Goal: Contribute content: Contribute content

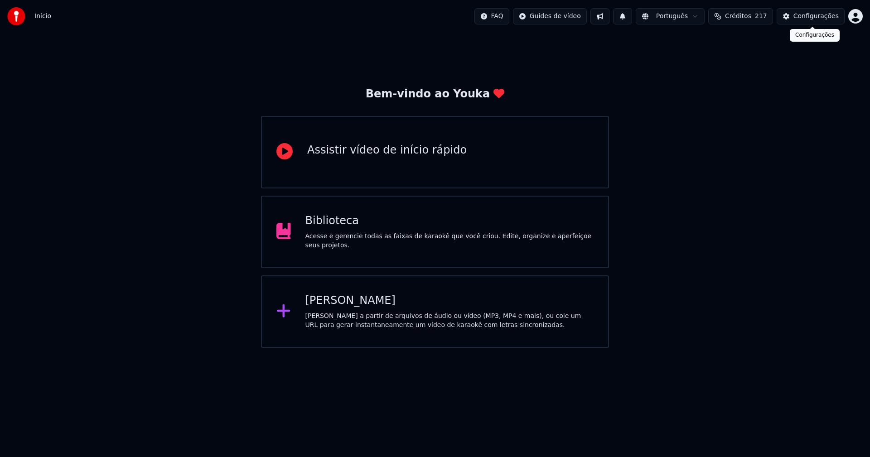
click at [828, 15] on div "Configurações" at bounding box center [815, 16] width 45 height 9
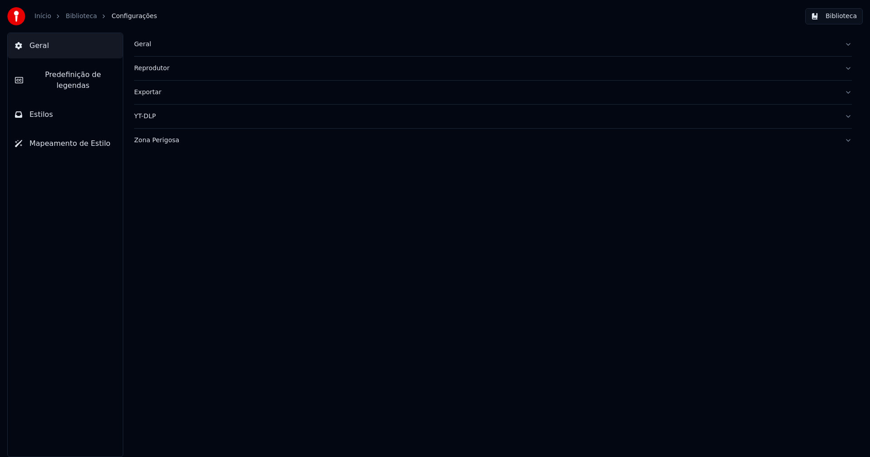
click at [144, 46] on div "Geral" at bounding box center [485, 44] width 703 height 9
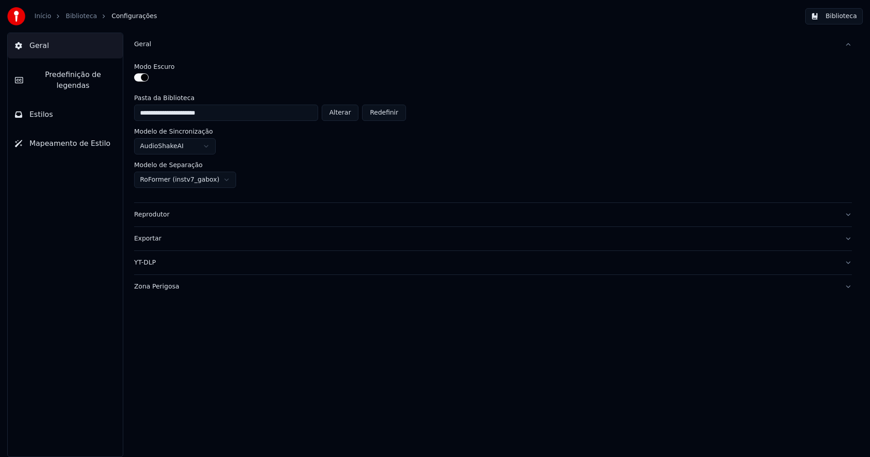
click at [347, 116] on button "Alterar" at bounding box center [340, 113] width 37 height 16
type input "**********"
click at [841, 15] on button "Biblioteca" at bounding box center [834, 16] width 58 height 16
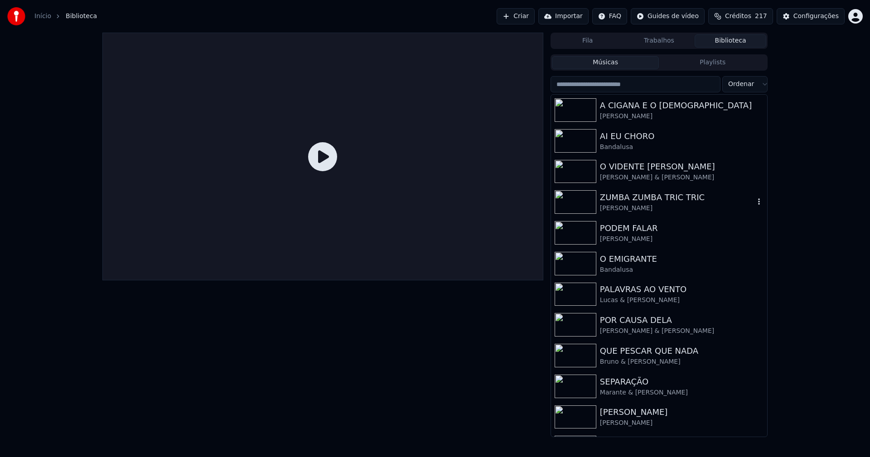
click at [617, 201] on div "ZUMBA ZUMBA TRIC TRIC" at bounding box center [677, 197] width 155 height 13
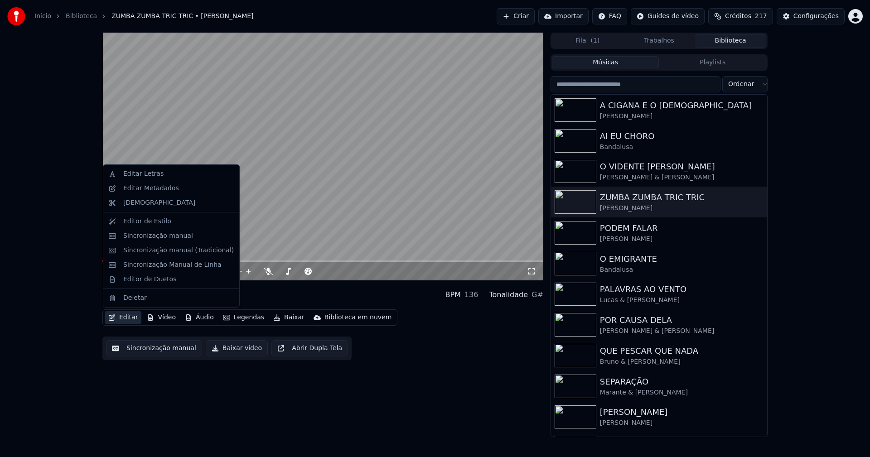
click at [125, 320] on button "Editar" at bounding box center [123, 317] width 37 height 13
click at [140, 192] on div "Editar Metadados" at bounding box center [151, 188] width 56 height 9
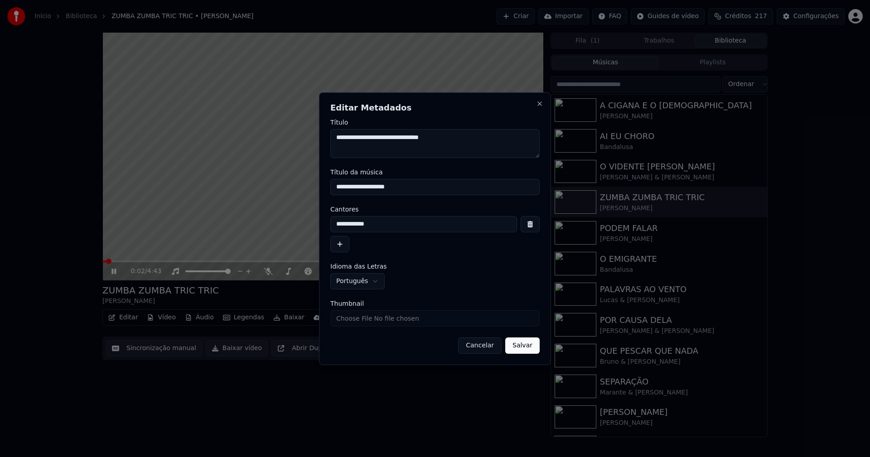
click at [360, 319] on input "Thumbnail" at bounding box center [434, 318] width 209 height 16
type input "**********"
click at [531, 344] on button "Salvar" at bounding box center [522, 346] width 34 height 16
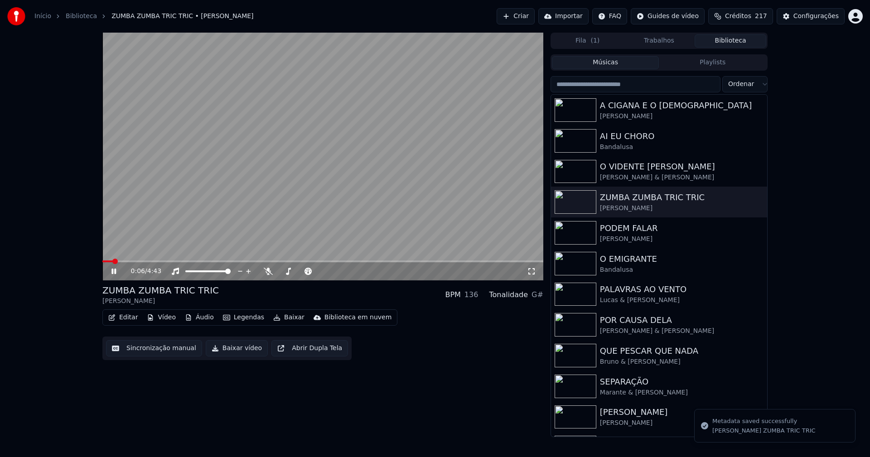
click at [115, 272] on icon at bounding box center [113, 271] width 5 height 5
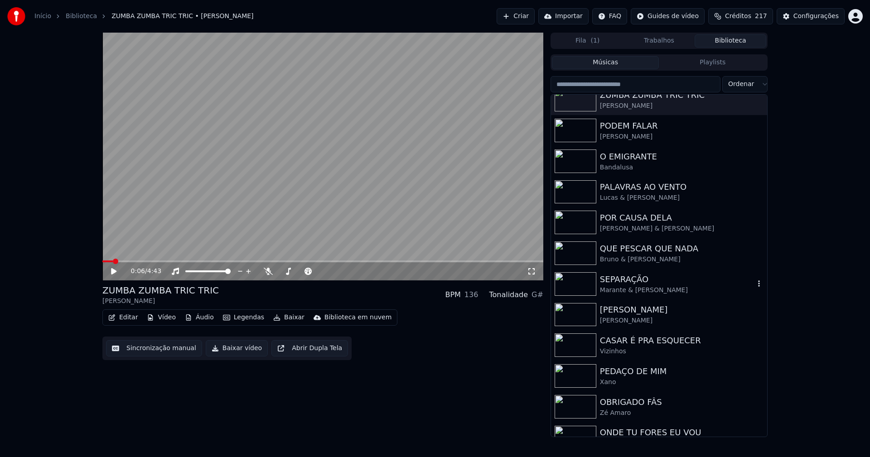
scroll to position [118, 0]
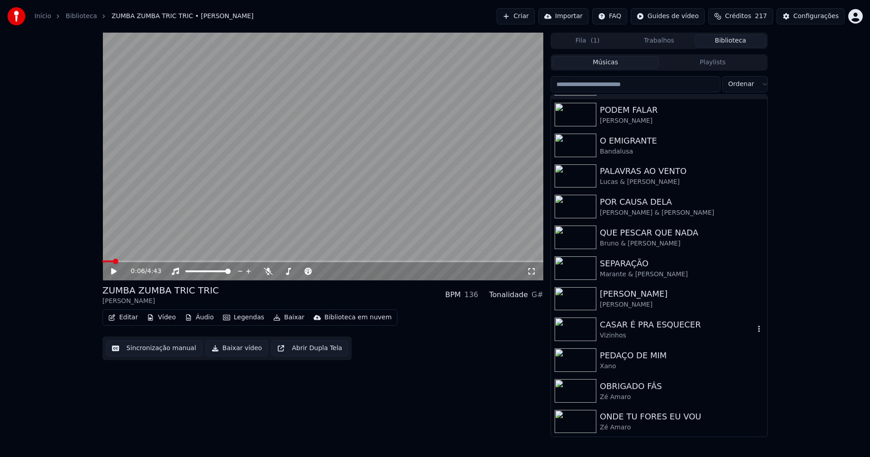
click at [637, 328] on div "CASAR É PRA ESQUECER" at bounding box center [677, 325] width 155 height 13
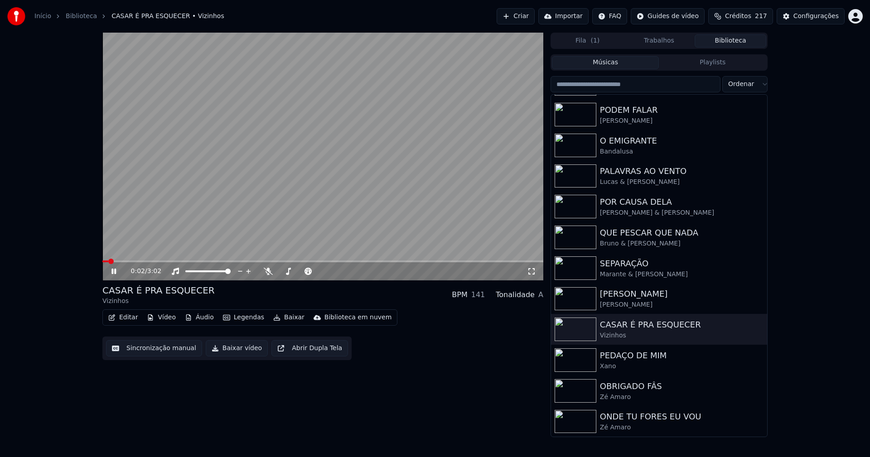
click at [165, 317] on button "Vídeo" at bounding box center [161, 317] width 36 height 13
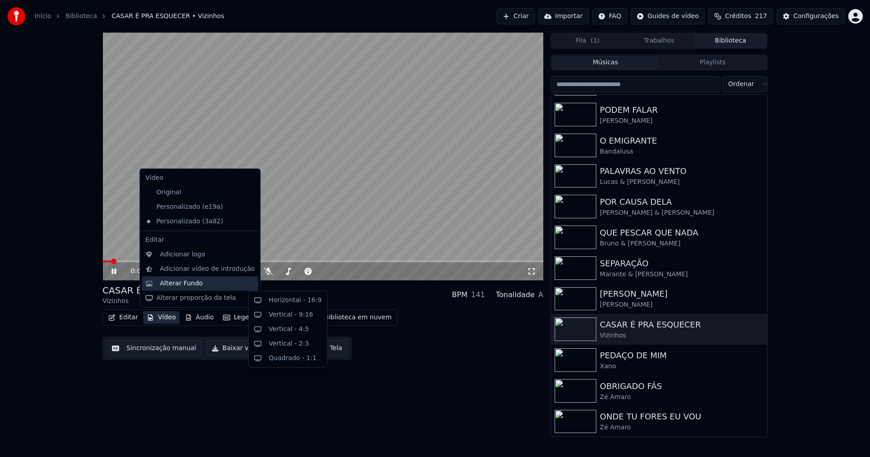
click at [169, 285] on div "Alterar Fundo" at bounding box center [181, 283] width 43 height 9
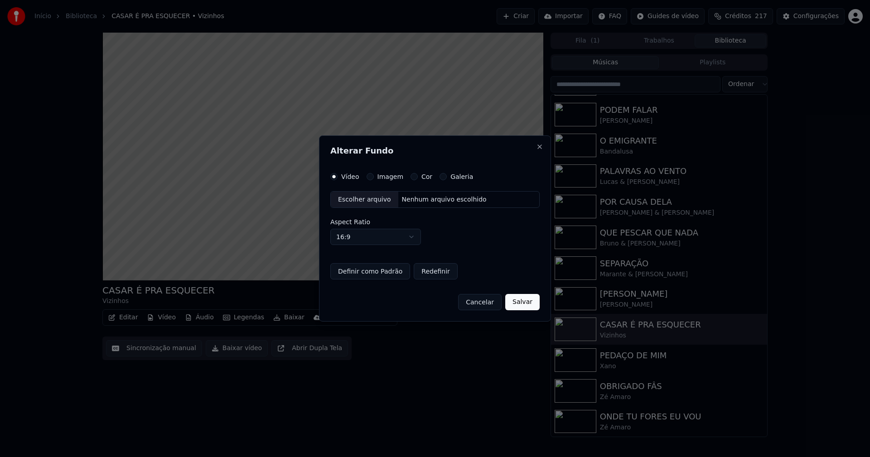
click at [369, 175] on button "Imagem" at bounding box center [370, 176] width 7 height 7
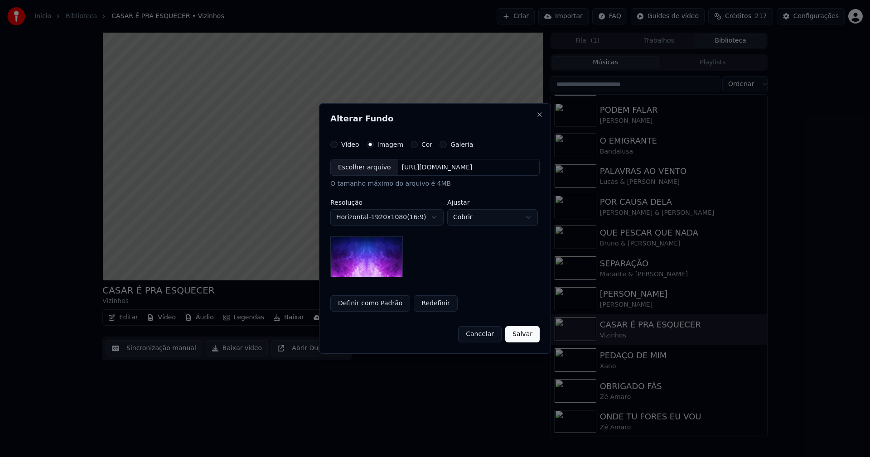
click at [362, 168] on div "Escolher arquivo" at bounding box center [365, 167] width 68 height 16
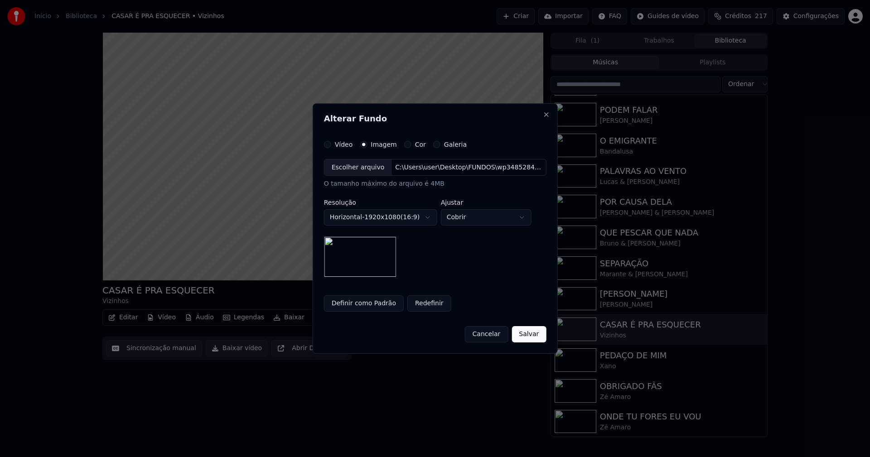
click at [522, 333] on button "Salvar" at bounding box center [529, 334] width 34 height 16
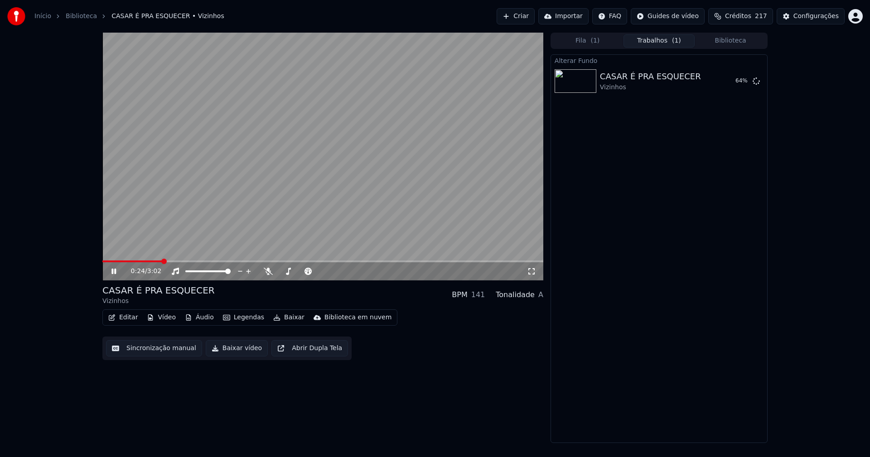
click at [503, 261] on span at bounding box center [322, 262] width 441 height 2
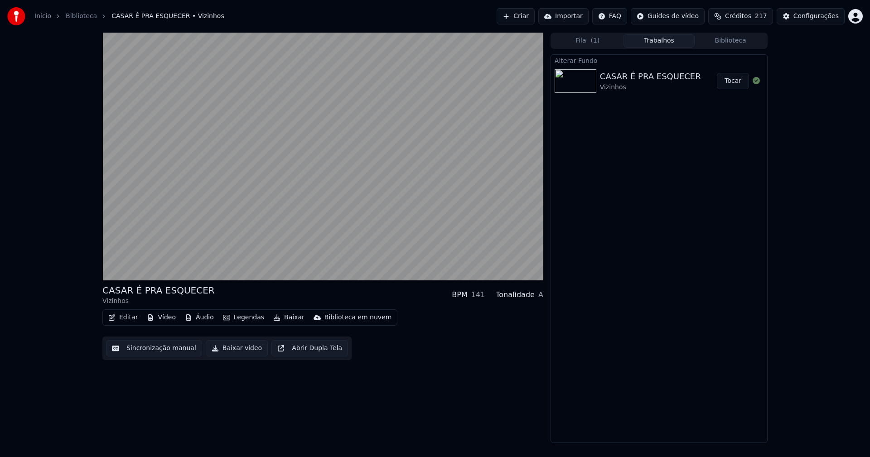
click at [736, 83] on button "Tocar" at bounding box center [733, 81] width 32 height 16
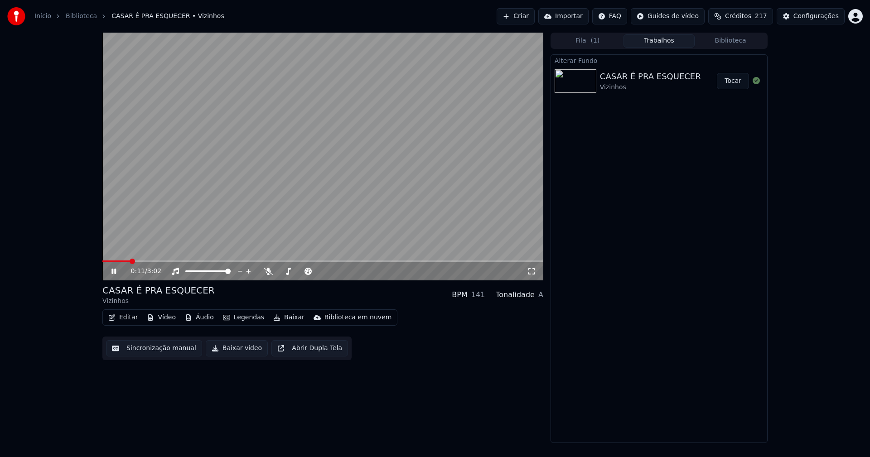
click at [531, 272] on icon at bounding box center [531, 271] width 9 height 7
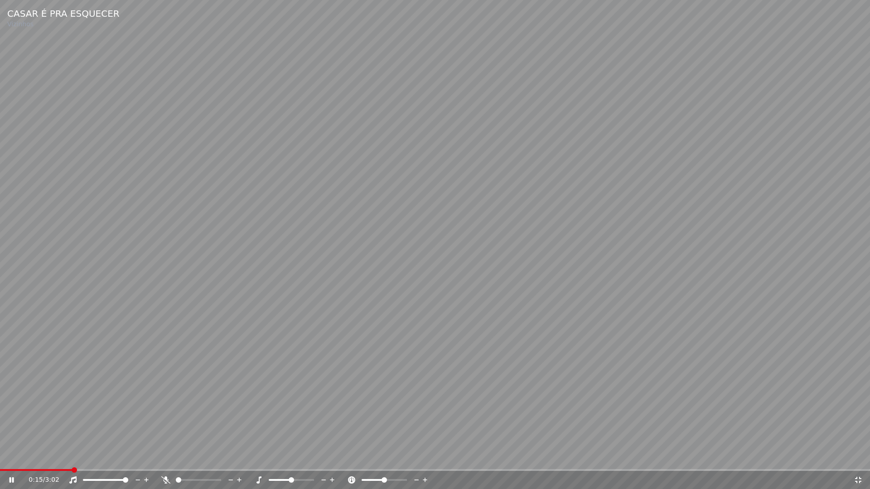
click at [857, 457] on icon at bounding box center [858, 480] width 9 height 7
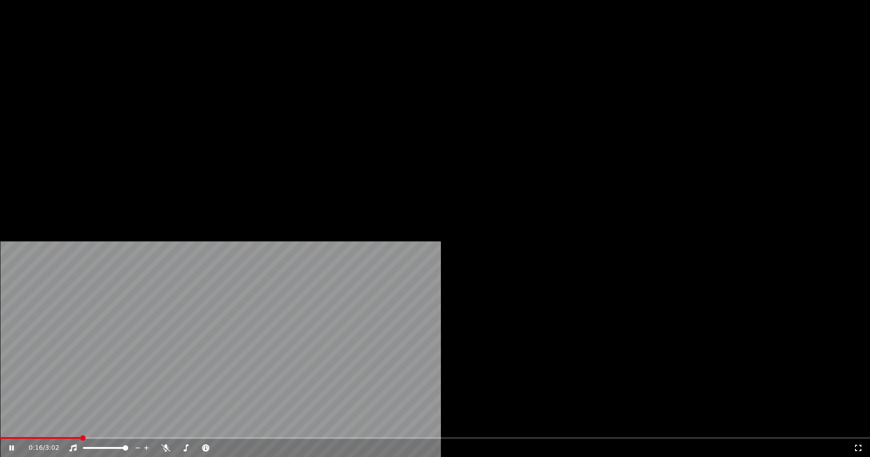
click at [159, 76] on button "Vídeo" at bounding box center [161, 69] width 36 height 13
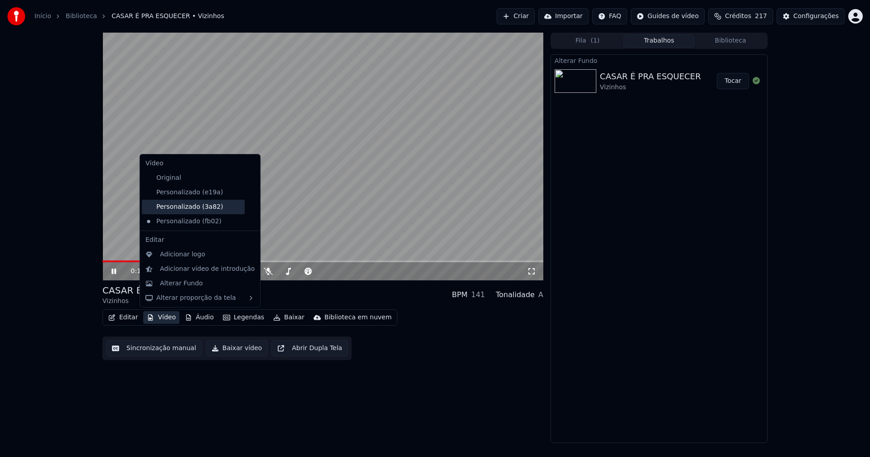
click at [181, 207] on div "Personalizado (3a82)" at bounding box center [193, 207] width 103 height 14
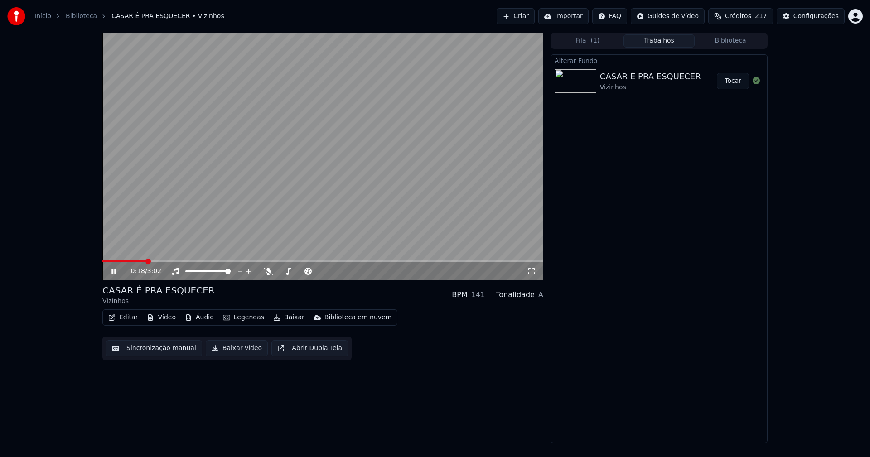
click at [159, 316] on button "Vídeo" at bounding box center [161, 317] width 36 height 13
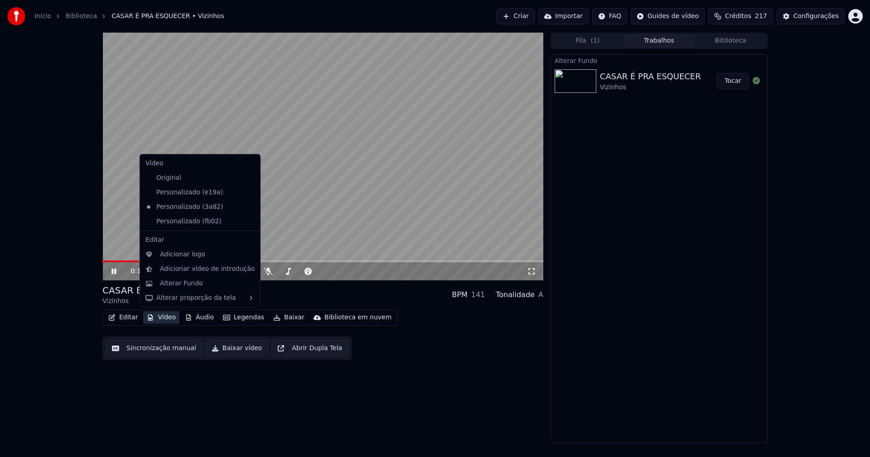
click at [248, 222] on icon at bounding box center [251, 221] width 6 height 7
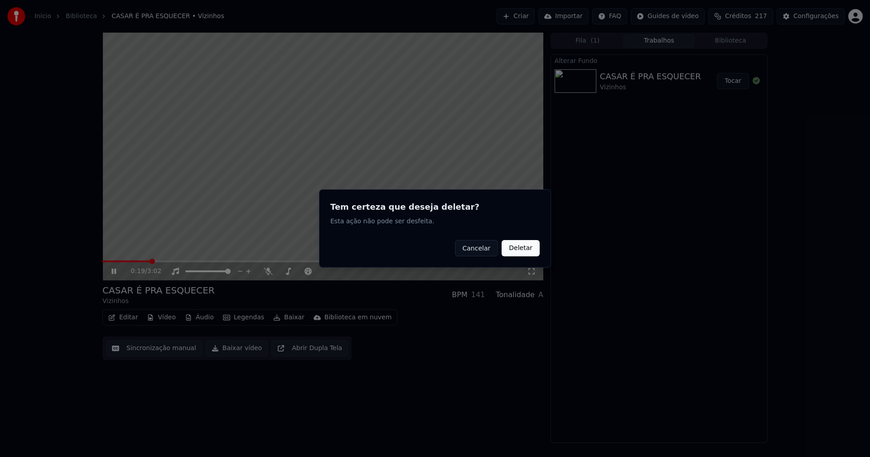
click at [531, 250] on button "Deletar" at bounding box center [521, 248] width 38 height 16
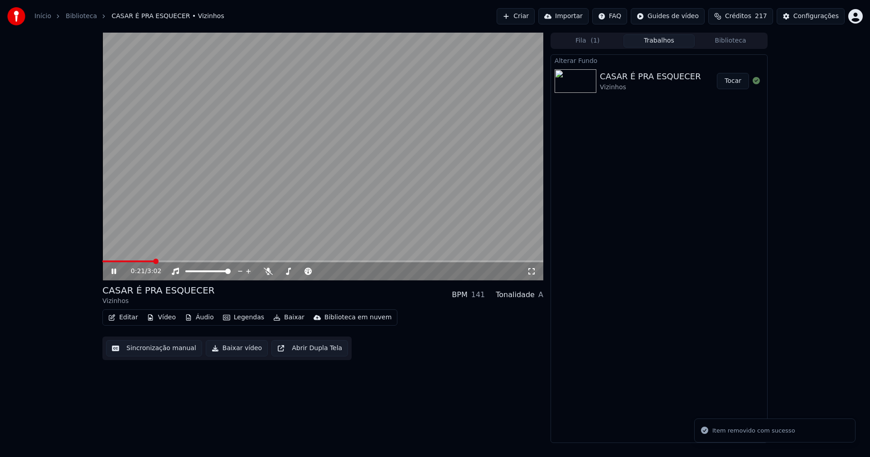
drag, startPoint x: 113, startPoint y: 270, endPoint x: 664, endPoint y: 24, distance: 603.2
click at [115, 268] on icon at bounding box center [120, 271] width 21 height 7
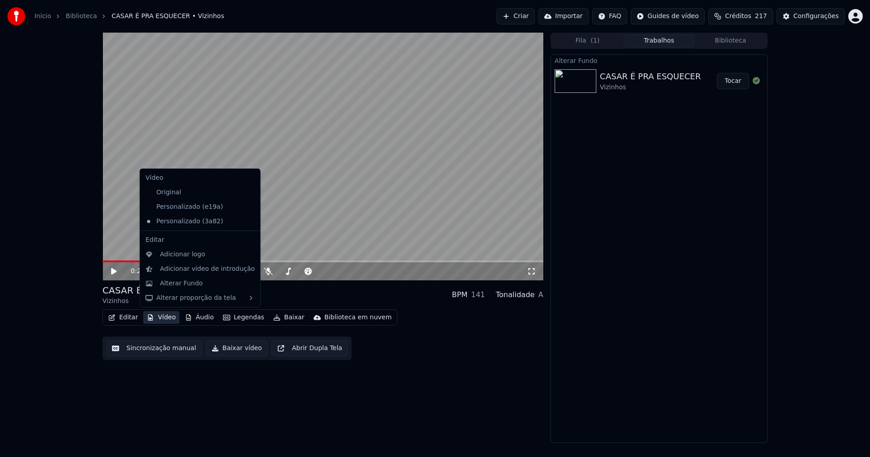
click at [160, 314] on button "Vídeo" at bounding box center [161, 317] width 36 height 13
click at [174, 282] on div "Alterar Fundo" at bounding box center [181, 283] width 43 height 9
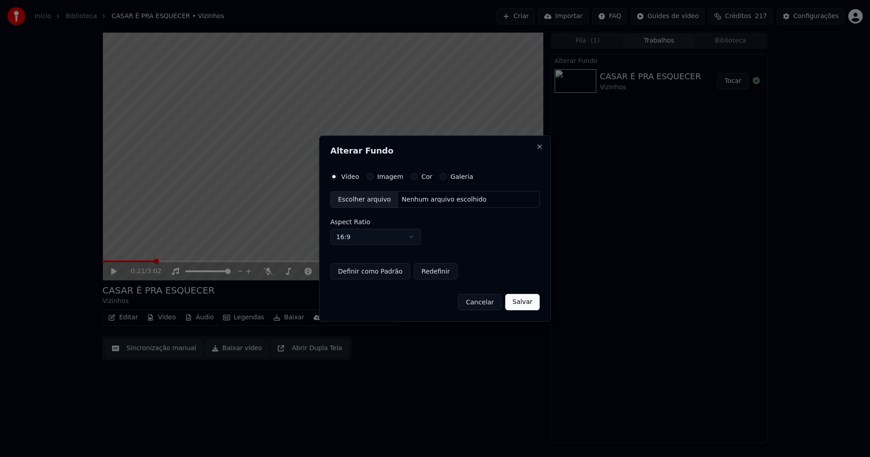
click at [370, 178] on button "Imagem" at bounding box center [370, 176] width 7 height 7
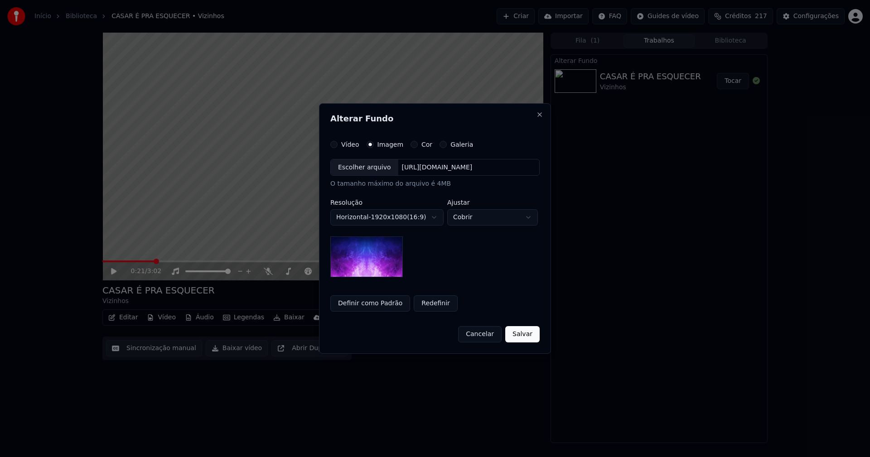
click at [357, 171] on div "Escolher arquivo" at bounding box center [365, 167] width 68 height 16
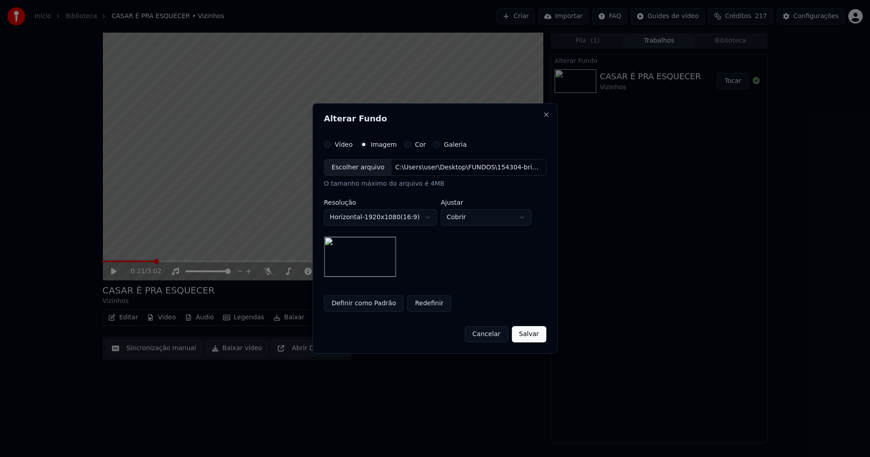
click at [528, 333] on button "Salvar" at bounding box center [529, 334] width 34 height 16
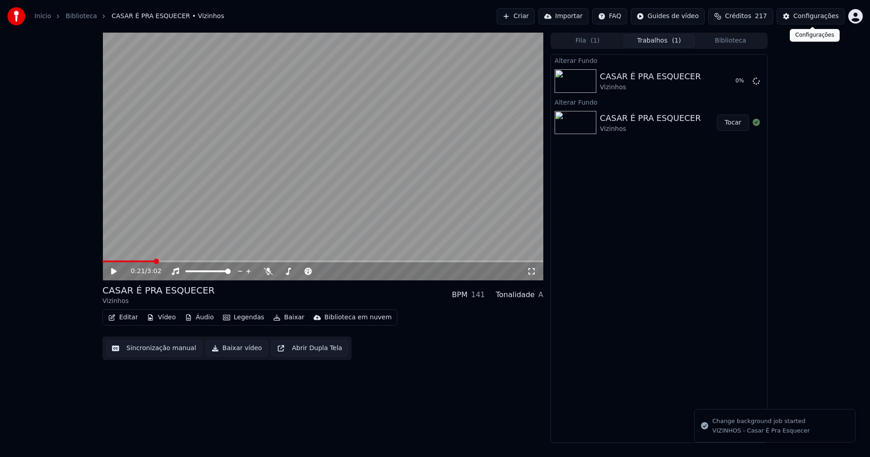
click at [814, 17] on div "Configurações" at bounding box center [815, 16] width 45 height 9
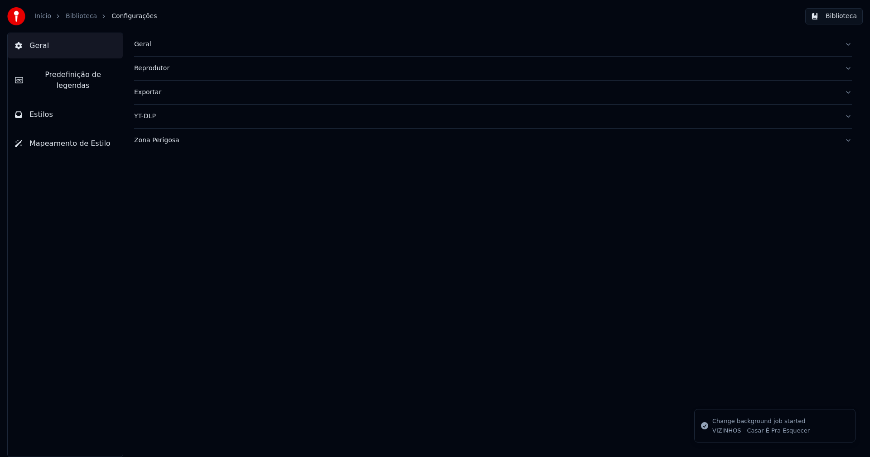
click at [63, 107] on button "Estilos" at bounding box center [65, 114] width 115 height 25
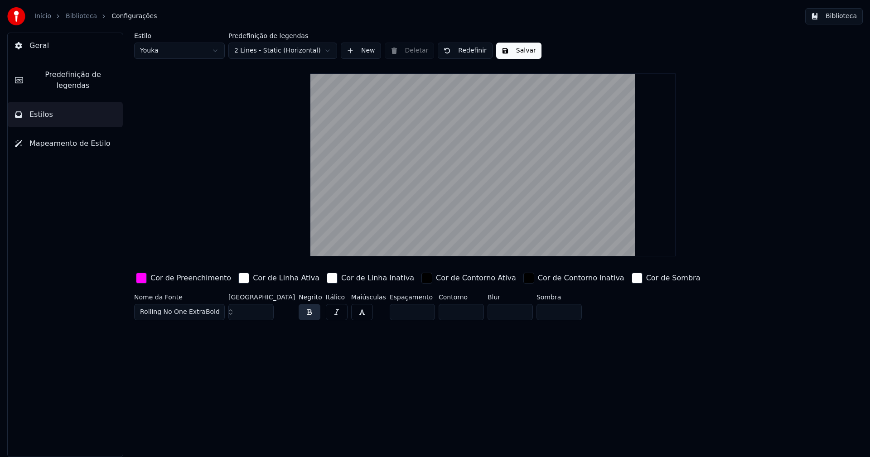
click at [138, 279] on div "button" at bounding box center [141, 278] width 11 height 11
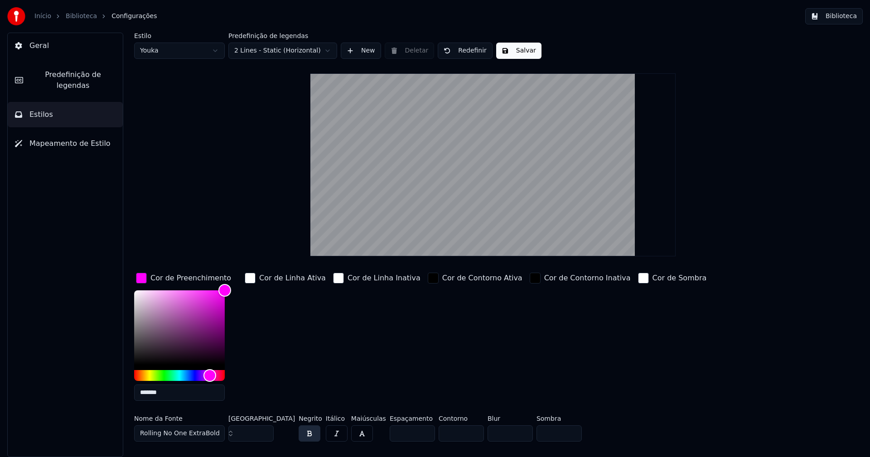
click at [172, 393] on input "*******" at bounding box center [179, 393] width 91 height 16
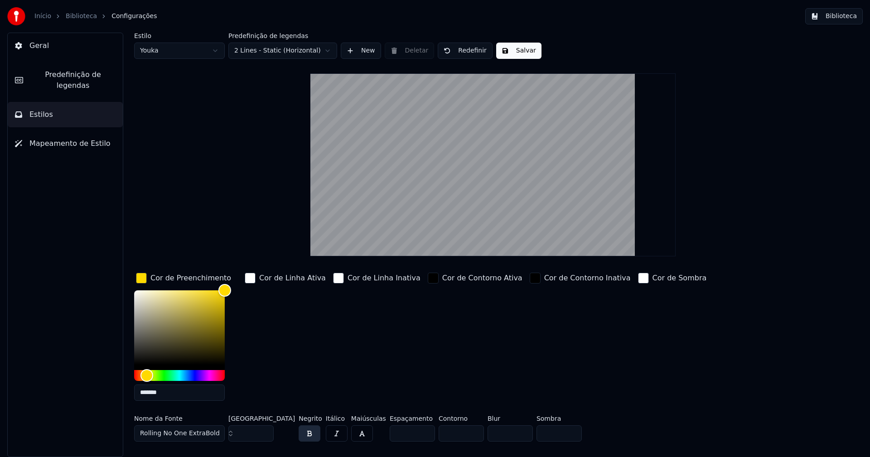
type input "*******"
click at [140, 276] on div "button" at bounding box center [141, 278] width 11 height 11
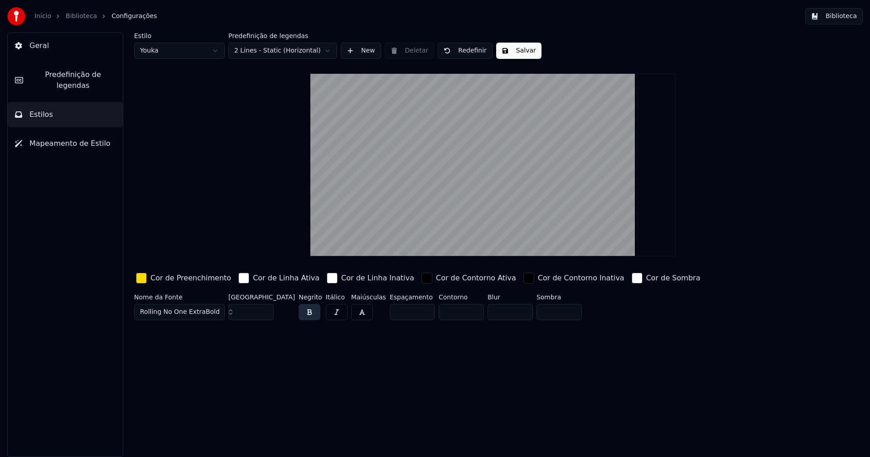
drag, startPoint x: 516, startPoint y: 51, endPoint x: 527, endPoint y: 51, distance: 10.9
click at [517, 49] on button "Salvar" at bounding box center [518, 51] width 45 height 16
click at [855, 17] on button "Biblioteca" at bounding box center [834, 16] width 58 height 16
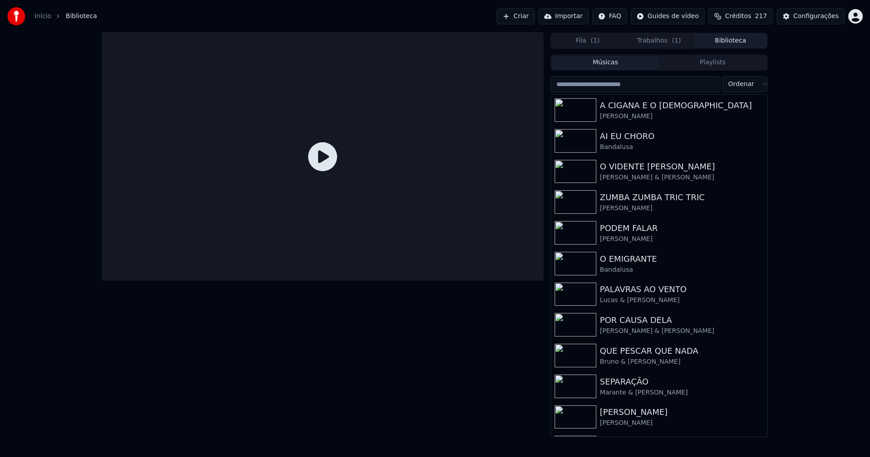
click at [654, 39] on button "Trabalhos ( 1 )" at bounding box center [659, 40] width 72 height 13
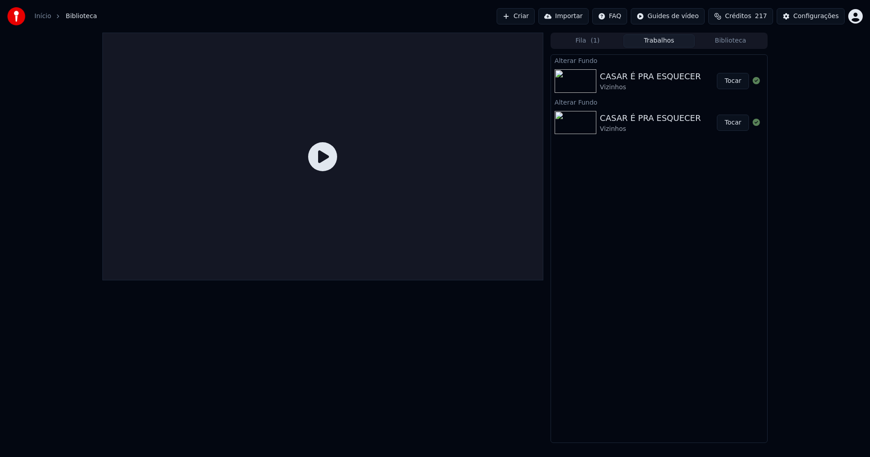
click at [740, 80] on button "Tocar" at bounding box center [733, 81] width 32 height 16
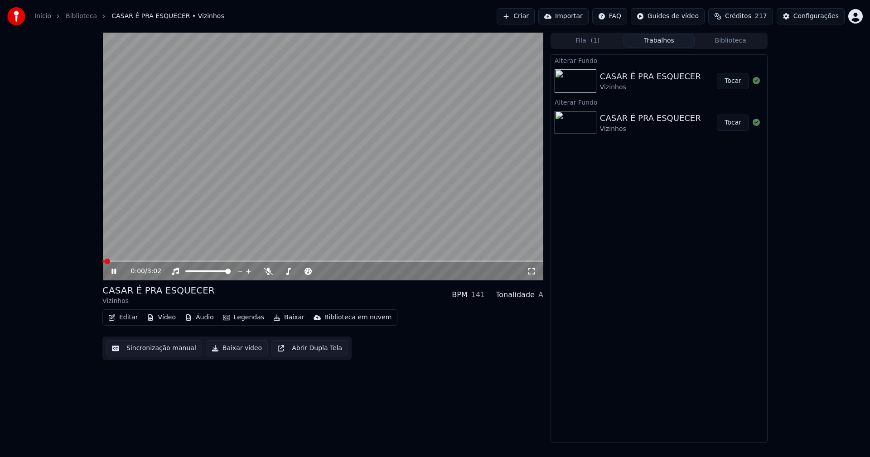
click at [531, 273] on icon at bounding box center [531, 271] width 9 height 7
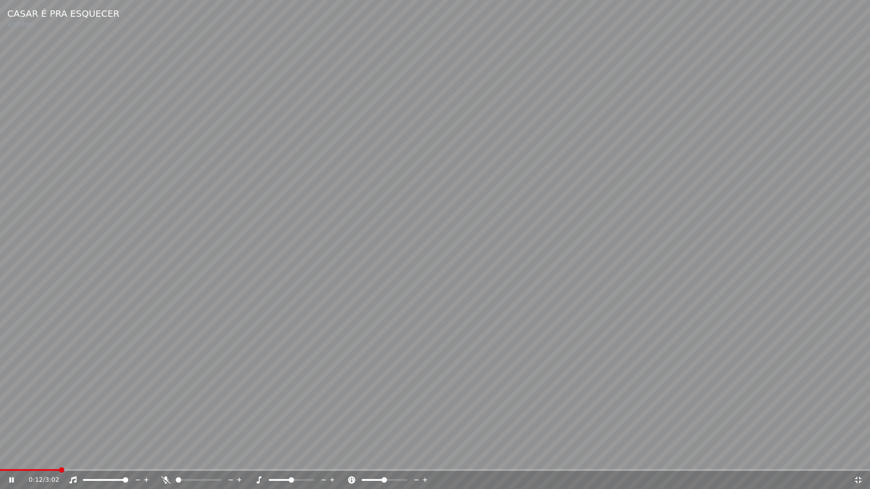
click at [860, 457] on icon at bounding box center [858, 480] width 6 height 6
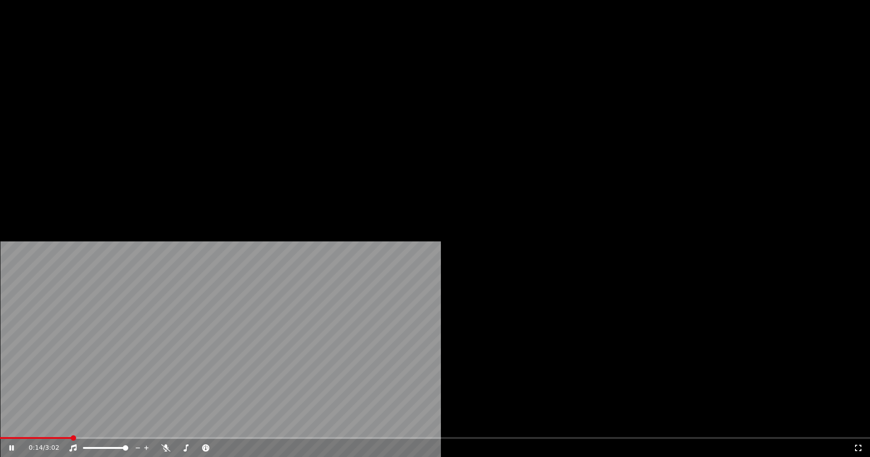
click at [29, 444] on icon at bounding box center [17, 447] width 21 height 7
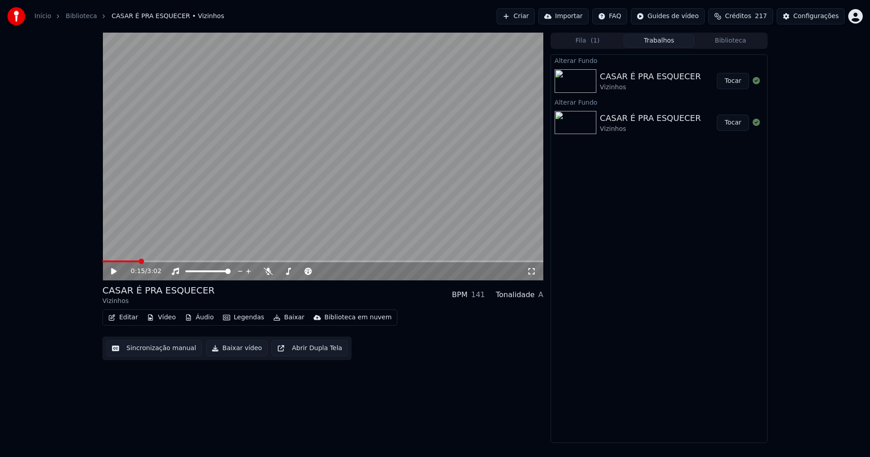
click at [230, 350] on button "Baixar vídeo" at bounding box center [237, 348] width 62 height 16
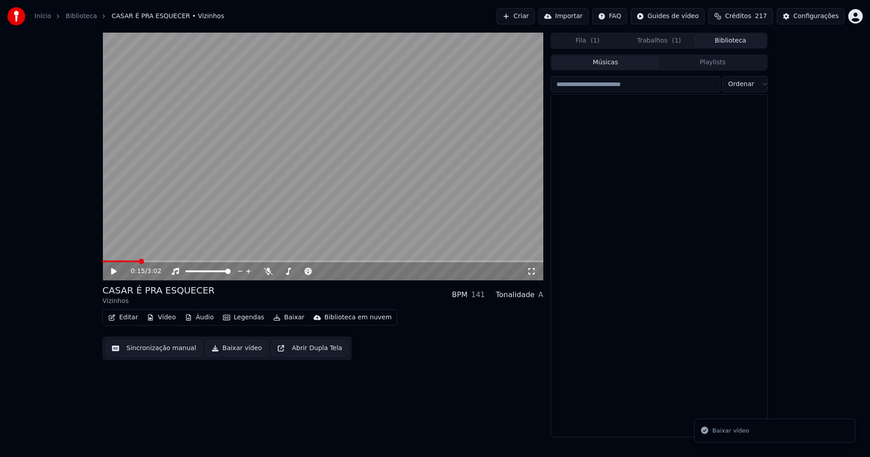
click at [736, 41] on button "Biblioteca" at bounding box center [731, 40] width 72 height 13
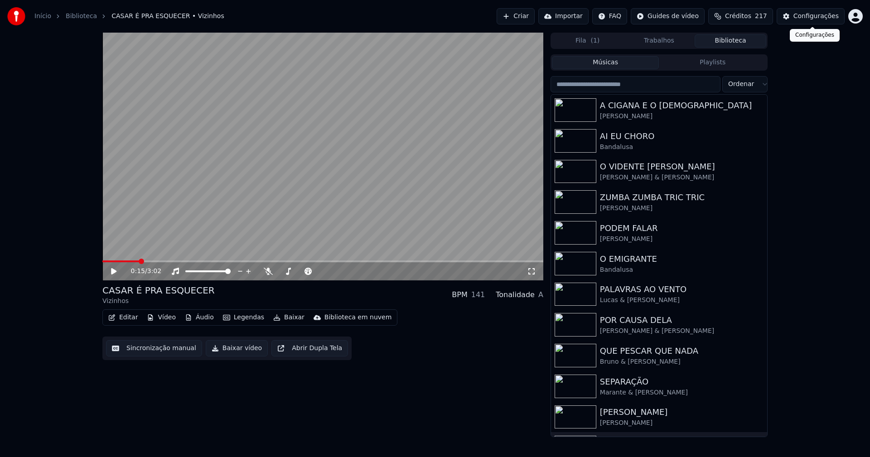
click at [826, 16] on div "Configurações" at bounding box center [815, 16] width 45 height 9
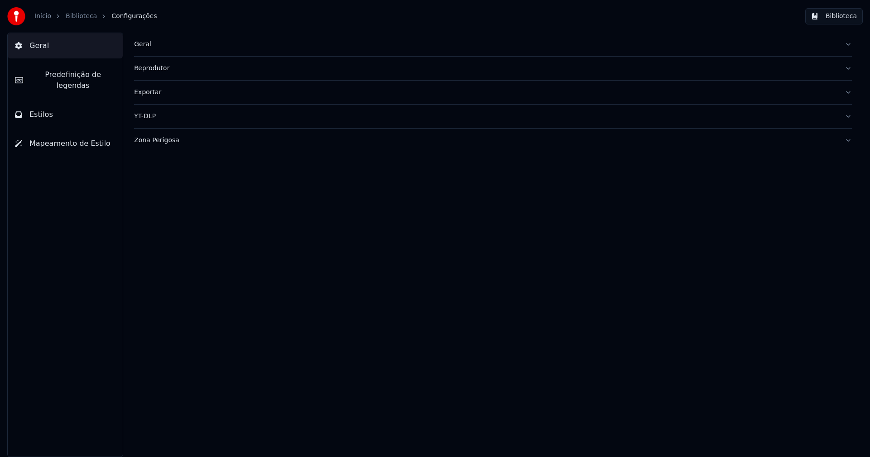
click at [147, 44] on div "Geral" at bounding box center [485, 44] width 703 height 9
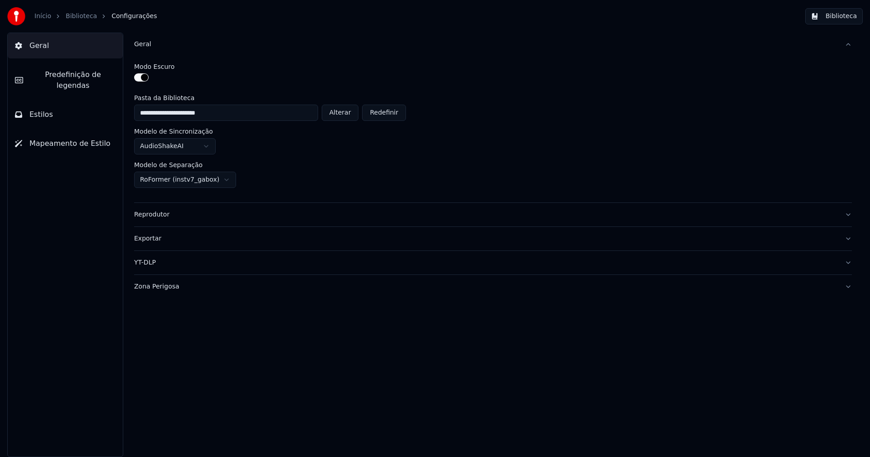
click at [342, 114] on button "Alterar" at bounding box center [340, 113] width 37 height 16
type input "**********"
click at [848, 15] on button "Biblioteca" at bounding box center [834, 16] width 58 height 16
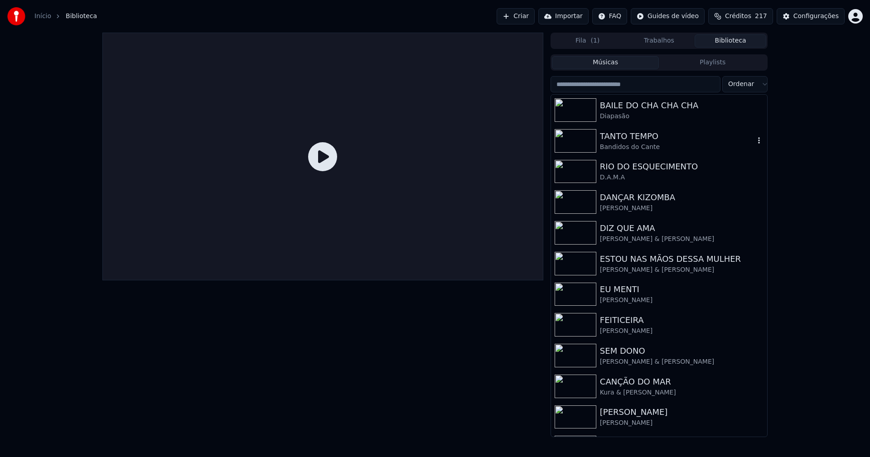
click at [633, 145] on div "Bandidos do Cante" at bounding box center [677, 147] width 155 height 9
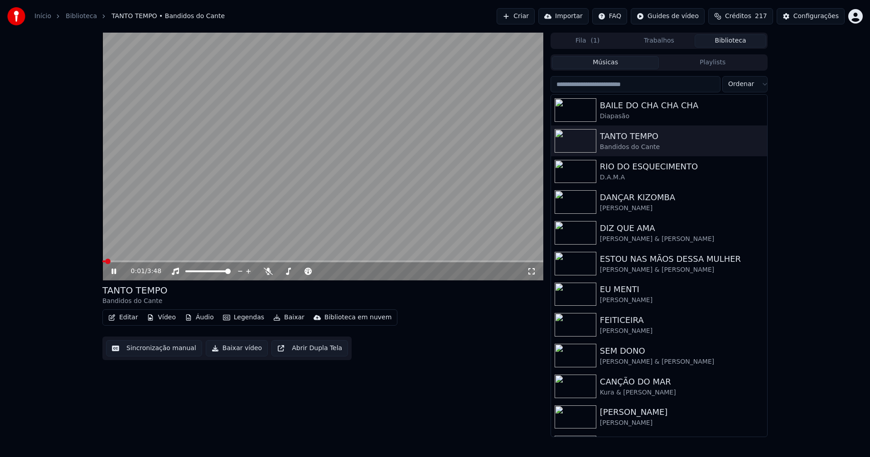
click at [165, 319] on button "Vídeo" at bounding box center [161, 317] width 36 height 13
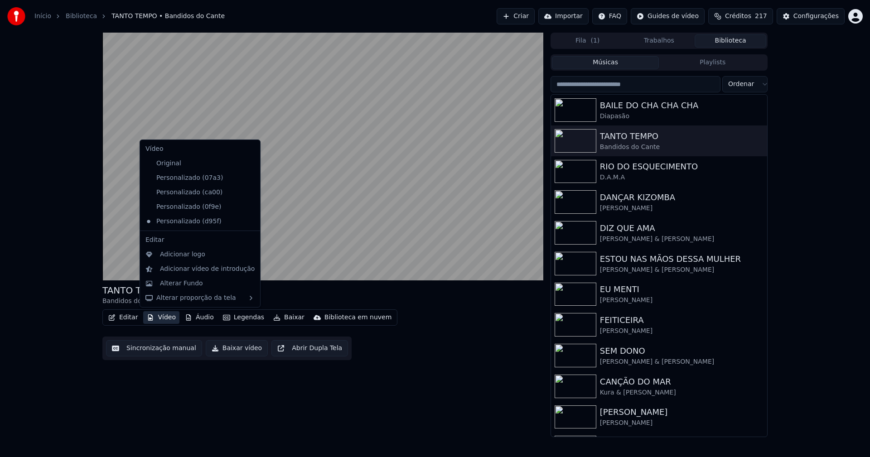
click at [248, 178] on icon at bounding box center [253, 177] width 10 height 7
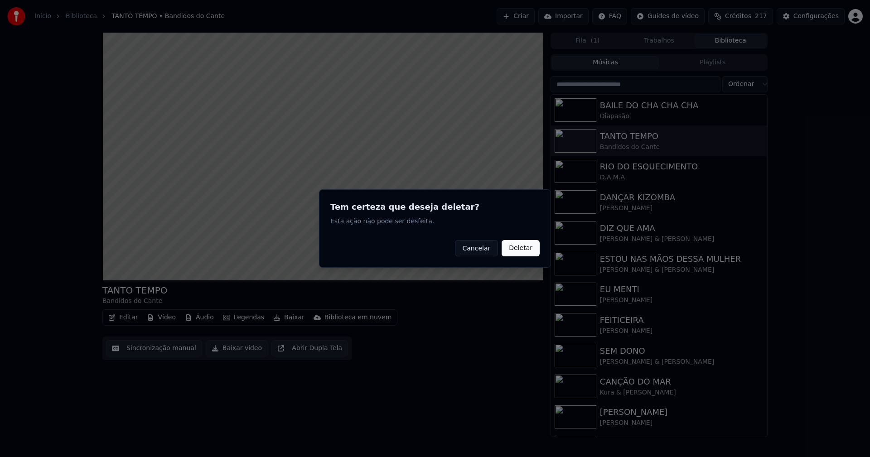
click at [526, 248] on button "Deletar" at bounding box center [521, 248] width 38 height 16
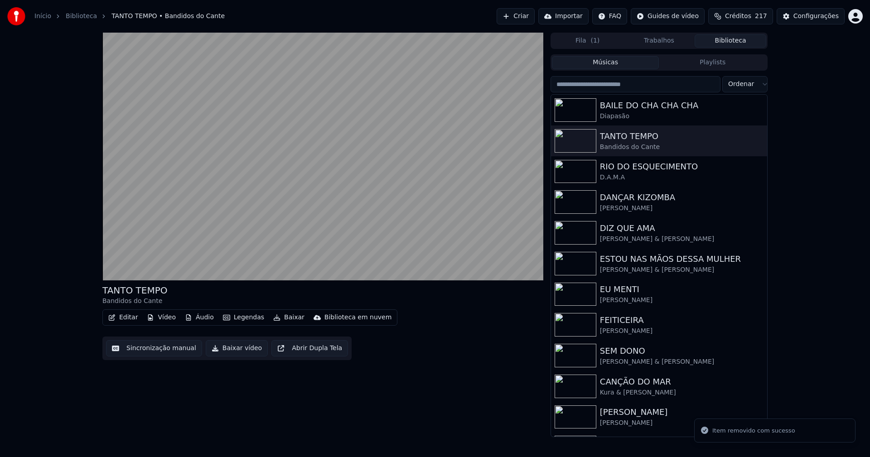
click at [162, 318] on button "Vídeo" at bounding box center [161, 317] width 36 height 13
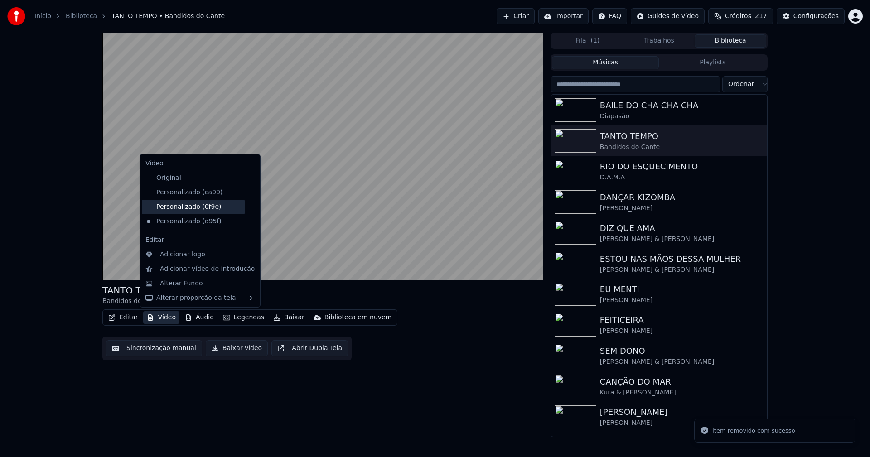
click at [203, 208] on div "Personalizado (0f9e)" at bounding box center [193, 207] width 103 height 14
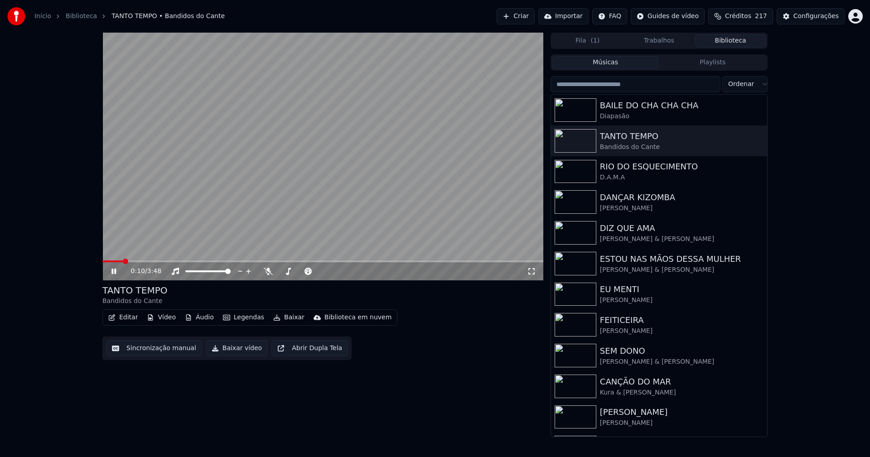
click at [111, 272] on icon at bounding box center [120, 271] width 21 height 7
click at [158, 317] on button "Vídeo" at bounding box center [161, 317] width 36 height 13
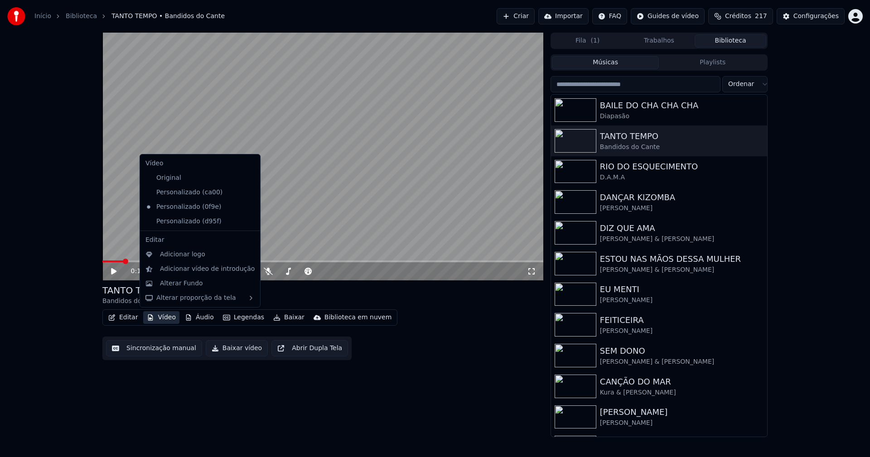
click at [248, 194] on icon at bounding box center [253, 192] width 10 height 7
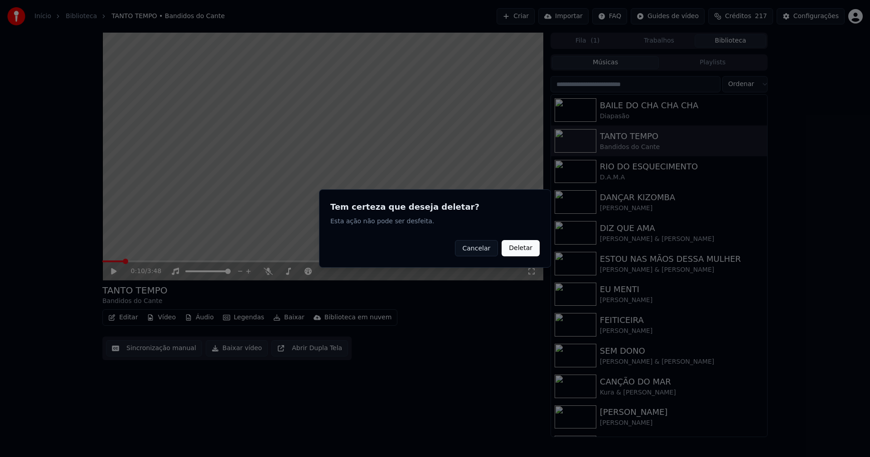
click at [522, 255] on button "Deletar" at bounding box center [521, 248] width 38 height 16
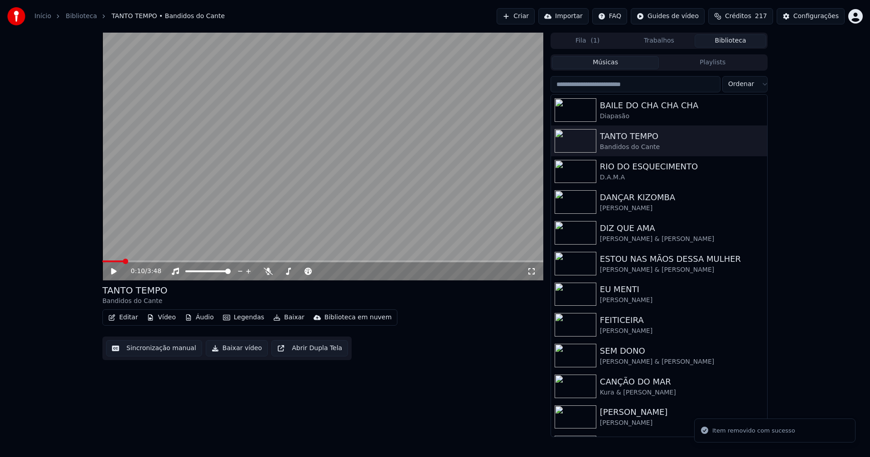
click at [161, 316] on button "Vídeo" at bounding box center [161, 317] width 36 height 13
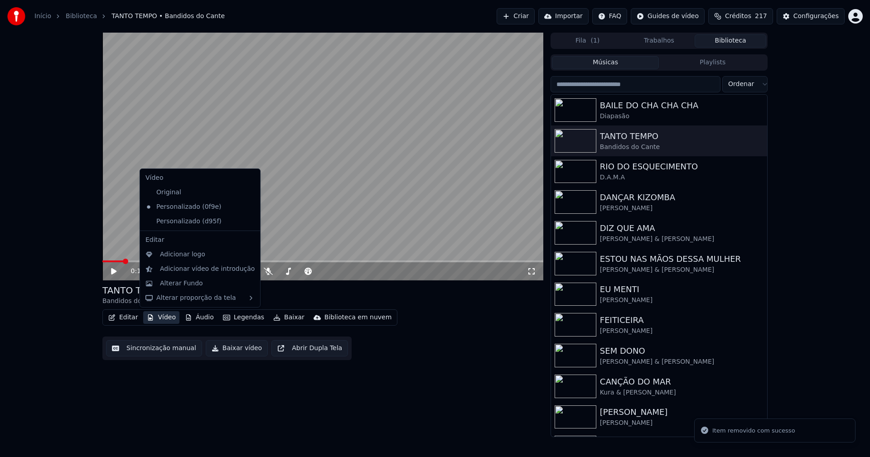
click at [248, 207] on icon at bounding box center [253, 206] width 10 height 7
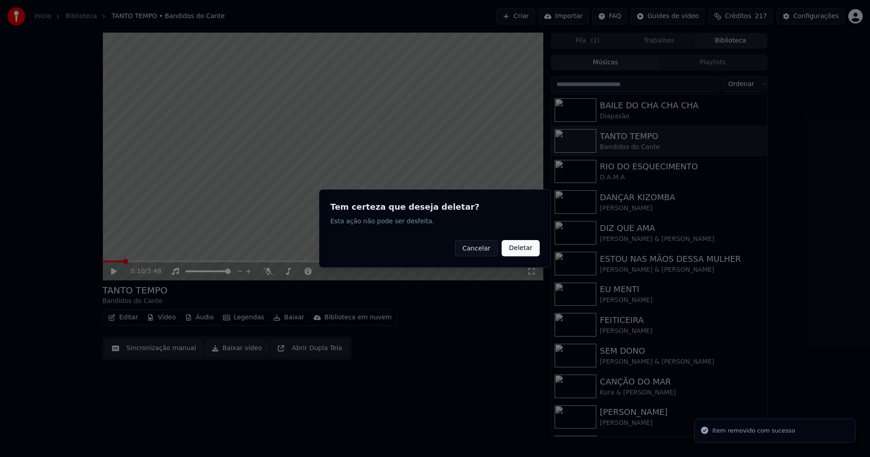
click at [522, 250] on button "Deletar" at bounding box center [521, 248] width 38 height 16
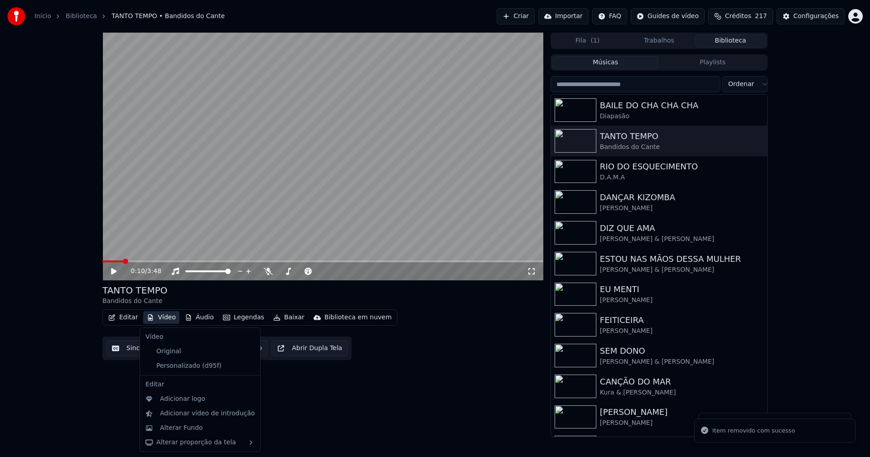
click at [167, 314] on button "Vídeo" at bounding box center [161, 317] width 36 height 13
click at [187, 430] on div "Alterar Fundo" at bounding box center [181, 428] width 43 height 9
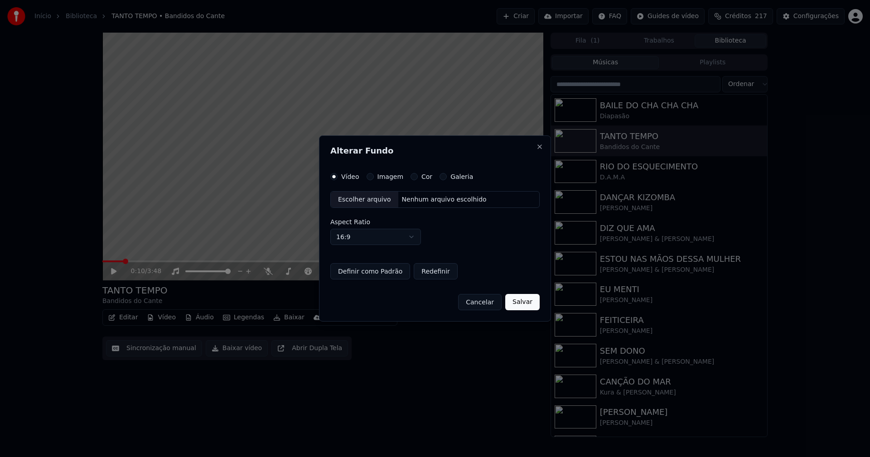
click at [368, 175] on button "Imagem" at bounding box center [370, 176] width 7 height 7
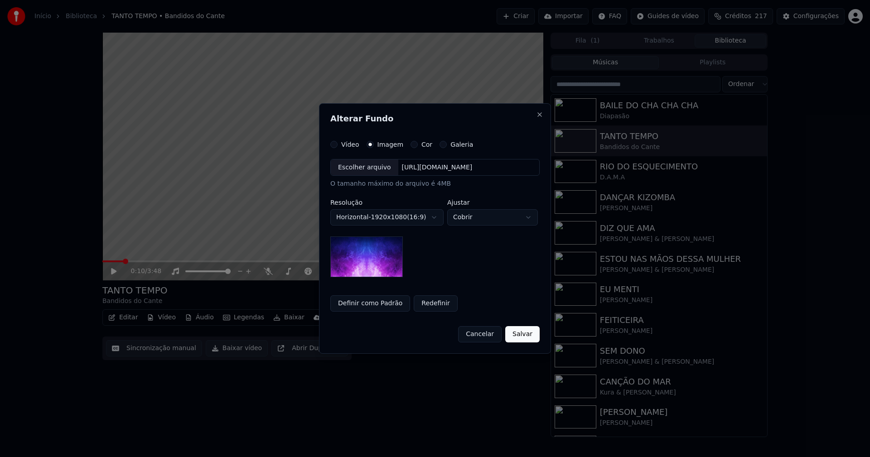
click at [363, 169] on div "Escolher arquivo" at bounding box center [365, 167] width 68 height 16
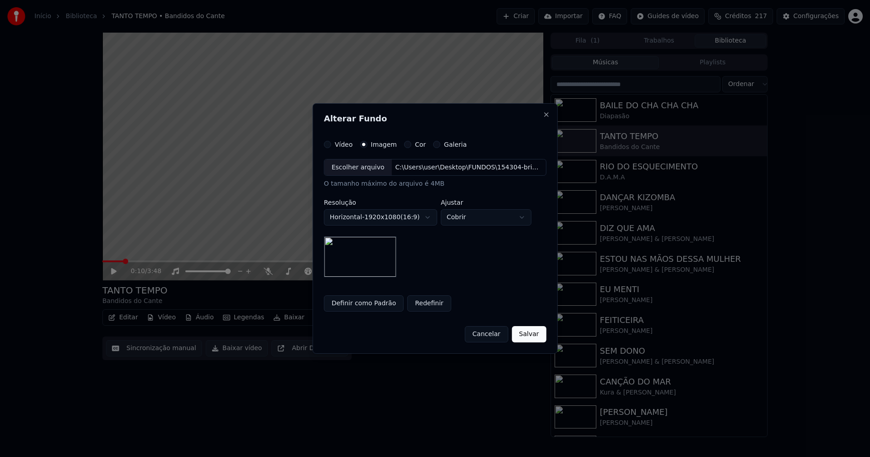
click at [533, 328] on button "Salvar" at bounding box center [529, 334] width 34 height 16
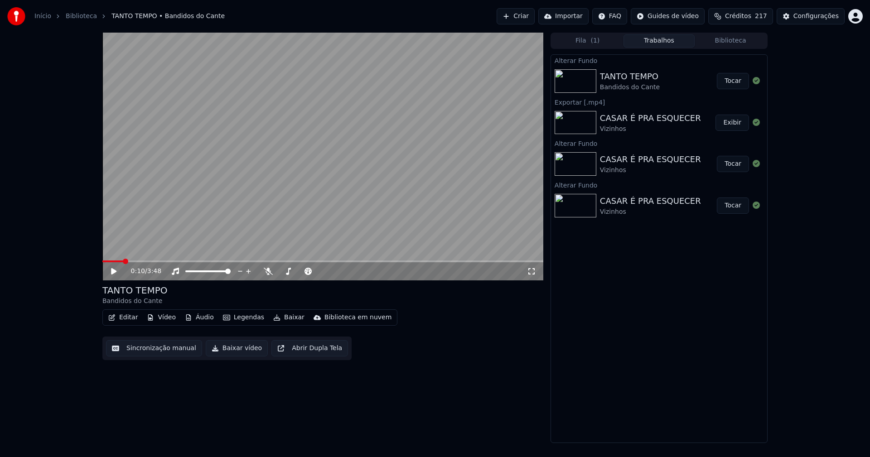
click at [739, 82] on button "Tocar" at bounding box center [733, 81] width 32 height 16
click at [241, 354] on button "Baixar vídeo" at bounding box center [237, 348] width 62 height 16
click at [115, 271] on icon at bounding box center [113, 271] width 5 height 5
click at [730, 38] on button "Biblioteca" at bounding box center [731, 40] width 72 height 13
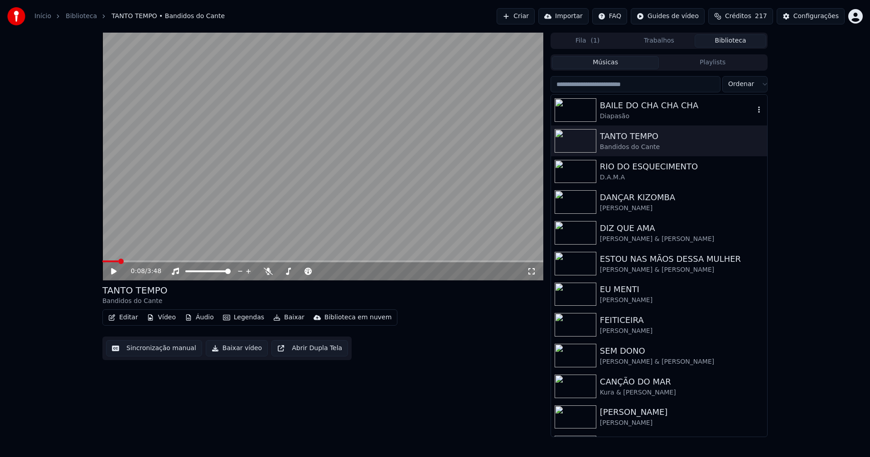
click at [628, 110] on div "BAILE DO CHA CHA CHA" at bounding box center [677, 105] width 155 height 13
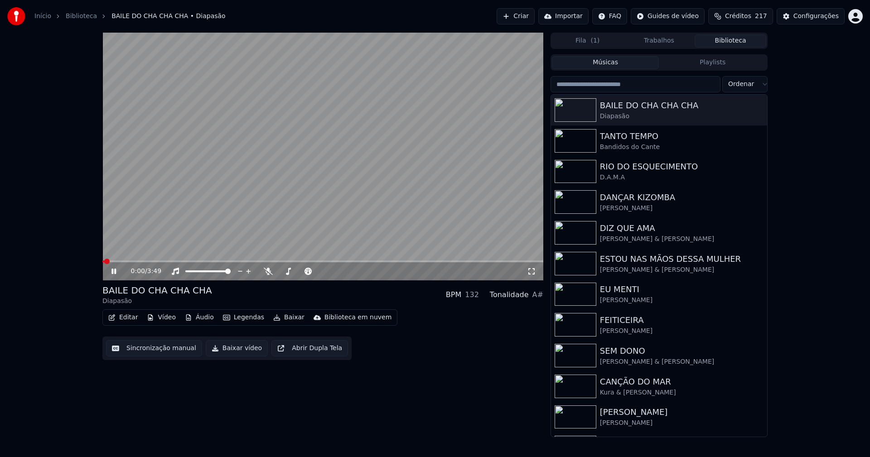
click at [113, 271] on icon at bounding box center [113, 271] width 5 height 5
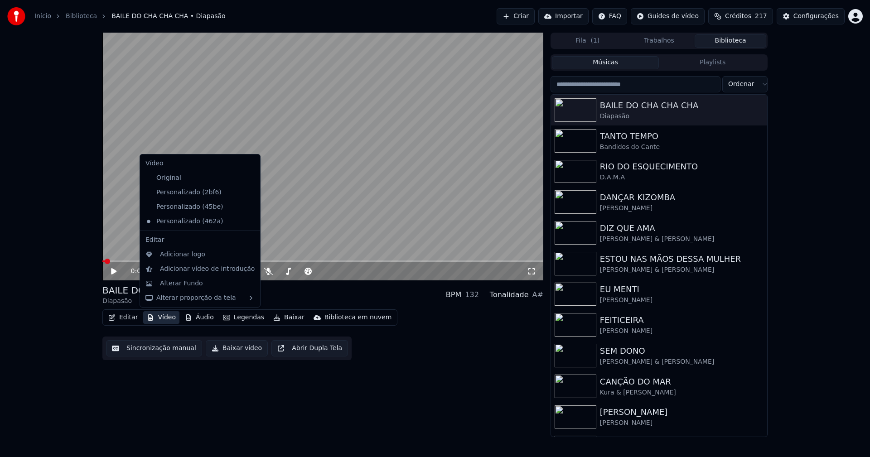
click at [163, 321] on button "Vídeo" at bounding box center [161, 317] width 36 height 13
click at [174, 285] on div "Alterar Fundo" at bounding box center [181, 283] width 43 height 9
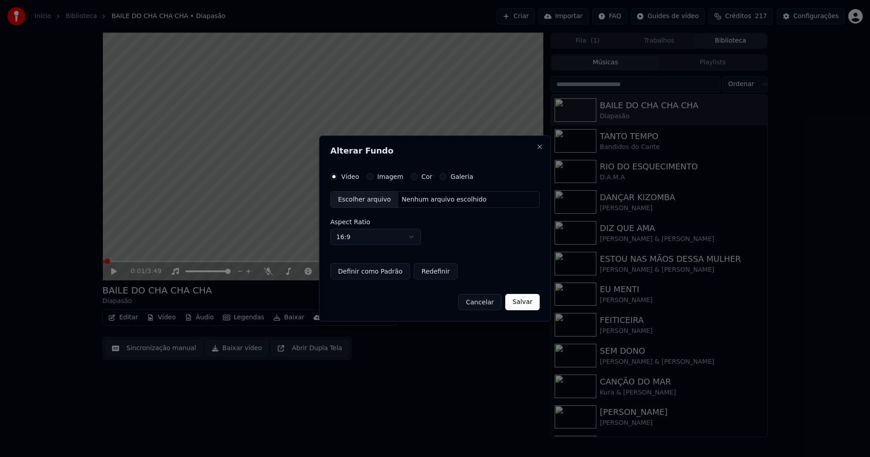
click at [369, 178] on button "Imagem" at bounding box center [370, 176] width 7 height 7
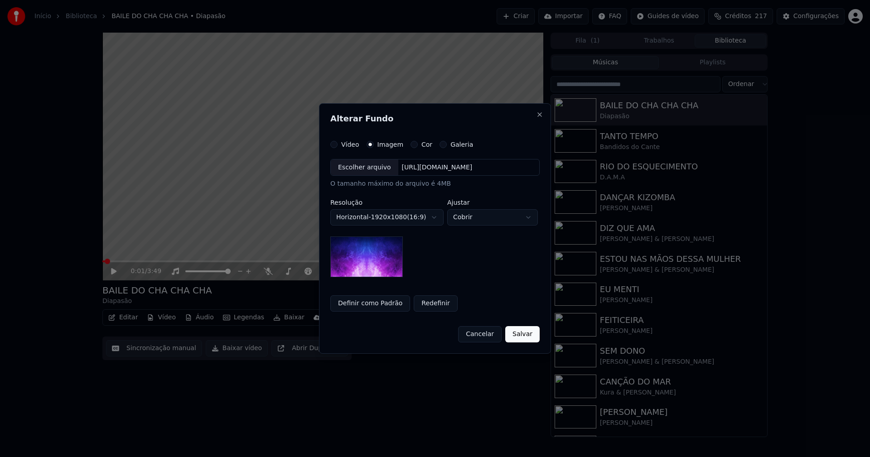
click at [366, 171] on div "Escolher arquivo" at bounding box center [365, 167] width 68 height 16
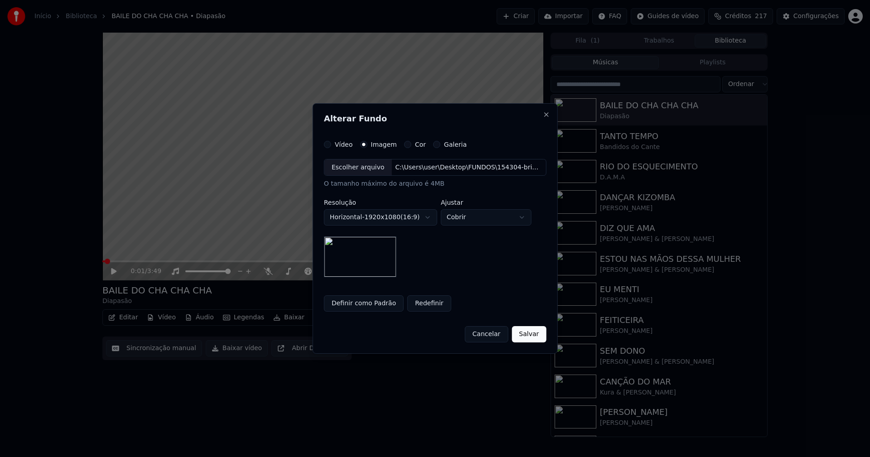
drag, startPoint x: 529, startPoint y: 338, endPoint x: 455, endPoint y: 347, distance: 74.4
click at [530, 338] on button "Salvar" at bounding box center [529, 334] width 34 height 16
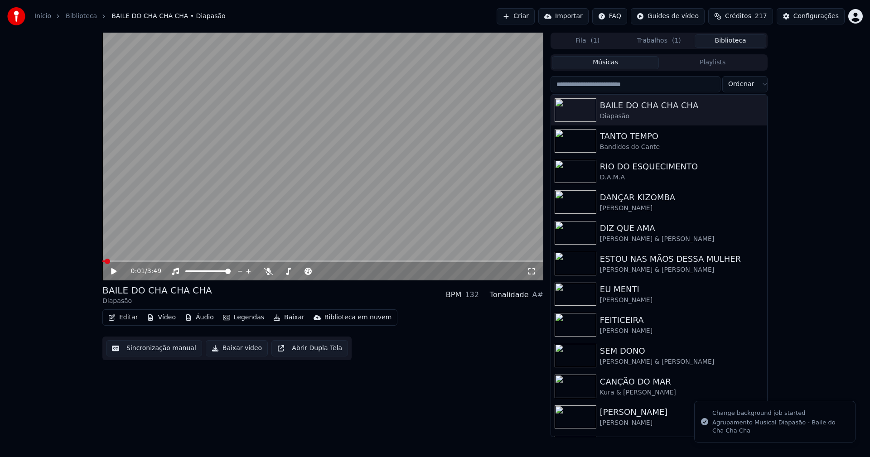
click at [740, 39] on button "Biblioteca" at bounding box center [731, 40] width 72 height 13
drag, startPoint x: 634, startPoint y: 362, endPoint x: 649, endPoint y: 333, distance: 32.8
click at [634, 361] on div "Kaddu Smith & Leandro" at bounding box center [677, 361] width 155 height 9
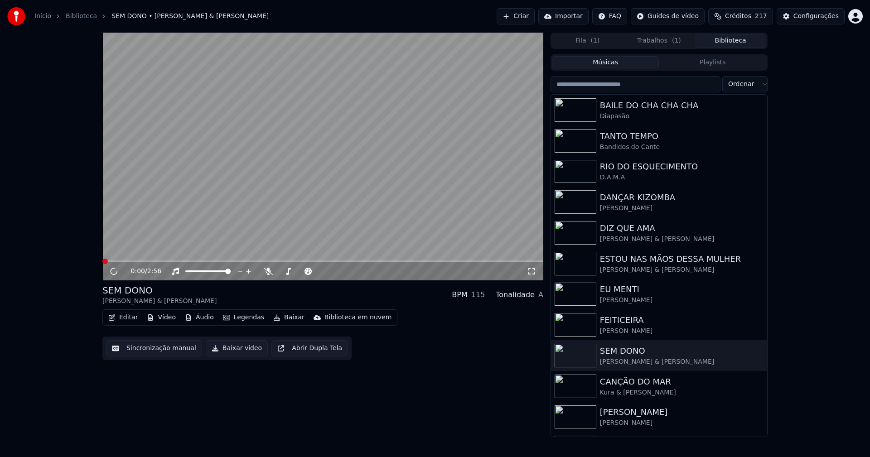
click at [170, 319] on button "Vídeo" at bounding box center [161, 317] width 36 height 13
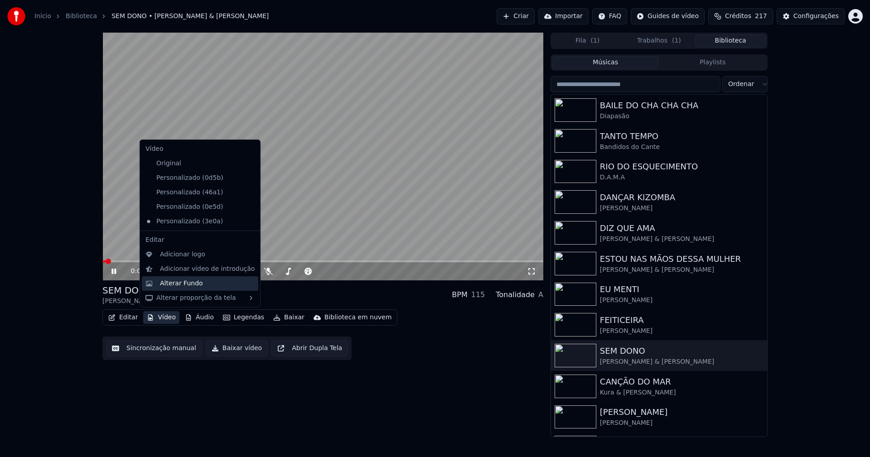
click at [176, 285] on div "Alterar Fundo" at bounding box center [181, 283] width 43 height 9
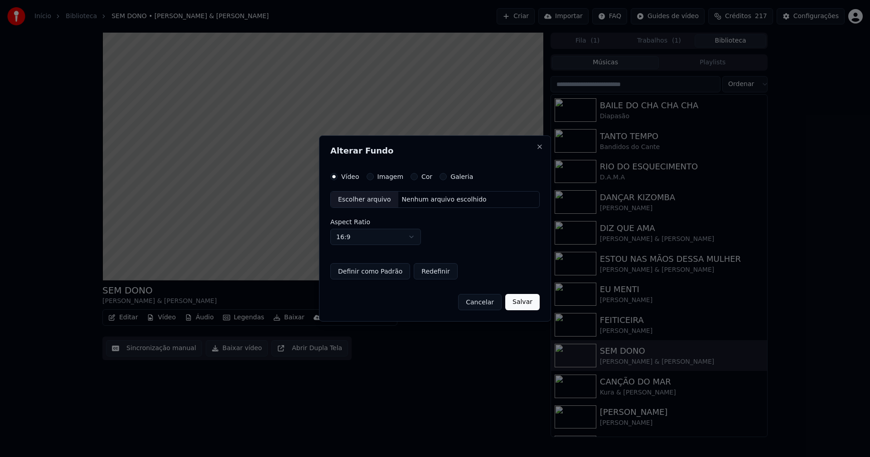
click at [363, 178] on div "Vídeo Imagem Cor Galeria" at bounding box center [401, 176] width 143 height 7
click at [370, 176] on button "Imagem" at bounding box center [370, 176] width 7 height 7
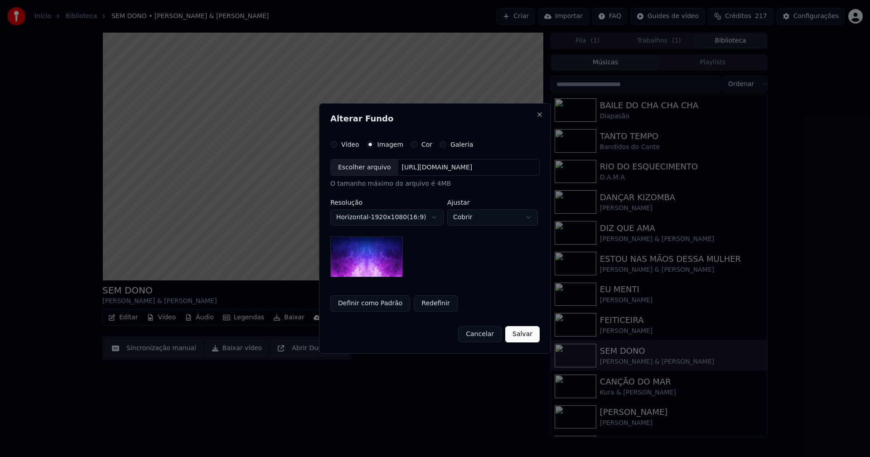
click at [371, 170] on div "Escolher arquivo" at bounding box center [365, 167] width 68 height 16
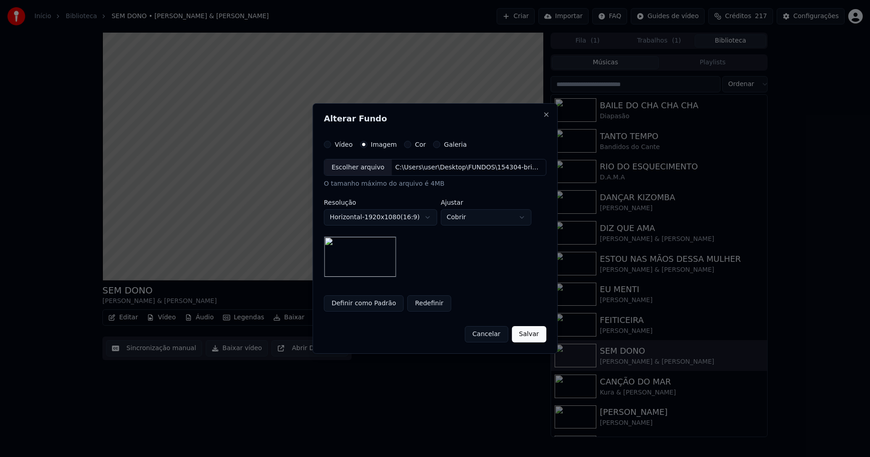
drag, startPoint x: 525, startPoint y: 336, endPoint x: 202, endPoint y: 281, distance: 328.2
click at [526, 336] on button "Salvar" at bounding box center [529, 334] width 34 height 16
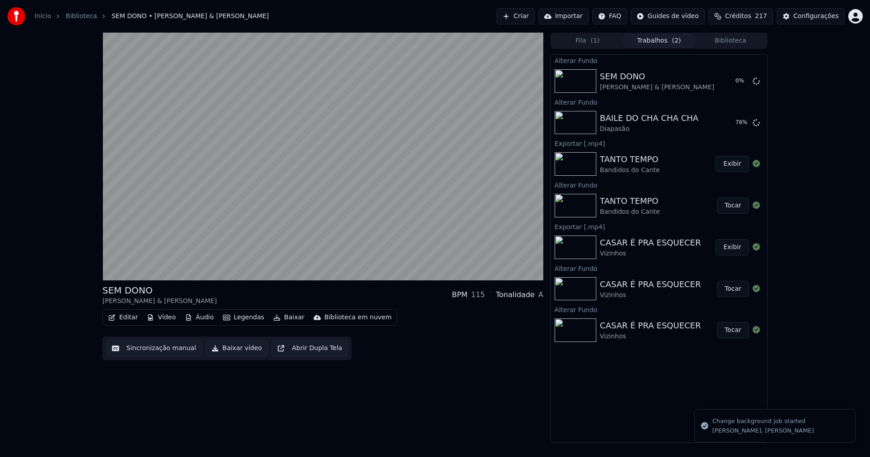
click at [169, 317] on button "Vídeo" at bounding box center [161, 317] width 36 height 13
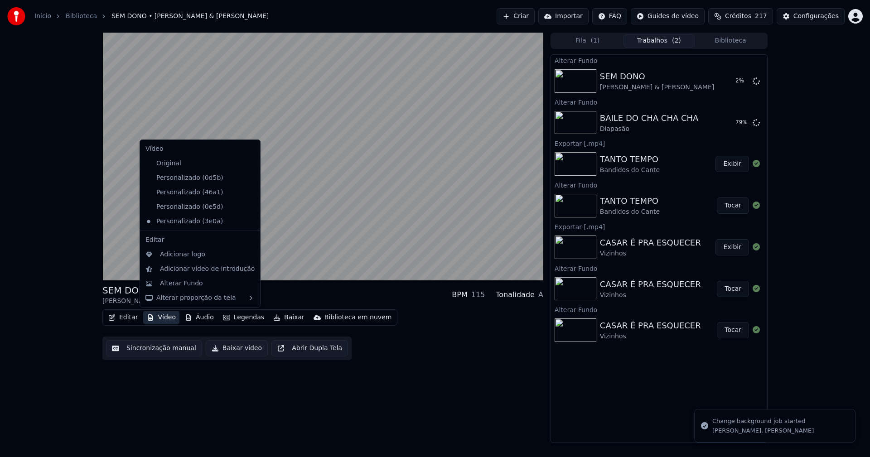
click at [248, 179] on icon at bounding box center [253, 177] width 10 height 7
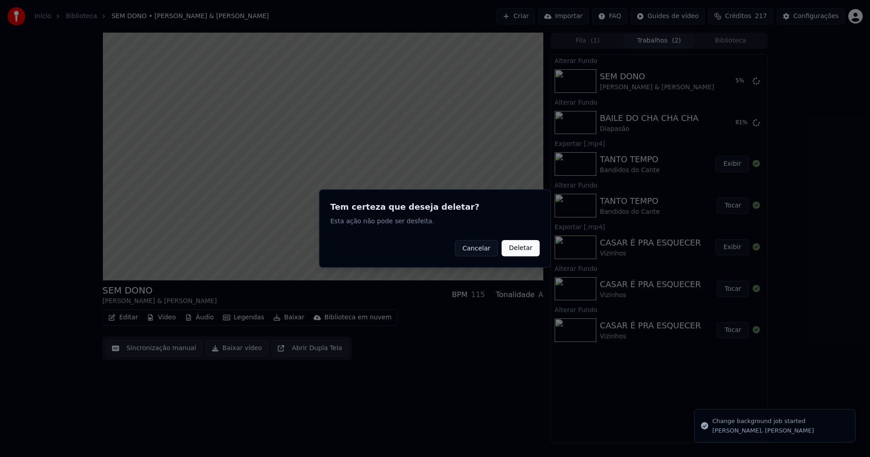
click at [519, 254] on button "Deletar" at bounding box center [521, 248] width 38 height 16
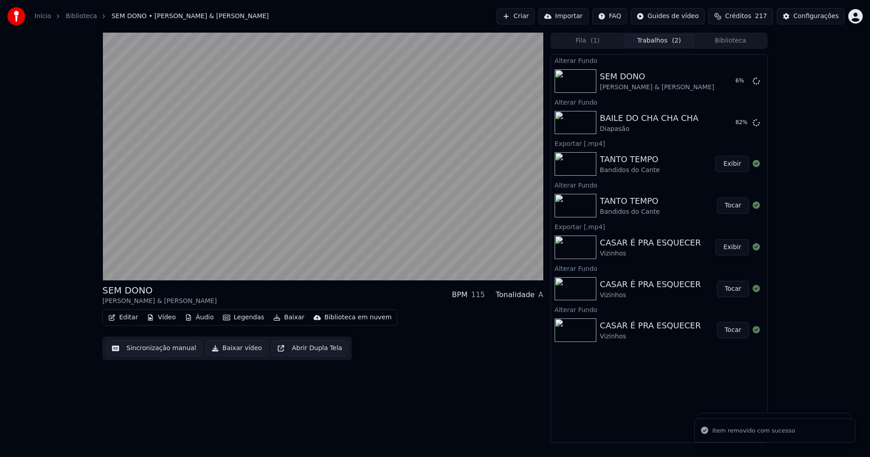
click at [161, 319] on button "Vídeo" at bounding box center [161, 317] width 36 height 13
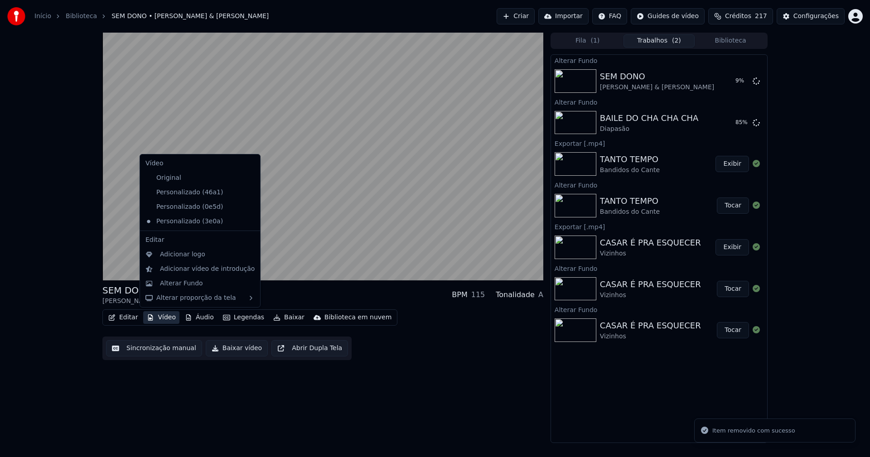
click at [248, 193] on icon at bounding box center [253, 192] width 10 height 7
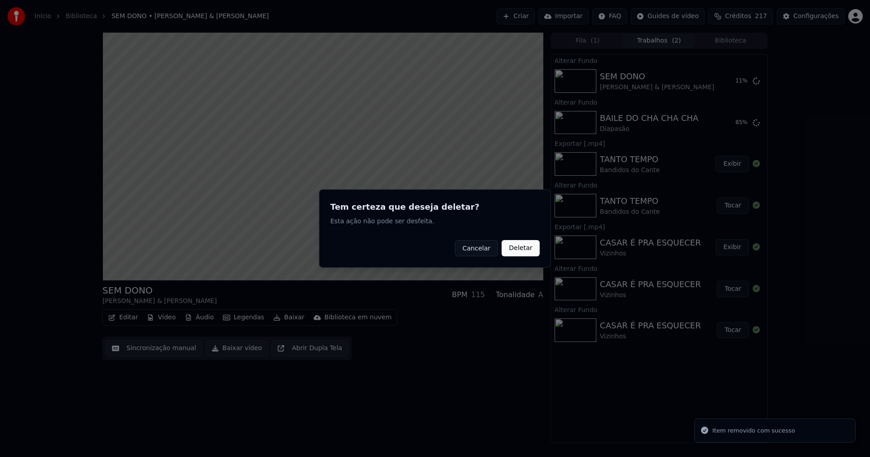
drag, startPoint x: 524, startPoint y: 249, endPoint x: 459, endPoint y: 254, distance: 65.4
click at [525, 249] on button "Deletar" at bounding box center [521, 248] width 38 height 16
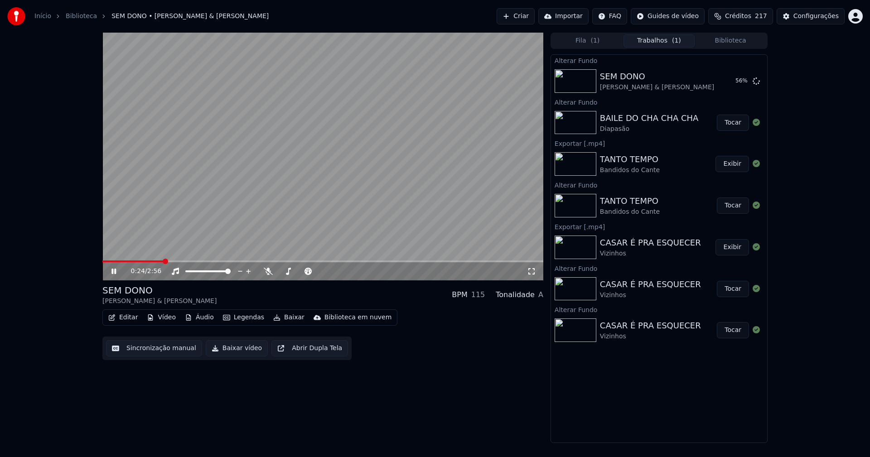
click at [740, 125] on button "Tocar" at bounding box center [733, 123] width 32 height 16
click at [269, 261] on span at bounding box center [322, 262] width 441 height 2
click at [238, 261] on span at bounding box center [170, 262] width 136 height 2
click at [116, 269] on icon at bounding box center [120, 271] width 21 height 7
click at [234, 353] on button "Baixar vídeo" at bounding box center [237, 348] width 62 height 16
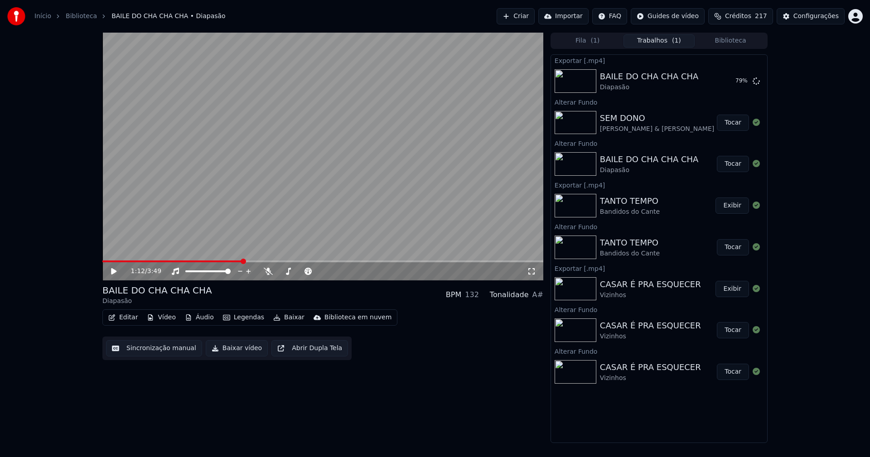
click at [736, 123] on button "Tocar" at bounding box center [733, 123] width 32 height 16
click at [115, 271] on icon at bounding box center [113, 271] width 5 height 5
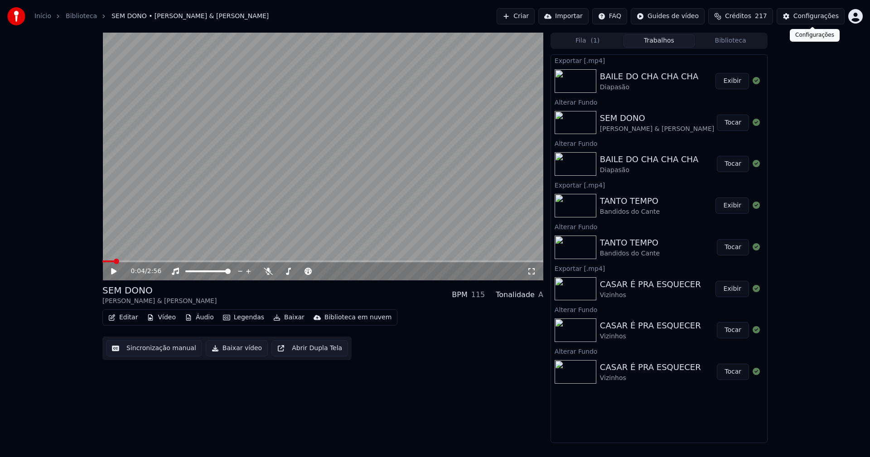
click at [815, 19] on div "Configurações" at bounding box center [815, 16] width 45 height 9
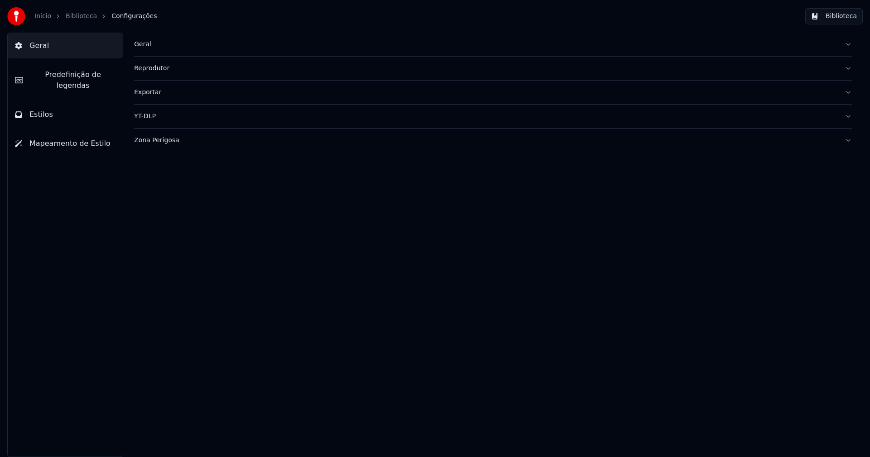
click at [50, 102] on button "Estilos" at bounding box center [65, 114] width 115 height 25
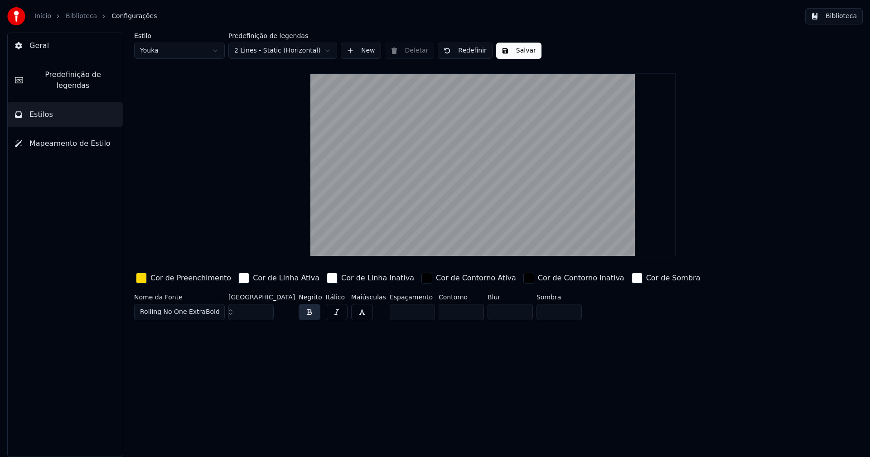
click at [190, 50] on html "Início Biblioteca Configurações Biblioteca Geral Predefinição de legendas Estil…" at bounding box center [435, 228] width 870 height 457
click at [265, 309] on input "**" at bounding box center [250, 312] width 45 height 16
click at [265, 309] on input "***" at bounding box center [250, 312] width 45 height 16
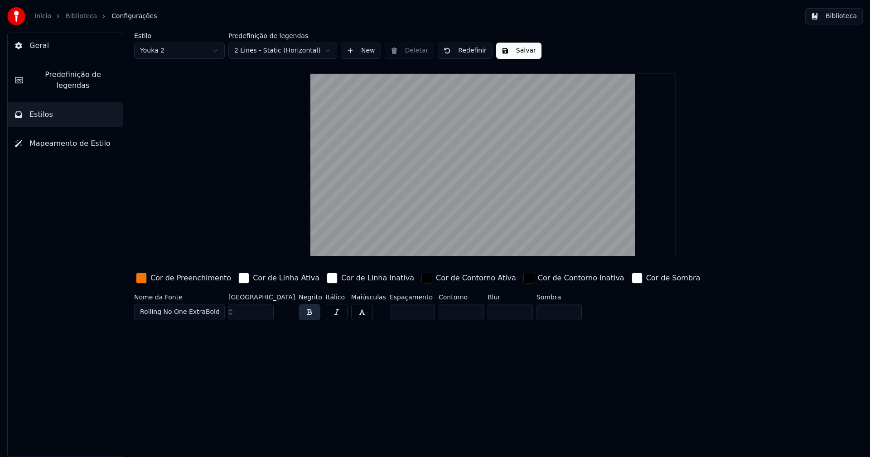
type input "***"
click at [264, 313] on input "***" at bounding box center [250, 312] width 45 height 16
click at [518, 48] on button "Salvar" at bounding box center [518, 51] width 45 height 16
click at [840, 17] on button "Biblioteca" at bounding box center [834, 16] width 58 height 16
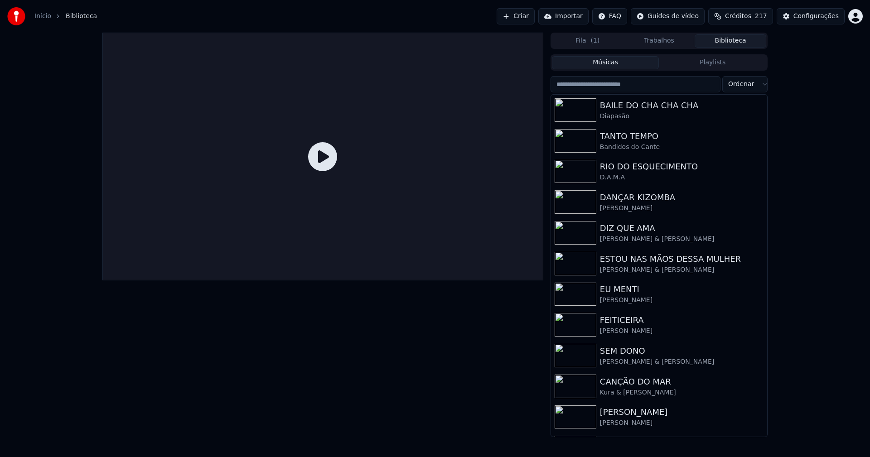
click at [667, 39] on button "Trabalhos" at bounding box center [659, 40] width 72 height 13
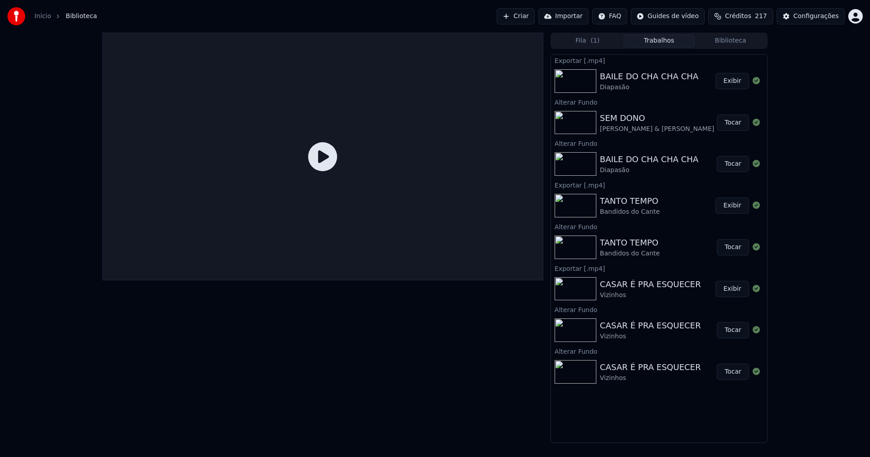
drag, startPoint x: 738, startPoint y: 123, endPoint x: 731, endPoint y: 119, distance: 7.7
click at [738, 122] on button "Tocar" at bounding box center [733, 123] width 32 height 16
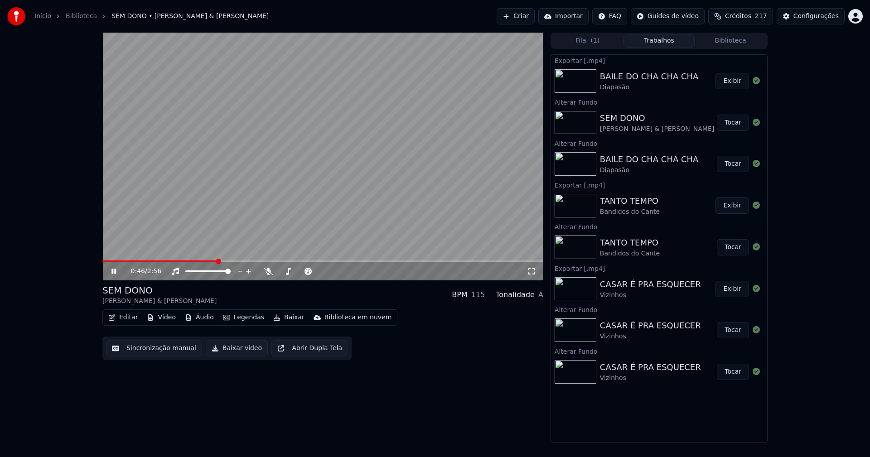
click at [217, 261] on span at bounding box center [322, 262] width 441 height 2
click at [113, 270] on icon at bounding box center [113, 271] width 5 height 5
click at [233, 350] on button "Baixar vídeo" at bounding box center [237, 348] width 62 height 16
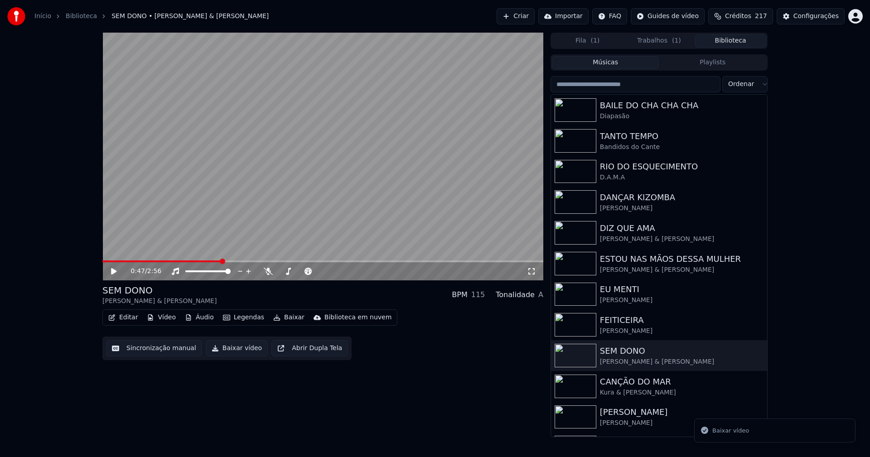
click at [734, 42] on button "Biblioteca" at bounding box center [731, 40] width 72 height 13
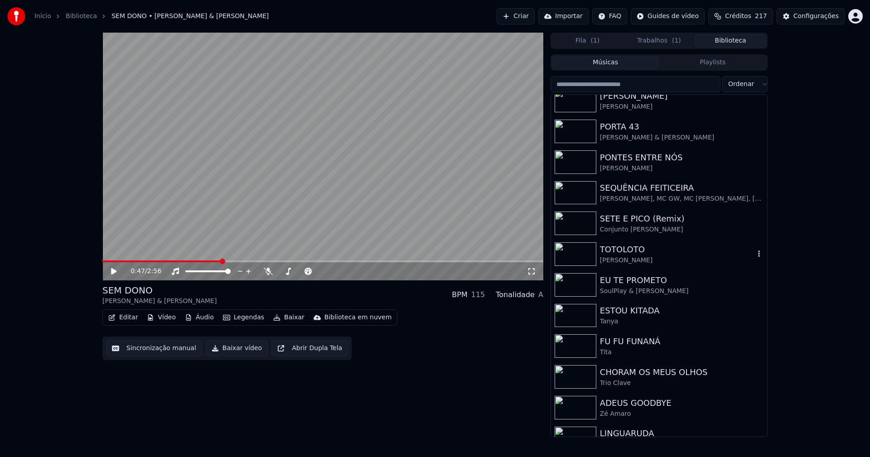
scroll to position [334, 0]
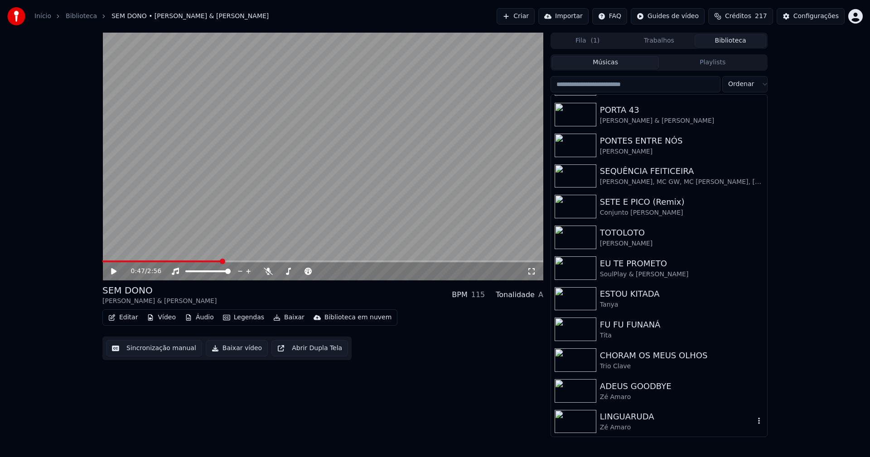
drag, startPoint x: 640, startPoint y: 420, endPoint x: 722, endPoint y: 383, distance: 89.7
click at [640, 420] on div "LINGUARUDA" at bounding box center [677, 416] width 155 height 13
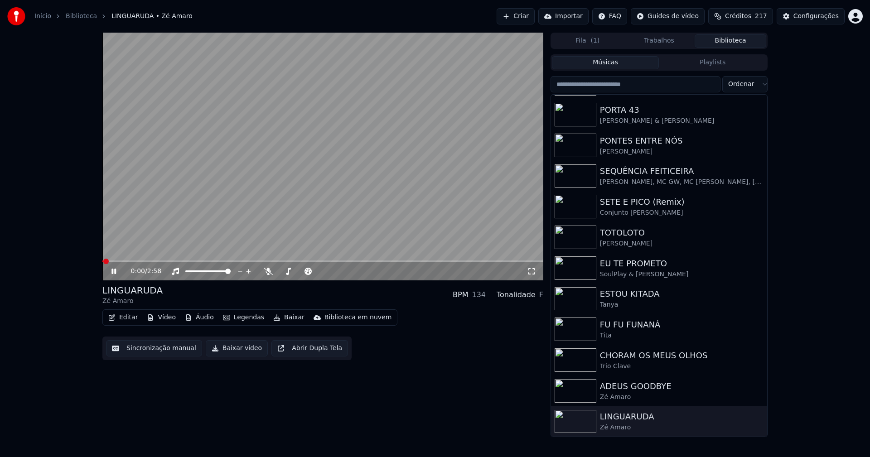
click at [167, 319] on button "Vídeo" at bounding box center [161, 317] width 36 height 13
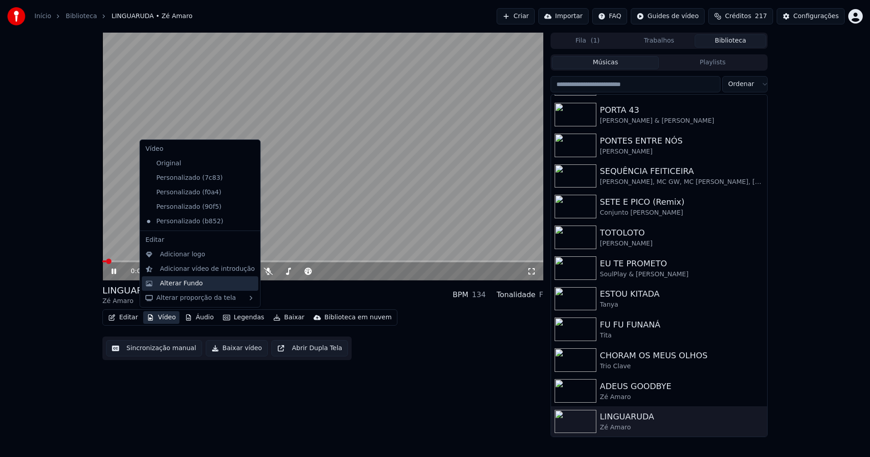
click at [178, 285] on div "Alterar Fundo" at bounding box center [181, 283] width 43 height 9
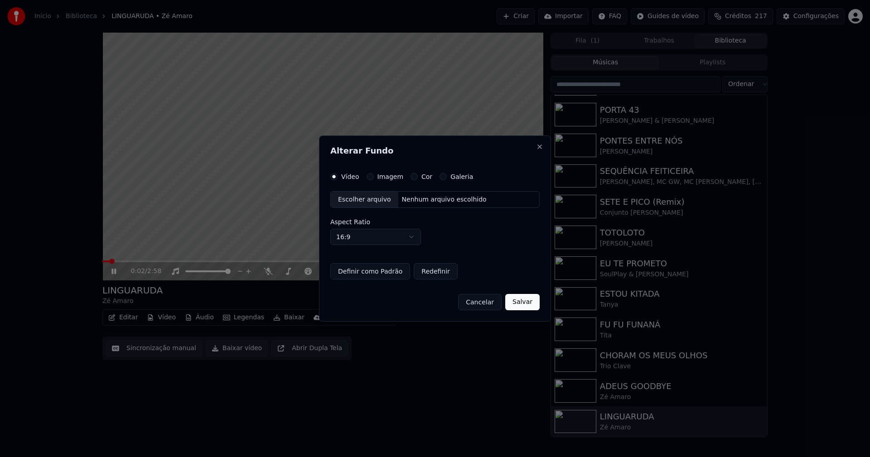
click at [367, 176] on button "Imagem" at bounding box center [370, 176] width 7 height 7
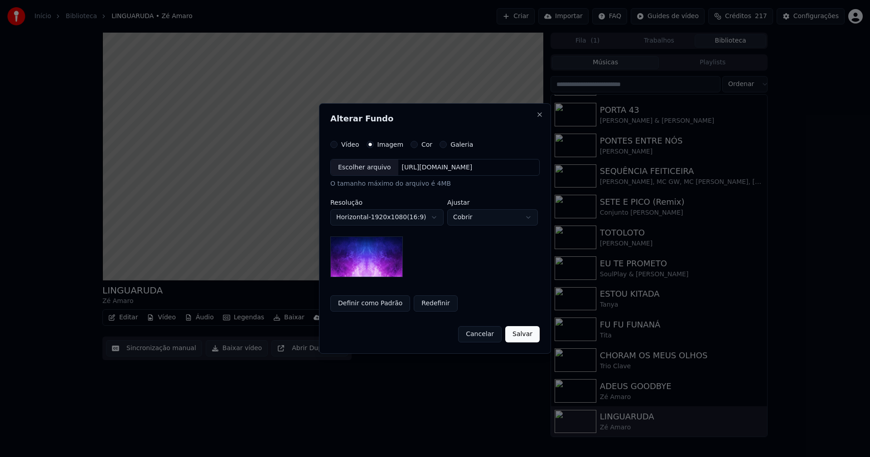
click at [368, 163] on div "Escolher arquivo" at bounding box center [365, 167] width 68 height 16
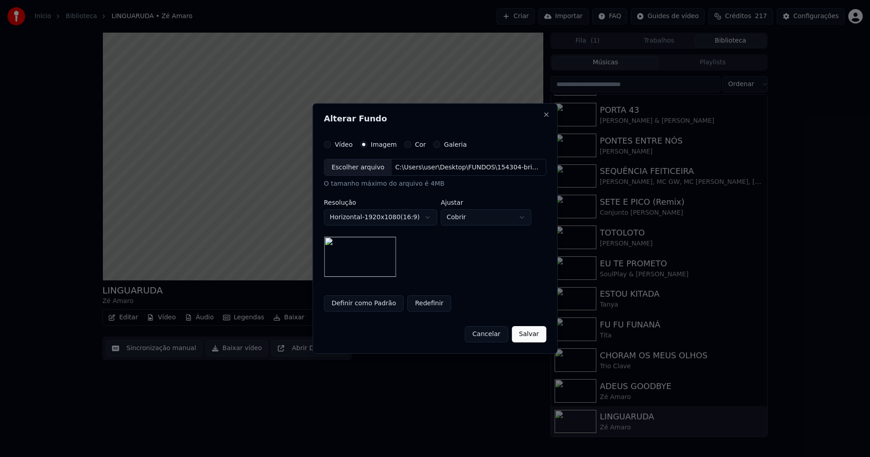
drag, startPoint x: 526, startPoint y: 338, endPoint x: 534, endPoint y: 335, distance: 8.9
click at [526, 338] on button "Salvar" at bounding box center [529, 334] width 34 height 16
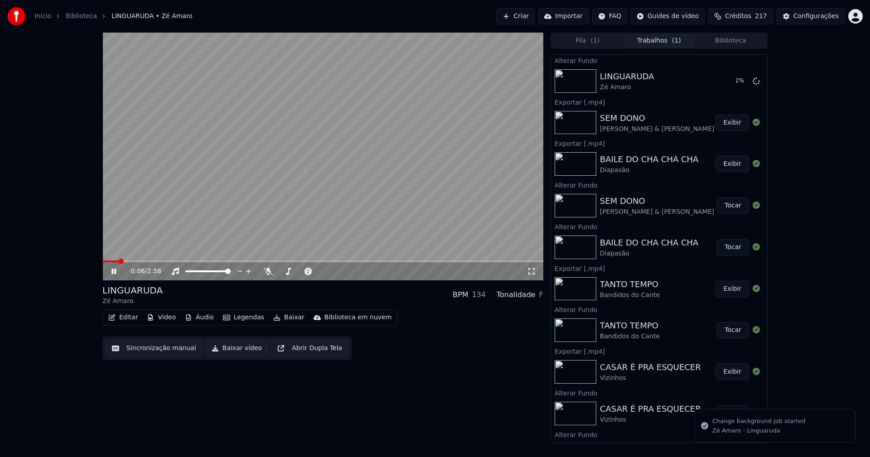
click at [157, 316] on button "Vídeo" at bounding box center [161, 317] width 36 height 13
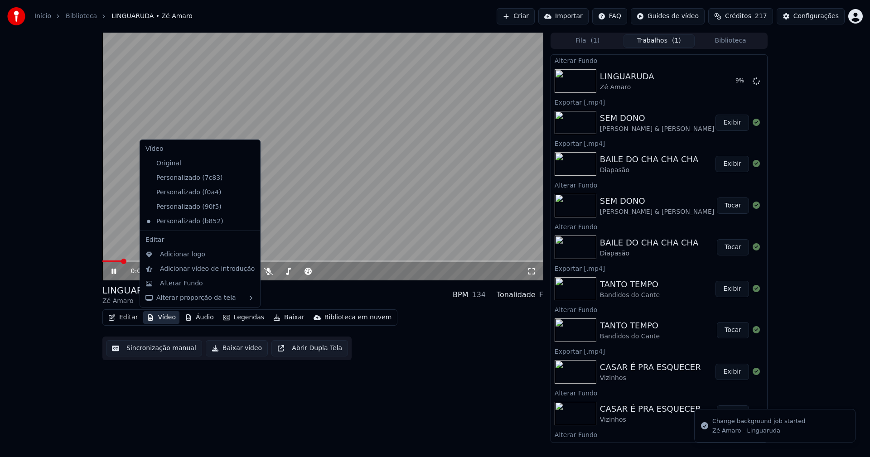
click at [248, 179] on icon at bounding box center [251, 177] width 6 height 7
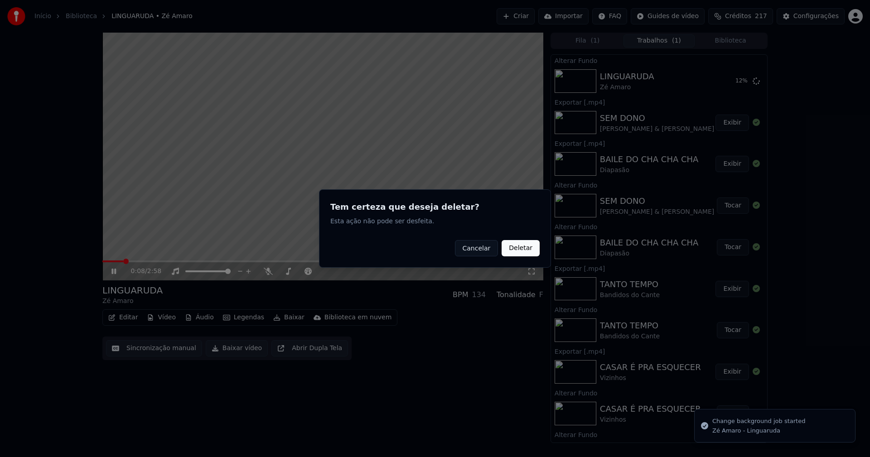
click at [524, 249] on button "Deletar" at bounding box center [521, 248] width 38 height 16
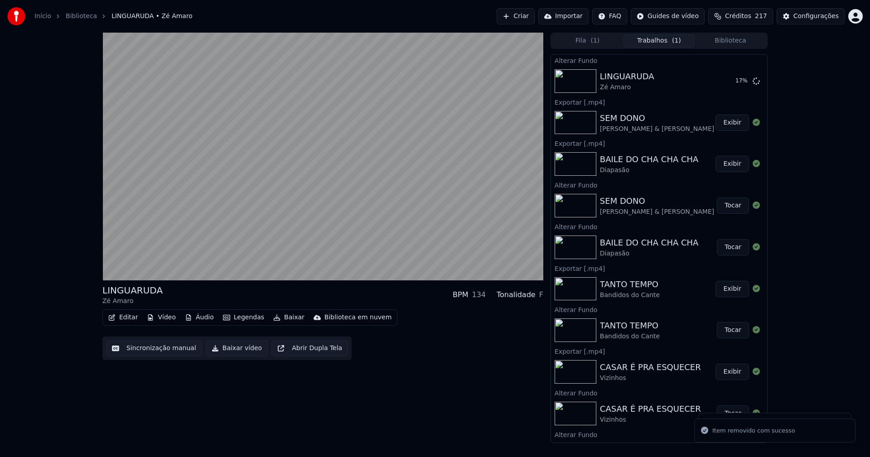
click at [164, 321] on button "Vídeo" at bounding box center [161, 317] width 36 height 13
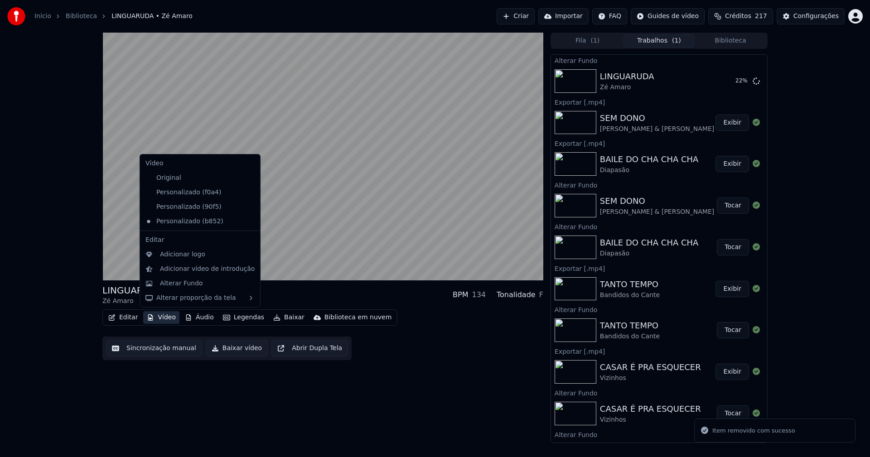
click at [248, 194] on icon at bounding box center [253, 192] width 10 height 7
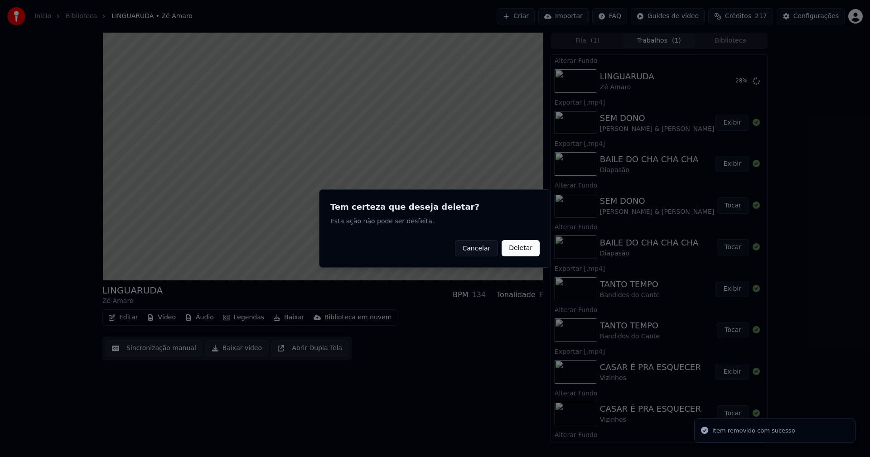
click at [518, 248] on button "Deletar" at bounding box center [521, 248] width 38 height 16
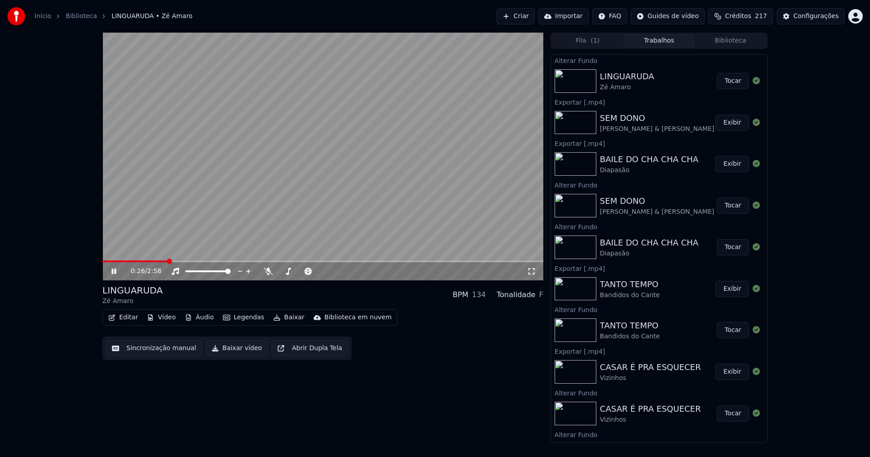
click at [729, 78] on button "Tocar" at bounding box center [733, 81] width 32 height 16
click at [116, 273] on icon at bounding box center [113, 271] width 5 height 5
drag, startPoint x: 230, startPoint y: 352, endPoint x: 212, endPoint y: 357, distance: 18.5
click at [230, 352] on button "Baixar vídeo" at bounding box center [237, 348] width 62 height 16
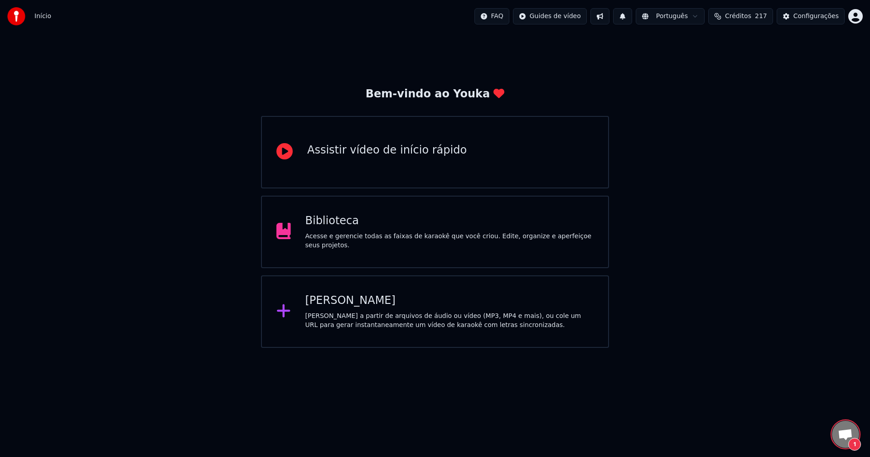
scroll to position [2292, 0]
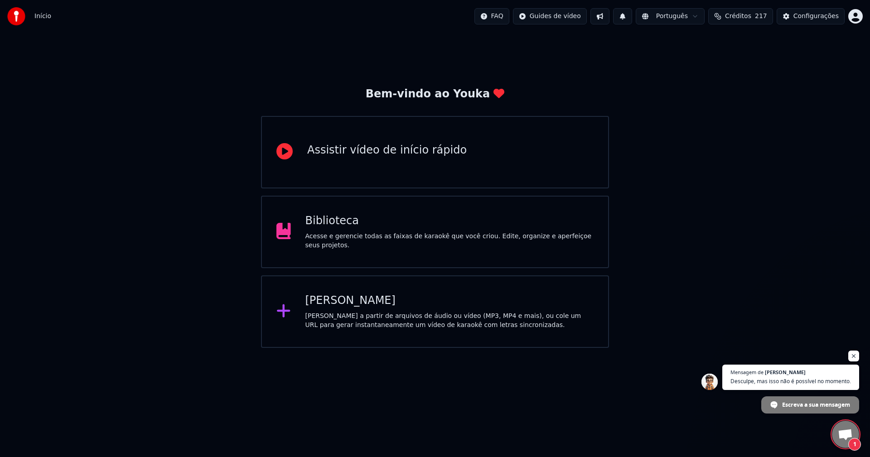
click at [846, 434] on span "Conversa aberta" at bounding box center [845, 435] width 15 height 13
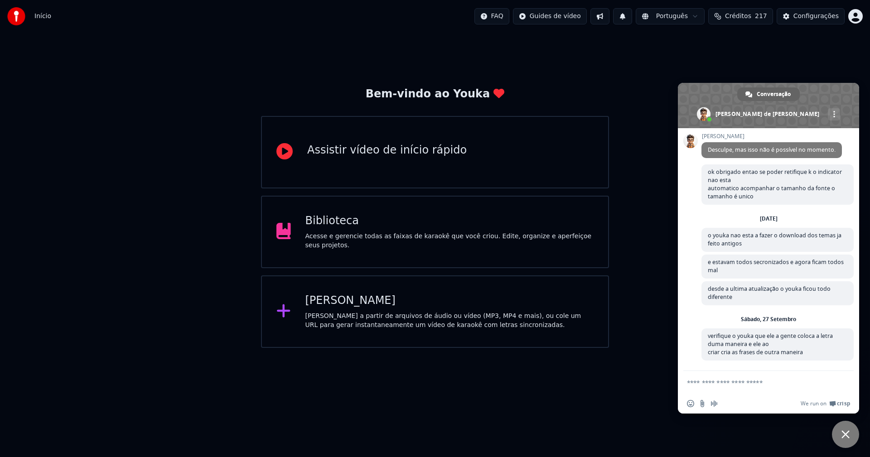
click at [723, 383] on textarea "Escreva a sua mensagem..." at bounding box center [758, 383] width 143 height 8
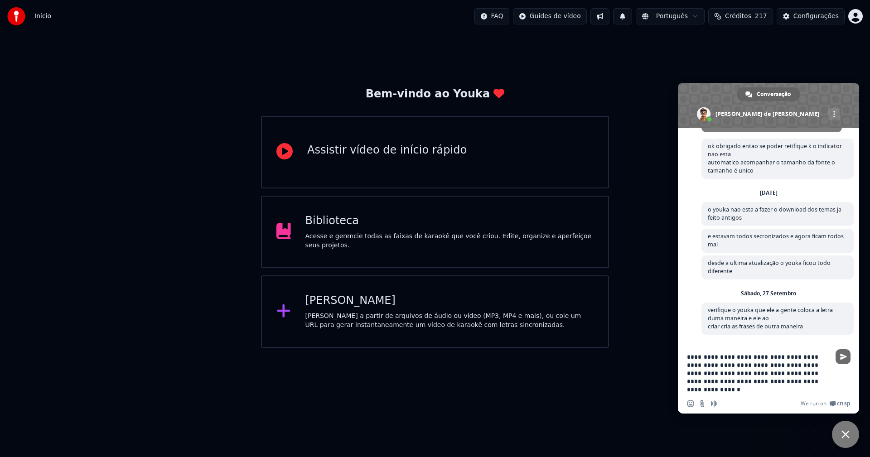
type textarea "**********"
click at [843, 356] on span "Enviar" at bounding box center [843, 356] width 7 height 7
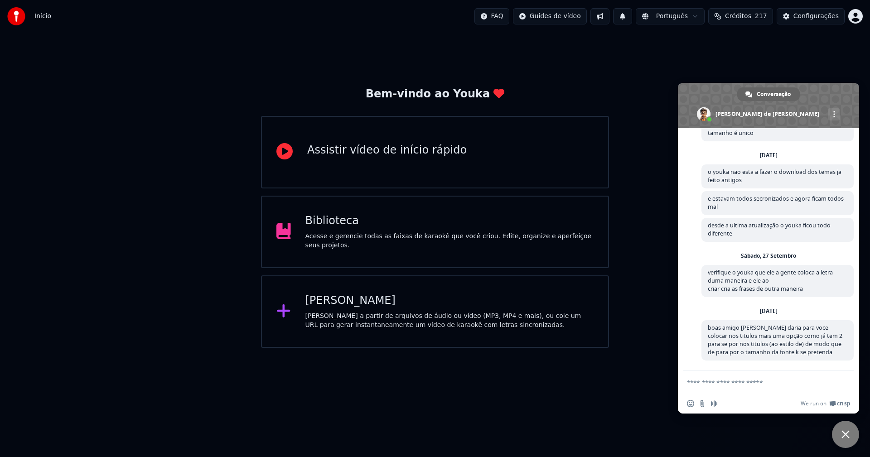
scroll to position [2355, 0]
click at [816, 13] on div "Configurações" at bounding box center [815, 16] width 45 height 9
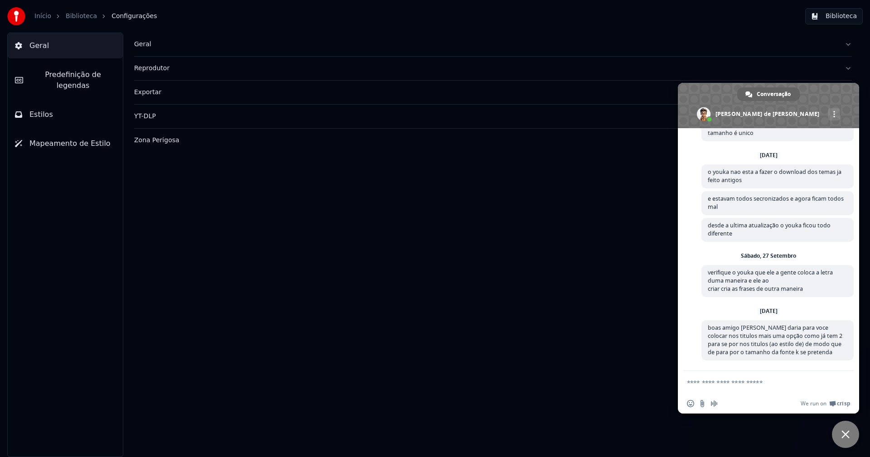
click at [143, 44] on div "Geral" at bounding box center [485, 44] width 703 height 9
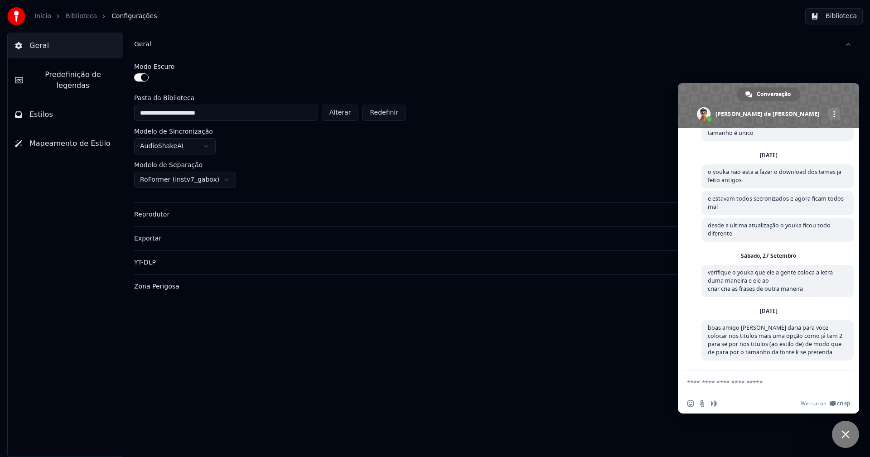
click at [343, 111] on button "Alterar" at bounding box center [340, 113] width 37 height 16
type input "**********"
click at [847, 15] on button "Biblioteca" at bounding box center [834, 16] width 58 height 16
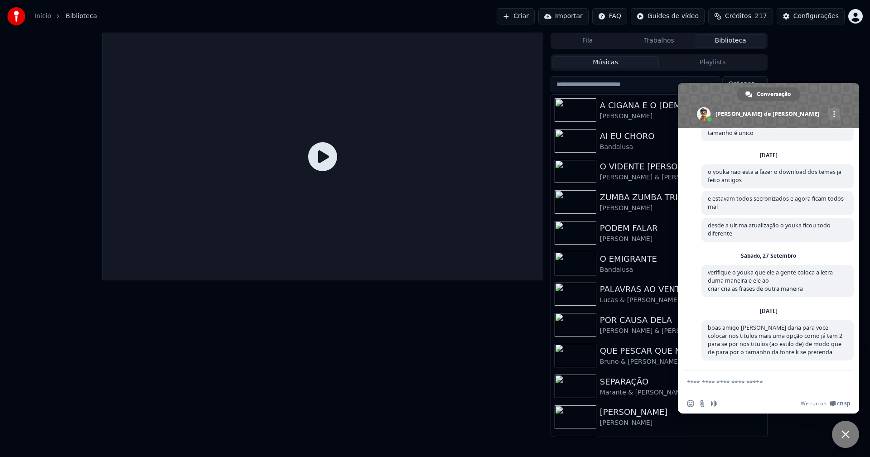
click at [819, 437] on div "Início Biblioteca Criar Importar FAQ Guides de vídeo Créditos 217 Configurações…" at bounding box center [435, 228] width 870 height 457
click at [843, 436] on span "Bate-papo próximo" at bounding box center [845, 434] width 8 height 8
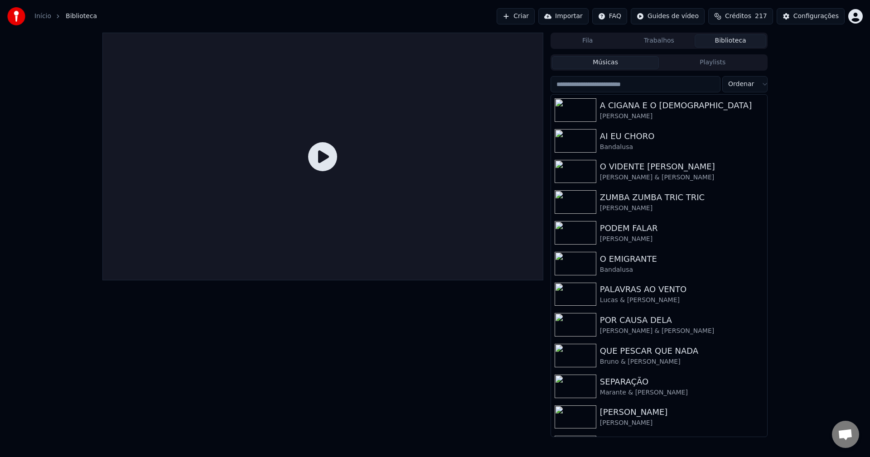
click at [44, 19] on link "Início" at bounding box center [42, 16] width 17 height 9
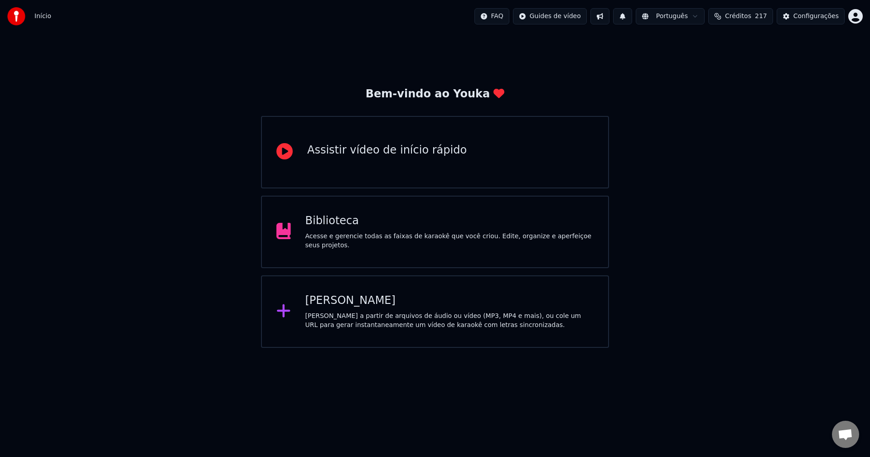
click at [338, 307] on div "[PERSON_NAME]" at bounding box center [449, 301] width 289 height 14
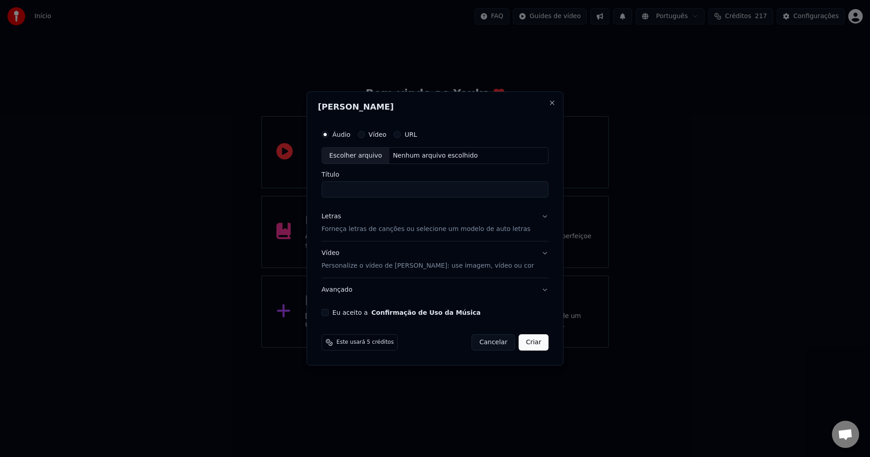
click at [367, 157] on div "Escolher arquivo" at bounding box center [356, 156] width 68 height 16
type input "**********"
click at [341, 217] on div "Letras" at bounding box center [331, 216] width 19 height 9
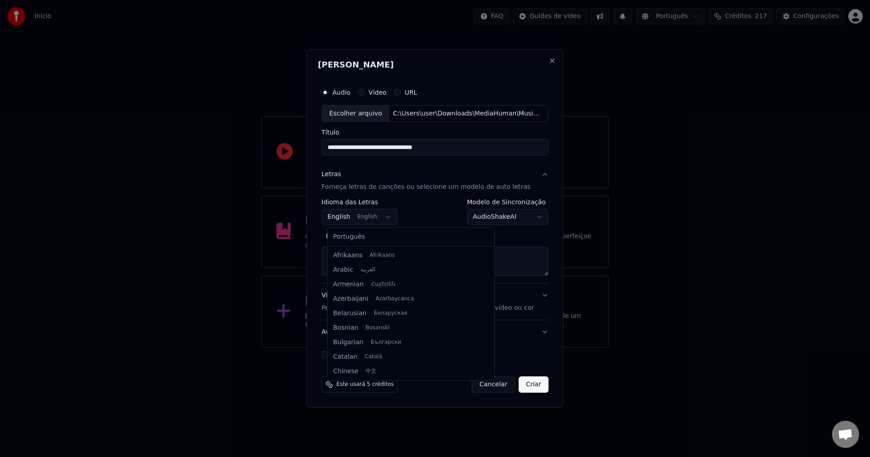
click at [350, 217] on body "Início FAQ Guides de vídeo Português Créditos 217 Configurações Bem-vindo ao Yo…" at bounding box center [435, 174] width 870 height 348
select select "**"
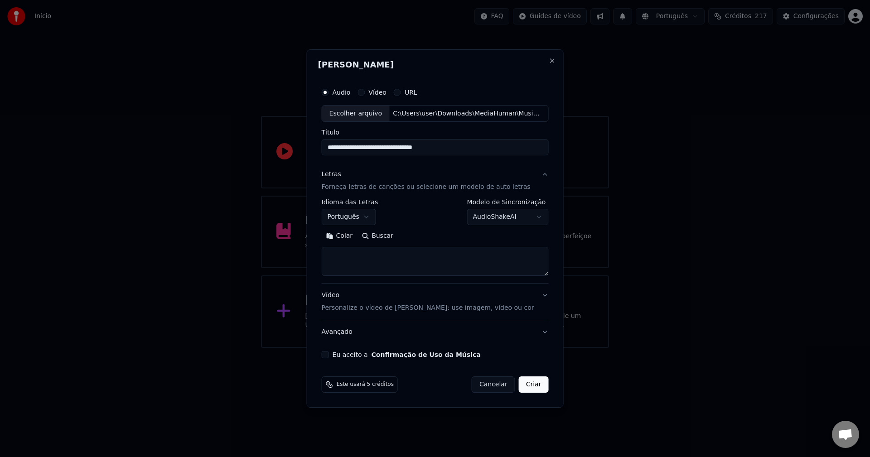
click at [350, 239] on button "Colar" at bounding box center [340, 236] width 36 height 14
click at [329, 356] on button "Eu aceito a Confirmação de Uso da Música" at bounding box center [325, 354] width 7 height 7
click at [524, 388] on button "Criar" at bounding box center [534, 385] width 30 height 16
type textarea "**********"
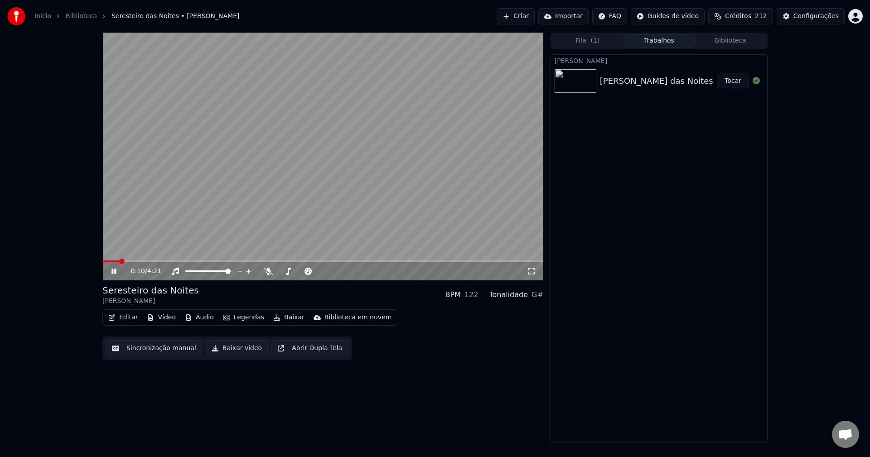
click at [166, 319] on button "Vídeo" at bounding box center [161, 317] width 36 height 13
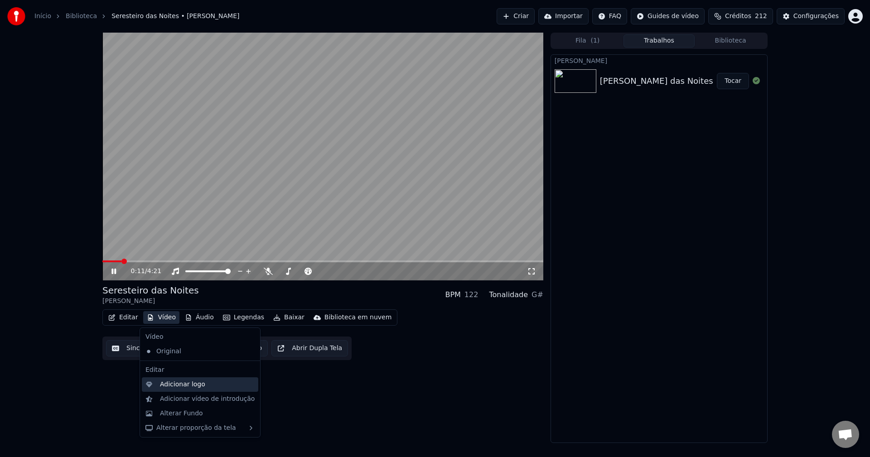
click at [186, 383] on div "Adicionar logo" at bounding box center [182, 384] width 45 height 9
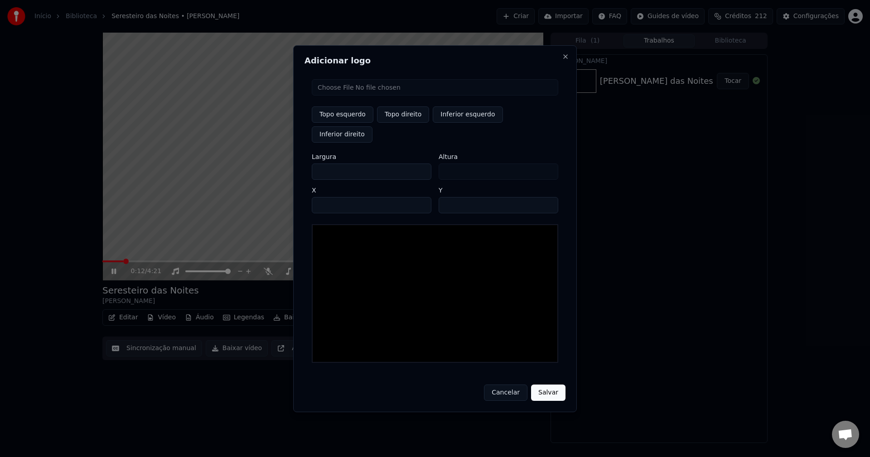
click at [337, 96] on input "file" at bounding box center [435, 87] width 246 height 16
type input "**********"
type input "***"
click at [406, 123] on button "Topo direito" at bounding box center [403, 114] width 52 height 16
type input "****"
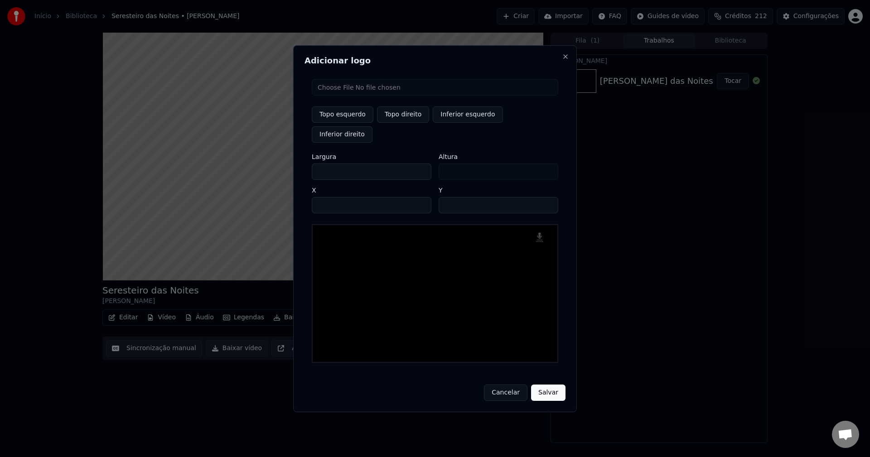
drag, startPoint x: 327, startPoint y: 162, endPoint x: 266, endPoint y: 164, distance: 60.7
click at [269, 166] on body "Início Biblioteca Seresteiro das Noites • [PERSON_NAME] Importar FAQ Guides de …" at bounding box center [435, 228] width 870 height 457
type input "**"
type input "***"
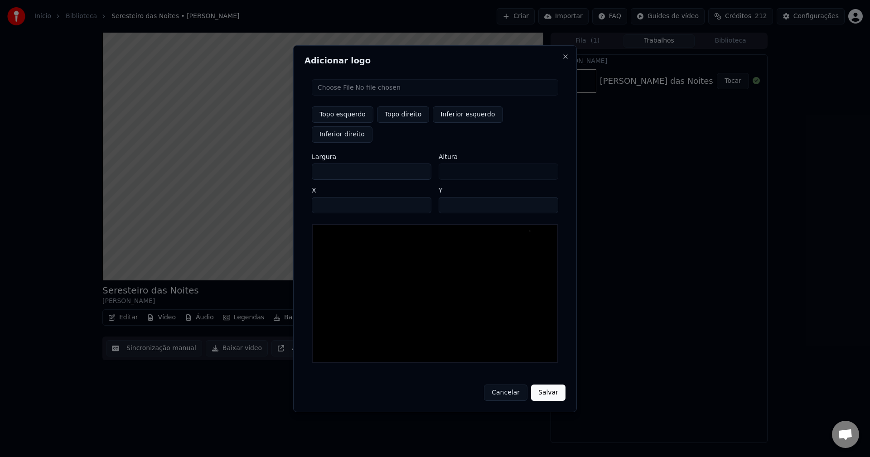
type input "***"
click at [330, 197] on input "****" at bounding box center [372, 205] width 120 height 16
type input "****"
click at [547, 197] on input "**" at bounding box center [499, 205] width 120 height 16
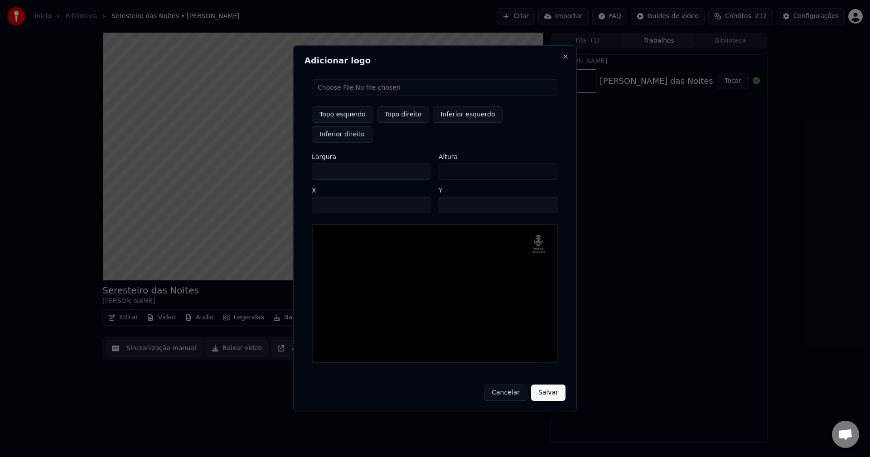
click at [547, 197] on input "**" at bounding box center [499, 205] width 120 height 16
type input "**"
click at [547, 197] on input "**" at bounding box center [499, 205] width 120 height 16
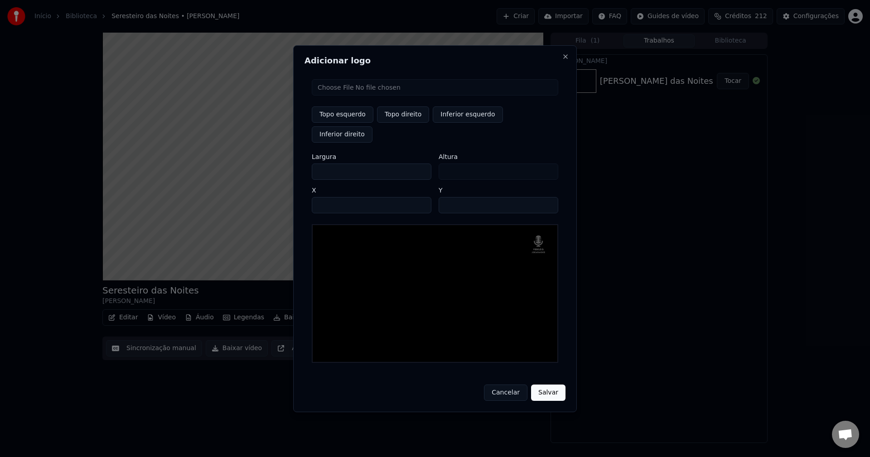
click at [545, 385] on button "Salvar" at bounding box center [548, 393] width 34 height 16
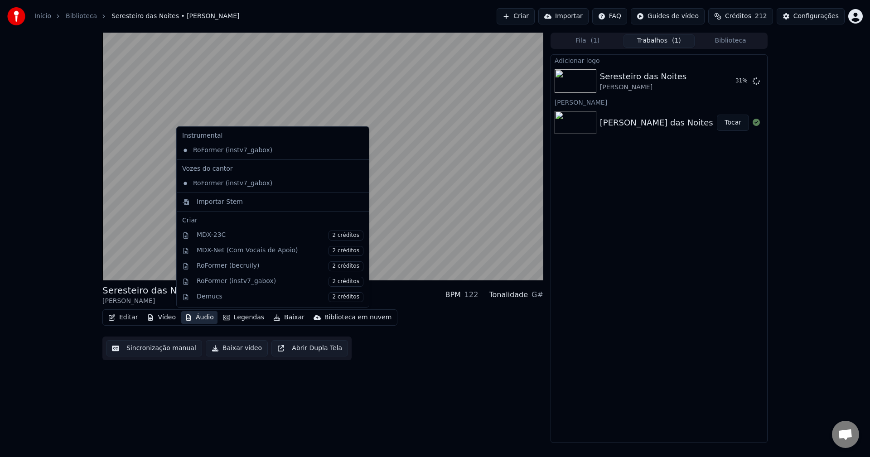
click at [196, 320] on button "Áudio" at bounding box center [199, 317] width 36 height 13
click at [206, 205] on div "Importar Stem" at bounding box center [220, 202] width 46 height 9
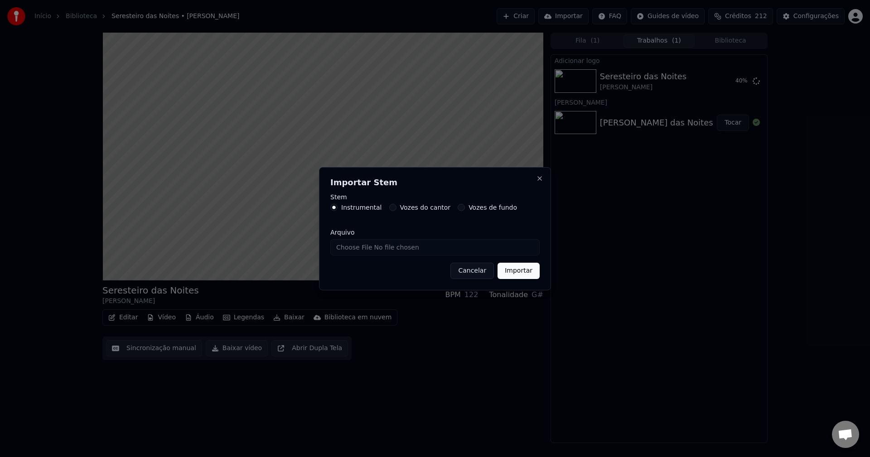
click at [359, 249] on input "Arquivo" at bounding box center [434, 247] width 209 height 16
type input "**********"
click at [517, 272] on button "Importar" at bounding box center [518, 271] width 42 height 16
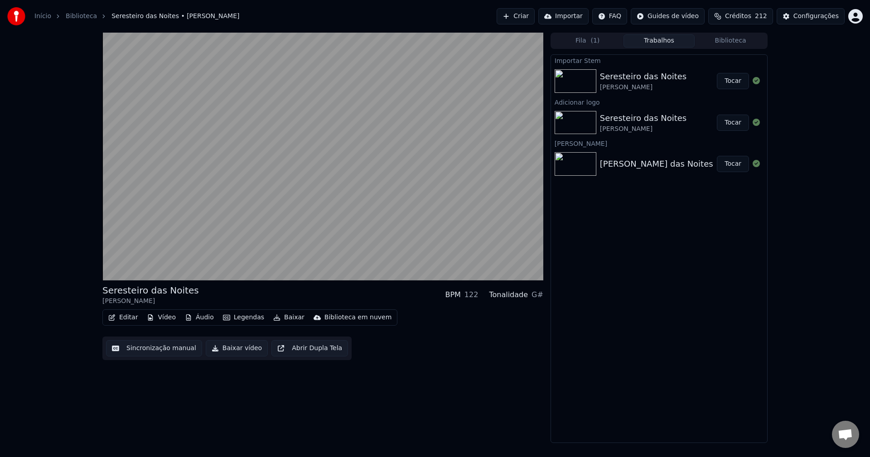
click at [198, 318] on button "Áudio" at bounding box center [199, 317] width 36 height 13
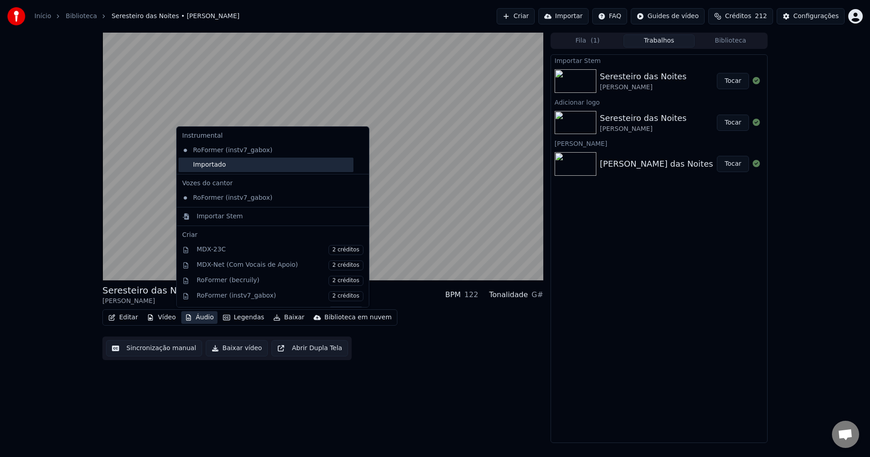
click at [204, 168] on div "Importado" at bounding box center [266, 165] width 175 height 14
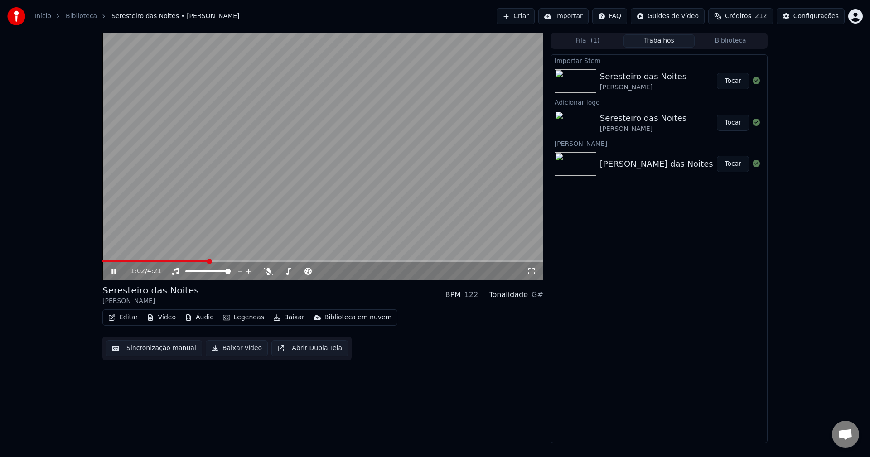
click at [743, 125] on button "Tocar" at bounding box center [733, 123] width 32 height 16
click at [127, 319] on button "Editar" at bounding box center [123, 317] width 37 height 13
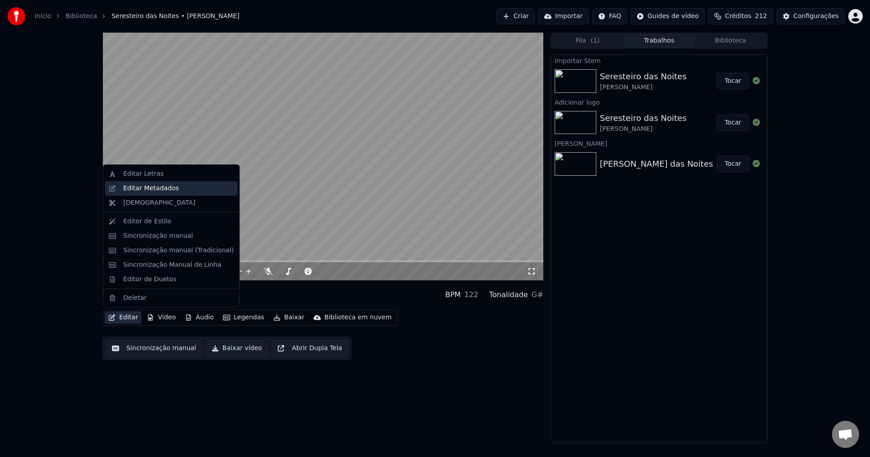
click at [148, 191] on div "Editar Metadados" at bounding box center [151, 188] width 56 height 9
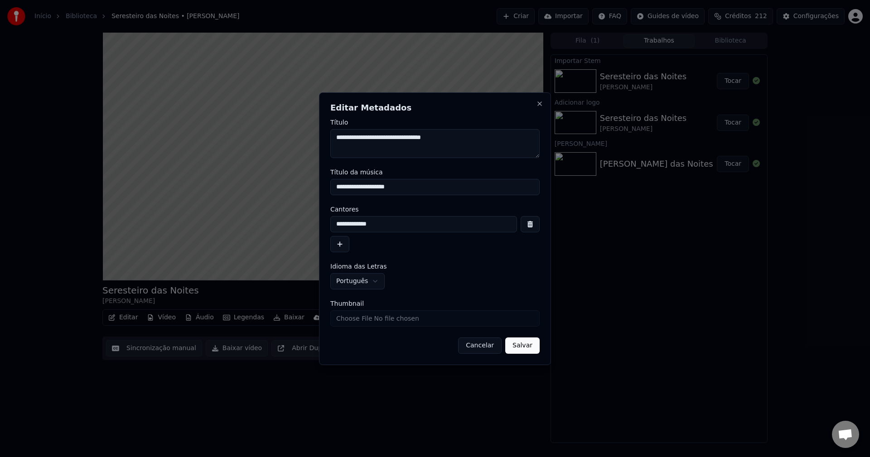
drag, startPoint x: 408, startPoint y: 186, endPoint x: 255, endPoint y: 198, distance: 153.6
click at [254, 199] on body "Início Biblioteca Seresteiro das Noites • [PERSON_NAME] Importar FAQ Guides de …" at bounding box center [435, 228] width 870 height 457
type input "**********"
click at [363, 321] on input "Thumbnail" at bounding box center [434, 318] width 209 height 16
type input "**********"
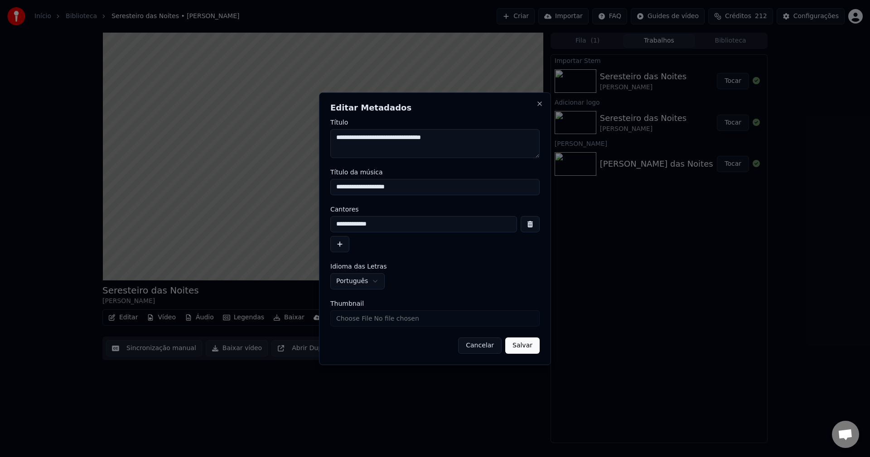
click at [526, 351] on button "Salvar" at bounding box center [522, 346] width 34 height 16
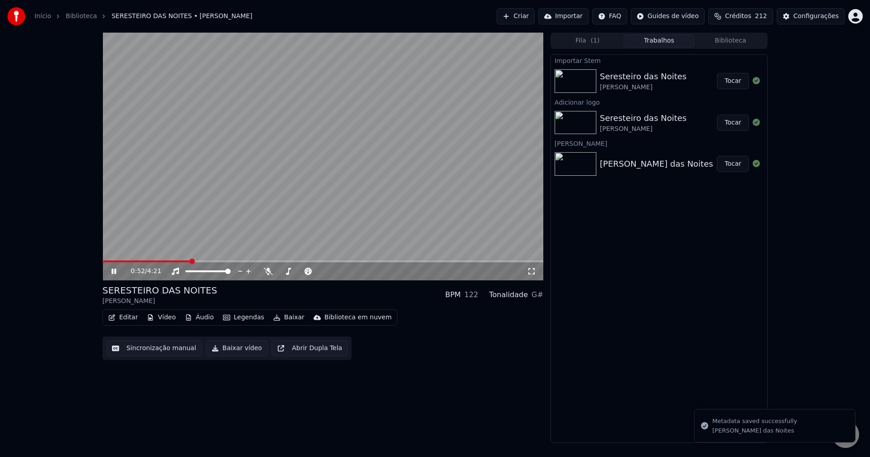
click at [115, 270] on icon at bounding box center [113, 271] width 5 height 5
click at [113, 271] on icon at bounding box center [113, 271] width 5 height 6
click at [530, 271] on icon at bounding box center [531, 271] width 9 height 7
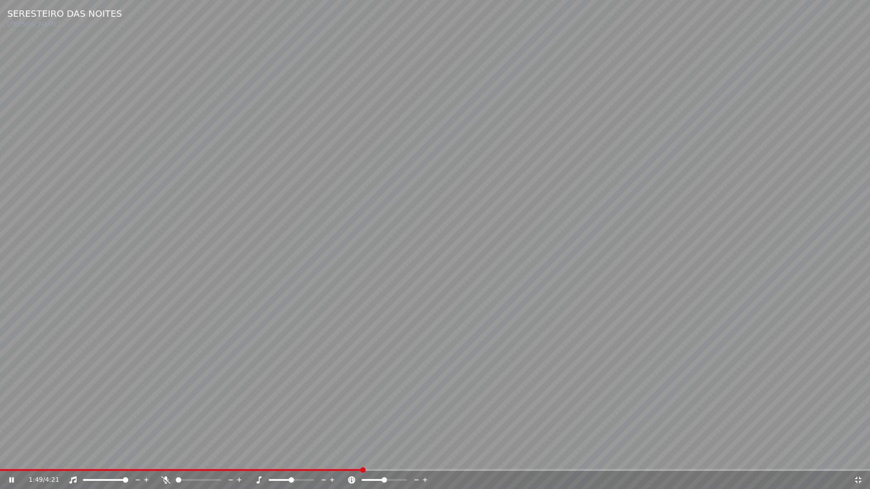
drag, startPoint x: 857, startPoint y: 483, endPoint x: 860, endPoint y: 446, distance: 37.3
click at [858, 457] on icon at bounding box center [858, 480] width 9 height 7
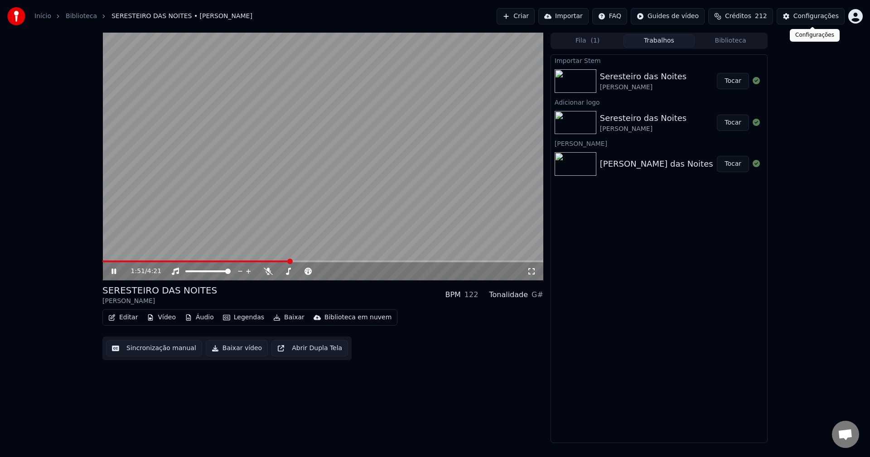
click at [821, 18] on div "Configurações" at bounding box center [815, 16] width 45 height 9
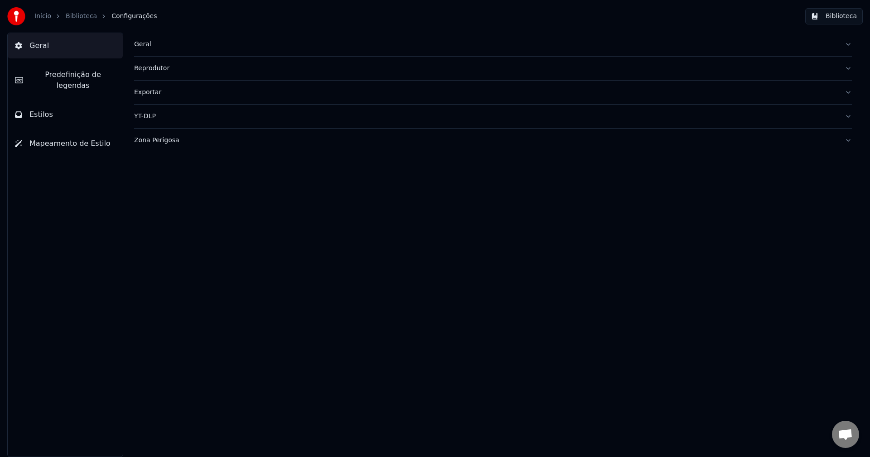
click at [73, 74] on span "Predefinição de legendas" at bounding box center [72, 80] width 85 height 22
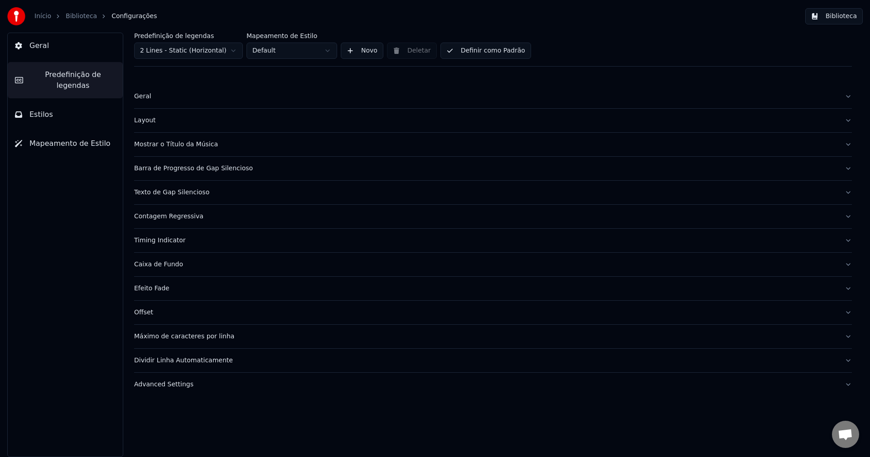
click at [170, 387] on div "Advanced Settings" at bounding box center [485, 384] width 703 height 9
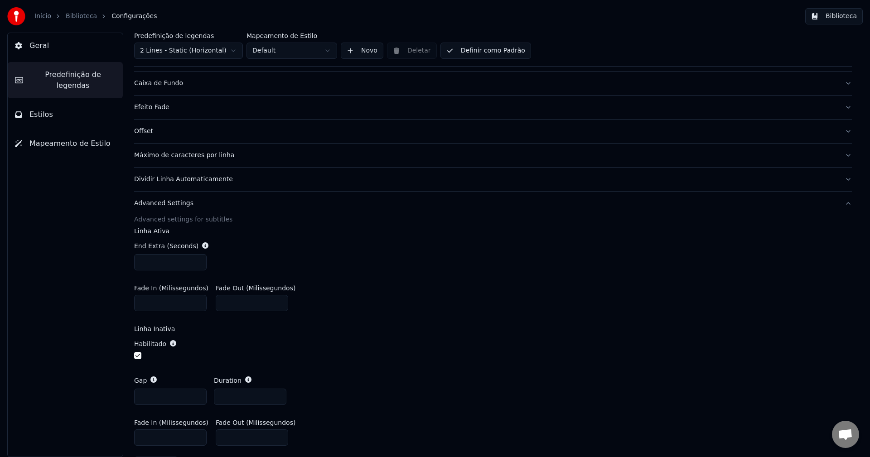
scroll to position [211, 0]
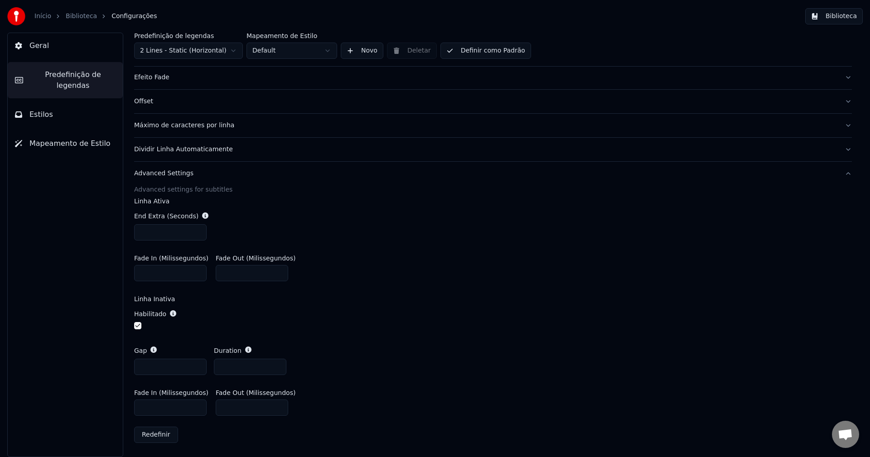
click at [145, 406] on input "***" at bounding box center [170, 408] width 72 height 16
type input "***"
click at [578, 364] on div "Gap *** Duration ***" at bounding box center [493, 360] width 718 height 43
click at [855, 15] on button "Biblioteca" at bounding box center [834, 16] width 58 height 16
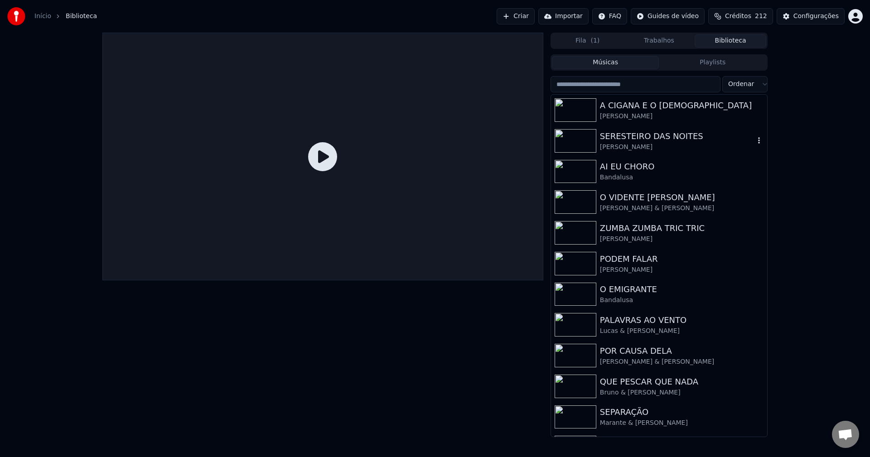
drag, startPoint x: 634, startPoint y: 137, endPoint x: 622, endPoint y: 134, distance: 13.1
click at [635, 137] on div "SERESTEIRO DAS NOITES" at bounding box center [677, 136] width 155 height 13
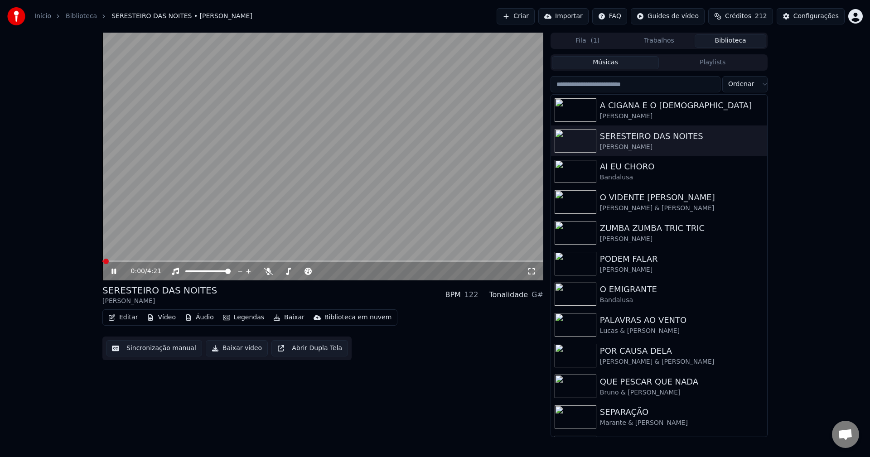
click at [139, 262] on span at bounding box center [322, 262] width 441 height 2
click at [531, 271] on icon at bounding box center [531, 271] width 9 height 7
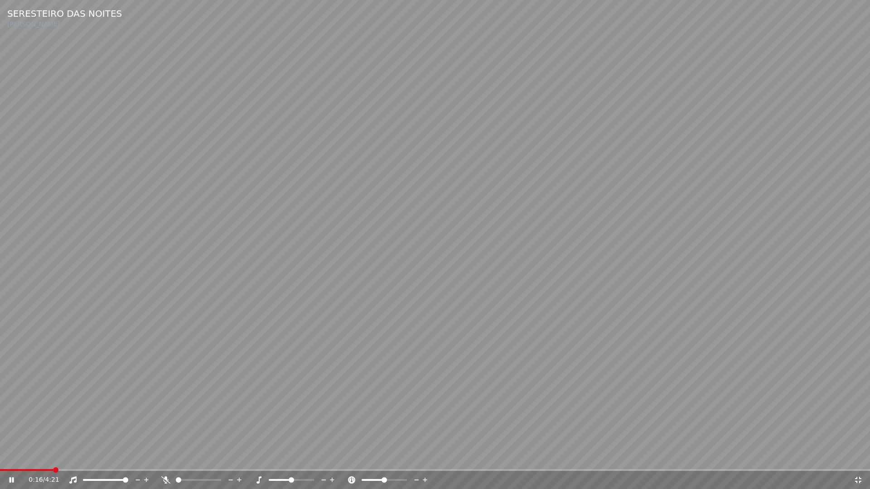
click at [52, 457] on span at bounding box center [26, 470] width 53 height 2
click at [59, 457] on span at bounding box center [30, 470] width 60 height 2
click at [858, 457] on icon at bounding box center [858, 480] width 9 height 7
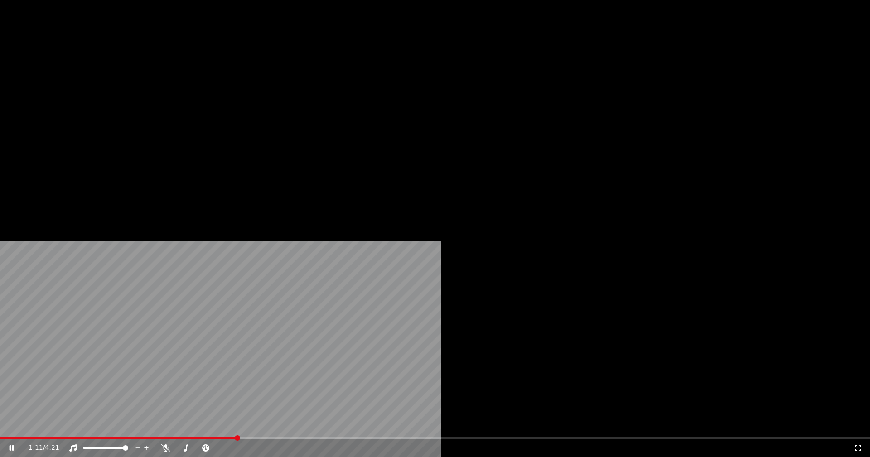
click at [131, 76] on button "Editar" at bounding box center [123, 69] width 37 height 13
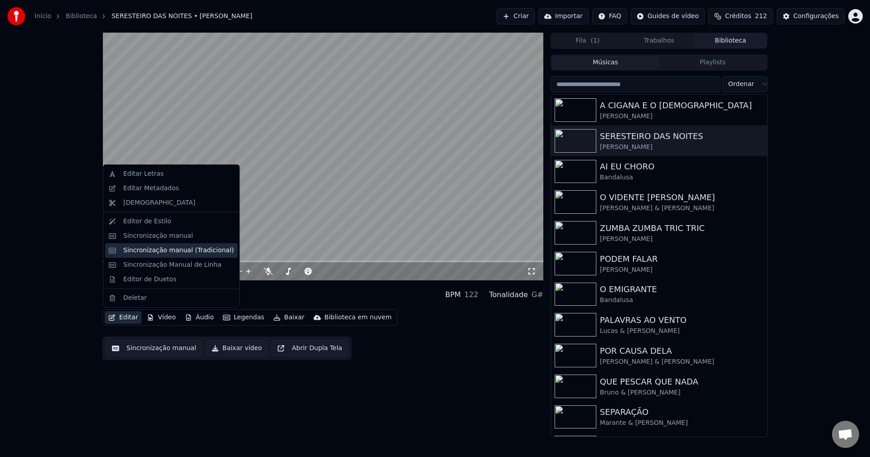
click at [148, 252] on div "Sincronização manual (Tradicional)" at bounding box center [178, 250] width 111 height 9
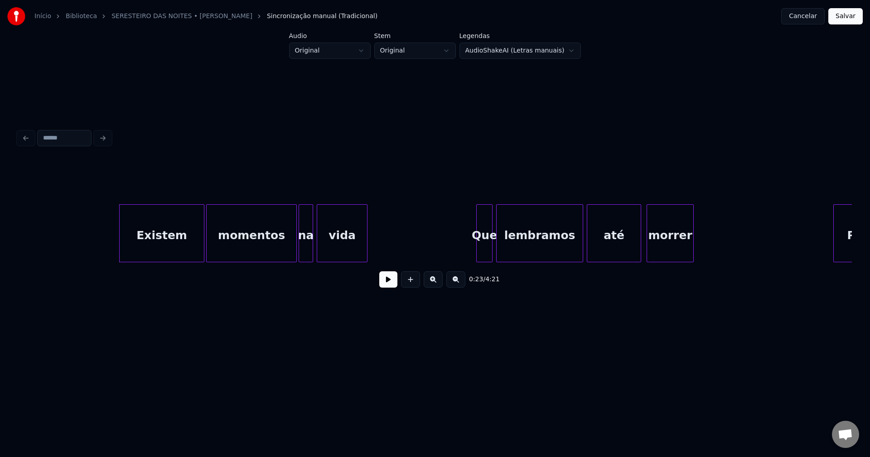
scroll to position [0, 1984]
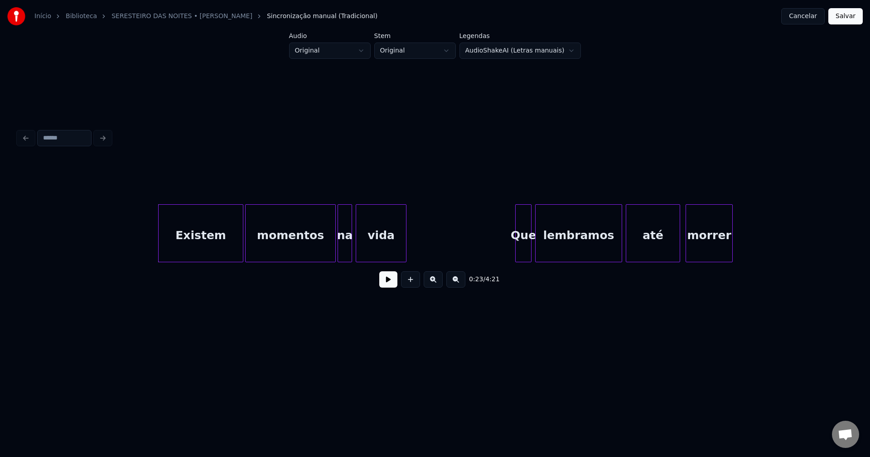
click at [387, 285] on button at bounding box center [388, 279] width 18 height 16
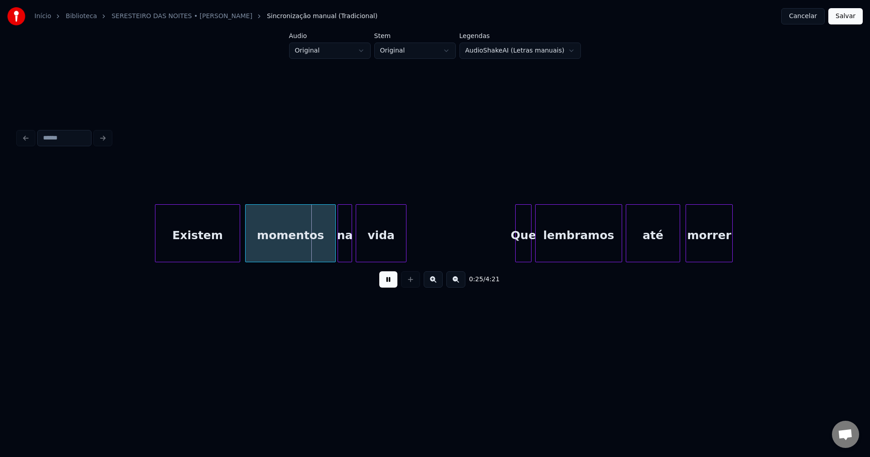
click at [198, 240] on div "Existem" at bounding box center [197, 236] width 84 height 62
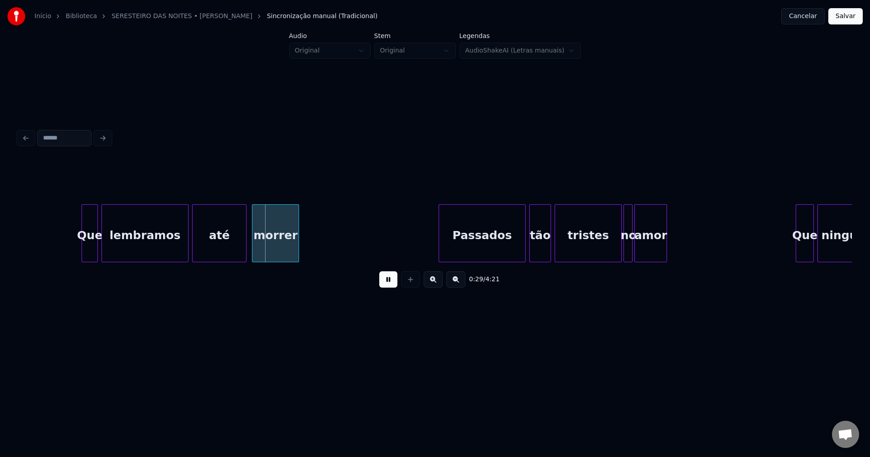
scroll to position [0, 2430]
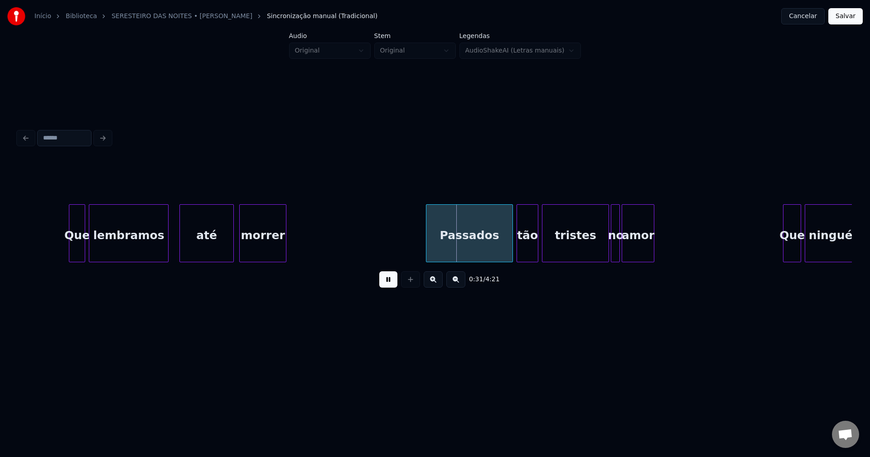
click at [167, 245] on div at bounding box center [166, 233] width 3 height 57
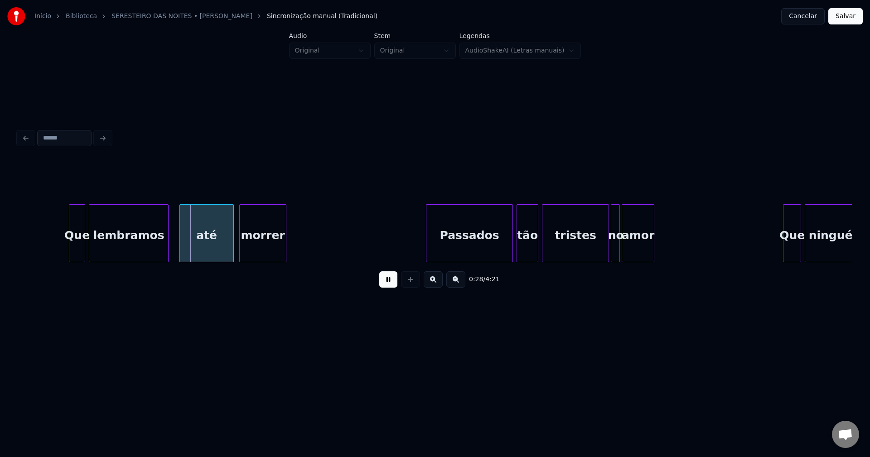
click at [192, 239] on div "até" at bounding box center [206, 236] width 53 height 62
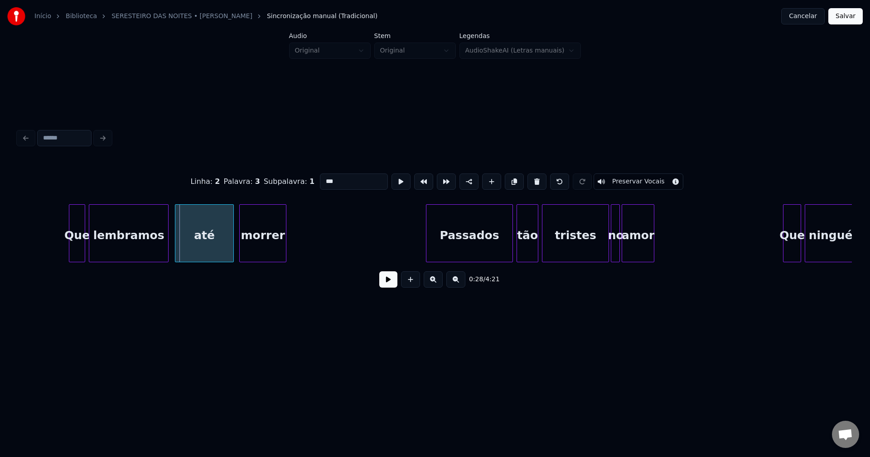
click at [176, 244] on div at bounding box center [176, 233] width 3 height 57
click at [390, 284] on button at bounding box center [388, 279] width 18 height 16
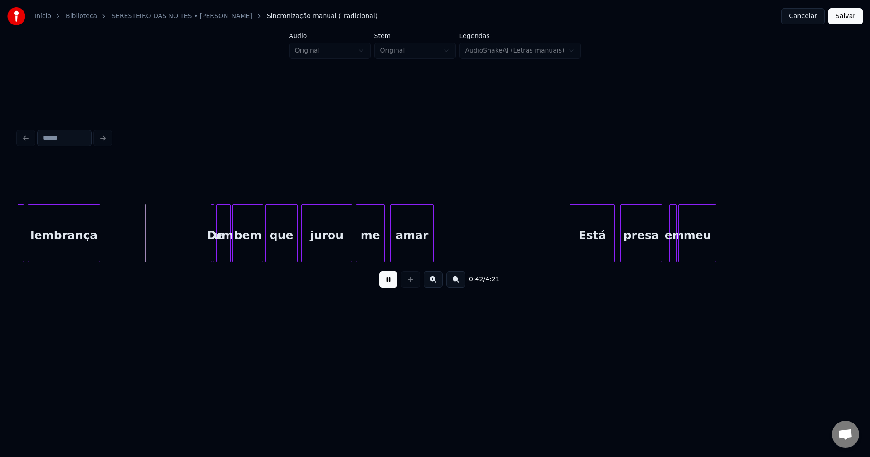
scroll to position [0, 3771]
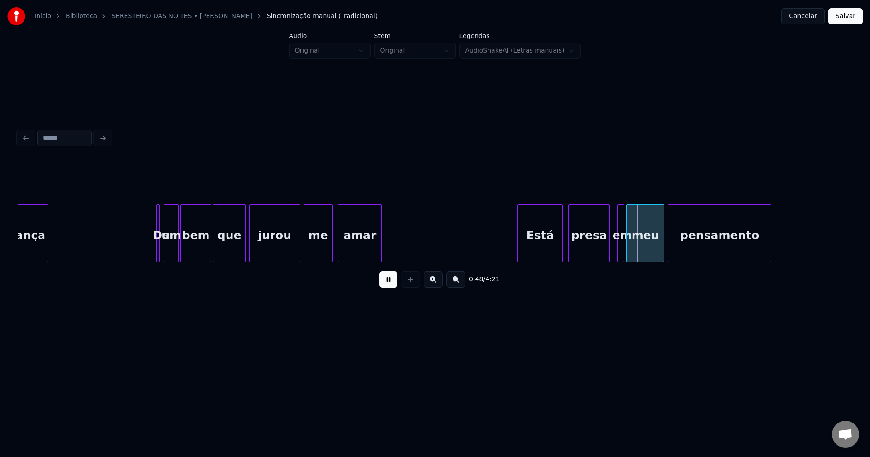
click at [156, 244] on div "De" at bounding box center [158, 233] width 4 height 58
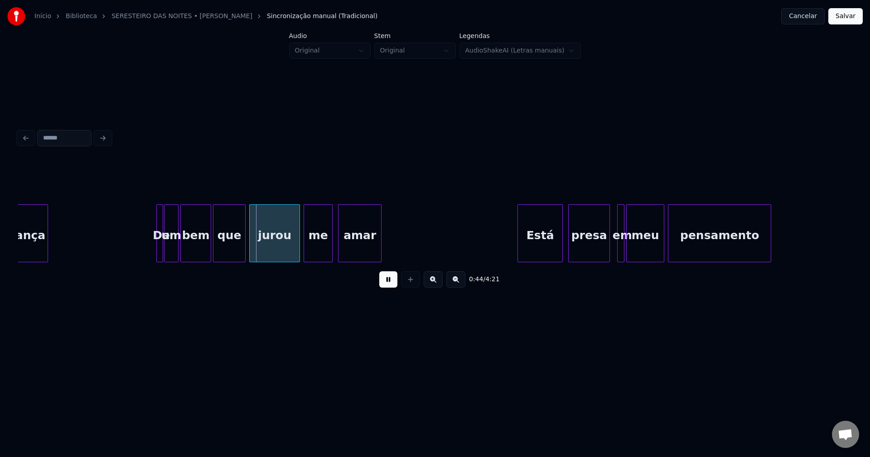
click at [162, 250] on div at bounding box center [161, 233] width 3 height 57
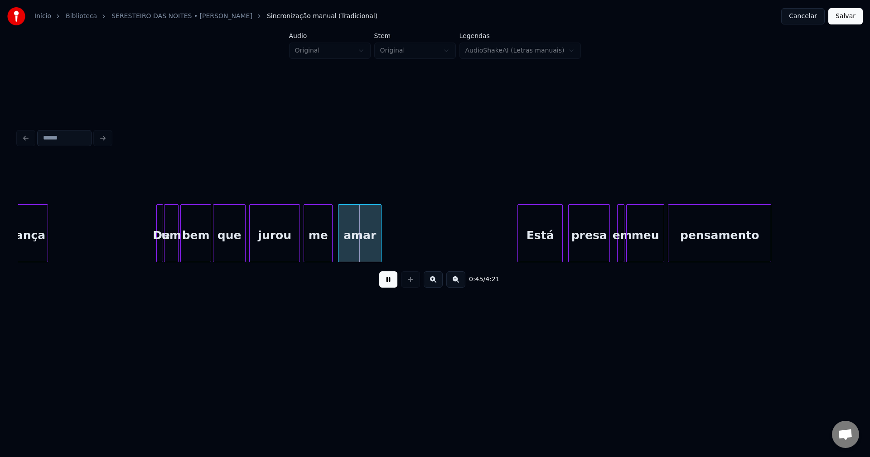
click at [536, 242] on div "Está" at bounding box center [538, 236] width 44 height 62
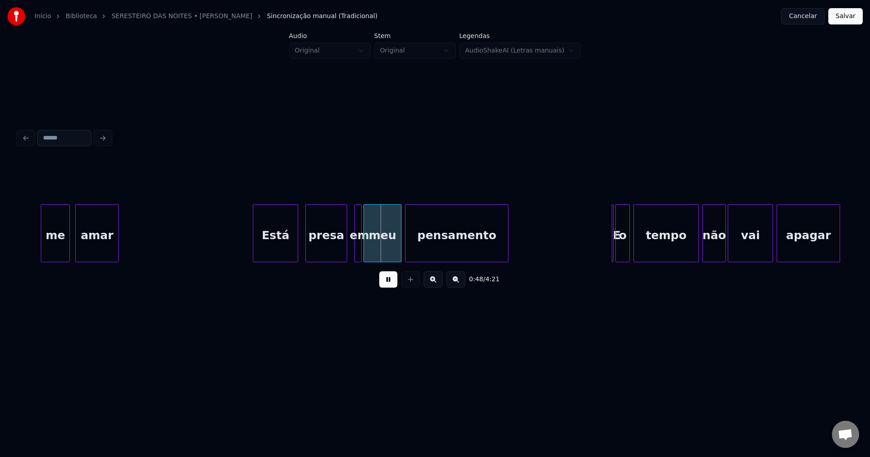
scroll to position [0, 4060]
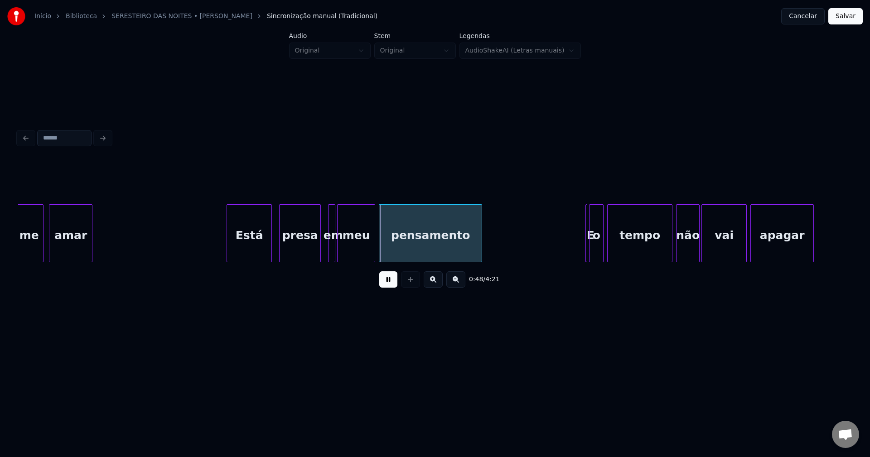
click at [393, 281] on button at bounding box center [388, 279] width 18 height 16
click at [306, 251] on div at bounding box center [305, 233] width 3 height 57
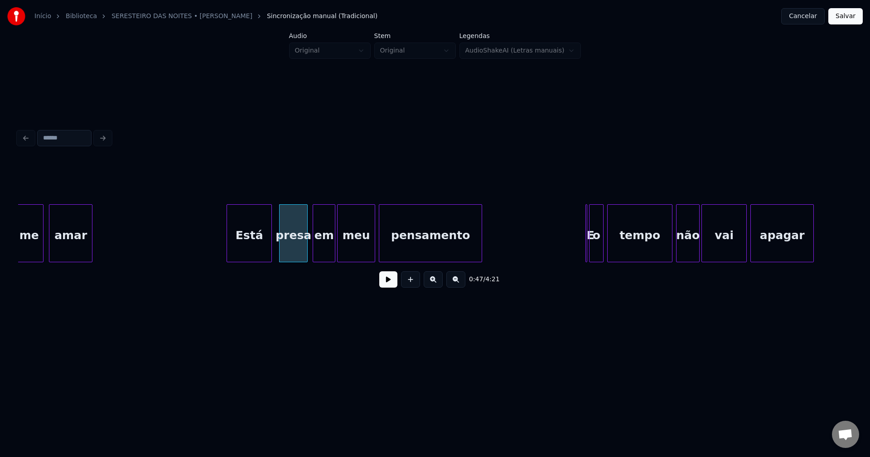
click at [314, 255] on div at bounding box center [314, 233] width 3 height 57
click at [387, 286] on button at bounding box center [388, 279] width 18 height 16
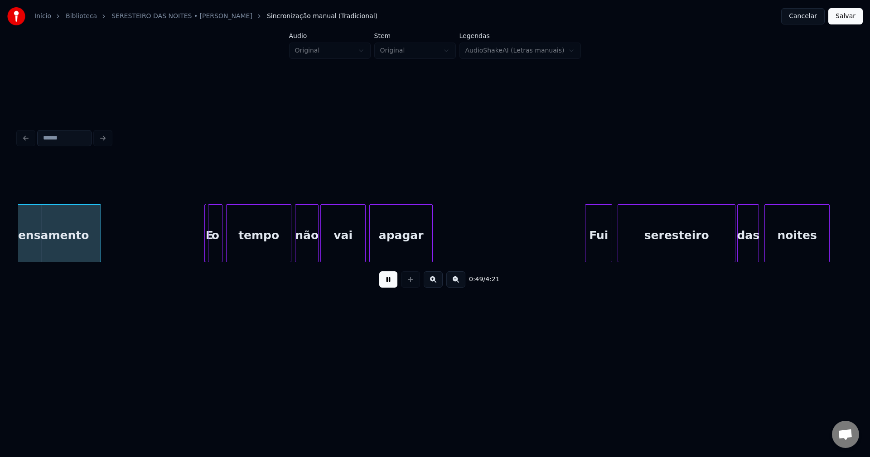
scroll to position [0, 4467]
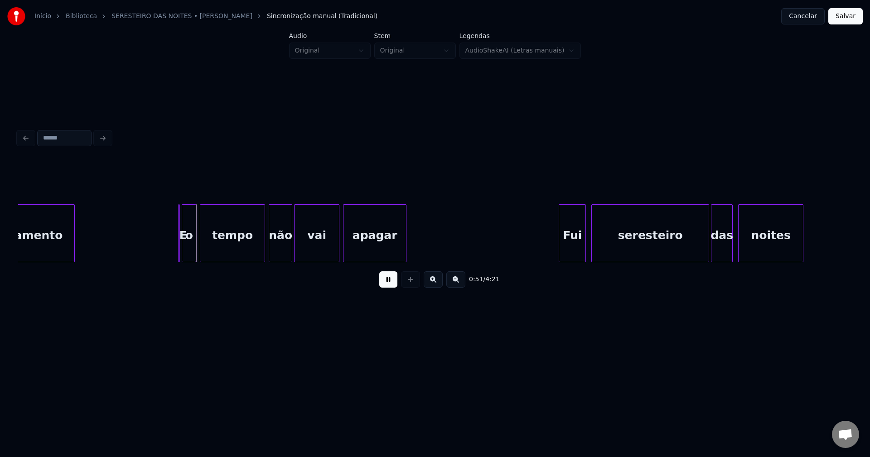
click at [390, 285] on button at bounding box center [388, 279] width 18 height 16
click at [181, 253] on div at bounding box center [181, 233] width 3 height 57
click at [174, 208] on div "E" at bounding box center [176, 233] width 5 height 58
click at [388, 287] on button at bounding box center [388, 279] width 18 height 16
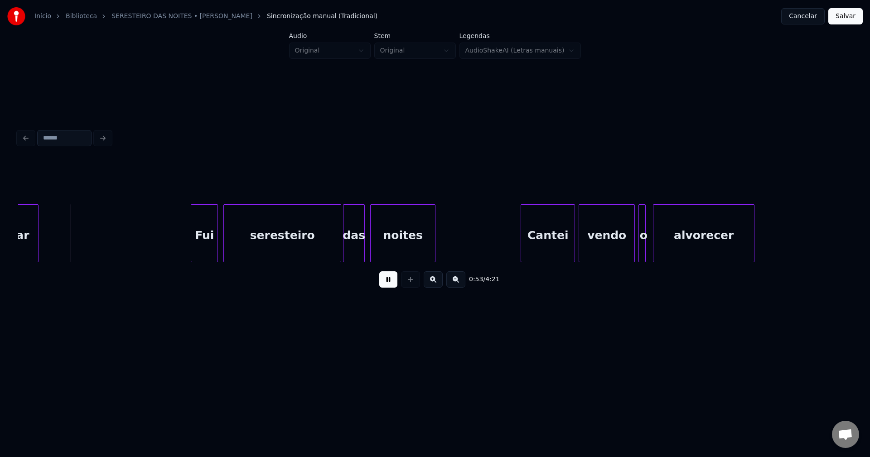
scroll to position [0, 4848]
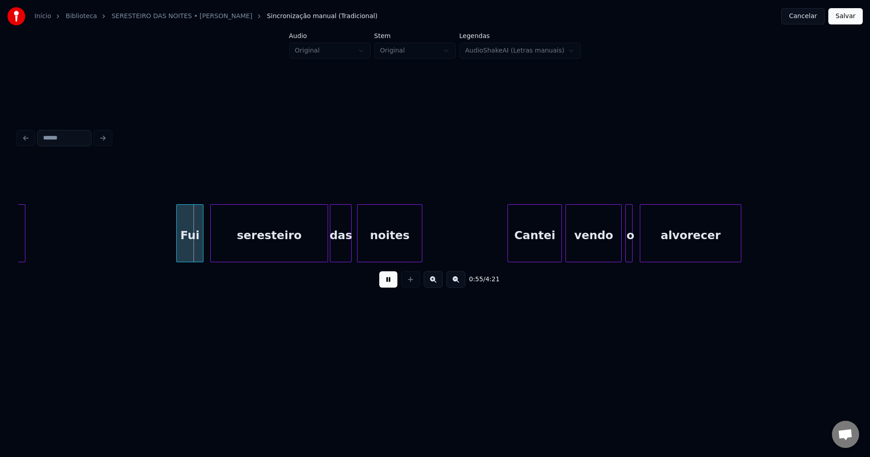
click at [193, 248] on div "Fui" at bounding box center [190, 236] width 26 height 62
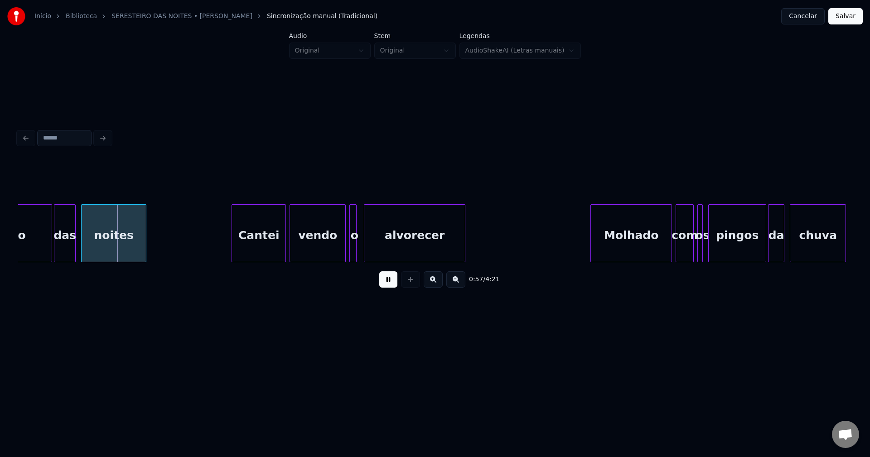
scroll to position [0, 5150]
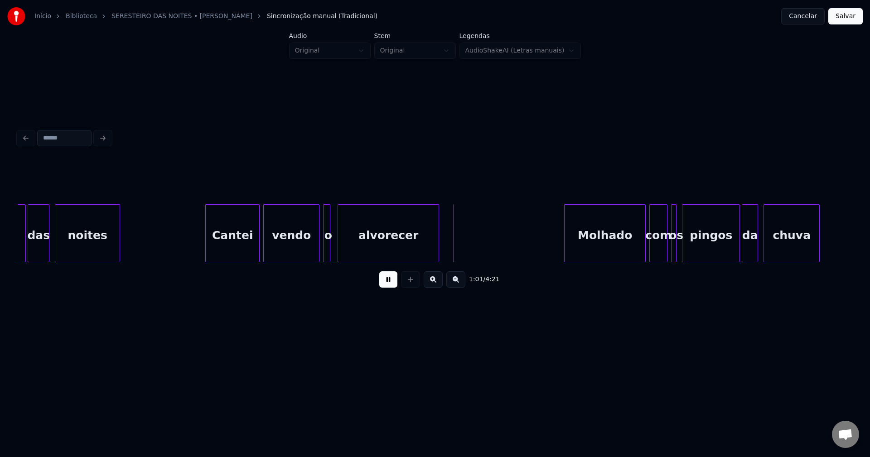
click at [349, 253] on div at bounding box center [350, 233] width 3 height 57
click at [345, 256] on div at bounding box center [344, 233] width 3 height 57
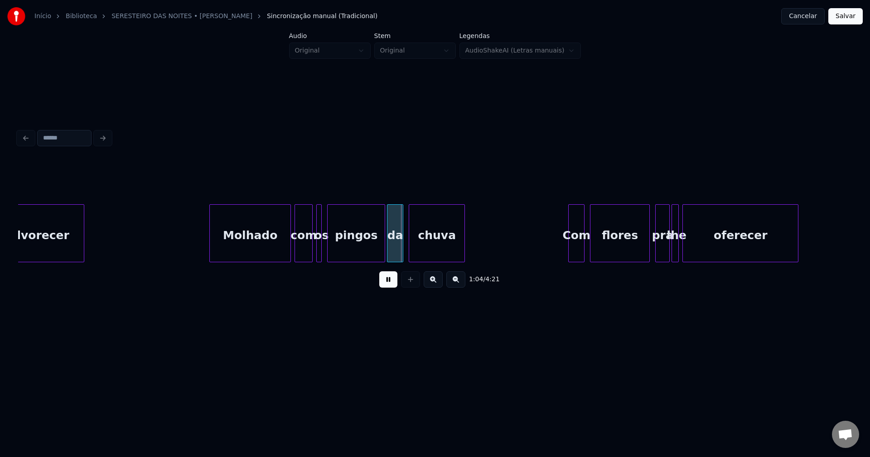
scroll to position [0, 5558]
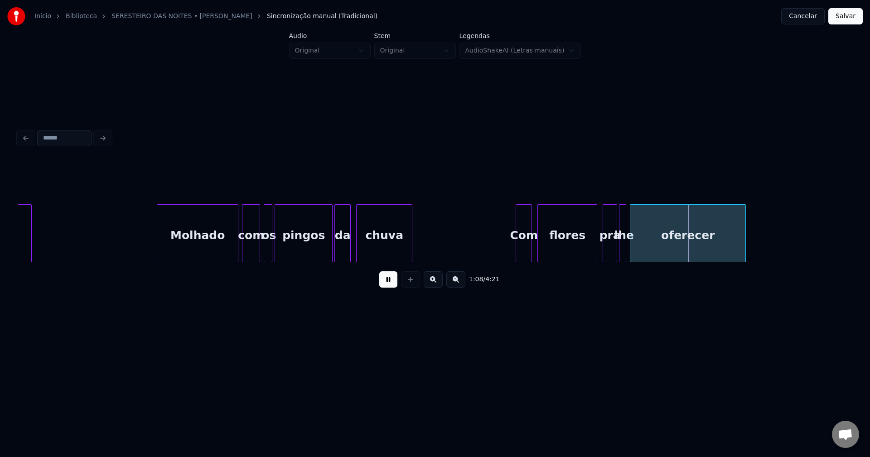
click at [270, 253] on div at bounding box center [270, 233] width 3 height 57
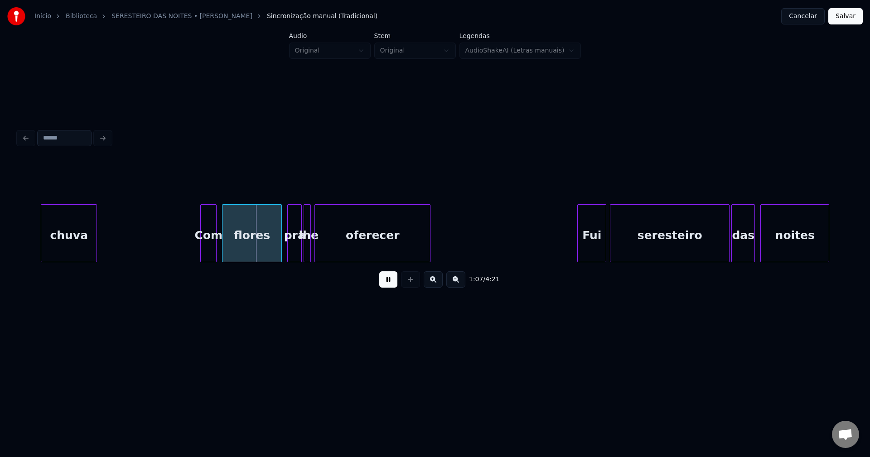
scroll to position [0, 5912]
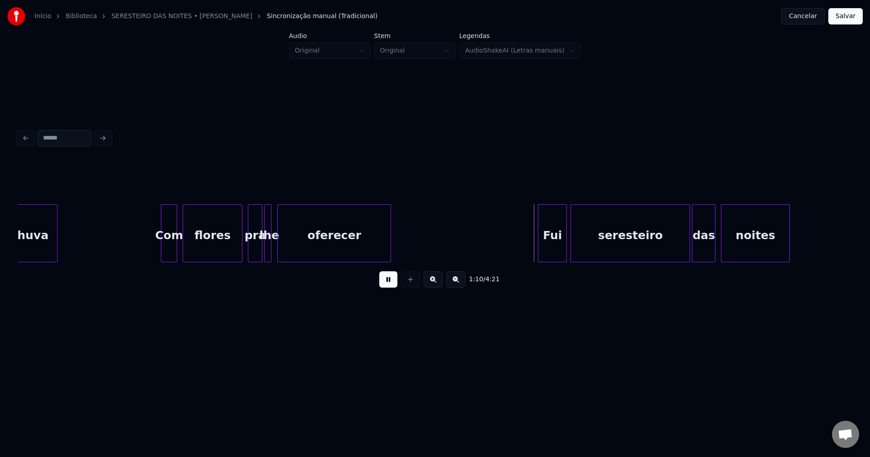
click at [278, 257] on div at bounding box center [279, 233] width 3 height 57
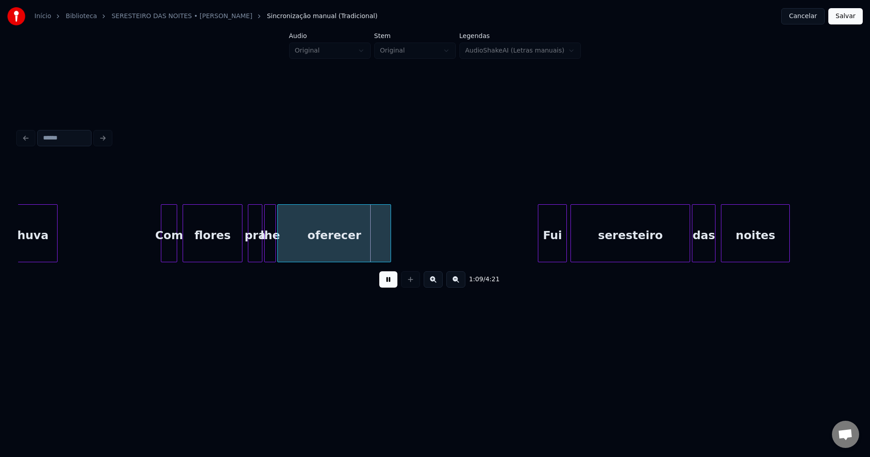
click at [274, 258] on div at bounding box center [274, 233] width 3 height 57
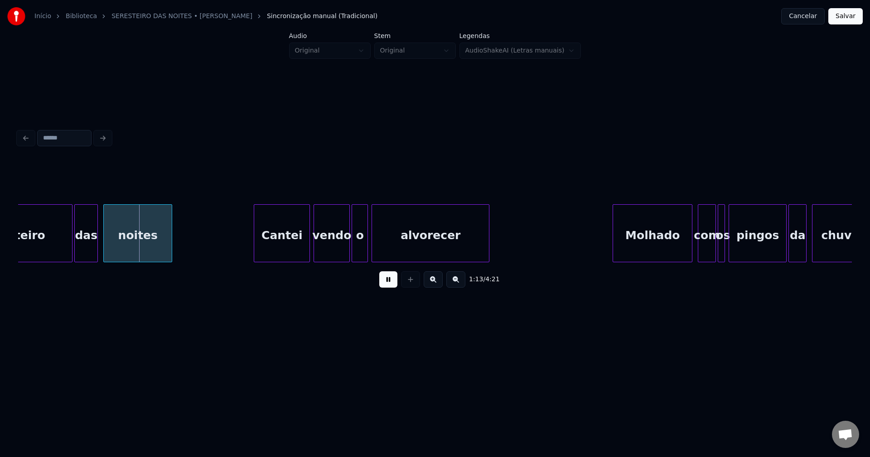
scroll to position [0, 6582]
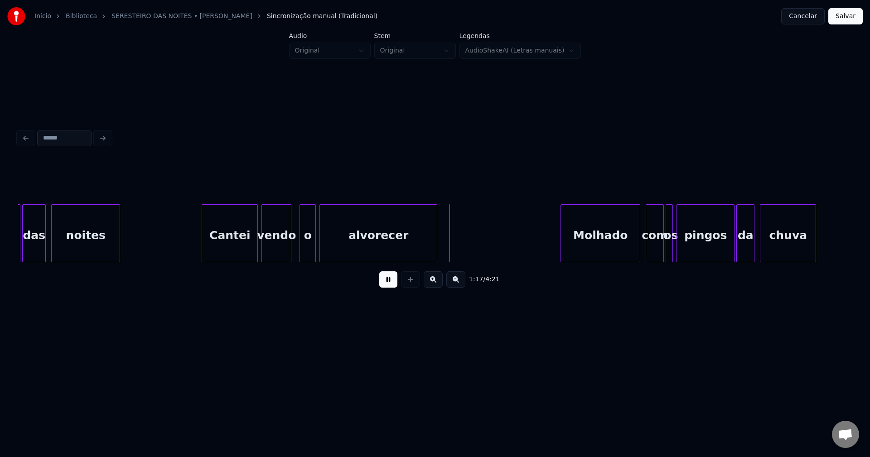
click at [289, 254] on div at bounding box center [289, 233] width 3 height 57
click at [294, 247] on div at bounding box center [295, 233] width 3 height 57
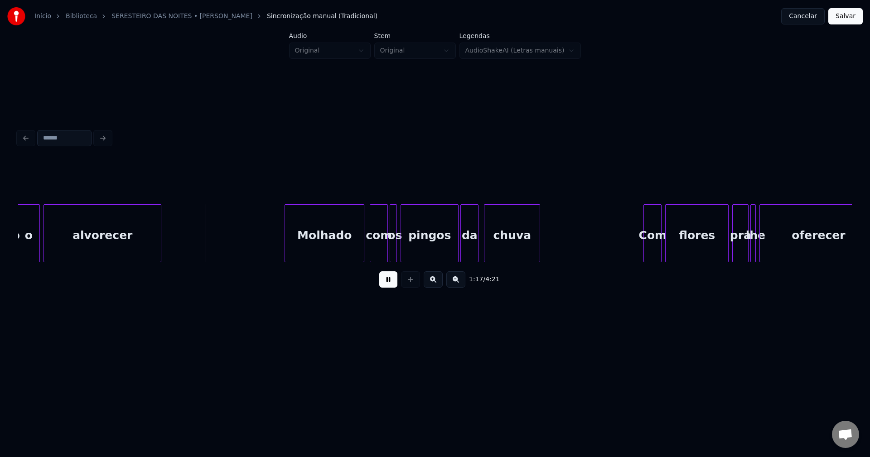
scroll to position [0, 6910]
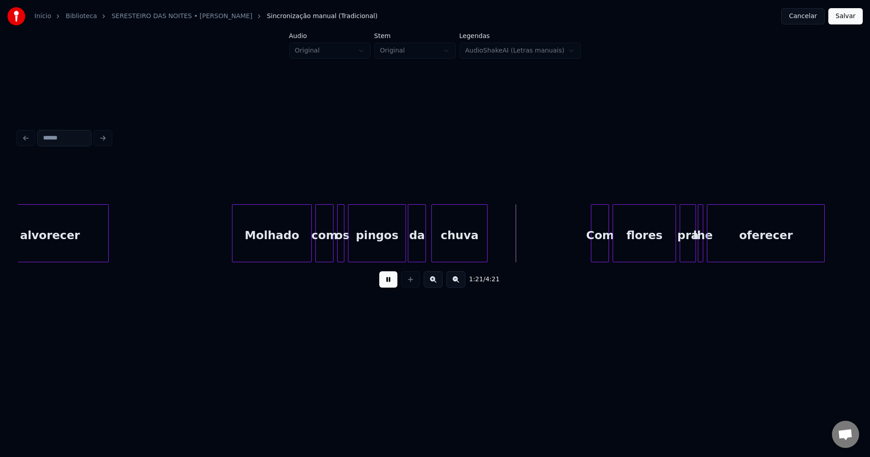
click at [324, 257] on div "com" at bounding box center [324, 236] width 17 height 62
click at [336, 254] on div at bounding box center [337, 233] width 3 height 57
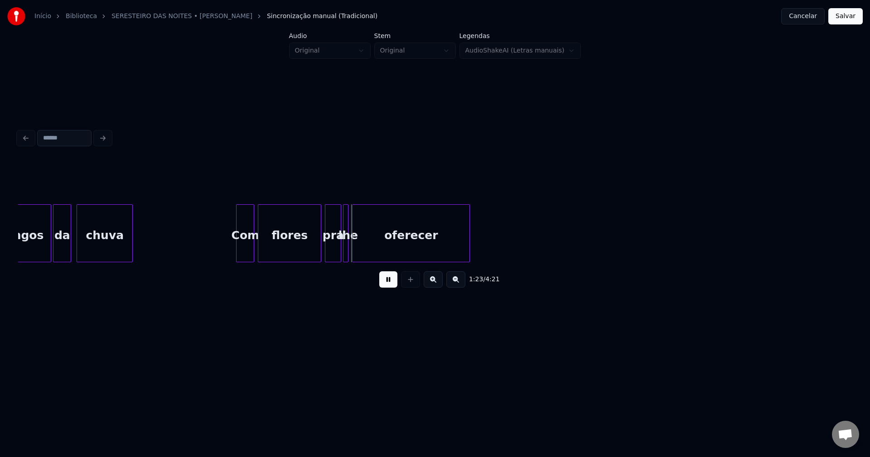
scroll to position [0, 7278]
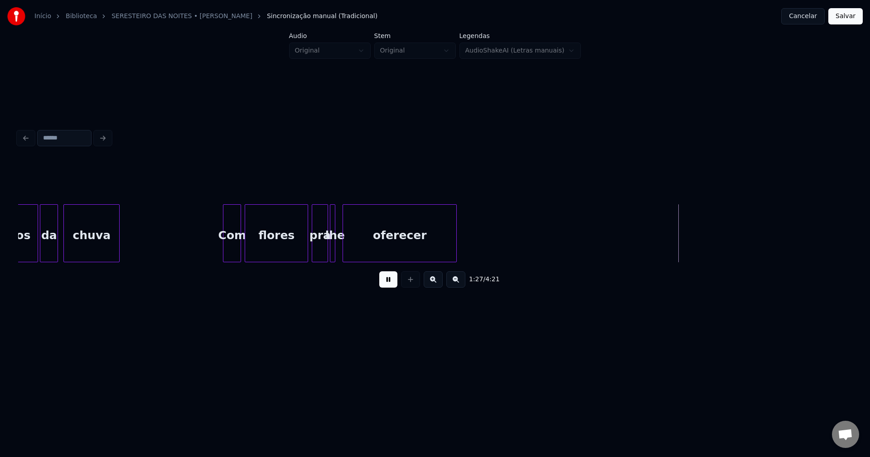
click at [344, 260] on div "pingos da chuva Com flores pra lhe oferecer" at bounding box center [435, 233] width 834 height 58
click at [342, 259] on div "pingos da chuva Com flores pra lhe oferecer" at bounding box center [435, 233] width 834 height 58
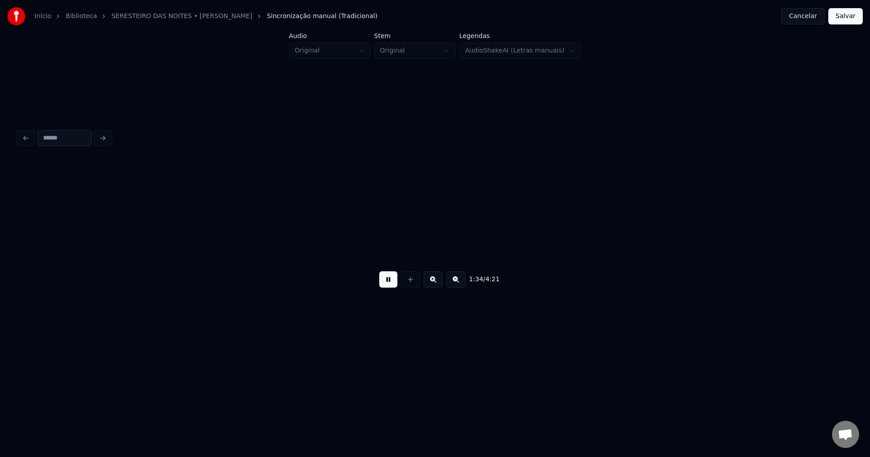
scroll to position [0, 8580]
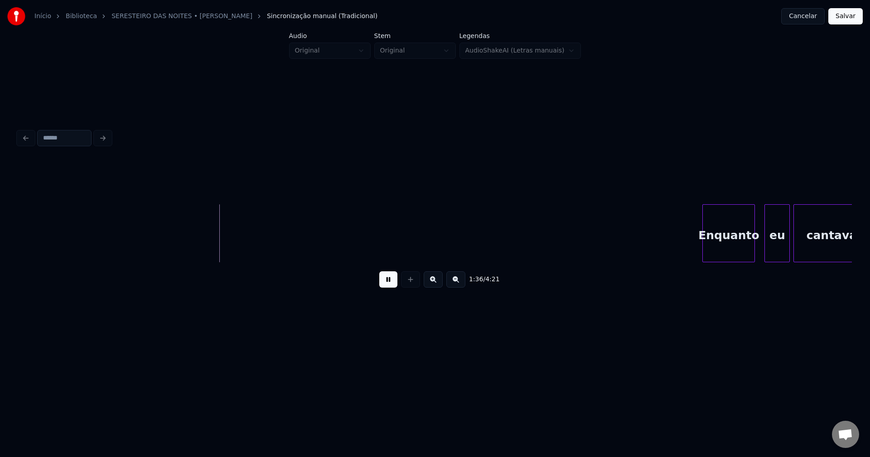
click at [737, 245] on div "Enquanto" at bounding box center [729, 236] width 52 height 62
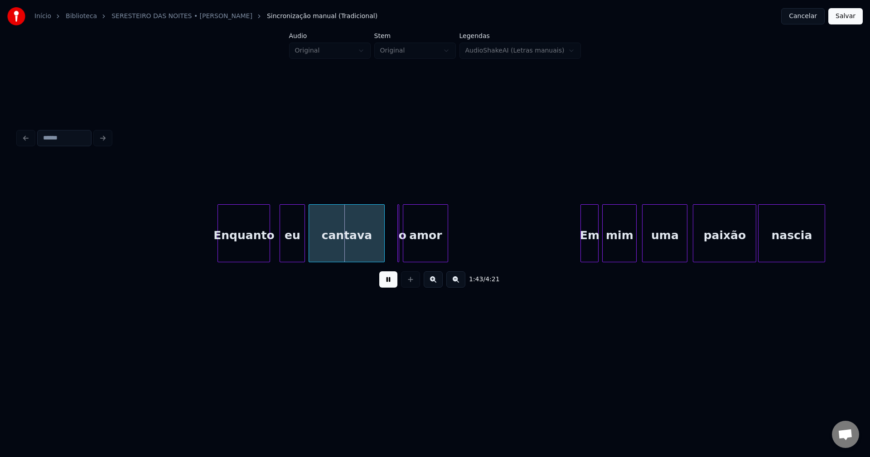
scroll to position [0, 9131]
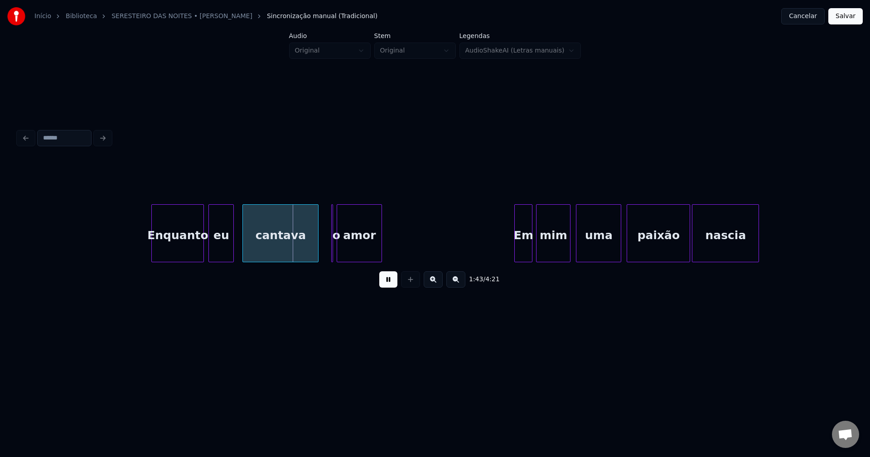
click at [225, 254] on div "eu" at bounding box center [221, 236] width 24 height 62
click at [280, 250] on div "cantava" at bounding box center [279, 236] width 75 height 62
click at [336, 256] on div at bounding box center [335, 233] width 3 height 57
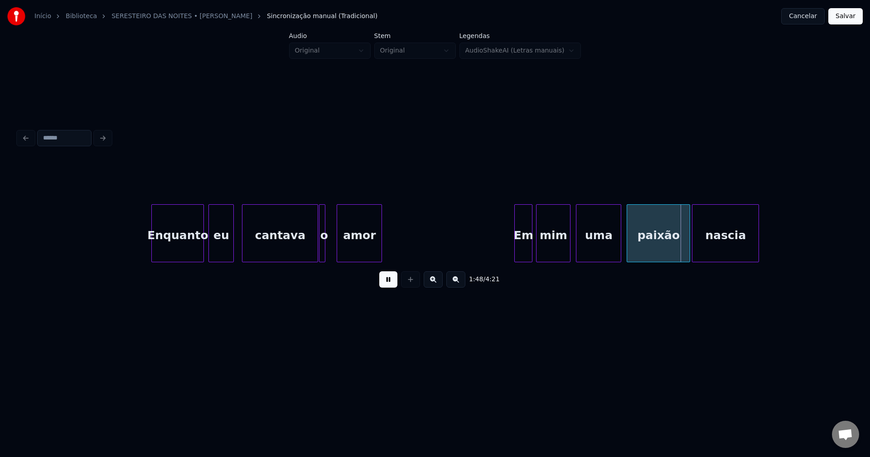
click at [319, 215] on div "o" at bounding box center [322, 233] width 6 height 58
click at [332, 248] on div at bounding box center [333, 233] width 3 height 57
click at [328, 251] on div at bounding box center [327, 233] width 3 height 57
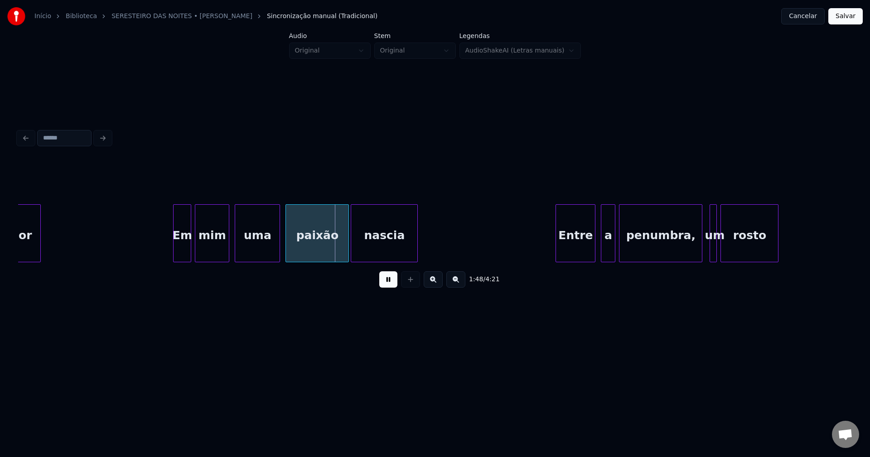
scroll to position [0, 9512]
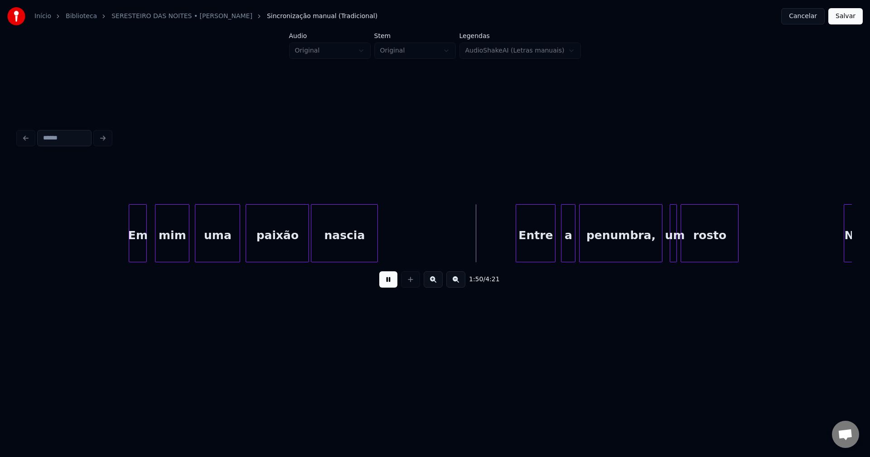
click at [138, 257] on div "Em" at bounding box center [137, 236] width 17 height 62
click at [536, 250] on div "Entre" at bounding box center [534, 236] width 39 height 62
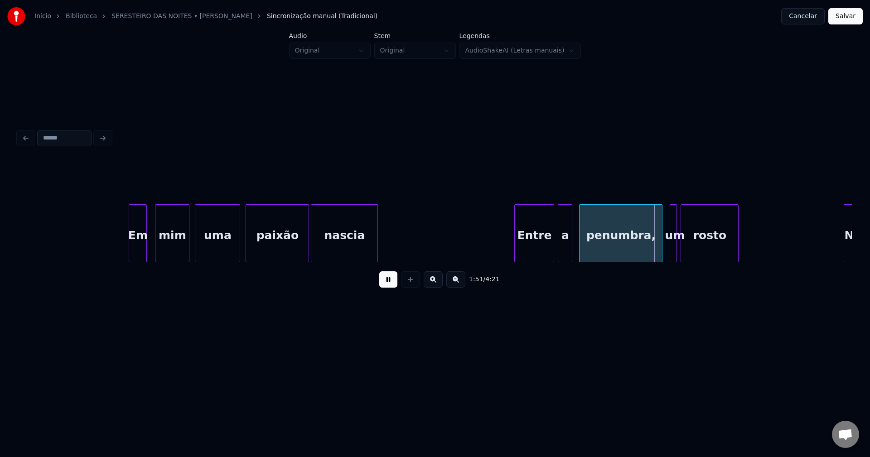
click at [564, 251] on div "a" at bounding box center [565, 236] width 14 height 62
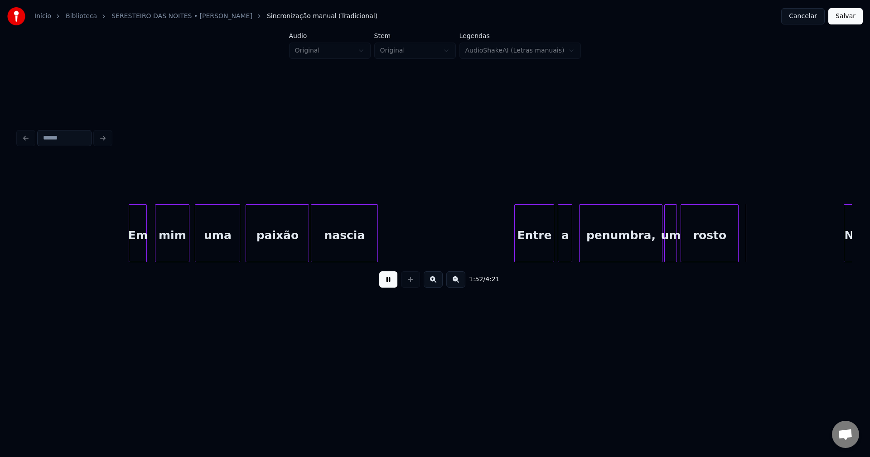
click at [666, 251] on div at bounding box center [666, 233] width 3 height 57
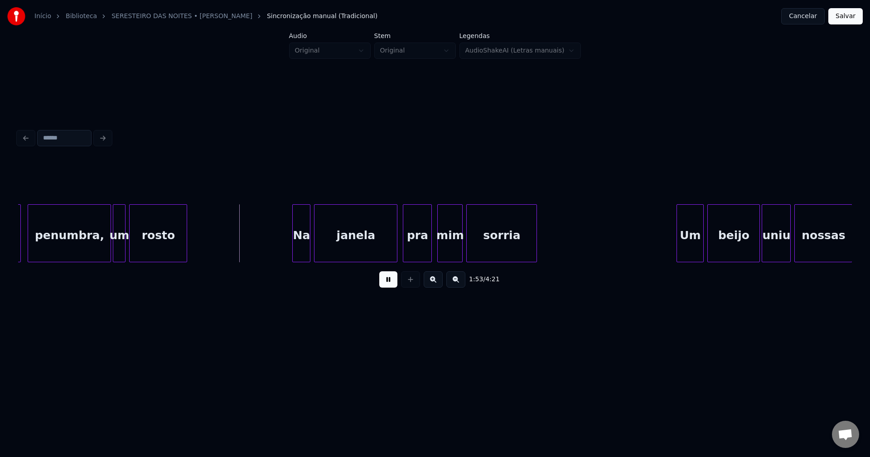
scroll to position [0, 10129]
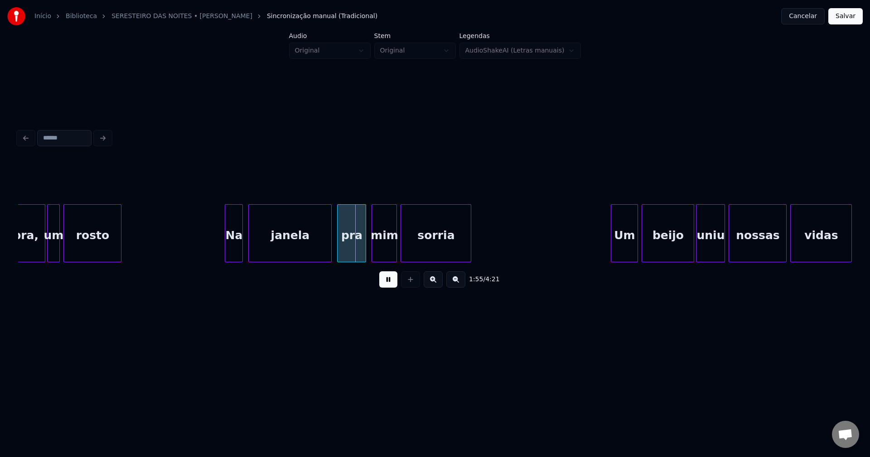
click at [236, 248] on div "Na" at bounding box center [233, 236] width 17 height 62
click at [622, 248] on div "Um" at bounding box center [622, 236] width 26 height 62
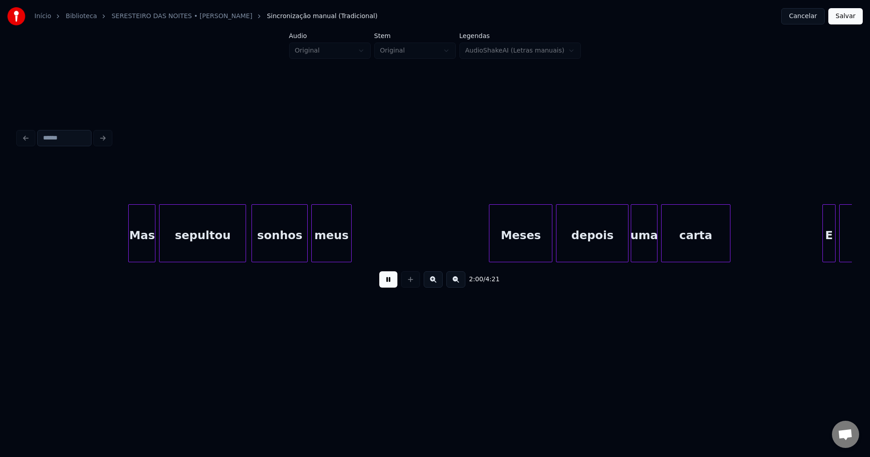
scroll to position [0, 10982]
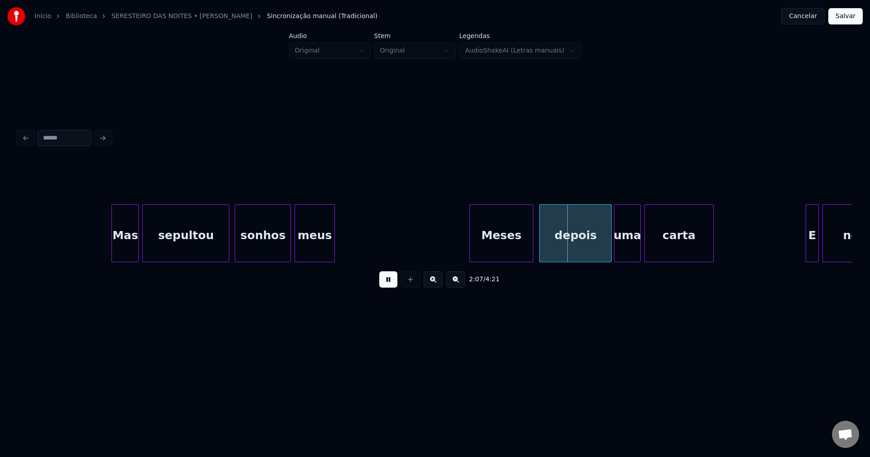
click at [507, 246] on div "Meses" at bounding box center [501, 236] width 63 height 62
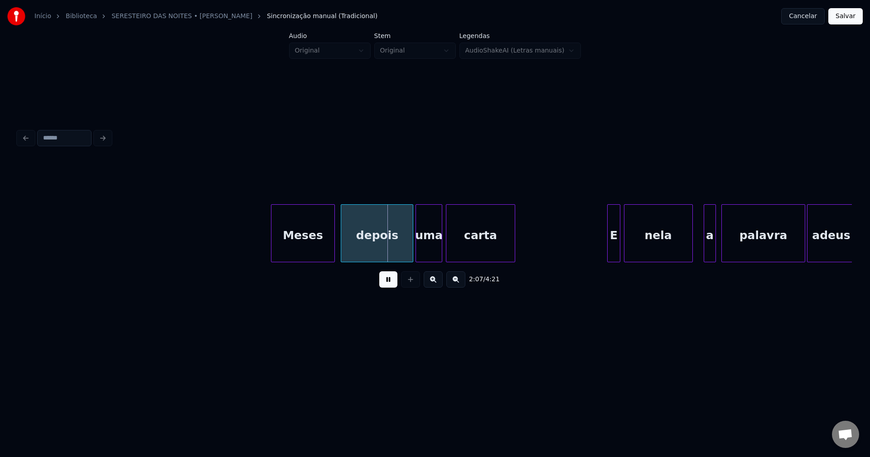
scroll to position [0, 11351]
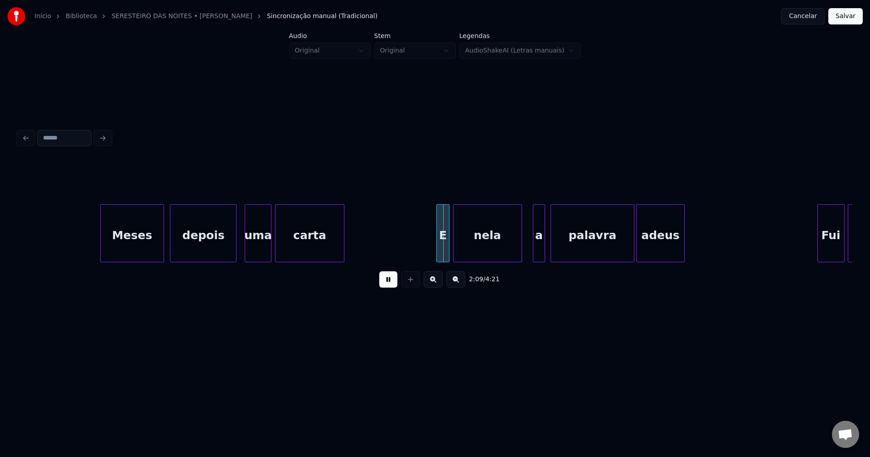
click at [235, 255] on div at bounding box center [234, 233] width 3 height 57
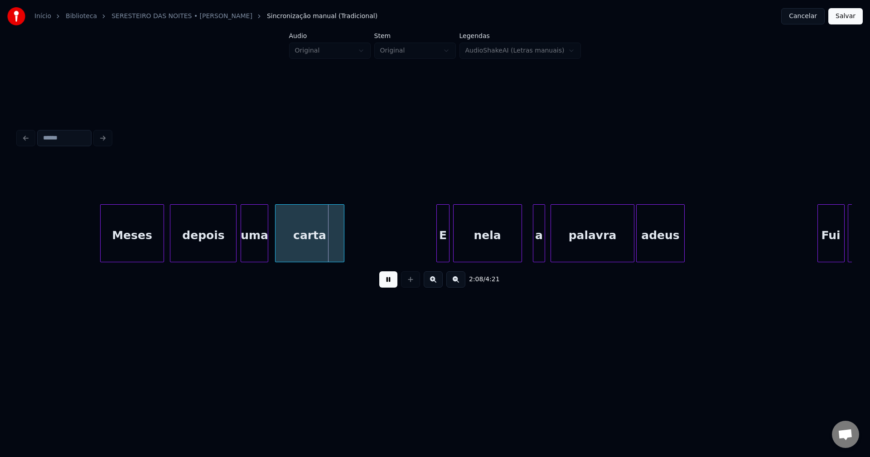
click at [258, 255] on div "uma" at bounding box center [254, 236] width 26 height 62
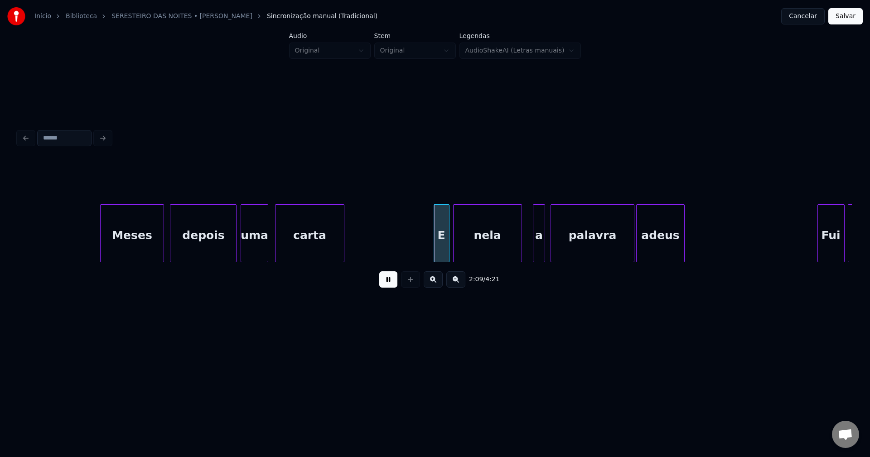
click at [435, 251] on div at bounding box center [435, 233] width 3 height 57
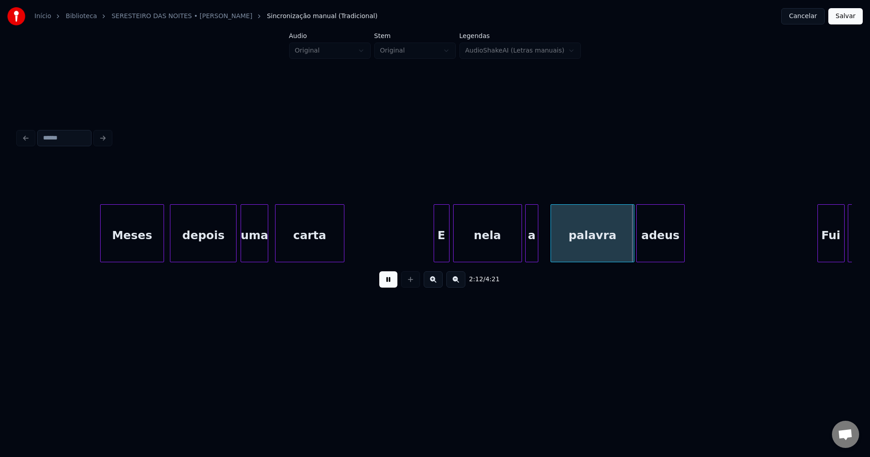
click at [531, 253] on div "a" at bounding box center [532, 236] width 12 height 62
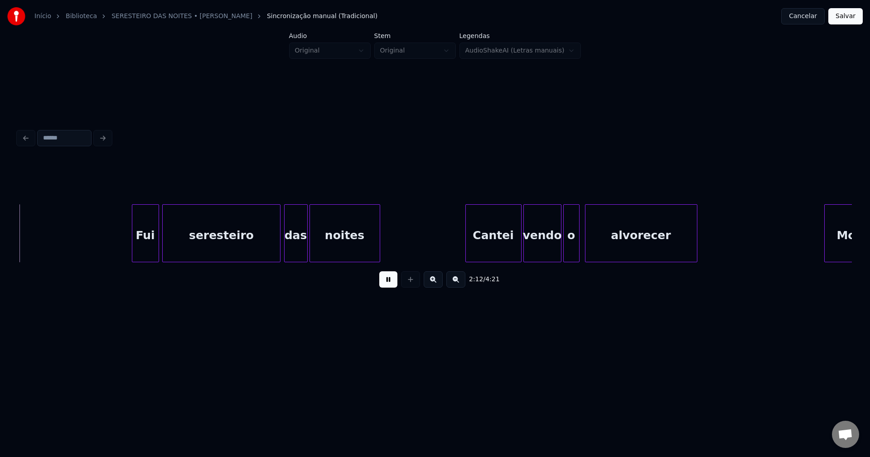
scroll to position [0, 12043]
click at [548, 255] on div at bounding box center [547, 233] width 3 height 57
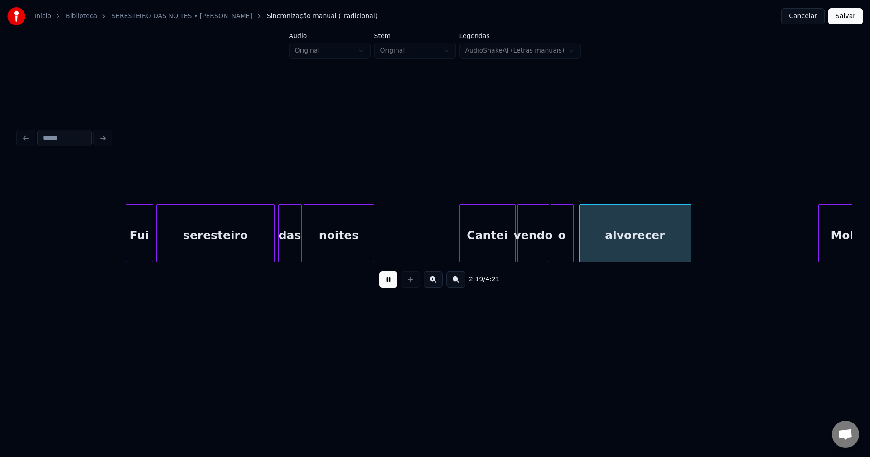
click at [551, 253] on div at bounding box center [552, 233] width 3 height 57
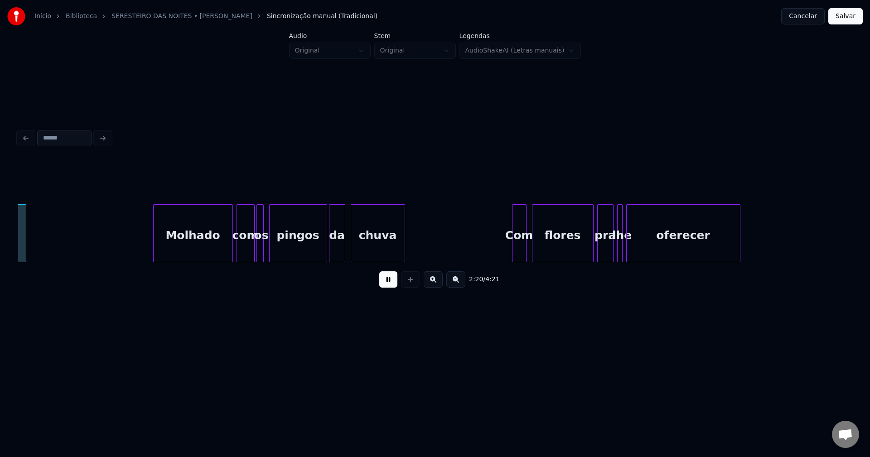
scroll to position [0, 12714]
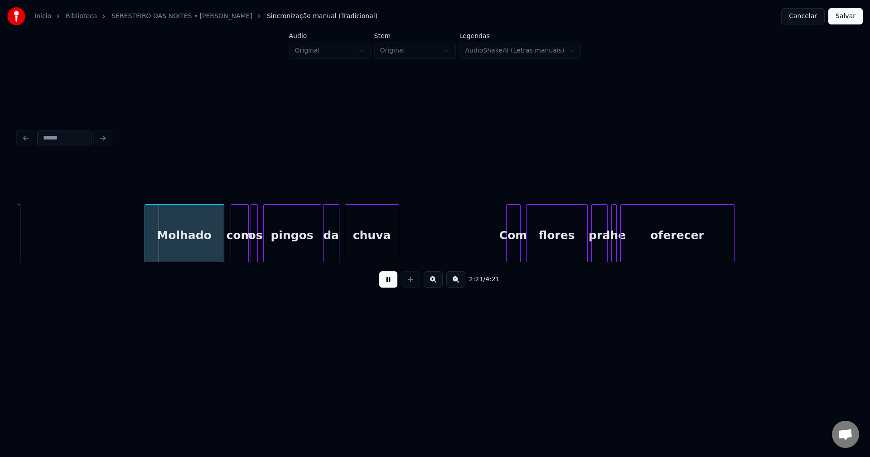
click at [184, 247] on div "Molhado" at bounding box center [184, 236] width 79 height 62
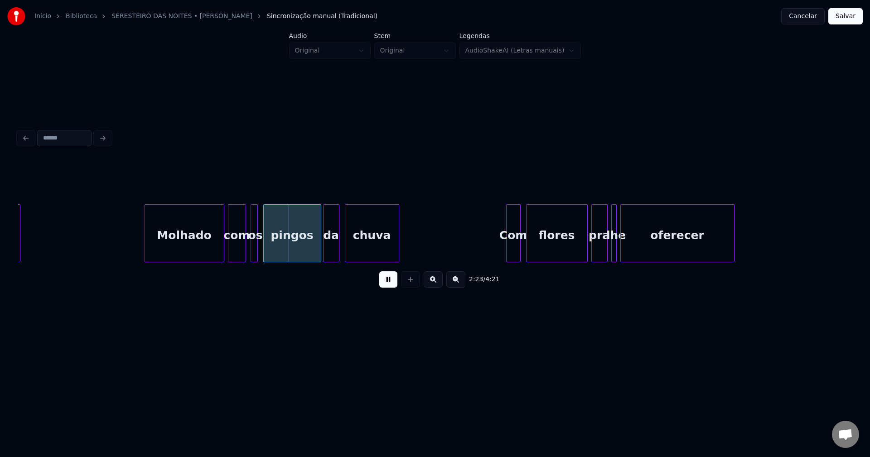
click at [238, 253] on div "com" at bounding box center [236, 236] width 17 height 62
click at [249, 250] on div at bounding box center [249, 233] width 3 height 57
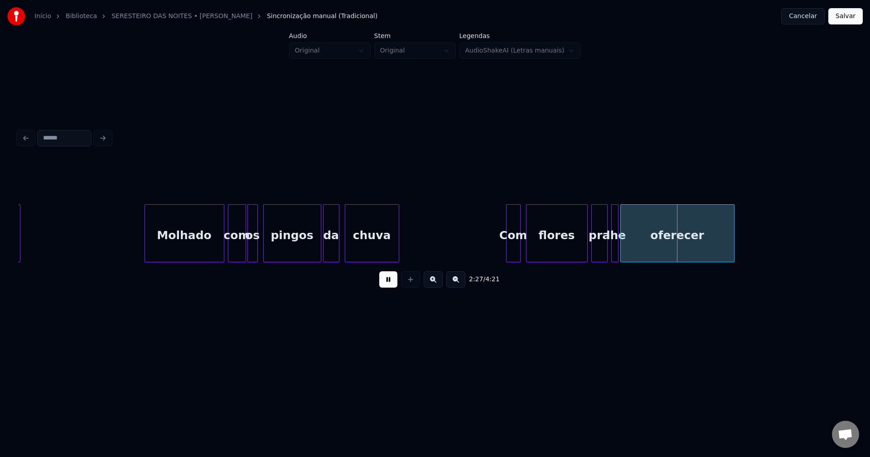
click at [618, 252] on div at bounding box center [616, 233] width 3 height 57
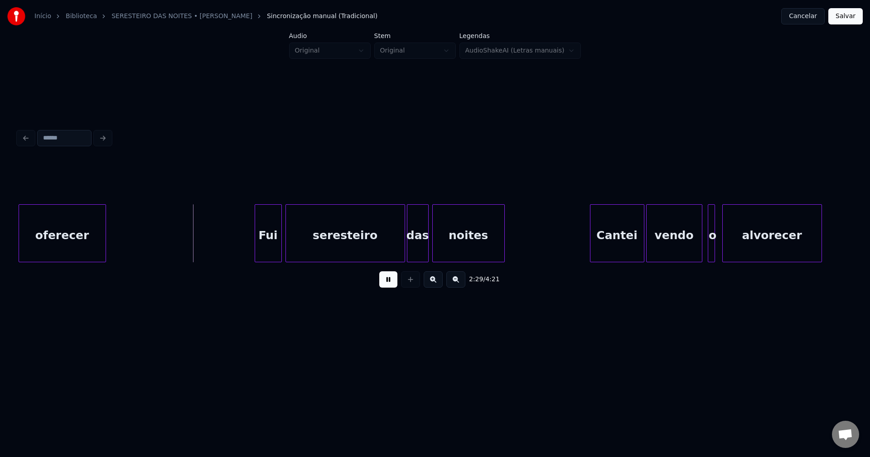
scroll to position [0, 13151]
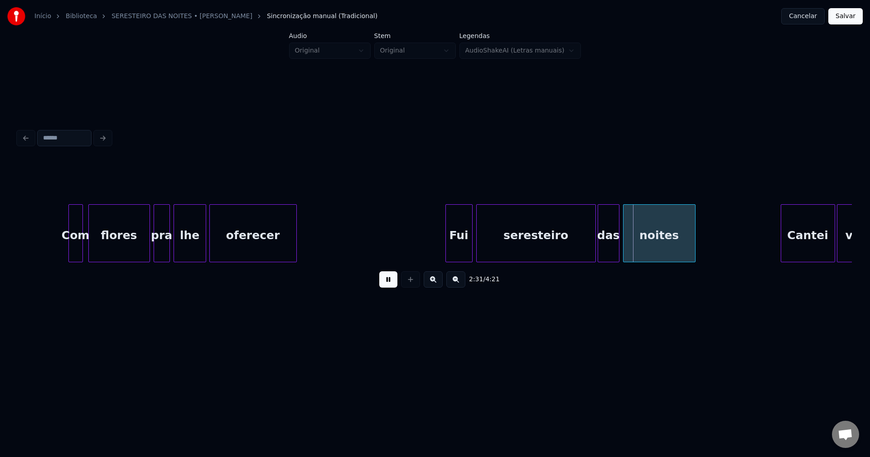
click at [203, 246] on div at bounding box center [204, 233] width 3 height 57
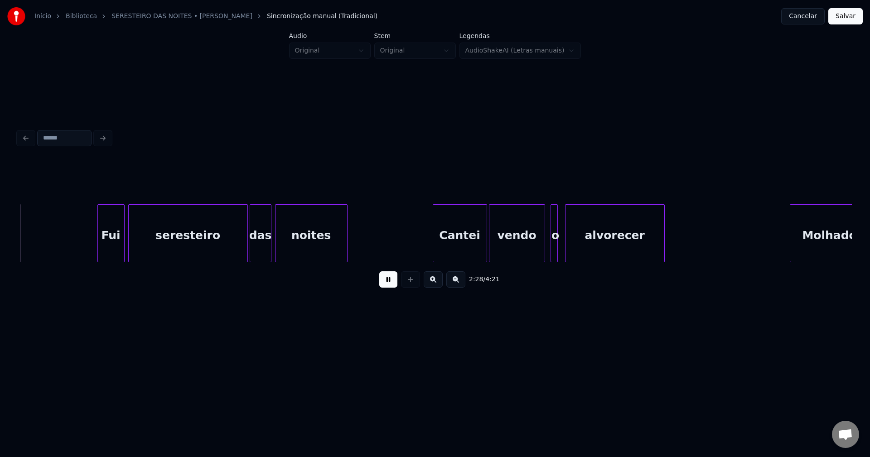
scroll to position [0, 13505]
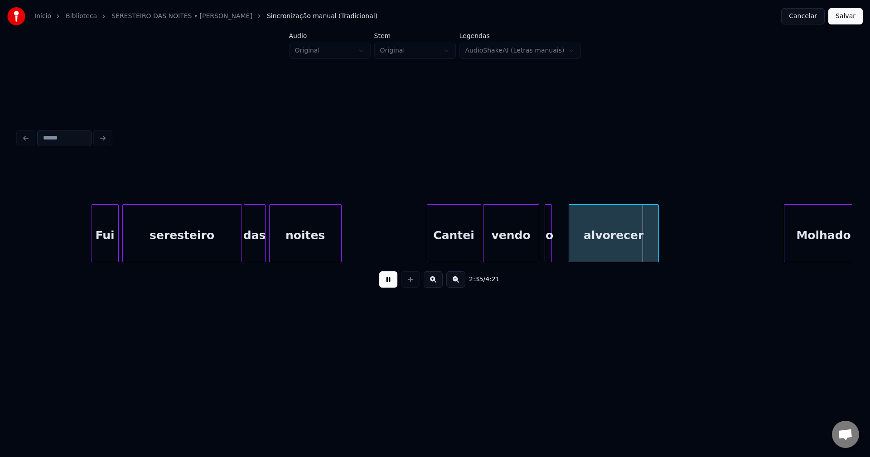
click at [569, 248] on div at bounding box center [570, 233] width 3 height 57
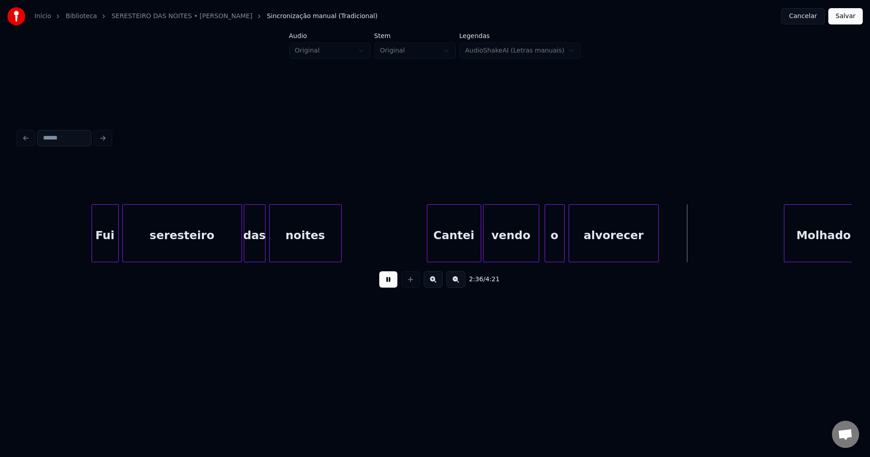
click at [563, 245] on div at bounding box center [562, 233] width 3 height 57
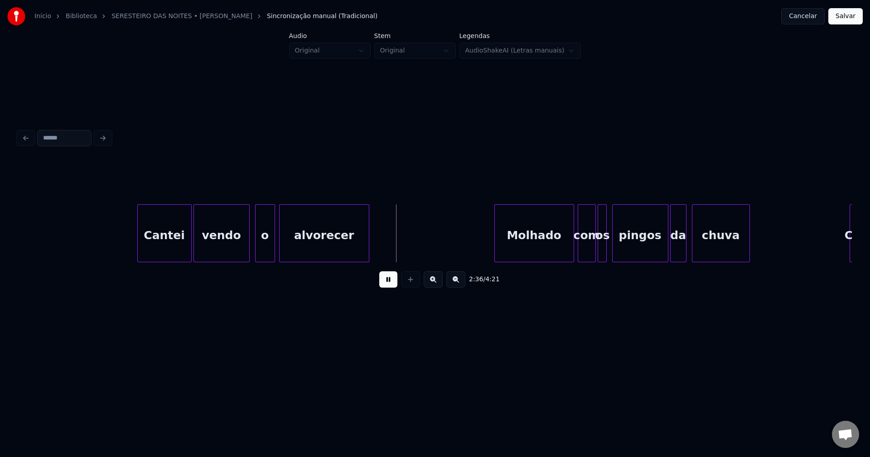
scroll to position [0, 13913]
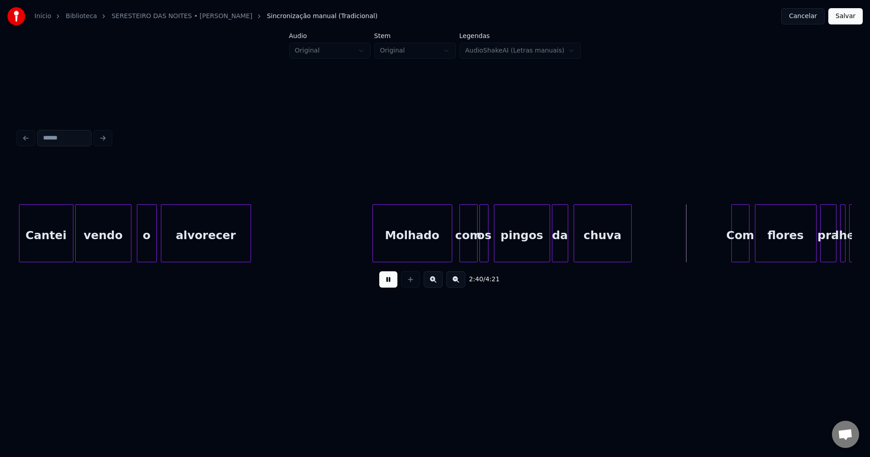
click at [415, 246] on div "Molhado" at bounding box center [412, 236] width 79 height 62
click at [466, 252] on div "com" at bounding box center [465, 236] width 17 height 62
click at [477, 249] on div at bounding box center [477, 233] width 3 height 57
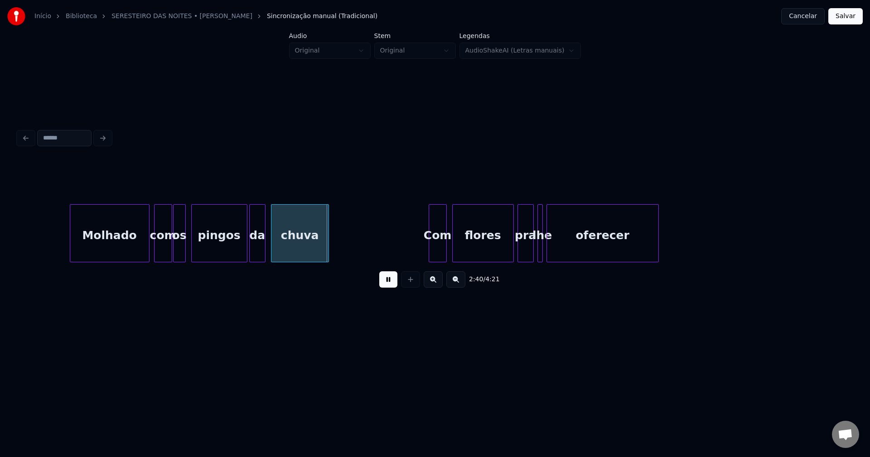
scroll to position [0, 14268]
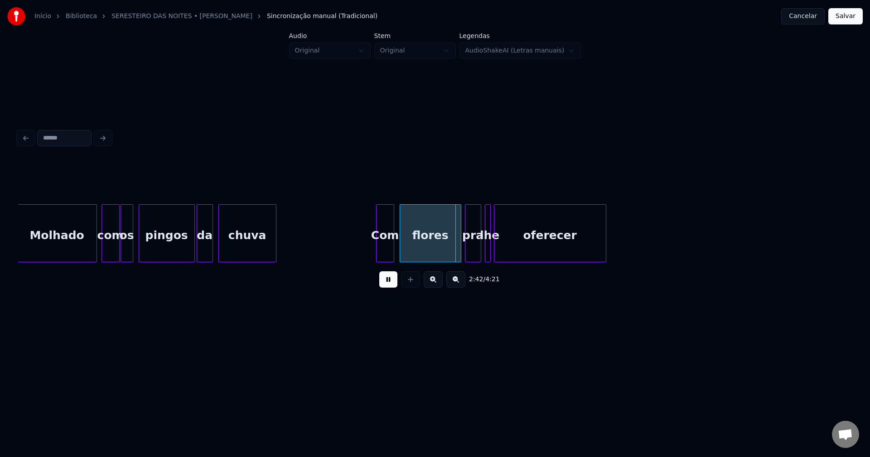
click at [489, 253] on div at bounding box center [489, 233] width 3 height 57
click at [526, 248] on div at bounding box center [526, 233] width 3 height 57
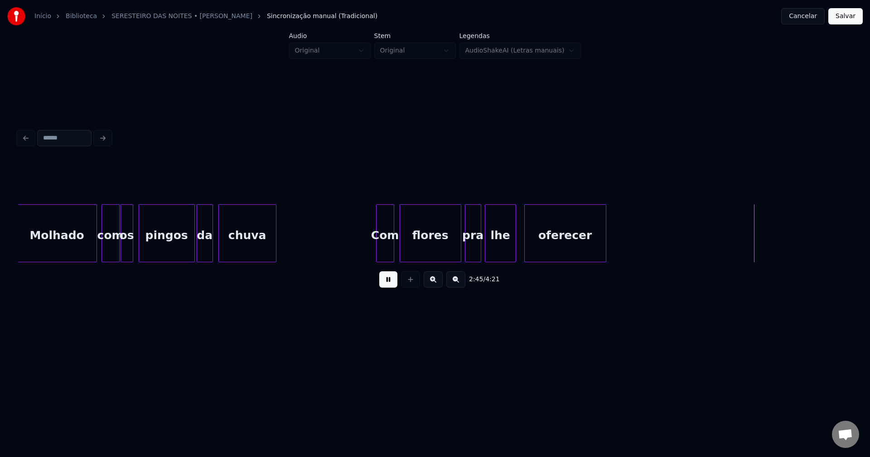
click at [515, 245] on div at bounding box center [514, 233] width 3 height 57
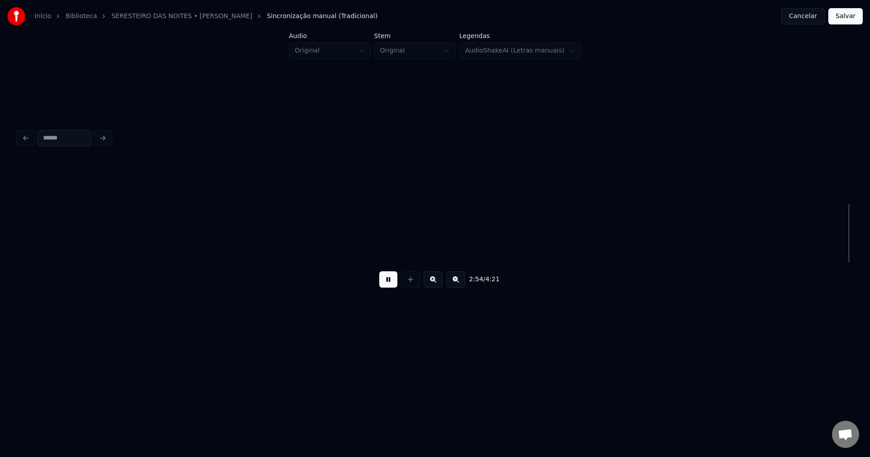
scroll to position [0, 15791]
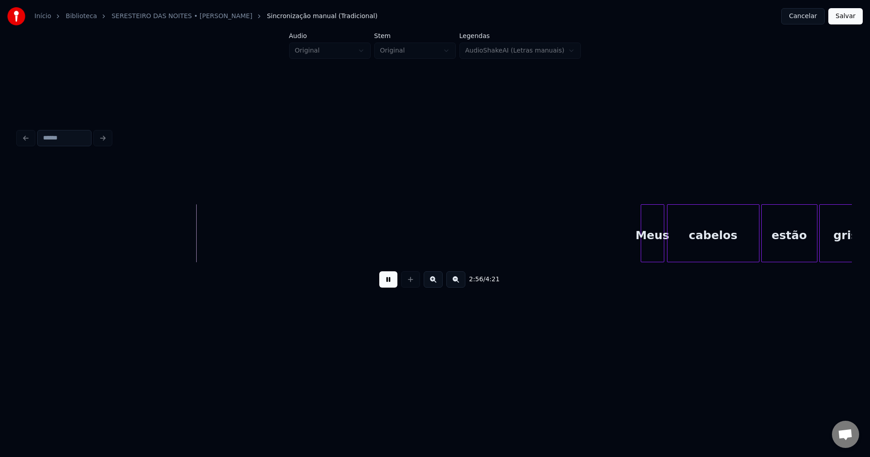
click at [653, 250] on div "Meus" at bounding box center [652, 236] width 23 height 62
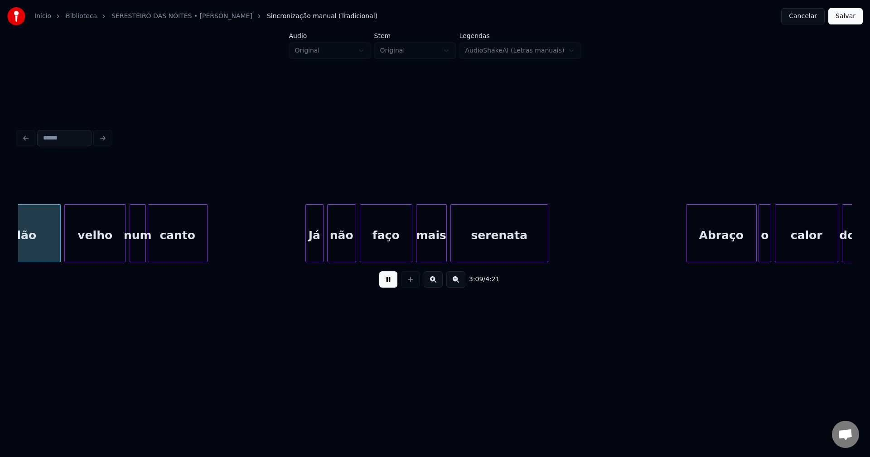
scroll to position [0, 17211]
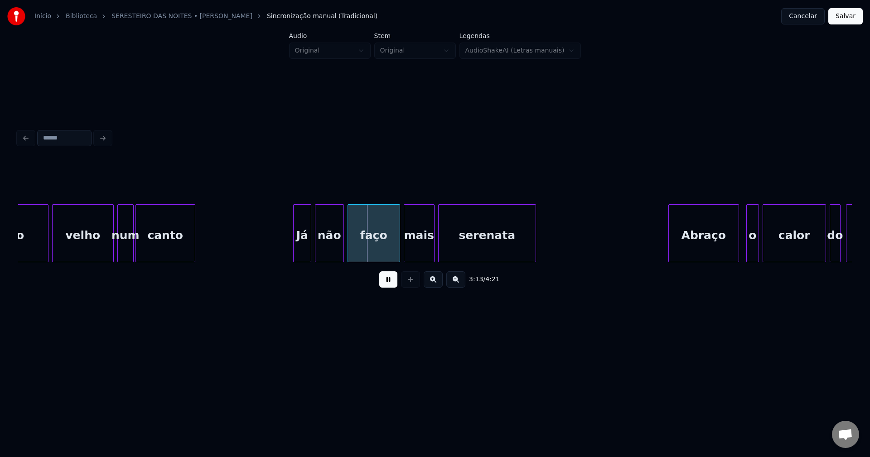
click at [693, 239] on div "Abraço" at bounding box center [704, 236] width 70 height 62
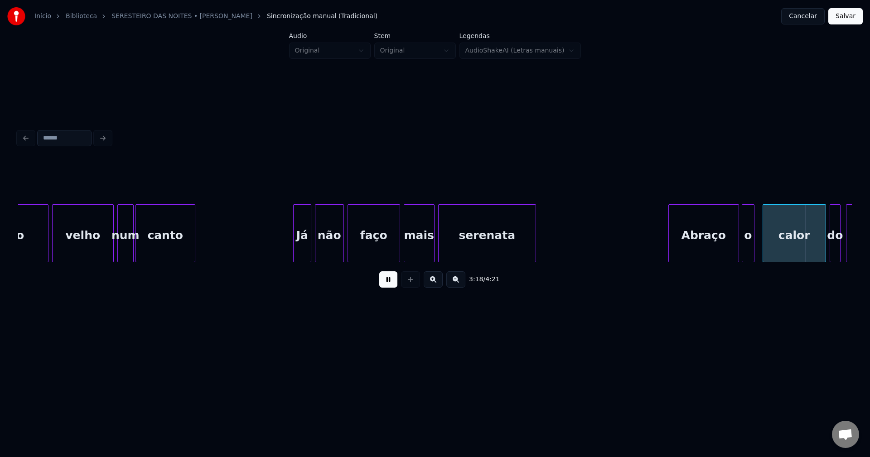
click at [748, 247] on div "o" at bounding box center [748, 236] width 12 height 62
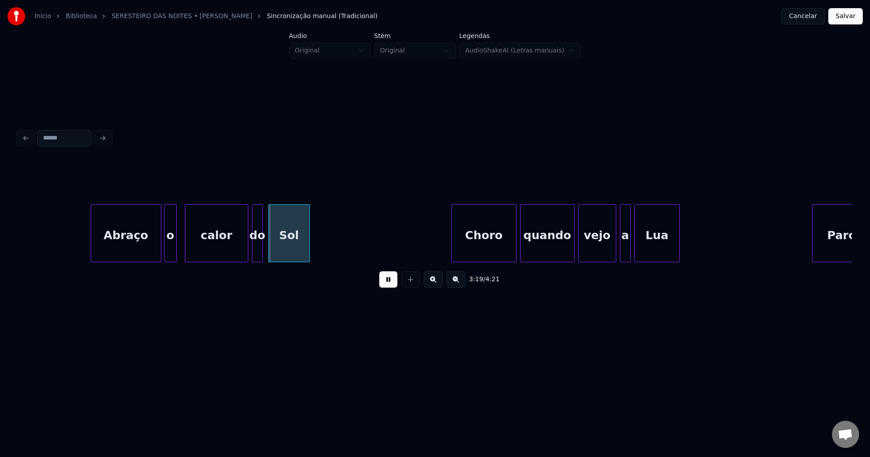
scroll to position [0, 17868]
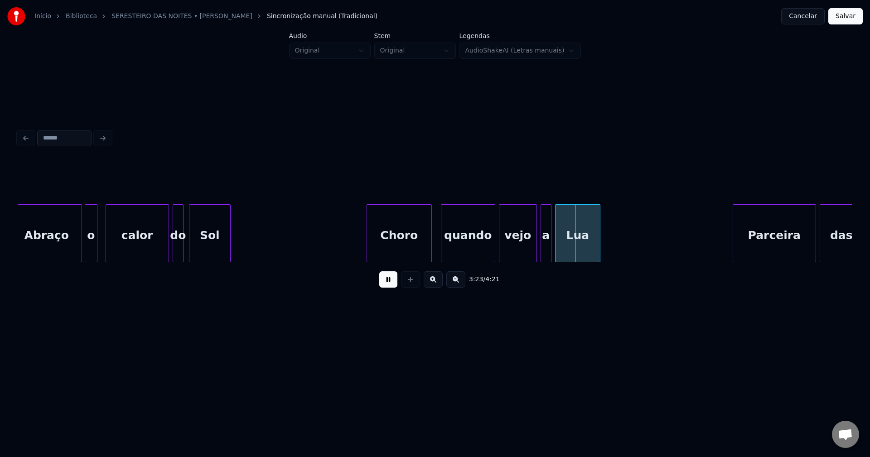
click at [391, 246] on div "Choro" at bounding box center [399, 236] width 64 height 62
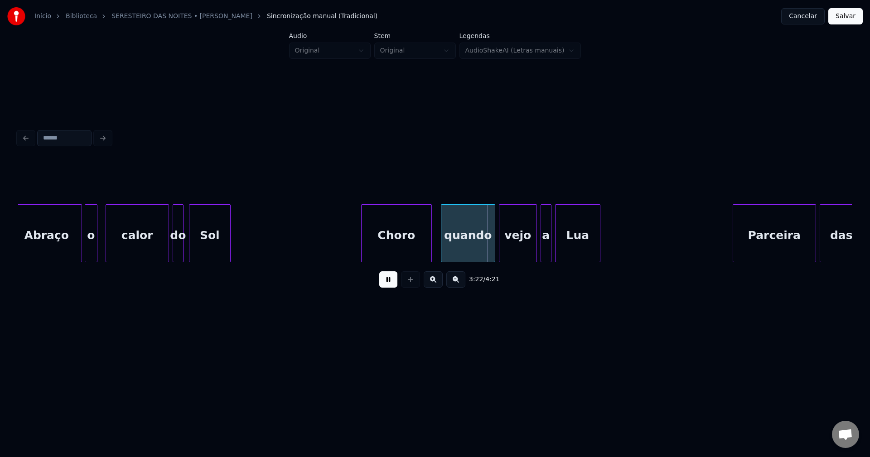
click at [362, 240] on div at bounding box center [363, 233] width 3 height 57
click at [488, 251] on div at bounding box center [489, 233] width 3 height 57
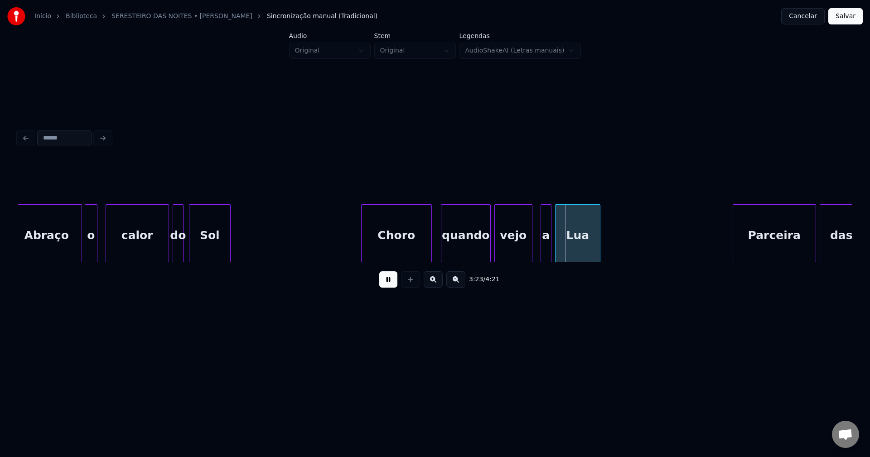
click at [517, 251] on div "vejo" at bounding box center [513, 236] width 37 height 62
click at [535, 254] on div at bounding box center [536, 233] width 3 height 57
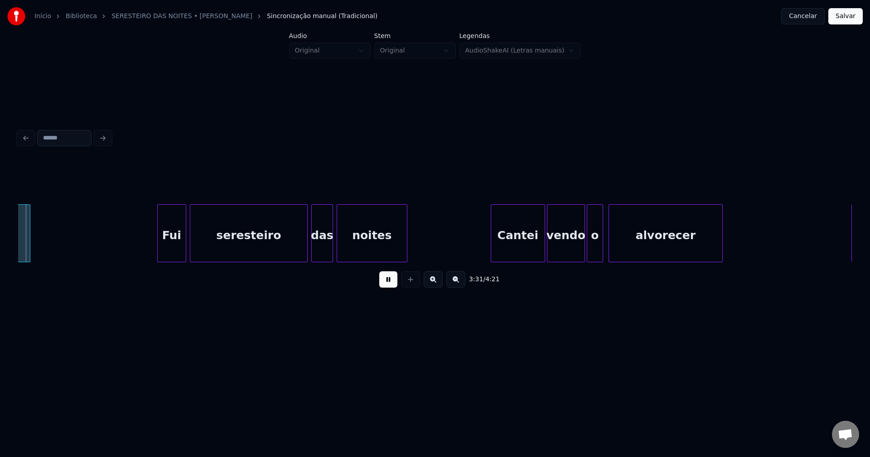
scroll to position [0, 19171]
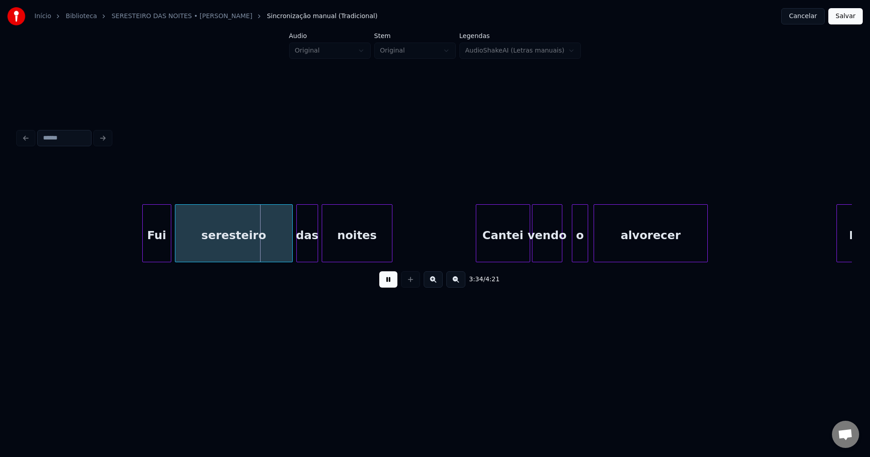
click at [560, 257] on div at bounding box center [560, 233] width 3 height 57
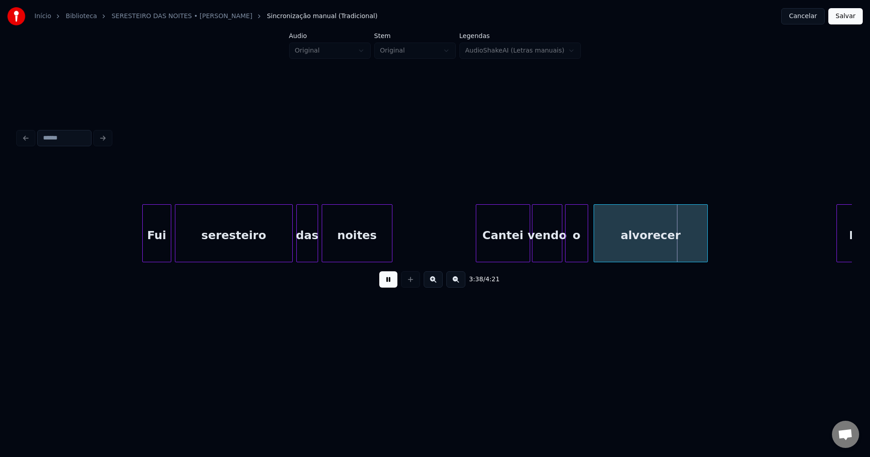
click at [565, 250] on div at bounding box center [566, 233] width 3 height 57
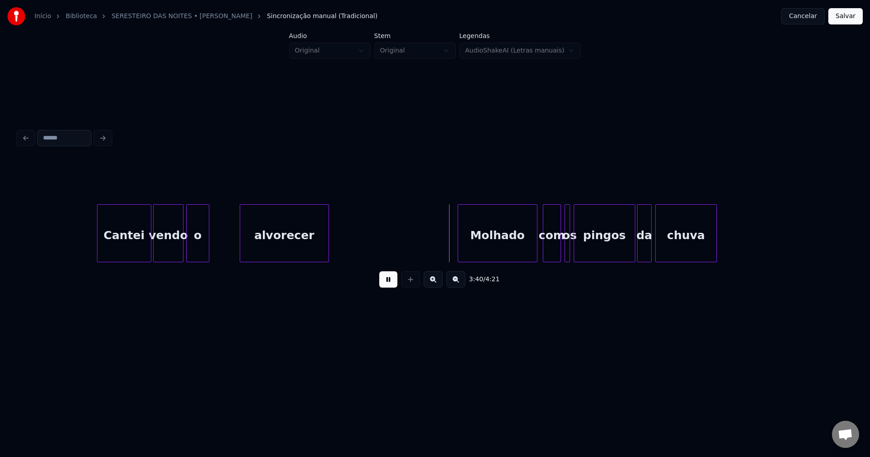
scroll to position [0, 19497]
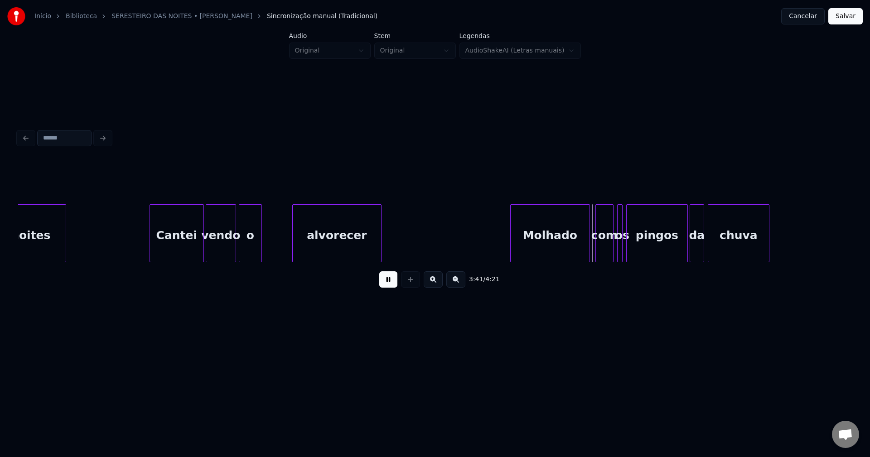
click at [268, 251] on div "o" at bounding box center [267, 236] width 22 height 62
click at [246, 247] on div at bounding box center [246, 233] width 3 height 57
click at [289, 246] on div at bounding box center [288, 233] width 3 height 57
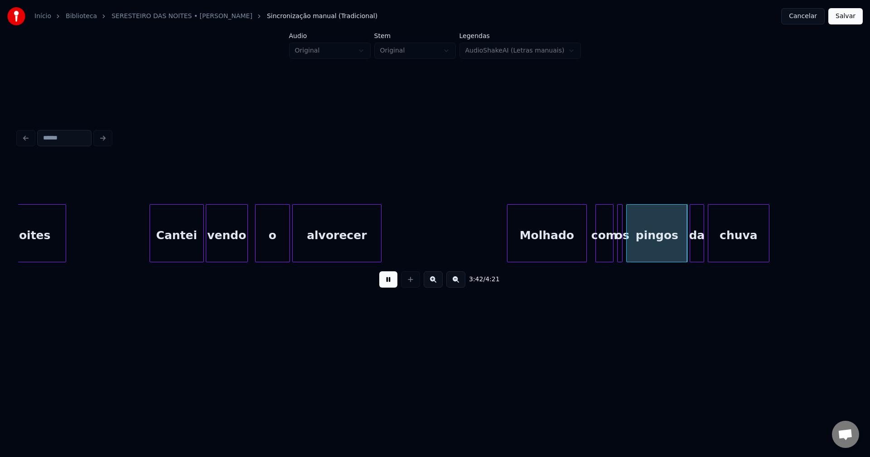
click at [572, 250] on div "Molhado" at bounding box center [546, 236] width 79 height 62
click at [602, 251] on div "com" at bounding box center [602, 236] width 17 height 62
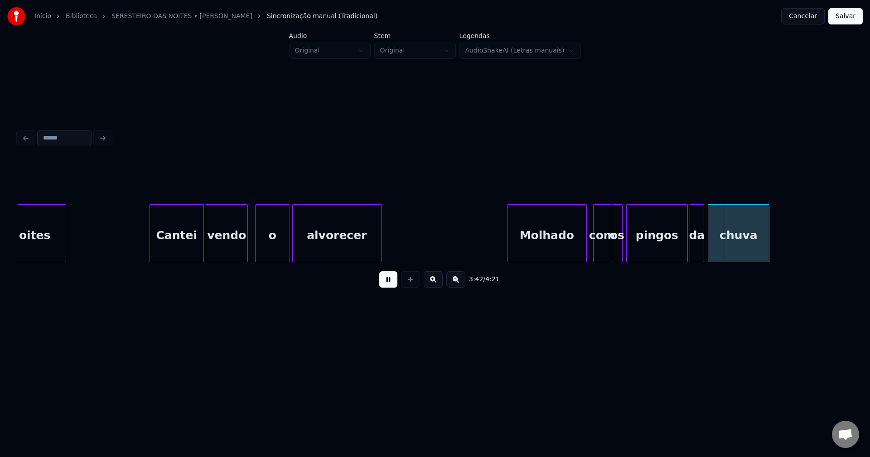
click at [612, 251] on div at bounding box center [613, 233] width 3 height 57
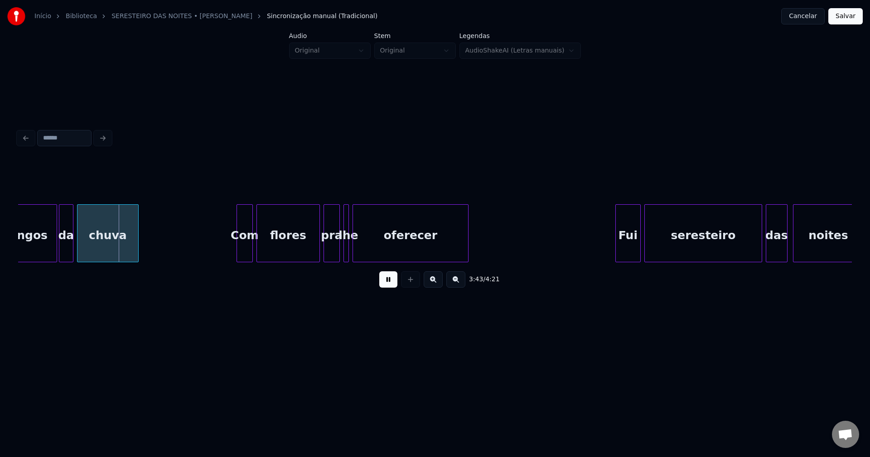
scroll to position [0, 20233]
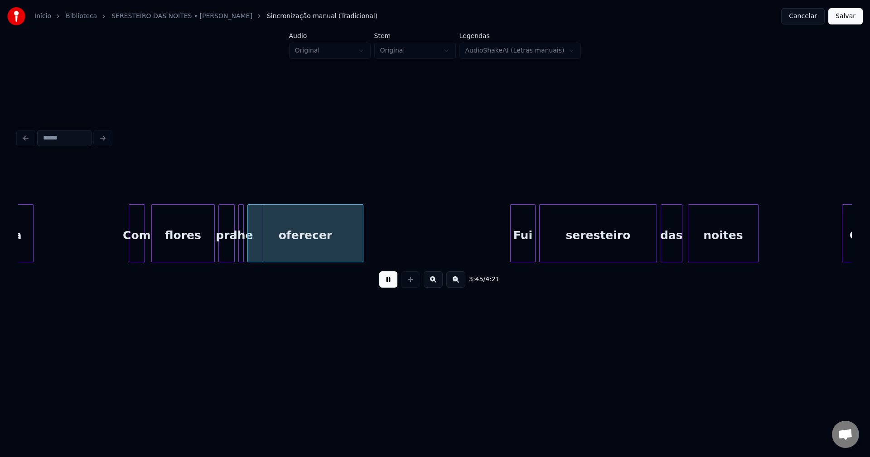
click at [135, 251] on div "Com" at bounding box center [136, 236] width 15 height 62
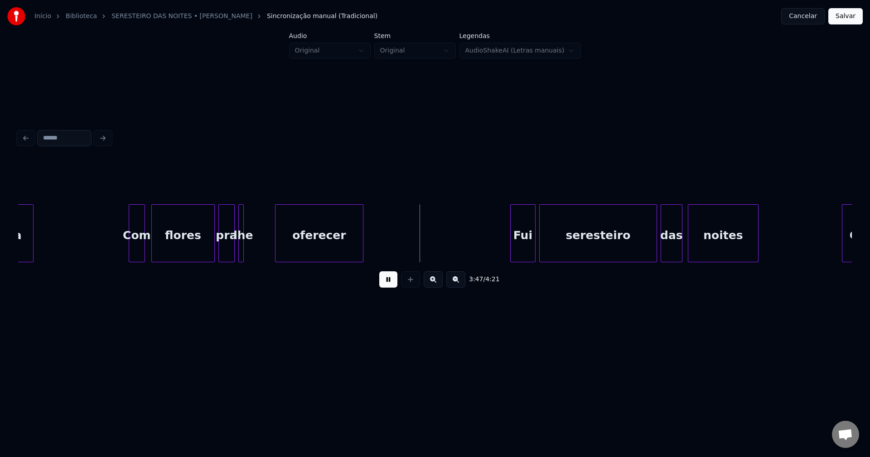
click at [276, 250] on div at bounding box center [276, 233] width 3 height 57
click at [265, 249] on div at bounding box center [264, 233] width 3 height 57
click at [517, 245] on div "Fui" at bounding box center [519, 236] width 24 height 62
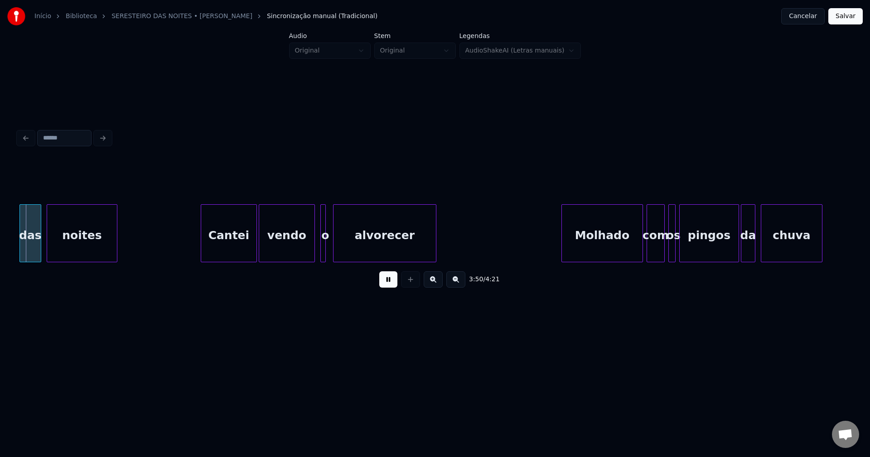
scroll to position [0, 20883]
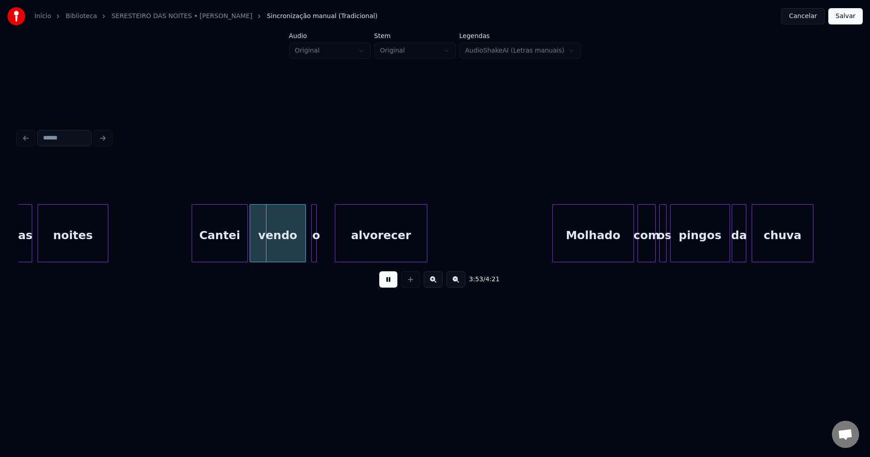
click at [337, 251] on div at bounding box center [336, 233] width 3 height 57
click at [333, 245] on div at bounding box center [333, 233] width 3 height 57
click at [299, 252] on div at bounding box center [298, 233] width 3 height 57
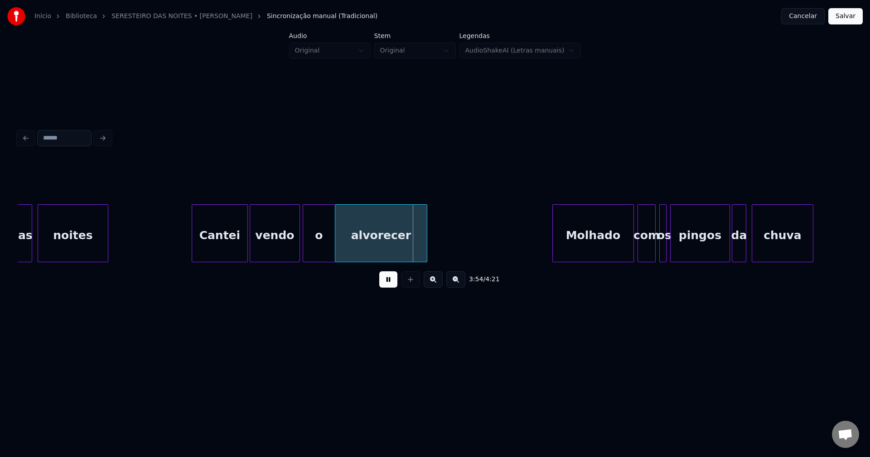
click at [304, 247] on div at bounding box center [304, 233] width 3 height 57
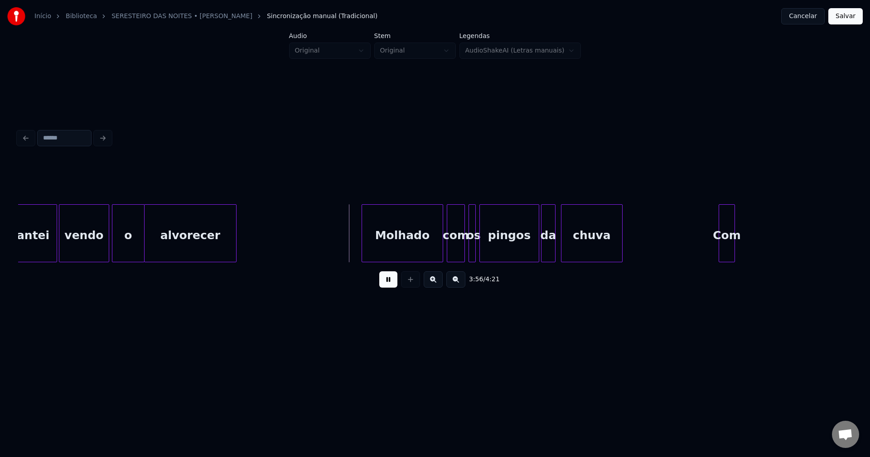
scroll to position [0, 21087]
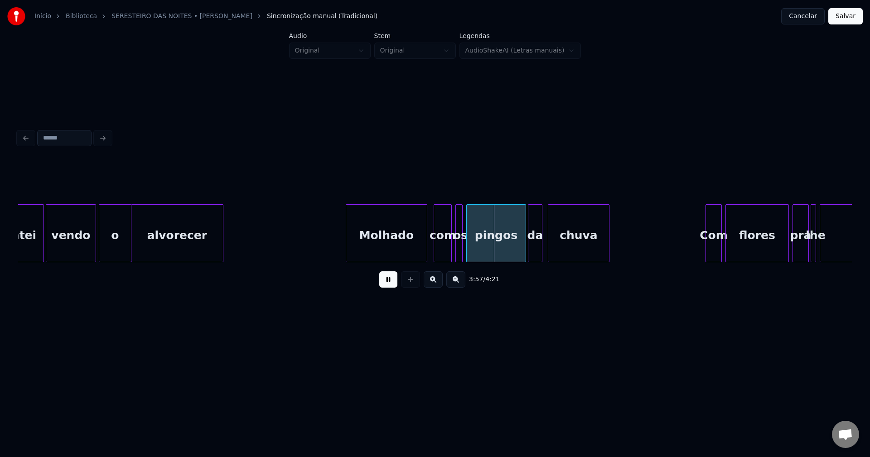
click at [406, 249] on div "Molhado" at bounding box center [386, 236] width 81 height 62
click at [441, 256] on div "com" at bounding box center [439, 236] width 17 height 62
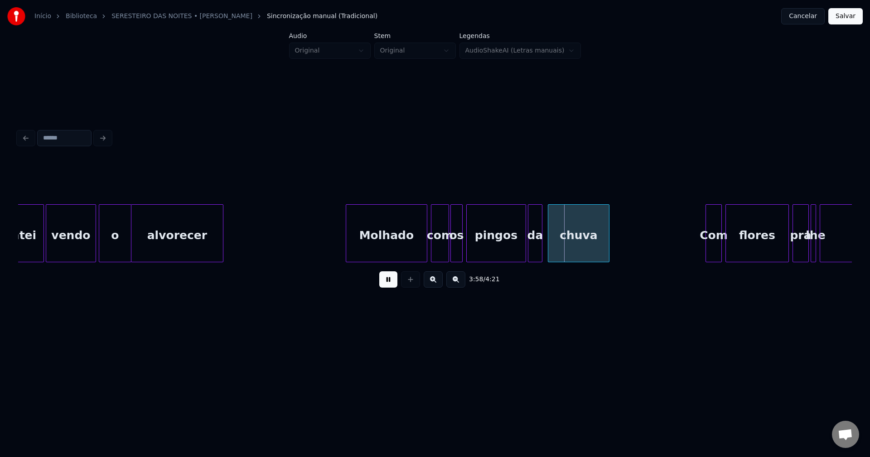
click at [451, 252] on div at bounding box center [452, 233] width 3 height 57
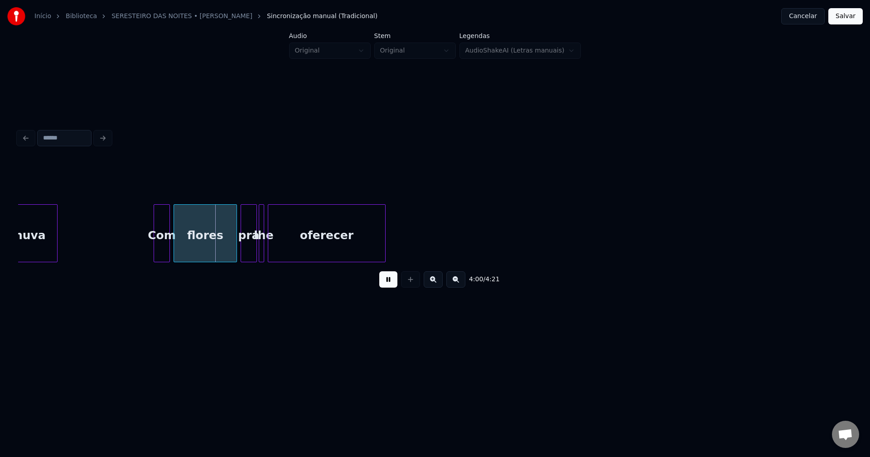
scroll to position [0, 21665]
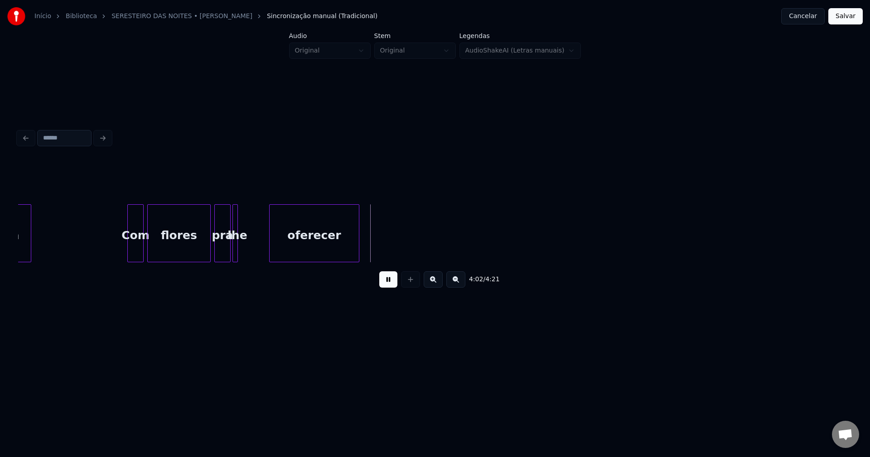
click at [270, 246] on div at bounding box center [271, 233] width 3 height 57
click at [264, 240] on div at bounding box center [263, 233] width 3 height 57
click at [844, 17] on button "Salvar" at bounding box center [845, 16] width 34 height 16
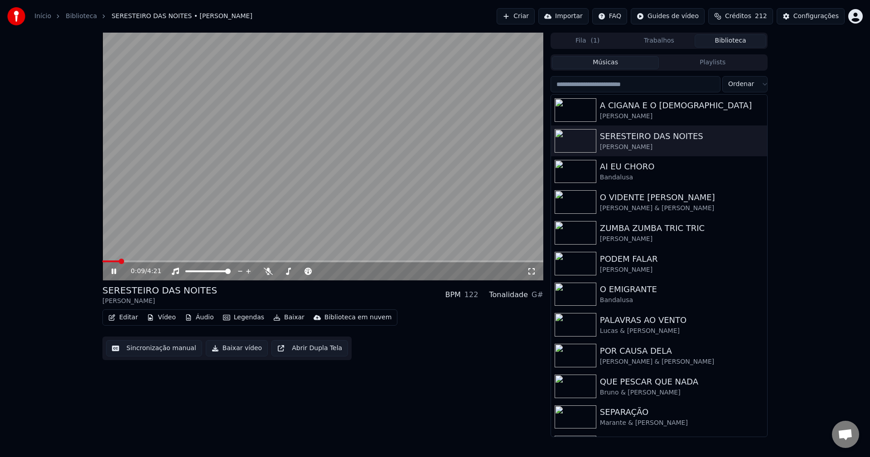
drag, startPoint x: 533, startPoint y: 272, endPoint x: 557, endPoint y: 259, distance: 27.4
click at [534, 272] on icon at bounding box center [531, 271] width 9 height 7
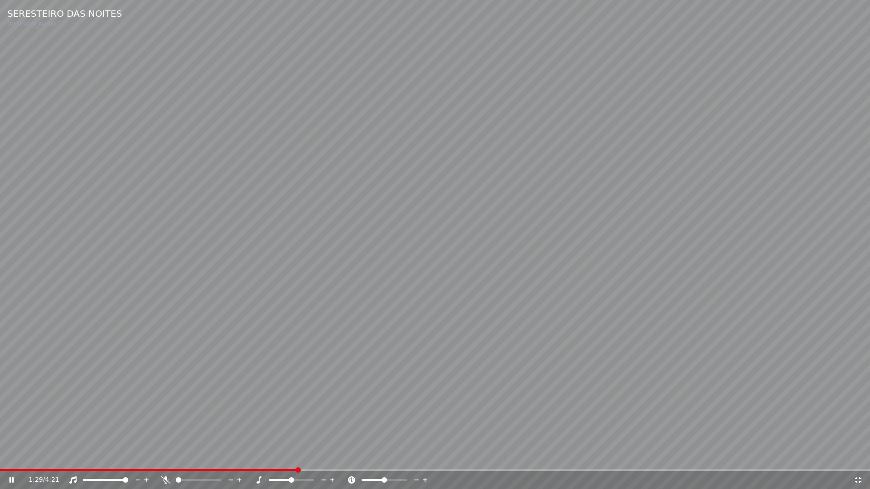
click at [859, 457] on icon at bounding box center [858, 480] width 9 height 7
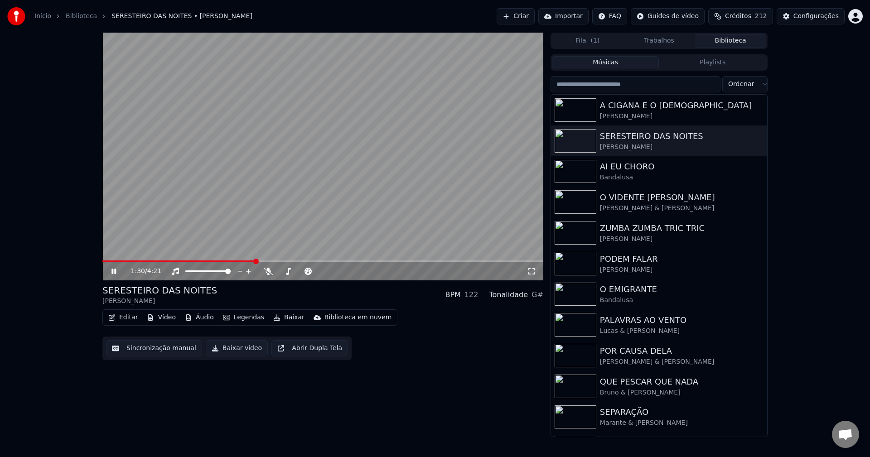
click at [112, 272] on icon at bounding box center [113, 271] width 5 height 5
click at [231, 351] on button "Baixar vídeo" at bounding box center [237, 348] width 62 height 16
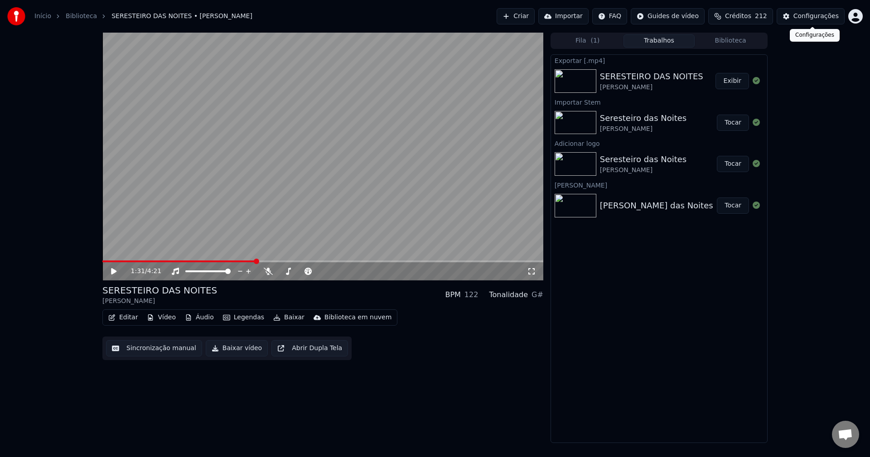
click at [816, 21] on button "Configurações" at bounding box center [811, 16] width 68 height 16
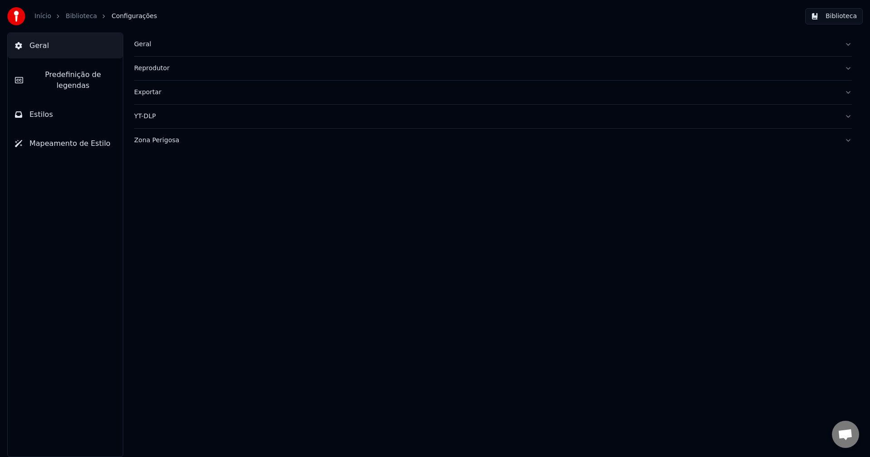
click at [82, 79] on span "Predefinição de legendas" at bounding box center [72, 80] width 85 height 22
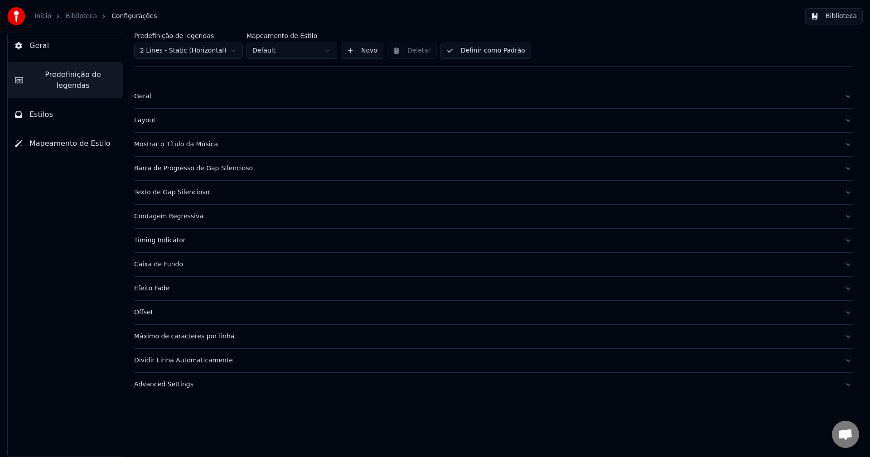
click at [183, 386] on div "Advanced Settings" at bounding box center [485, 384] width 703 height 9
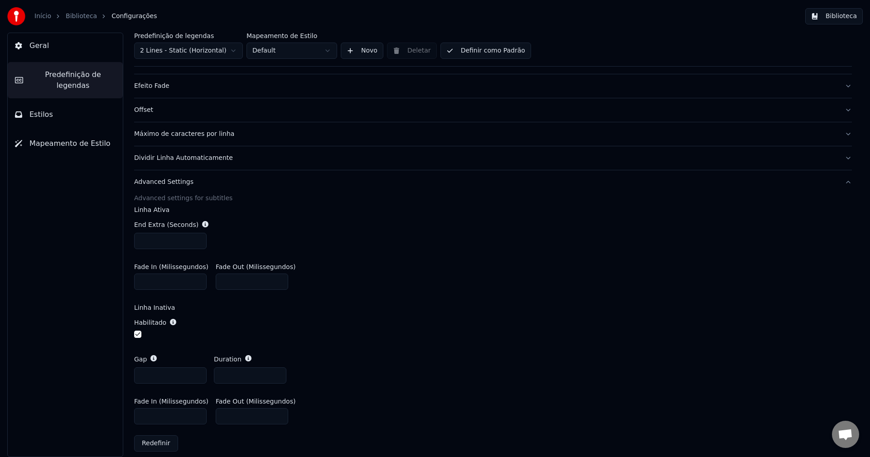
scroll to position [211, 0]
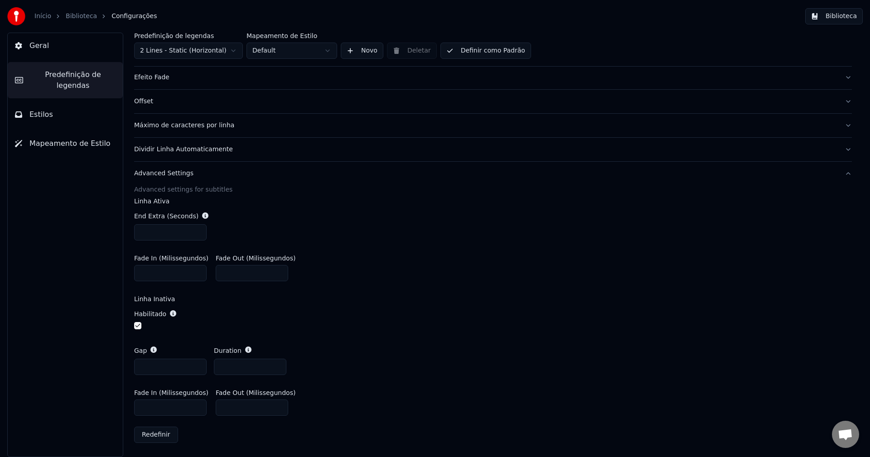
click at [144, 407] on input "***" at bounding box center [170, 408] width 72 height 16
type input "***"
click at [410, 348] on div "Gap *** Duration ***" at bounding box center [493, 360] width 718 height 43
click at [847, 17] on button "Biblioteca" at bounding box center [834, 16] width 58 height 16
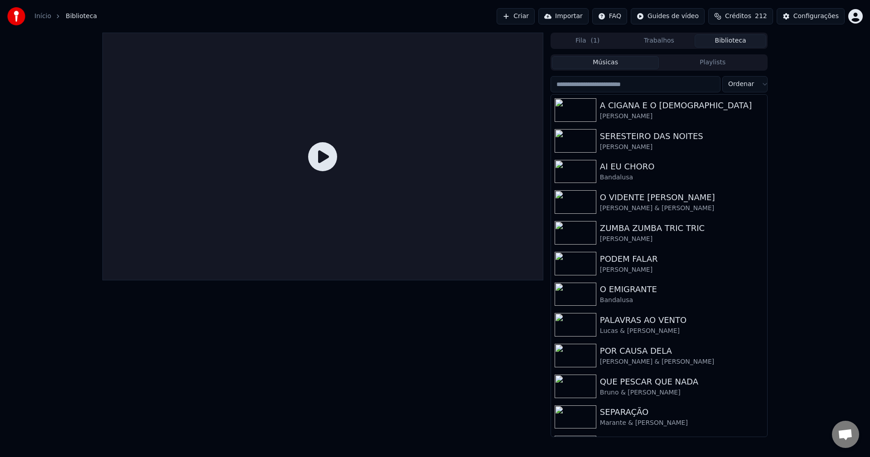
click at [847, 436] on span "Conversa aberta" at bounding box center [845, 435] width 15 height 13
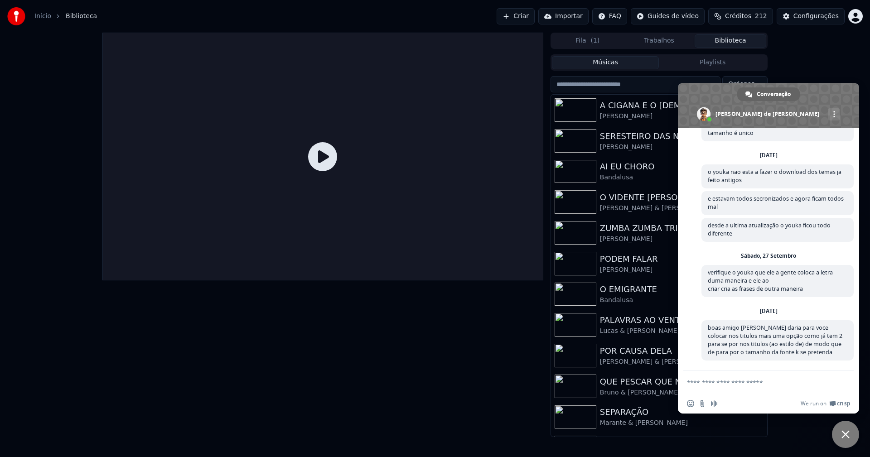
click at [845, 437] on span "Bate-papo próximo" at bounding box center [845, 434] width 8 height 8
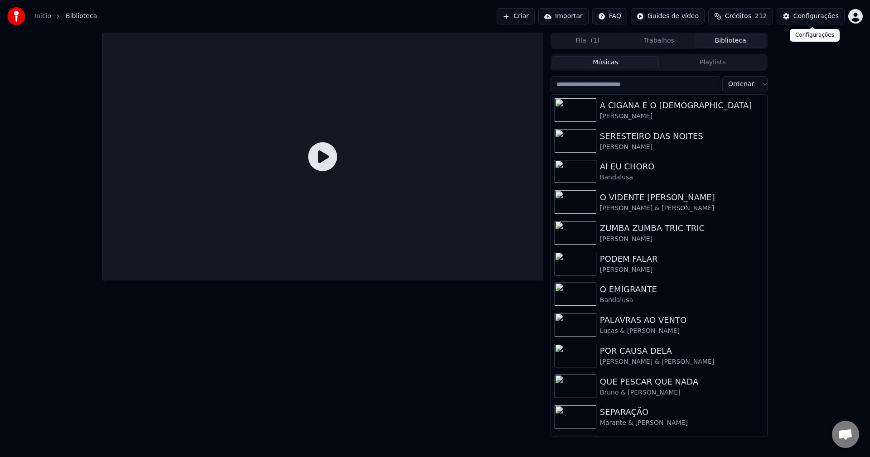
click at [822, 18] on div "Configurações" at bounding box center [815, 16] width 45 height 9
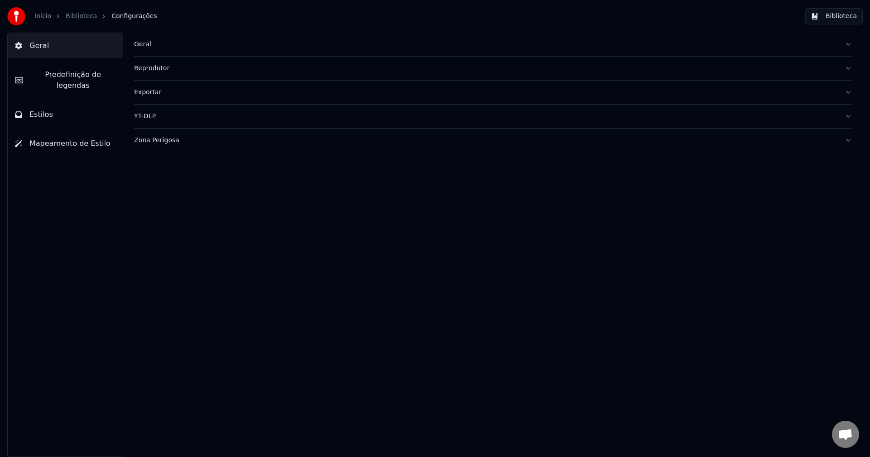
click at [92, 78] on span "Predefinição de legendas" at bounding box center [72, 80] width 85 height 22
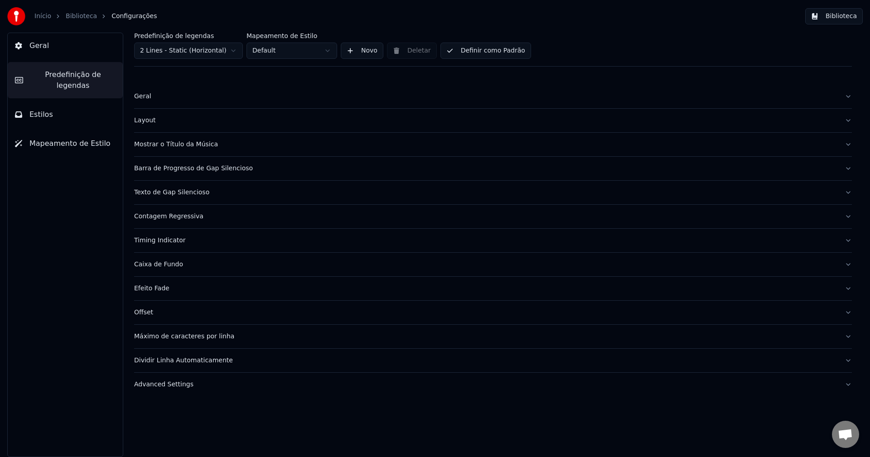
click at [223, 337] on div "Máximo de caracteres por linha" at bounding box center [485, 336] width 703 height 9
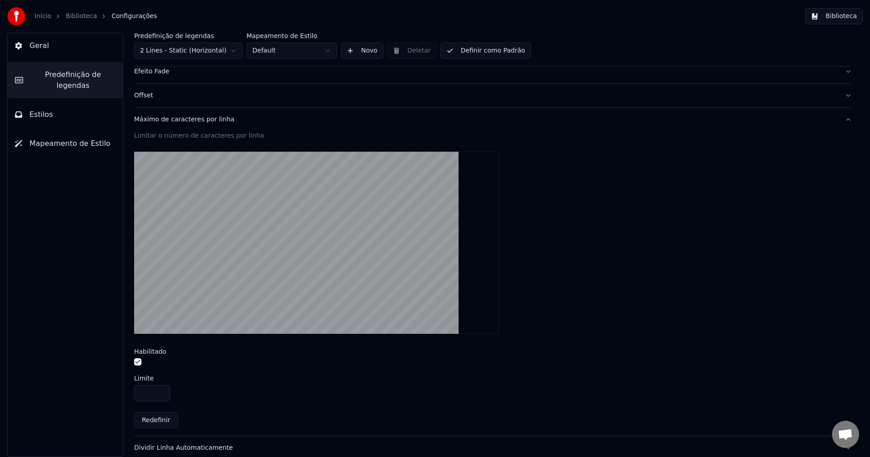
scroll to position [251, 0]
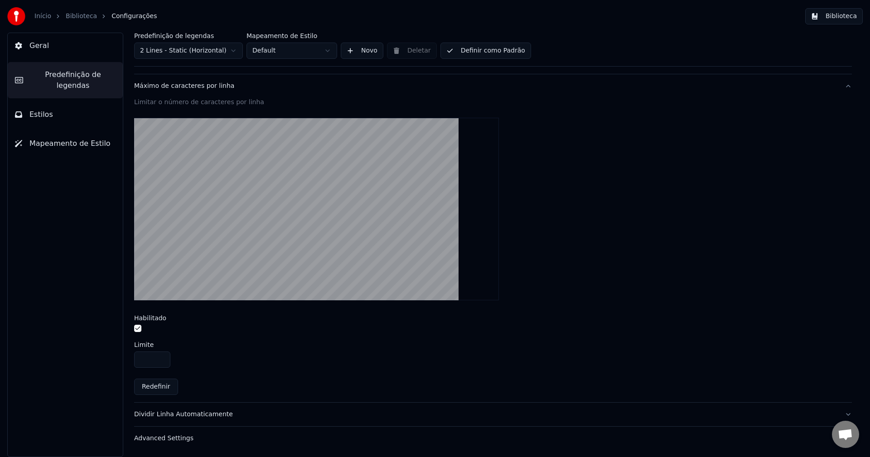
click at [161, 361] on input "**" at bounding box center [152, 360] width 36 height 16
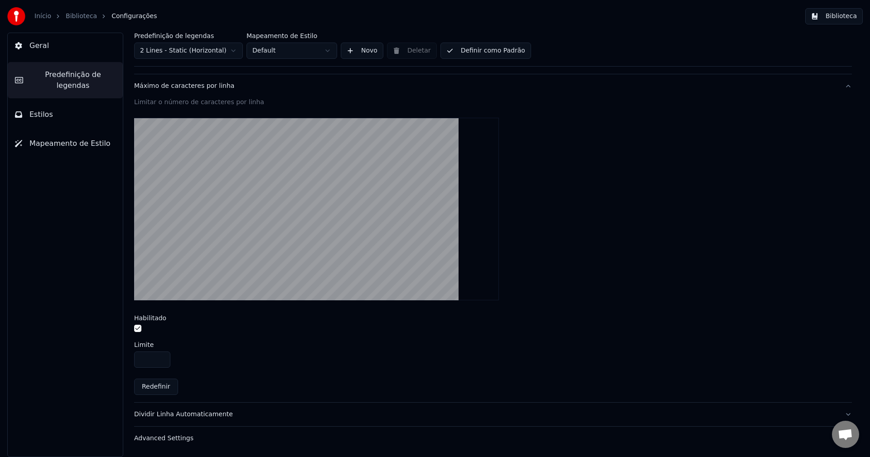
click at [161, 357] on input "**" at bounding box center [152, 360] width 36 height 16
type input "**"
click at [161, 357] on input "**" at bounding box center [152, 360] width 36 height 16
click at [305, 374] on div "Limitar o número de caracteres por linha Habilitado Limite ** Redefinir" at bounding box center [493, 250] width 718 height 305
click at [477, 51] on button "Definir como Padrão" at bounding box center [485, 51] width 91 height 16
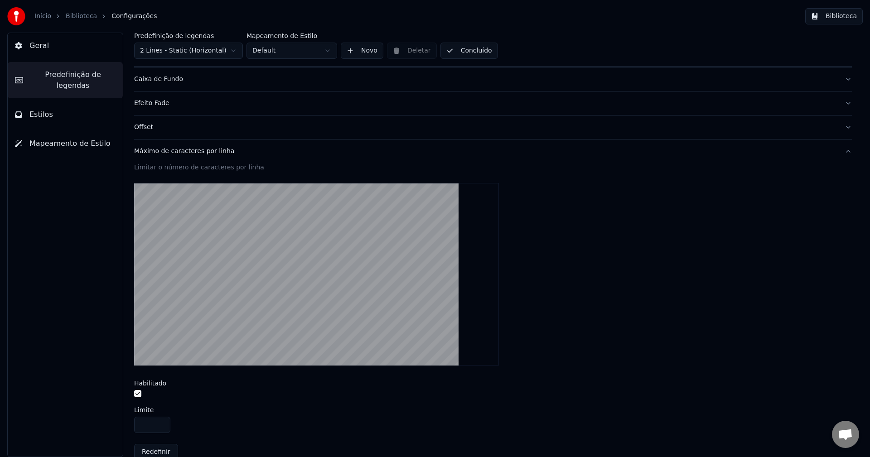
scroll to position [115, 0]
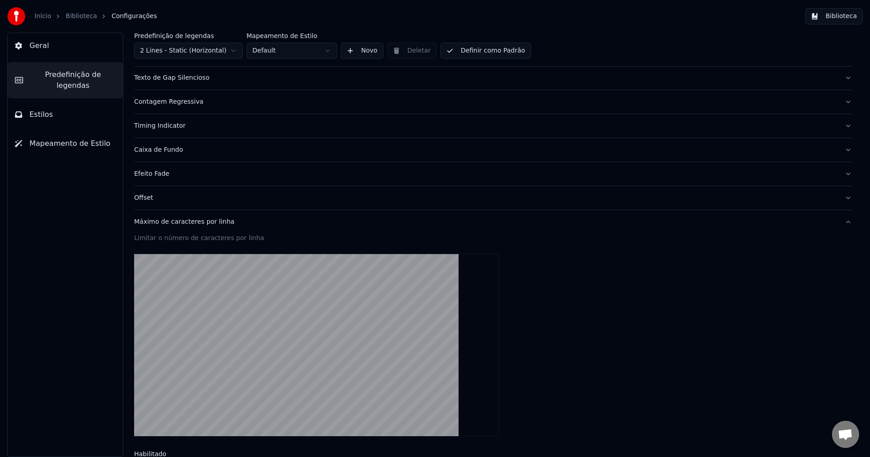
click at [846, 19] on button "Biblioteca" at bounding box center [834, 16] width 58 height 16
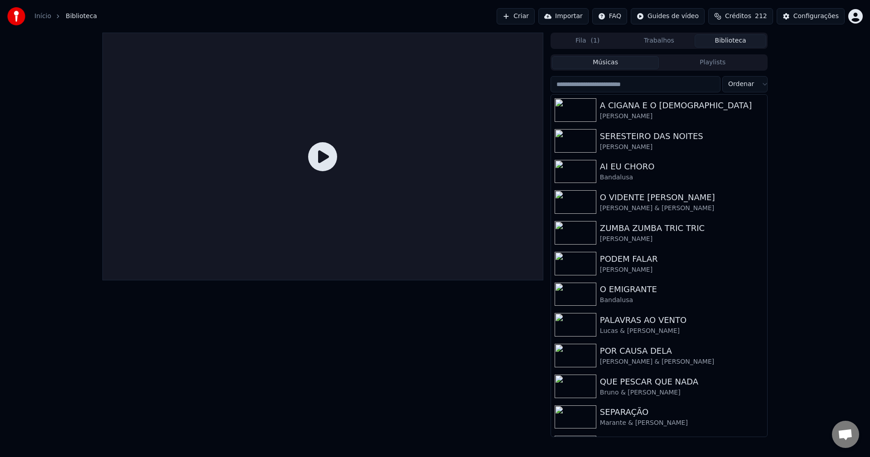
click at [44, 17] on link "Início" at bounding box center [42, 16] width 17 height 9
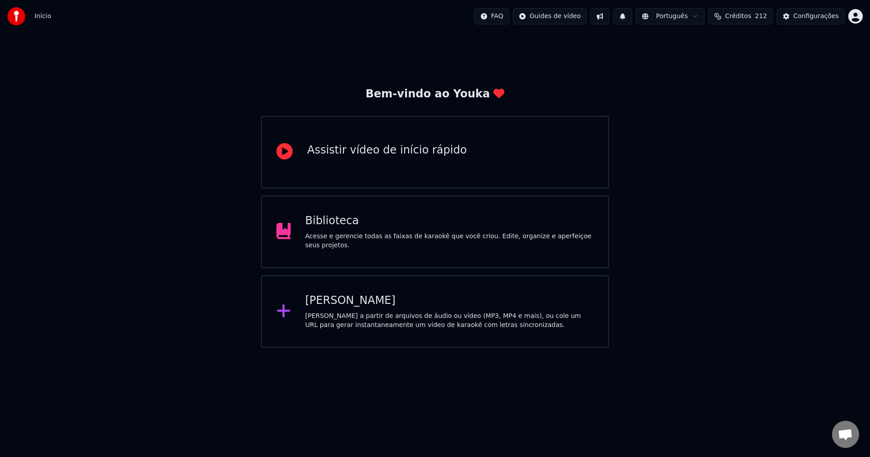
click at [345, 307] on div "[PERSON_NAME]" at bounding box center [449, 301] width 289 height 14
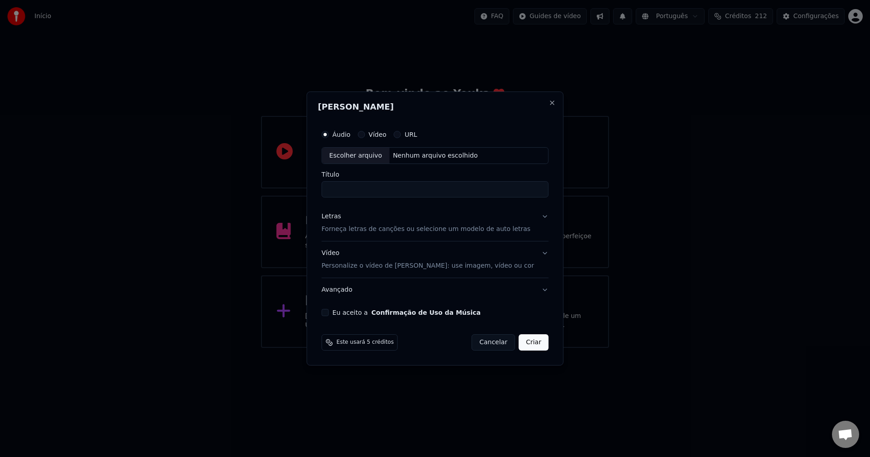
click at [358, 152] on div "Escolher arquivo" at bounding box center [356, 156] width 68 height 16
type input "**********"
click at [338, 220] on div "Letras" at bounding box center [331, 216] width 19 height 9
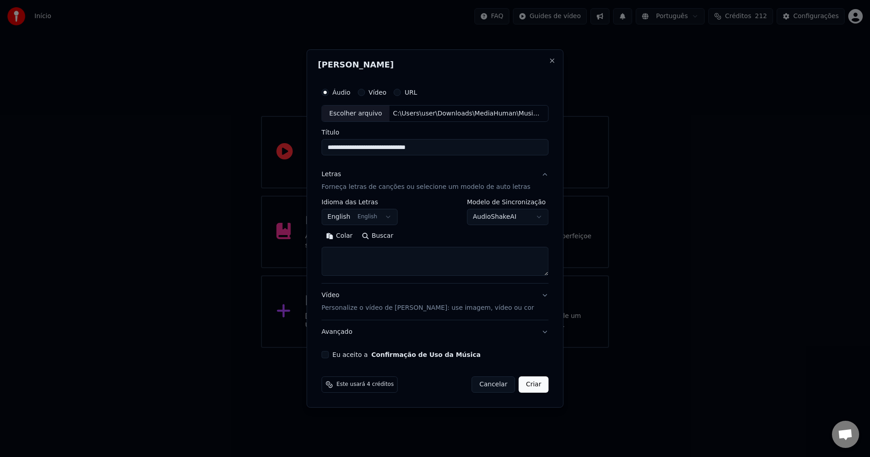
click at [358, 217] on body "Início FAQ Guides de vídeo Português Créditos 212 Configurações Bem-vindo ao Yo…" at bounding box center [435, 174] width 870 height 348
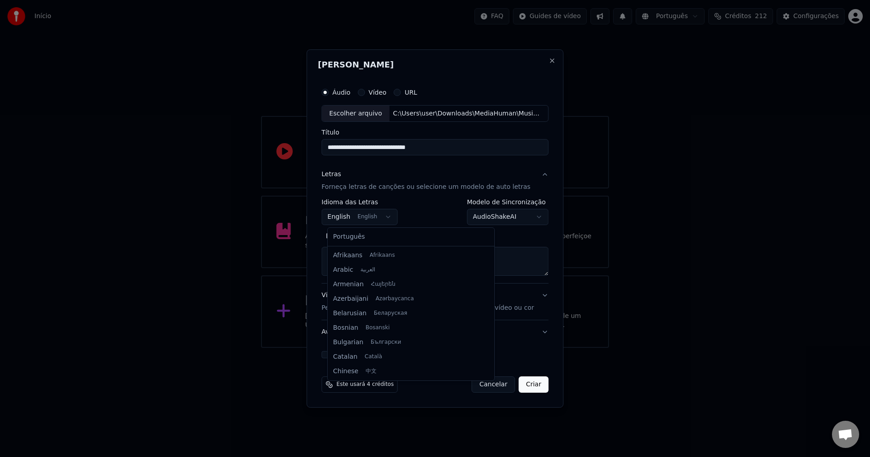
scroll to position [72, 0]
select select "**"
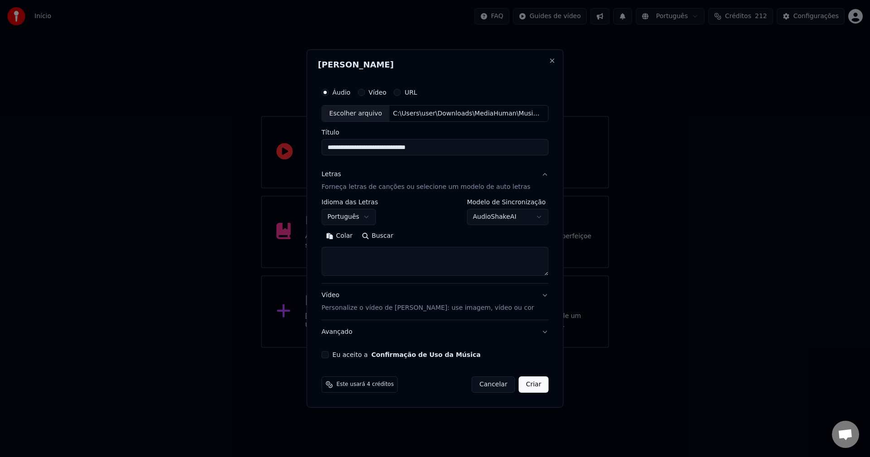
click at [509, 218] on body "Início FAQ Guides de vídeo Português Créditos 212 Configurações Bem-vindo ao Yo…" at bounding box center [435, 174] width 870 height 348
click at [346, 234] on button "Colar" at bounding box center [340, 236] width 36 height 14
click at [329, 355] on button "Eu aceito a Confirmação de Uso da Música" at bounding box center [325, 354] width 7 height 7
click at [529, 388] on button "Criar" at bounding box center [534, 385] width 30 height 16
type textarea "**********"
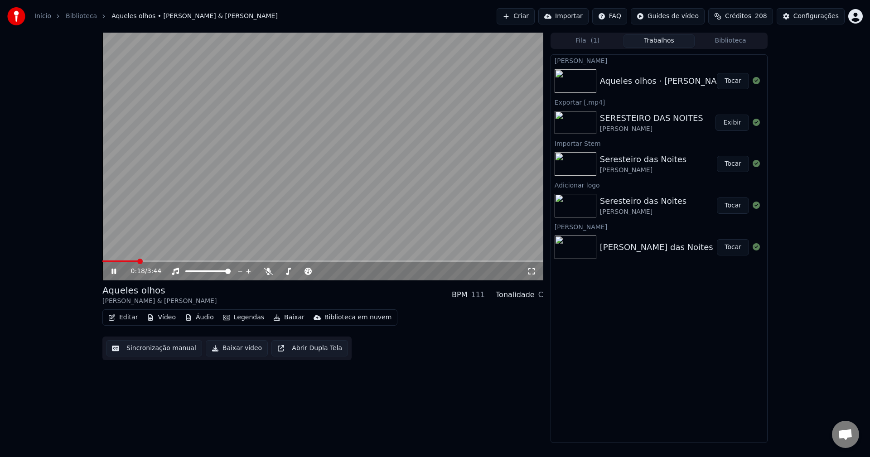
click at [111, 269] on icon at bounding box center [120, 271] width 21 height 7
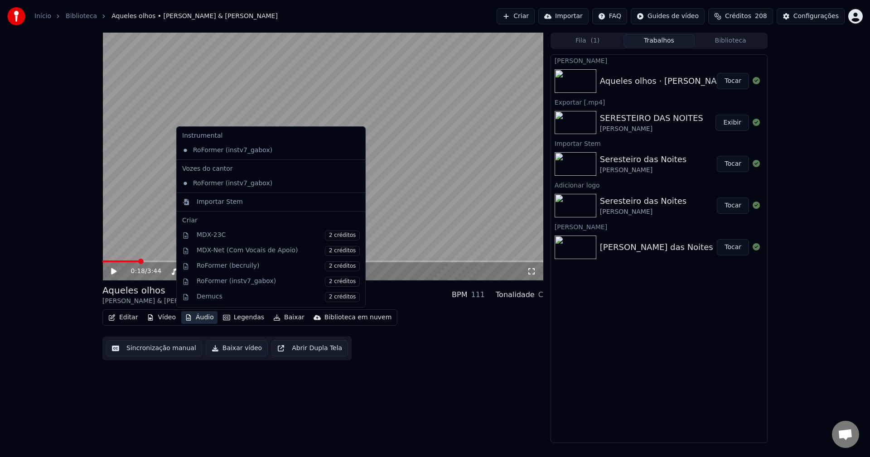
click at [202, 318] on button "Áudio" at bounding box center [199, 317] width 36 height 13
click at [210, 203] on div "Importar Stem" at bounding box center [220, 202] width 46 height 9
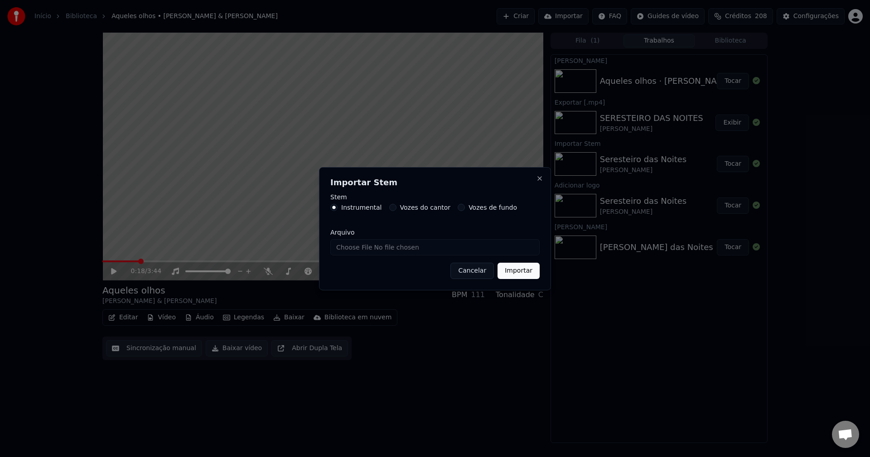
click at [362, 250] on input "Arquivo" at bounding box center [434, 247] width 209 height 16
type input "**********"
click at [517, 269] on button "Importar" at bounding box center [518, 271] width 42 height 16
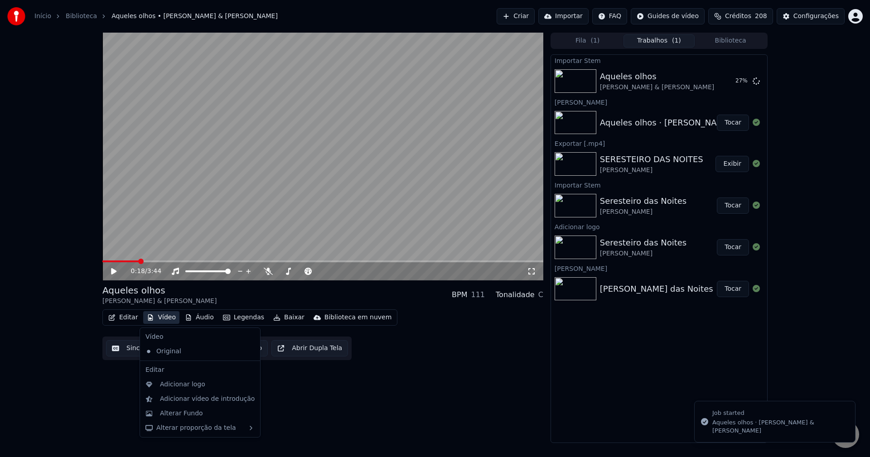
click at [163, 318] on button "Vídeo" at bounding box center [161, 317] width 36 height 13
click at [181, 387] on div "Adicionar logo" at bounding box center [182, 384] width 45 height 9
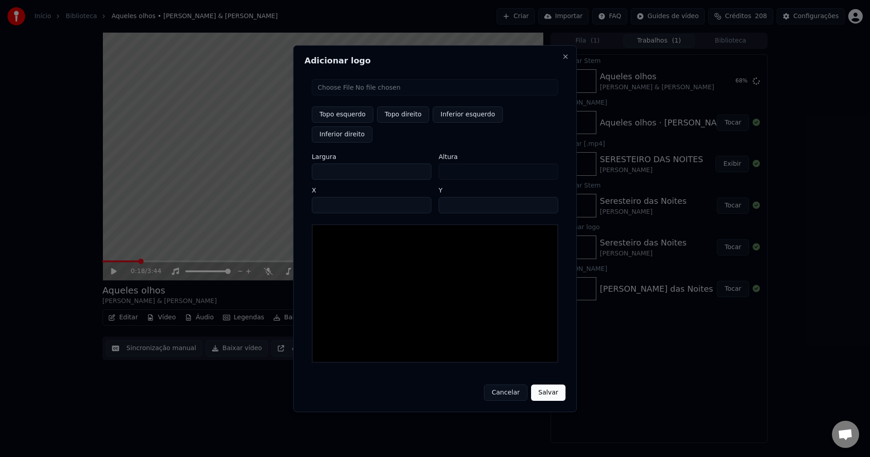
click at [345, 96] on input "file" at bounding box center [435, 87] width 246 height 16
type input "**********"
type input "***"
click at [401, 123] on button "Topo direito" at bounding box center [403, 114] width 52 height 16
type input "****"
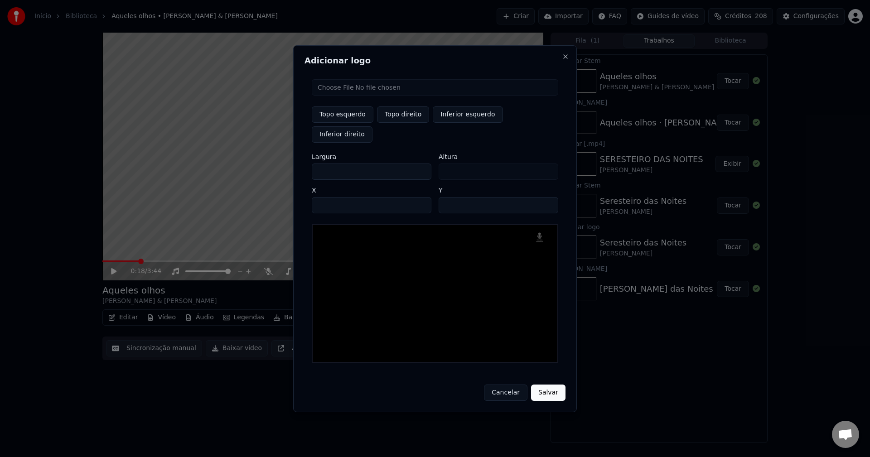
drag, startPoint x: 327, startPoint y: 162, endPoint x: 306, endPoint y: 162, distance: 20.8
click at [306, 162] on div "Adicionar logo Topo esquerdo Topo direito Inferior esquerdo Inferior direito La…" at bounding box center [435, 228] width 284 height 367
type input "**"
type input "***"
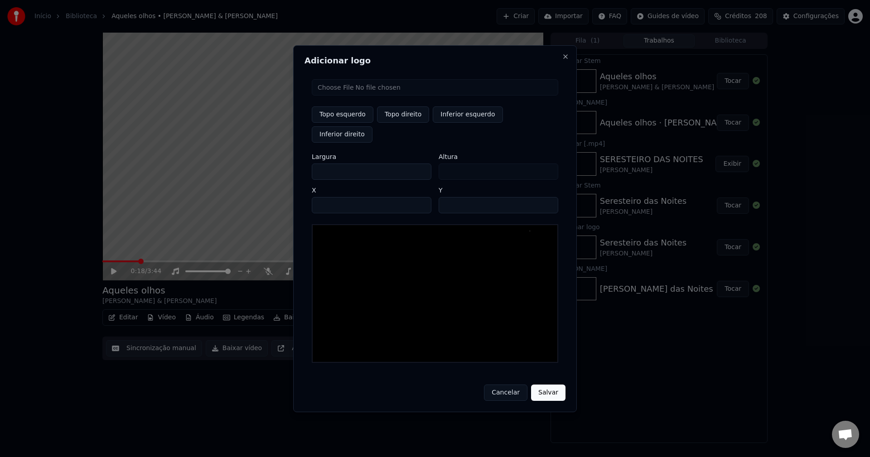
type input "***"
click at [330, 197] on input "****" at bounding box center [372, 205] width 120 height 16
type input "****"
click at [548, 197] on input "**" at bounding box center [499, 205] width 120 height 16
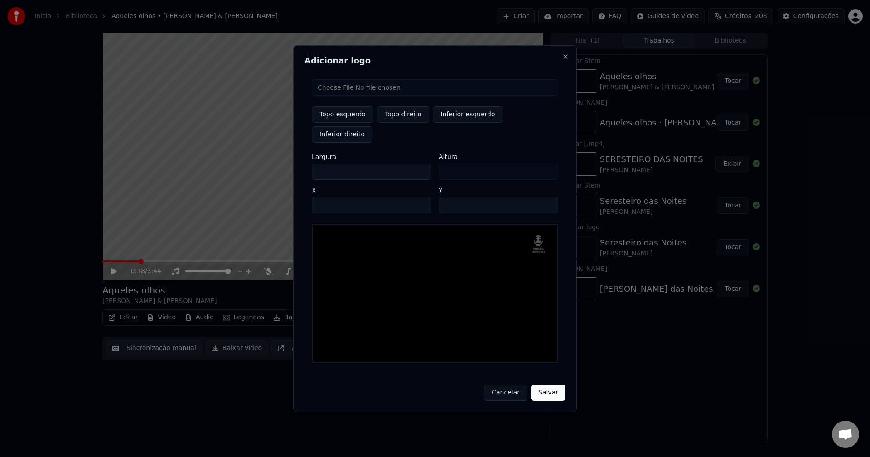
click at [548, 197] on input "**" at bounding box center [499, 205] width 120 height 16
type input "**"
click at [548, 197] on input "**" at bounding box center [499, 205] width 120 height 16
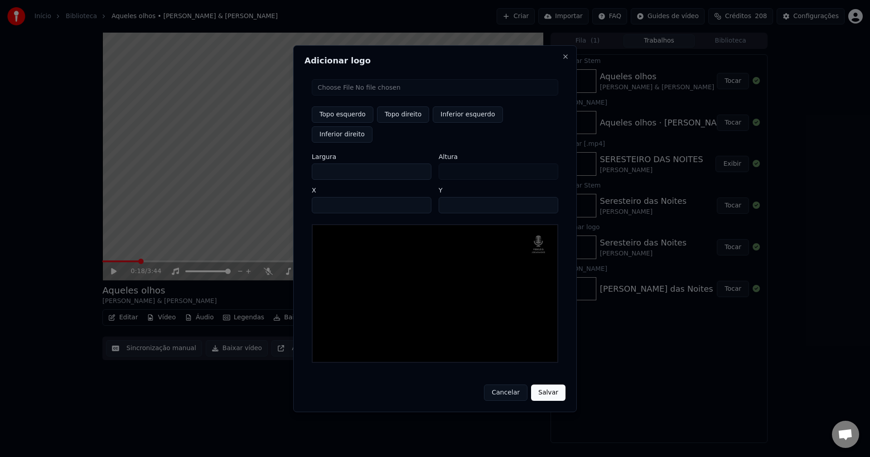
click at [329, 197] on input "****" at bounding box center [372, 205] width 120 height 16
click at [338, 197] on input "****" at bounding box center [372, 205] width 120 height 16
type input "****"
click at [544, 385] on button "Salvar" at bounding box center [548, 393] width 34 height 16
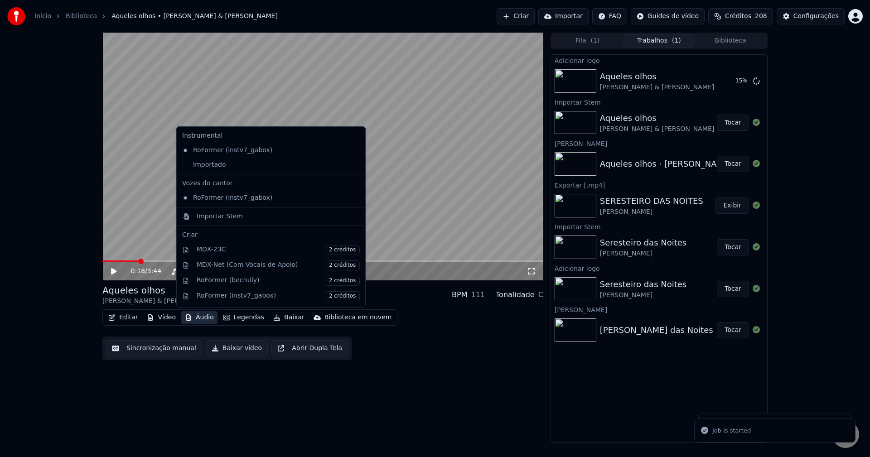
click at [204, 317] on button "Áudio" at bounding box center [199, 317] width 36 height 13
click at [196, 164] on div "Importado" at bounding box center [264, 165] width 171 height 14
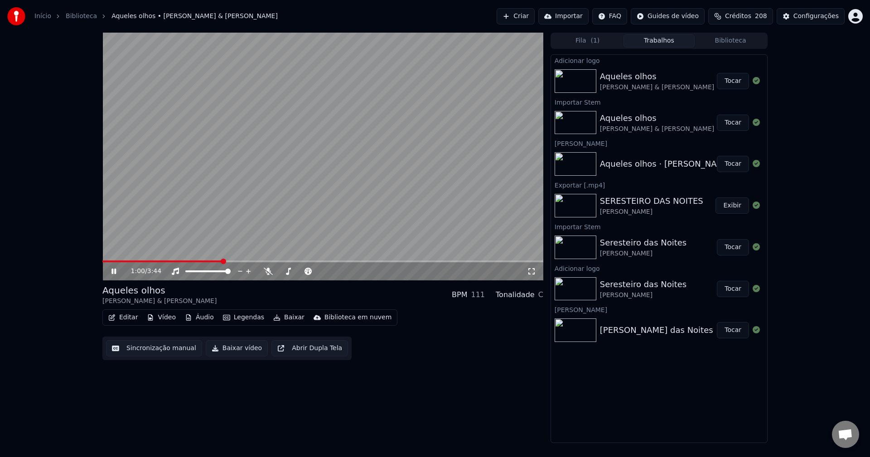
click at [530, 271] on icon at bounding box center [531, 271] width 9 height 7
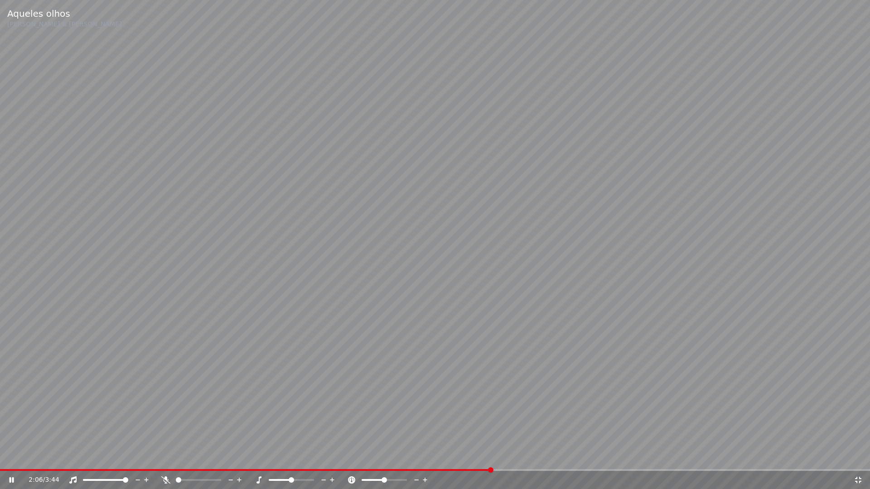
drag, startPoint x: 858, startPoint y: 483, endPoint x: 856, endPoint y: 435, distance: 47.2
click at [859, 457] on icon at bounding box center [858, 480] width 9 height 7
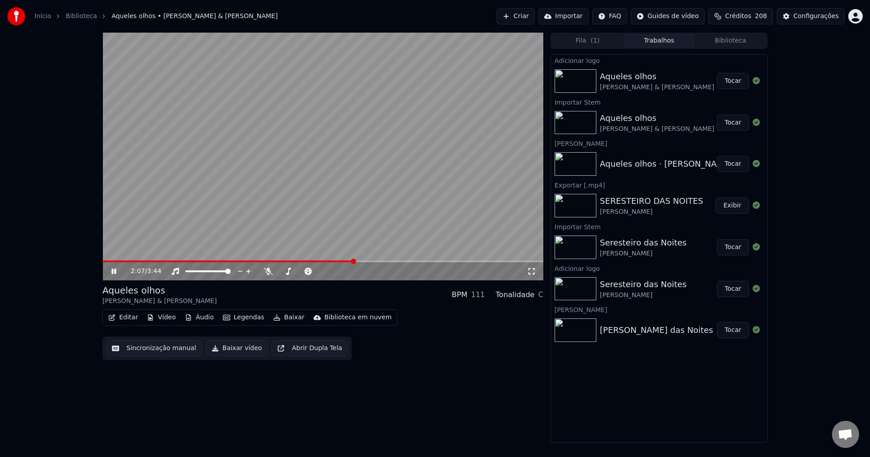
click at [107, 270] on div "2:07 / 3:44" at bounding box center [323, 271] width 434 height 9
drag, startPoint x: 112, startPoint y: 270, endPoint x: 551, endPoint y: 53, distance: 489.5
click at [113, 270] on icon at bounding box center [113, 271] width 5 height 5
click at [830, 17] on div "Configurações" at bounding box center [815, 16] width 45 height 9
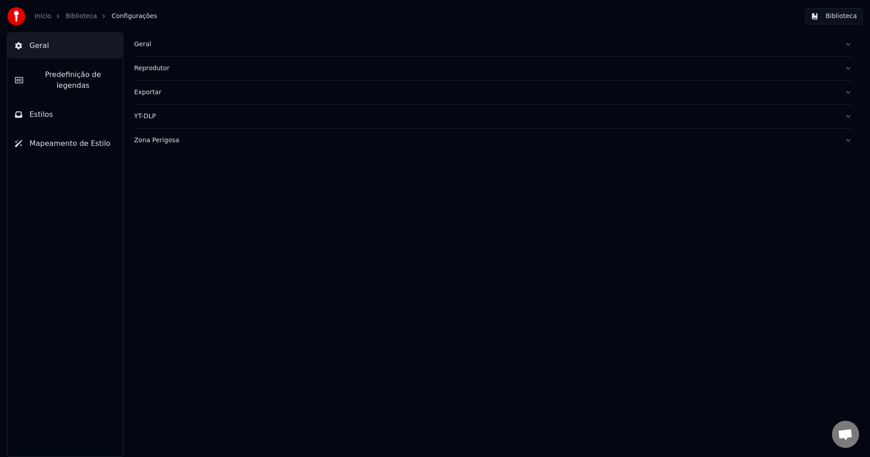
click at [87, 76] on span "Predefinição de legendas" at bounding box center [72, 80] width 85 height 22
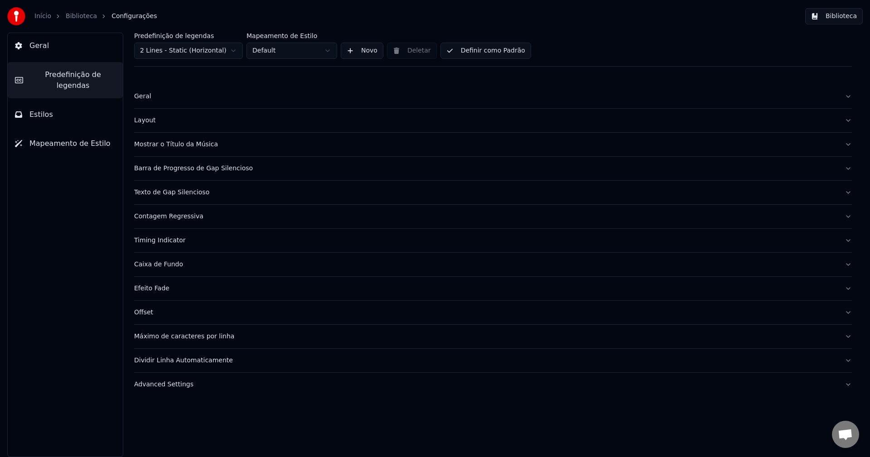
click at [174, 386] on div "Advanced Settings" at bounding box center [485, 384] width 703 height 9
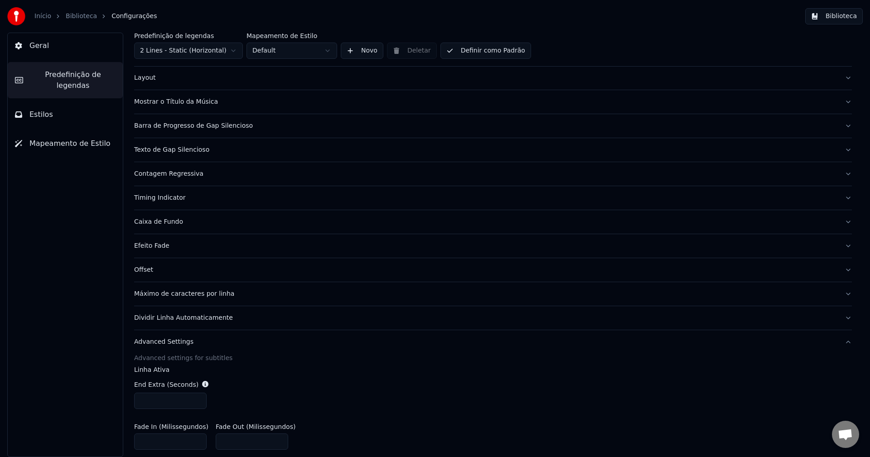
scroll to position [136, 0]
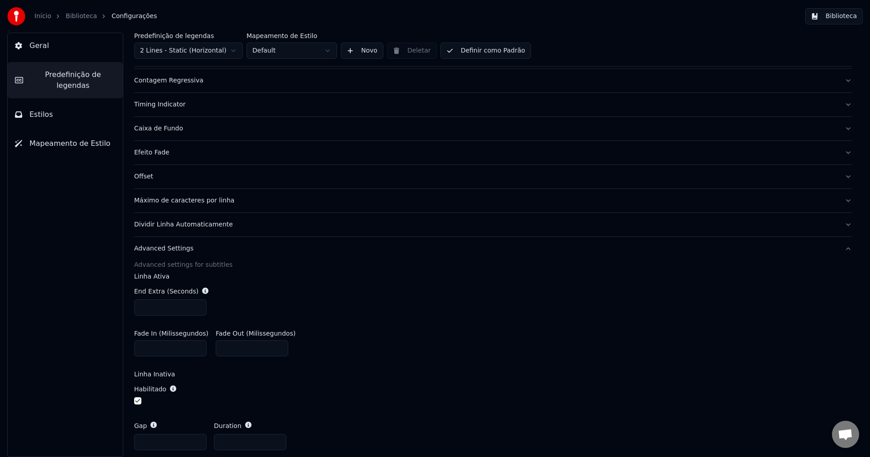
click at [78, 73] on span "Predefinição de legendas" at bounding box center [72, 80] width 85 height 22
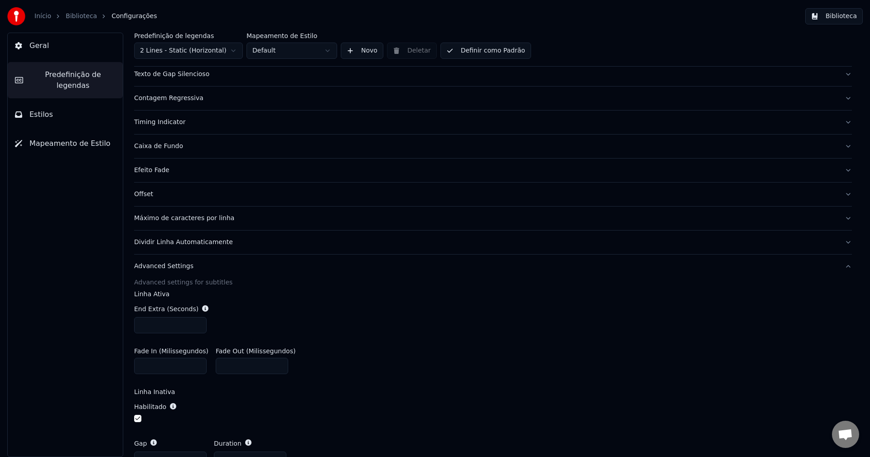
scroll to position [30, 0]
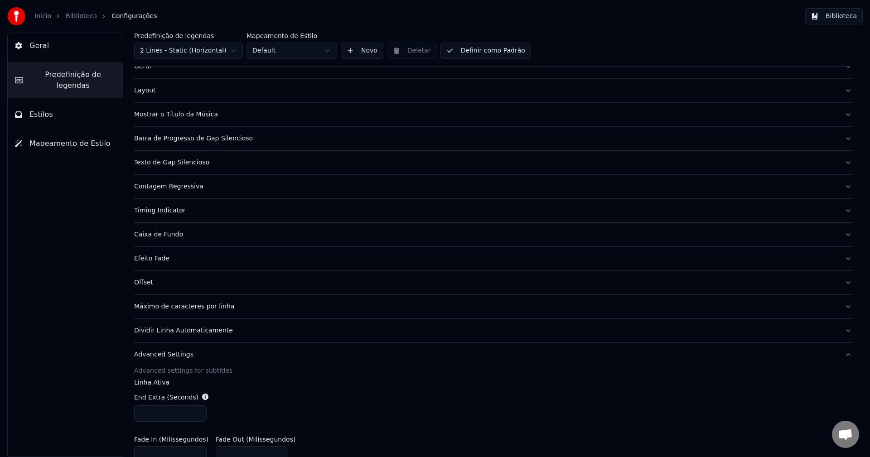
click at [202, 309] on div "Máximo de caracteres por linha" at bounding box center [485, 306] width 703 height 9
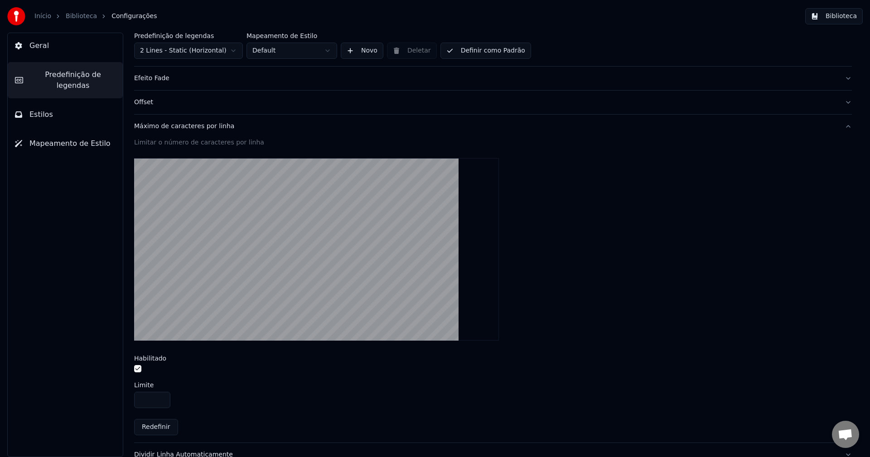
scroll to position [251, 0]
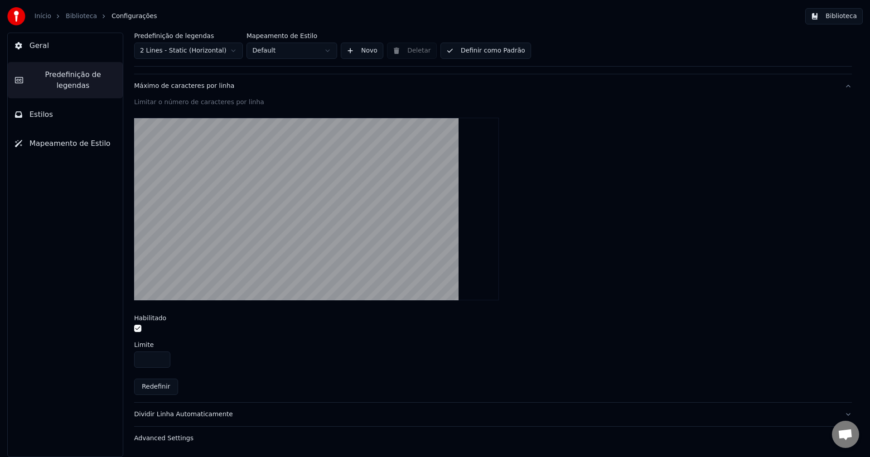
click at [162, 356] on input "**" at bounding box center [152, 360] width 36 height 16
type input "**"
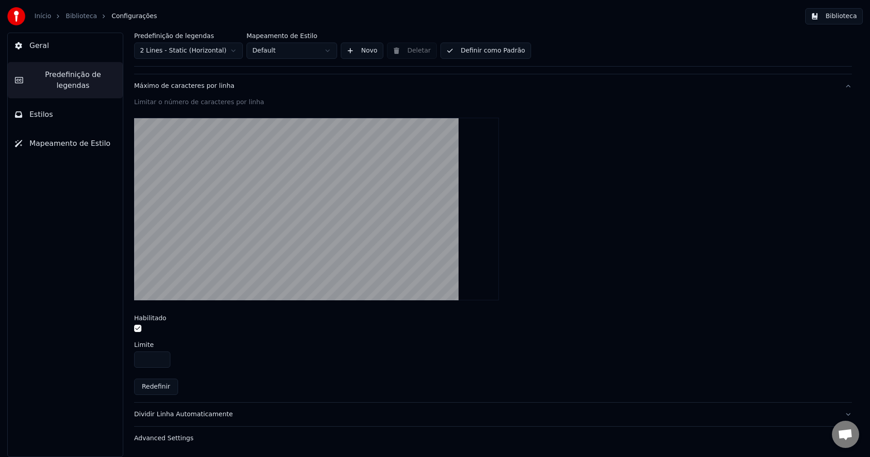
click at [162, 356] on input "**" at bounding box center [152, 360] width 36 height 16
click at [490, 53] on button "Definir como Padrão" at bounding box center [485, 51] width 91 height 16
click at [846, 18] on button "Biblioteca" at bounding box center [834, 16] width 58 height 16
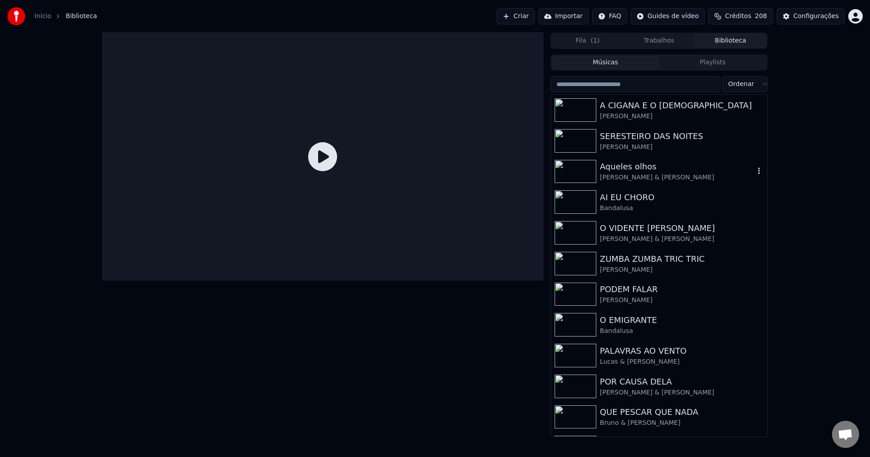
click at [642, 172] on div "Aqueles olhos" at bounding box center [677, 166] width 155 height 13
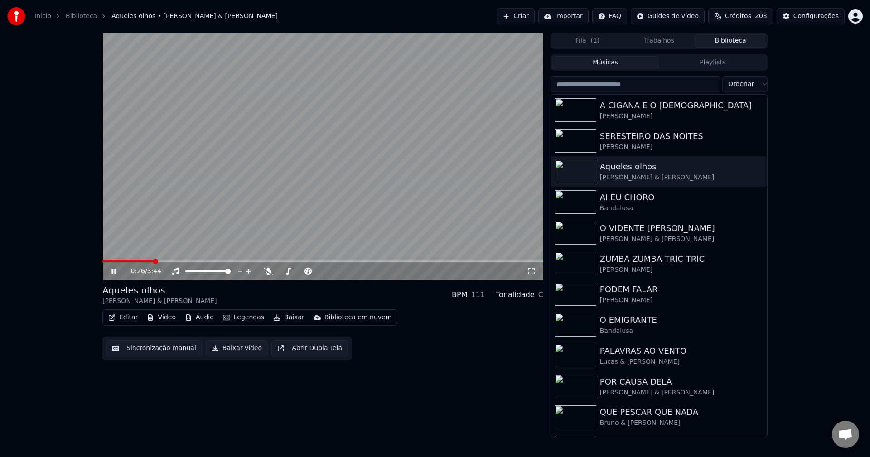
click at [154, 261] on span at bounding box center [322, 262] width 441 height 2
click at [116, 273] on icon at bounding box center [113, 271] width 5 height 5
click at [128, 316] on button "Editar" at bounding box center [123, 317] width 37 height 13
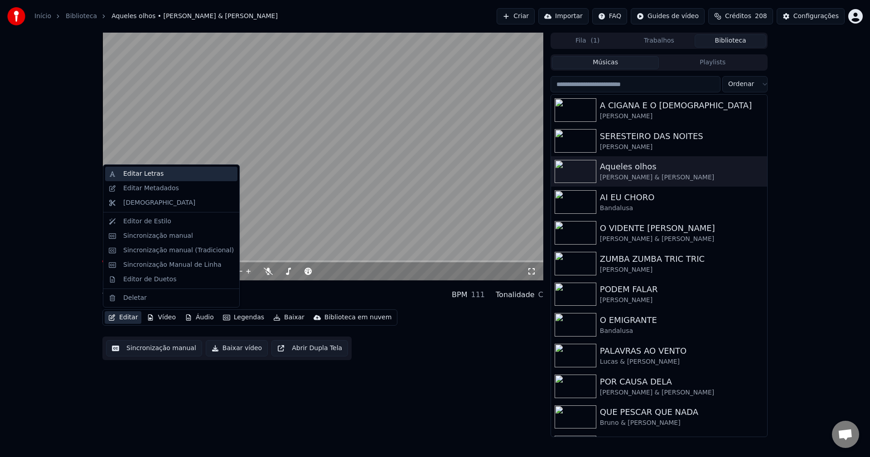
click at [145, 176] on div "Editar Letras" at bounding box center [143, 173] width 40 height 9
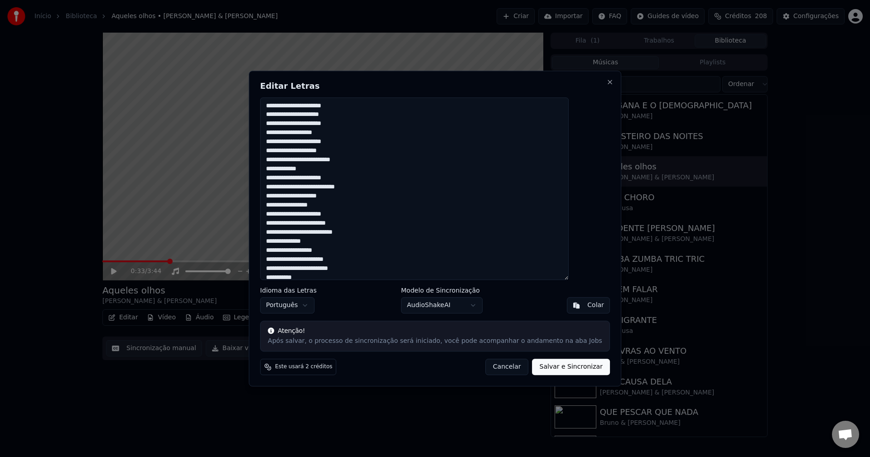
click at [545, 371] on button "Salvar e Sincronizar" at bounding box center [570, 367] width 77 height 16
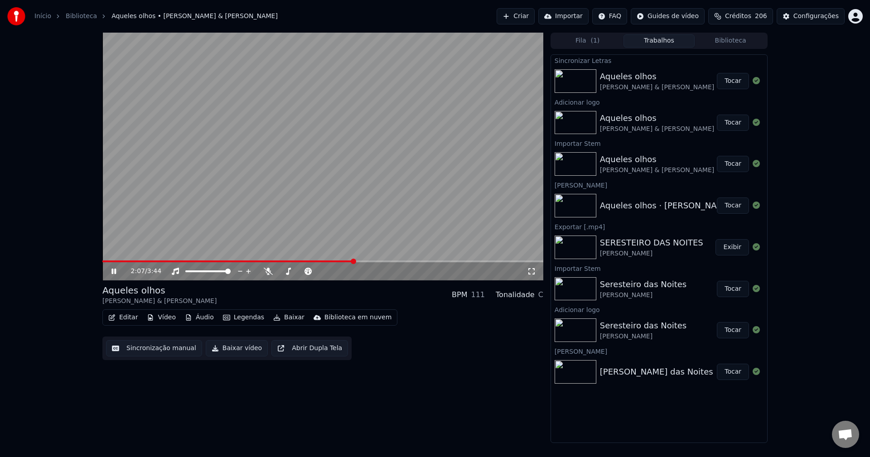
click at [816, 14] on div "Configurações" at bounding box center [815, 16] width 45 height 9
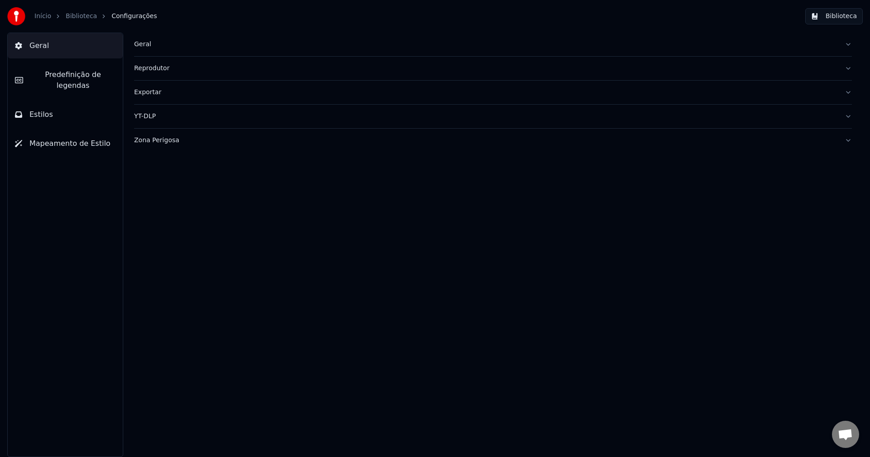
click at [92, 75] on span "Predefinição de legendas" at bounding box center [72, 80] width 85 height 22
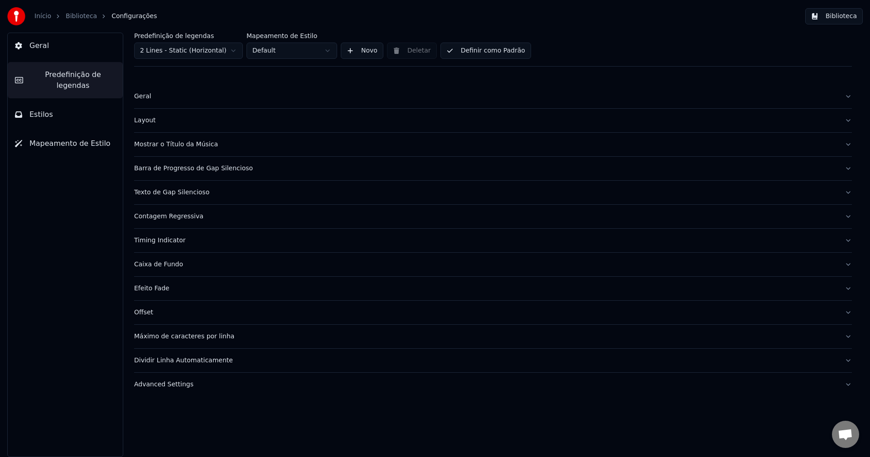
click at [203, 338] on div "Máximo de caracteres por linha" at bounding box center [485, 336] width 703 height 9
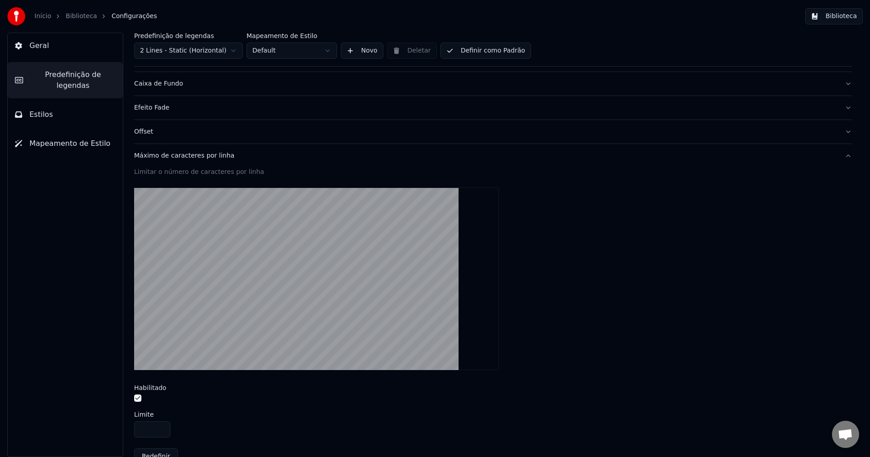
scroll to position [251, 0]
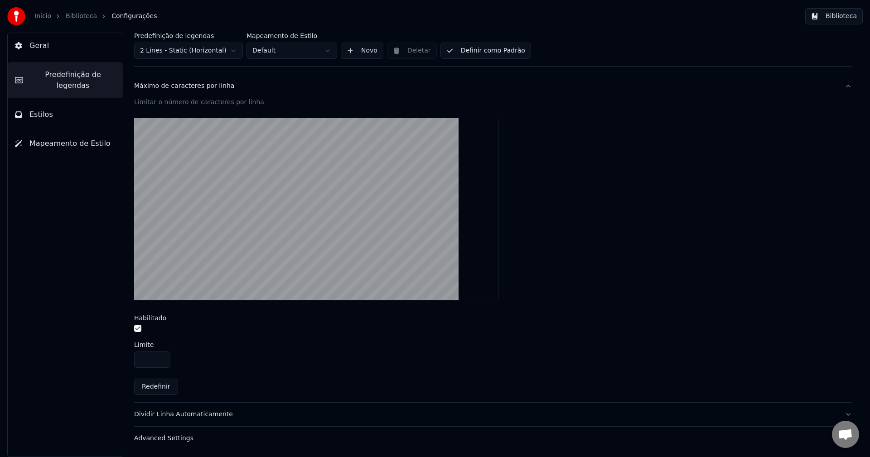
click at [138, 328] on button "button" at bounding box center [137, 328] width 7 height 7
click at [847, 17] on button "Biblioteca" at bounding box center [834, 16] width 58 height 16
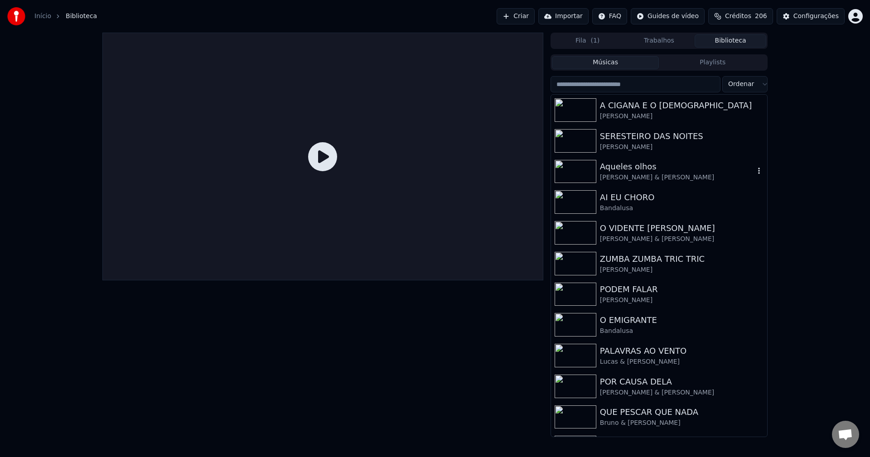
click at [626, 172] on div "Aqueles olhos [PERSON_NAME] & [PERSON_NAME]" at bounding box center [677, 171] width 155 height 22
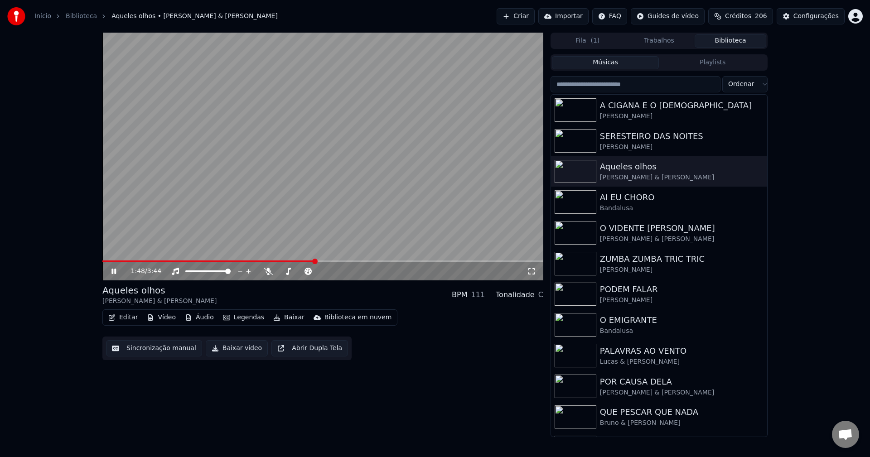
click at [122, 319] on button "Editar" at bounding box center [123, 317] width 37 height 13
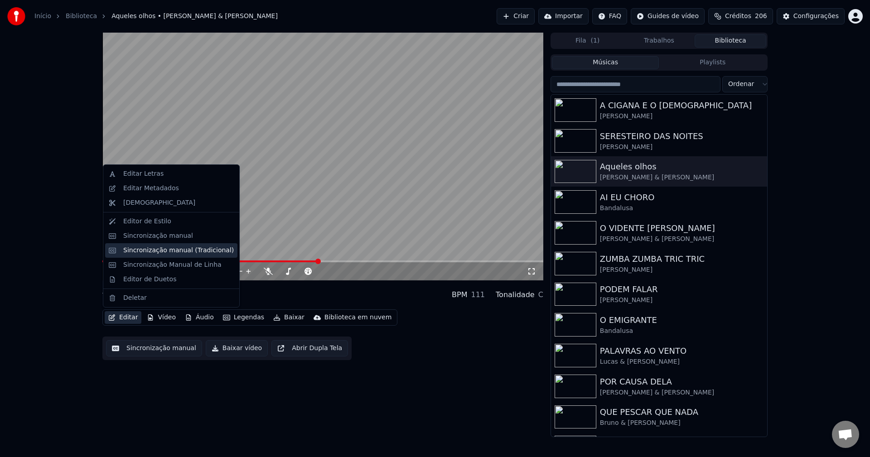
click at [151, 252] on div "Sincronização manual (Tradicional)" at bounding box center [178, 250] width 111 height 9
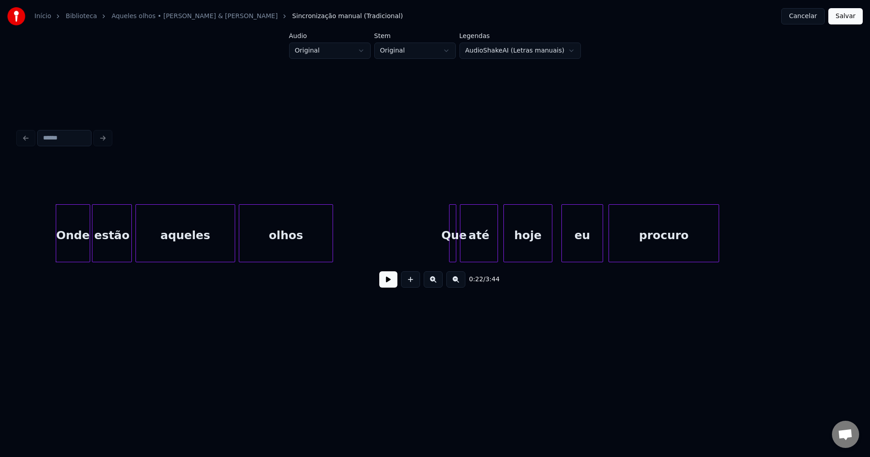
scroll to position [0, 1948]
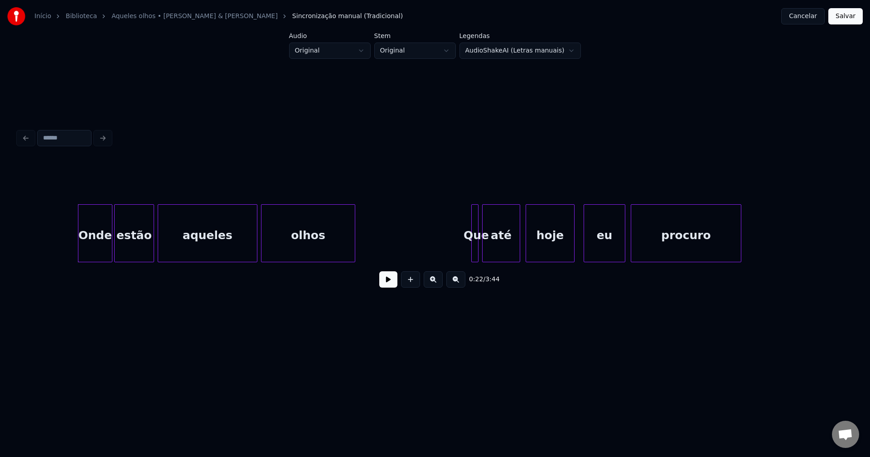
click at [388, 288] on button at bounding box center [388, 279] width 18 height 16
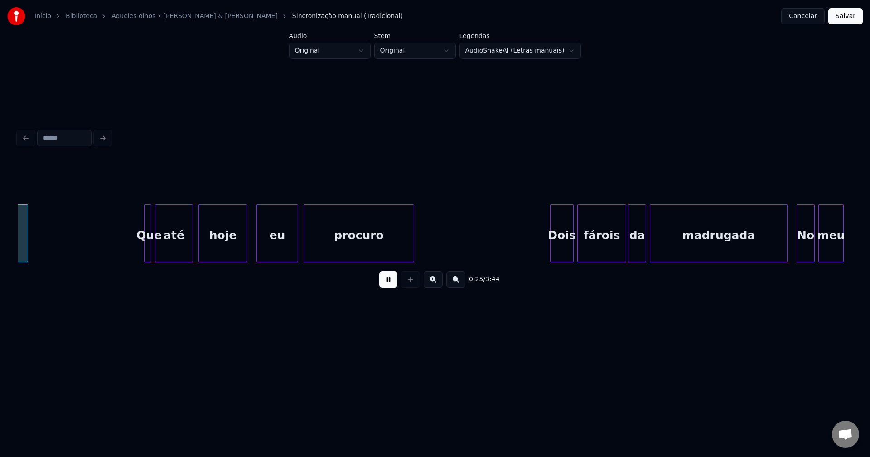
scroll to position [0, 2275]
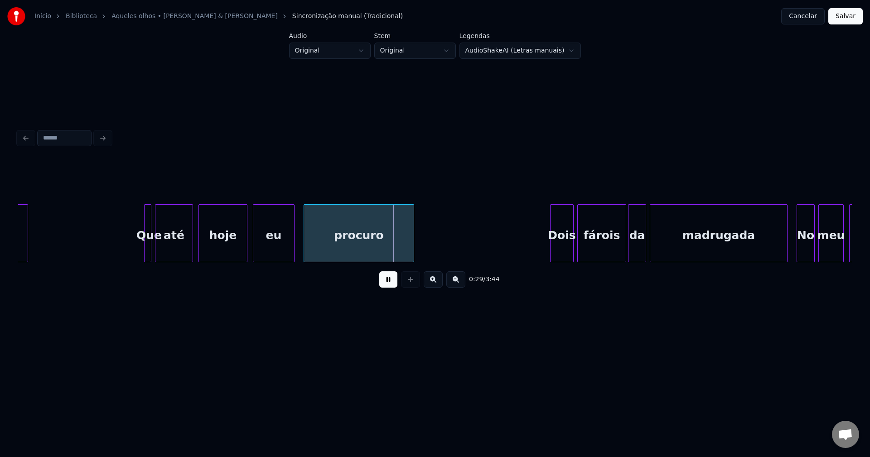
click at [277, 254] on div "eu" at bounding box center [273, 236] width 41 height 62
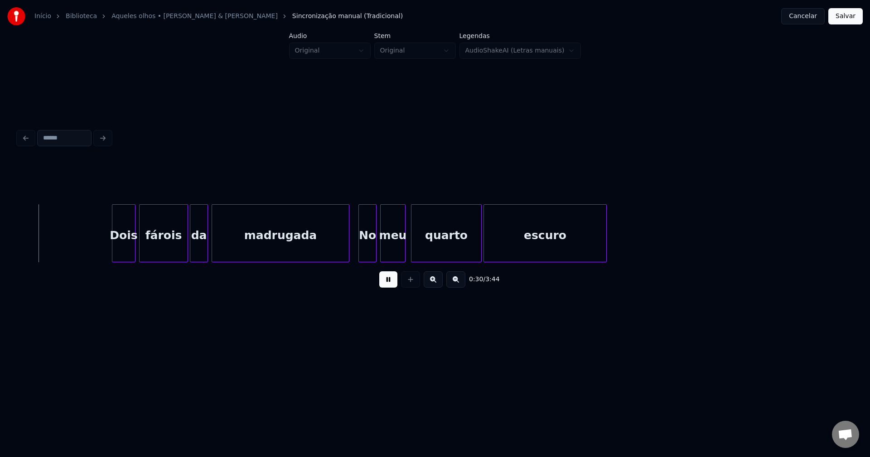
scroll to position [0, 2714]
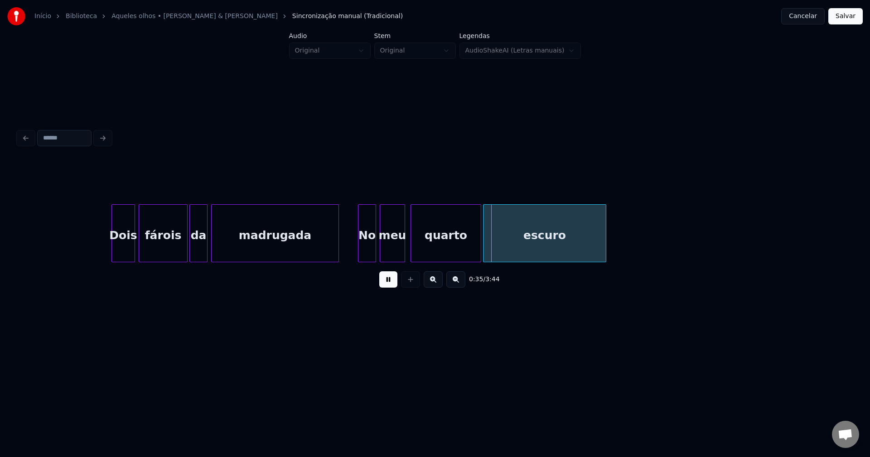
click at [336, 258] on div "madrugada" at bounding box center [275, 233] width 128 height 58
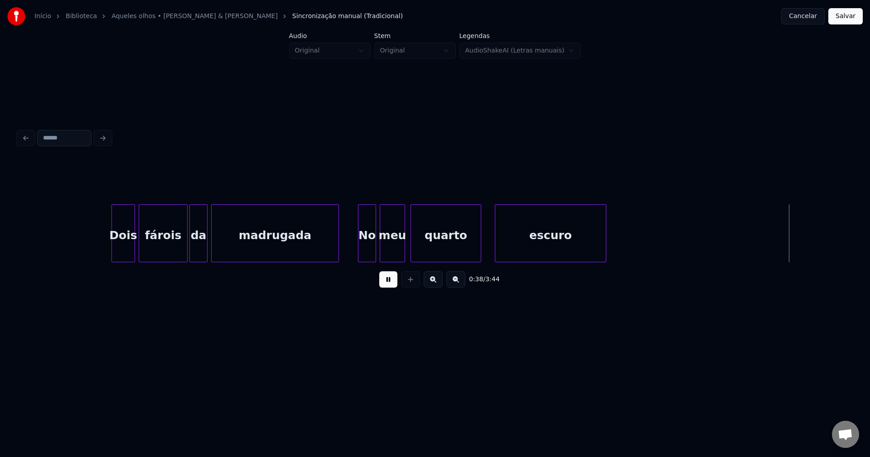
click at [497, 250] on div at bounding box center [496, 233] width 3 height 57
click at [489, 247] on div at bounding box center [488, 233] width 3 height 57
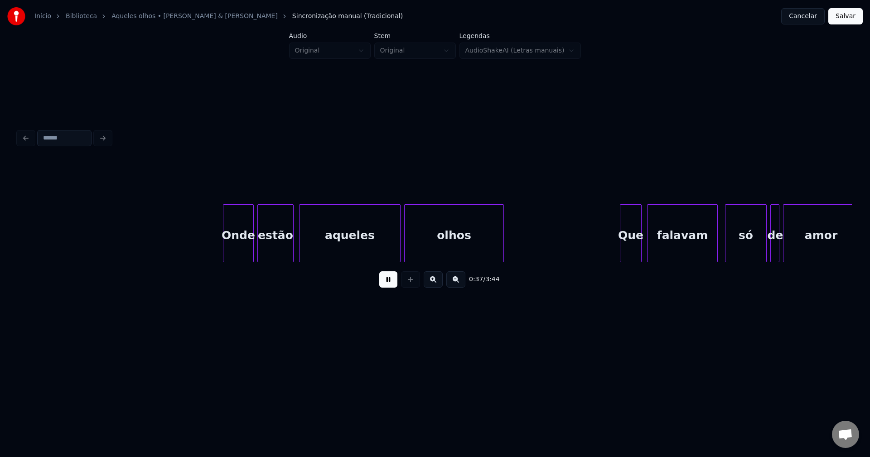
scroll to position [0, 3419]
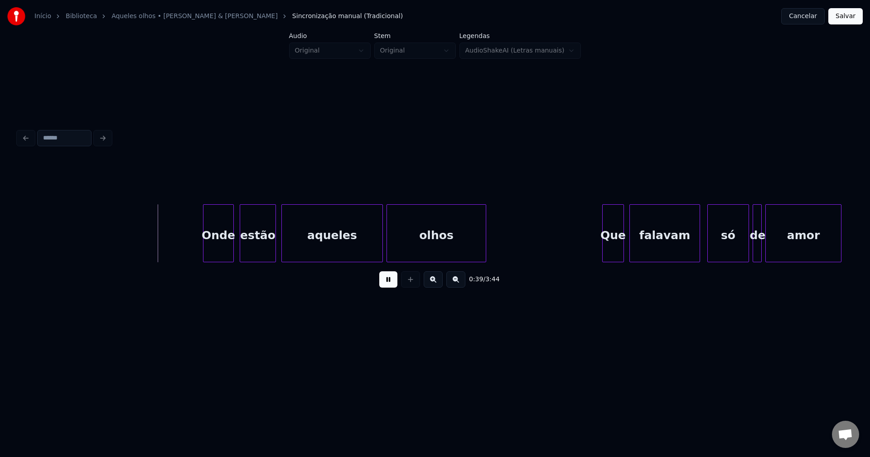
click at [214, 247] on div "Onde" at bounding box center [218, 236] width 30 height 62
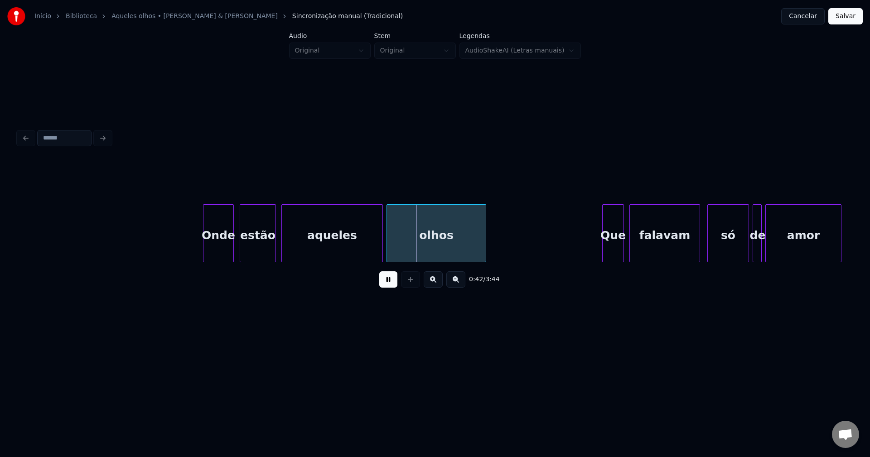
click at [301, 242] on div at bounding box center [300, 233] width 3 height 57
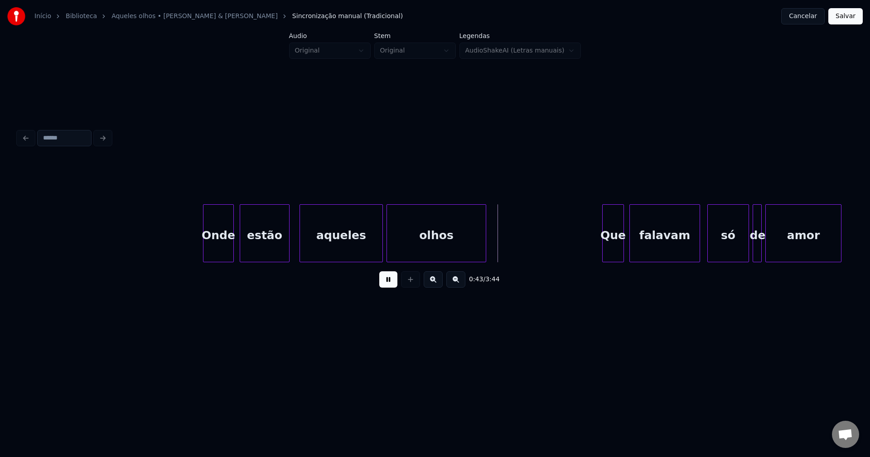
click at [288, 242] on div at bounding box center [287, 233] width 3 height 57
click at [382, 245] on div "aqueles" at bounding box center [340, 233] width 83 height 58
click at [376, 251] on div at bounding box center [377, 233] width 3 height 57
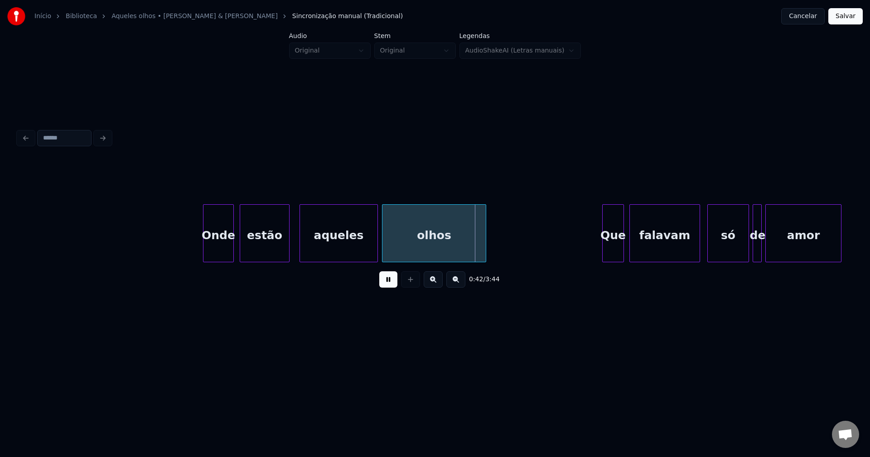
click at [383, 247] on div at bounding box center [383, 233] width 3 height 57
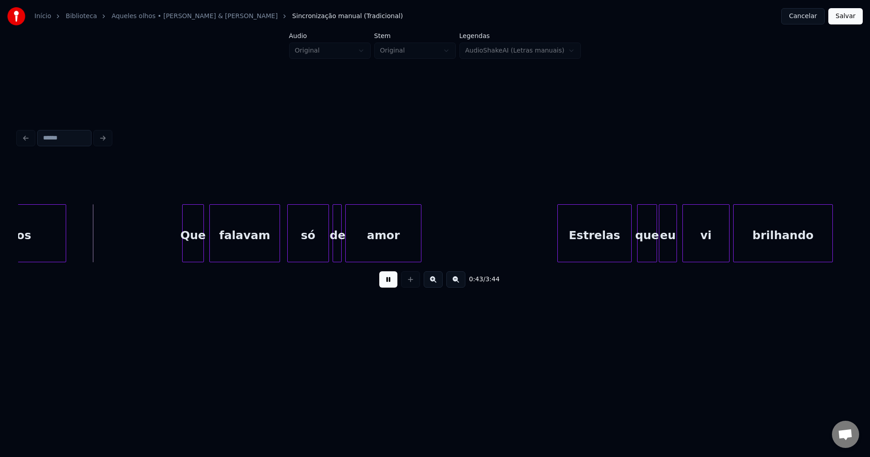
scroll to position [0, 3851]
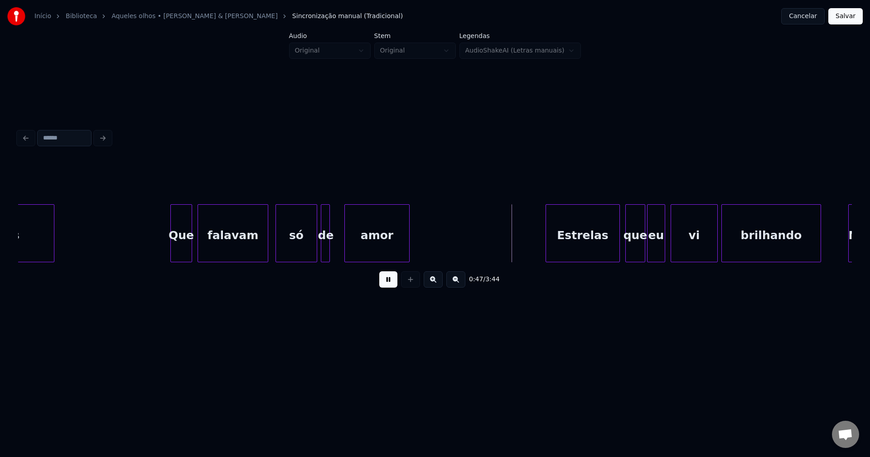
click at [345, 243] on div at bounding box center [346, 233] width 3 height 57
click at [331, 251] on div "de" at bounding box center [331, 236] width 9 height 62
click at [340, 250] on div at bounding box center [340, 233] width 3 height 57
click at [320, 250] on div at bounding box center [320, 233] width 3 height 57
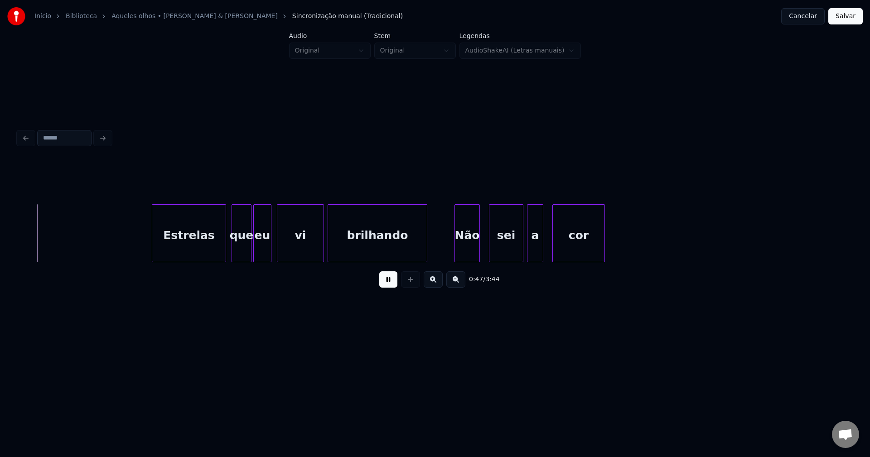
scroll to position [0, 4256]
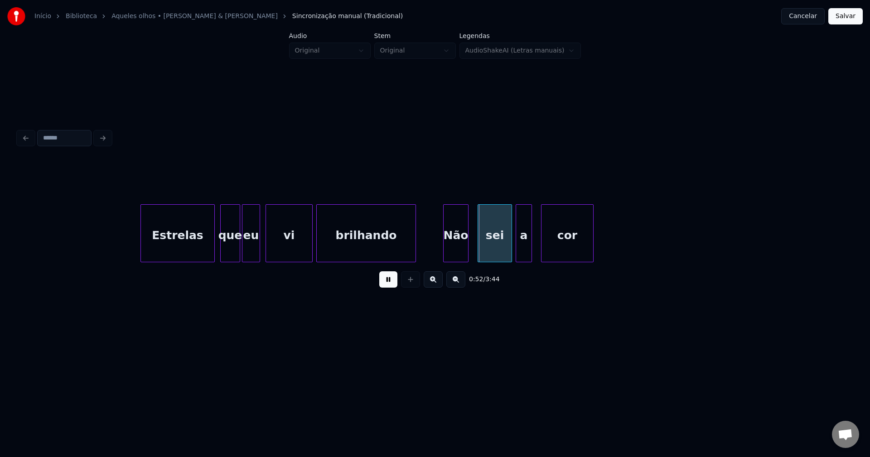
click at [457, 252] on div "Não" at bounding box center [456, 236] width 24 height 62
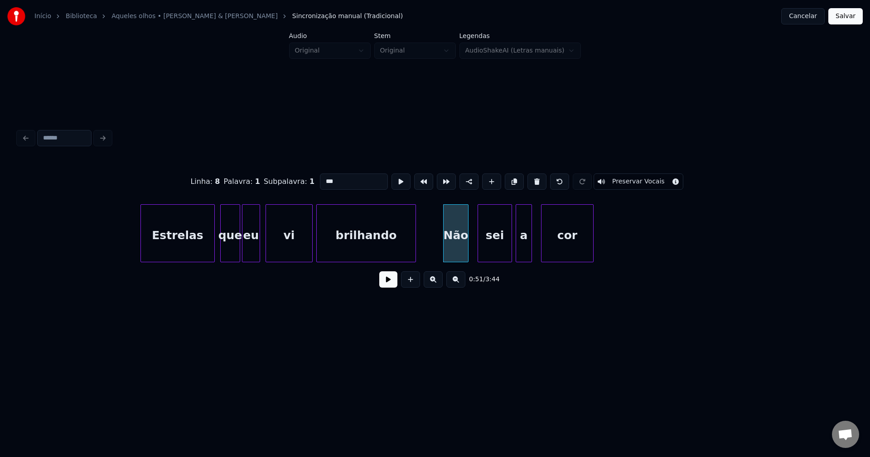
click at [325, 177] on input "***" at bounding box center [354, 182] width 68 height 16
click at [485, 250] on div at bounding box center [484, 233] width 3 height 57
click at [478, 245] on div at bounding box center [478, 233] width 3 height 57
click at [507, 253] on div at bounding box center [506, 233] width 3 height 57
click at [518, 253] on div "a" at bounding box center [519, 236] width 15 height 62
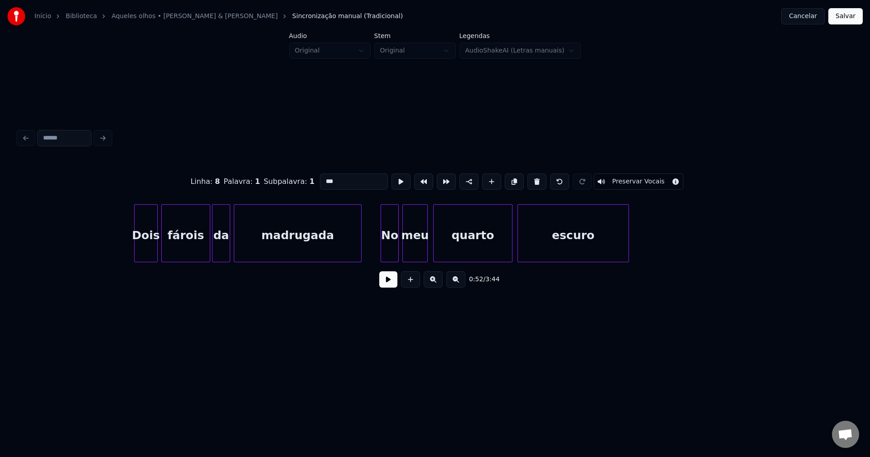
scroll to position [0, 2669]
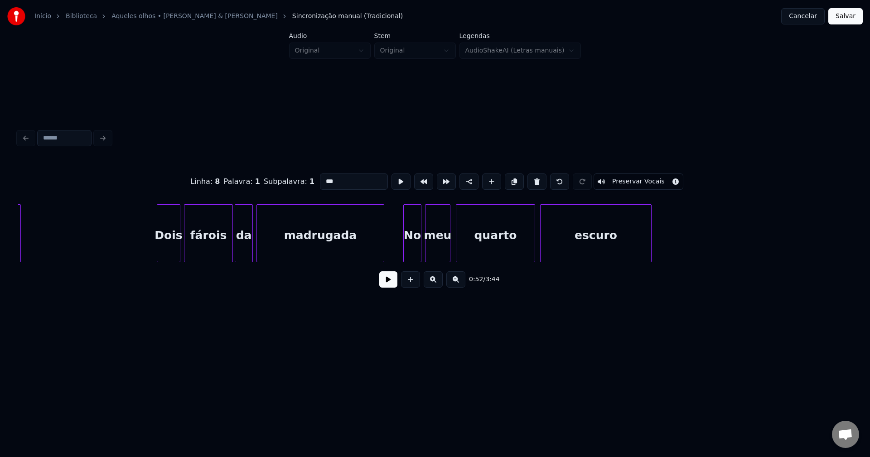
click at [410, 253] on div "No" at bounding box center [412, 236] width 17 height 62
click at [324, 177] on input "**" at bounding box center [354, 182] width 68 height 16
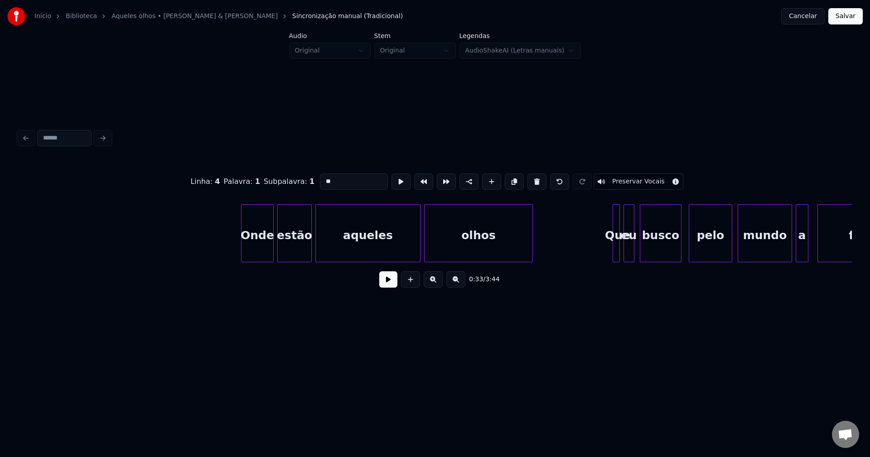
scroll to position [0, 4988]
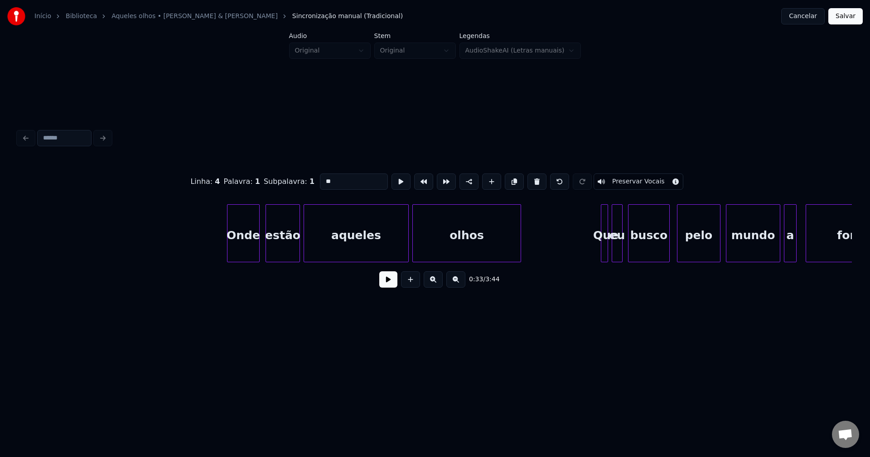
click at [241, 249] on div "Onde" at bounding box center [243, 236] width 32 height 62
click at [293, 258] on div "estão" at bounding box center [281, 233] width 30 height 58
click at [301, 244] on div at bounding box center [301, 233] width 3 height 57
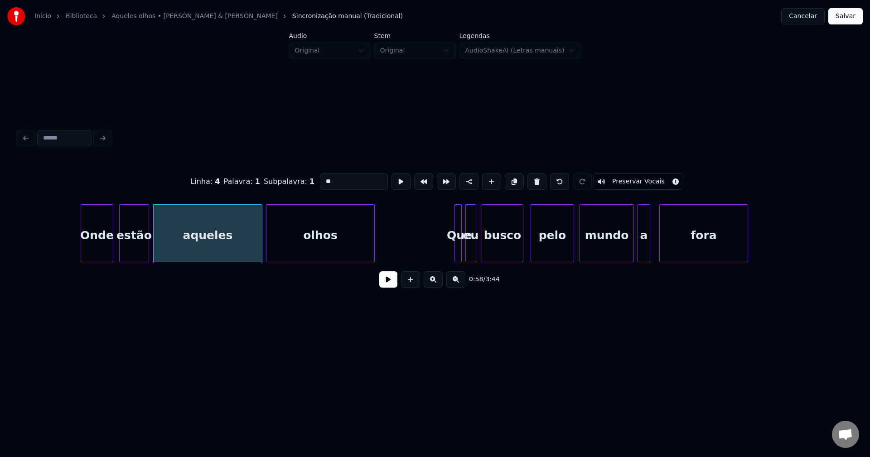
scroll to position [0, 5315]
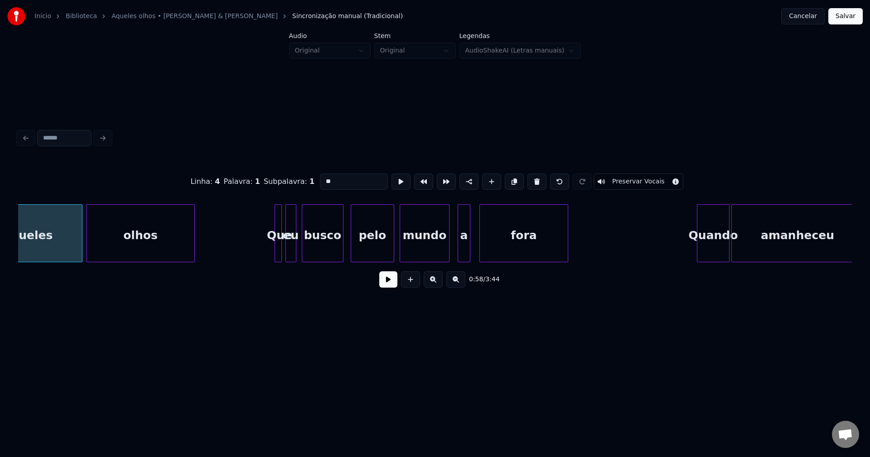
click at [448, 254] on div at bounding box center [447, 233] width 3 height 57
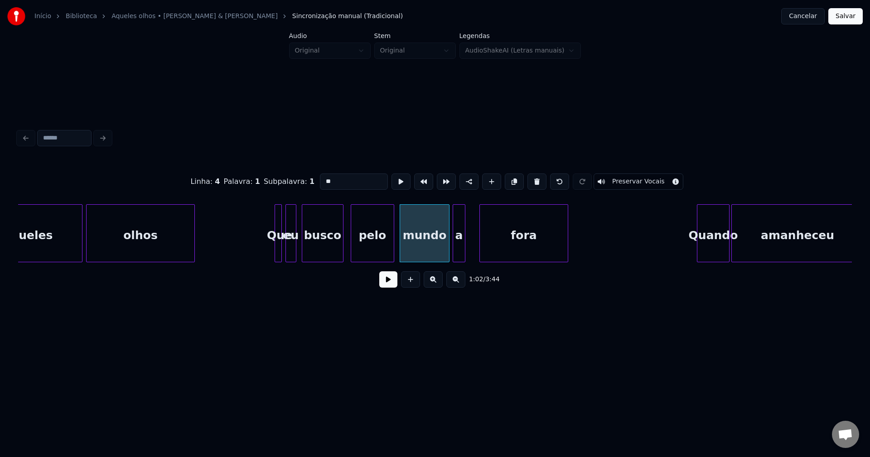
click at [458, 253] on div "a" at bounding box center [459, 236] width 12 height 62
click at [297, 250] on div at bounding box center [297, 233] width 3 height 57
click at [282, 253] on div at bounding box center [281, 233] width 3 height 57
click at [472, 250] on div at bounding box center [471, 233] width 3 height 57
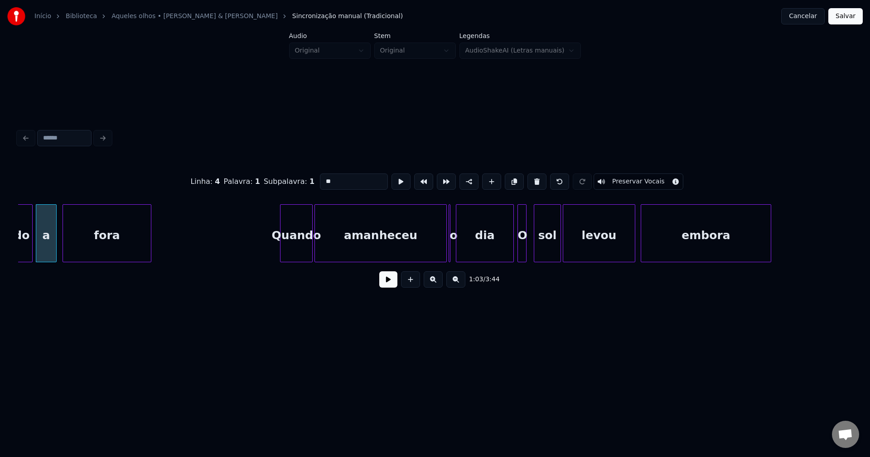
scroll to position [0, 5810]
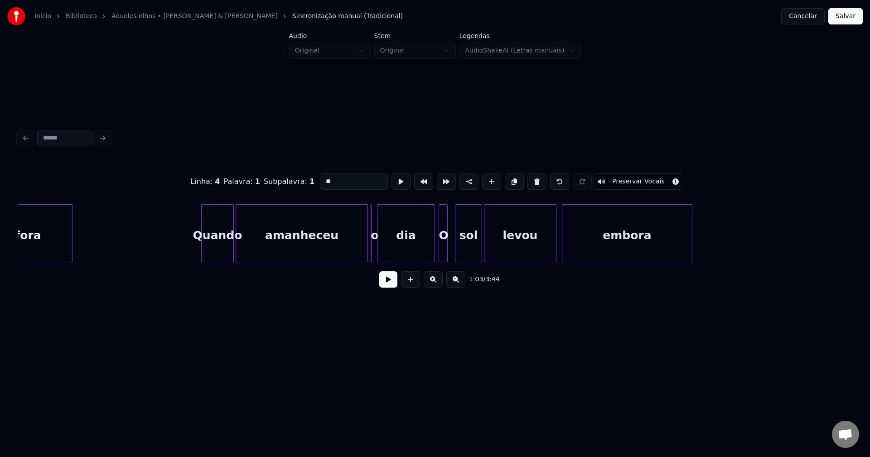
type input "**"
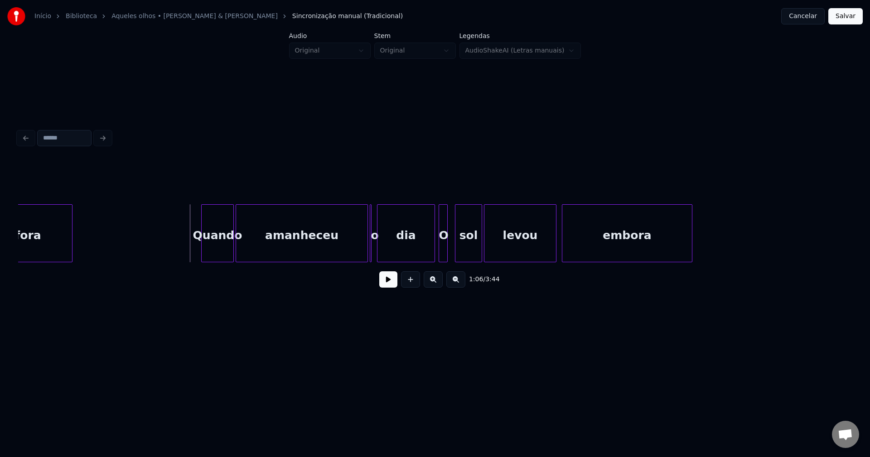
click at [385, 285] on button at bounding box center [388, 279] width 18 height 16
click at [233, 252] on div "amanheceu" at bounding box center [299, 233] width 132 height 58
click at [250, 243] on div "amanheceu" at bounding box center [315, 233] width 132 height 58
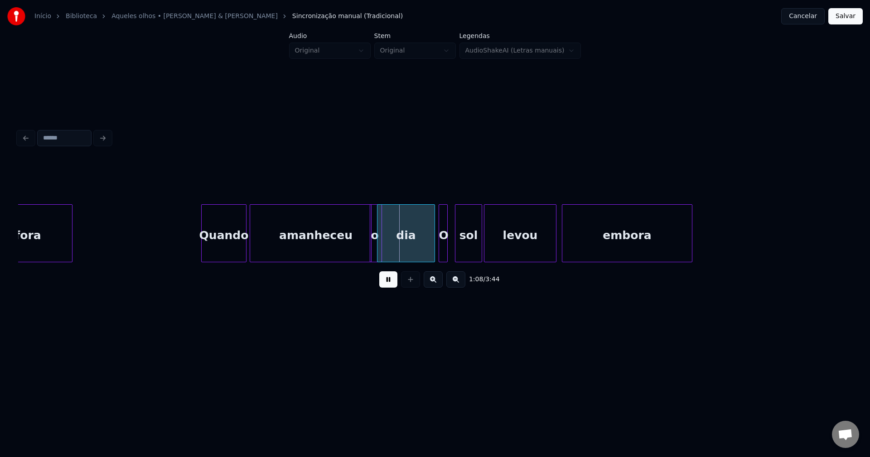
click at [245, 244] on div at bounding box center [244, 233] width 3 height 57
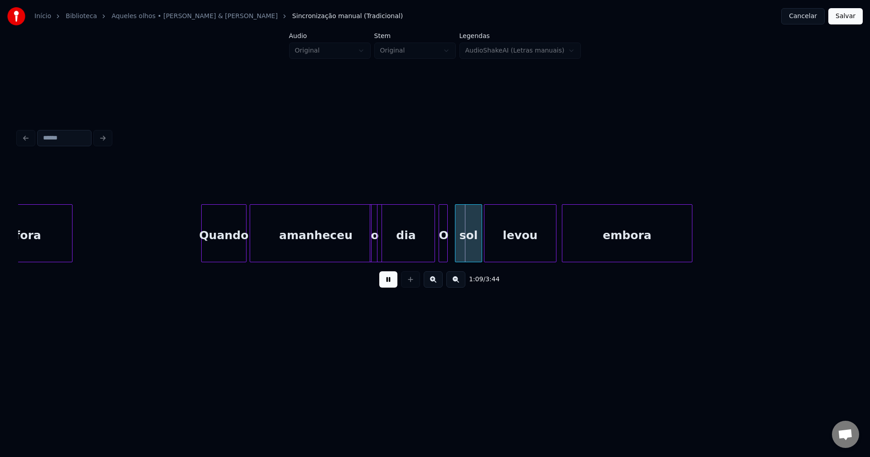
drag, startPoint x: 388, startPoint y: 287, endPoint x: 374, endPoint y: 256, distance: 33.4
click at [388, 286] on button at bounding box center [388, 279] width 18 height 16
click at [391, 248] on div at bounding box center [390, 233] width 3 height 57
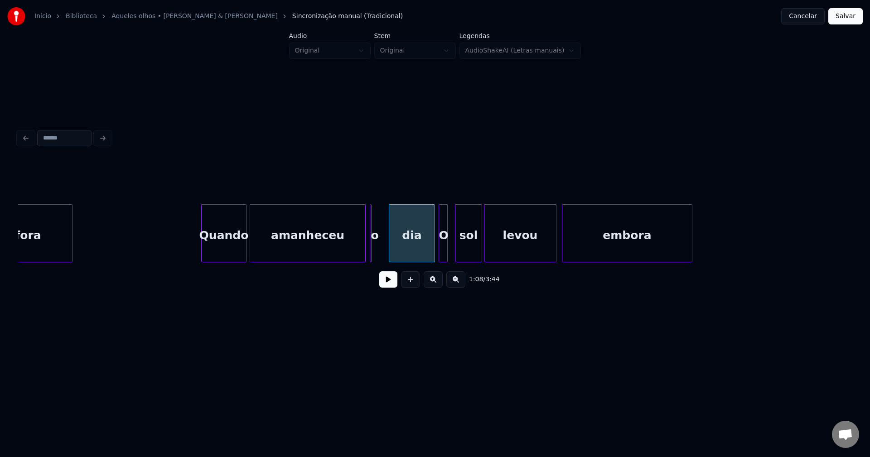
click at [363, 254] on div at bounding box center [363, 233] width 3 height 57
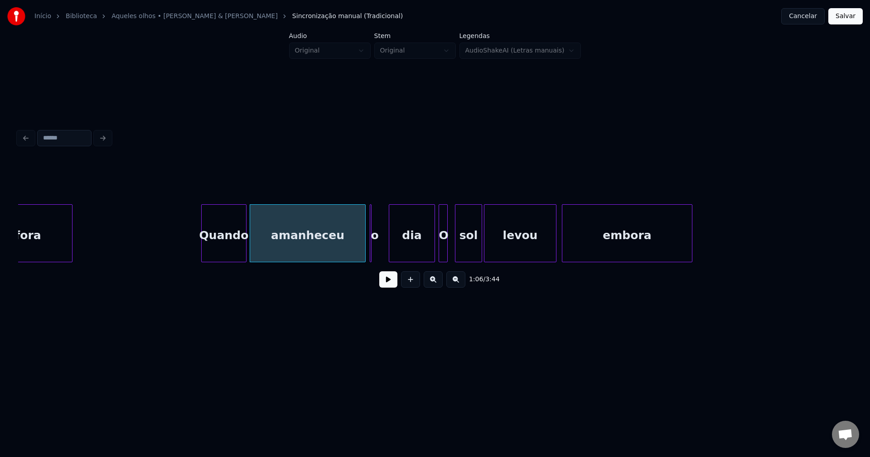
click at [411, 246] on div "dia" at bounding box center [411, 236] width 45 height 62
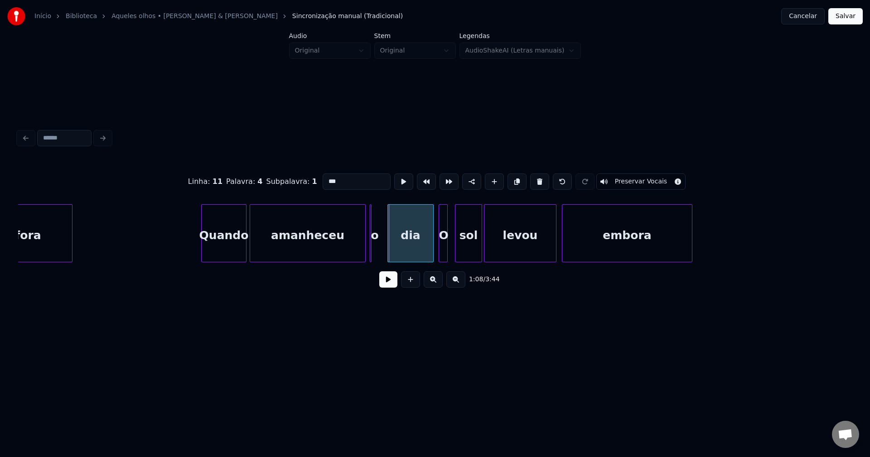
click at [413, 249] on div "dia" at bounding box center [410, 236] width 45 height 62
click at [427, 251] on div at bounding box center [426, 233] width 3 height 57
click at [435, 253] on div "O" at bounding box center [435, 236] width 9 height 62
click at [463, 257] on div "sol" at bounding box center [460, 236] width 26 height 62
click at [474, 246] on div at bounding box center [474, 233] width 3 height 57
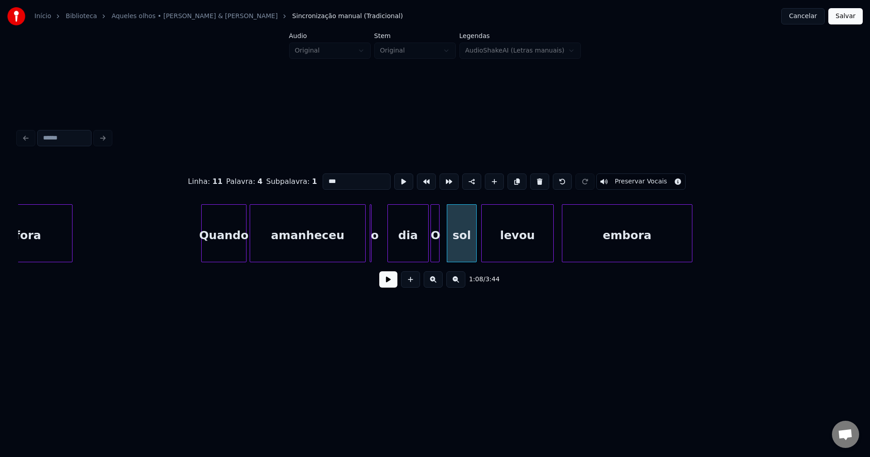
click at [522, 245] on div "levou" at bounding box center [518, 236] width 72 height 62
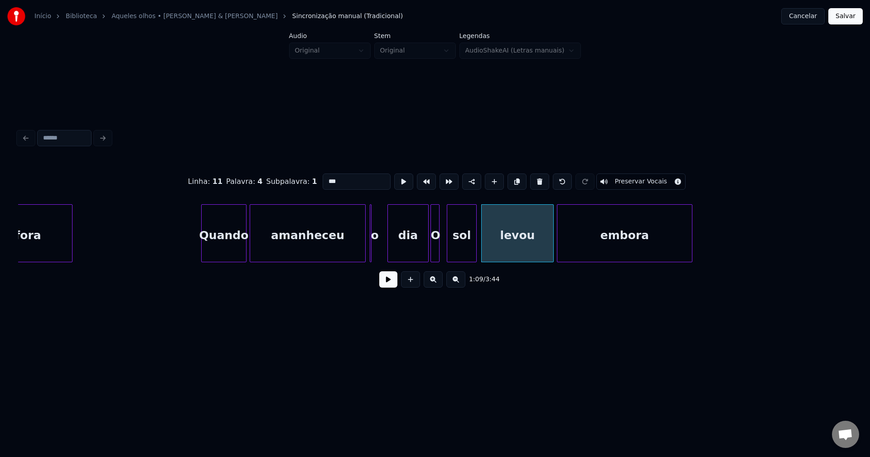
click at [559, 250] on div at bounding box center [558, 233] width 3 height 57
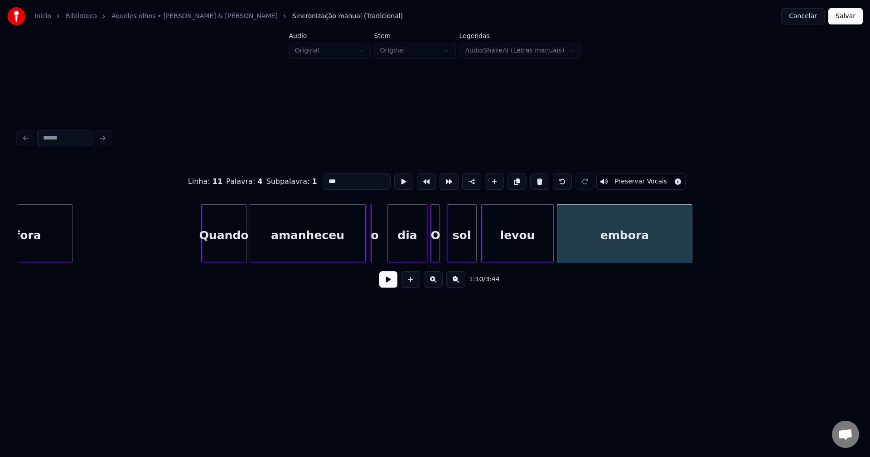
click at [426, 251] on div at bounding box center [425, 233] width 3 height 57
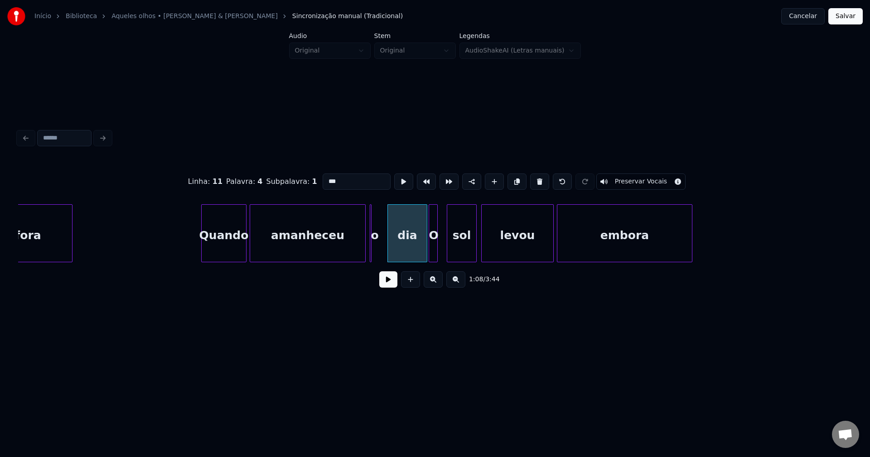
click at [434, 251] on div "O" at bounding box center [433, 236] width 9 height 62
click at [370, 256] on div "o" at bounding box center [366, 233] width 9 height 58
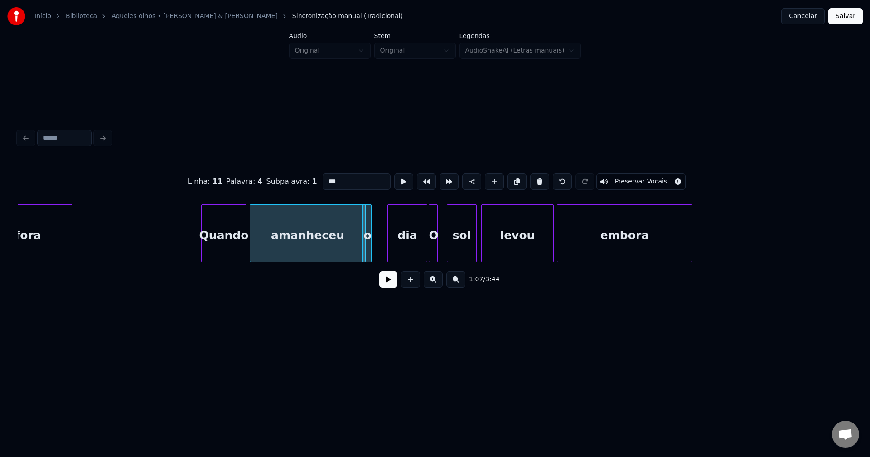
click at [369, 229] on div at bounding box center [369, 233] width 3 height 57
type input "*"
click at [292, 249] on div "amanheceu" at bounding box center [283, 236] width 115 height 62
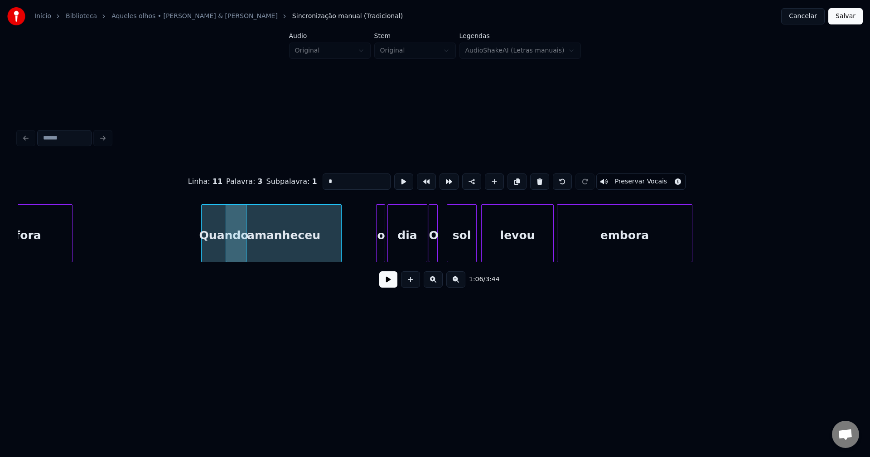
click at [381, 227] on div "o" at bounding box center [381, 236] width 9 height 62
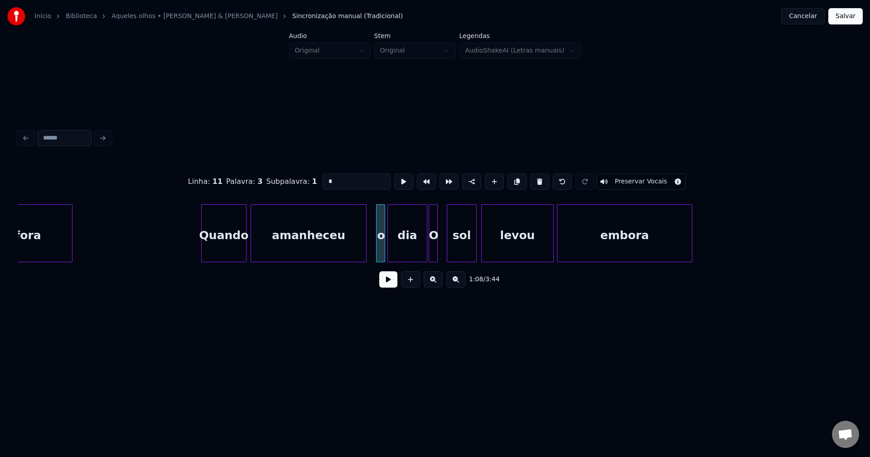
click at [335, 241] on div "amanheceu" at bounding box center [308, 236] width 115 height 62
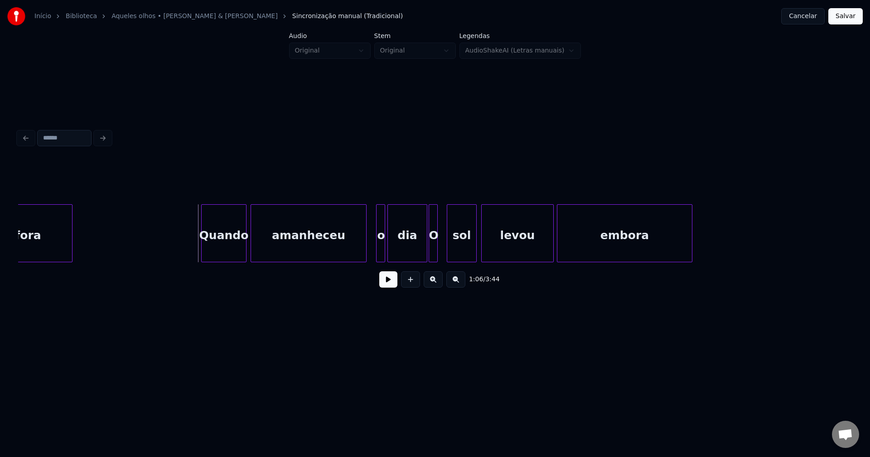
click at [389, 280] on button at bounding box center [388, 279] width 18 height 16
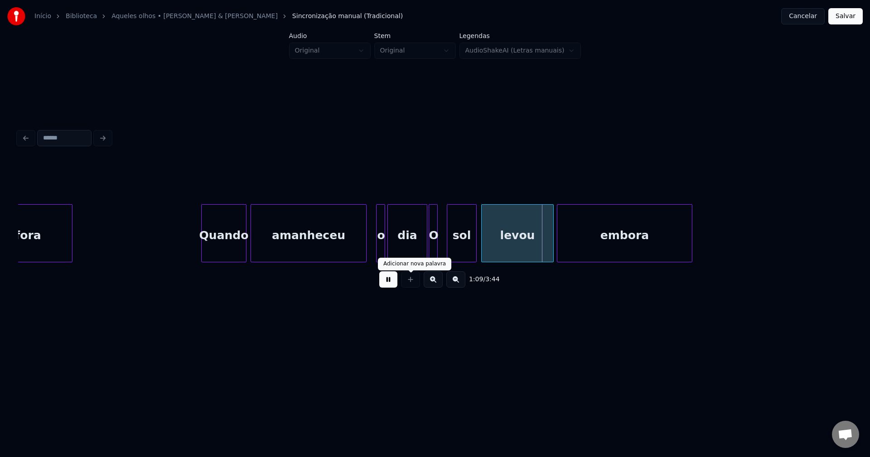
click at [391, 284] on button at bounding box center [388, 279] width 18 height 16
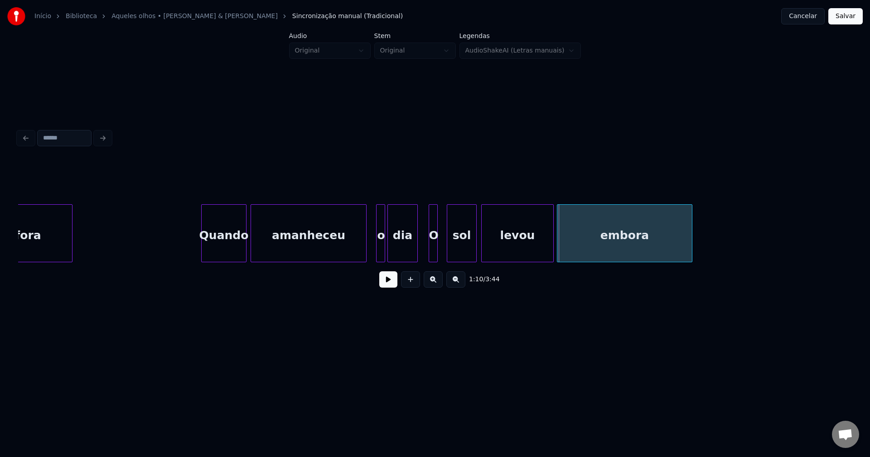
click at [415, 260] on div "fora Quando amanheceu o dia O sol levou embora" at bounding box center [435, 233] width 834 height 58
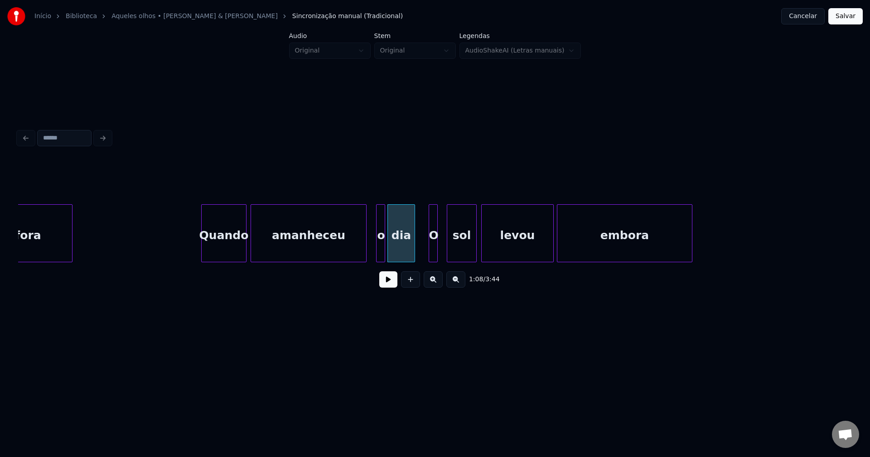
click at [414, 251] on div at bounding box center [413, 233] width 3 height 57
click at [425, 250] on div at bounding box center [426, 233] width 3 height 57
click at [435, 246] on div at bounding box center [436, 233] width 3 height 57
click at [429, 248] on div "O" at bounding box center [431, 236] width 13 height 62
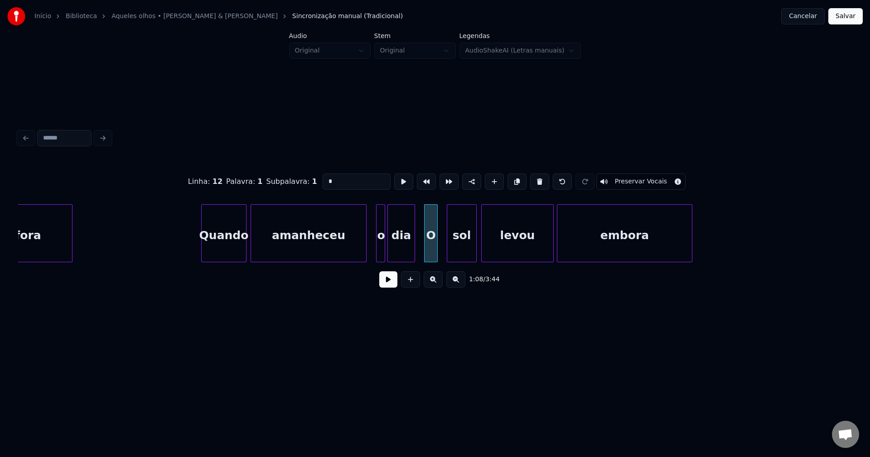
drag, startPoint x: 334, startPoint y: 178, endPoint x: 296, endPoint y: 183, distance: 38.8
click at [302, 180] on div "Linha : 12 Palavra : 1 Subpalavra : 1 * Preservar Vocais" at bounding box center [435, 181] width 834 height 45
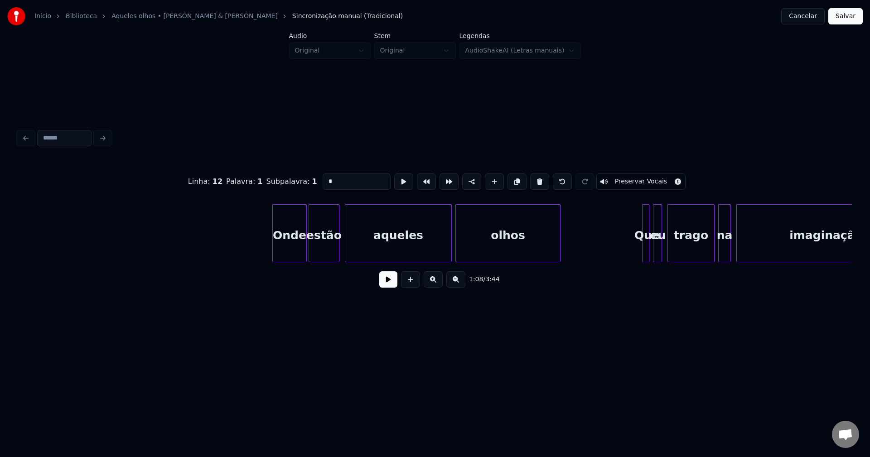
scroll to position [0, 6632]
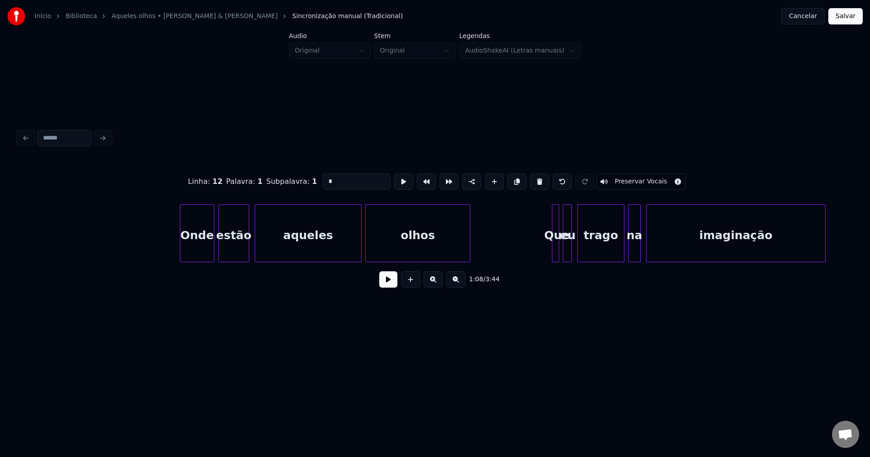
click at [204, 250] on div "Onde" at bounding box center [197, 236] width 34 height 62
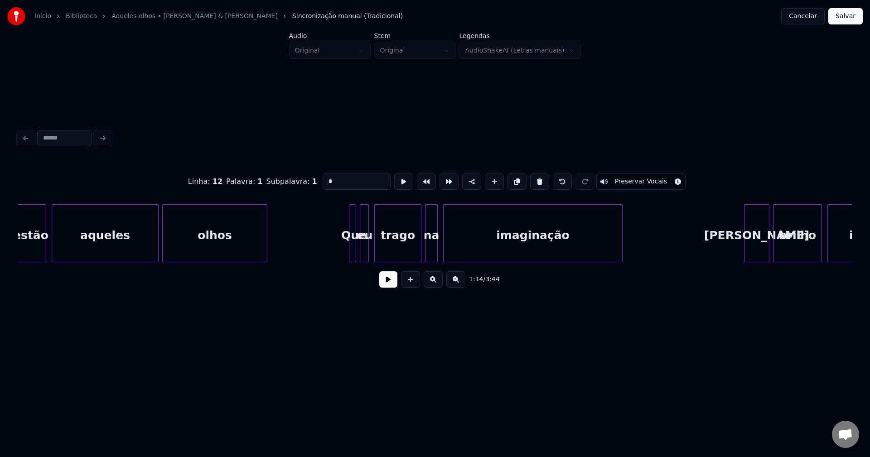
scroll to position [0, 6902]
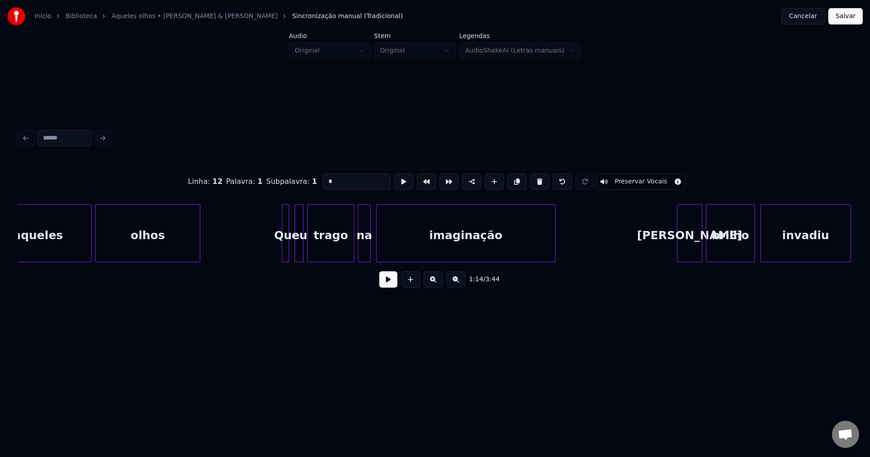
click at [299, 253] on div "eu" at bounding box center [299, 236] width 9 height 62
click at [291, 253] on div at bounding box center [291, 233] width 3 height 57
click at [385, 256] on div at bounding box center [385, 233] width 3 height 57
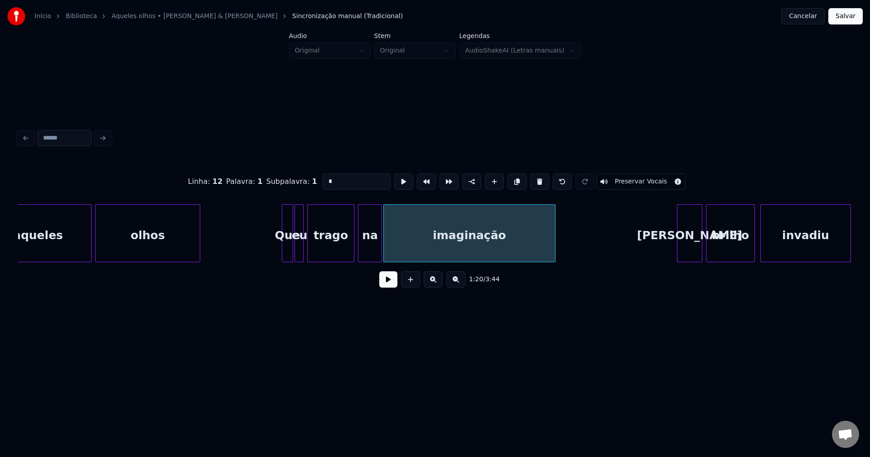
click at [380, 248] on div at bounding box center [380, 233] width 3 height 57
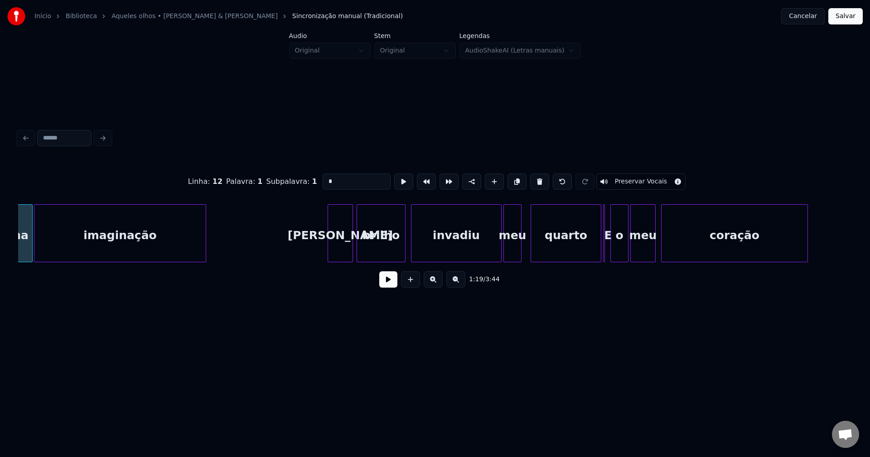
scroll to position [0, 7274]
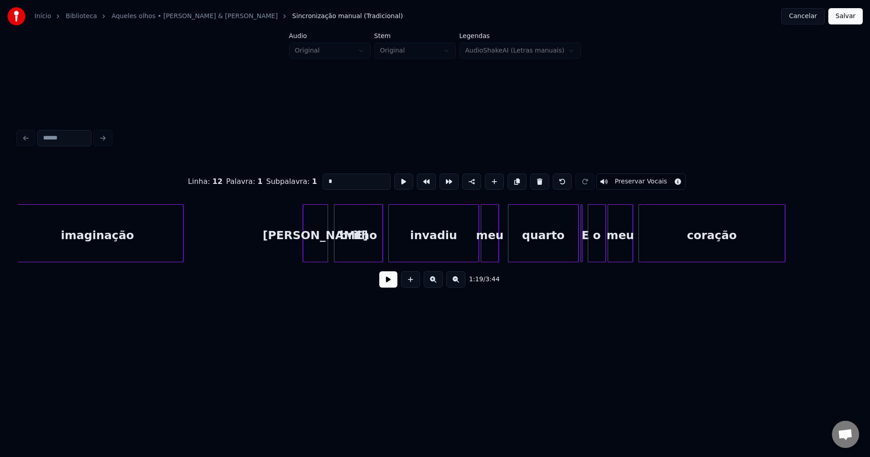
click at [313, 251] on div "[PERSON_NAME]" at bounding box center [315, 236] width 24 height 62
type input "*"
drag, startPoint x: 287, startPoint y: 244, endPoint x: 368, endPoint y: 283, distance: 90.0
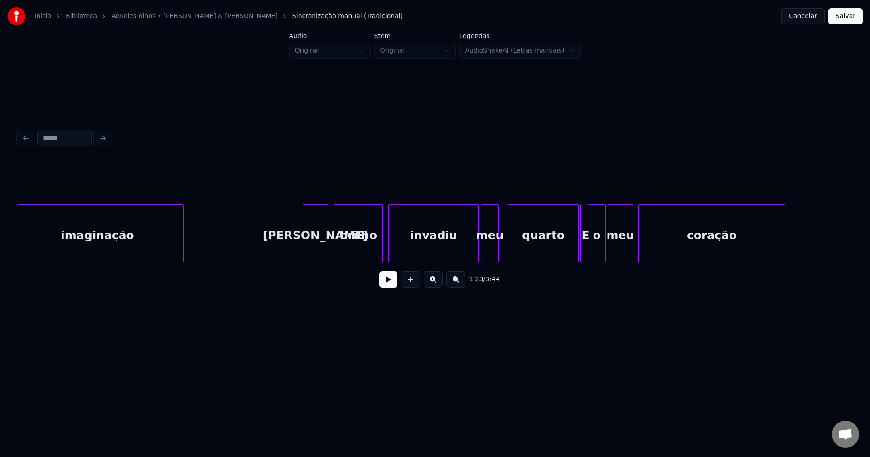
click at [387, 288] on button at bounding box center [388, 279] width 18 height 16
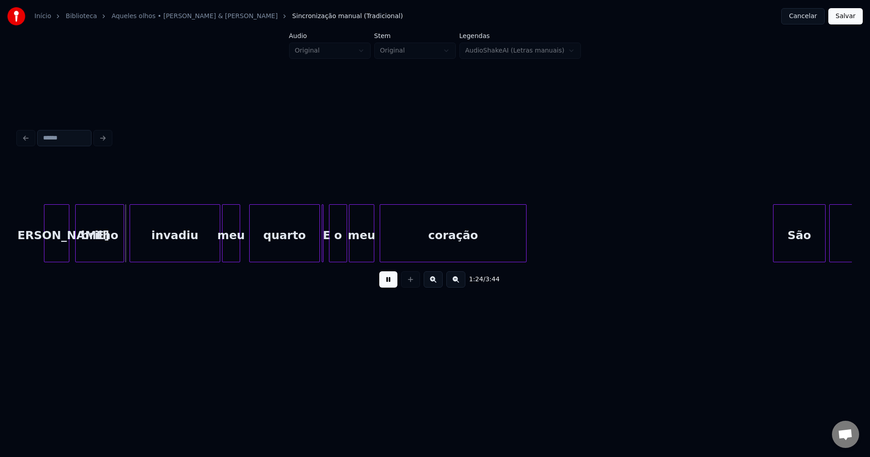
scroll to position [0, 7544]
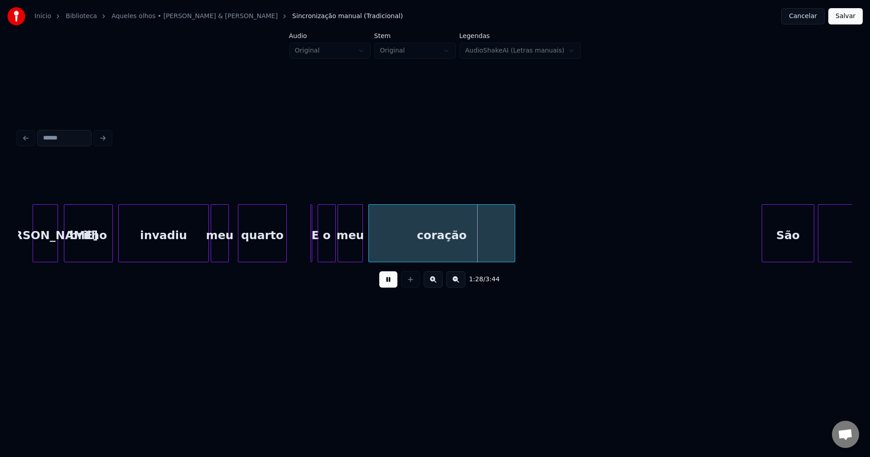
click at [284, 260] on div "Seu brilho invadiu meu quarto E o meu coração São azuis," at bounding box center [435, 233] width 834 height 58
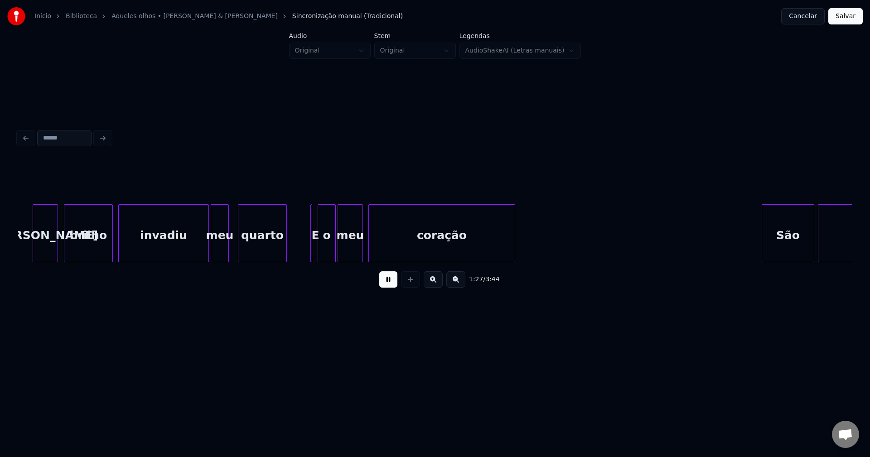
drag, startPoint x: 396, startPoint y: 290, endPoint x: 336, endPoint y: 257, distance: 68.3
click at [396, 288] on button at bounding box center [388, 279] width 18 height 16
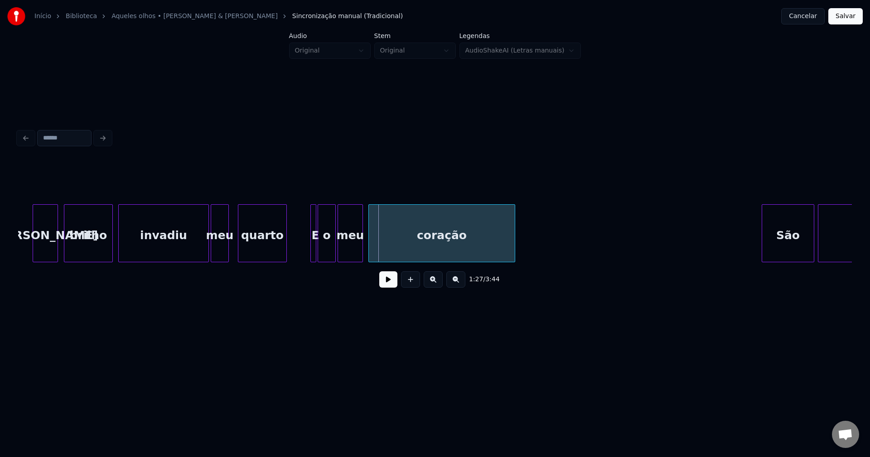
click at [314, 253] on div at bounding box center [314, 233] width 3 height 57
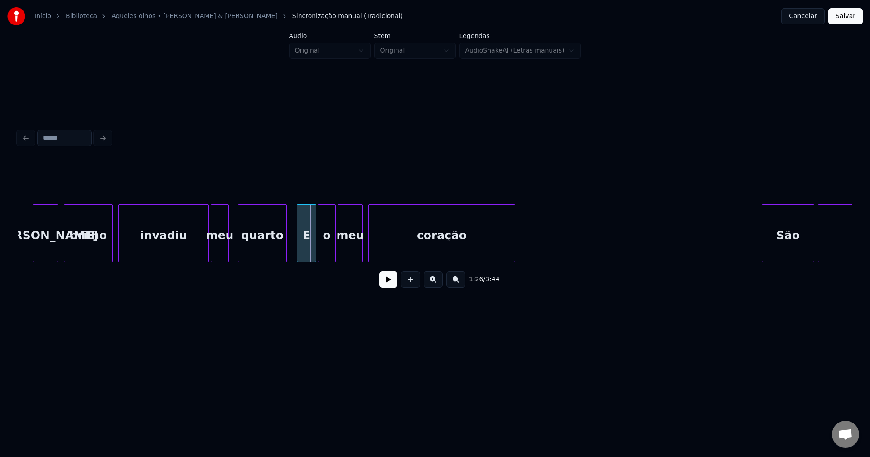
click at [297, 253] on div at bounding box center [298, 233] width 3 height 57
click at [314, 253] on div at bounding box center [314, 233] width 3 height 57
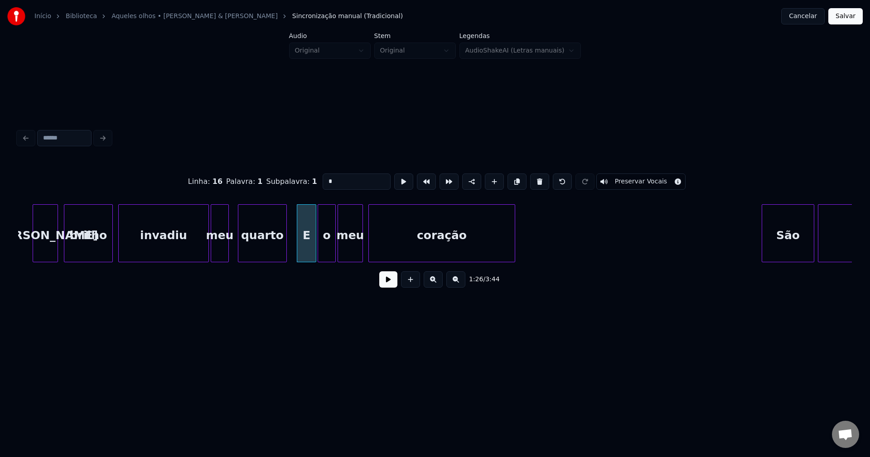
drag, startPoint x: 329, startPoint y: 181, endPoint x: 302, endPoint y: 181, distance: 27.6
click at [302, 181] on div "Linha : 16 Palavra : 1 Subpalavra : 1 * Preservar Vocais" at bounding box center [435, 181] width 834 height 45
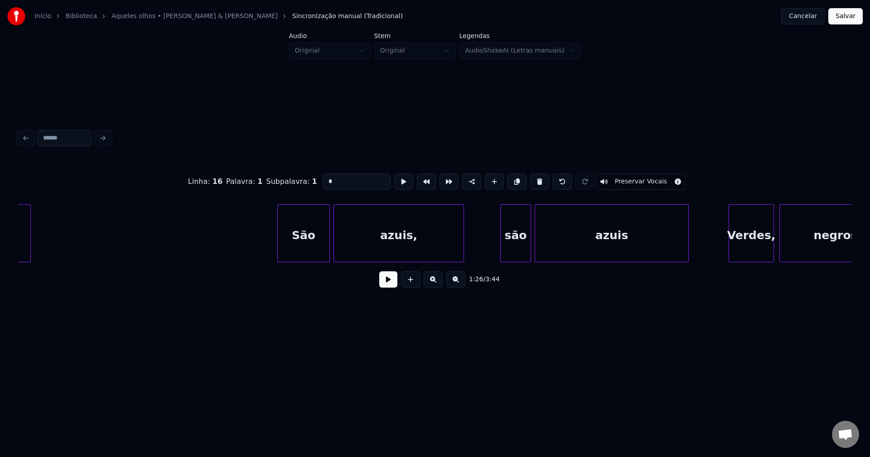
scroll to position [0, 8096]
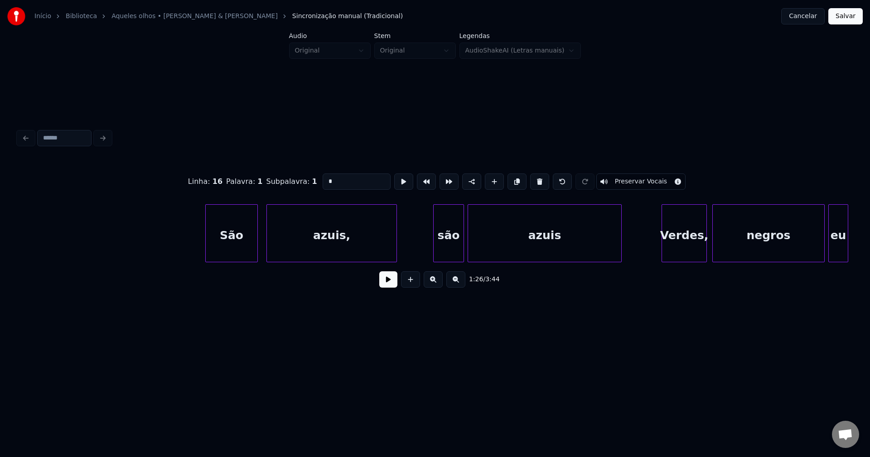
click at [244, 250] on div "São" at bounding box center [232, 236] width 52 height 62
click at [294, 250] on div "azuis," at bounding box center [328, 236] width 130 height 62
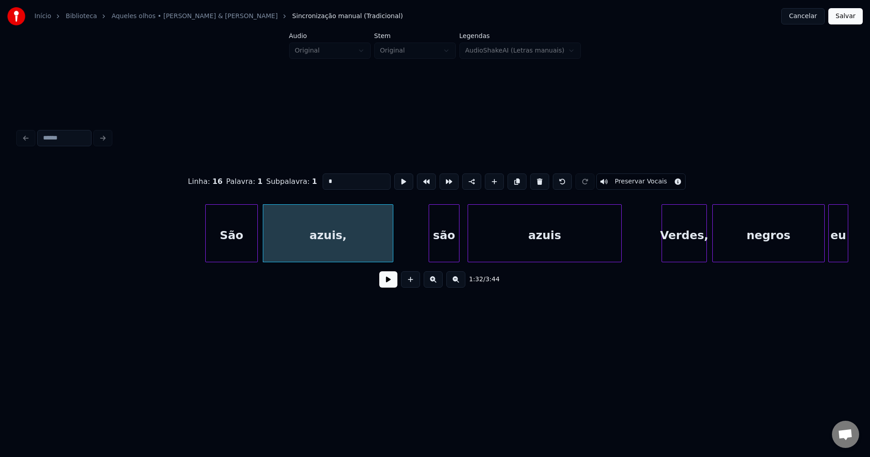
click at [452, 253] on div "são" at bounding box center [444, 236] width 30 height 62
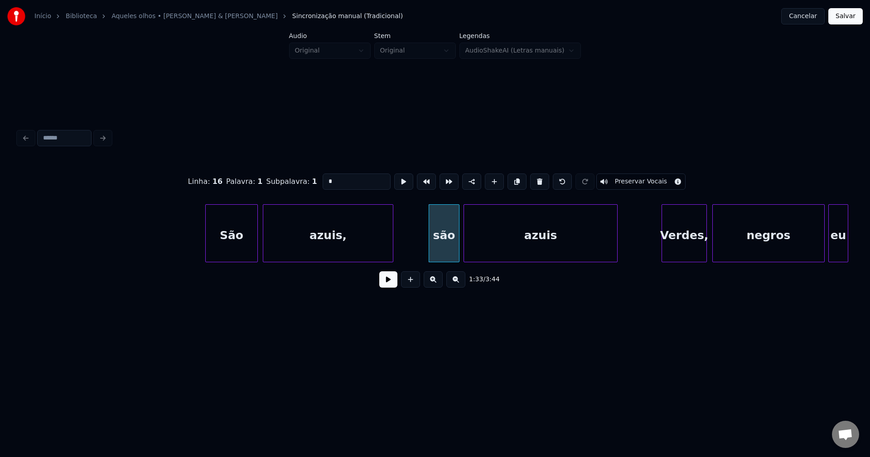
click at [524, 251] on div "azuis" at bounding box center [540, 236] width 153 height 62
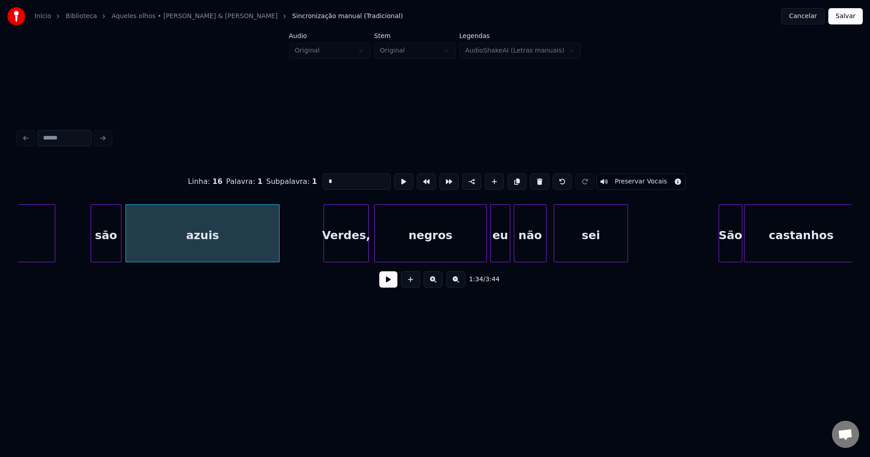
scroll to position [0, 8467]
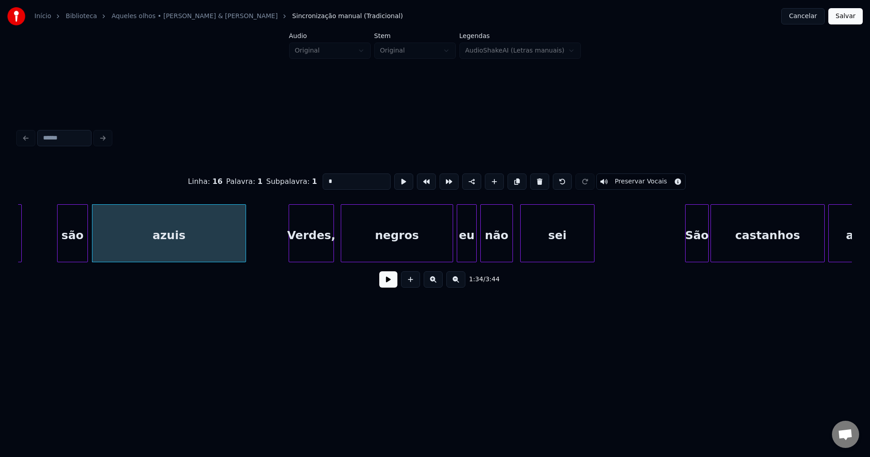
click at [314, 246] on div "Verdes," at bounding box center [311, 236] width 44 height 62
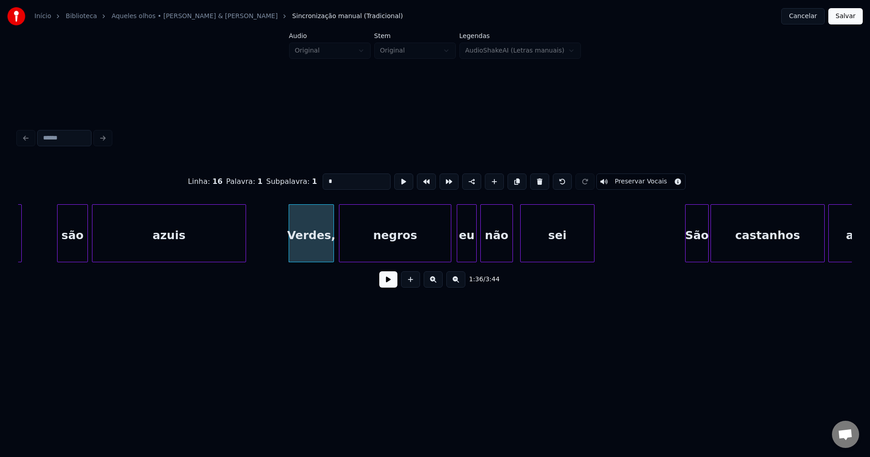
click at [441, 252] on div "negros" at bounding box center [394, 236] width 111 height 62
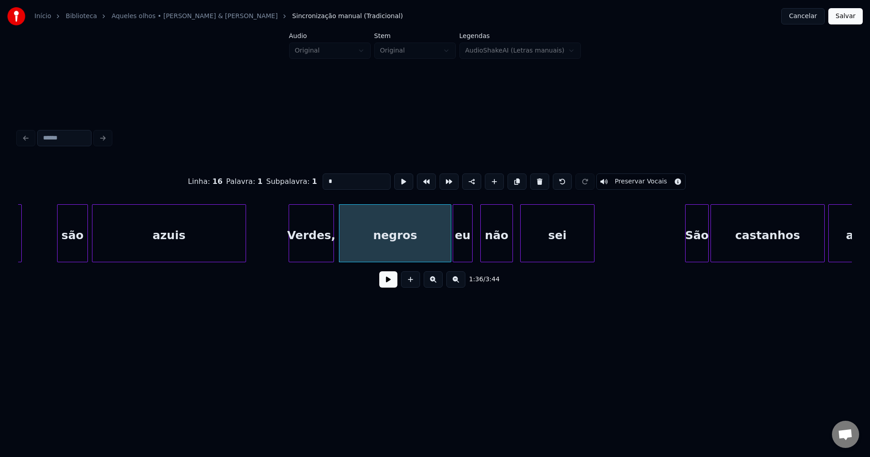
click at [464, 249] on div "eu" at bounding box center [462, 236] width 19 height 62
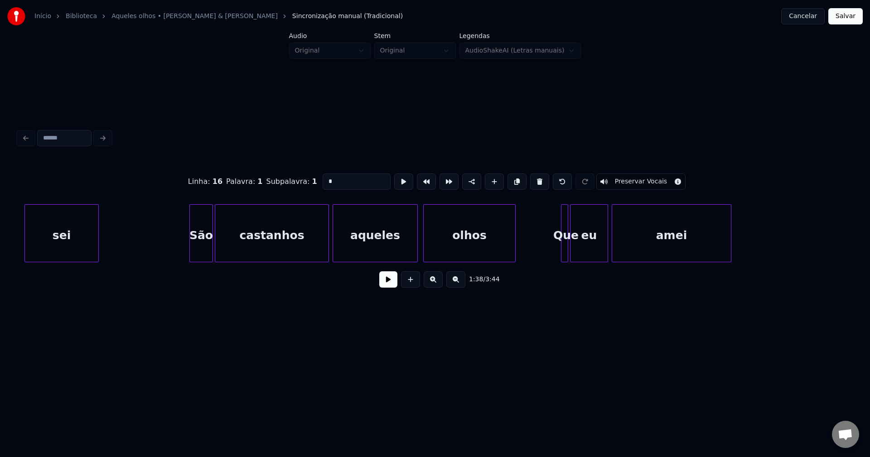
scroll to position [0, 9030]
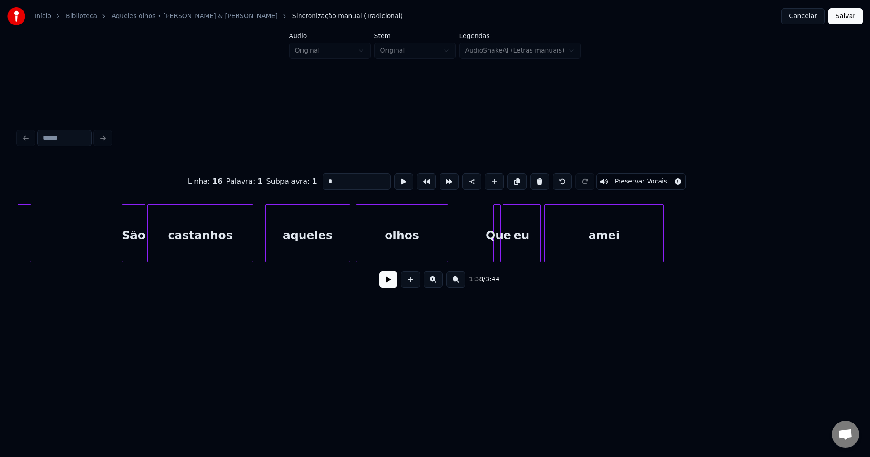
click at [251, 257] on div at bounding box center [251, 233] width 3 height 57
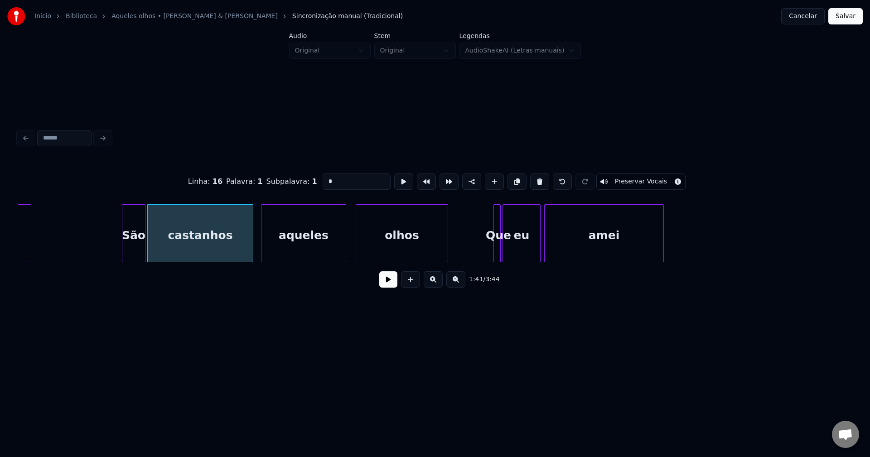
click at [321, 250] on div "aqueles" at bounding box center [303, 236] width 84 height 62
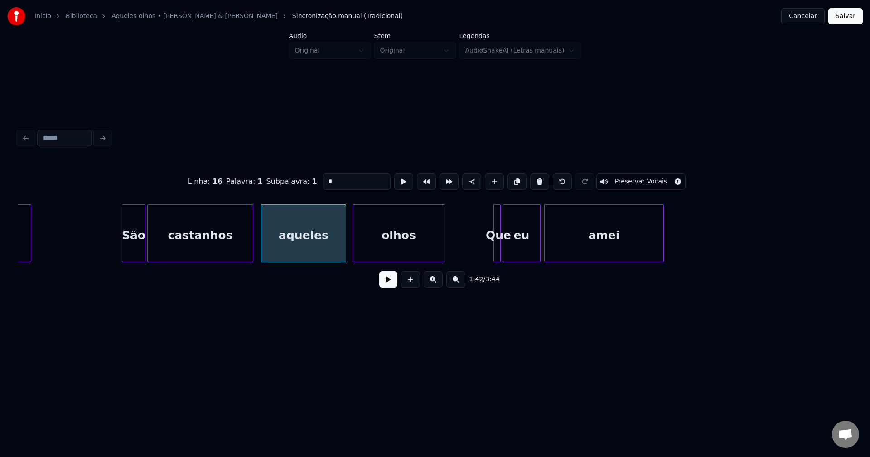
click at [375, 250] on div "olhos" at bounding box center [399, 236] width 92 height 62
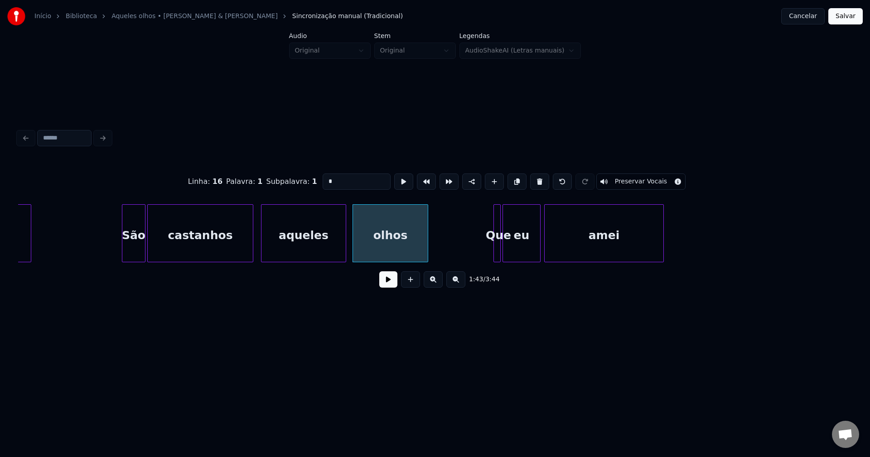
click at [427, 256] on div at bounding box center [426, 233] width 3 height 57
click at [566, 252] on div at bounding box center [566, 233] width 3 height 57
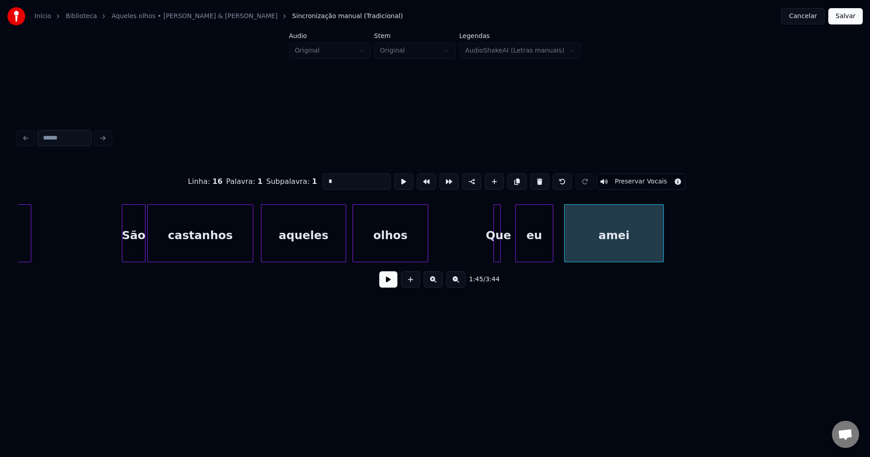
click at [537, 254] on div "eu" at bounding box center [534, 236] width 37 height 62
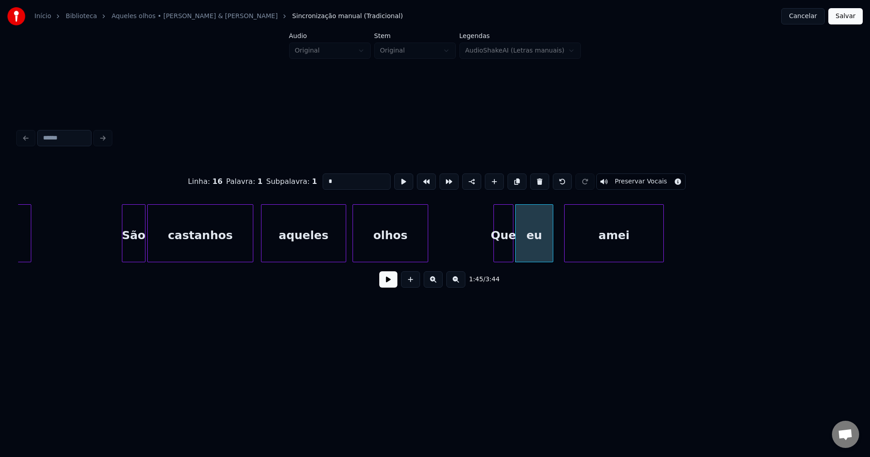
click at [512, 251] on div at bounding box center [511, 233] width 3 height 57
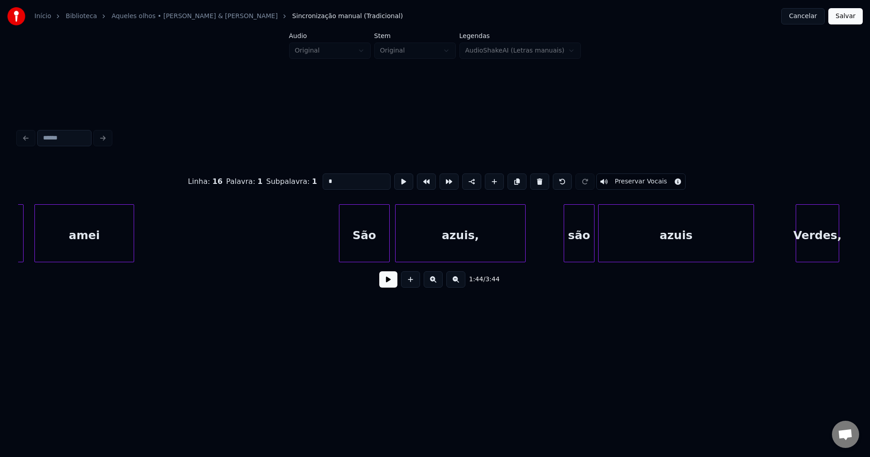
scroll to position [0, 9605]
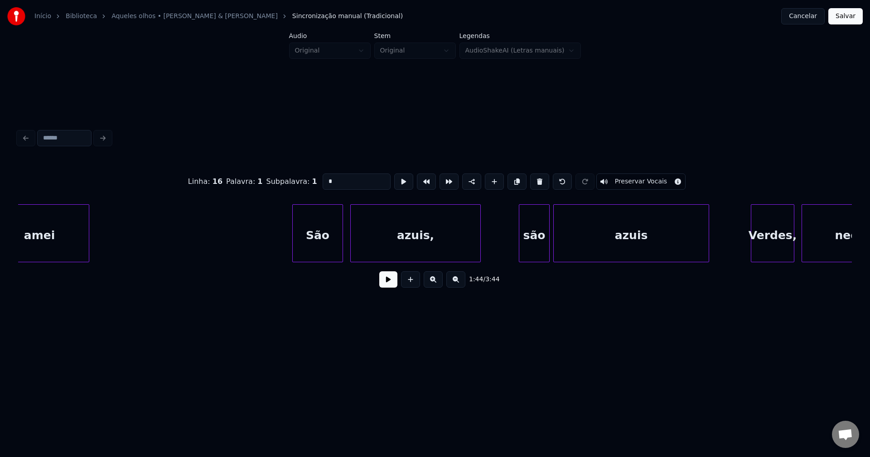
click at [331, 254] on div "São" at bounding box center [318, 236] width 50 height 62
click at [347, 256] on div at bounding box center [347, 233] width 3 height 57
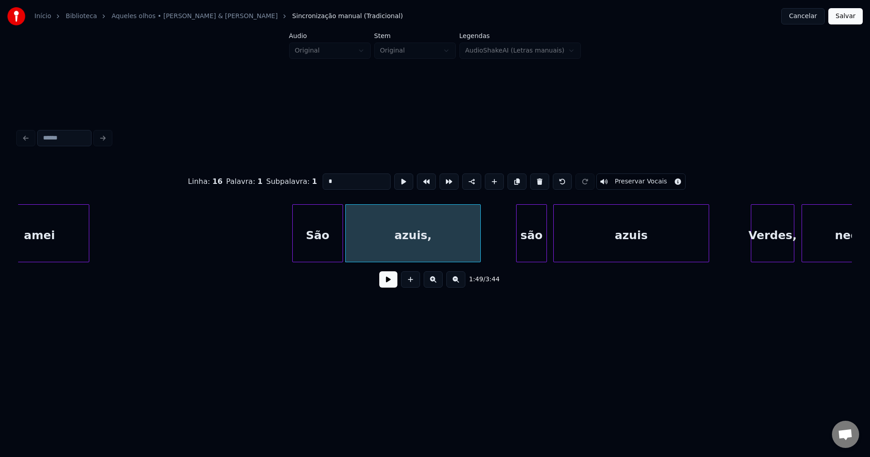
click at [536, 250] on div "são" at bounding box center [532, 236] width 30 height 62
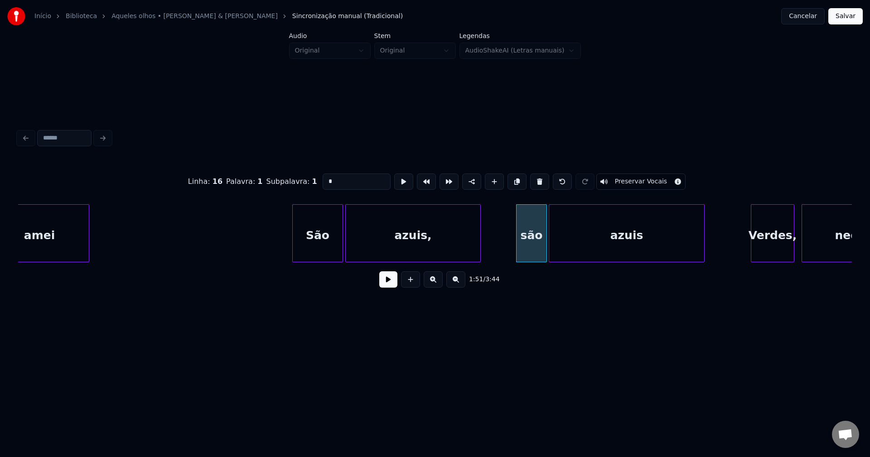
click at [618, 253] on div "azuis" at bounding box center [626, 236] width 155 height 62
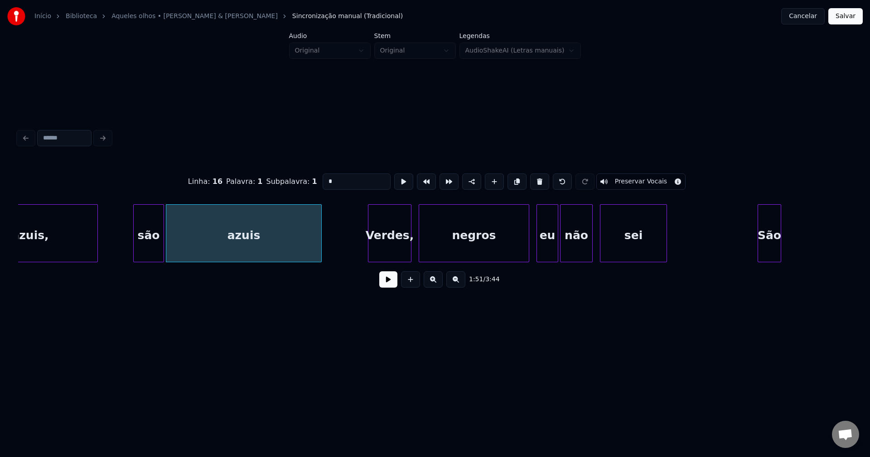
scroll to position [0, 9999]
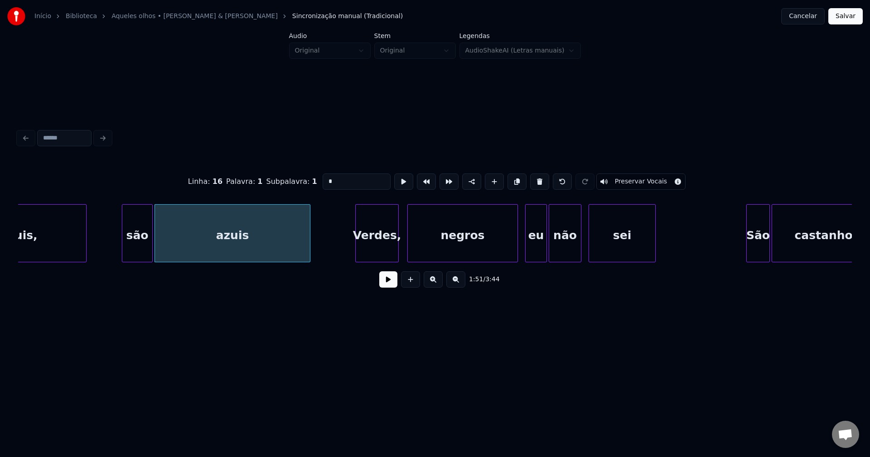
click at [386, 252] on div "Verdes," at bounding box center [377, 236] width 43 height 62
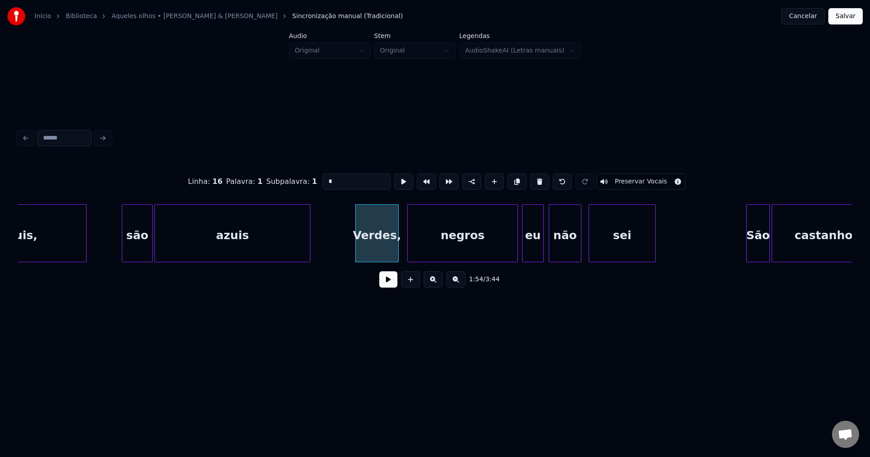
click at [533, 252] on div "eu" at bounding box center [532, 236] width 21 height 62
click at [567, 249] on div "não" at bounding box center [563, 236] width 32 height 62
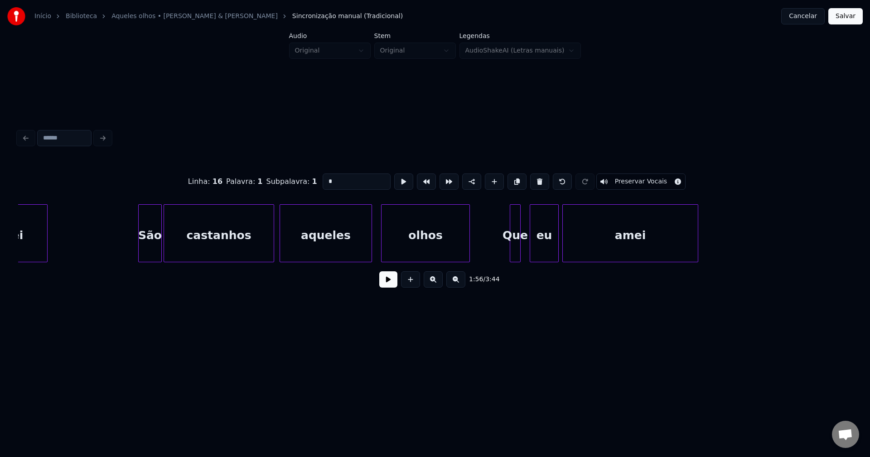
scroll to position [0, 10663]
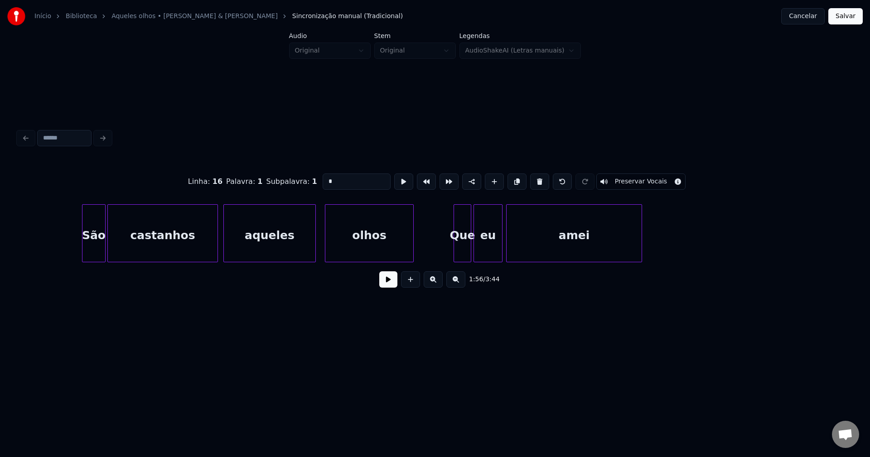
click at [469, 250] on div at bounding box center [469, 233] width 3 height 57
click at [208, 250] on div at bounding box center [208, 233] width 3 height 57
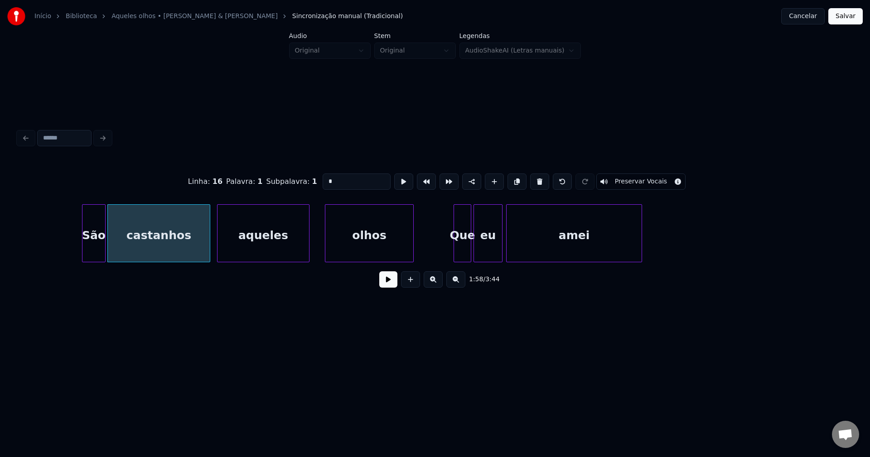
click at [244, 246] on div "aqueles" at bounding box center [263, 236] width 92 height 62
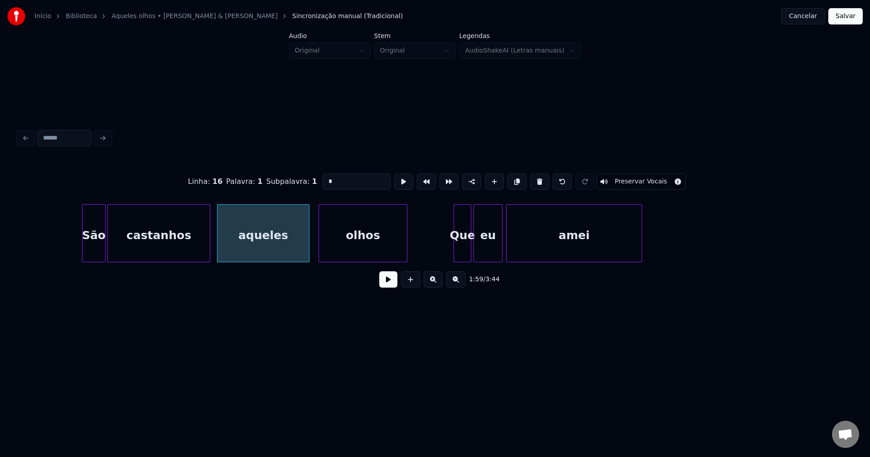
click at [353, 250] on div "olhos" at bounding box center [363, 236] width 88 height 62
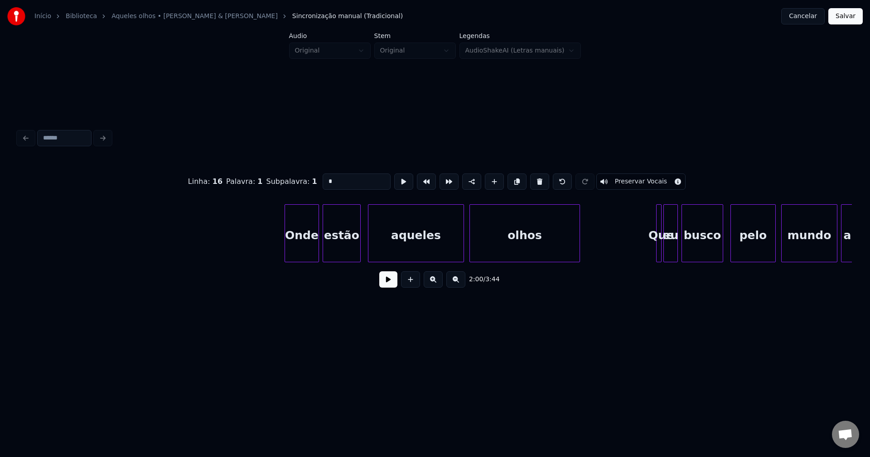
scroll to position [0, 12927]
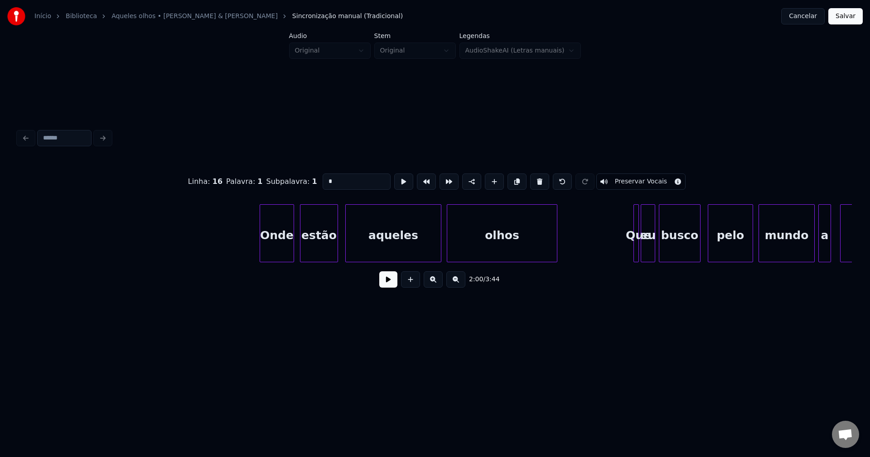
click at [287, 253] on div "Onde" at bounding box center [277, 236] width 34 height 62
click at [356, 243] on div at bounding box center [356, 233] width 3 height 57
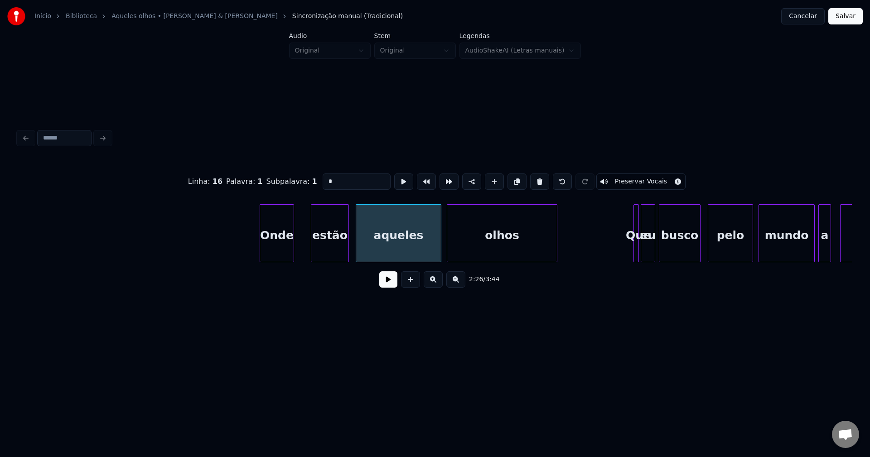
click at [333, 256] on div "estão" at bounding box center [329, 236] width 37 height 62
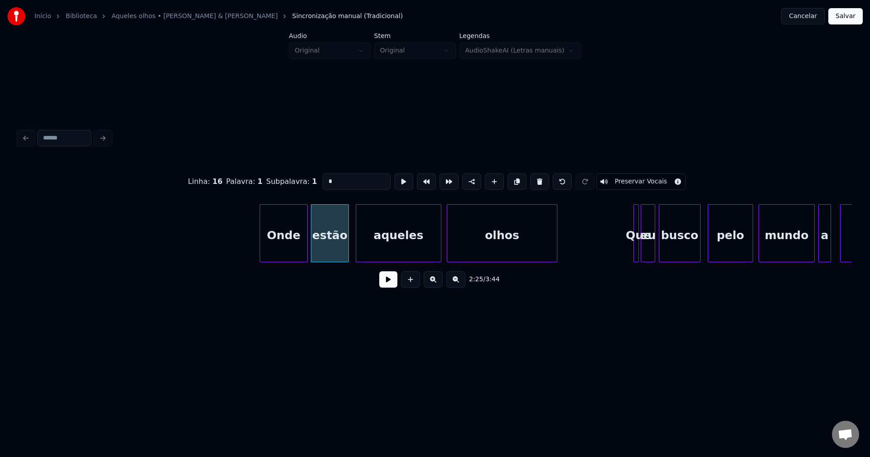
click at [305, 246] on div at bounding box center [305, 233] width 3 height 57
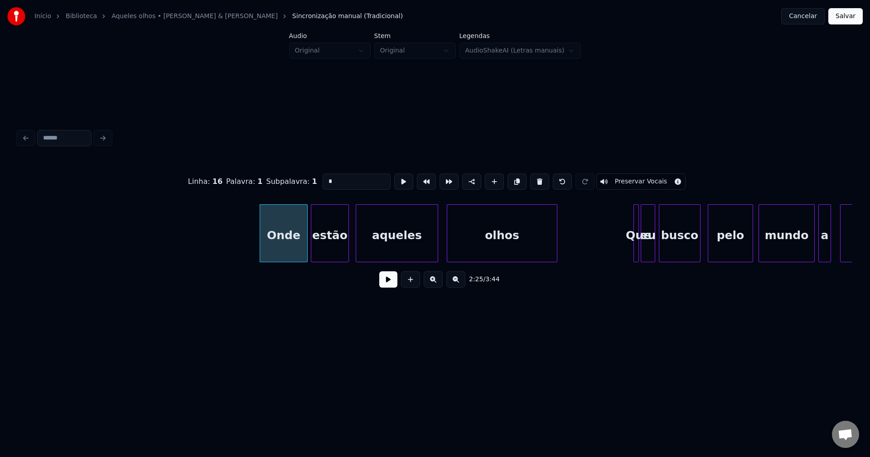
click at [437, 250] on div at bounding box center [436, 233] width 3 height 57
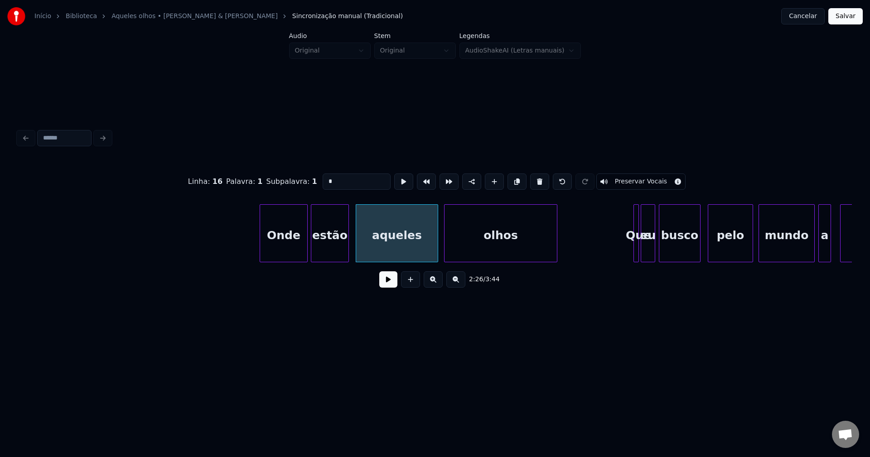
click at [445, 250] on div at bounding box center [445, 233] width 3 height 57
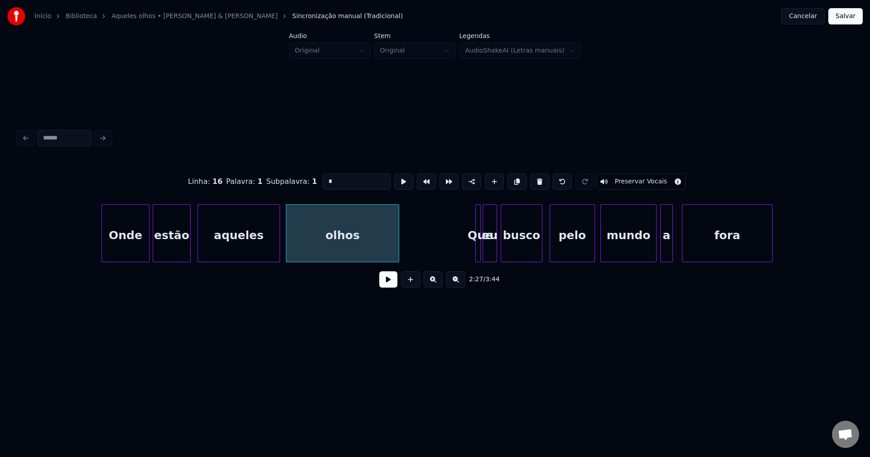
scroll to position [0, 13321]
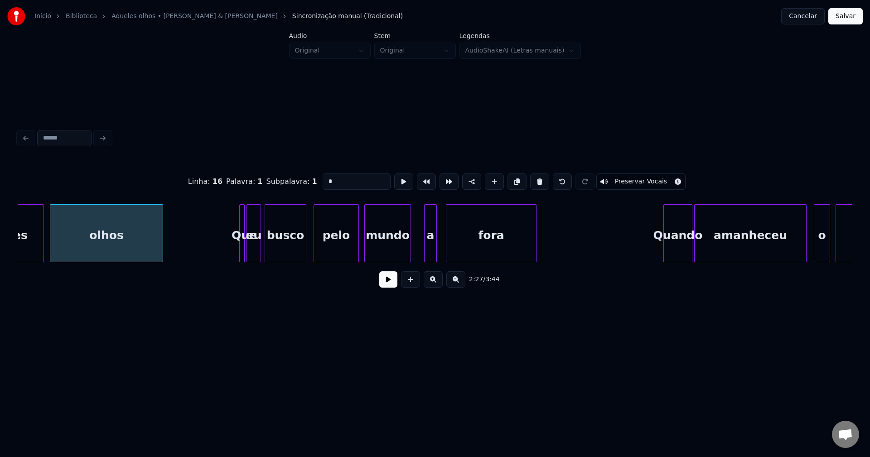
click at [408, 252] on div at bounding box center [409, 233] width 3 height 57
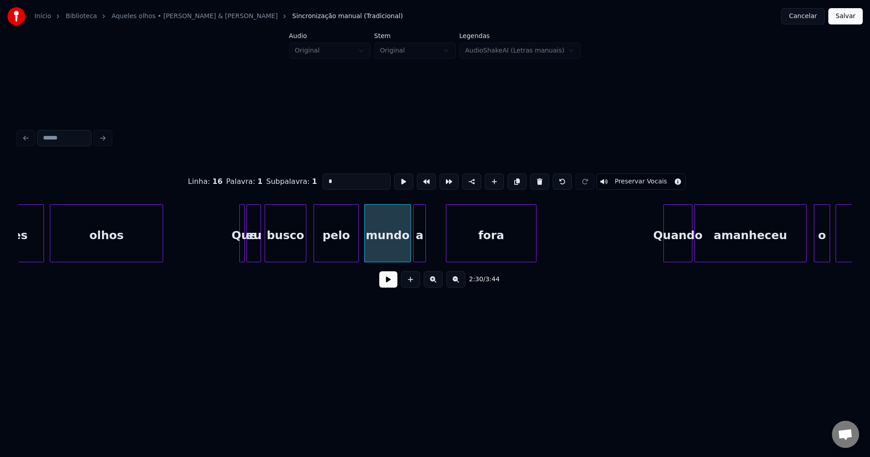
click at [420, 254] on div "a" at bounding box center [420, 236] width 12 height 62
click at [432, 248] on div at bounding box center [432, 233] width 3 height 57
click at [257, 254] on div "eu" at bounding box center [257, 236] width 14 height 62
click at [253, 253] on div at bounding box center [253, 233] width 3 height 57
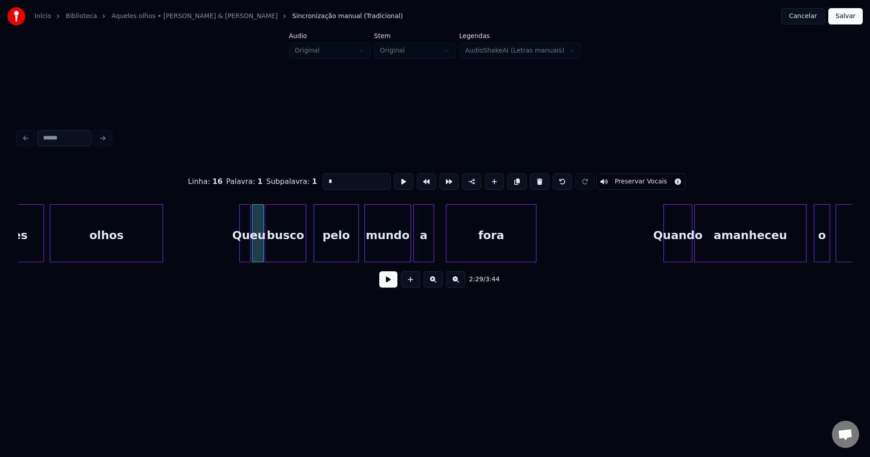
click at [250, 254] on div at bounding box center [248, 233] width 3 height 57
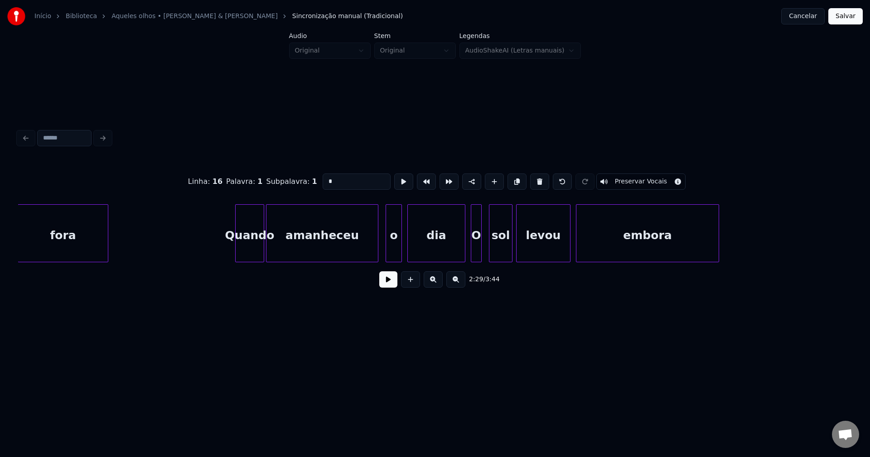
scroll to position [0, 13782]
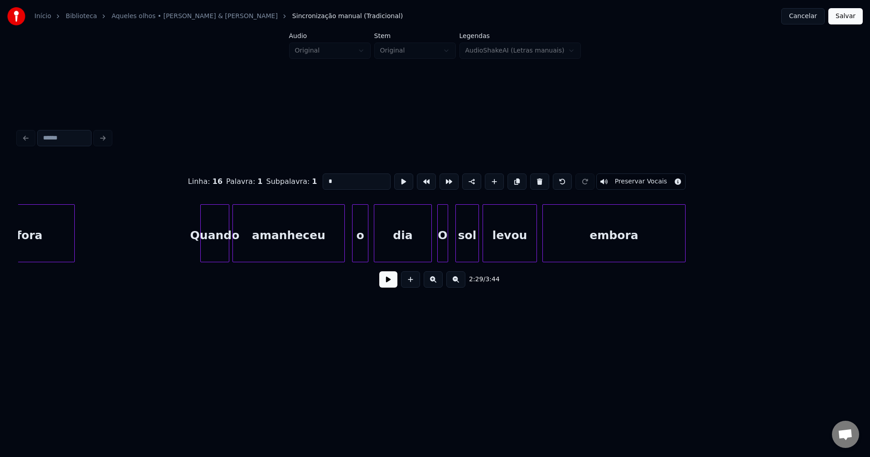
click at [218, 255] on div "Quando" at bounding box center [215, 236] width 28 height 62
click at [223, 255] on div at bounding box center [223, 233] width 3 height 57
click at [252, 251] on div "amanheceu" at bounding box center [283, 236] width 111 height 62
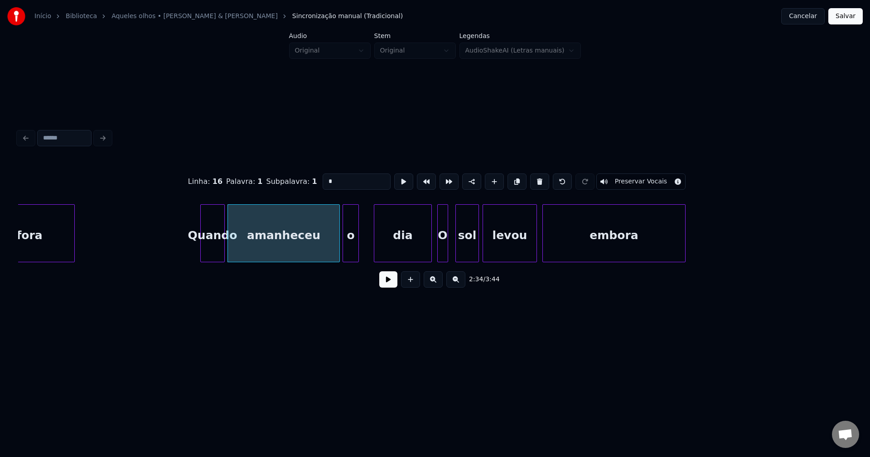
click at [353, 252] on div "o" at bounding box center [350, 236] width 15 height 62
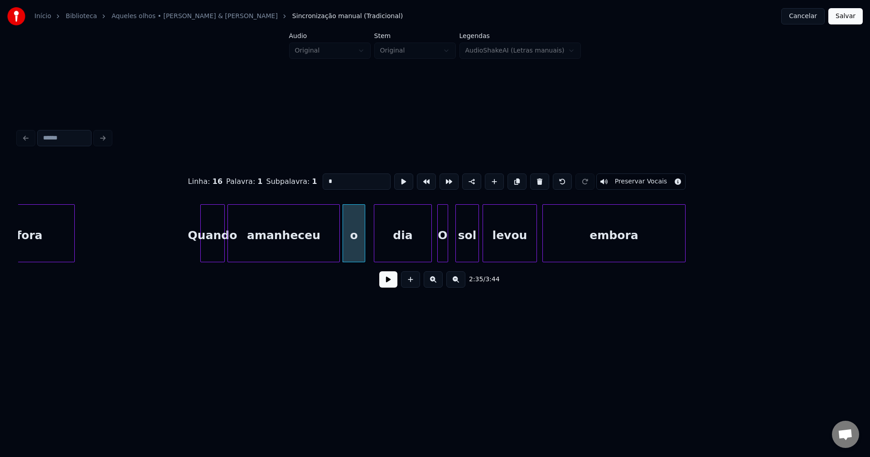
click at [363, 245] on div at bounding box center [363, 233] width 3 height 57
click at [419, 256] on div at bounding box center [418, 233] width 3 height 57
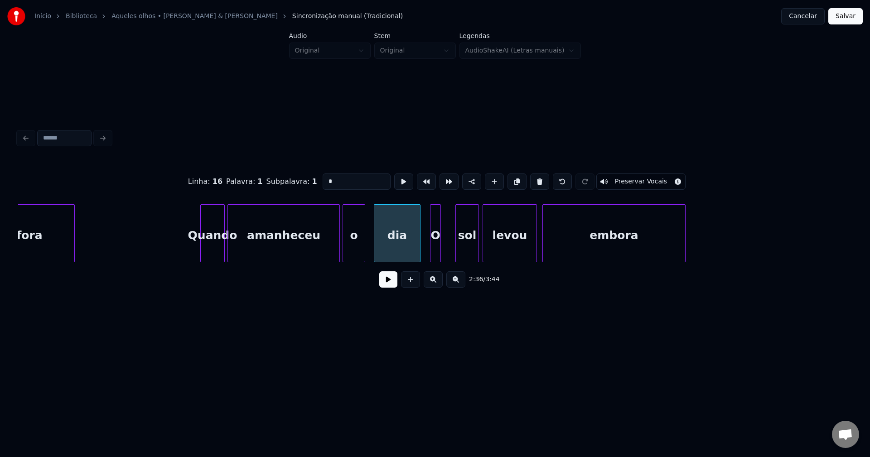
click at [436, 251] on div "O" at bounding box center [435, 236] width 10 height 62
type input "*"
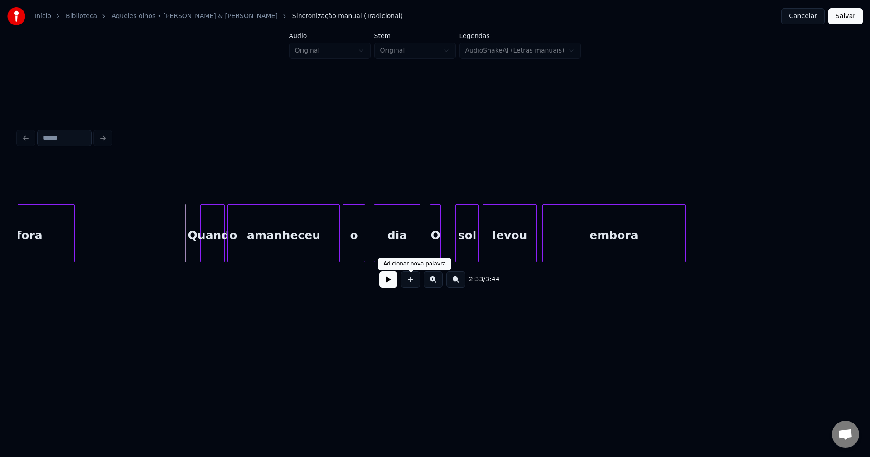
click at [392, 285] on button at bounding box center [388, 279] width 18 height 16
click at [385, 285] on button at bounding box center [388, 279] width 18 height 16
click at [450, 256] on div "O" at bounding box center [450, 236] width 10 height 62
click at [425, 251] on div at bounding box center [425, 233] width 3 height 57
click at [448, 250] on div "O" at bounding box center [449, 233] width 11 height 58
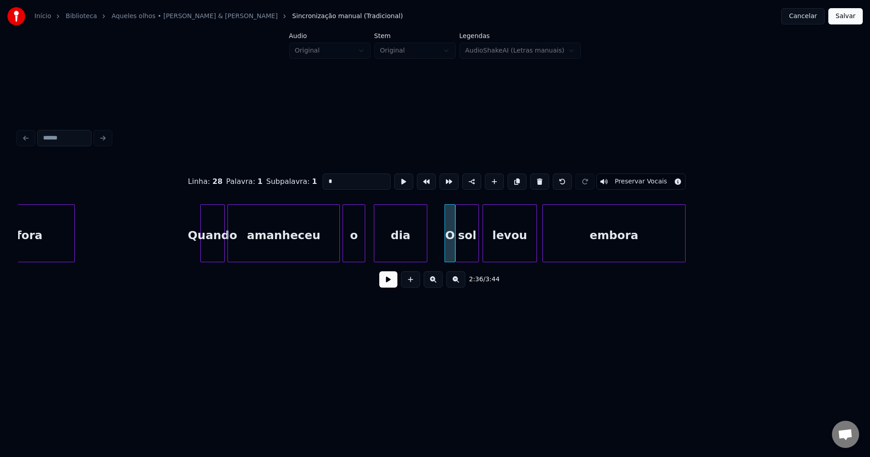
drag, startPoint x: 334, startPoint y: 178, endPoint x: 293, endPoint y: 184, distance: 41.7
click at [293, 184] on div "Linha : 28 [GEOGRAPHIC_DATA] : 1 Subpalavra : 1 * Preservar Vocais" at bounding box center [435, 181] width 834 height 45
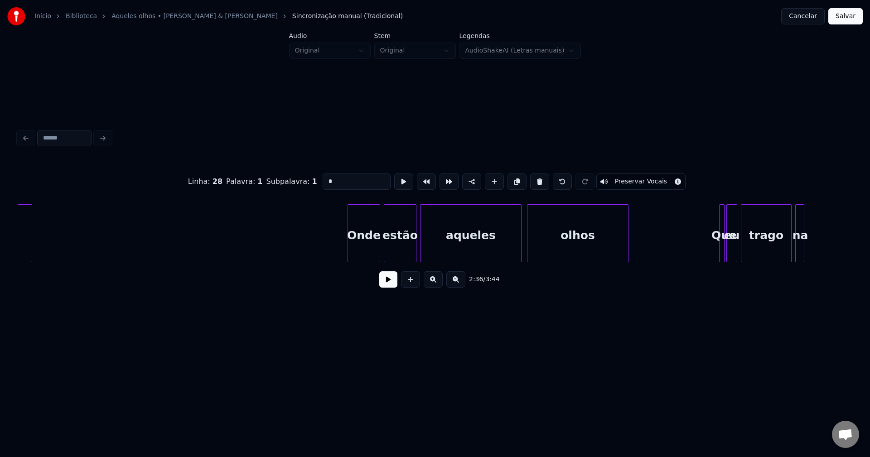
scroll to position [0, 14458]
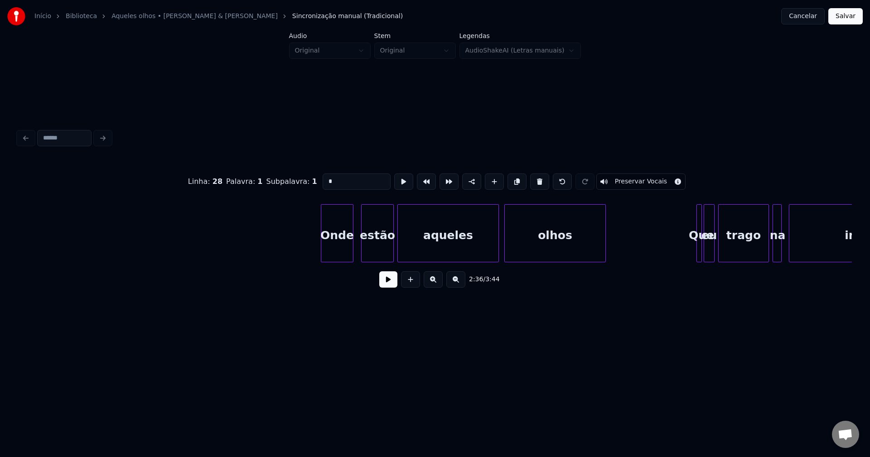
click at [344, 253] on div "Onde" at bounding box center [337, 236] width 32 height 62
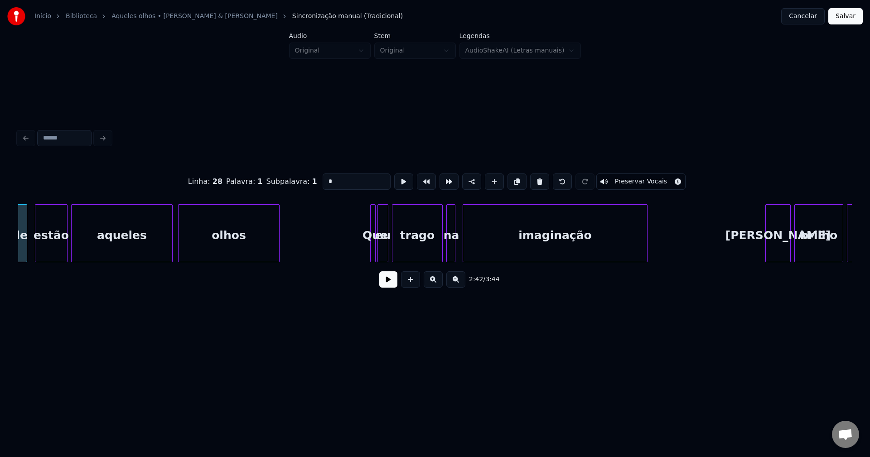
scroll to position [0, 14841]
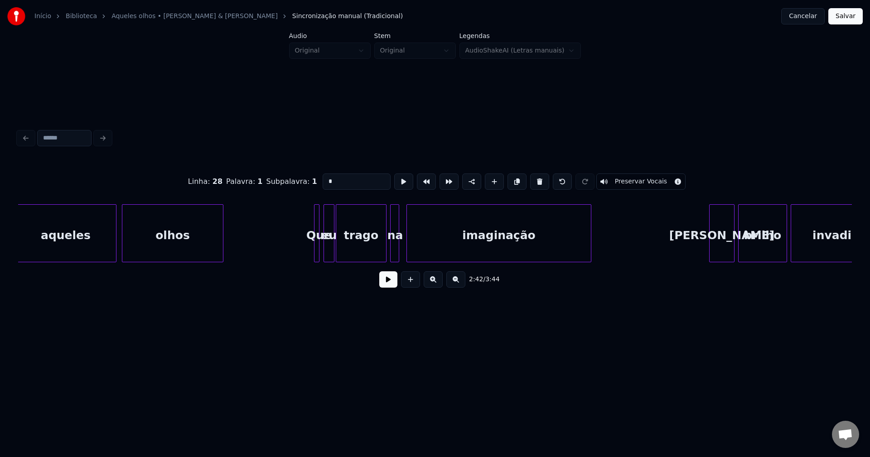
click at [329, 255] on div "eu" at bounding box center [329, 236] width 10 height 62
click at [321, 253] on div at bounding box center [321, 233] width 3 height 57
click at [314, 254] on div at bounding box center [314, 233] width 3 height 57
click at [414, 253] on div at bounding box center [415, 233] width 3 height 57
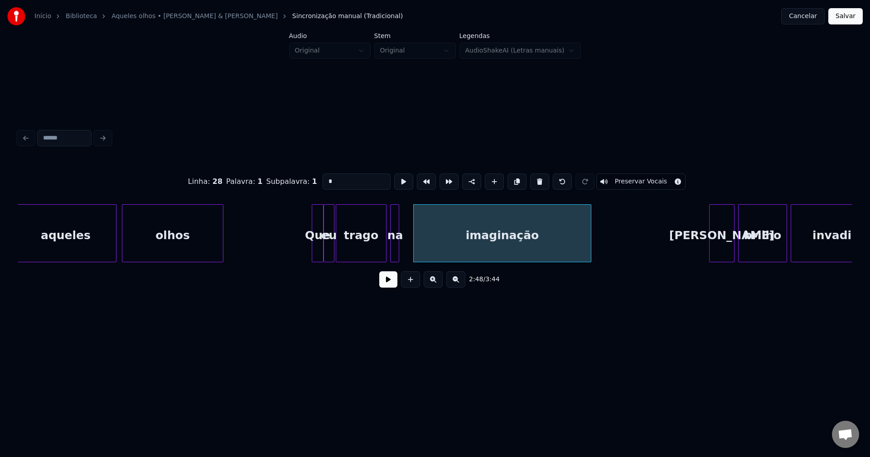
click at [396, 249] on div "na" at bounding box center [395, 236] width 9 height 62
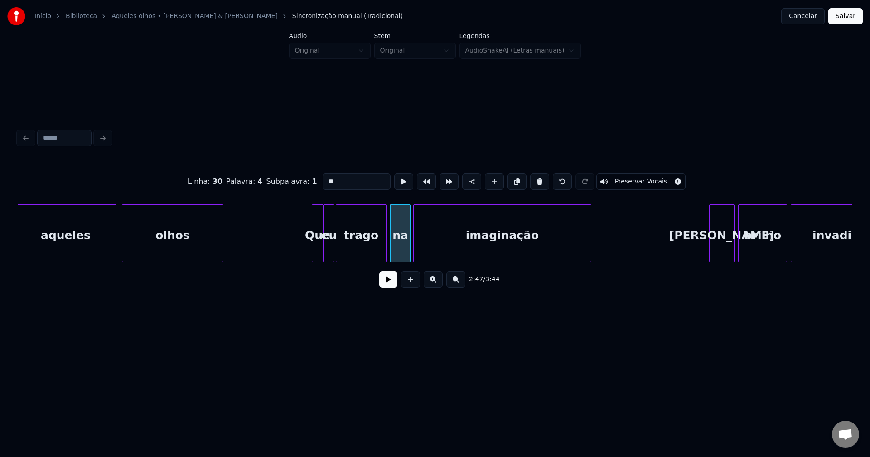
click at [408, 256] on div at bounding box center [408, 233] width 3 height 57
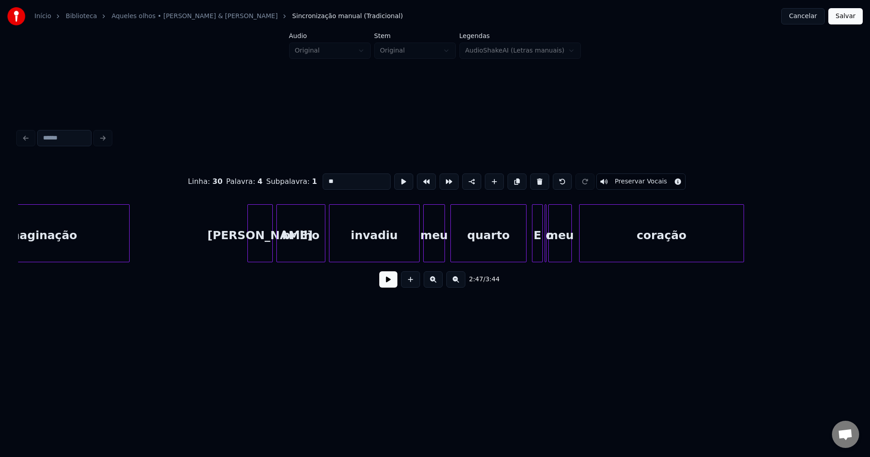
scroll to position [0, 15314]
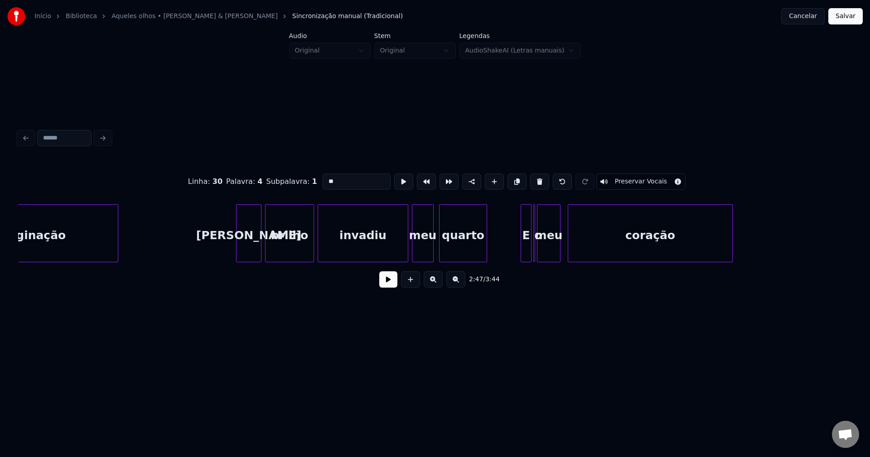
click at [486, 257] on div at bounding box center [485, 233] width 3 height 57
type input "**"
click at [384, 281] on button at bounding box center [388, 279] width 18 height 16
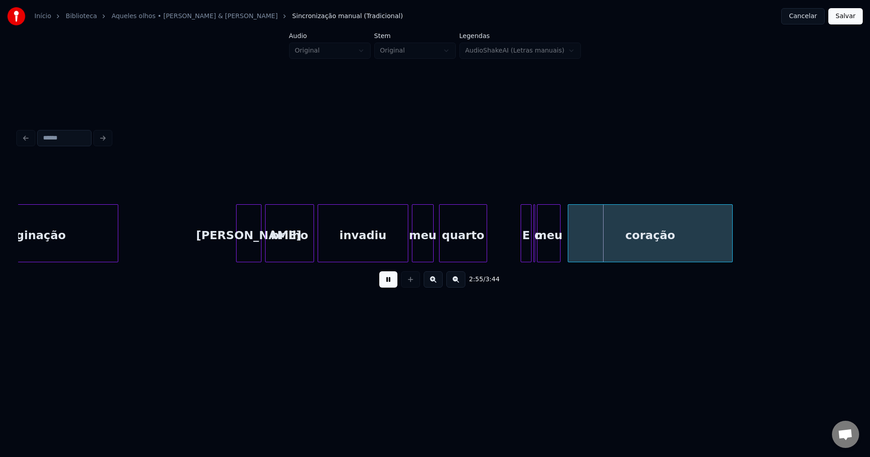
drag, startPoint x: 386, startPoint y: 289, endPoint x: 598, endPoint y: 240, distance: 217.3
click at [389, 288] on button at bounding box center [388, 279] width 18 height 16
click at [542, 255] on div at bounding box center [542, 233] width 3 height 57
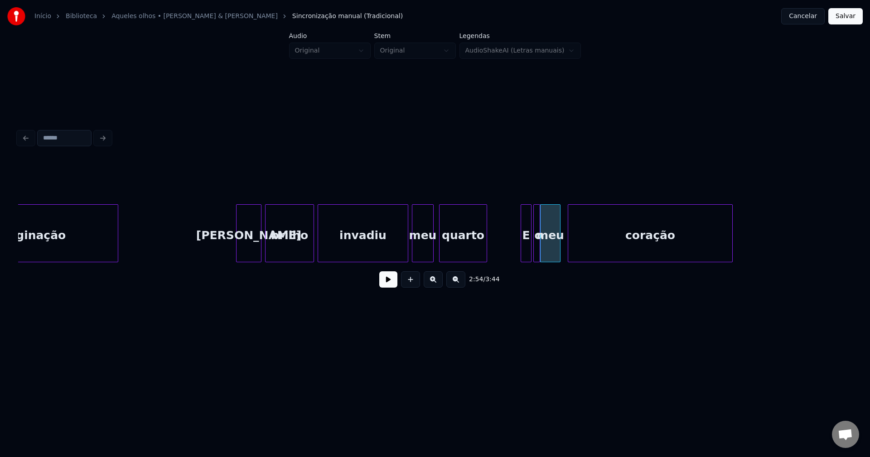
click at [537, 256] on div at bounding box center [538, 233] width 3 height 57
click at [387, 283] on button at bounding box center [388, 279] width 18 height 16
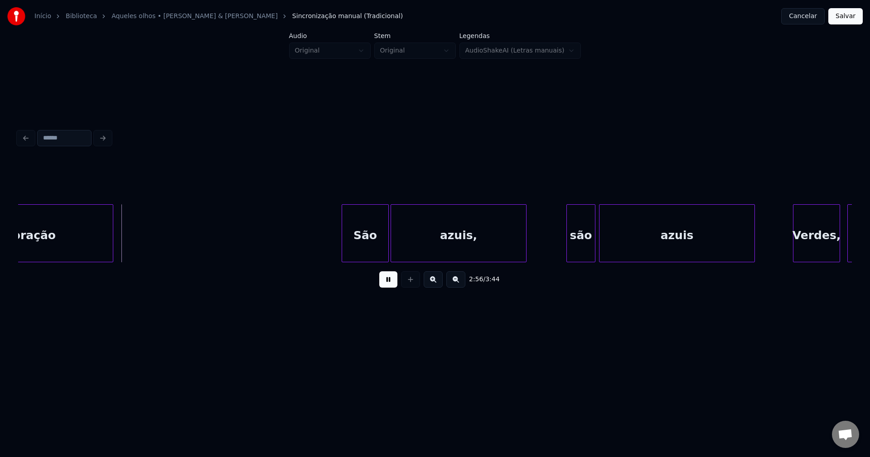
scroll to position [0, 16023]
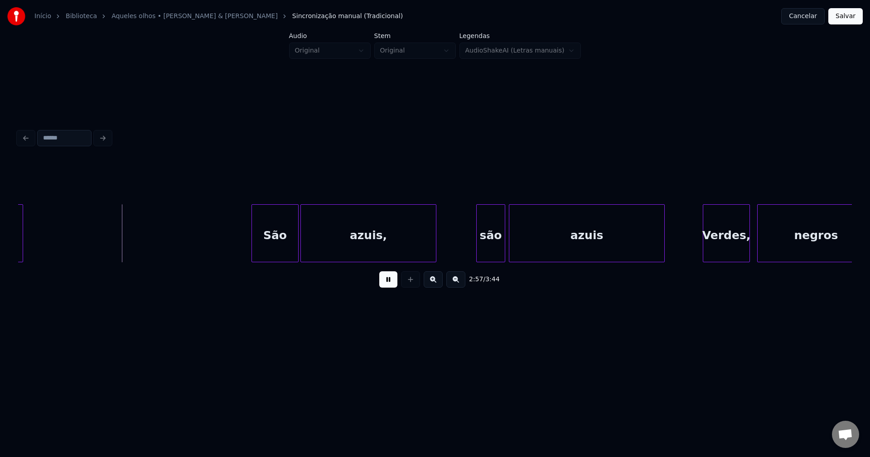
click at [391, 285] on button at bounding box center [388, 279] width 18 height 16
click at [269, 252] on div "São" at bounding box center [269, 236] width 46 height 62
click at [314, 249] on div "azuis," at bounding box center [363, 236] width 135 height 62
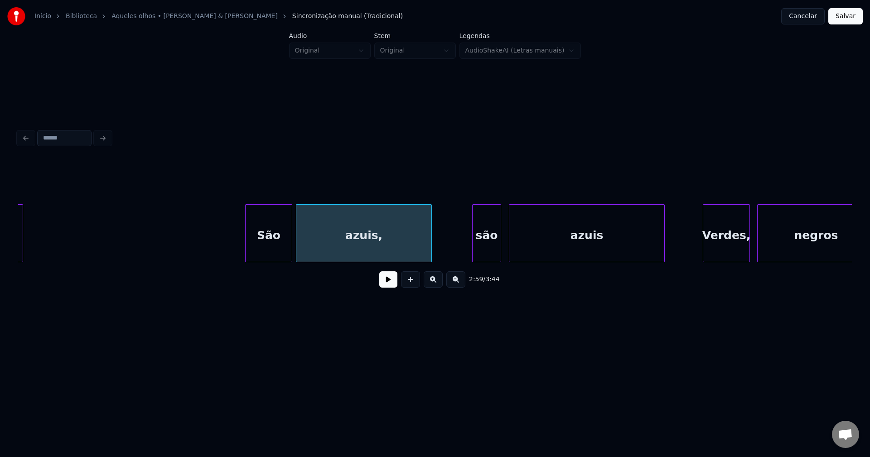
click at [489, 250] on div "são" at bounding box center [487, 236] width 28 height 62
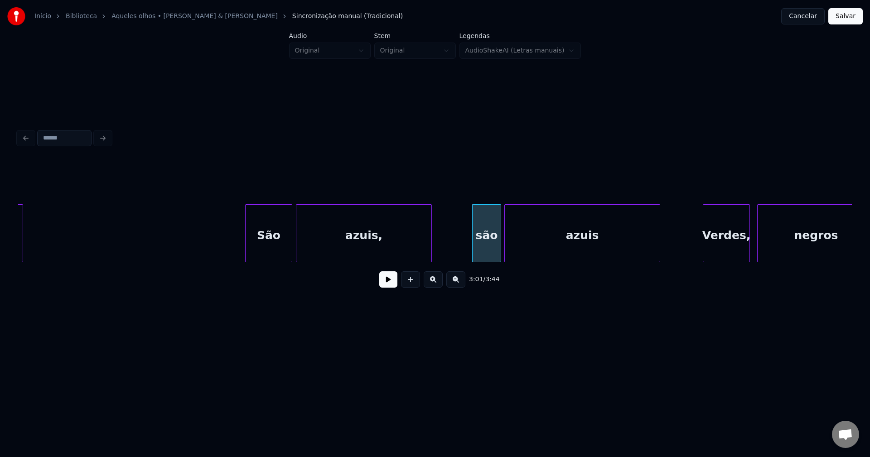
click at [530, 247] on div "azuis" at bounding box center [582, 236] width 155 height 62
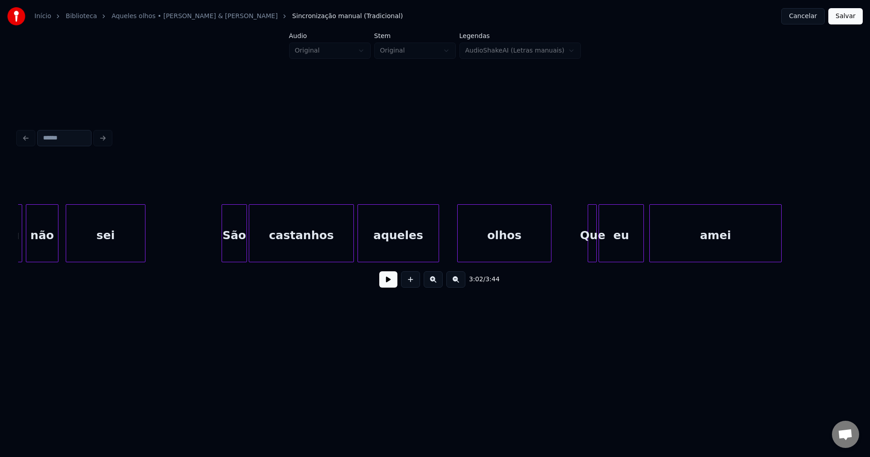
scroll to position [0, 16936]
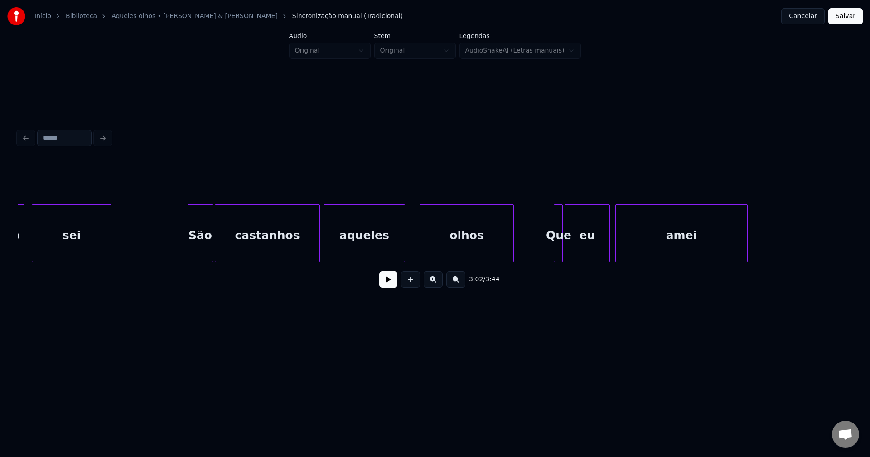
click at [446, 242] on div "olhos" at bounding box center [466, 236] width 93 height 62
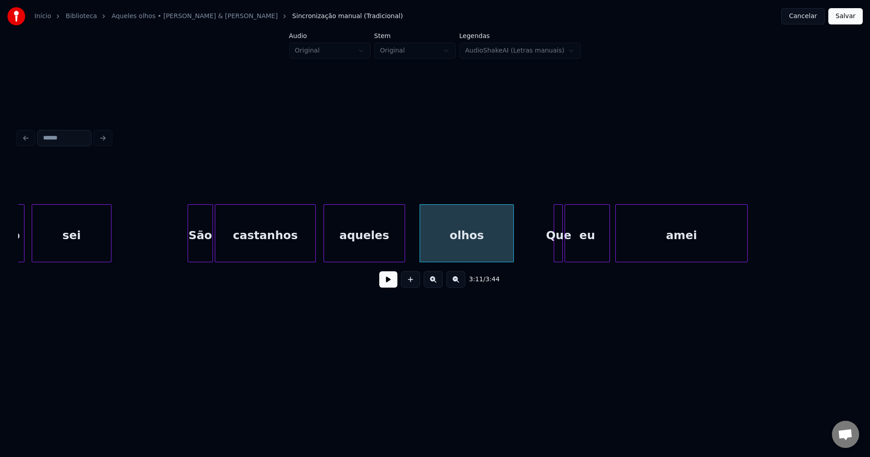
click at [315, 250] on div at bounding box center [314, 233] width 3 height 57
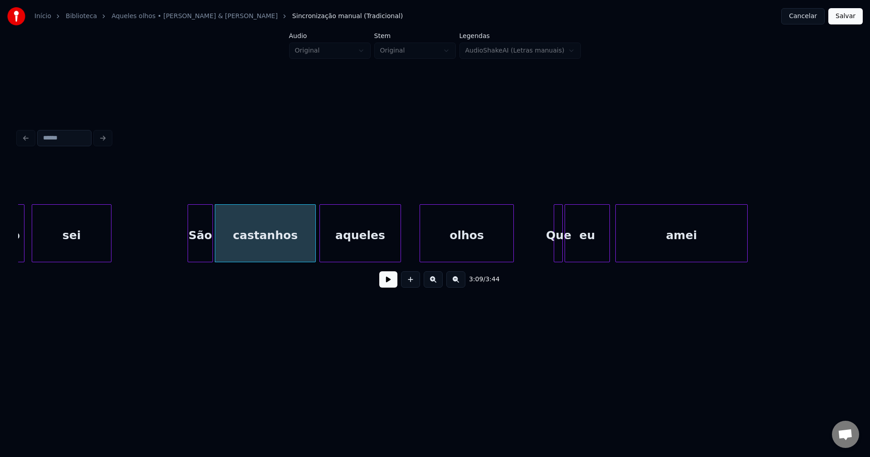
click at [341, 246] on div "aqueles" at bounding box center [360, 236] width 81 height 62
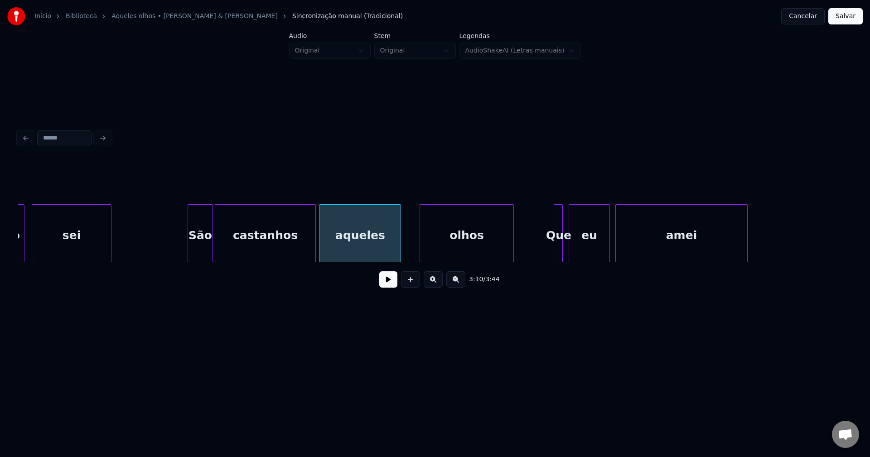
click at [571, 255] on div at bounding box center [570, 233] width 3 height 57
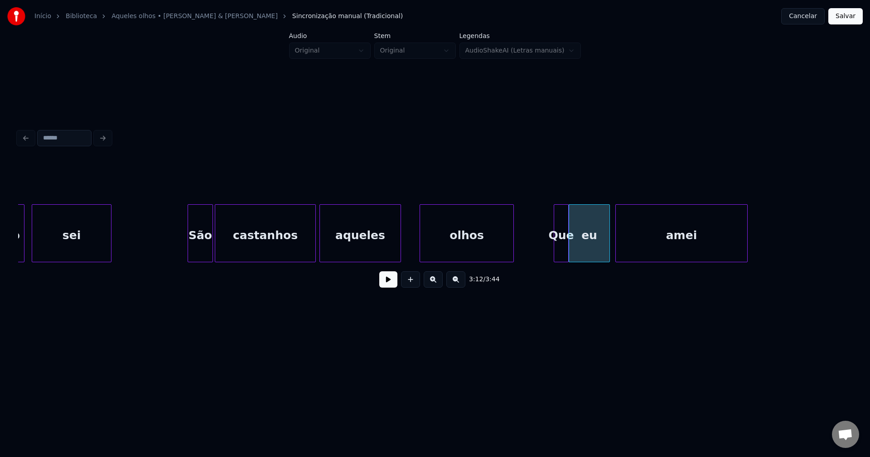
click at [568, 257] on div at bounding box center [566, 233] width 3 height 57
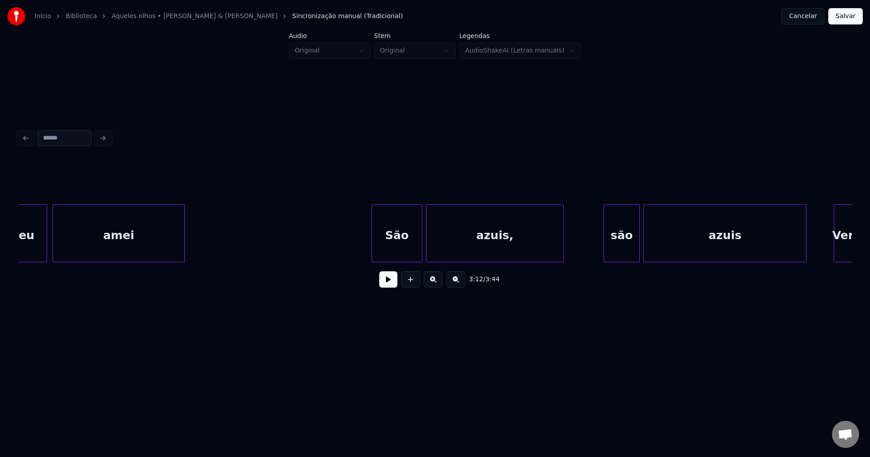
scroll to position [0, 17532]
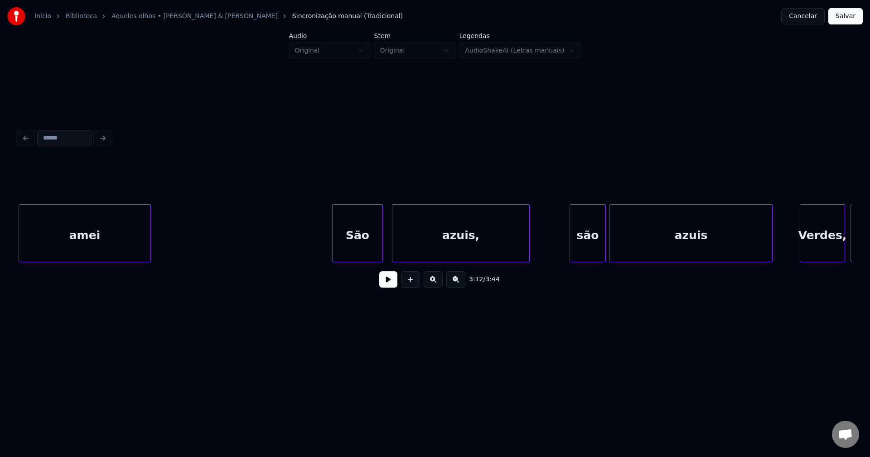
click at [361, 247] on div "São" at bounding box center [358, 236] width 50 height 62
click at [406, 243] on div "azuis," at bounding box center [460, 236] width 137 height 62
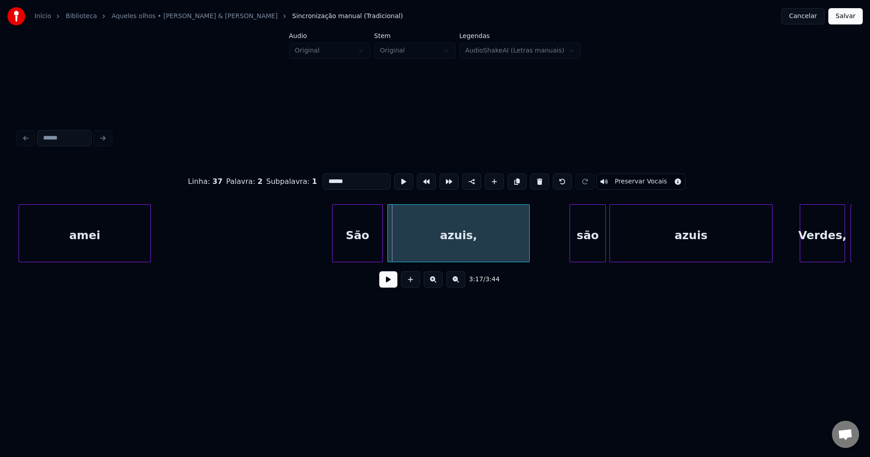
click at [389, 250] on div at bounding box center [389, 233] width 3 height 57
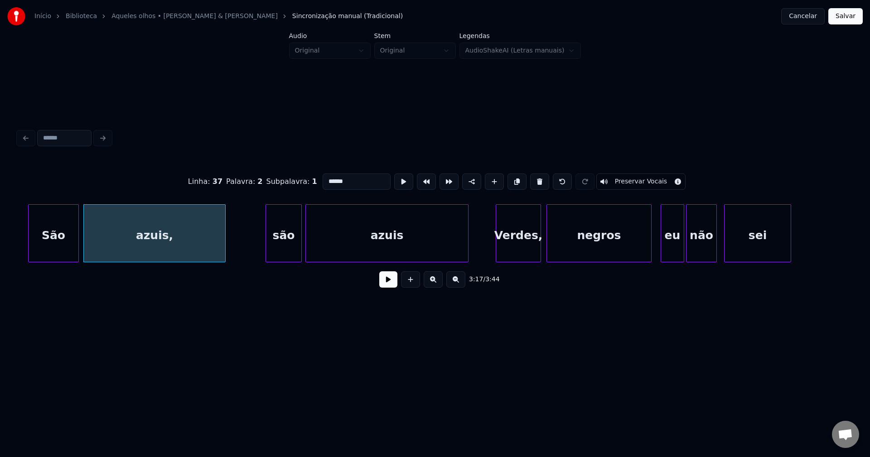
scroll to position [0, 17848]
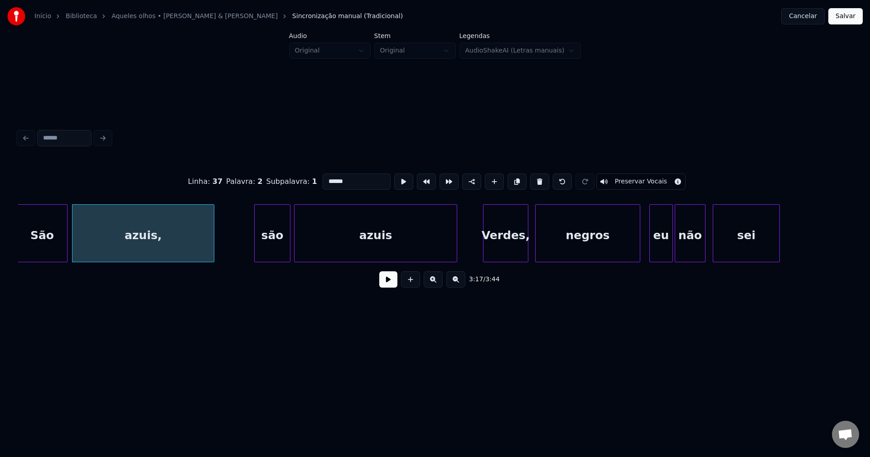
click at [516, 255] on div "Verdes," at bounding box center [505, 236] width 44 height 62
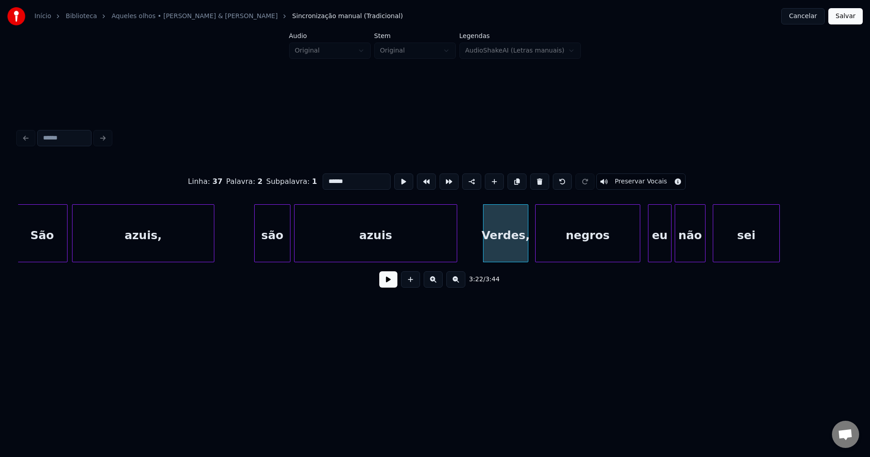
click at [662, 253] on div "eu" at bounding box center [659, 236] width 23 height 62
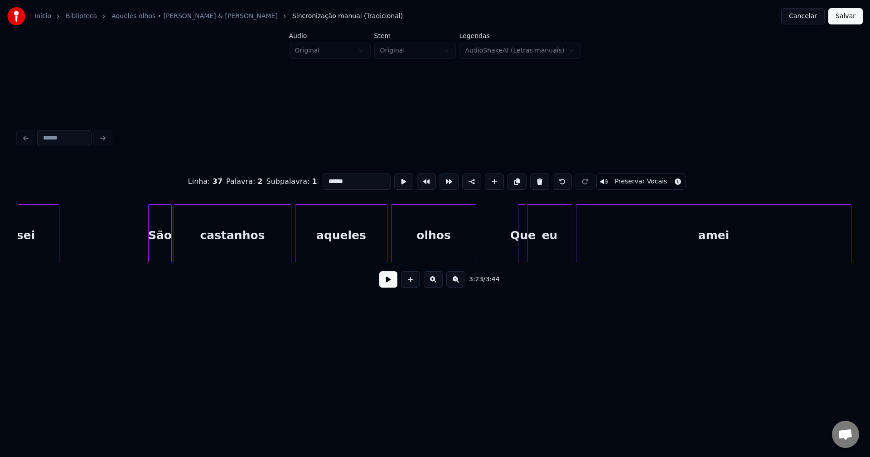
scroll to position [0, 18658]
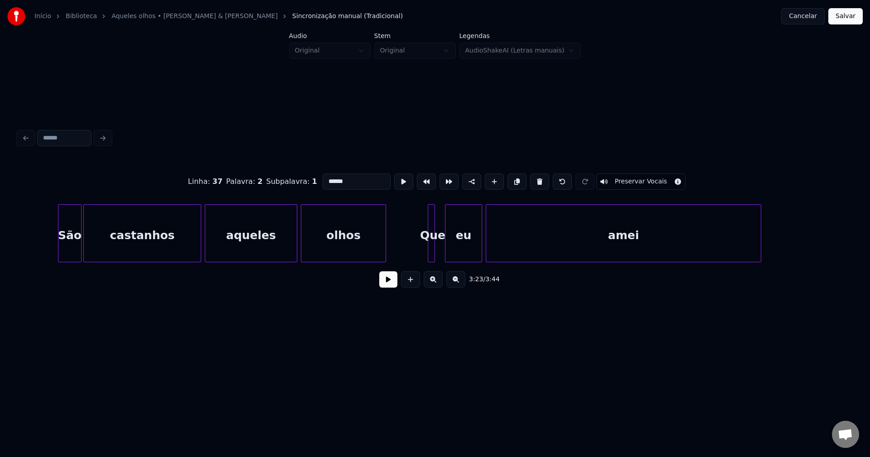
click at [447, 249] on div at bounding box center [446, 233] width 3 height 57
click at [442, 251] on div at bounding box center [442, 233] width 3 height 57
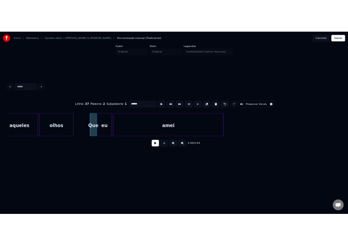
scroll to position [0, 18928]
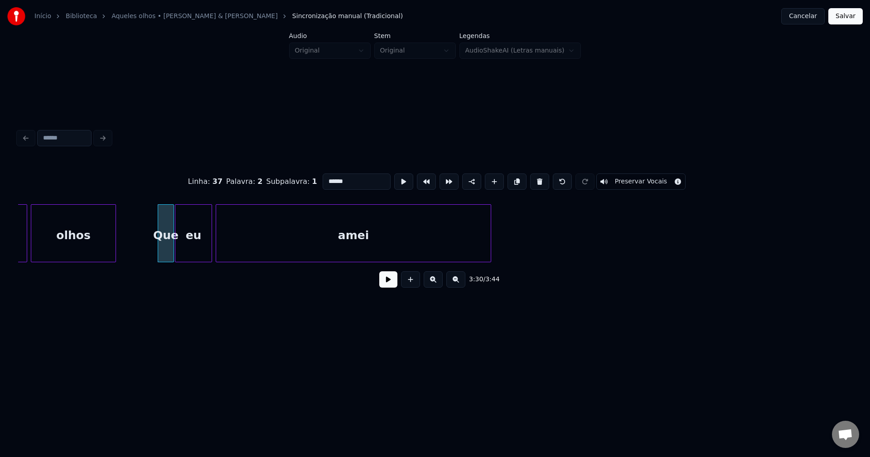
click at [845, 18] on button "Salvar" at bounding box center [845, 16] width 34 height 16
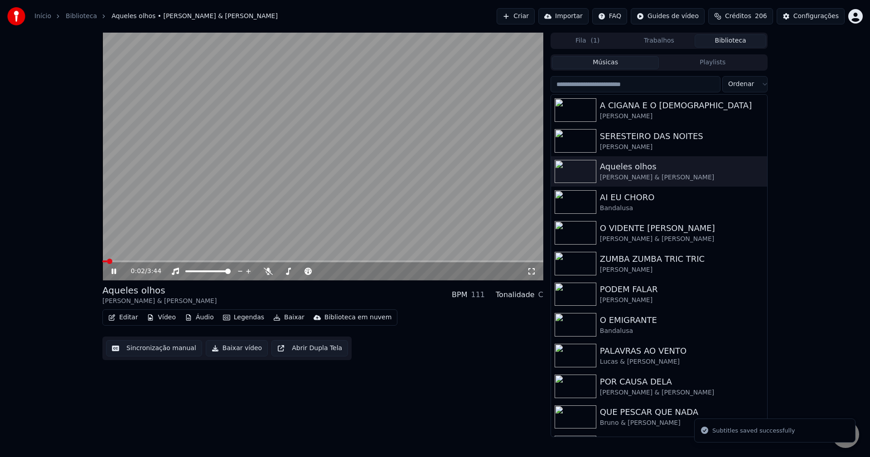
click at [114, 271] on icon at bounding box center [120, 271] width 21 height 7
click at [126, 320] on button "Editar" at bounding box center [123, 317] width 37 height 13
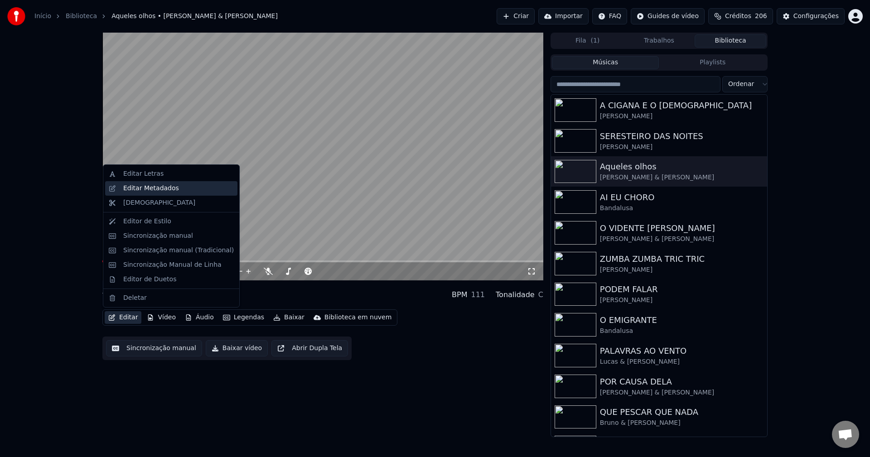
click at [146, 190] on div "Editar Metadados" at bounding box center [151, 188] width 56 height 9
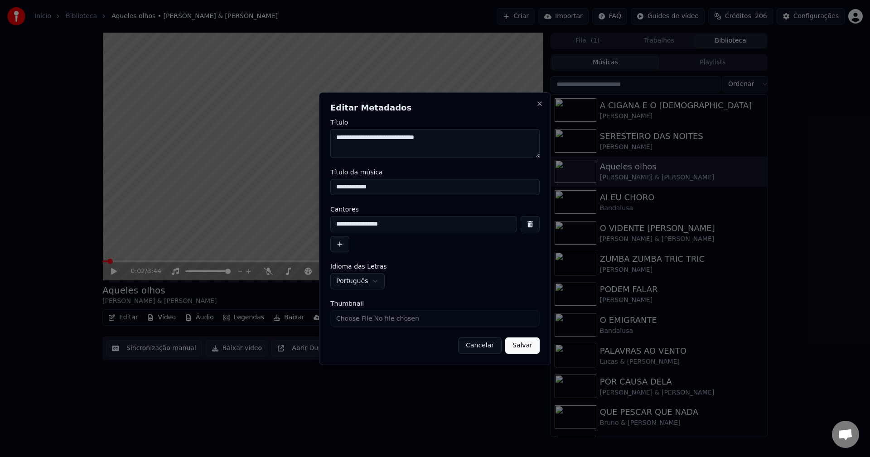
drag, startPoint x: 389, startPoint y: 190, endPoint x: 285, endPoint y: 195, distance: 104.3
click at [285, 195] on body "Início Biblioteca Aqueles olhos • [PERSON_NAME] & [PERSON_NAME] Importar FAQ Gu…" at bounding box center [435, 228] width 870 height 457
type input "**********"
click at [353, 319] on input "Thumbnail" at bounding box center [434, 318] width 209 height 16
type input "**********"
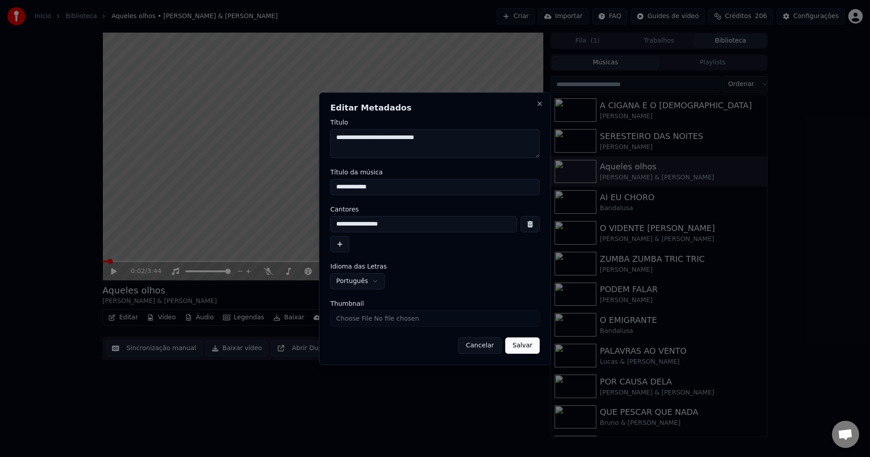
click at [521, 347] on button "Salvar" at bounding box center [522, 346] width 34 height 16
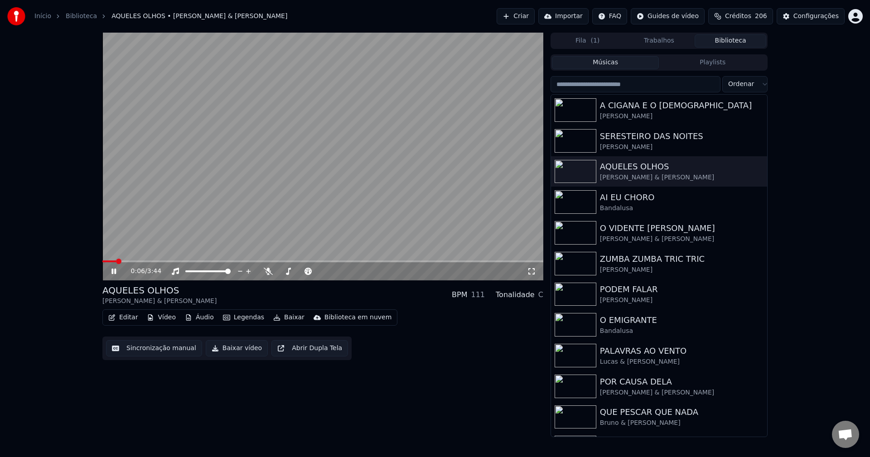
click at [532, 270] on icon at bounding box center [531, 271] width 9 height 7
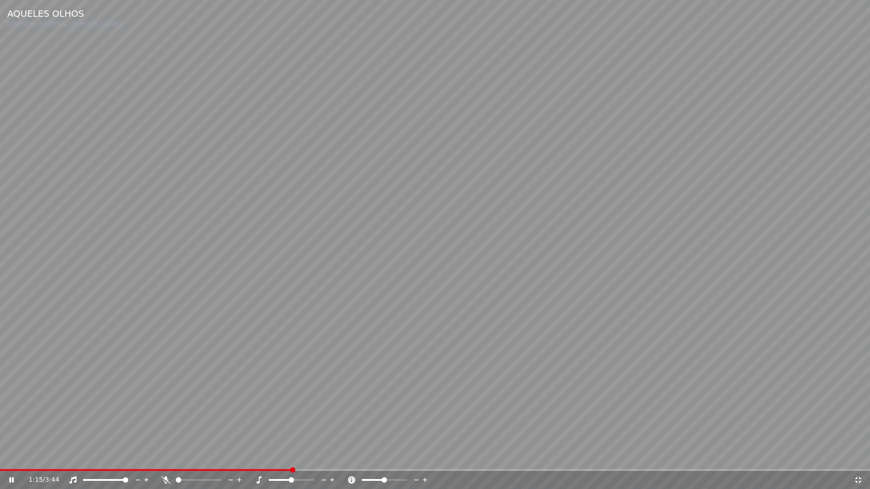
click at [859, 457] on video at bounding box center [435, 244] width 870 height 489
click at [859, 457] on icon at bounding box center [858, 480] width 9 height 7
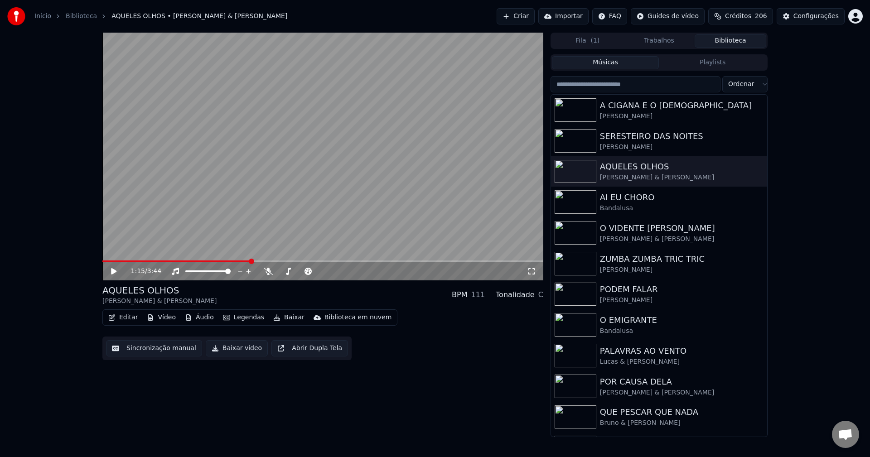
click at [115, 271] on icon at bounding box center [113, 271] width 5 height 6
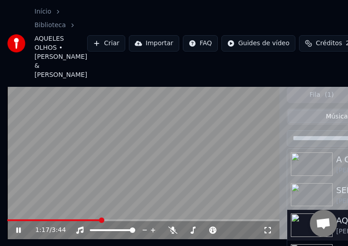
scroll to position [1947, 0]
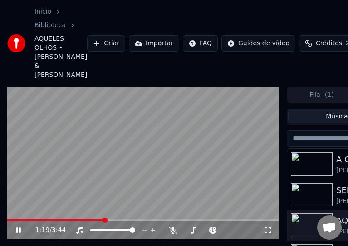
drag, startPoint x: 20, startPoint y: 222, endPoint x: 66, endPoint y: 186, distance: 58.5
click at [23, 227] on icon at bounding box center [24, 230] width 21 height 7
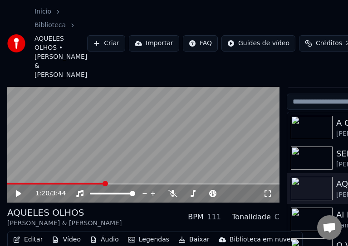
scroll to position [84, 0]
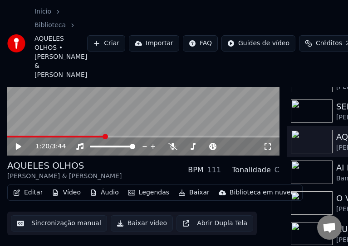
click at [35, 187] on button "Editar" at bounding box center [28, 193] width 37 height 13
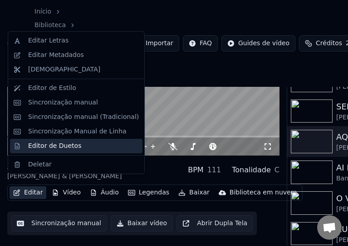
click at [52, 147] on div "Editor de Duetos" at bounding box center [54, 146] width 53 height 9
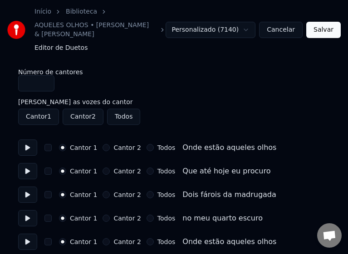
scroll to position [1939, 0]
click at [146, 144] on button "Todos" at bounding box center [149, 147] width 7 height 7
click at [146, 168] on button "Todos" at bounding box center [149, 171] width 7 height 7
click at [146, 191] on button "Todos" at bounding box center [149, 194] width 7 height 7
drag, startPoint x: 145, startPoint y: 209, endPoint x: 142, endPoint y: 225, distance: 16.0
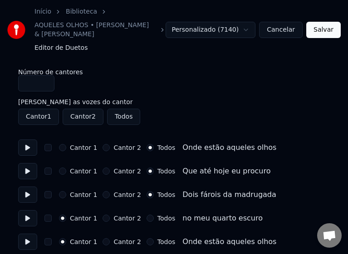
click at [146, 215] on button "Todos" at bounding box center [149, 218] width 7 height 7
drag, startPoint x: 145, startPoint y: 232, endPoint x: 162, endPoint y: 207, distance: 30.3
click at [146, 238] on button "Todos" at bounding box center [149, 241] width 7 height 7
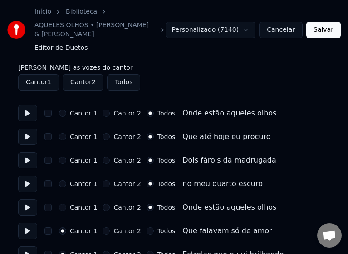
scroll to position [136, 0]
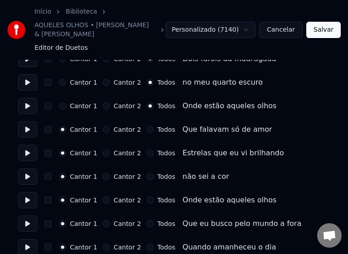
drag, startPoint x: 143, startPoint y: 121, endPoint x: 141, endPoint y: 130, distance: 9.7
click at [146, 126] on button "Todos" at bounding box center [149, 129] width 7 height 7
drag, startPoint x: 143, startPoint y: 143, endPoint x: 144, endPoint y: 156, distance: 13.7
click at [146, 150] on button "Todos" at bounding box center [149, 153] width 7 height 7
click at [146, 173] on button "Todos" at bounding box center [149, 176] width 7 height 7
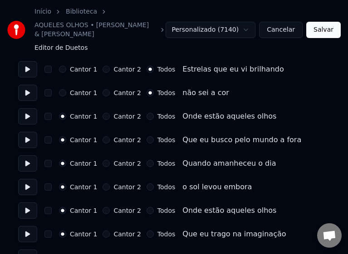
scroll to position [227, 0]
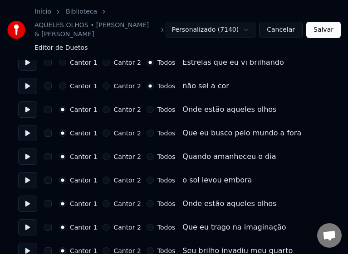
click at [146, 106] on button "Todos" at bounding box center [149, 109] width 7 height 7
click at [146, 130] on button "Todos" at bounding box center [149, 133] width 7 height 7
click at [146, 153] on button "Todos" at bounding box center [149, 156] width 7 height 7
click at [146, 177] on button "Todos" at bounding box center [149, 180] width 7 height 7
drag, startPoint x: 145, startPoint y: 194, endPoint x: 144, endPoint y: 199, distance: 4.6
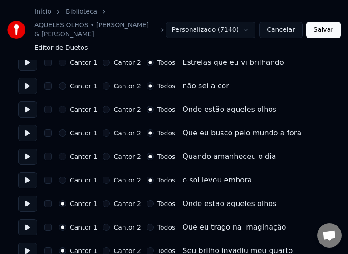
click at [146, 200] on button "Todos" at bounding box center [149, 203] width 7 height 7
drag, startPoint x: 144, startPoint y: 218, endPoint x: 144, endPoint y: 243, distance: 24.5
click at [146, 224] on button "Todos" at bounding box center [149, 227] width 7 height 7
click at [146, 247] on button "Todos" at bounding box center [149, 250] width 7 height 7
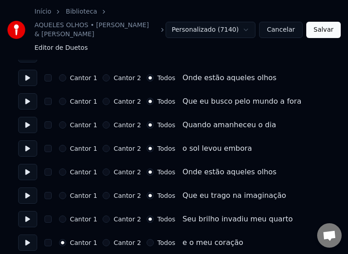
scroll to position [362, 0]
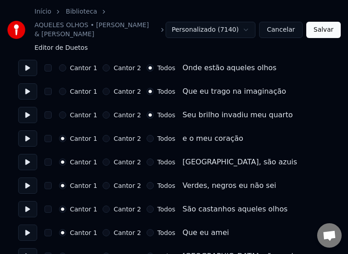
click at [146, 135] on button "Todos" at bounding box center [149, 138] width 7 height 7
drag, startPoint x: 143, startPoint y: 153, endPoint x: 145, endPoint y: 166, distance: 13.7
click at [146, 159] on button "Todos" at bounding box center [149, 162] width 7 height 7
drag, startPoint x: 144, startPoint y: 175, endPoint x: 143, endPoint y: 188, distance: 12.3
click at [146, 182] on button "Todos" at bounding box center [149, 185] width 7 height 7
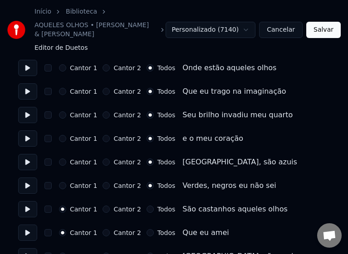
drag, startPoint x: 143, startPoint y: 198, endPoint x: 145, endPoint y: 219, distance: 20.9
click at [146, 206] on button "Todos" at bounding box center [149, 209] width 7 height 7
click at [146, 229] on button "Todos" at bounding box center [149, 232] width 7 height 7
click at [146, 253] on button "Todos" at bounding box center [149, 256] width 7 height 7
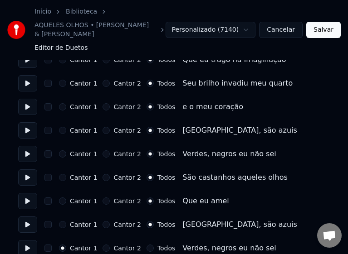
scroll to position [498, 0]
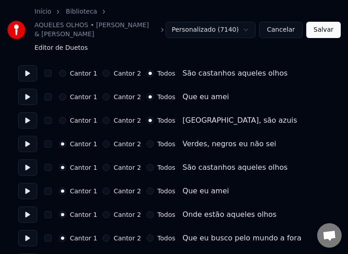
drag, startPoint x: 144, startPoint y: 134, endPoint x: 144, endPoint y: 152, distance: 18.1
click at [146, 140] on button "Todos" at bounding box center [149, 143] width 7 height 7
click at [146, 164] on button "Todos" at bounding box center [149, 167] width 7 height 7
click at [146, 188] on button "Todos" at bounding box center [149, 191] width 7 height 7
drag, startPoint x: 145, startPoint y: 206, endPoint x: 143, endPoint y: 223, distance: 17.8
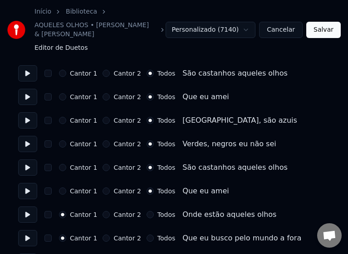
click at [146, 211] on button "Todos" at bounding box center [149, 214] width 7 height 7
drag, startPoint x: 143, startPoint y: 229, endPoint x: 151, endPoint y: 213, distance: 17.8
click at [146, 235] on button "Todos" at bounding box center [149, 238] width 7 height 7
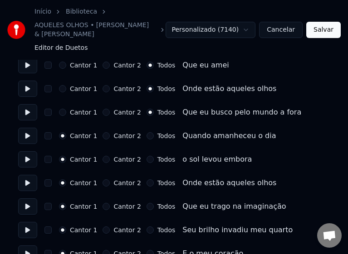
scroll to position [634, 0]
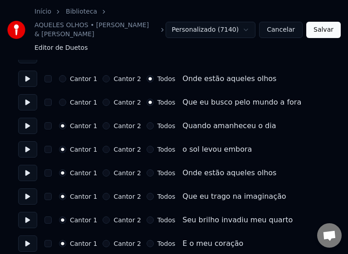
click at [146, 122] on button "Todos" at bounding box center [149, 125] width 7 height 7
drag, startPoint x: 144, startPoint y: 139, endPoint x: 144, endPoint y: 157, distance: 18.1
click at [146, 146] on button "Todos" at bounding box center [149, 149] width 7 height 7
click at [146, 169] on button "Todos" at bounding box center [149, 172] width 7 height 7
click at [146, 193] on button "Todos" at bounding box center [149, 196] width 7 height 7
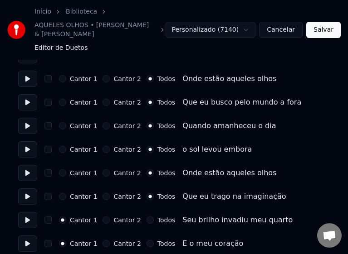
drag, startPoint x: 143, startPoint y: 212, endPoint x: 143, endPoint y: 217, distance: 5.0
click at [146, 217] on button "Todos" at bounding box center [149, 220] width 7 height 7
drag, startPoint x: 144, startPoint y: 237, endPoint x: 178, endPoint y: 197, distance: 52.4
click at [146, 240] on button "Todos" at bounding box center [149, 243] width 7 height 7
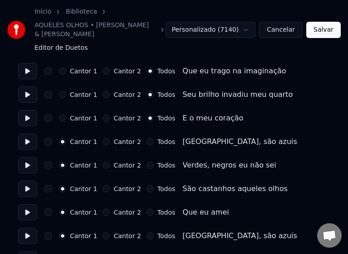
scroll to position [770, 0]
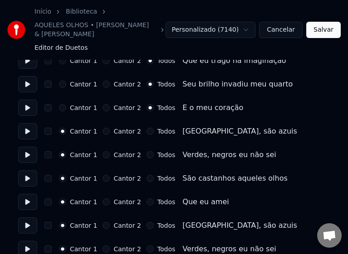
drag, startPoint x: 144, startPoint y: 124, endPoint x: 145, endPoint y: 143, distance: 19.1
click at [144, 126] on div "Cantor 1 Cantor 2 Todos São azuis, são azuis" at bounding box center [173, 131] width 311 height 16
click at [146, 151] on button "Todos" at bounding box center [149, 154] width 7 height 7
drag, startPoint x: 144, startPoint y: 169, endPoint x: 145, endPoint y: 186, distance: 16.8
click at [145, 173] on div "Cantor 1 Cantor 2 Todos São castanhos aqueles olhos" at bounding box center [173, 178] width 311 height 16
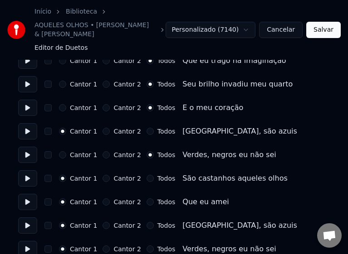
click at [146, 198] on button "Todos" at bounding box center [149, 201] width 7 height 7
click at [146, 128] on button "Todos" at bounding box center [149, 131] width 7 height 7
click at [146, 175] on button "Todos" at bounding box center [149, 178] width 7 height 7
click at [146, 222] on button "Todos" at bounding box center [149, 225] width 7 height 7
click at [146, 246] on button "Todos" at bounding box center [149, 249] width 7 height 7
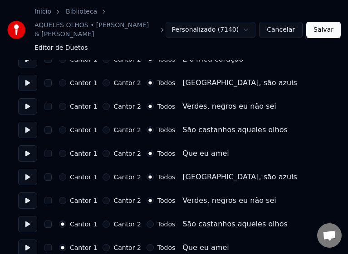
scroll to position [821, 0]
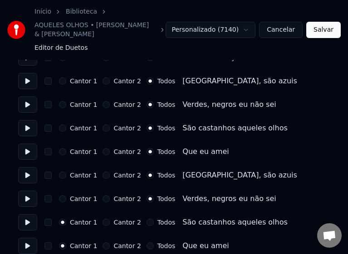
click at [146, 219] on button "Todos" at bounding box center [149, 222] width 7 height 7
drag, startPoint x: 143, startPoint y: 237, endPoint x: 147, endPoint y: 232, distance: 7.2
click at [146, 242] on button "Todos" at bounding box center [149, 245] width 7 height 7
drag, startPoint x: 324, startPoint y: 25, endPoint x: 342, endPoint y: 10, distance: 23.6
click at [327, 24] on button "Salvar" at bounding box center [323, 30] width 34 height 16
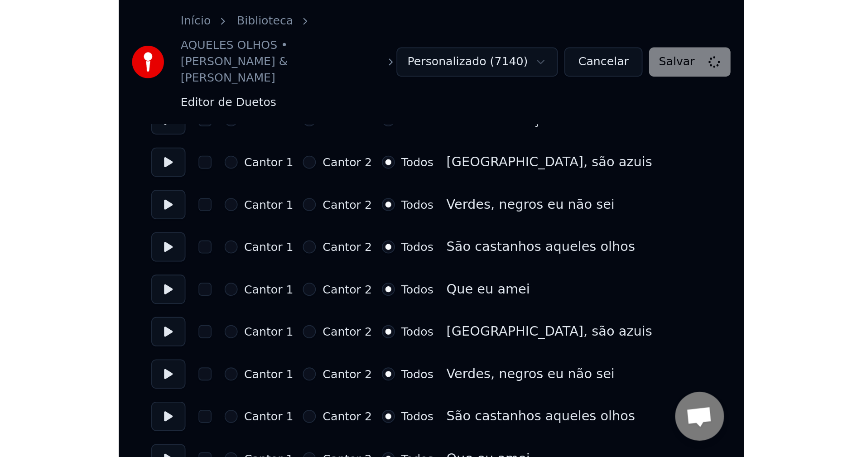
scroll to position [599, 0]
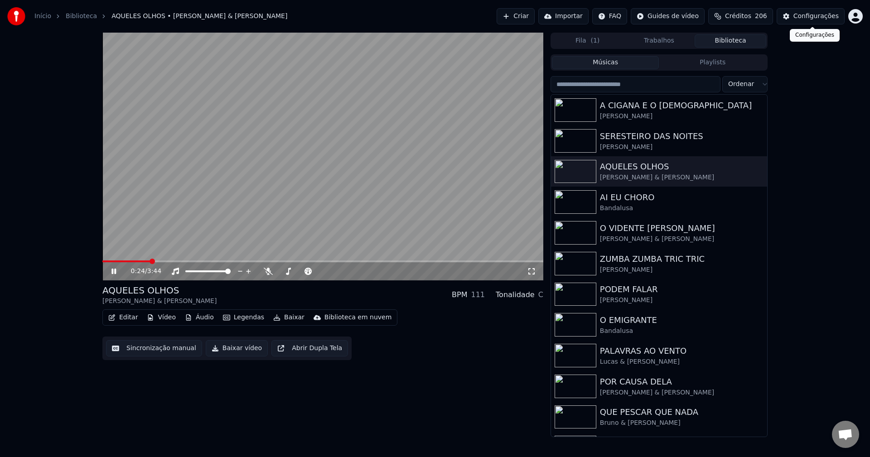
click at [813, 17] on div "Configurações" at bounding box center [815, 16] width 45 height 9
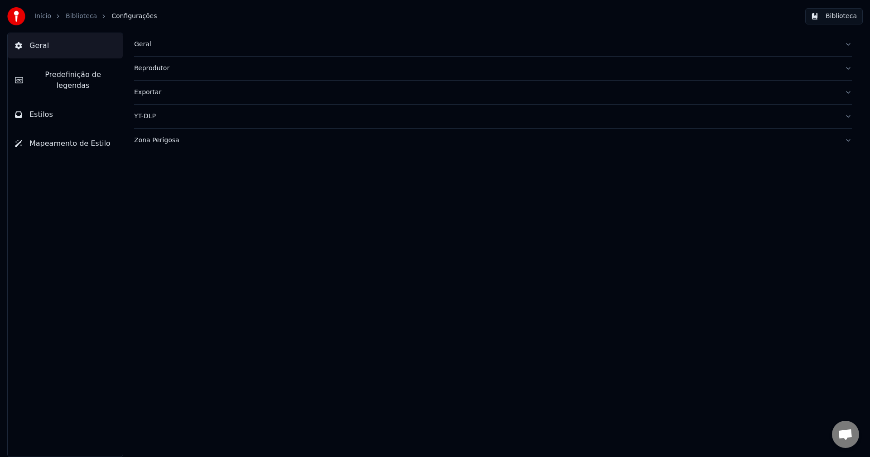
click at [54, 105] on button "Estilos" at bounding box center [65, 114] width 115 height 25
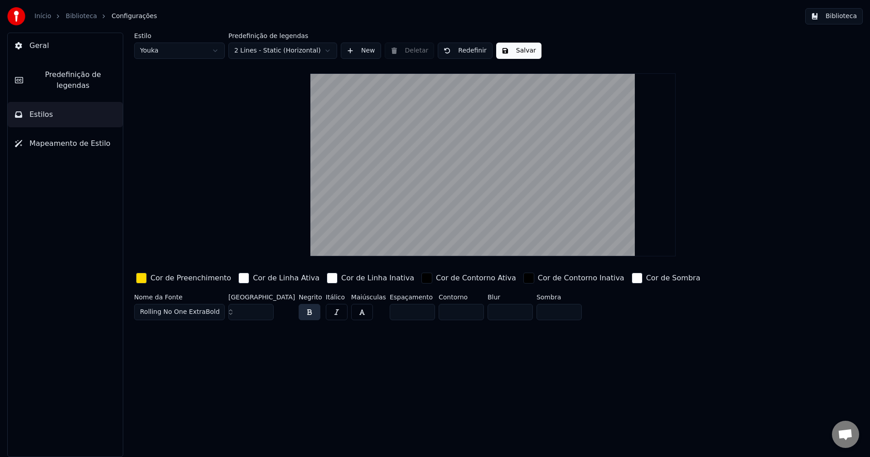
click at [190, 52] on html "Início Biblioteca Configurações Biblioteca Geral Predefinição de legendas Estil…" at bounding box center [435, 228] width 870 height 457
click at [266, 315] on input "**" at bounding box center [250, 312] width 45 height 16
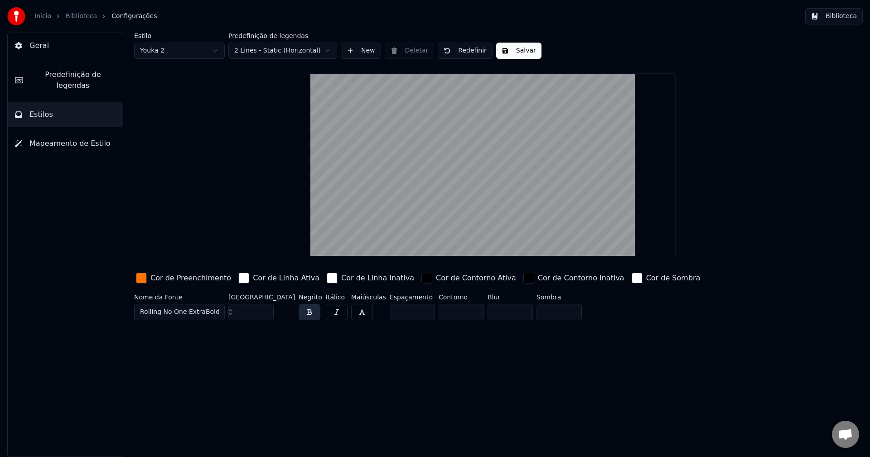
type input "**"
click at [266, 315] on input "**" at bounding box center [250, 312] width 45 height 16
click at [507, 57] on button "Salvar" at bounding box center [518, 51] width 45 height 16
click at [850, 15] on button "Biblioteca" at bounding box center [834, 16] width 58 height 16
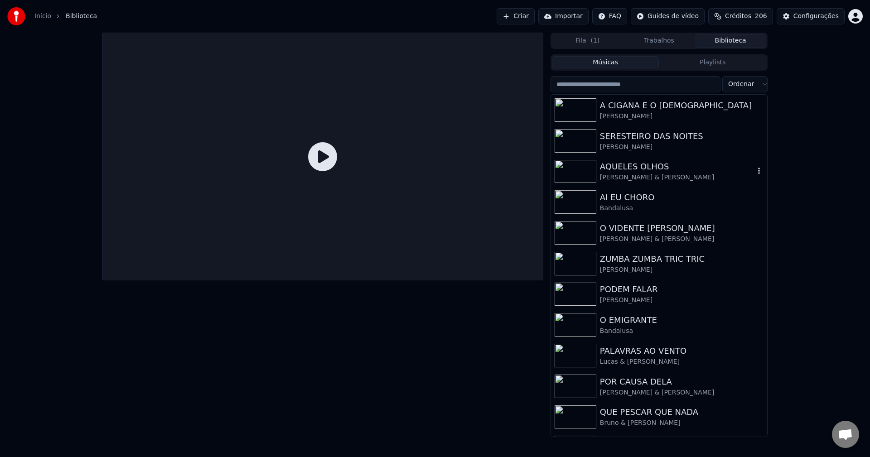
click at [619, 172] on div "AQUELES OLHOS" at bounding box center [677, 166] width 155 height 13
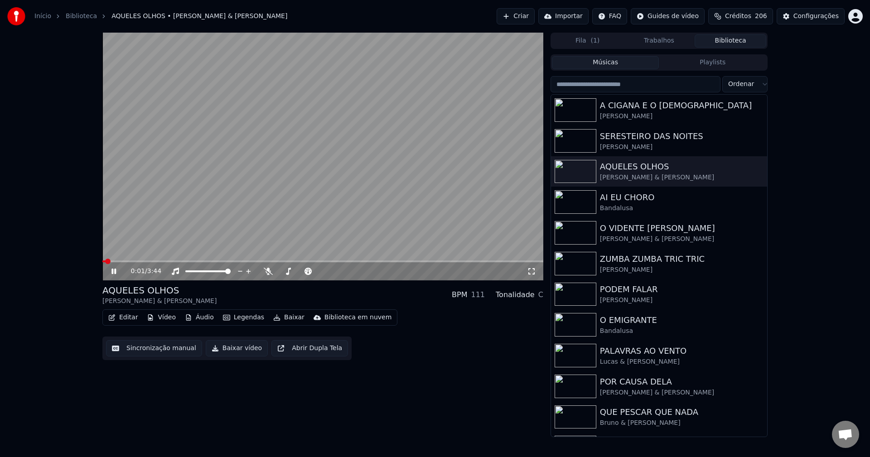
click at [166, 262] on span at bounding box center [322, 262] width 441 height 2
click at [115, 274] on icon at bounding box center [113, 271] width 5 height 5
drag, startPoint x: 230, startPoint y: 349, endPoint x: 223, endPoint y: 358, distance: 11.7
click at [230, 349] on button "Baixar vídeo" at bounding box center [237, 348] width 62 height 16
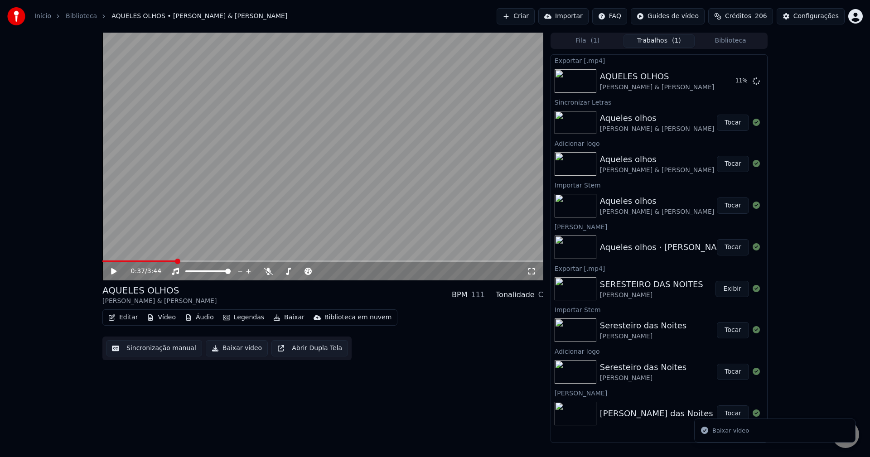
click at [531, 272] on icon at bounding box center [531, 271] width 9 height 7
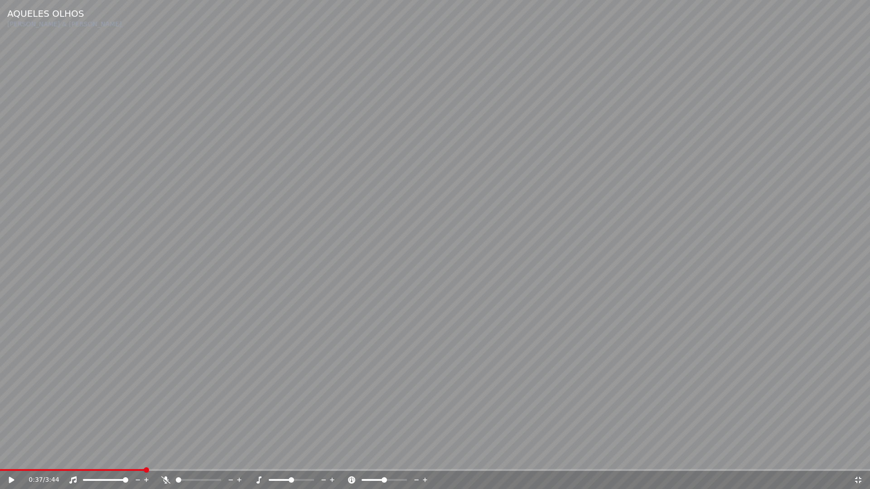
click at [860, 457] on icon at bounding box center [858, 480] width 9 height 7
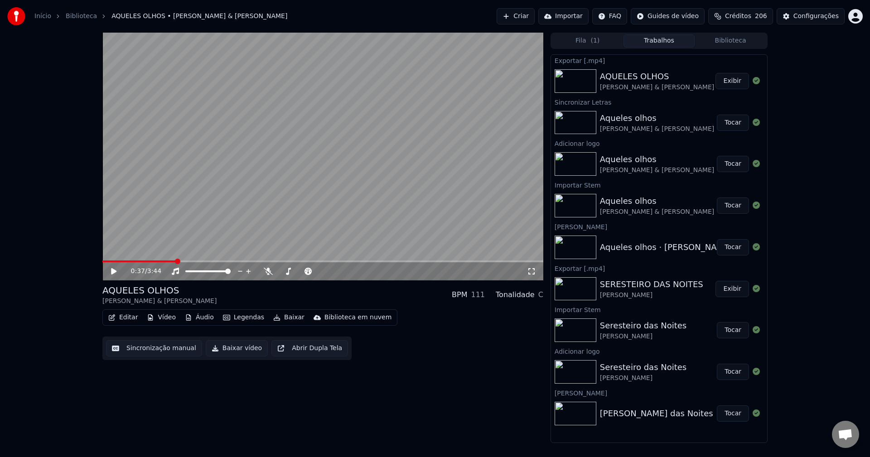
click at [741, 40] on button "Biblioteca" at bounding box center [731, 40] width 72 height 13
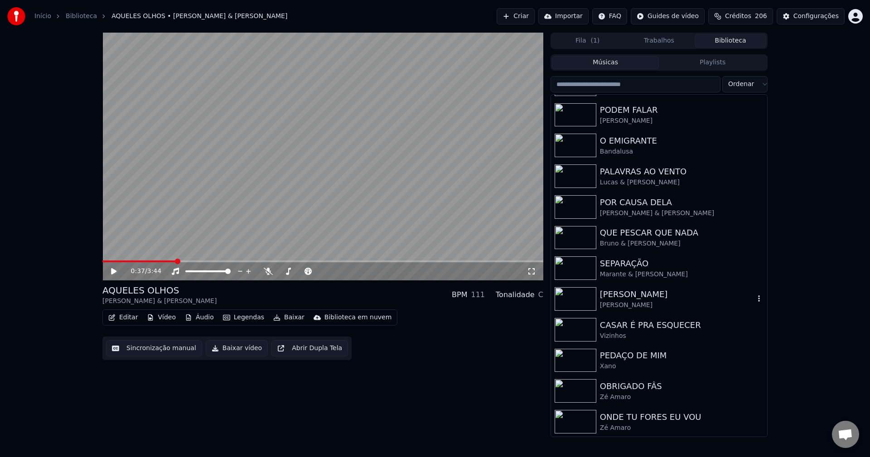
scroll to position [180, 0]
click at [639, 240] on div "Bruno & [PERSON_NAME]" at bounding box center [677, 243] width 155 height 9
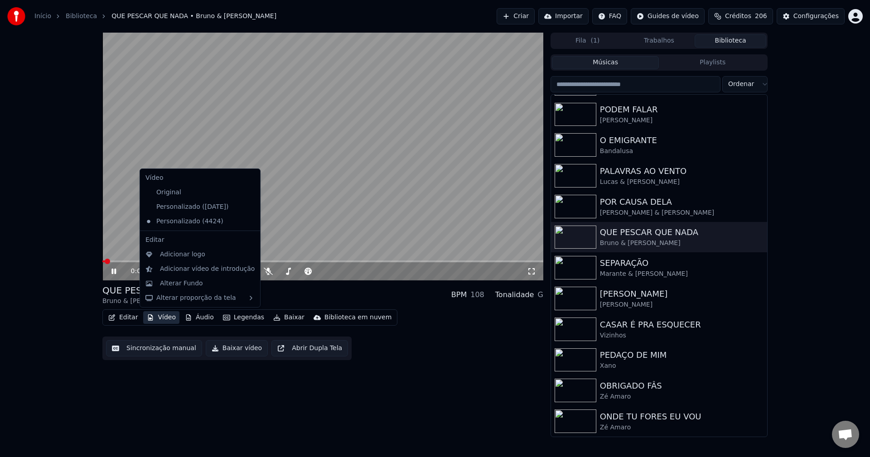
click at [166, 319] on button "Vídeo" at bounding box center [161, 317] width 36 height 13
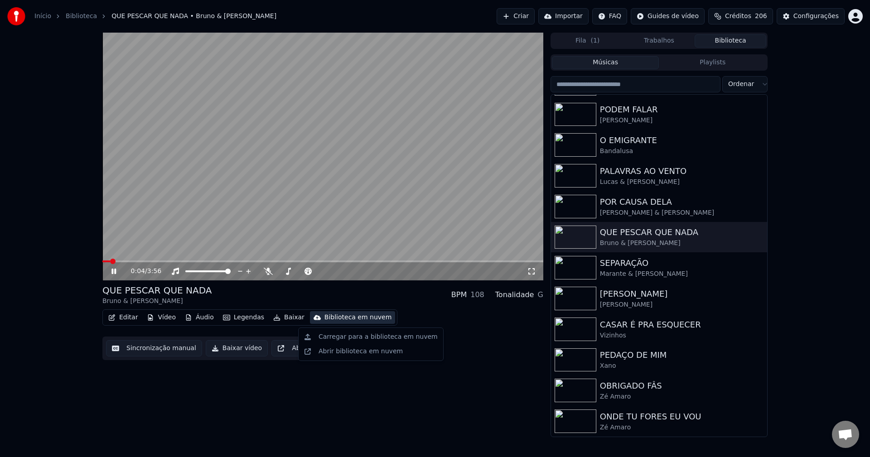
click at [149, 261] on span at bounding box center [322, 262] width 441 height 2
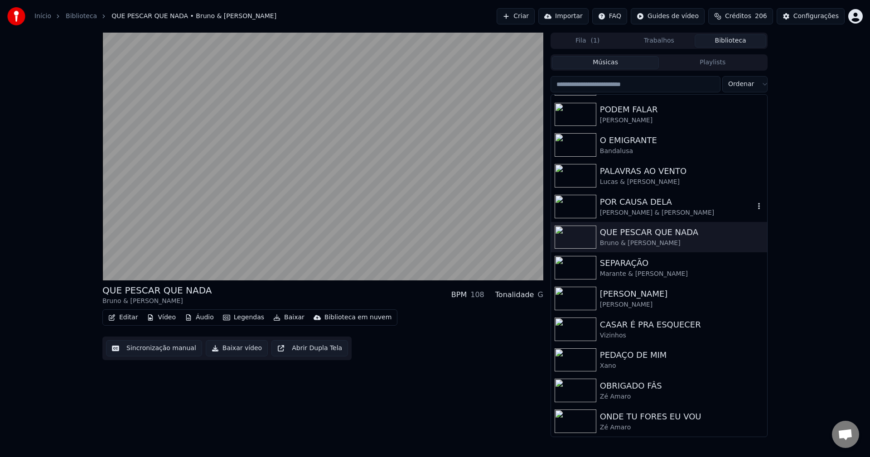
click at [626, 214] on div "[PERSON_NAME] & [PERSON_NAME]" at bounding box center [677, 212] width 155 height 9
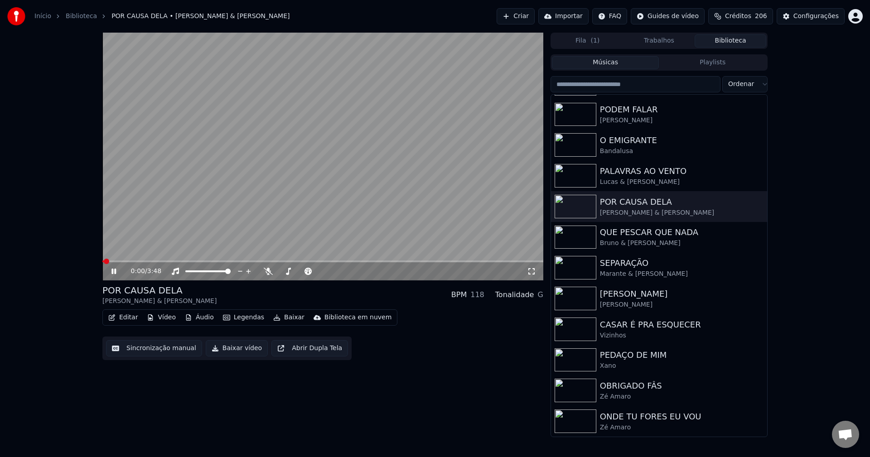
click at [149, 261] on span at bounding box center [322, 262] width 441 height 2
click at [135, 261] on span at bounding box center [118, 262] width 33 height 2
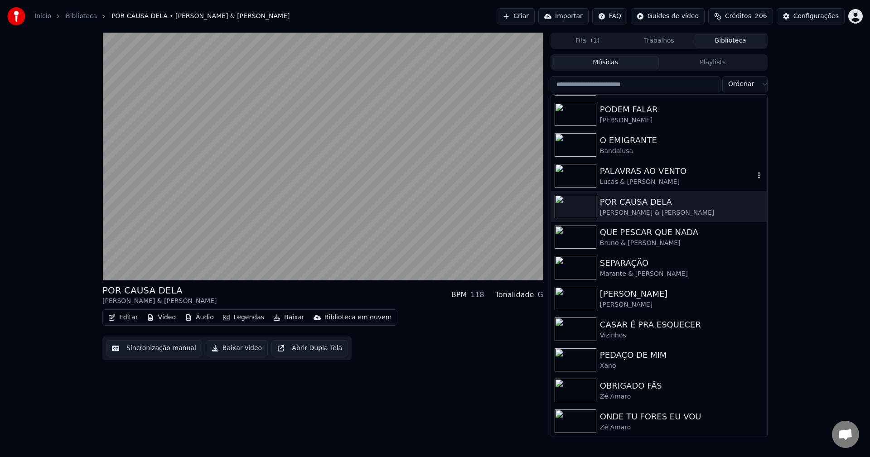
click at [639, 174] on div "PALAVRAS AO VENTO" at bounding box center [677, 171] width 155 height 13
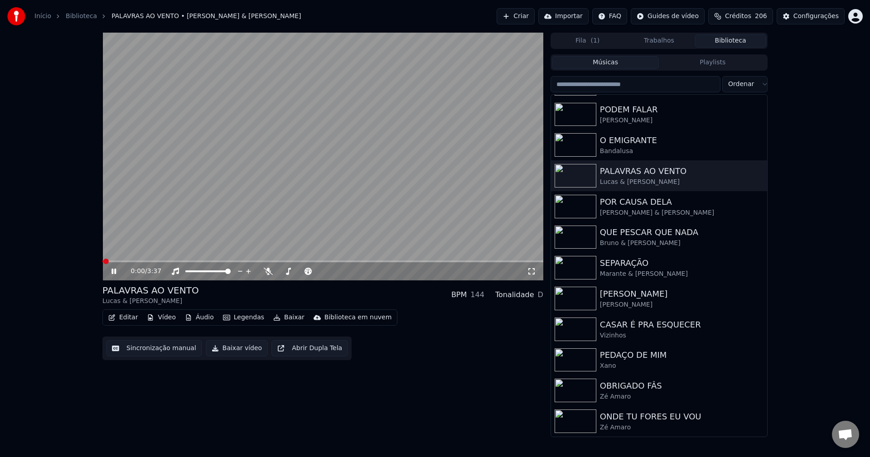
click at [141, 262] on span at bounding box center [322, 262] width 441 height 2
click at [120, 261] on span at bounding box center [111, 262] width 18 height 2
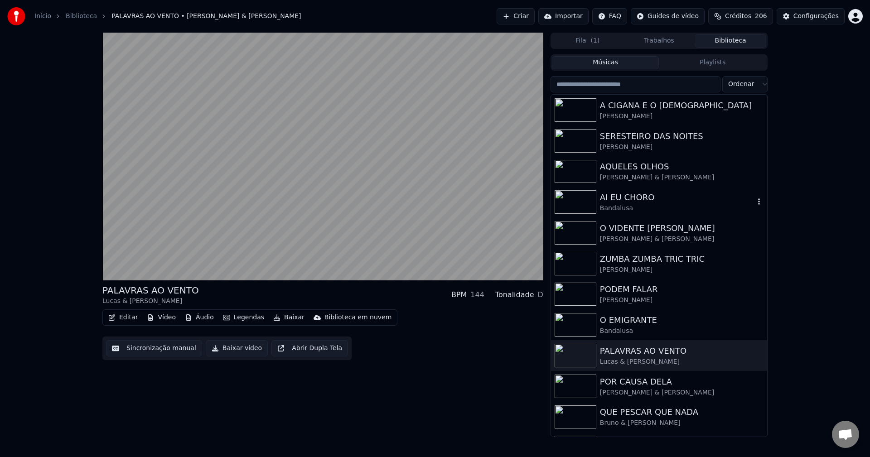
click at [625, 208] on div "Bandalusa" at bounding box center [677, 208] width 155 height 9
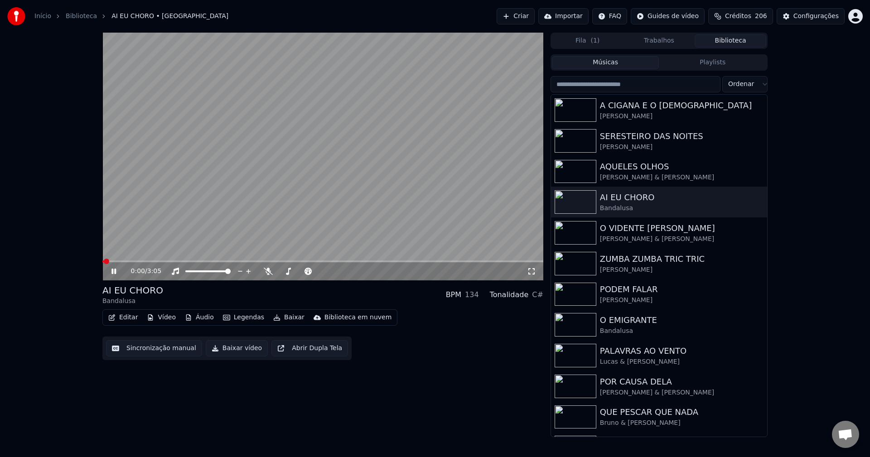
click at [129, 261] on span at bounding box center [322, 262] width 441 height 2
click at [114, 273] on icon at bounding box center [120, 271] width 21 height 7
click at [630, 115] on div "[PERSON_NAME]" at bounding box center [677, 116] width 155 height 9
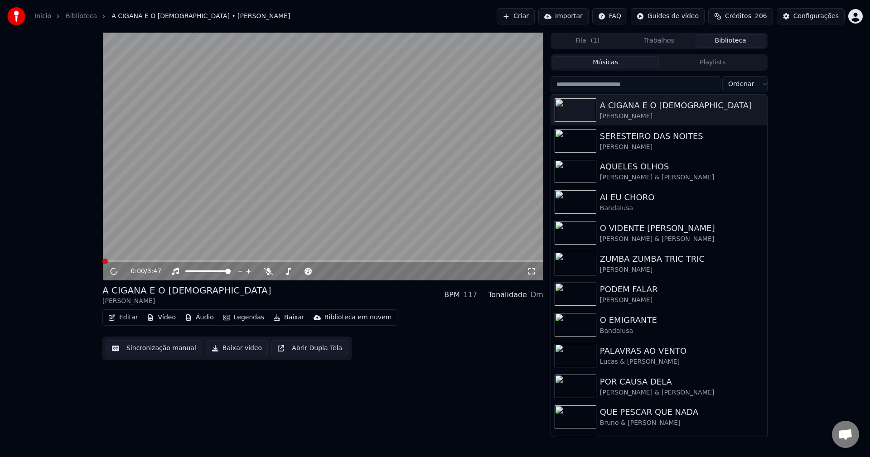
click at [133, 318] on button "Editar" at bounding box center [123, 317] width 37 height 13
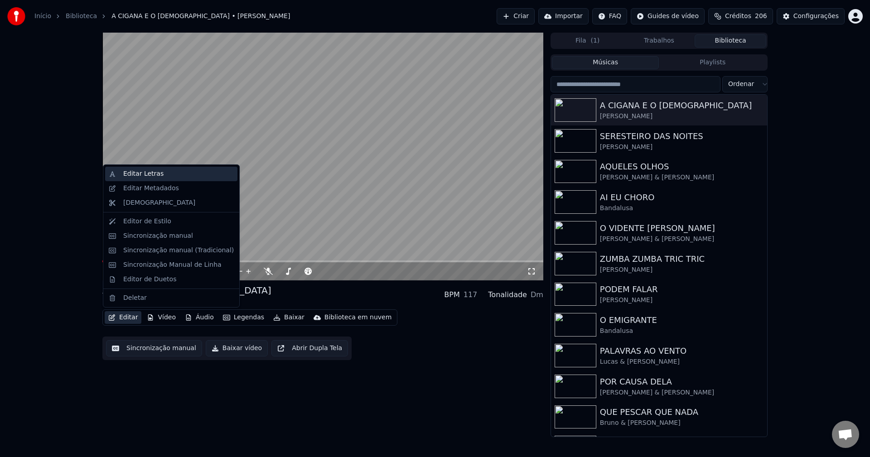
click at [142, 174] on div "Editar Letras" at bounding box center [143, 173] width 40 height 9
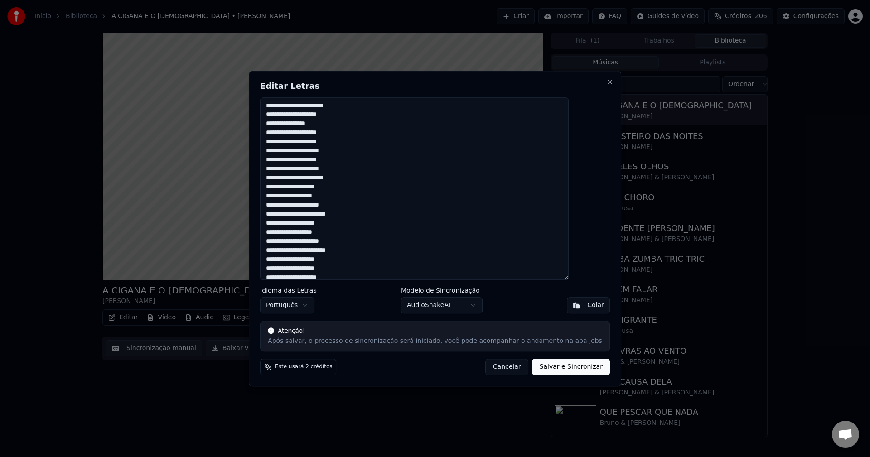
click at [497, 368] on button "Cancelar" at bounding box center [506, 367] width 43 height 16
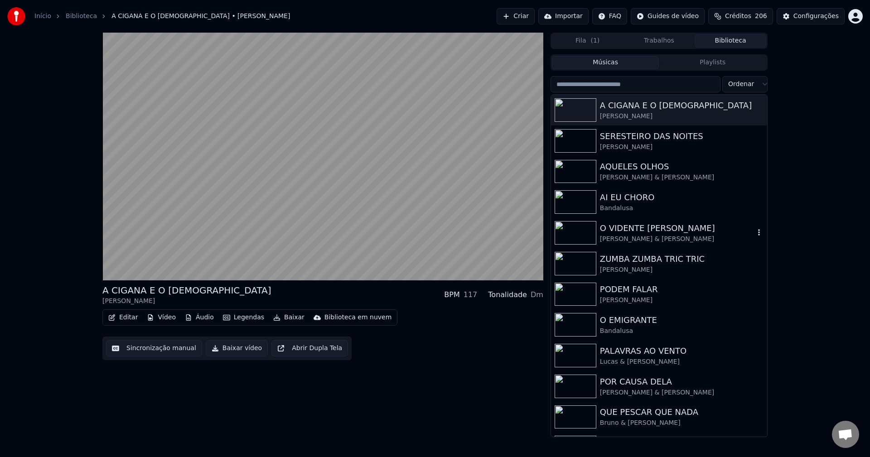
click at [647, 235] on div "[PERSON_NAME] & [PERSON_NAME]" at bounding box center [677, 239] width 155 height 9
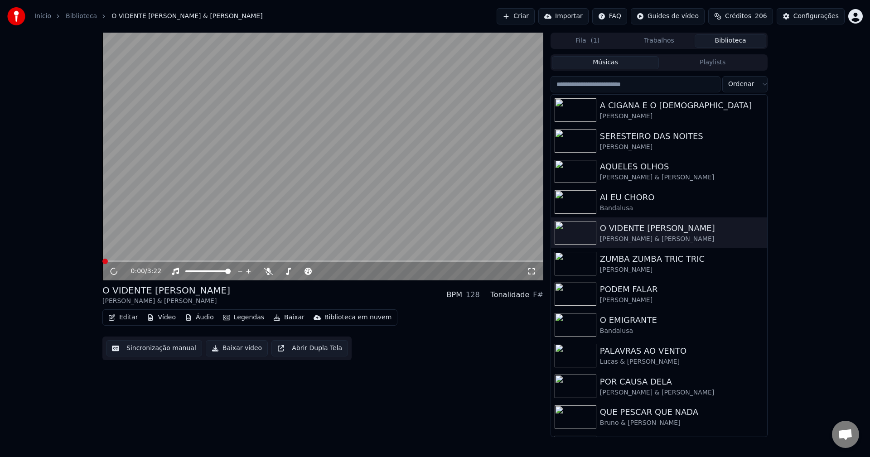
click at [131, 318] on button "Editar" at bounding box center [123, 317] width 37 height 13
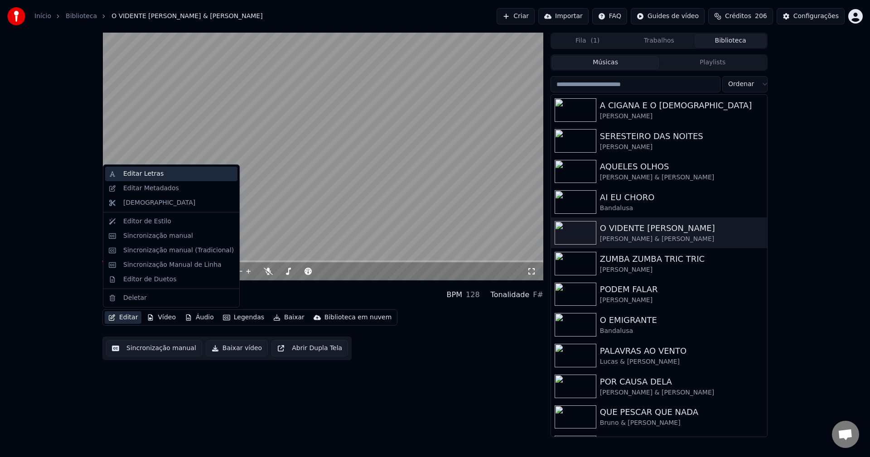
click at [140, 177] on div "Editar Letras" at bounding box center [143, 173] width 40 height 9
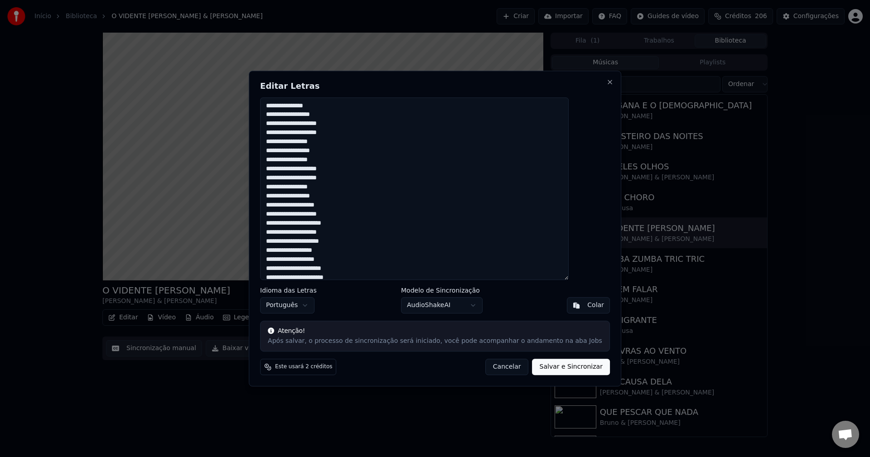
click at [497, 368] on button "Cancelar" at bounding box center [506, 367] width 43 height 16
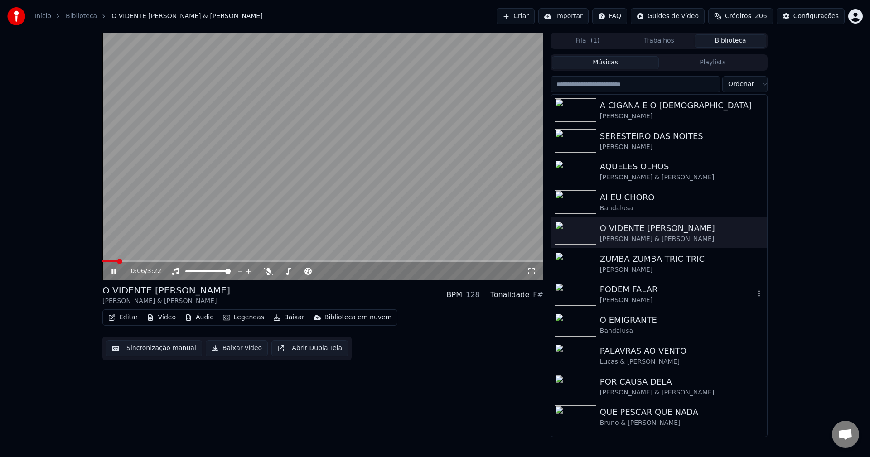
click at [629, 294] on div "PODEM FALAR" at bounding box center [677, 289] width 155 height 13
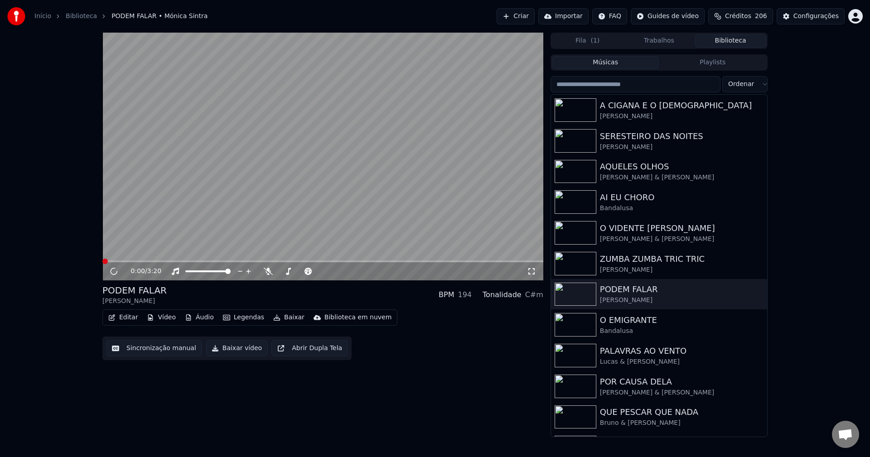
click at [129, 320] on button "Editar" at bounding box center [123, 317] width 37 height 13
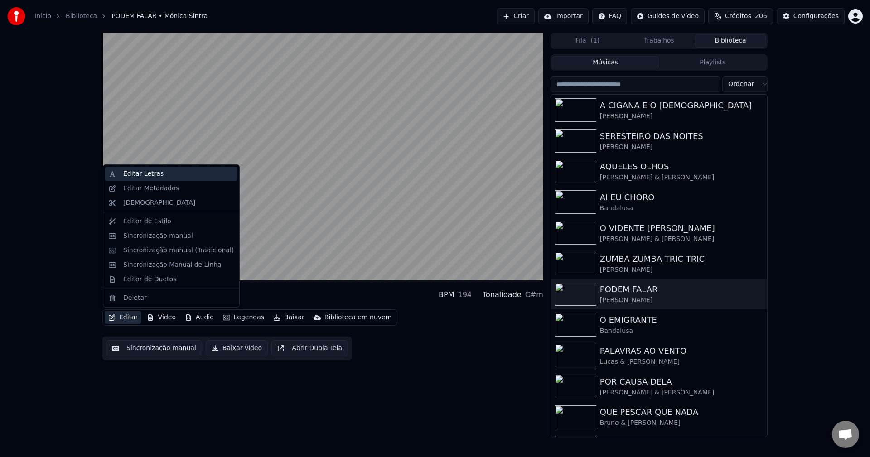
click at [144, 175] on div "Editar Letras" at bounding box center [143, 173] width 40 height 9
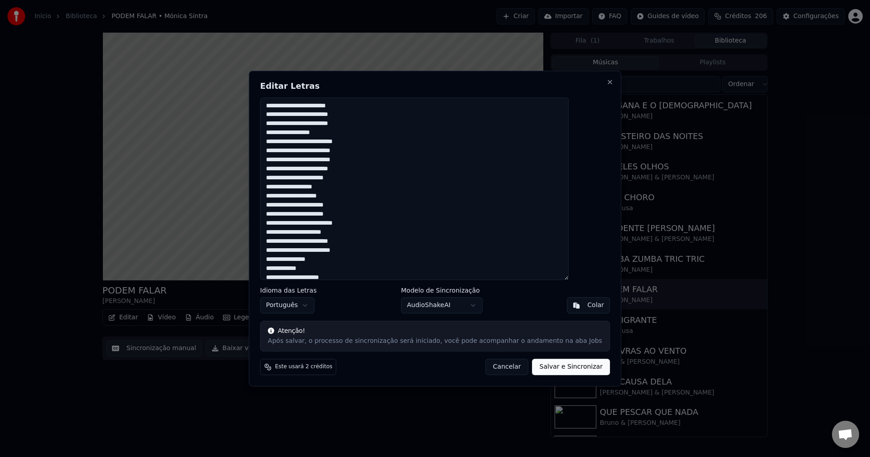
click at [492, 370] on button "Cancelar" at bounding box center [506, 367] width 43 height 16
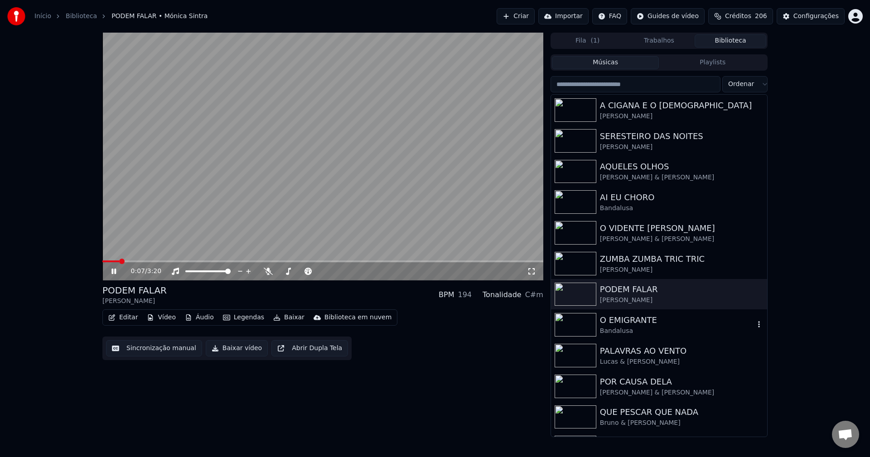
drag, startPoint x: 636, startPoint y: 323, endPoint x: 570, endPoint y: 303, distance: 69.2
click at [636, 323] on div "O EMIGRANTE" at bounding box center [677, 320] width 155 height 13
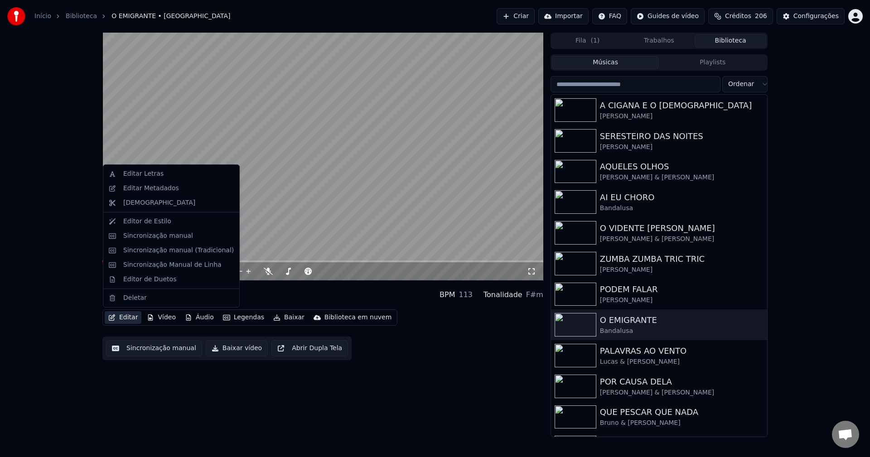
click at [124, 318] on button "Editar" at bounding box center [123, 317] width 37 height 13
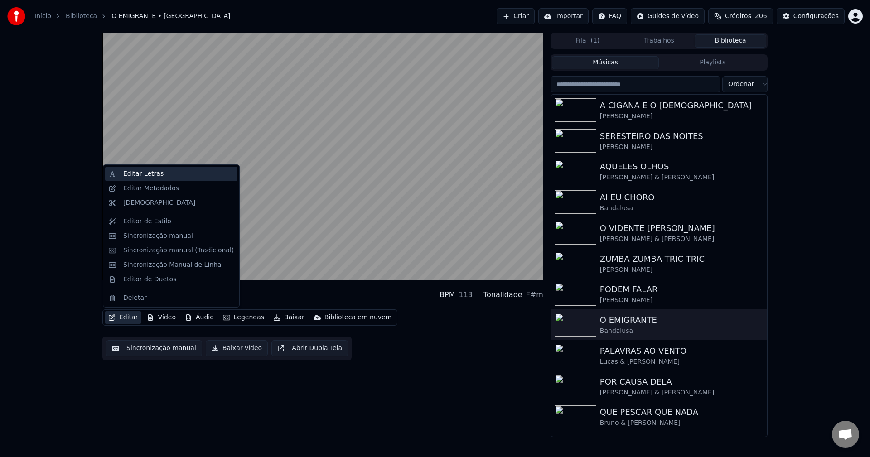
click at [139, 174] on div "Editar Letras" at bounding box center [143, 173] width 40 height 9
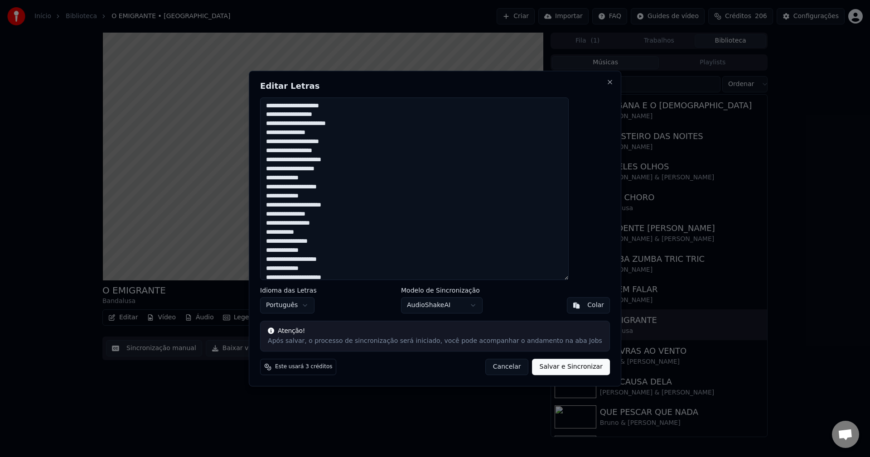
drag, startPoint x: 487, startPoint y: 371, endPoint x: 491, endPoint y: 365, distance: 7.4
click at [487, 371] on button "Cancelar" at bounding box center [506, 367] width 43 height 16
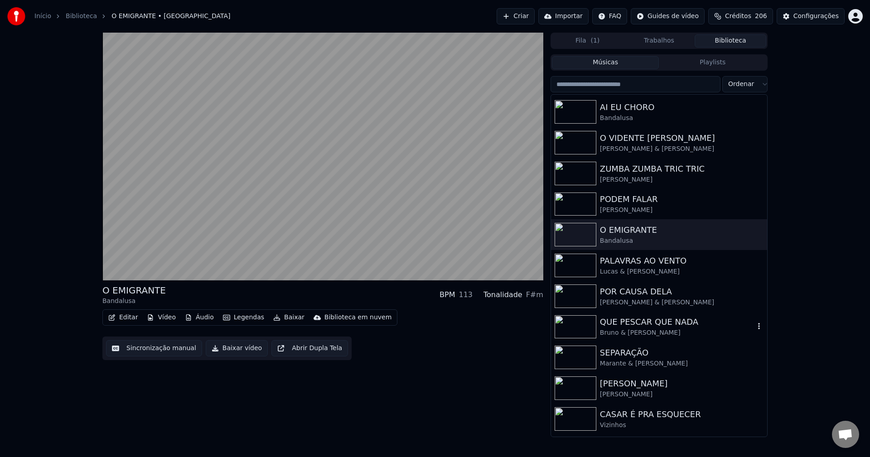
scroll to position [91, 0]
click at [648, 361] on div "Marante & [PERSON_NAME]" at bounding box center [677, 363] width 155 height 9
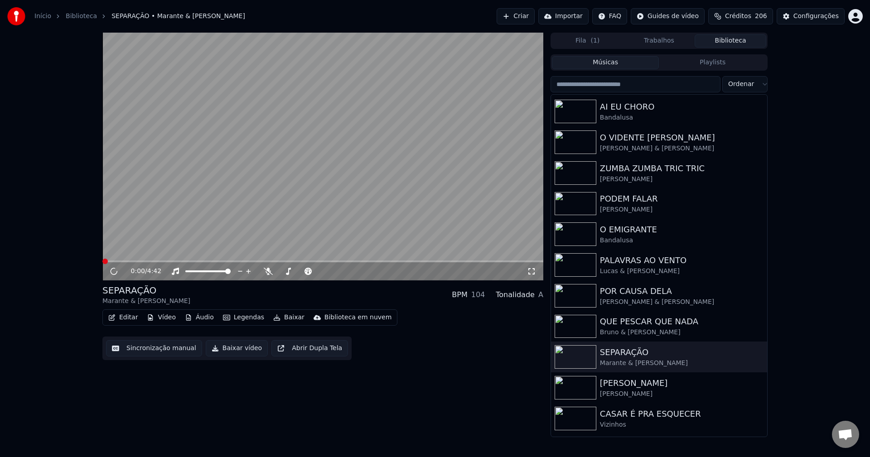
click at [135, 319] on button "Editar" at bounding box center [123, 317] width 37 height 13
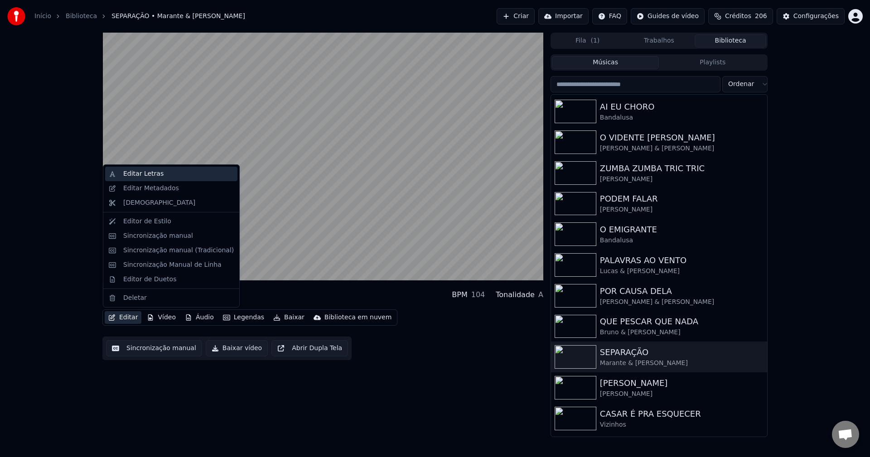
click at [148, 175] on div "Editar Letras" at bounding box center [143, 173] width 40 height 9
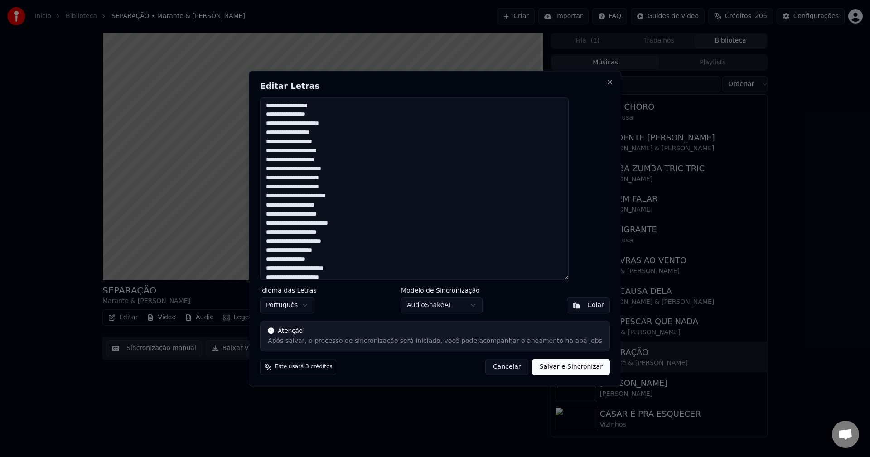
click at [499, 368] on button "Cancelar" at bounding box center [506, 367] width 43 height 16
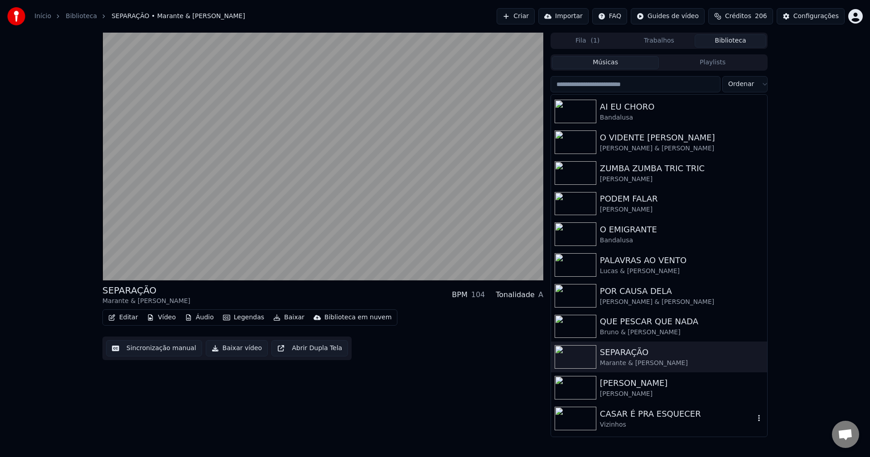
click at [636, 421] on div "Vizinhos" at bounding box center [677, 424] width 155 height 9
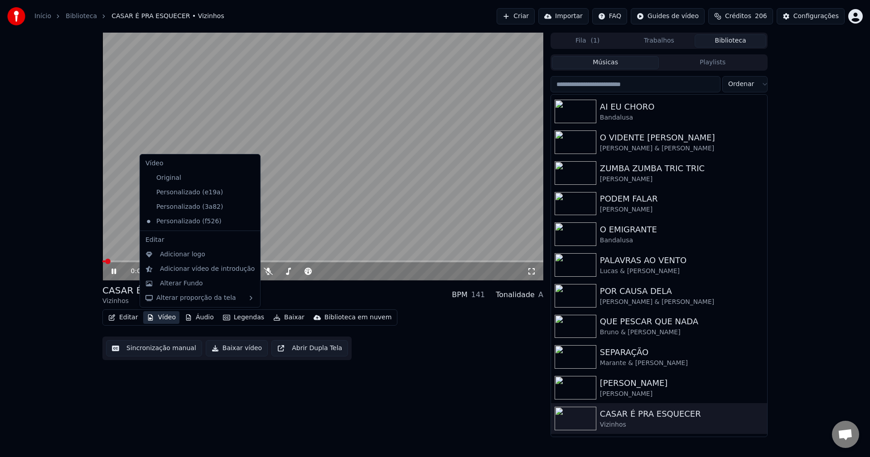
click at [166, 319] on button "Vídeo" at bounding box center [161, 317] width 36 height 13
click at [178, 208] on div "Personalizado (3a82)" at bounding box center [193, 207] width 103 height 14
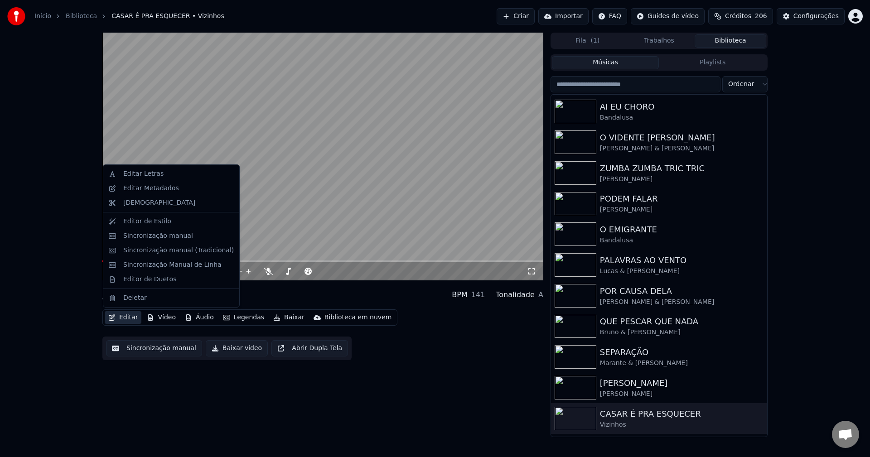
click at [130, 317] on button "Editar" at bounding box center [123, 317] width 37 height 13
click at [137, 174] on div "Editar Letras" at bounding box center [143, 173] width 40 height 9
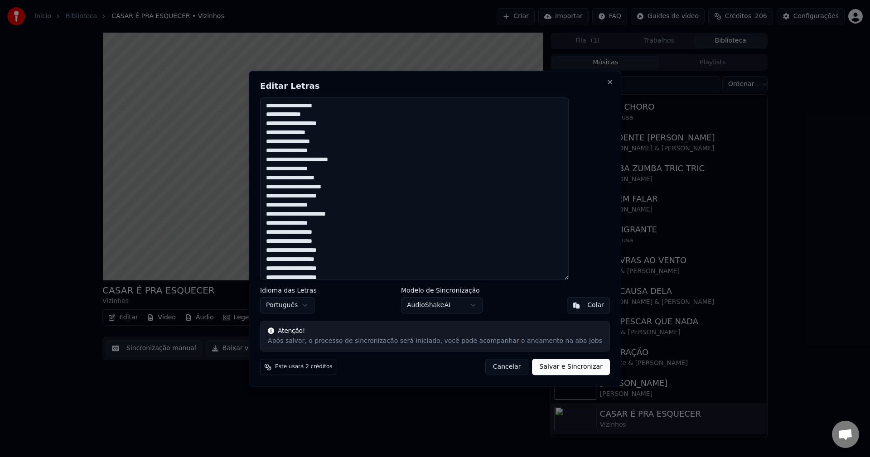
click at [500, 369] on button "Cancelar" at bounding box center [506, 367] width 43 height 16
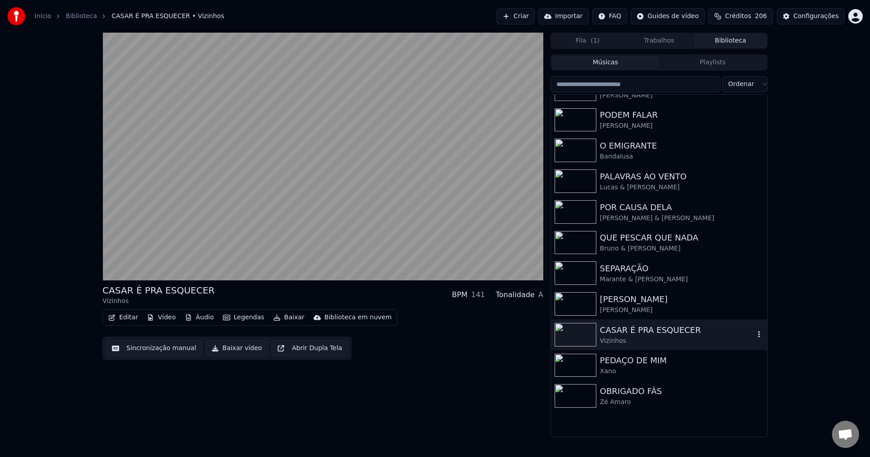
scroll to position [180, 0]
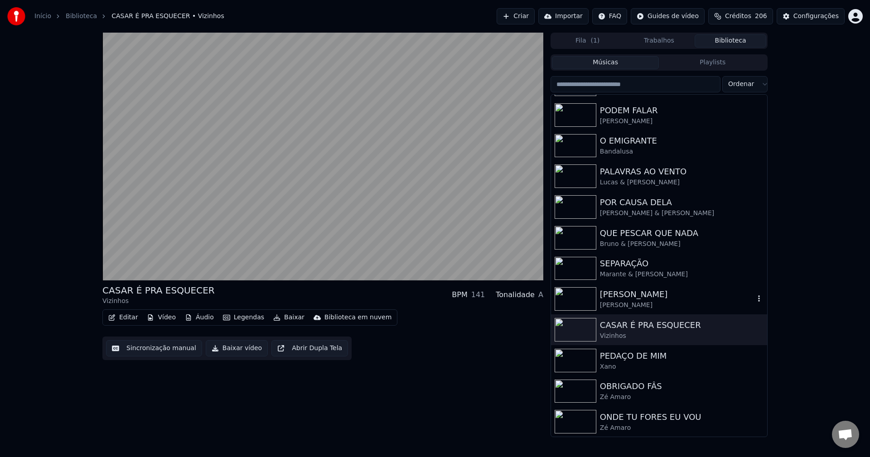
drag, startPoint x: 631, startPoint y: 300, endPoint x: 715, endPoint y: 289, distance: 84.5
click at [633, 300] on div "[PERSON_NAME]" at bounding box center [677, 294] width 155 height 13
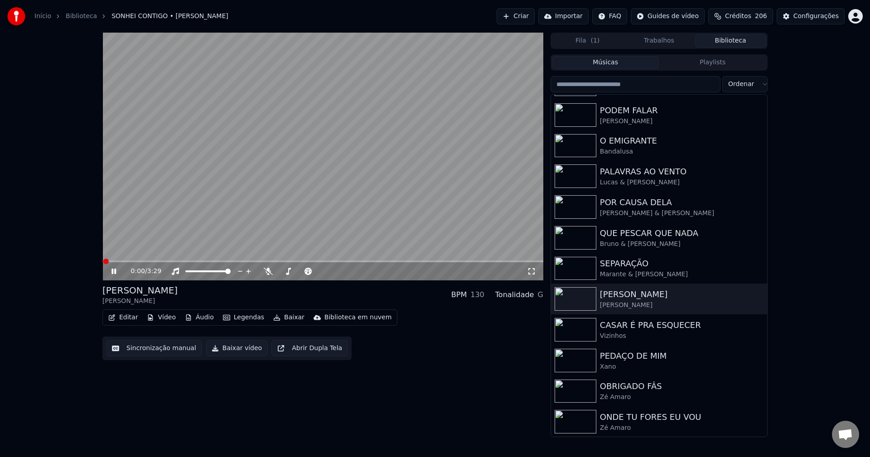
click at [126, 261] on span at bounding box center [322, 262] width 441 height 2
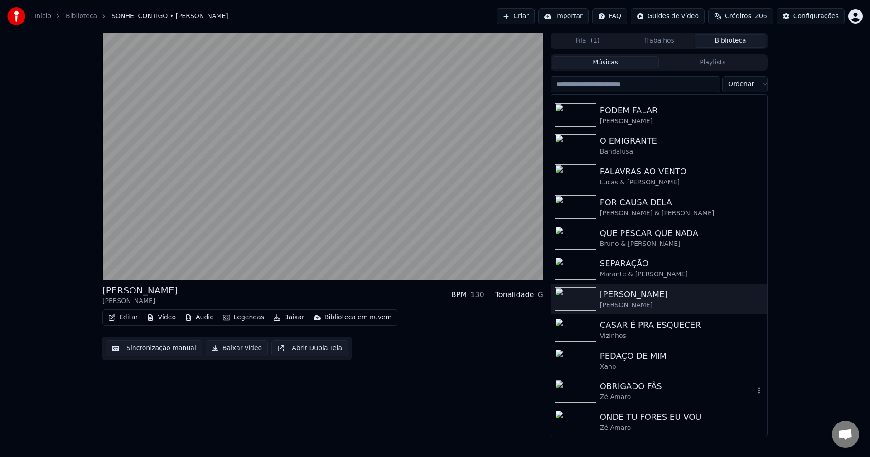
scroll to position [180, 0]
click at [638, 389] on div "OBRIGADO FÂS" at bounding box center [677, 386] width 155 height 13
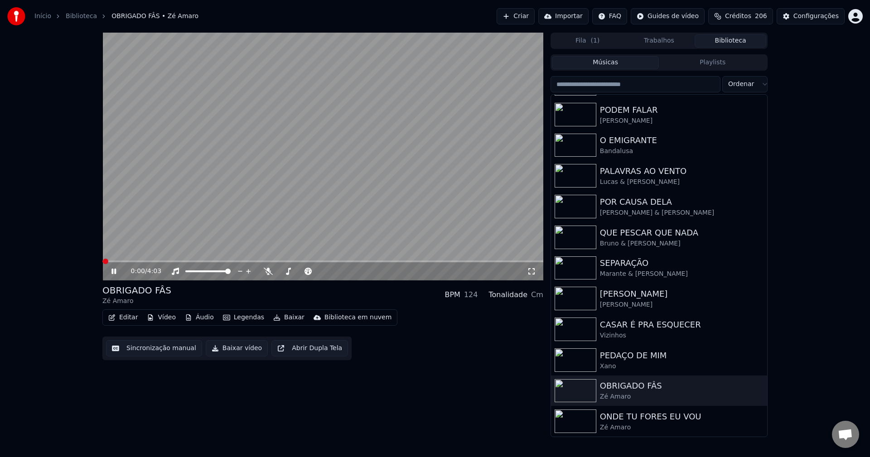
click at [123, 314] on button "Editar" at bounding box center [123, 317] width 37 height 13
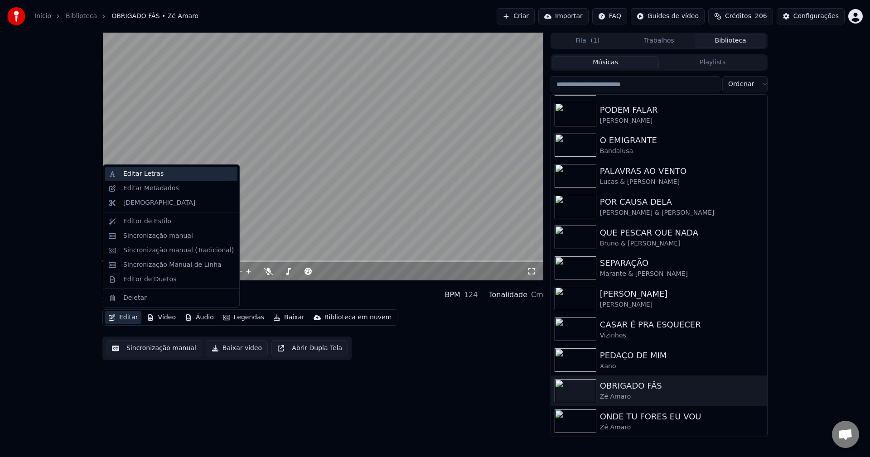
click at [134, 176] on div "Editar Letras" at bounding box center [143, 173] width 40 height 9
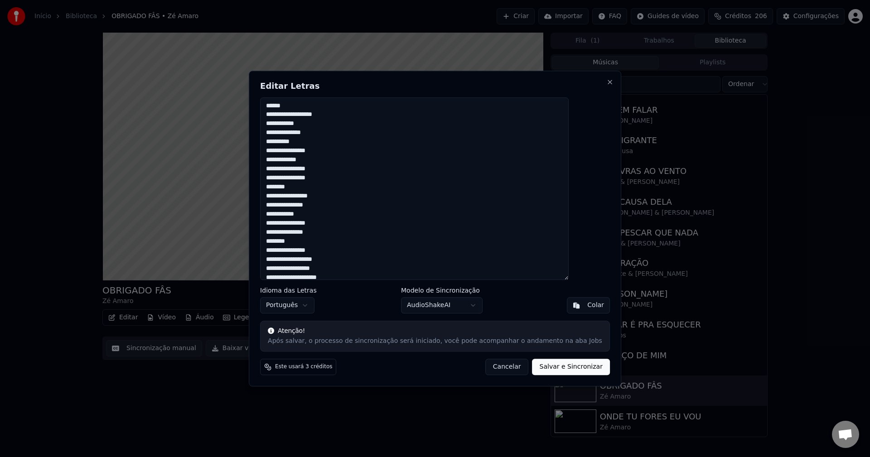
click at [503, 368] on button "Cancelar" at bounding box center [506, 367] width 43 height 16
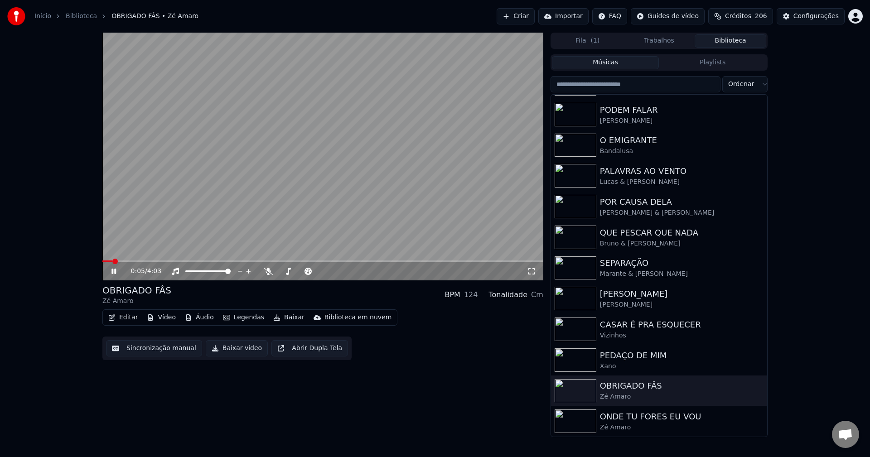
click at [141, 262] on span at bounding box center [322, 262] width 441 height 2
click at [121, 261] on span at bounding box center [127, 262] width 50 height 2
click at [113, 272] on icon at bounding box center [113, 271] width 5 height 5
click at [732, 39] on button "Biblioteca" at bounding box center [731, 40] width 72 height 13
click at [42, 15] on link "Início" at bounding box center [42, 16] width 17 height 9
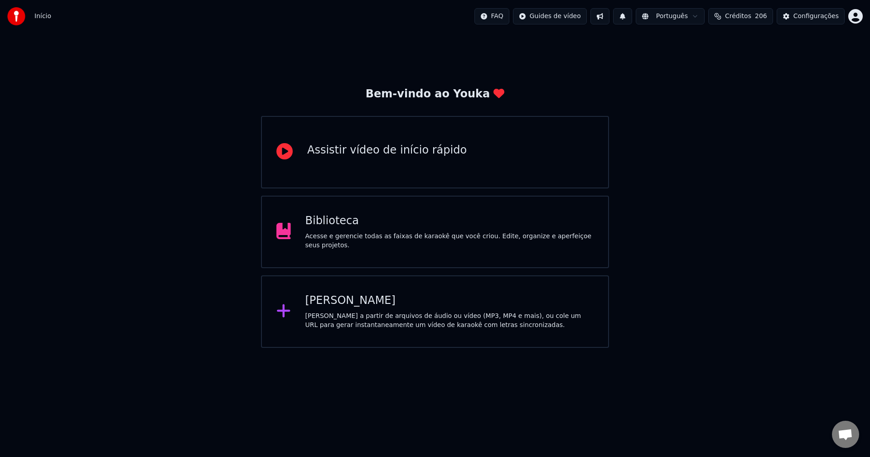
click at [344, 304] on div "[PERSON_NAME]" at bounding box center [449, 301] width 289 height 14
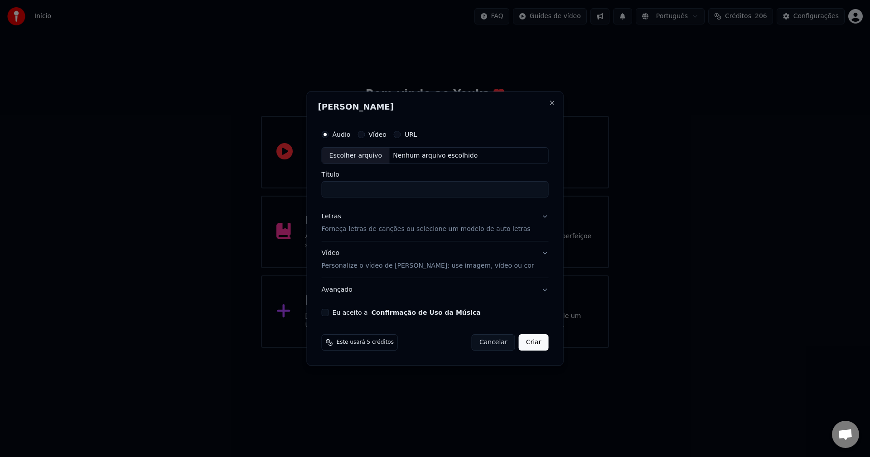
click at [362, 159] on div "Escolher arquivo" at bounding box center [356, 156] width 68 height 16
type input "**********"
click at [338, 218] on div "Letras" at bounding box center [331, 216] width 19 height 9
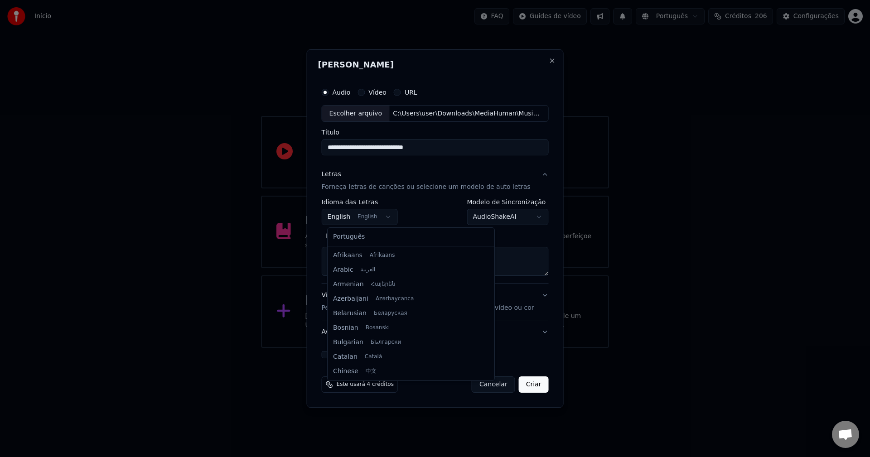
click at [370, 219] on body "Início FAQ Guides de vídeo Português Créditos 206 Configurações Bem-vindo ao Yo…" at bounding box center [435, 174] width 870 height 348
select select "**"
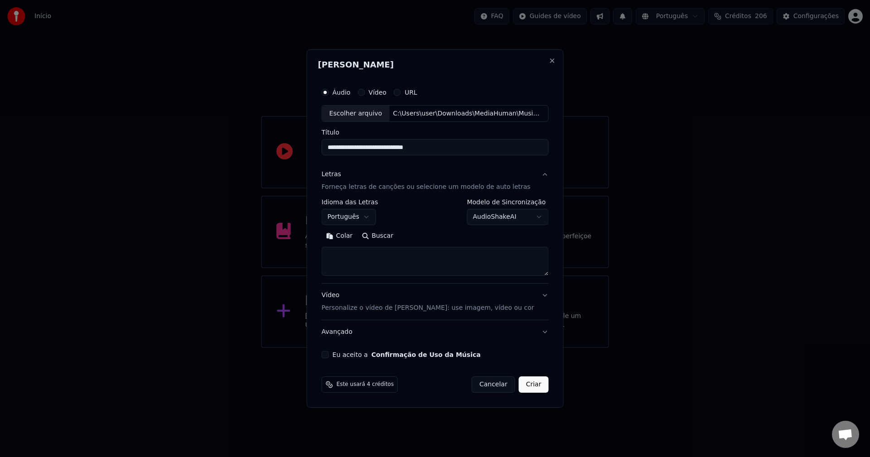
click at [351, 233] on button "Colar" at bounding box center [340, 236] width 36 height 14
click at [436, 237] on button "Expandir" at bounding box center [426, 236] width 47 height 14
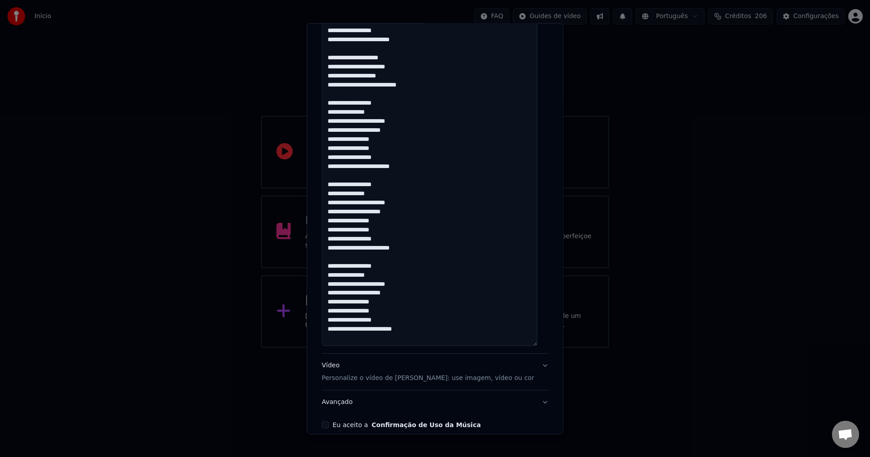
scroll to position [498, 0]
click at [329, 424] on button "Eu aceito a Confirmação de Uso da Música" at bounding box center [325, 423] width 7 height 7
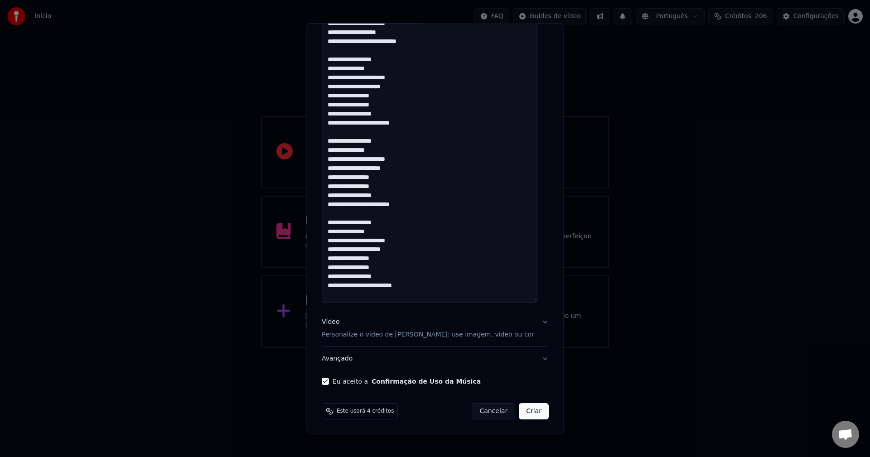
click at [520, 413] on button "Criar" at bounding box center [534, 411] width 30 height 16
type textarea "**********"
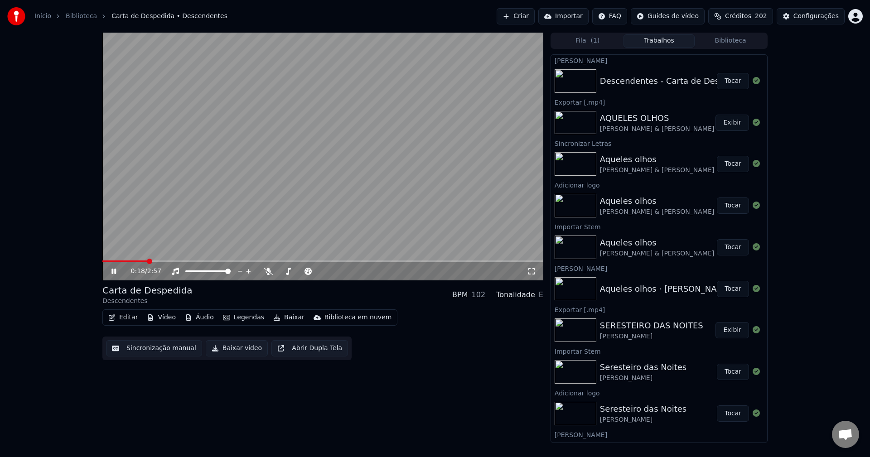
drag, startPoint x: 115, startPoint y: 273, endPoint x: 124, endPoint y: 184, distance: 90.2
click at [115, 273] on icon at bounding box center [113, 271] width 5 height 5
click at [112, 271] on icon at bounding box center [113, 271] width 5 height 6
click at [114, 269] on icon at bounding box center [120, 271] width 21 height 7
click at [160, 317] on button "Vídeo" at bounding box center [161, 317] width 36 height 13
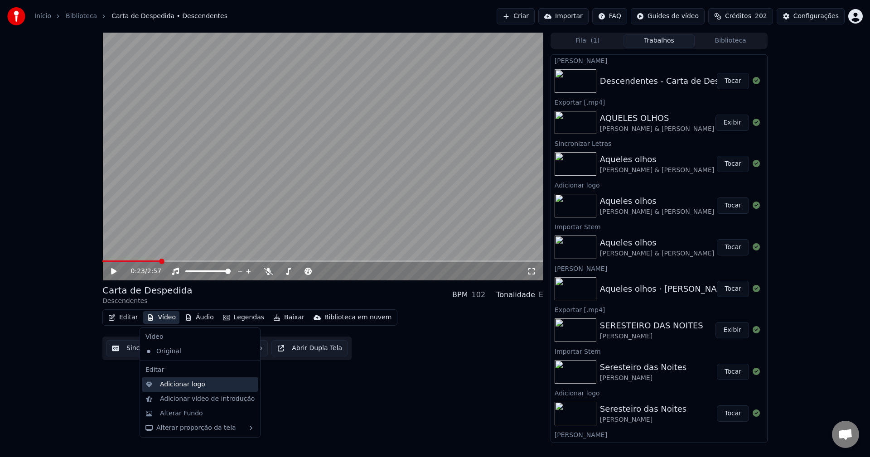
click at [178, 386] on div "Adicionar logo" at bounding box center [182, 384] width 45 height 9
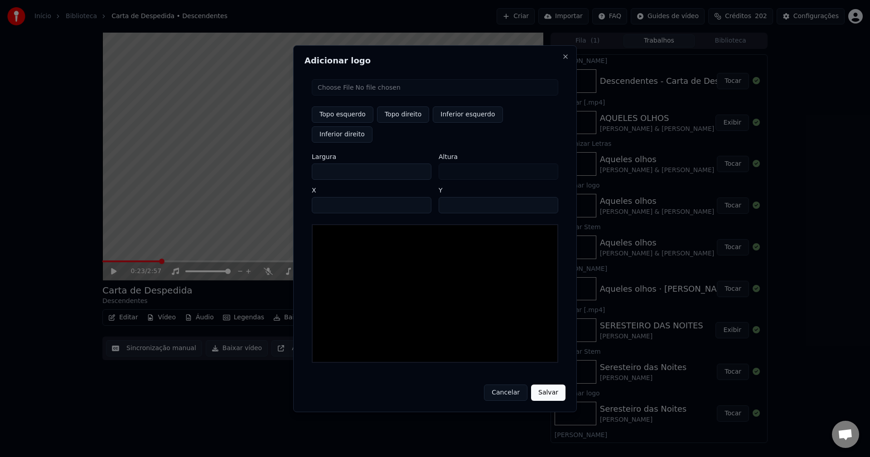
click at [342, 96] on input "file" at bounding box center [435, 87] width 246 height 16
type input "**********"
type input "***"
drag, startPoint x: 327, startPoint y: 163, endPoint x: 295, endPoint y: 161, distance: 32.2
click at [295, 161] on div "Adicionar logo Topo esquerdo Topo direito Inferior esquerdo Inferior direito La…" at bounding box center [435, 228] width 284 height 367
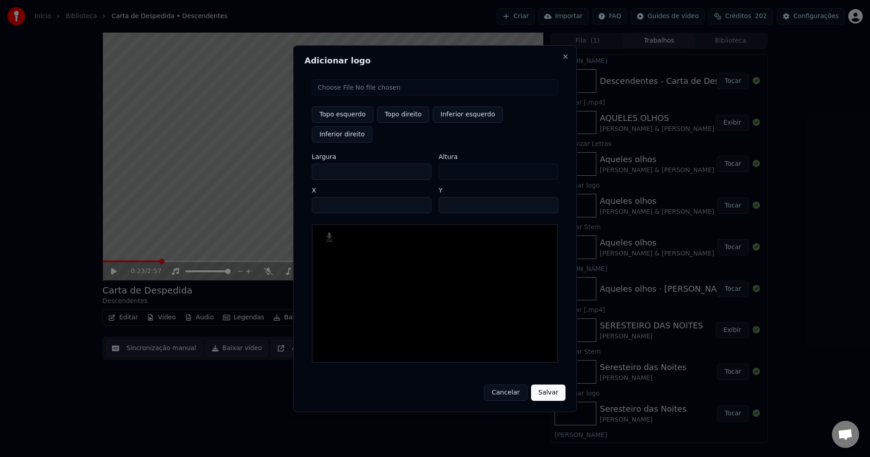
type input "**"
type input "***"
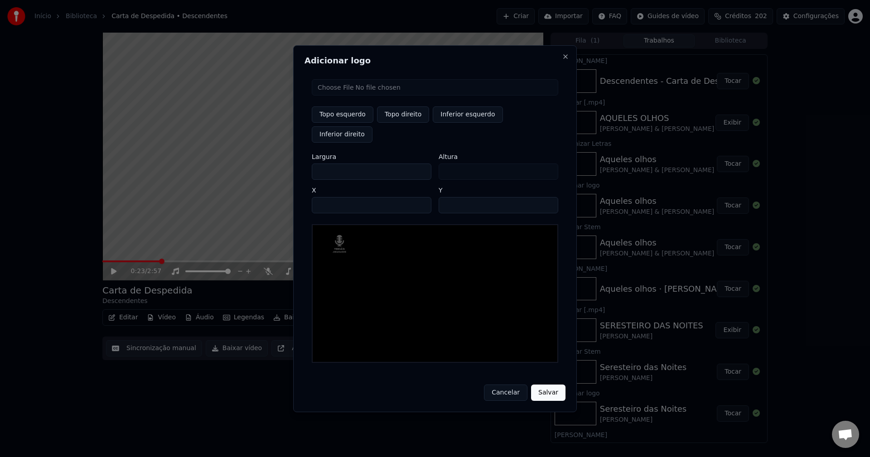
click at [400, 123] on button "Topo direito" at bounding box center [403, 114] width 52 height 16
click at [330, 197] on input "****" at bounding box center [372, 205] width 120 height 16
click at [334, 197] on input "***" at bounding box center [372, 205] width 120 height 16
type input "****"
click at [546, 197] on input "**" at bounding box center [499, 205] width 120 height 16
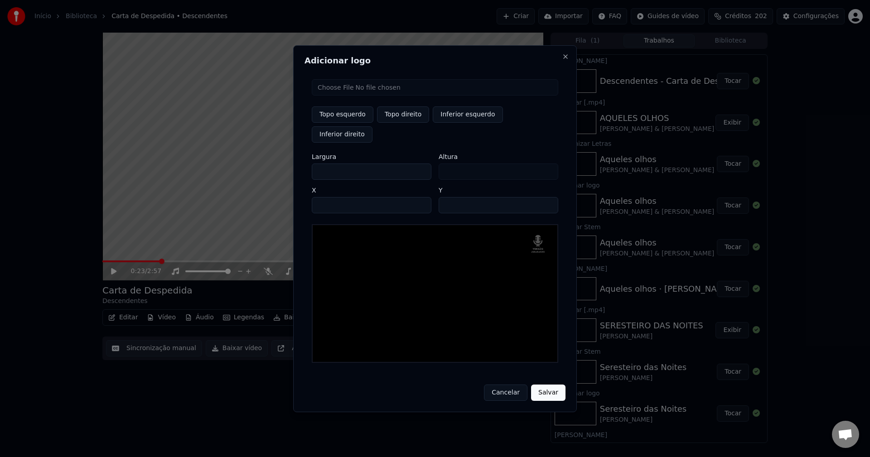
click at [546, 197] on input "**" at bounding box center [499, 205] width 120 height 16
type input "**"
click at [543, 197] on input "**" at bounding box center [499, 205] width 120 height 16
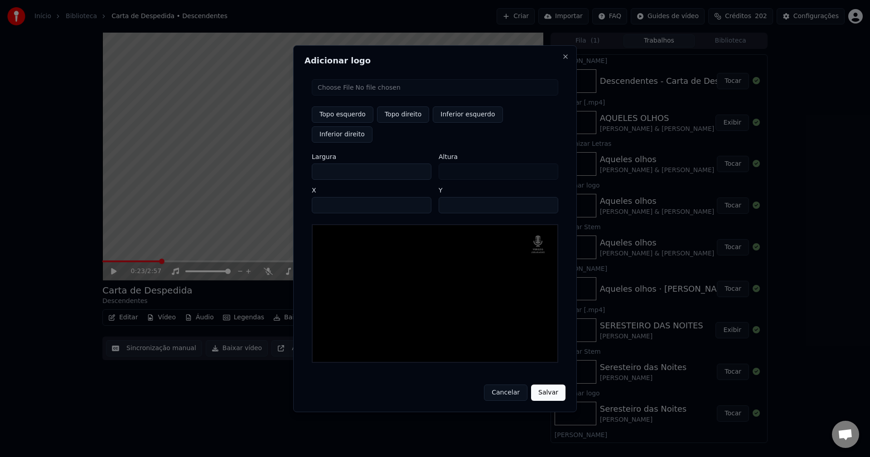
click at [546, 385] on button "Salvar" at bounding box center [548, 393] width 34 height 16
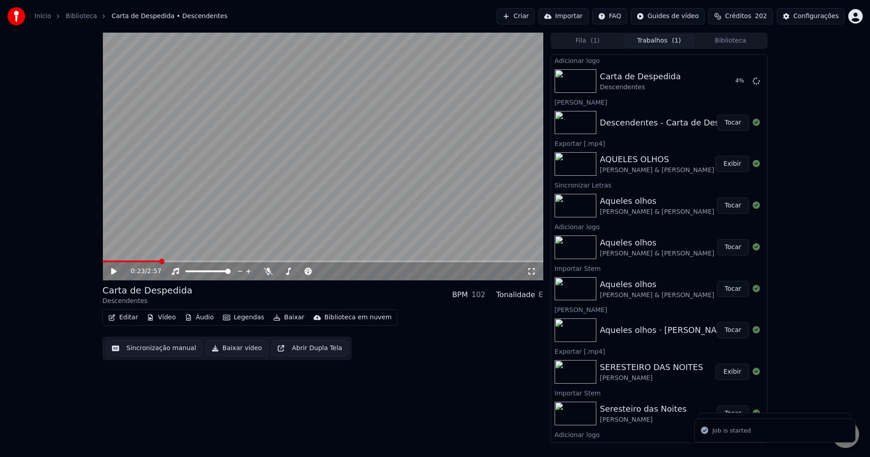
click at [195, 317] on button "Áudio" at bounding box center [199, 317] width 36 height 13
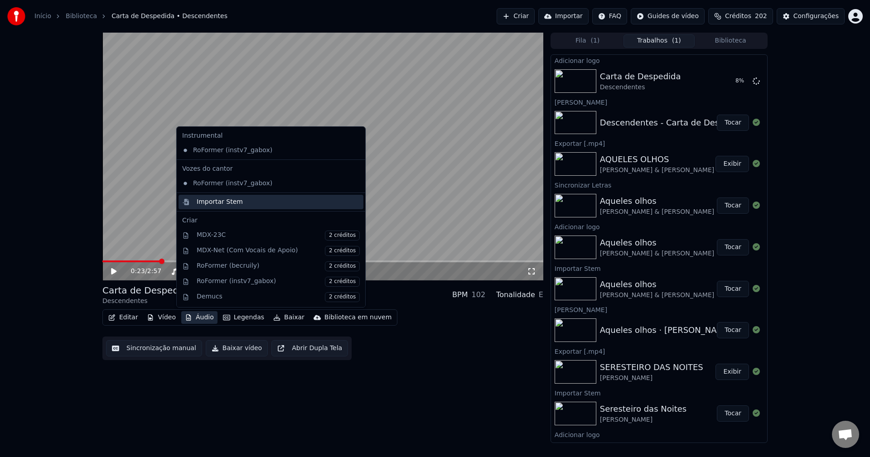
click at [219, 202] on div "Importar Stem" at bounding box center [220, 202] width 46 height 9
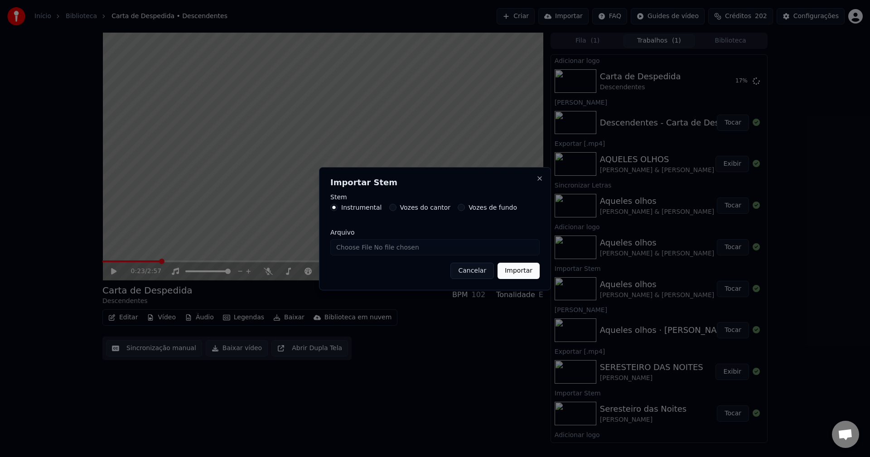
click at [357, 249] on input "Arquivo" at bounding box center [434, 247] width 209 height 16
type input "**********"
drag, startPoint x: 516, startPoint y: 271, endPoint x: 504, endPoint y: 269, distance: 12.0
click at [516, 271] on button "Importar" at bounding box center [518, 271] width 42 height 16
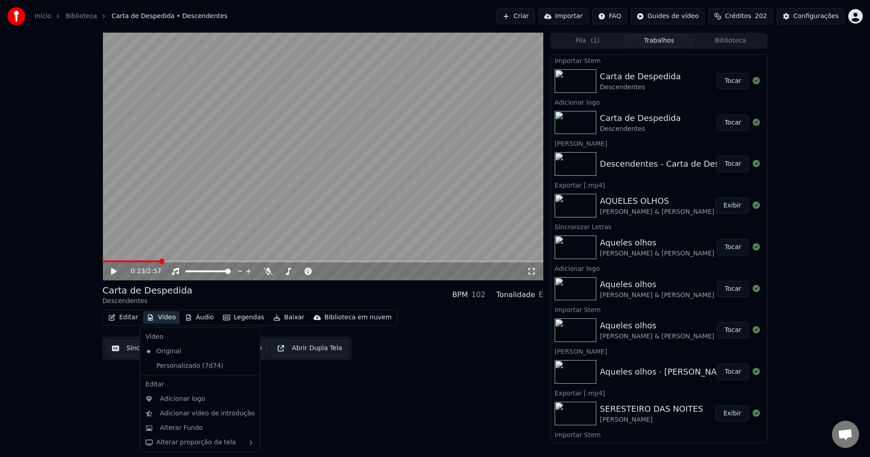
click at [167, 317] on button "Vídeo" at bounding box center [161, 317] width 36 height 13
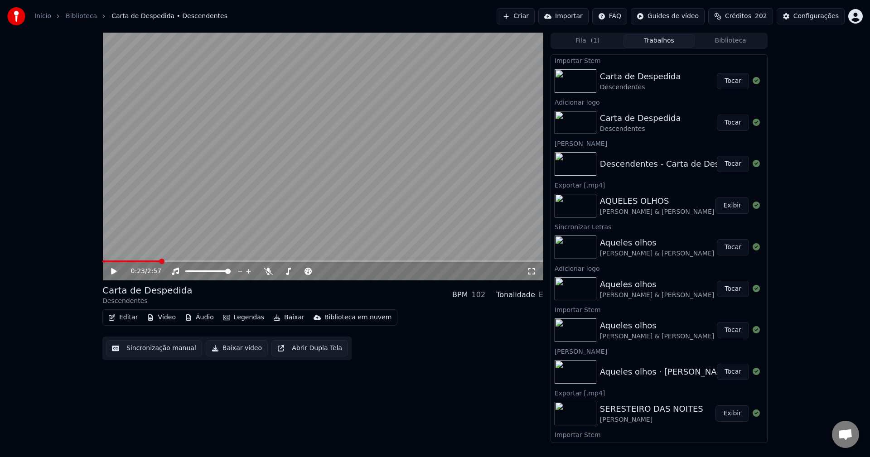
click at [728, 126] on button "Tocar" at bounding box center [733, 123] width 32 height 16
click at [202, 318] on button "Áudio" at bounding box center [199, 317] width 36 height 13
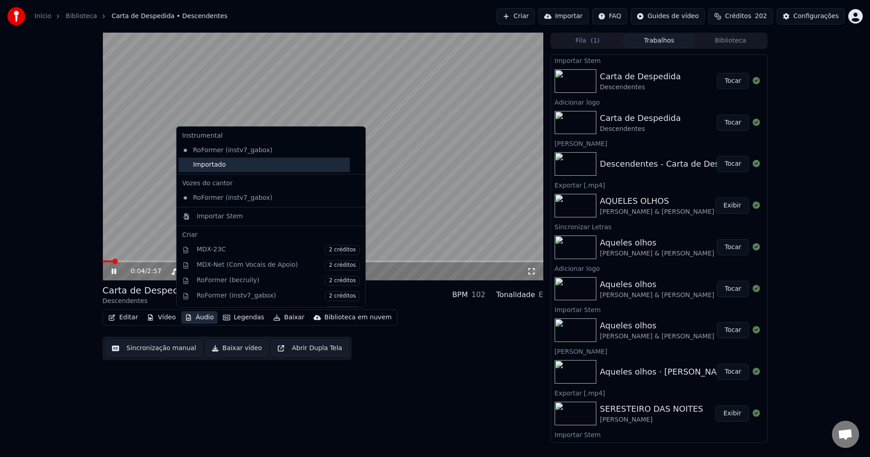
click at [199, 169] on div "Importado" at bounding box center [264, 165] width 171 height 14
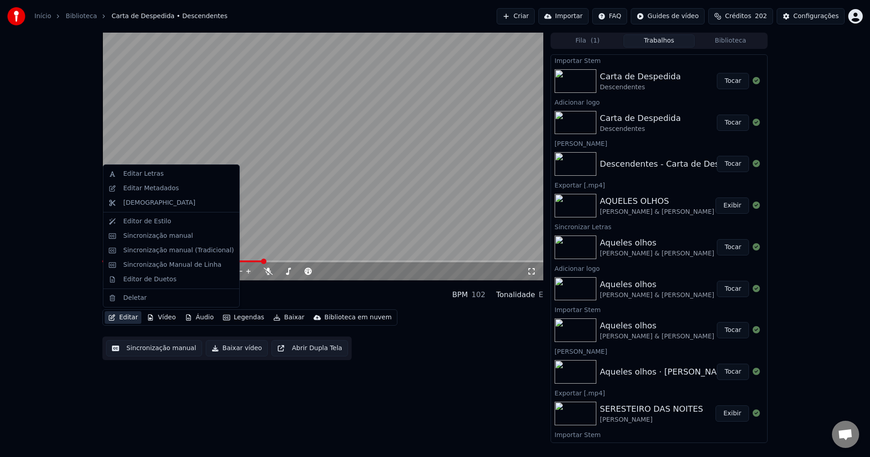
click at [126, 319] on button "Editar" at bounding box center [123, 317] width 37 height 13
click at [148, 251] on div "Sincronização manual (Tradicional)" at bounding box center [178, 250] width 111 height 9
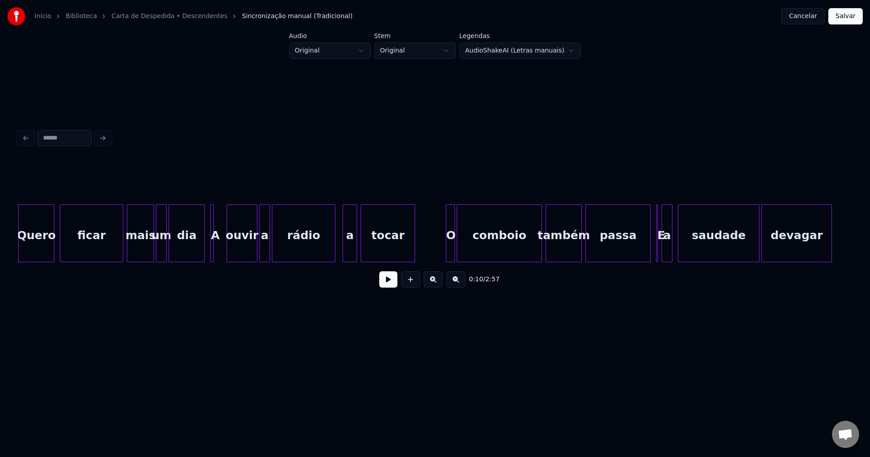
scroll to position [0, 863]
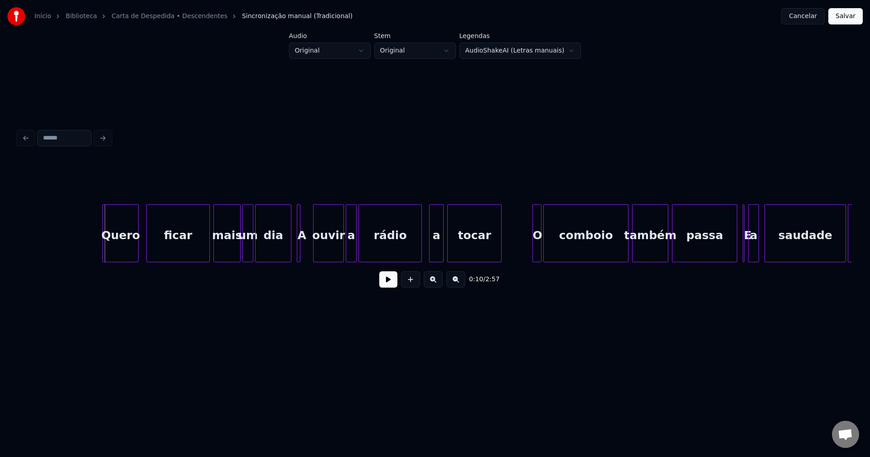
click at [118, 243] on div "Quero" at bounding box center [120, 236] width 35 height 62
click at [184, 246] on div "ficar" at bounding box center [176, 236] width 63 height 62
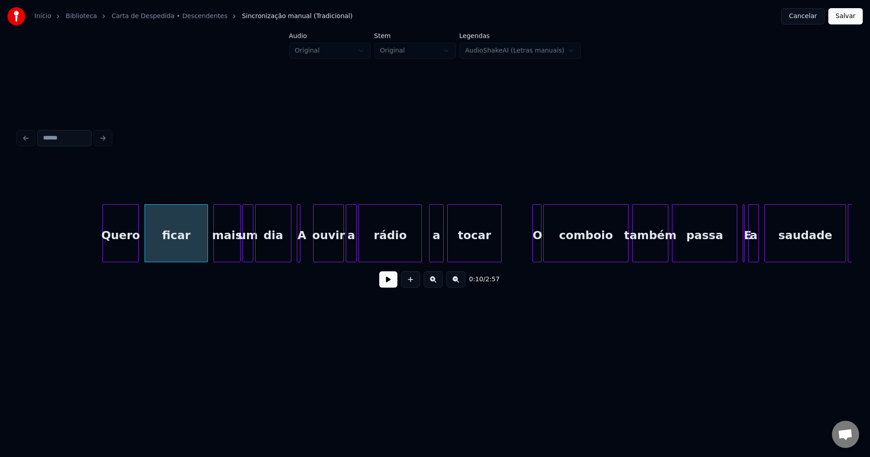
click at [387, 287] on button at bounding box center [388, 279] width 18 height 16
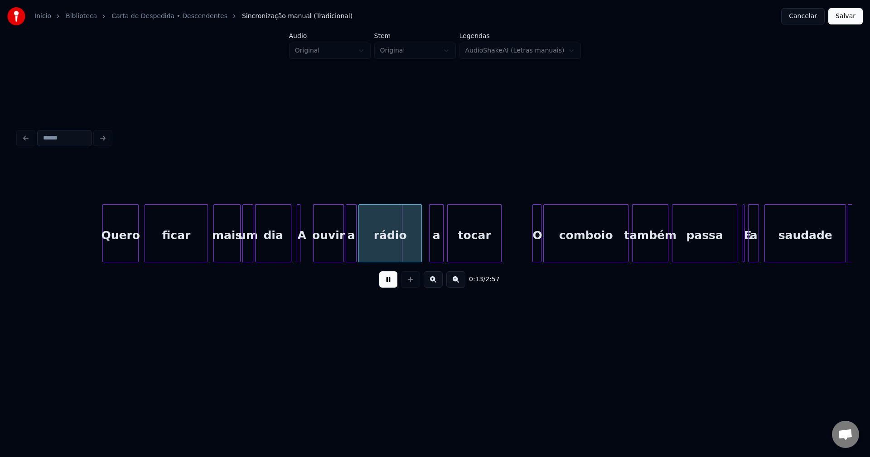
click at [388, 286] on button at bounding box center [388, 279] width 18 height 16
click at [310, 251] on div at bounding box center [310, 233] width 3 height 57
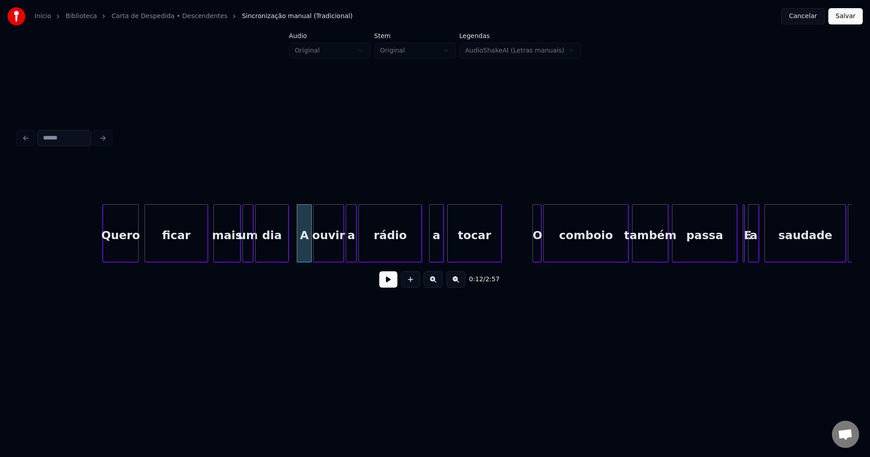
click at [287, 255] on div at bounding box center [286, 233] width 3 height 57
click at [304, 249] on div "A" at bounding box center [304, 236] width 14 height 62
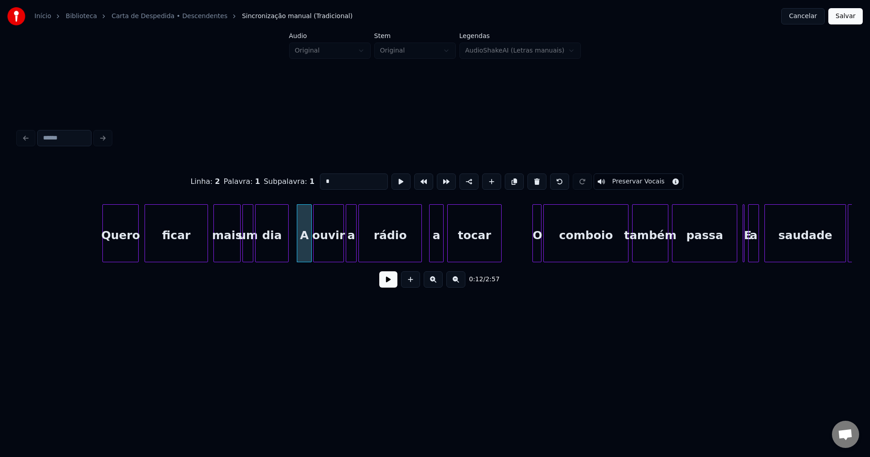
drag, startPoint x: 326, startPoint y: 178, endPoint x: 315, endPoint y: 178, distance: 11.3
click at [320, 178] on input "*" at bounding box center [354, 182] width 68 height 16
click at [434, 251] on div "a" at bounding box center [432, 236] width 14 height 62
click at [336, 250] on div at bounding box center [336, 233] width 3 height 57
click at [345, 249] on div "a" at bounding box center [346, 236] width 10 height 62
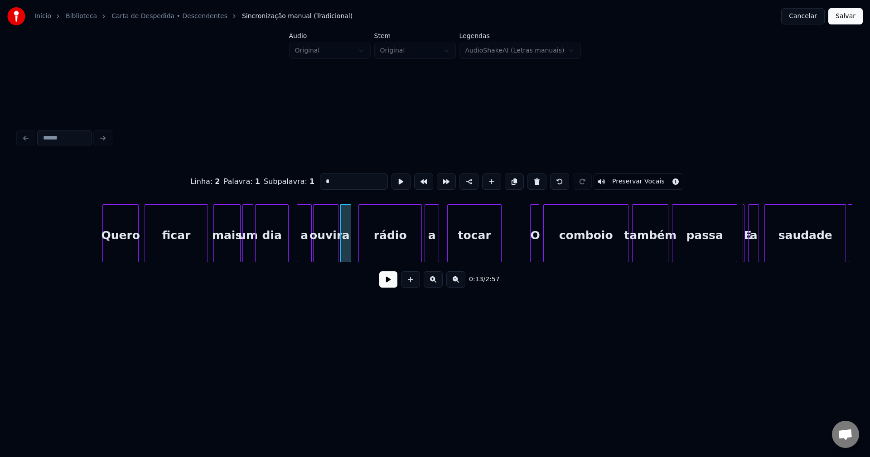
click at [534, 249] on div "O" at bounding box center [535, 236] width 9 height 62
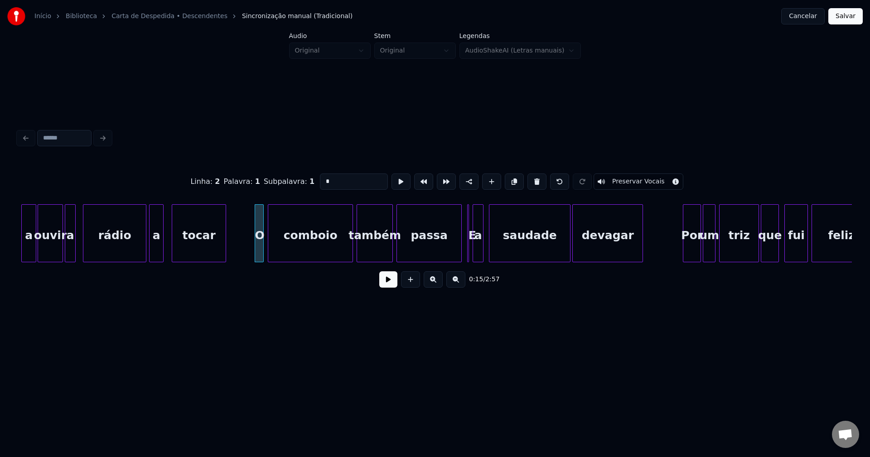
scroll to position [0, 1139]
click at [493, 246] on div at bounding box center [494, 233] width 3 height 57
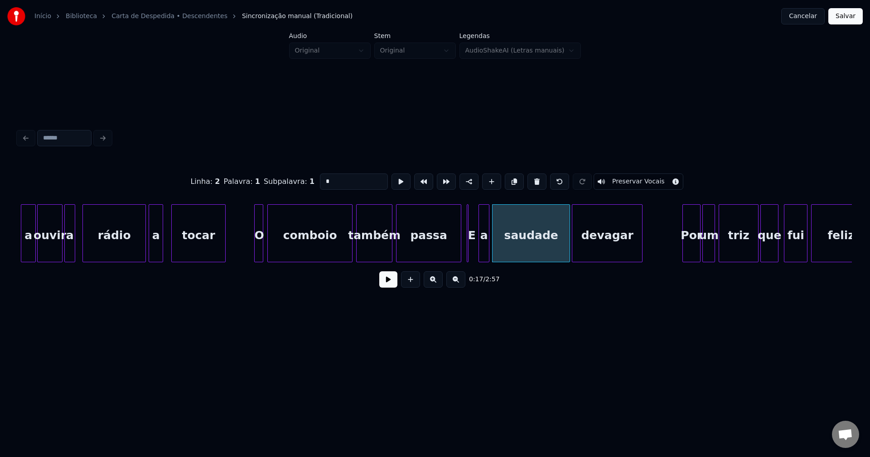
click at [483, 250] on div "a" at bounding box center [484, 236] width 10 height 62
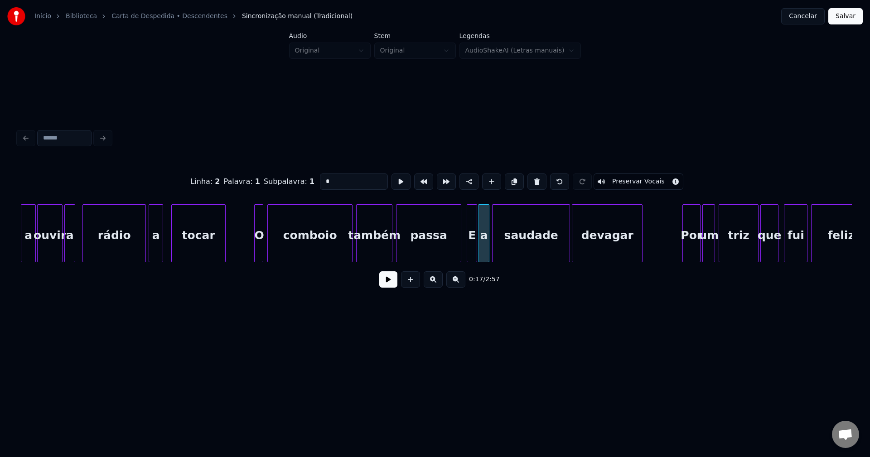
click at [476, 256] on div at bounding box center [475, 233] width 3 height 57
click at [472, 248] on div "E" at bounding box center [472, 236] width 10 height 62
drag, startPoint x: 324, startPoint y: 179, endPoint x: 288, endPoint y: 179, distance: 36.7
click at [292, 180] on div "Linha : 4 Palavra : 1 Subpalavra : 1 * Preservar Vocais" at bounding box center [435, 181] width 834 height 45
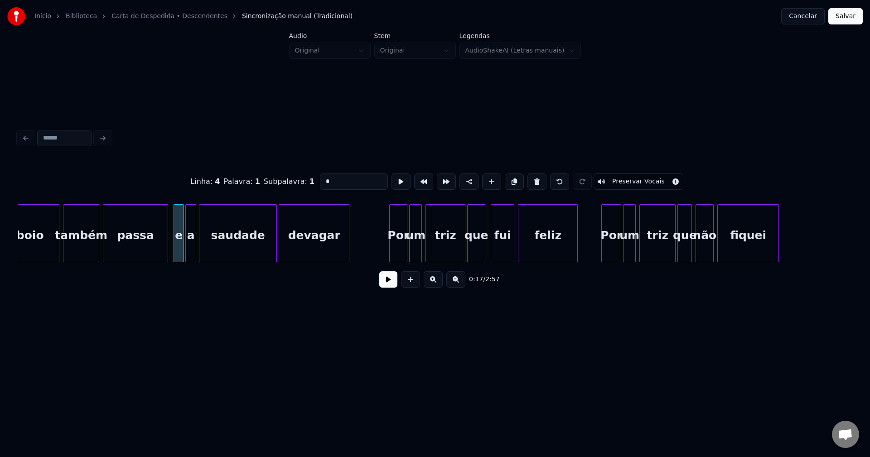
scroll to position [0, 1450]
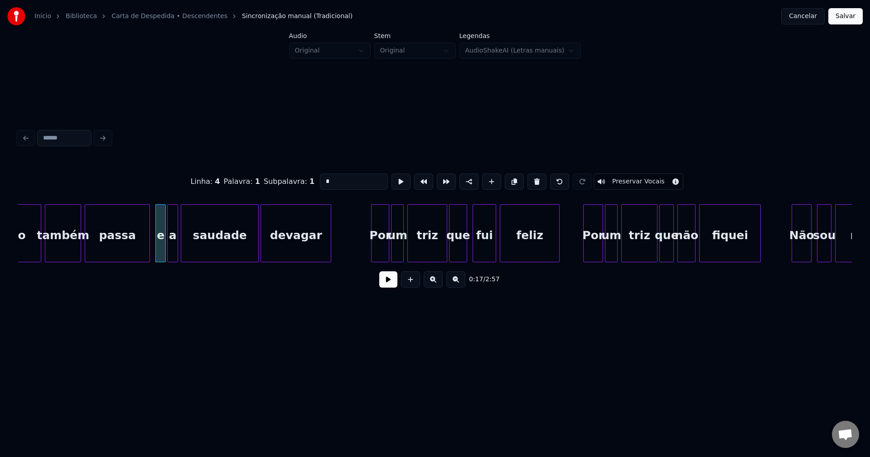
click at [592, 253] on div "Por" at bounding box center [593, 236] width 19 height 62
click at [323, 178] on input "***" at bounding box center [354, 182] width 68 height 16
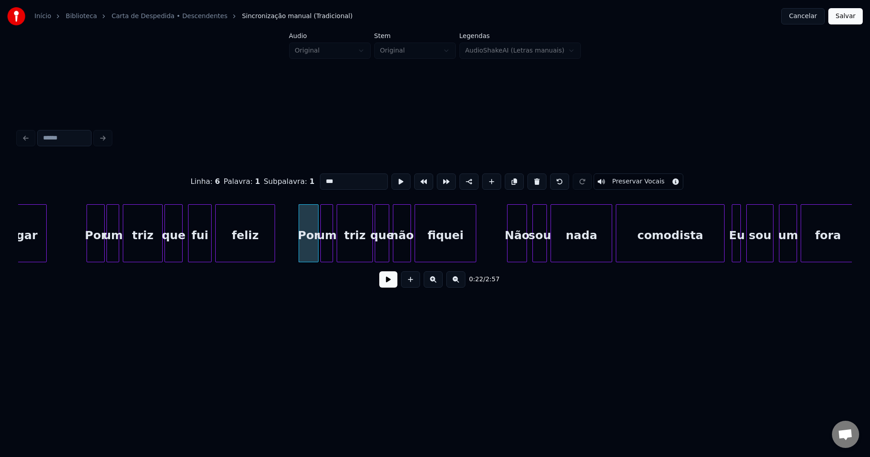
scroll to position [0, 1743]
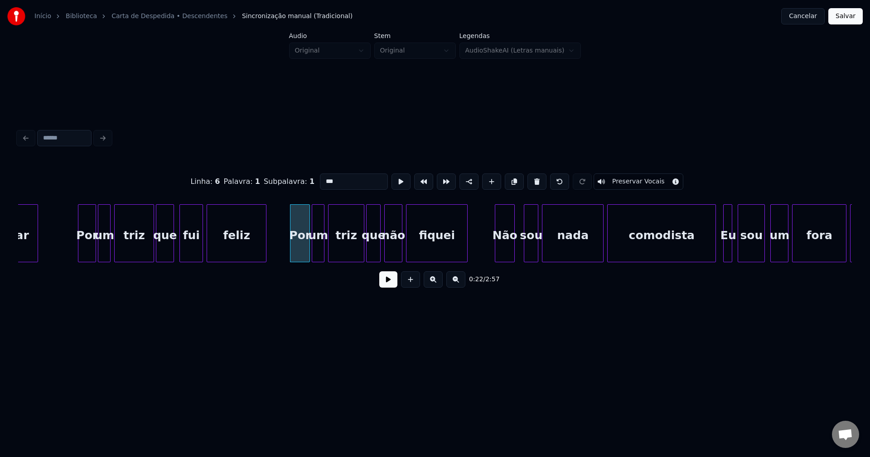
click at [503, 248] on div "Não" at bounding box center [504, 236] width 19 height 62
click at [520, 251] on div at bounding box center [521, 233] width 3 height 57
click at [707, 251] on div at bounding box center [706, 233] width 3 height 57
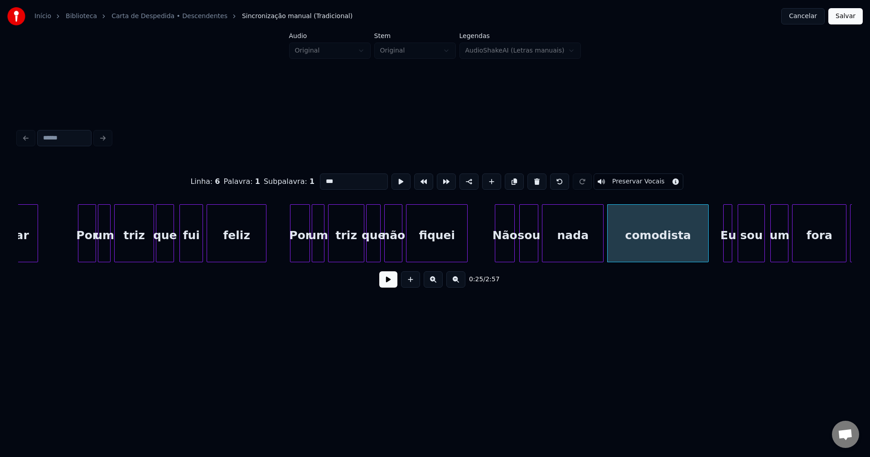
type input "***"
click at [387, 287] on button at bounding box center [388, 279] width 18 height 16
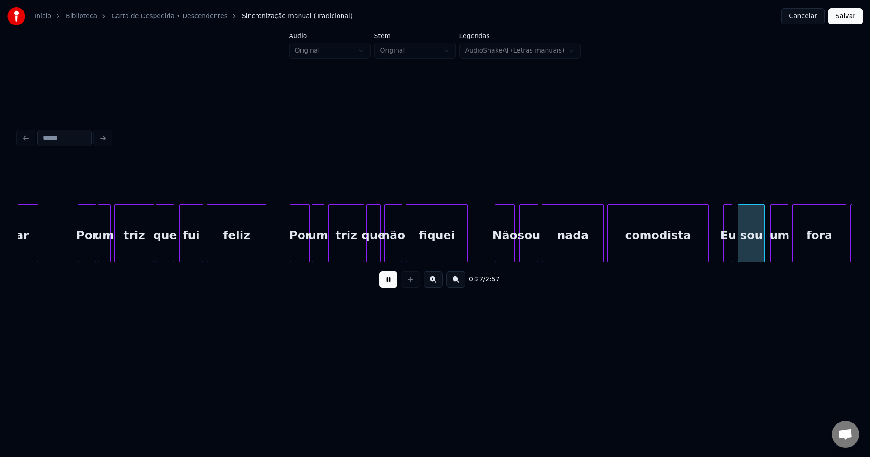
click at [387, 286] on button at bounding box center [388, 279] width 18 height 16
click at [705, 245] on div at bounding box center [704, 233] width 3 height 57
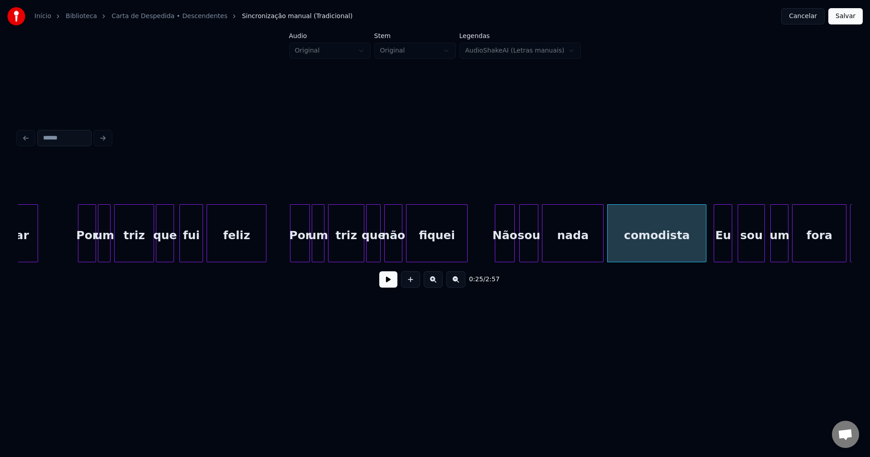
click at [715, 253] on div at bounding box center [715, 233] width 3 height 57
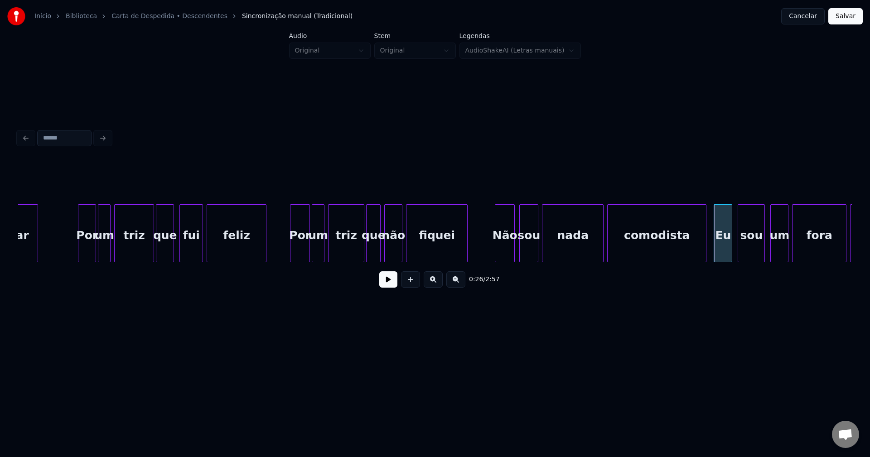
click at [721, 250] on div "Eu" at bounding box center [723, 236] width 18 height 62
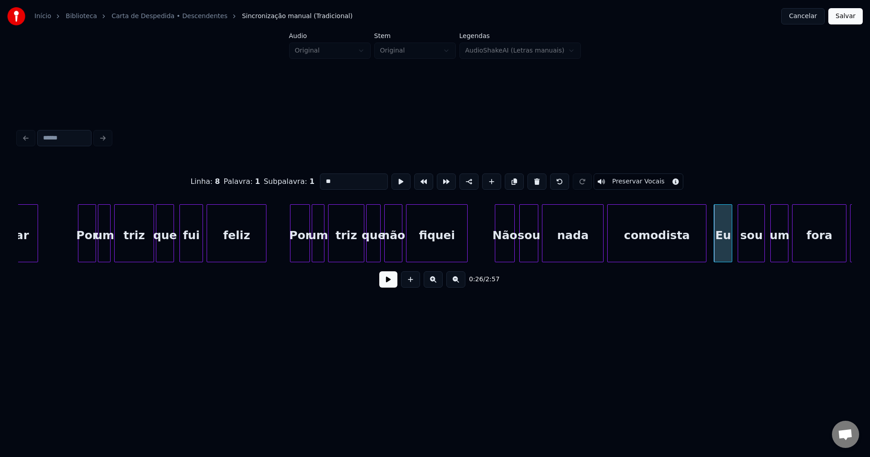
drag, startPoint x: 323, startPoint y: 177, endPoint x: 309, endPoint y: 179, distance: 14.2
click at [309, 179] on div "Linha : 8 [GEOGRAPHIC_DATA] : 1 Subpalavra : 1 ** Preservar Vocais" at bounding box center [435, 181] width 834 height 45
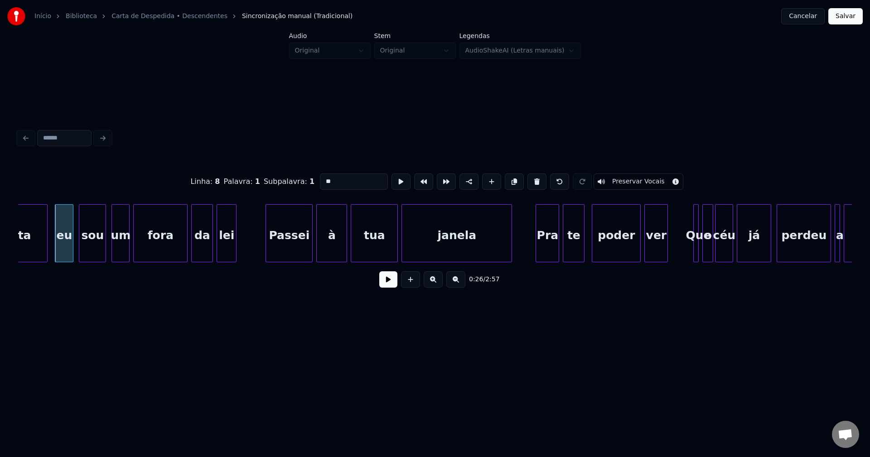
scroll to position [0, 2429]
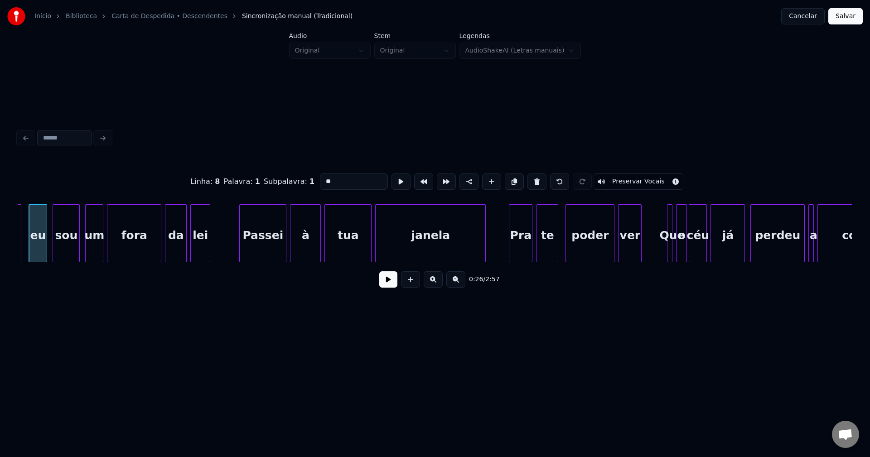
click at [518, 255] on div "Pra" at bounding box center [520, 236] width 23 height 62
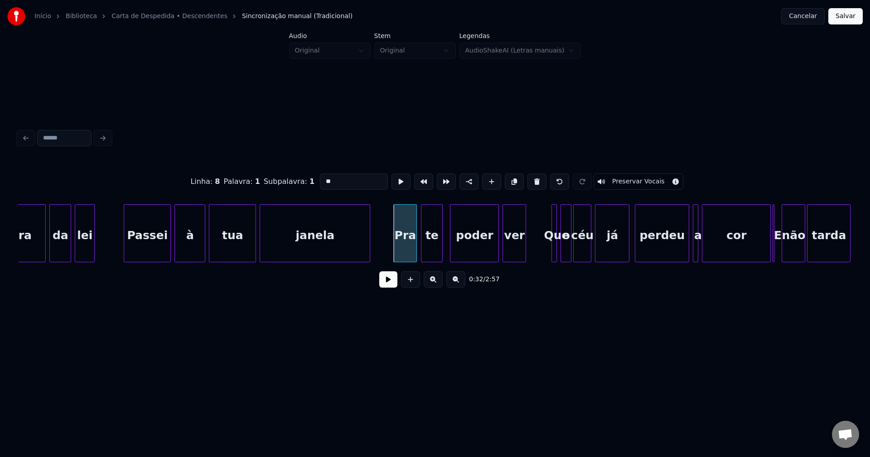
scroll to position [0, 2553]
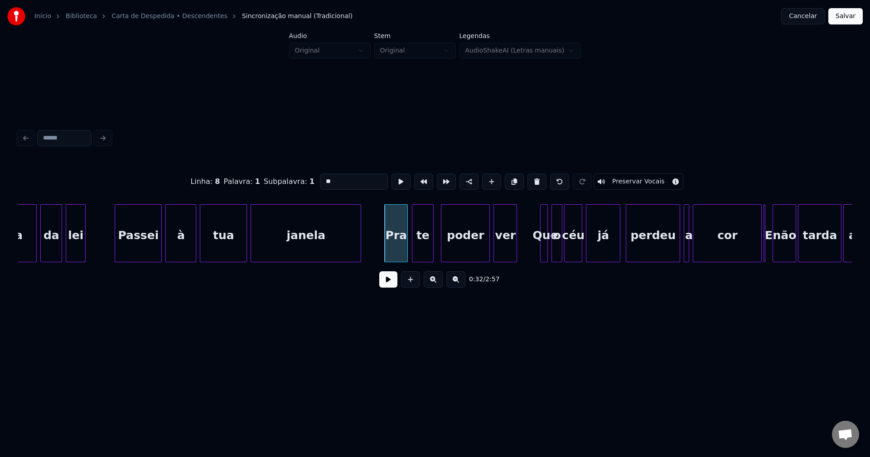
click at [541, 249] on div at bounding box center [542, 233] width 3 height 57
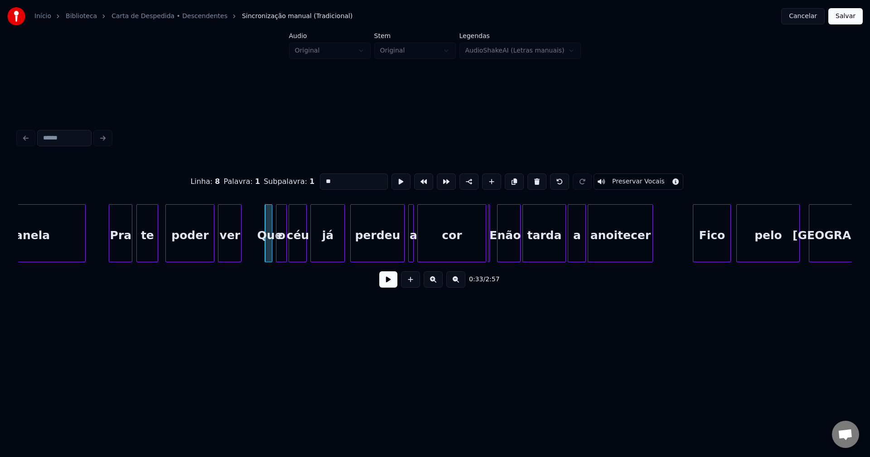
scroll to position [0, 2855]
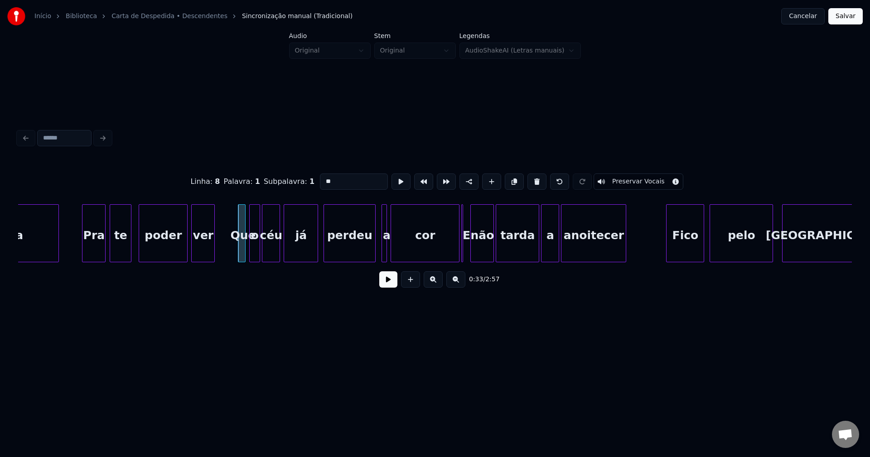
click at [375, 251] on div at bounding box center [373, 233] width 3 height 57
click at [378, 249] on div at bounding box center [378, 233] width 3 height 57
click at [449, 252] on div "cor" at bounding box center [418, 236] width 68 height 62
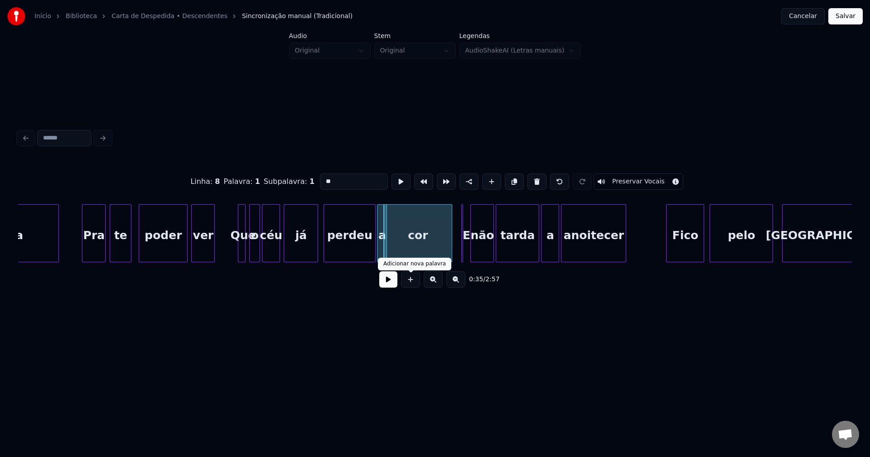
type input "**"
click at [392, 284] on button at bounding box center [388, 279] width 18 height 16
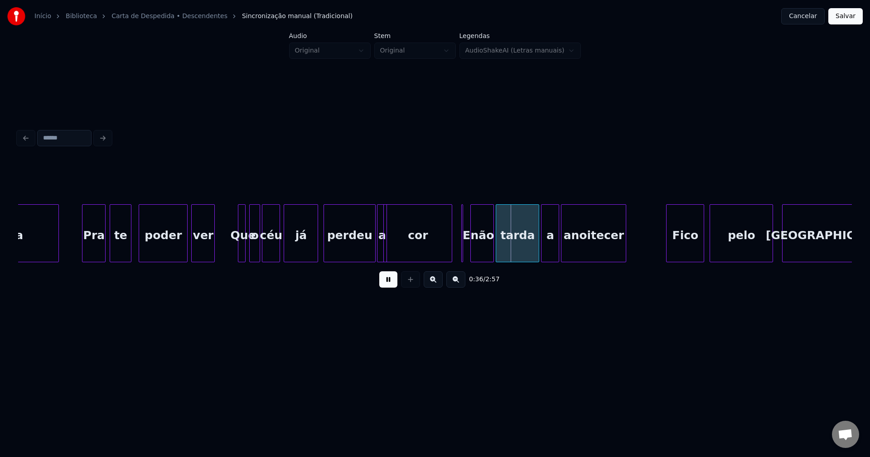
click at [371, 252] on div "perdeu" at bounding box center [349, 236] width 51 height 62
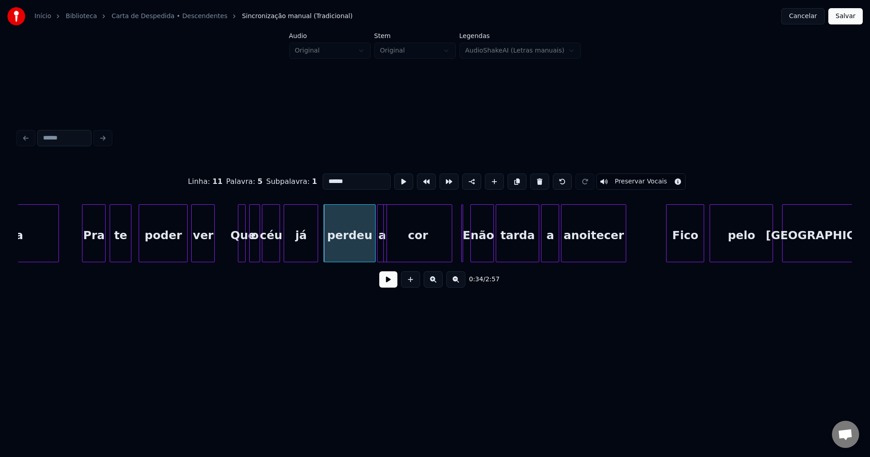
click at [388, 280] on button at bounding box center [388, 279] width 18 height 16
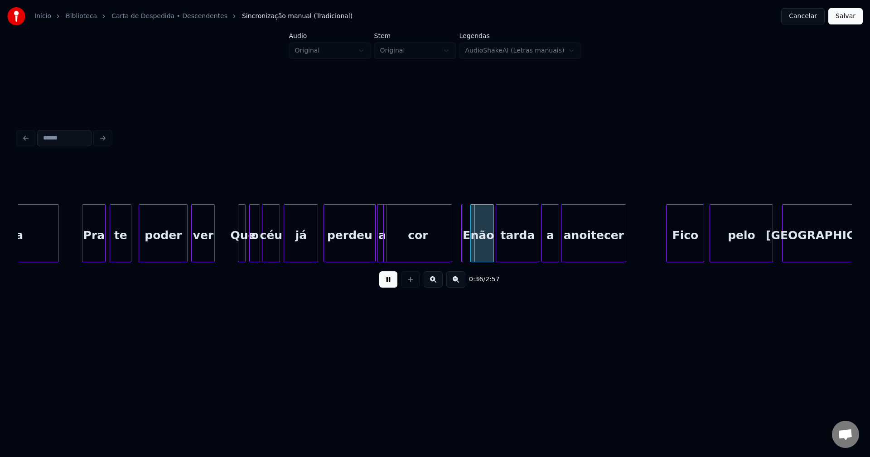
click at [389, 284] on button at bounding box center [388, 279] width 18 height 16
click at [445, 252] on div at bounding box center [445, 233] width 3 height 57
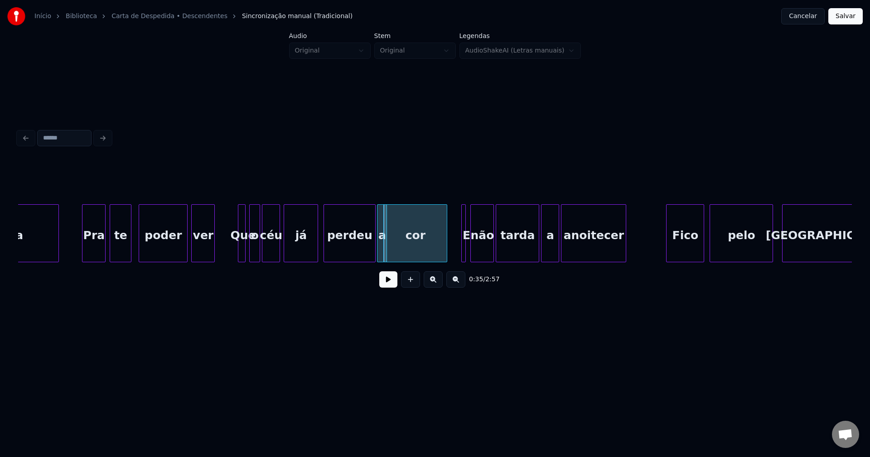
click at [464, 252] on div at bounding box center [464, 233] width 3 height 57
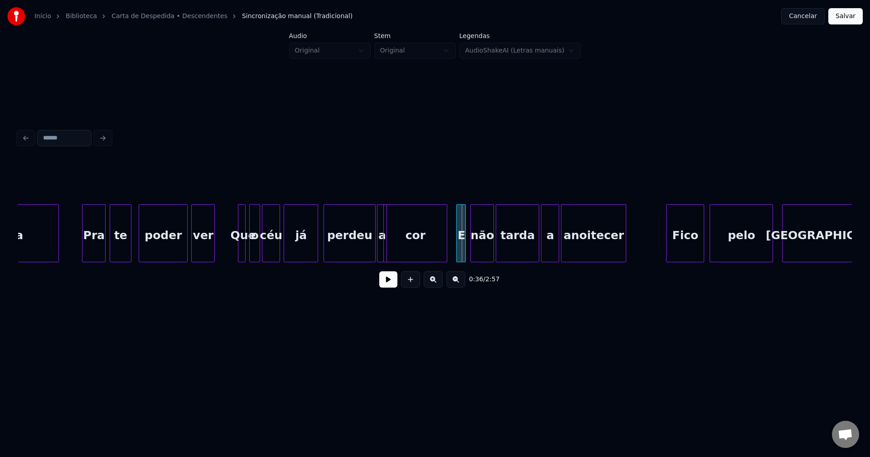
click at [457, 248] on div at bounding box center [458, 233] width 3 height 57
click at [459, 246] on div at bounding box center [458, 233] width 3 height 57
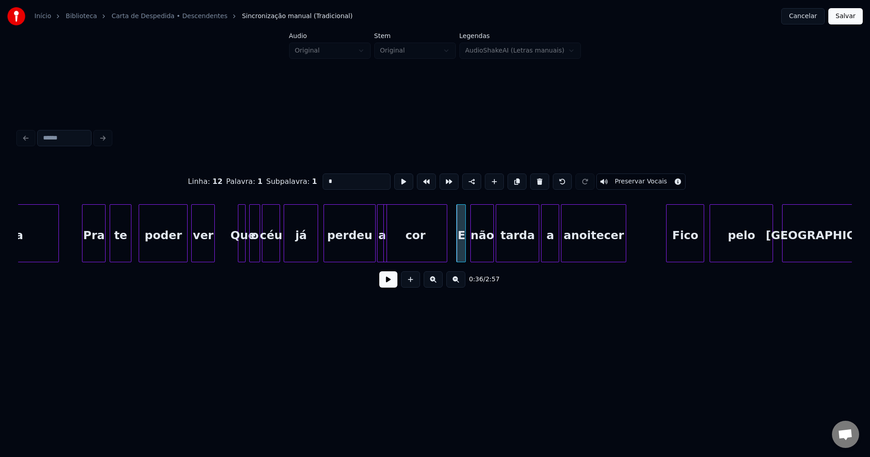
drag, startPoint x: 327, startPoint y: 176, endPoint x: 294, endPoint y: 180, distance: 33.3
click at [298, 180] on div "Linha : 12 Palavra : 1 Subpalavra : 1 * Preservar Vocais" at bounding box center [435, 181] width 834 height 45
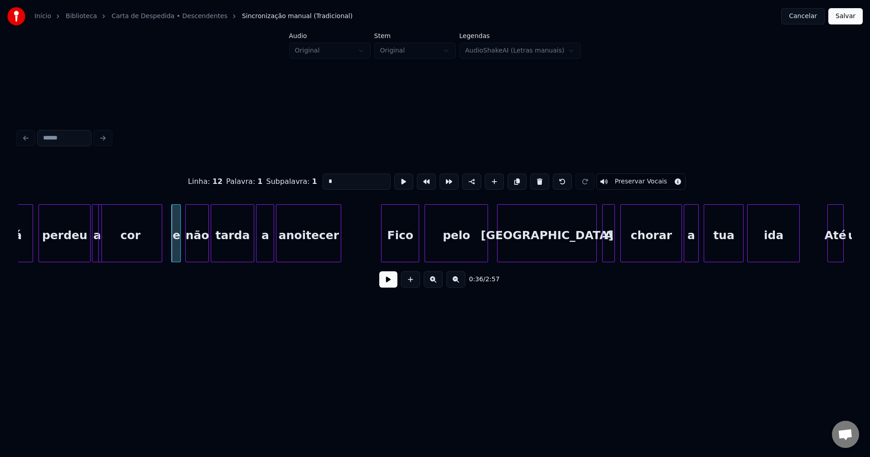
scroll to position [0, 3149]
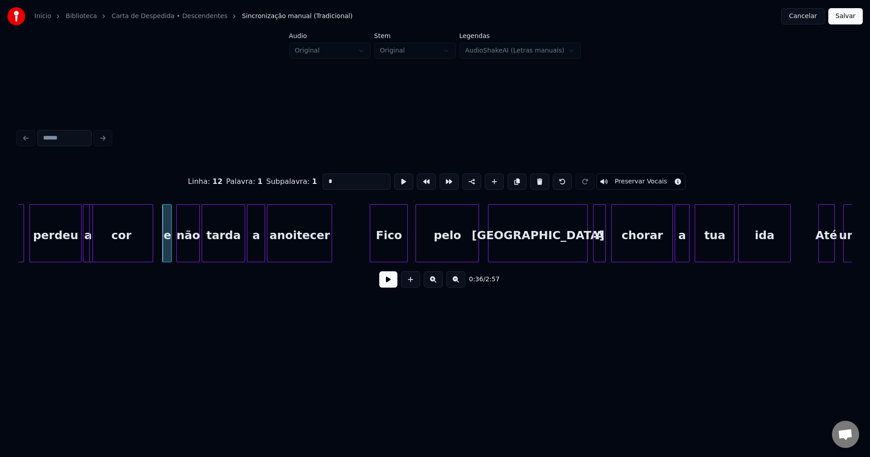
click at [395, 247] on div "Fico" at bounding box center [388, 236] width 37 height 62
click at [561, 254] on div "[GEOGRAPHIC_DATA]" at bounding box center [532, 236] width 99 height 62
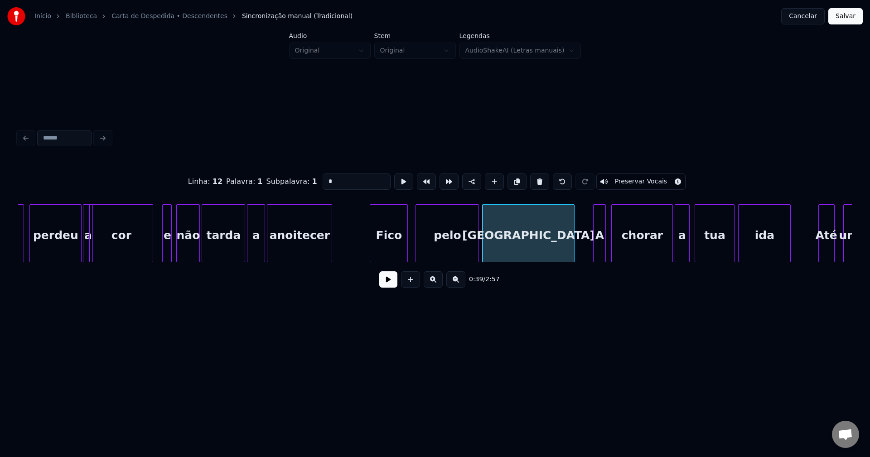
click at [573, 249] on div at bounding box center [572, 233] width 3 height 57
type input "*"
click at [386, 287] on button at bounding box center [388, 279] width 18 height 16
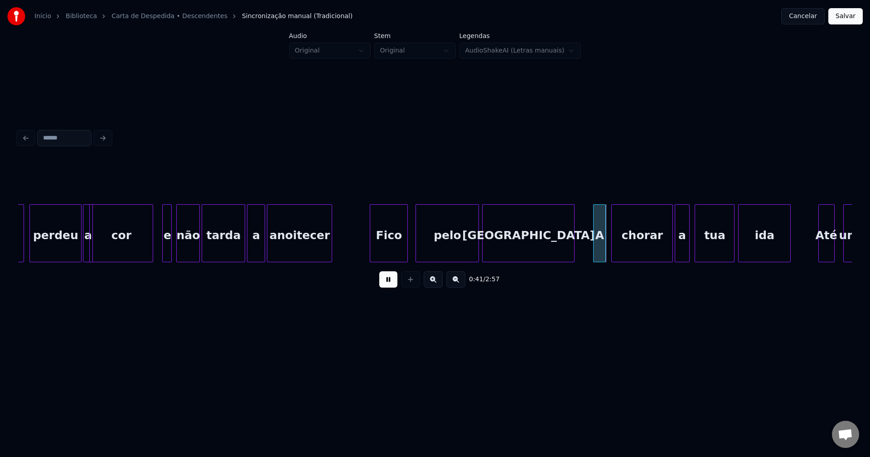
click at [387, 285] on button at bounding box center [388, 279] width 18 height 16
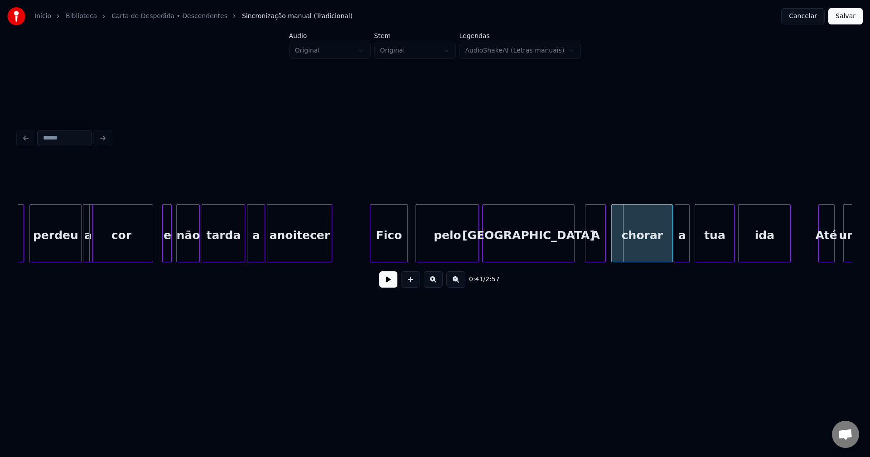
click at [587, 252] on div at bounding box center [586, 233] width 3 height 57
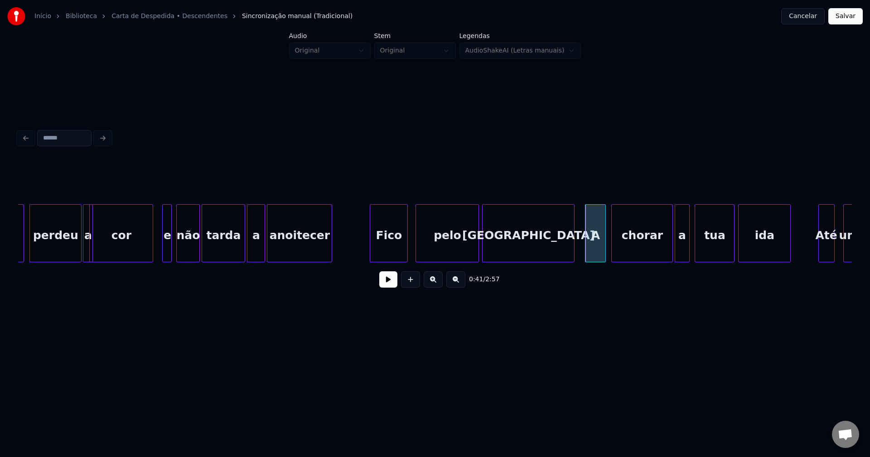
click at [596, 249] on div "A" at bounding box center [595, 236] width 20 height 62
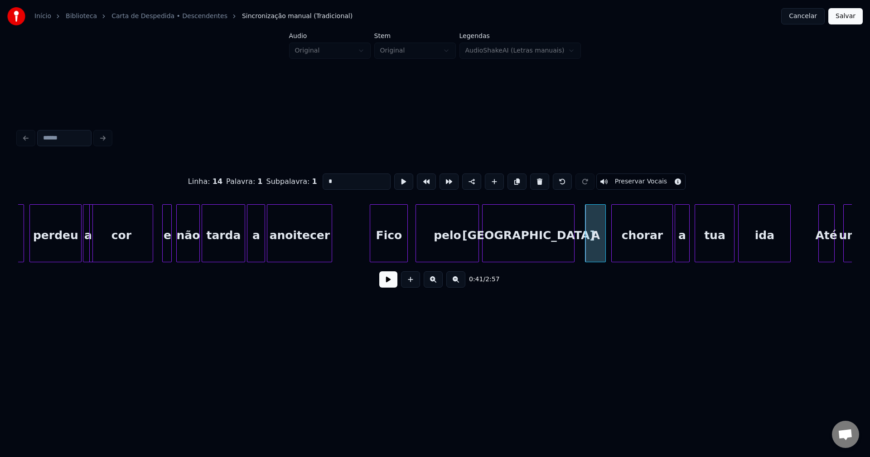
drag, startPoint x: 334, startPoint y: 175, endPoint x: 316, endPoint y: 176, distance: 17.7
click at [323, 176] on input "*" at bounding box center [357, 182] width 68 height 16
click at [664, 259] on div "já perdeu a cor e não tarda a anoitecer Fico pelo Alentejo a chorar a tua ida A…" at bounding box center [435, 233] width 834 height 58
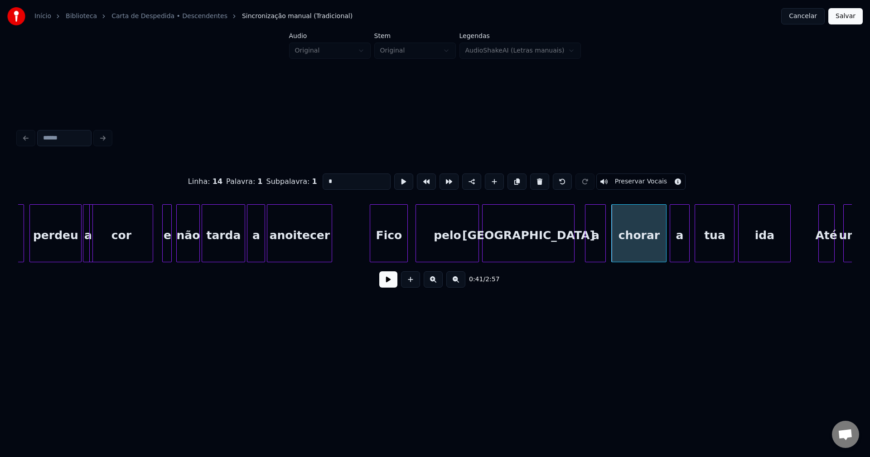
click at [670, 257] on div at bounding box center [671, 233] width 3 height 57
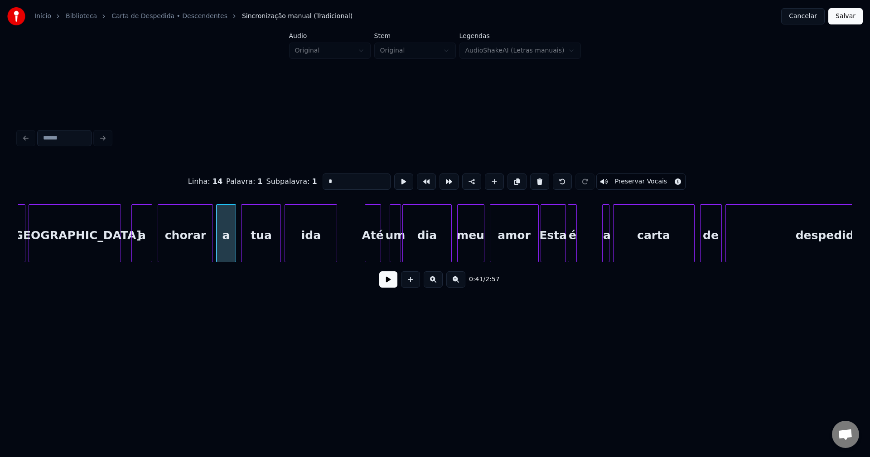
scroll to position [0, 3612]
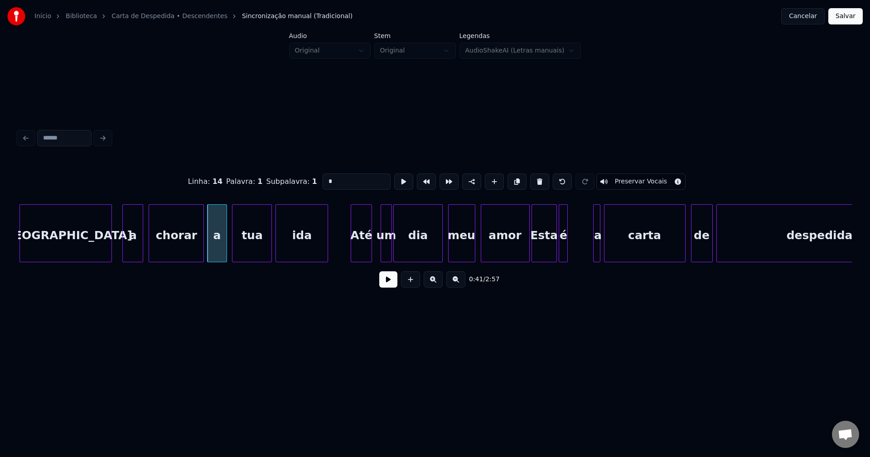
click at [353, 255] on div at bounding box center [352, 233] width 3 height 57
click at [377, 251] on div at bounding box center [377, 233] width 3 height 57
type input "*"
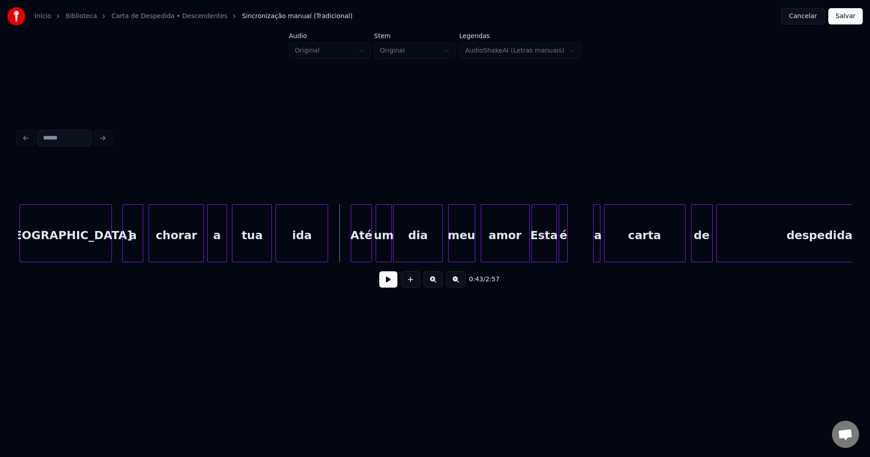
click at [383, 284] on button at bounding box center [388, 279] width 18 height 16
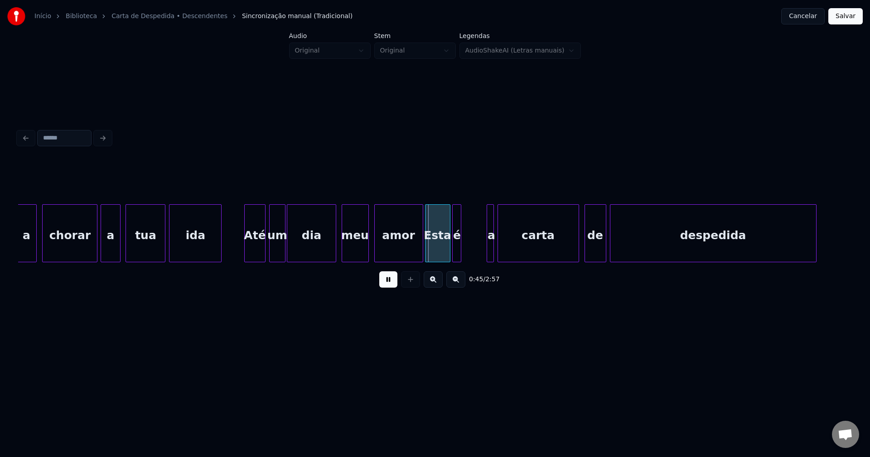
scroll to position [0, 3728]
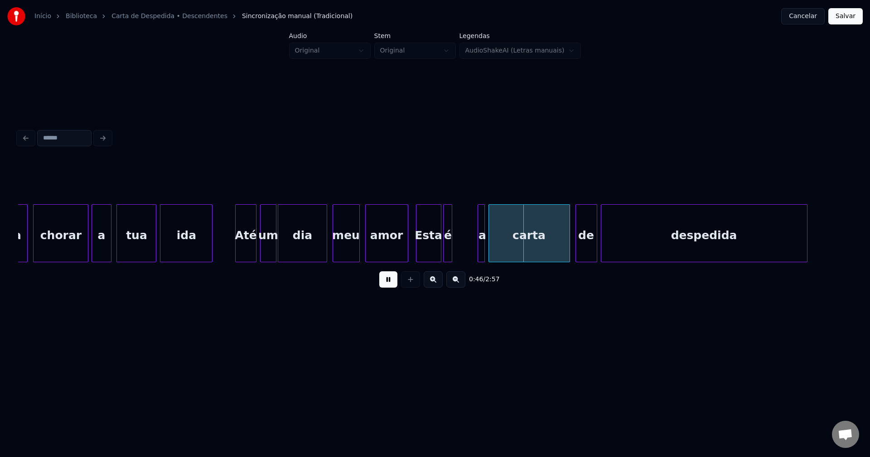
click at [406, 253] on div at bounding box center [406, 233] width 3 height 57
click at [391, 283] on button at bounding box center [388, 279] width 18 height 16
click at [434, 249] on div "Esta" at bounding box center [426, 236] width 24 height 62
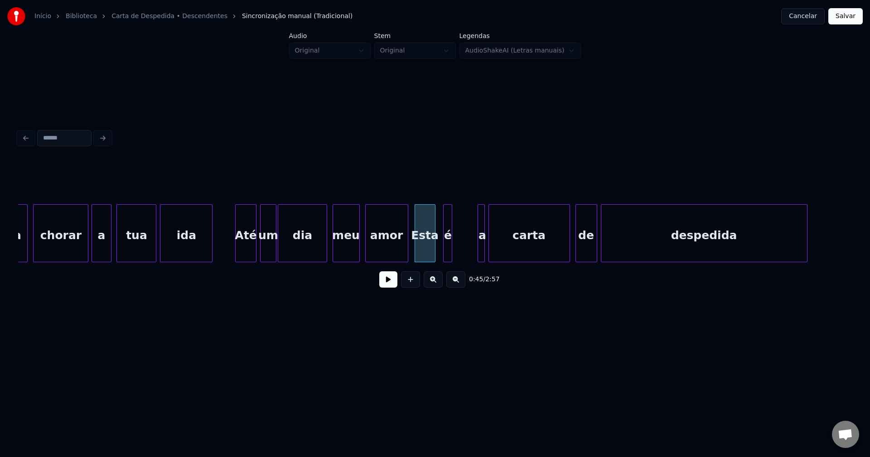
click at [434, 256] on div at bounding box center [433, 233] width 3 height 57
click at [439, 252] on div at bounding box center [438, 233] width 3 height 57
click at [462, 251] on div at bounding box center [462, 233] width 3 height 57
click at [468, 250] on div "a" at bounding box center [468, 236] width 24 height 62
click at [428, 255] on div "Esta" at bounding box center [424, 236] width 19 height 62
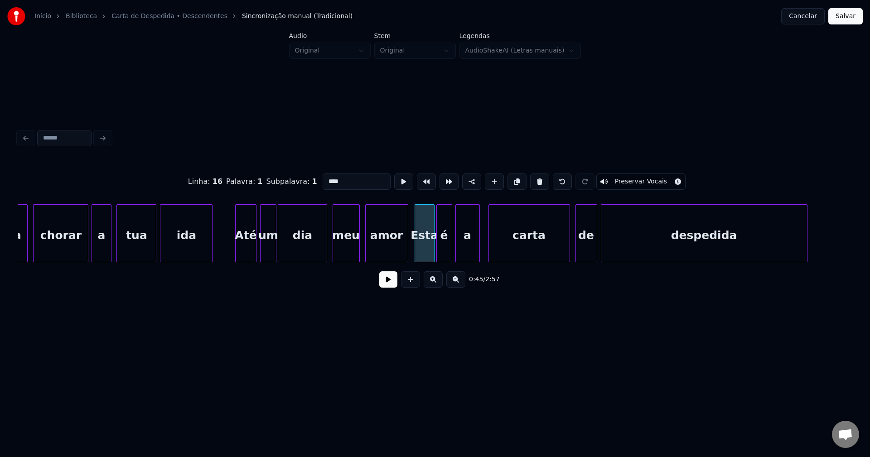
click at [325, 178] on input "****" at bounding box center [357, 182] width 68 height 16
type input "****"
drag, startPoint x: 222, startPoint y: 240, endPoint x: 237, endPoint y: 248, distance: 16.2
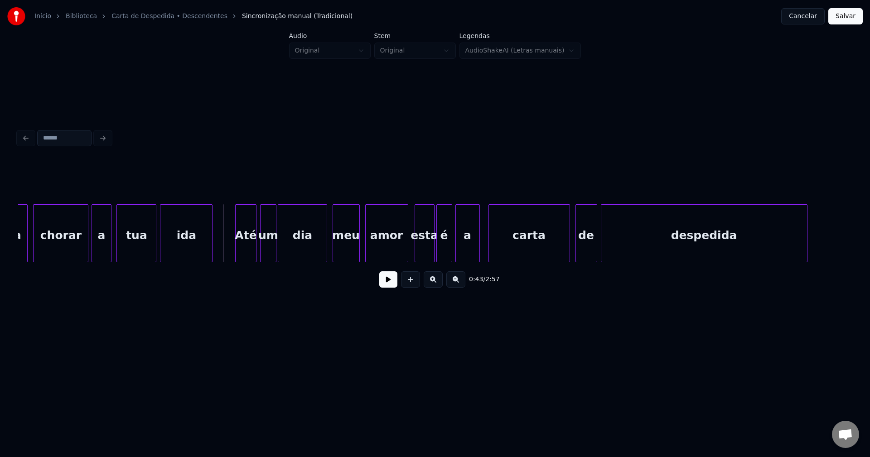
drag, startPoint x: 387, startPoint y: 285, endPoint x: 392, endPoint y: 280, distance: 6.4
click at [388, 285] on button at bounding box center [388, 279] width 18 height 16
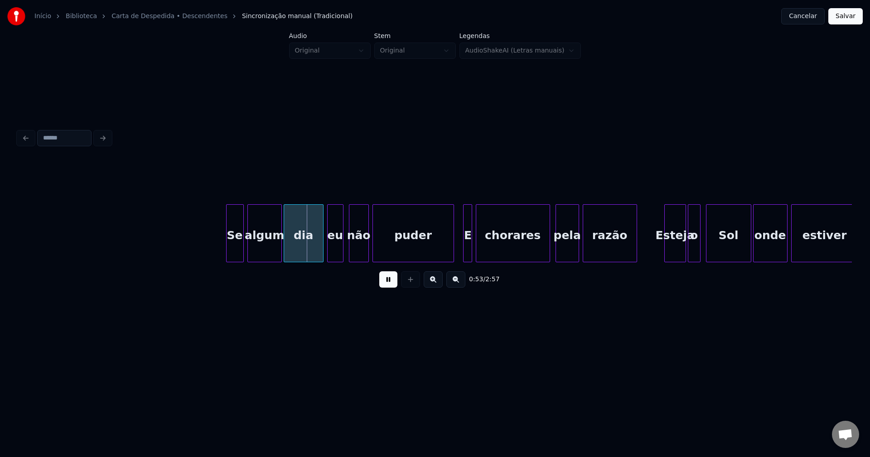
click at [227, 253] on div at bounding box center [228, 233] width 3 height 57
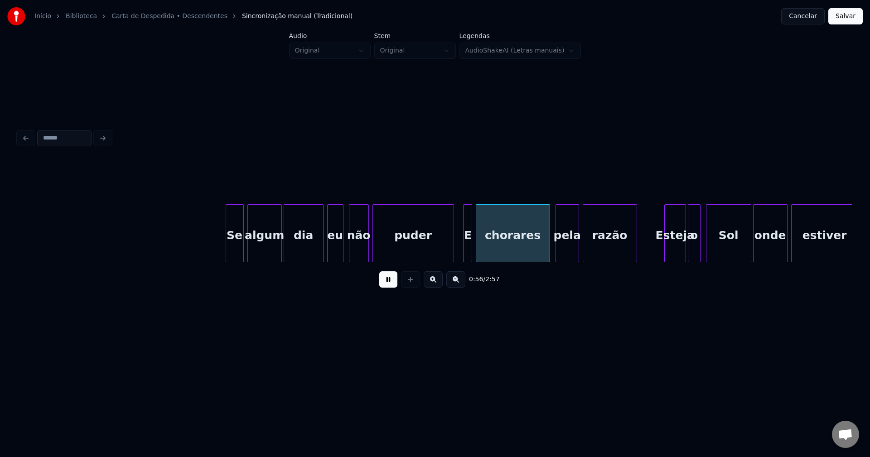
click at [381, 287] on button at bounding box center [388, 279] width 18 height 16
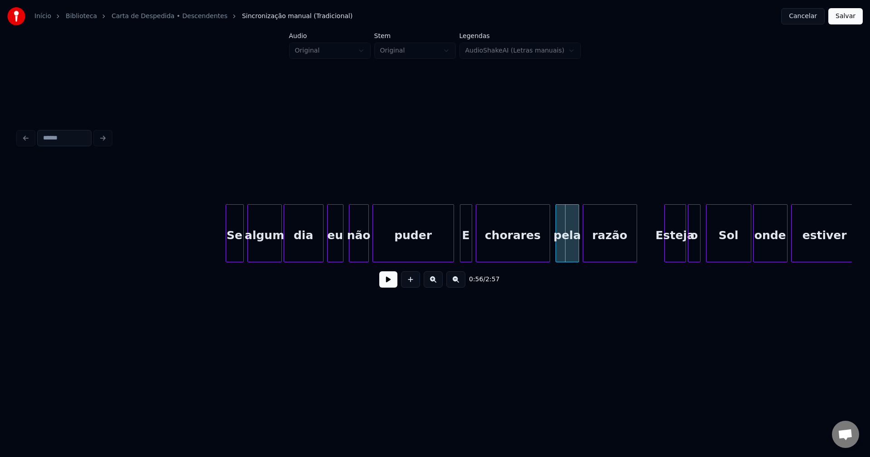
click at [461, 248] on div at bounding box center [461, 233] width 3 height 57
click at [449, 252] on div at bounding box center [447, 233] width 3 height 57
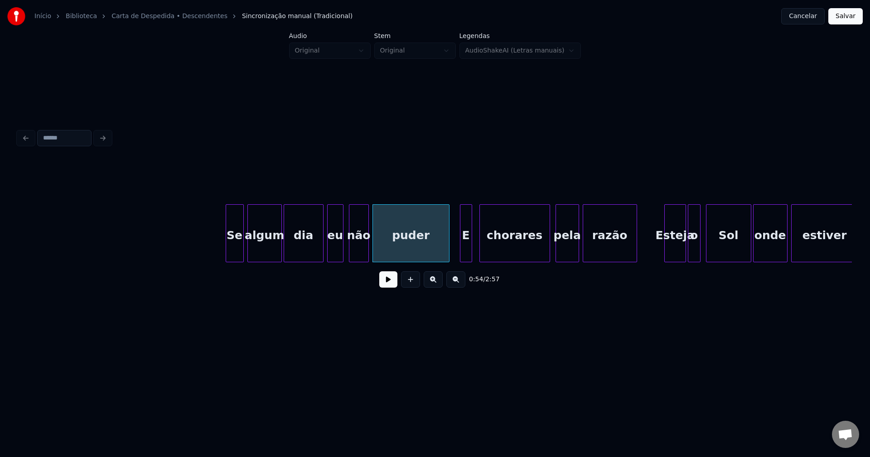
click at [480, 246] on div at bounding box center [481, 233] width 3 height 57
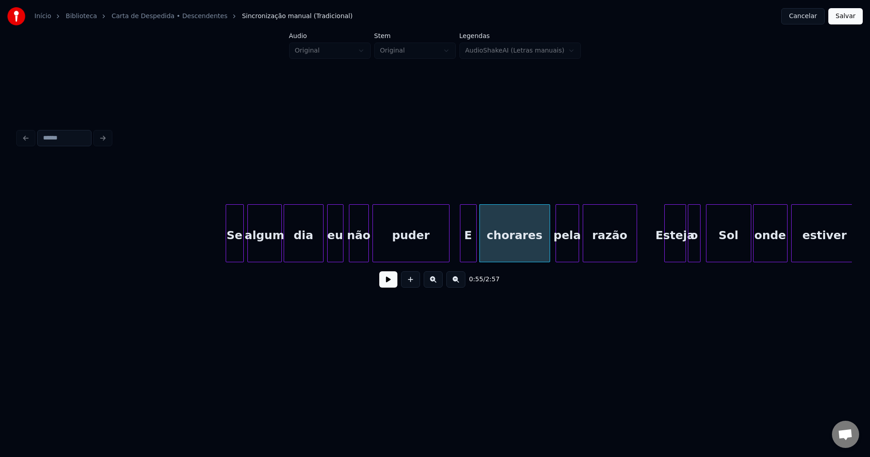
click at [474, 246] on div at bounding box center [474, 233] width 3 height 57
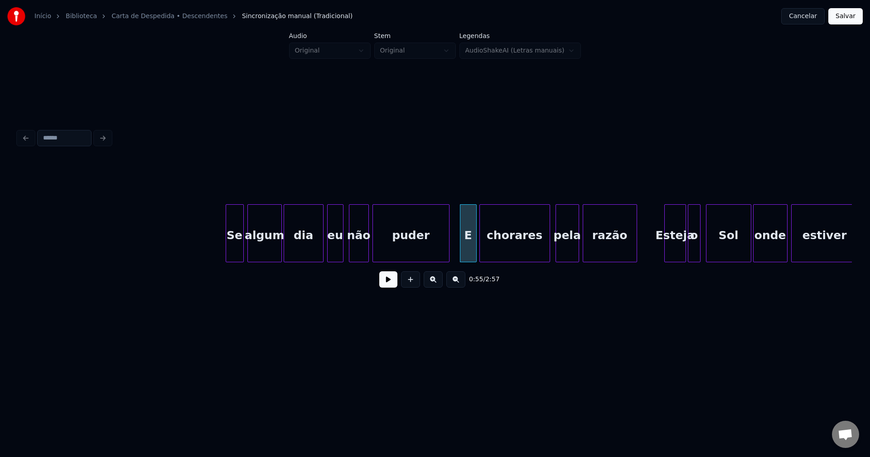
click at [468, 250] on div "E" at bounding box center [468, 236] width 16 height 62
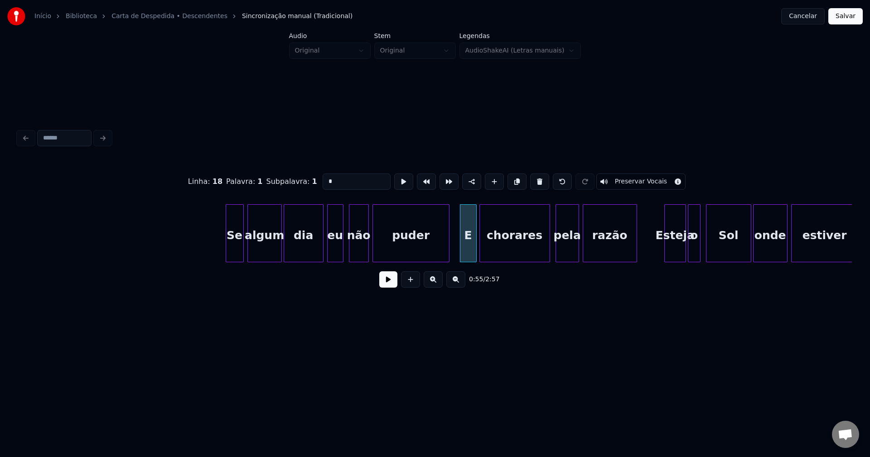
drag, startPoint x: 322, startPoint y: 179, endPoint x: 309, endPoint y: 184, distance: 14.1
click at [312, 182] on div "Linha : 18 Palavra : 1 Subpalavra : 1 * Preservar Vocais" at bounding box center [435, 181] width 834 height 45
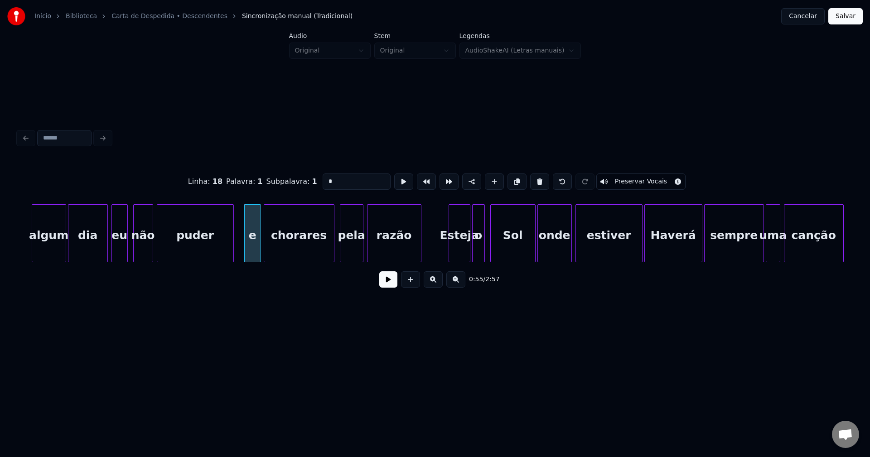
scroll to position [0, 4804]
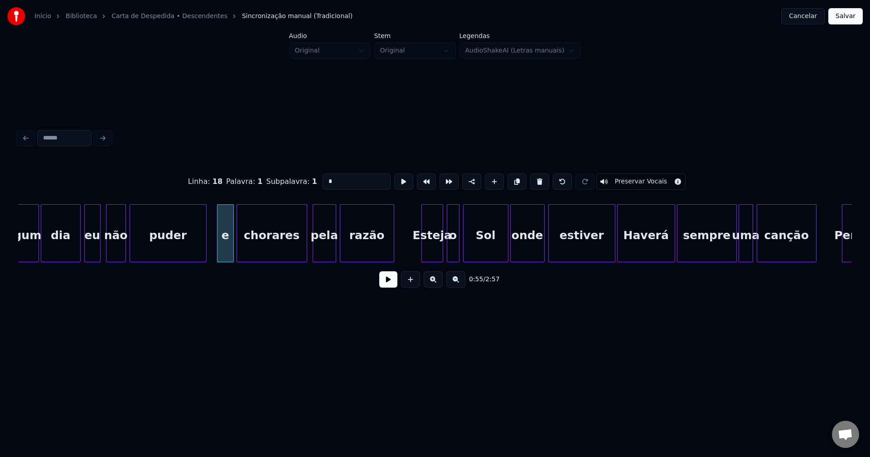
click at [450, 251] on div "o" at bounding box center [453, 236] width 12 height 62
click at [607, 255] on div at bounding box center [607, 233] width 3 height 57
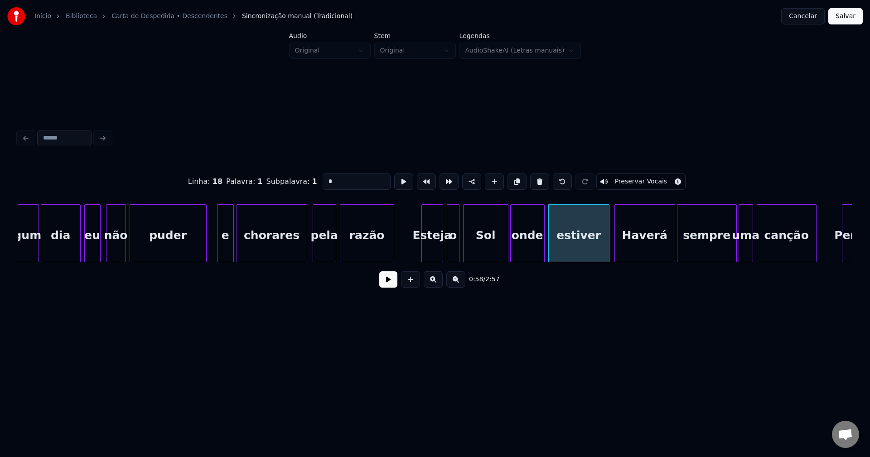
click at [615, 251] on div at bounding box center [616, 233] width 3 height 57
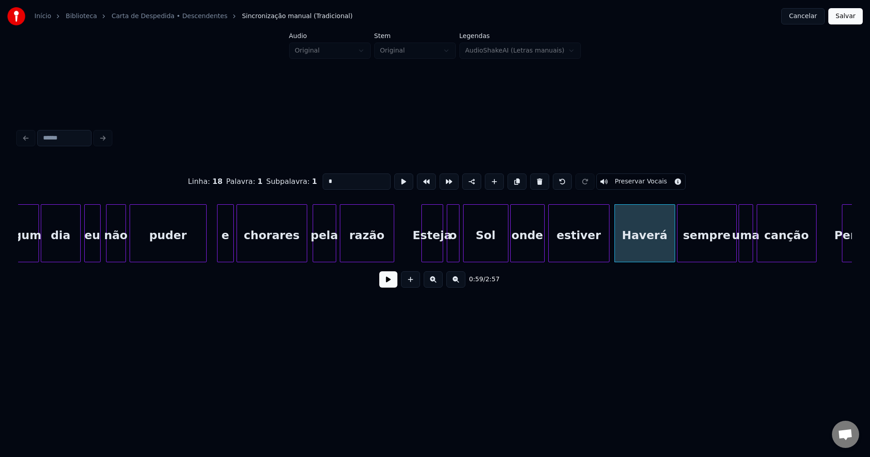
click at [625, 251] on div "Haverá" at bounding box center [645, 236] width 60 height 62
click at [326, 177] on input "******" at bounding box center [357, 182] width 68 height 16
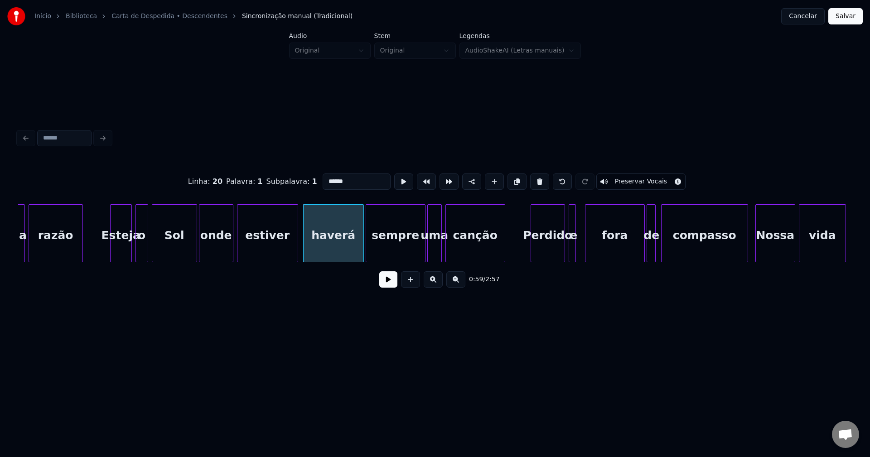
scroll to position [0, 5124]
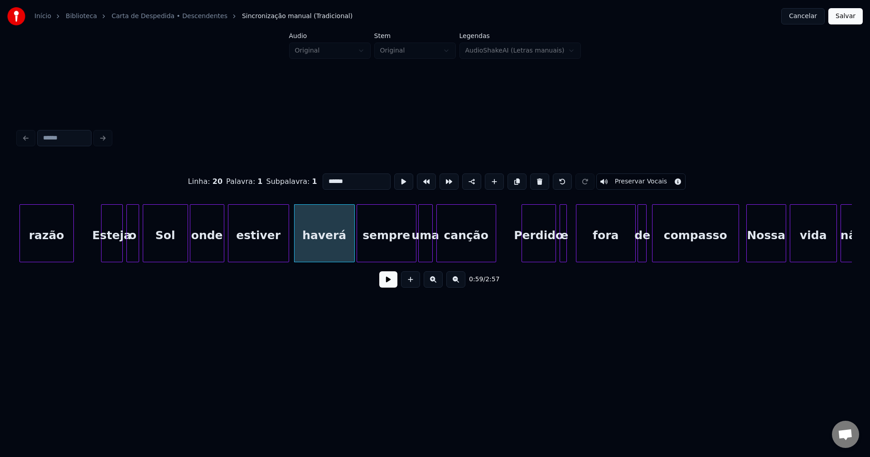
type input "******"
click at [388, 286] on button at bounding box center [388, 279] width 18 height 16
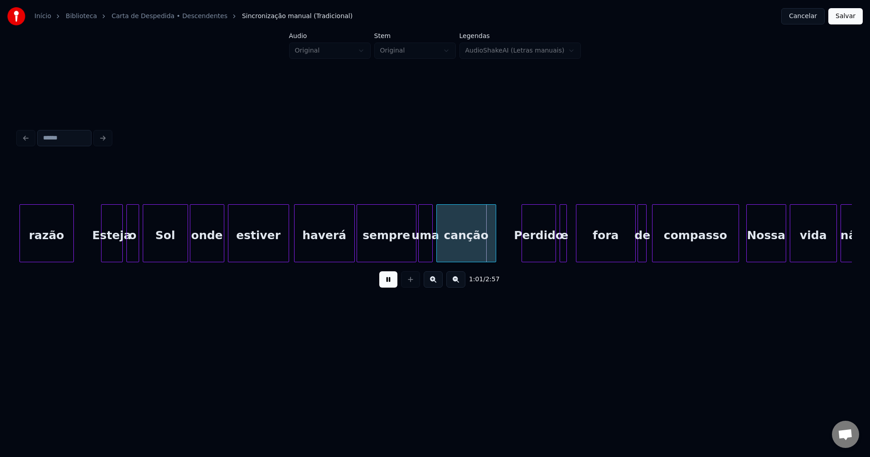
click at [389, 287] on button at bounding box center [388, 279] width 18 height 16
click at [572, 248] on div at bounding box center [571, 233] width 3 height 57
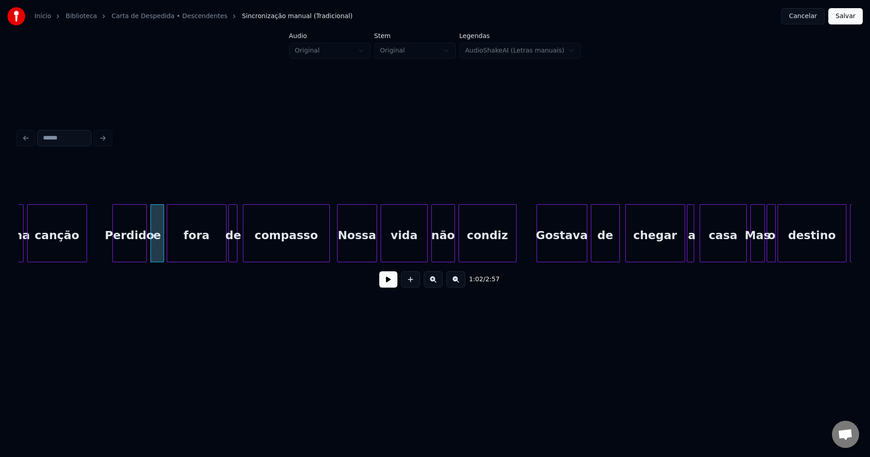
scroll to position [0, 5551]
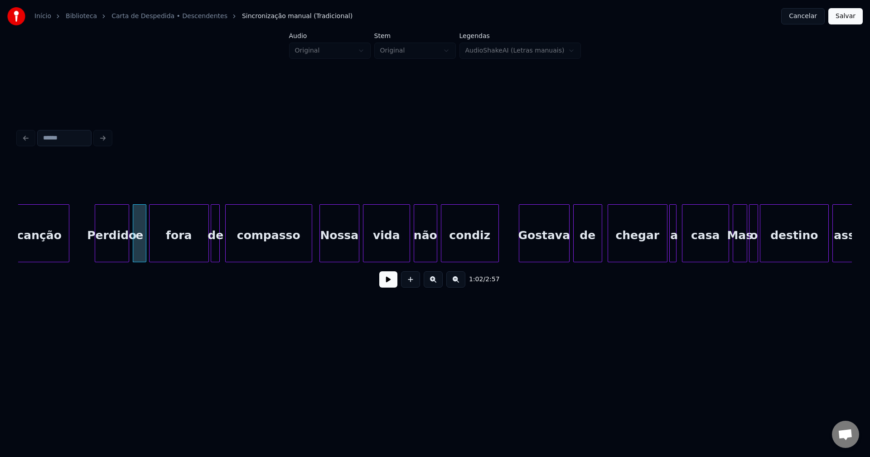
click at [338, 249] on div "Nossa" at bounding box center [339, 236] width 39 height 62
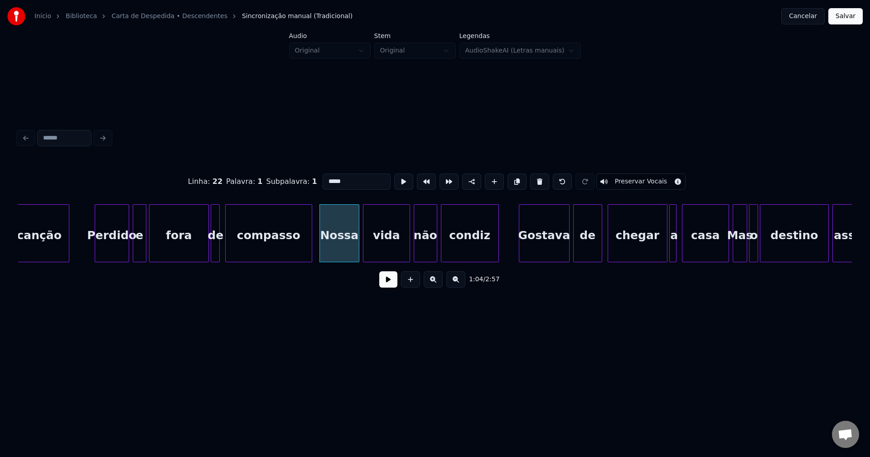
click at [326, 178] on input "*****" at bounding box center [357, 182] width 68 height 16
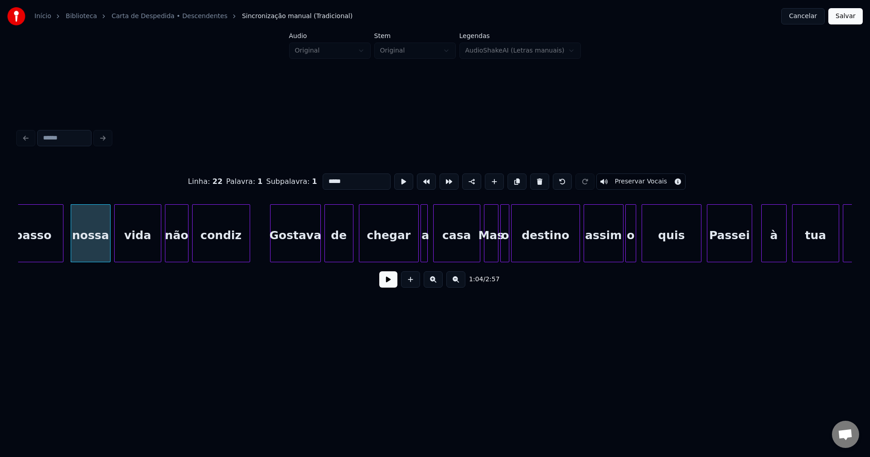
scroll to position [0, 5809]
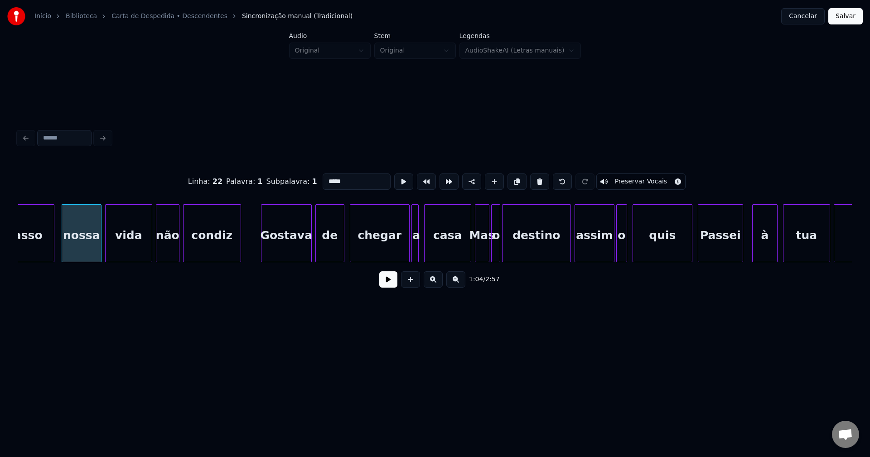
click at [350, 245] on div at bounding box center [351, 233] width 3 height 57
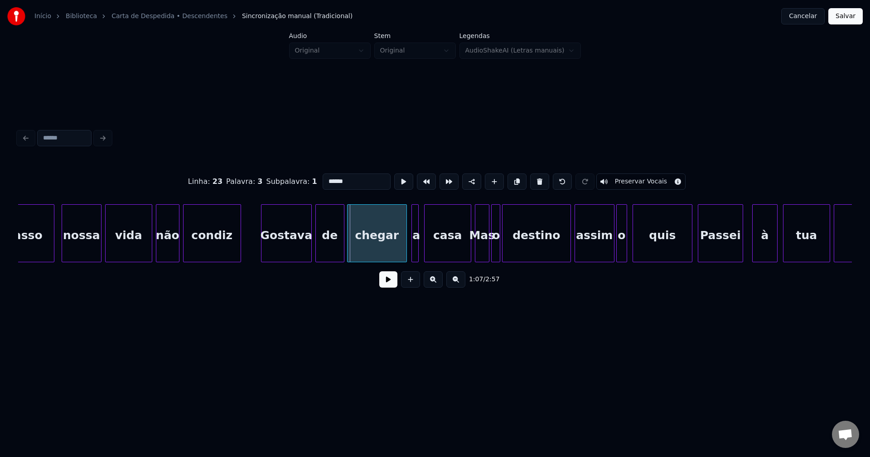
click at [382, 252] on div "chegar" at bounding box center [377, 236] width 59 height 62
click at [336, 251] on div at bounding box center [335, 233] width 3 height 57
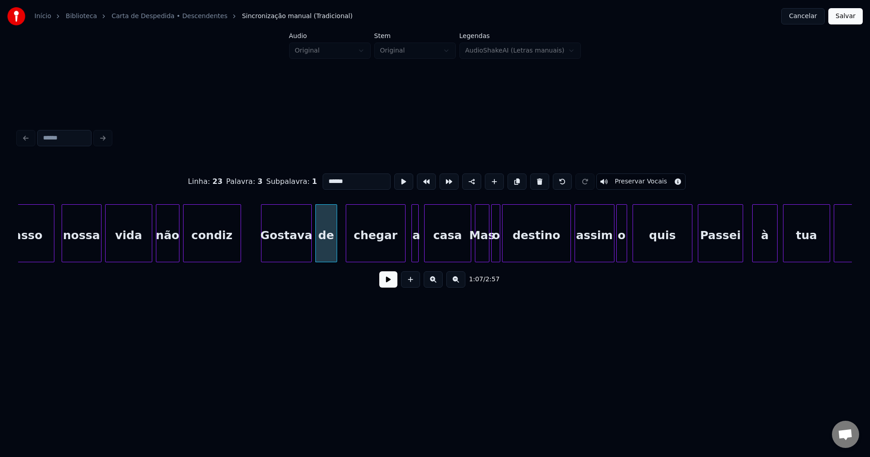
click at [385, 246] on div "chegar" at bounding box center [375, 236] width 59 height 62
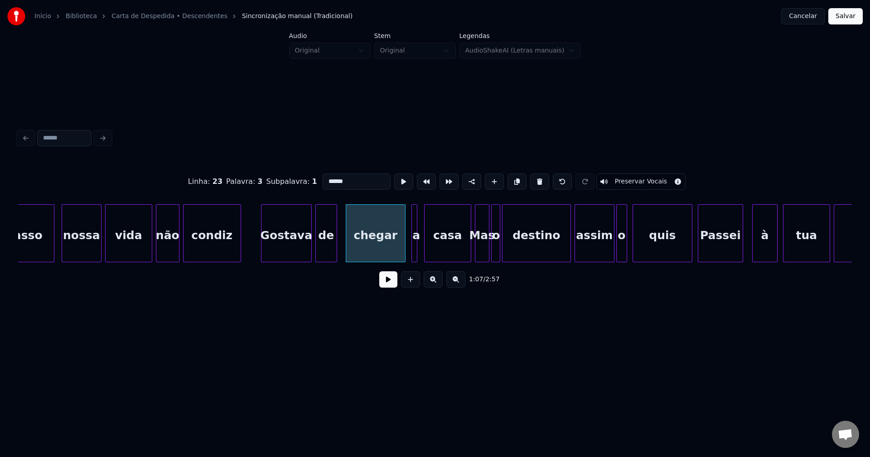
click at [414, 250] on div at bounding box center [415, 233] width 3 height 57
click at [406, 248] on div at bounding box center [407, 233] width 3 height 57
click at [456, 253] on div "casa" at bounding box center [448, 236] width 46 height 62
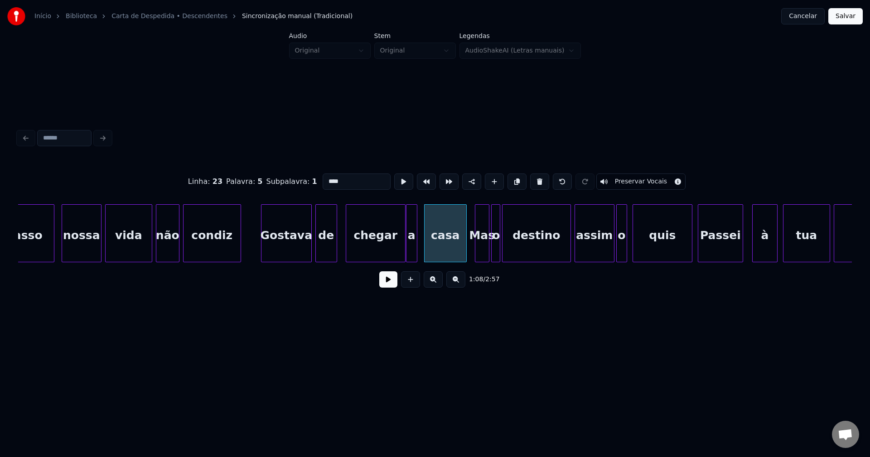
click at [464, 251] on div at bounding box center [465, 233] width 3 height 57
click at [481, 256] on div "Mas" at bounding box center [482, 236] width 14 height 62
click at [328, 177] on input "***" at bounding box center [357, 182] width 68 height 16
click at [370, 243] on div "chegar" at bounding box center [375, 236] width 59 height 62
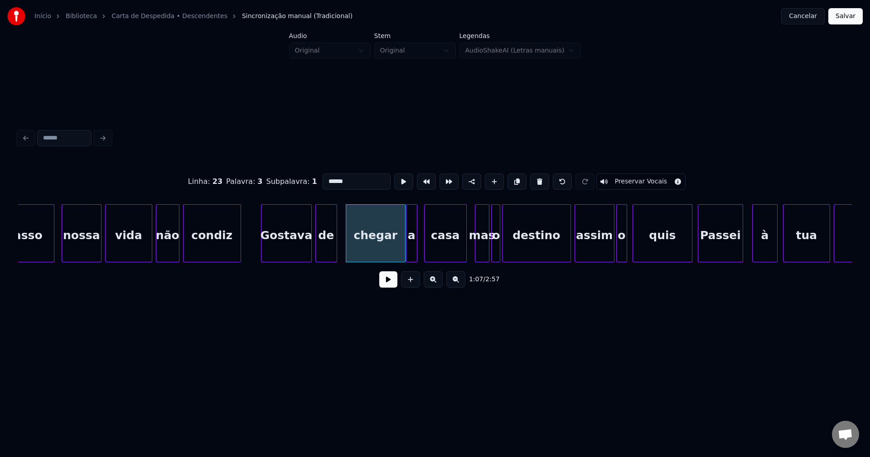
type input "******"
click at [388, 287] on button at bounding box center [388, 279] width 18 height 16
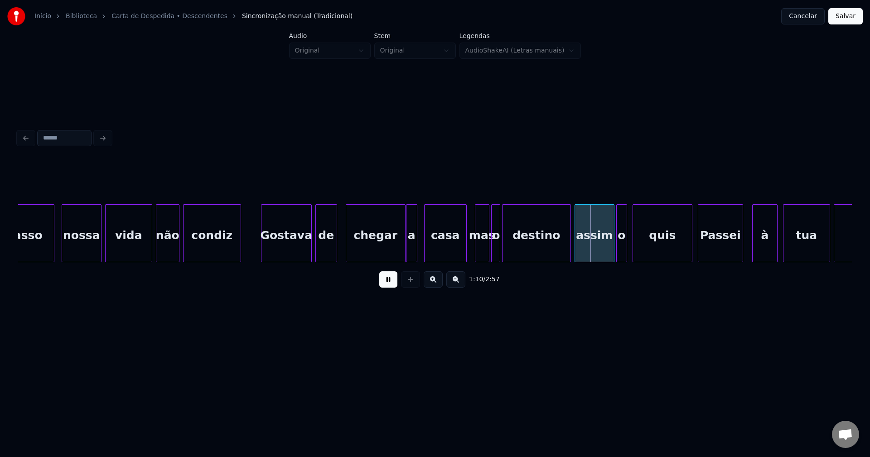
click at [389, 286] on button at bounding box center [388, 279] width 18 height 16
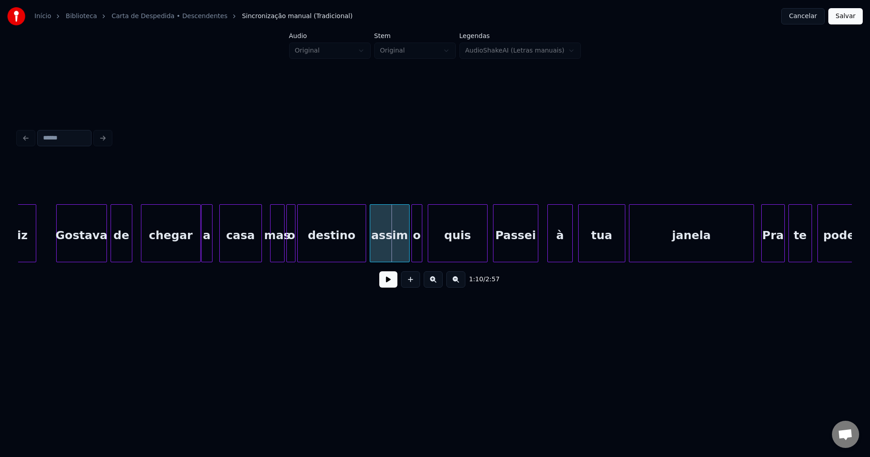
scroll to position [0, 6022]
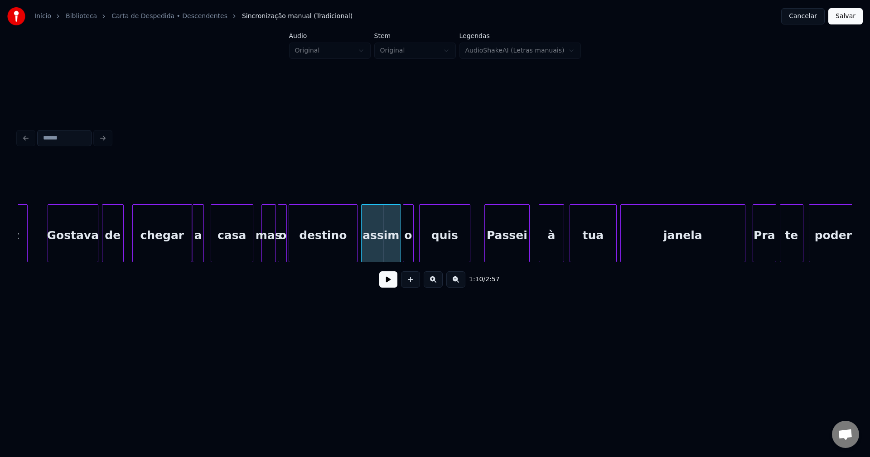
click at [469, 256] on div at bounding box center [468, 233] width 3 height 57
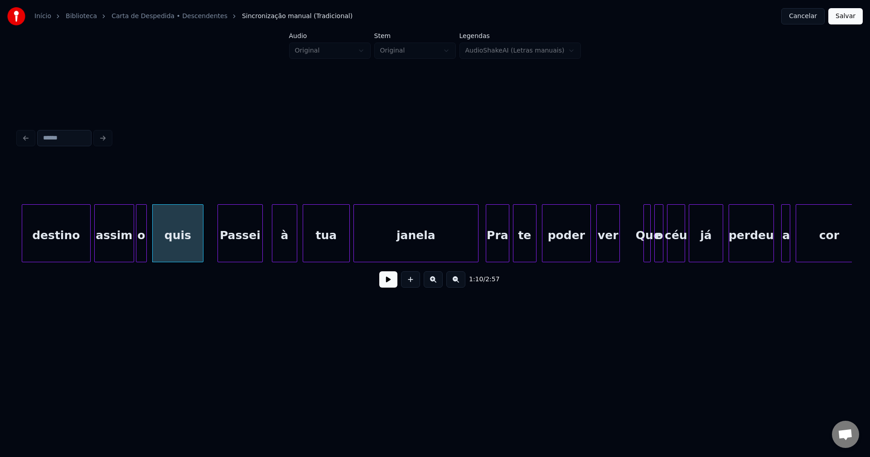
scroll to position [0, 6307]
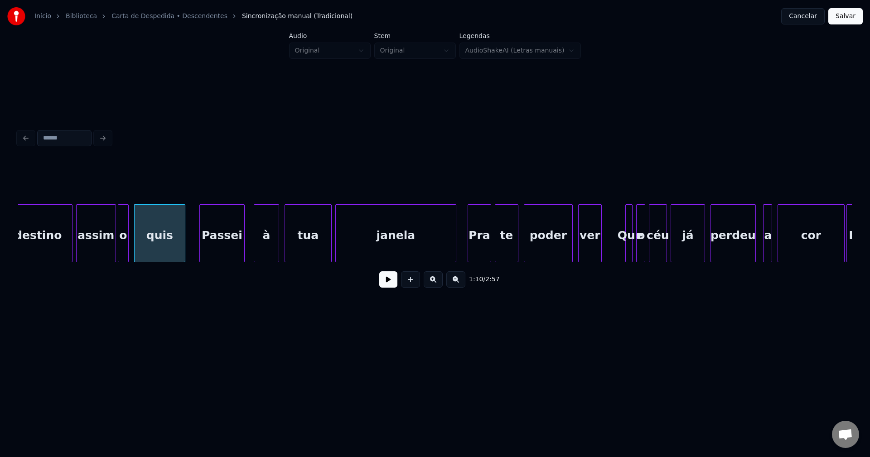
click at [454, 251] on div at bounding box center [454, 233] width 3 height 57
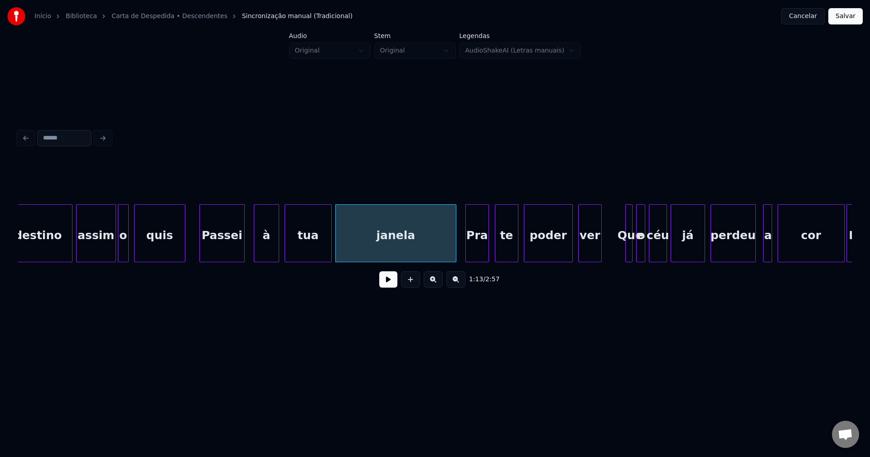
click at [478, 251] on div "Pra" at bounding box center [477, 236] width 23 height 62
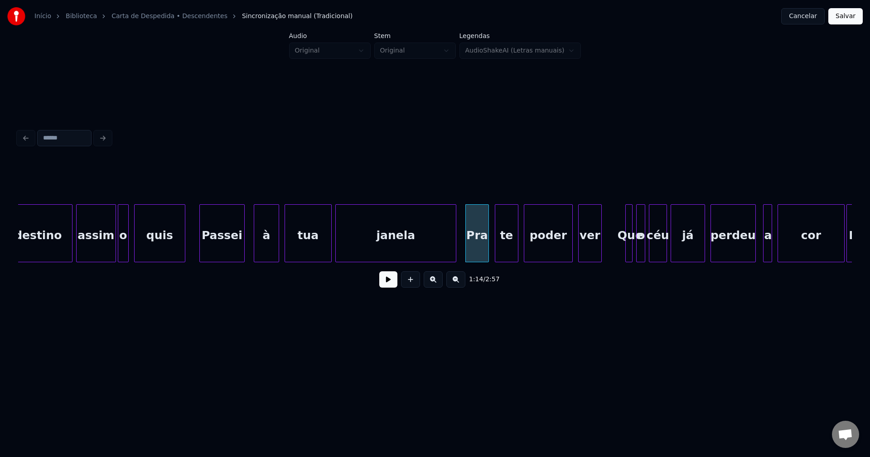
click at [481, 253] on div "Pra" at bounding box center [477, 236] width 23 height 62
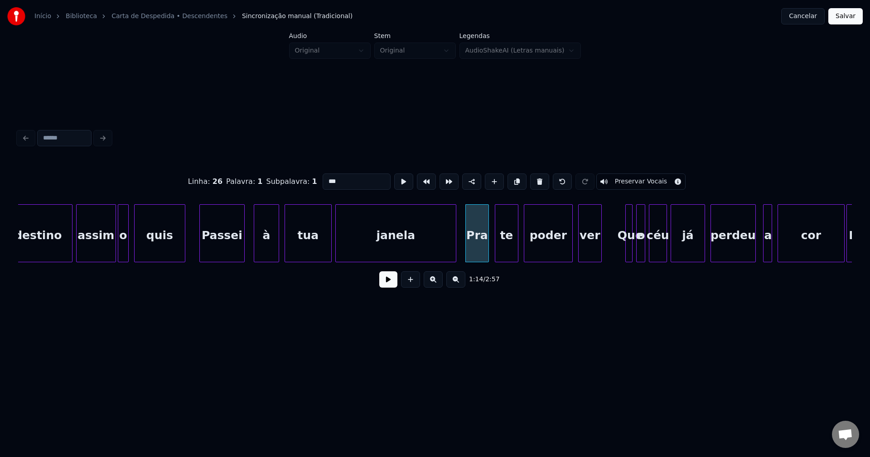
click at [324, 177] on input "***" at bounding box center [357, 182] width 68 height 16
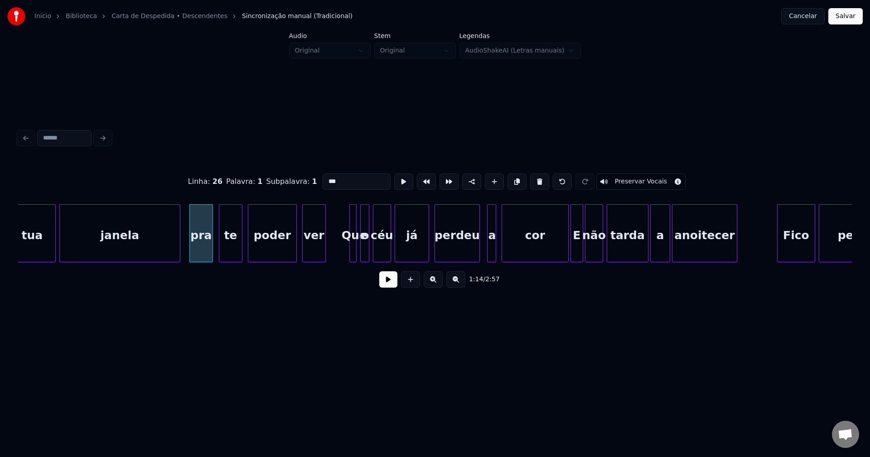
scroll to position [0, 6592]
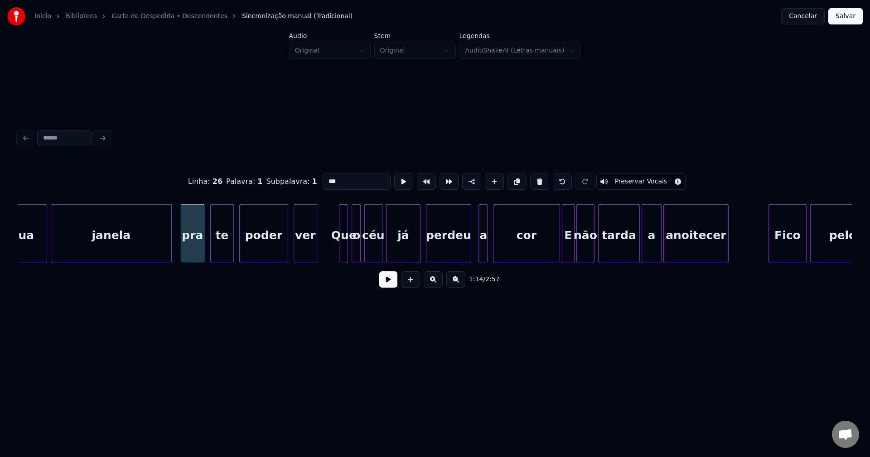
click at [340, 246] on div at bounding box center [340, 233] width 3 height 57
click at [550, 262] on div "tua [PERSON_NAME] pra te poder ver Que o céu já perdeu a cor E não tarda a anoi…" at bounding box center [435, 233] width 834 height 58
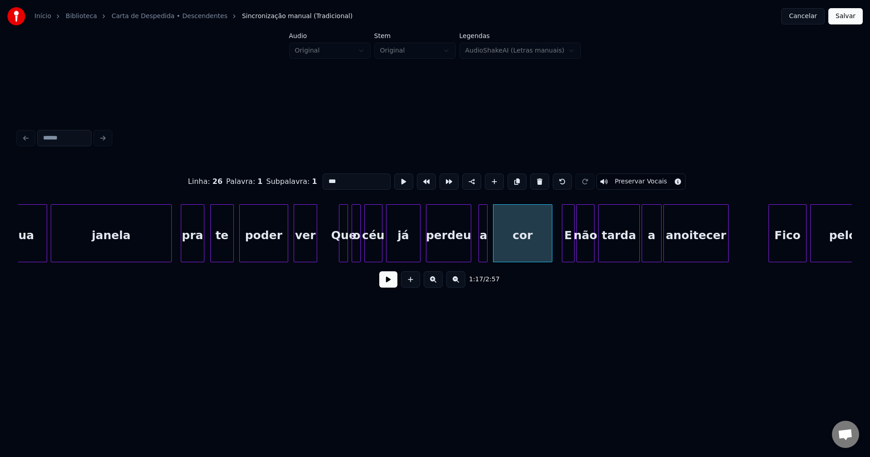
click at [570, 253] on div "E" at bounding box center [568, 236] width 12 height 62
drag, startPoint x: 332, startPoint y: 179, endPoint x: 286, endPoint y: 179, distance: 45.8
click at [286, 179] on div "Linha : 28 [GEOGRAPHIC_DATA] : 1 Subpalavra : 1 * Preservar Vocais" at bounding box center [435, 181] width 834 height 45
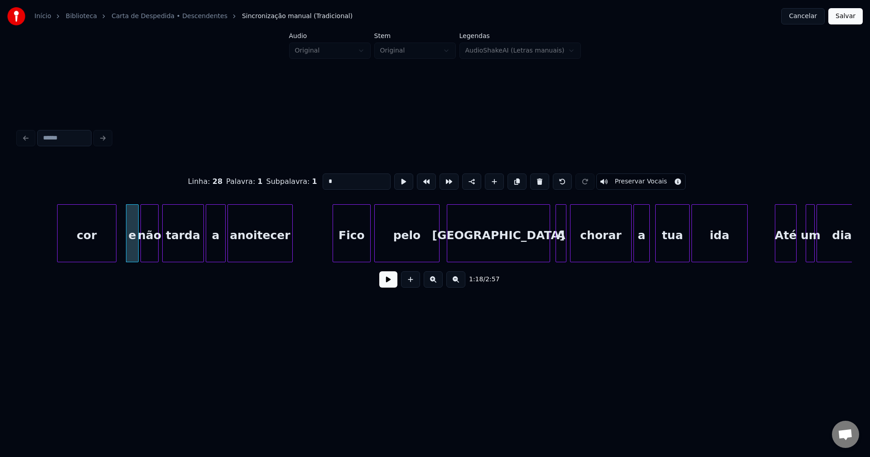
scroll to position [0, 7072]
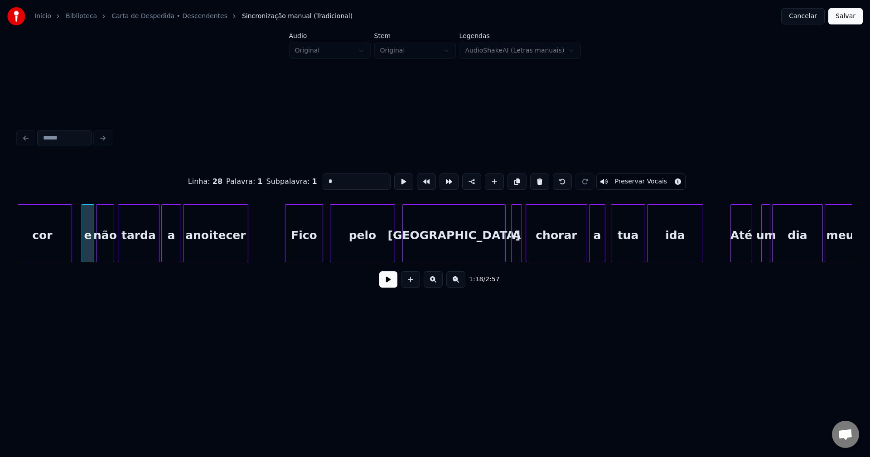
click at [301, 251] on div "Fico" at bounding box center [303, 236] width 37 height 62
click at [502, 252] on div at bounding box center [501, 233] width 3 height 57
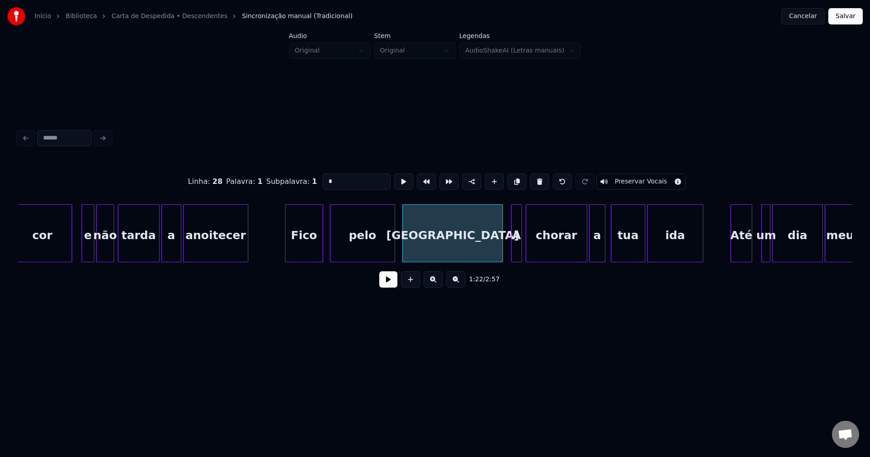
click at [518, 254] on div "A" at bounding box center [517, 236] width 10 height 62
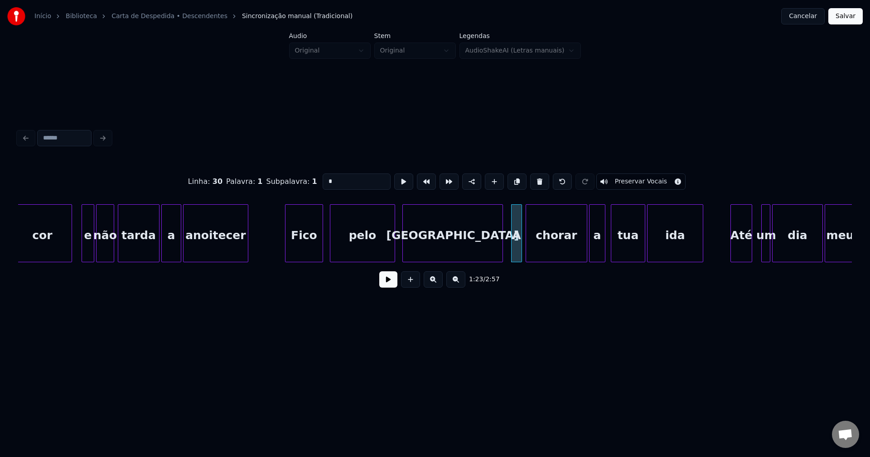
drag, startPoint x: 332, startPoint y: 182, endPoint x: 309, endPoint y: 185, distance: 23.3
click at [309, 185] on div "Linha : 30 [GEOGRAPHIC_DATA] : 1 Subpalavra : 1 * Preservar Vocais" at bounding box center [435, 181] width 834 height 45
click at [580, 256] on div at bounding box center [580, 233] width 3 height 57
click at [584, 256] on div at bounding box center [585, 233] width 3 height 57
click at [630, 248] on div "tua" at bounding box center [626, 236] width 34 height 62
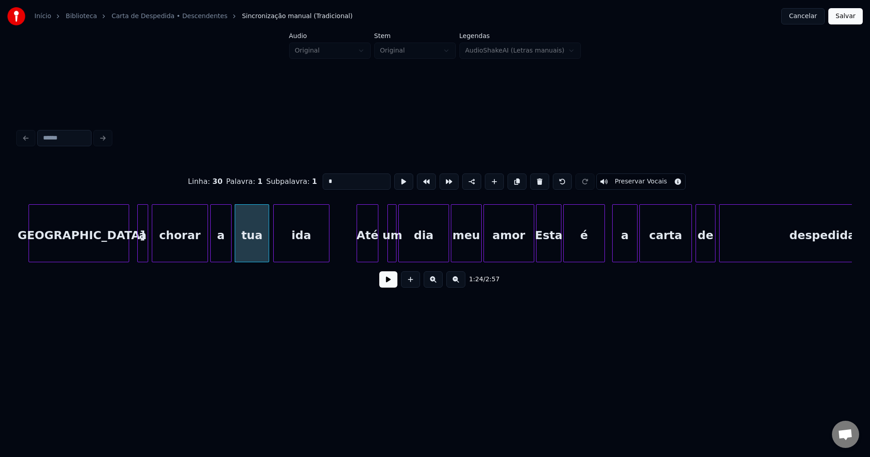
scroll to position [0, 7455]
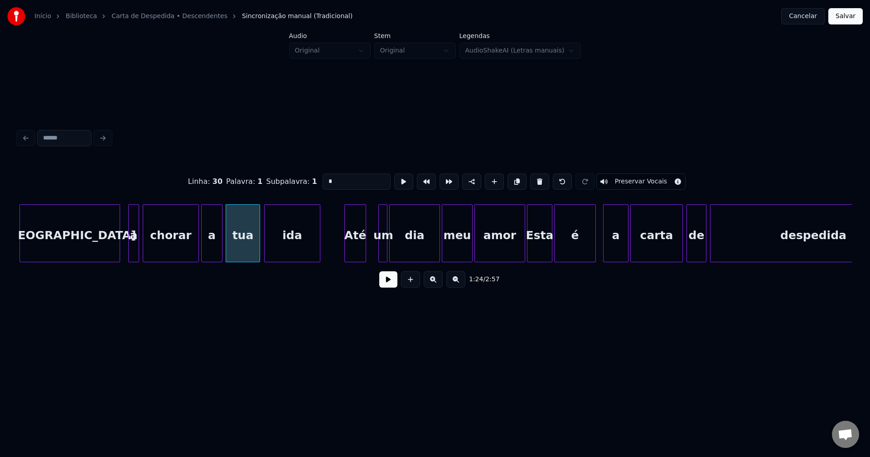
click at [357, 251] on div "Até" at bounding box center [355, 236] width 21 height 62
click at [372, 254] on div at bounding box center [373, 233] width 3 height 57
click at [516, 257] on div at bounding box center [516, 233] width 3 height 57
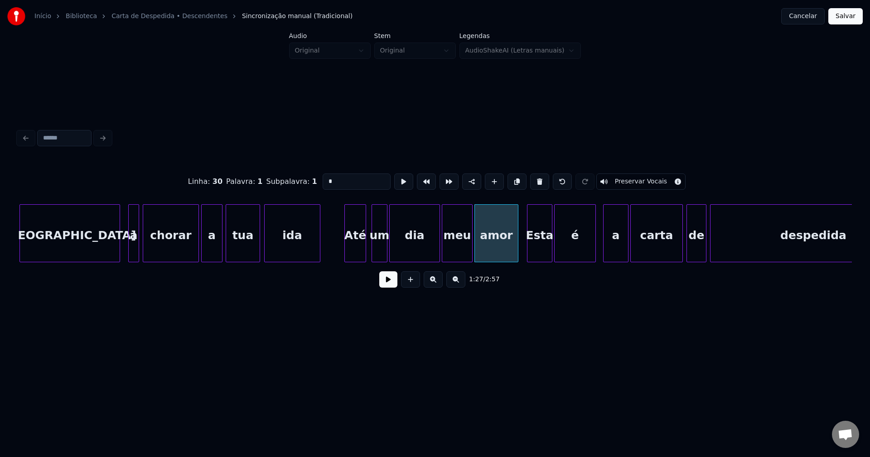
click at [541, 253] on div "Esta" at bounding box center [539, 236] width 24 height 62
click at [325, 178] on input "****" at bounding box center [357, 182] width 68 height 16
click at [601, 251] on div at bounding box center [600, 233] width 3 height 57
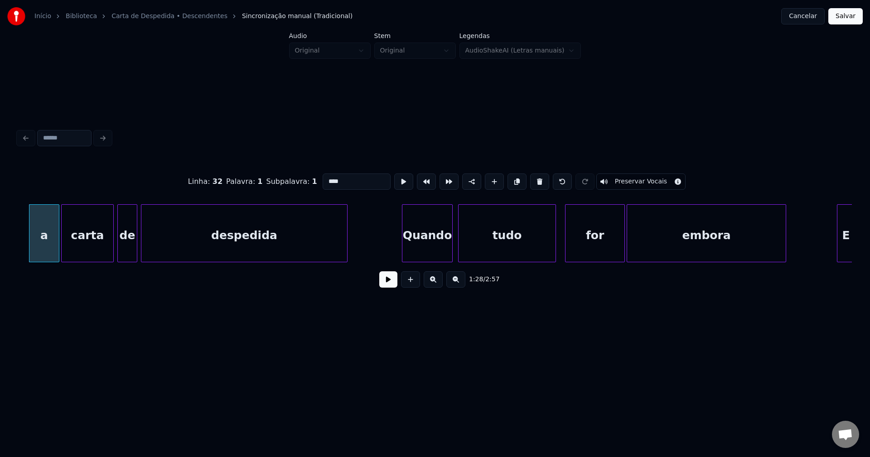
scroll to position [0, 8122]
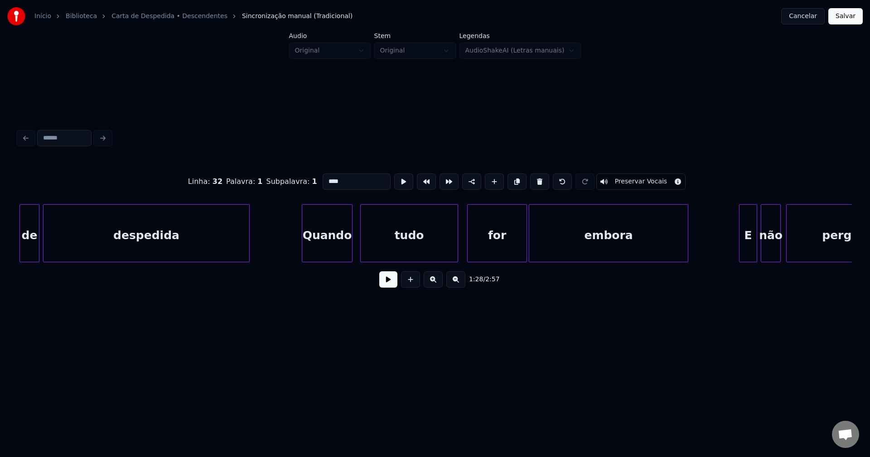
click at [338, 258] on div "Quando" at bounding box center [327, 236] width 50 height 62
click at [400, 247] on div "tudo" at bounding box center [405, 236] width 97 height 62
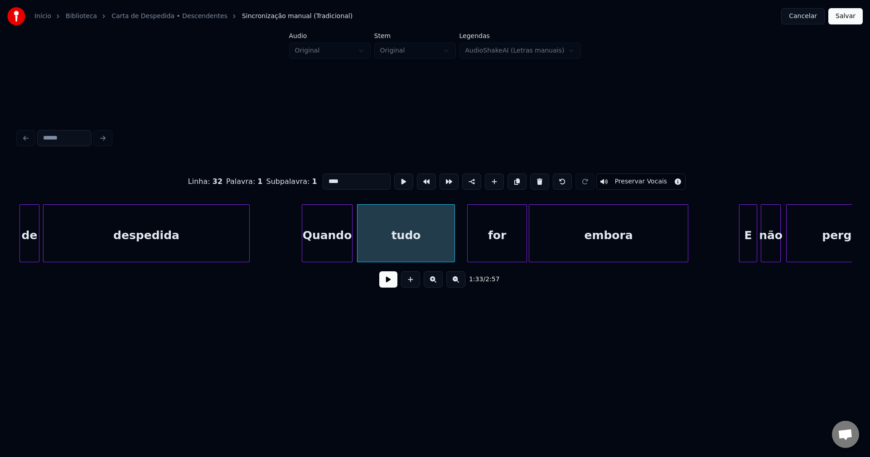
click at [496, 251] on div "for" at bounding box center [497, 236] width 59 height 62
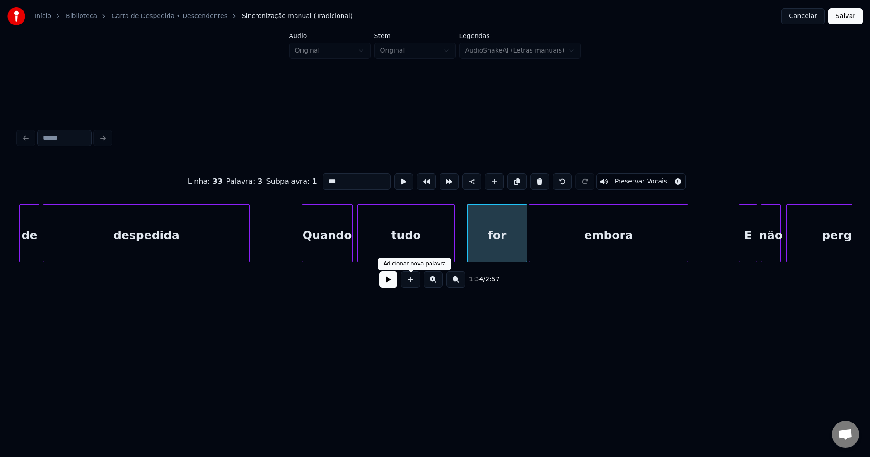
type input "***"
click at [391, 285] on button at bounding box center [388, 279] width 18 height 16
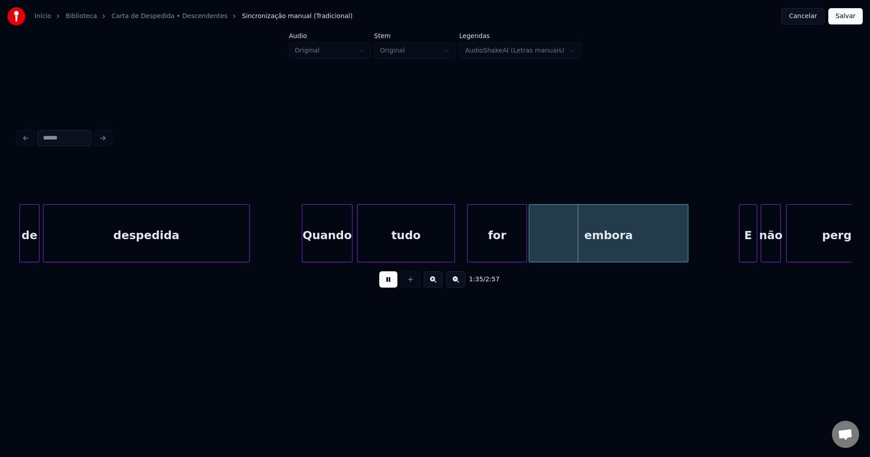
click at [393, 250] on div "tudo" at bounding box center [405, 236] width 97 height 62
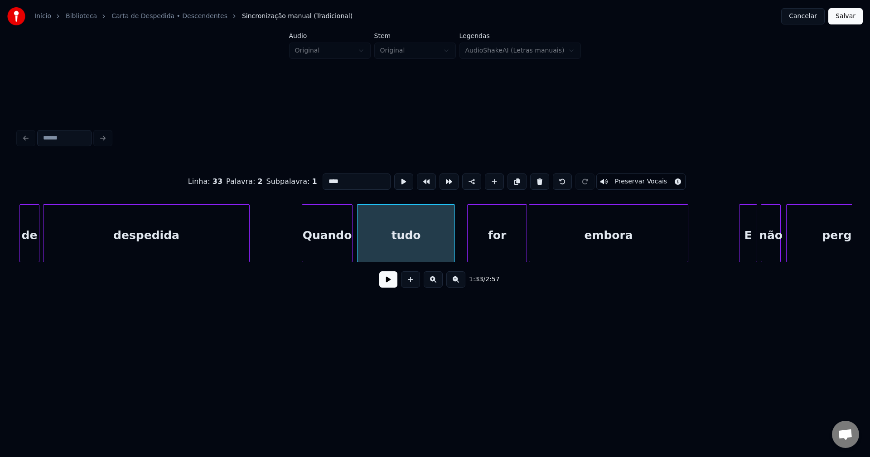
click at [391, 287] on button at bounding box center [388, 279] width 18 height 16
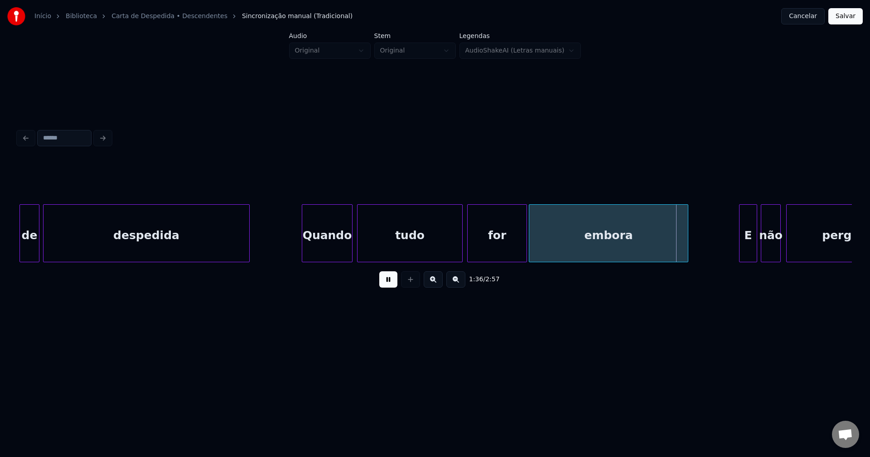
click at [462, 249] on div at bounding box center [460, 233] width 3 height 57
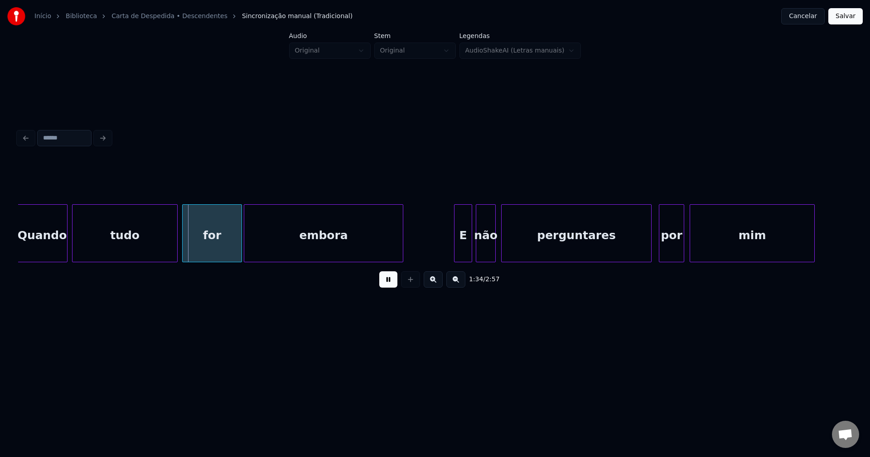
scroll to position [0, 8532]
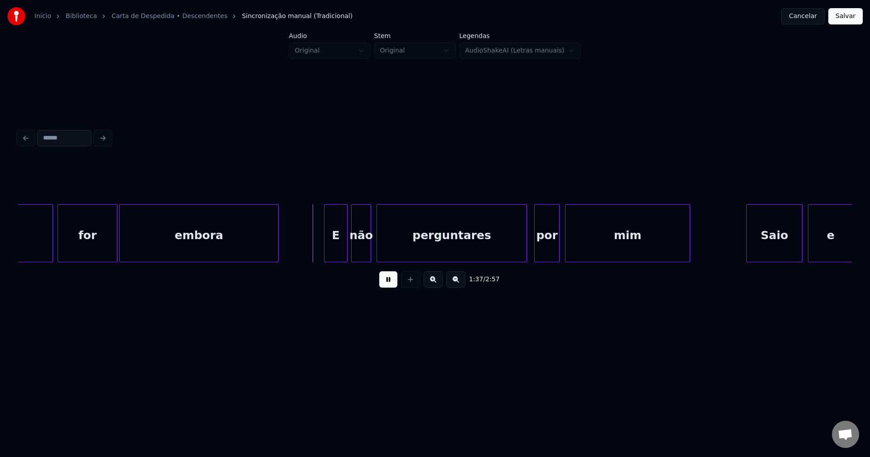
click at [325, 251] on div at bounding box center [325, 233] width 3 height 57
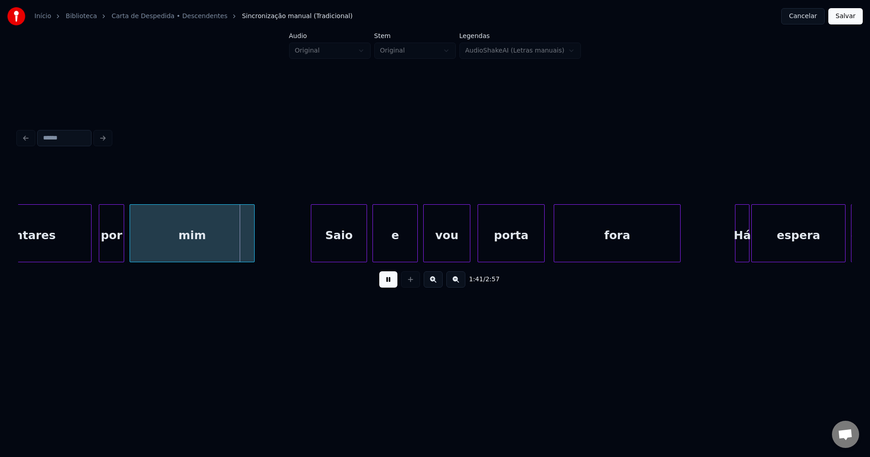
scroll to position [0, 8985]
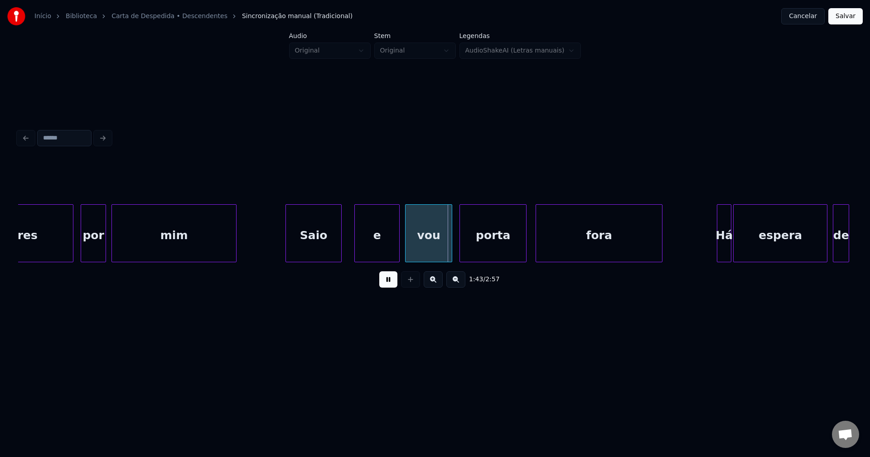
click at [316, 246] on div "Saio" at bounding box center [313, 236] width 55 height 62
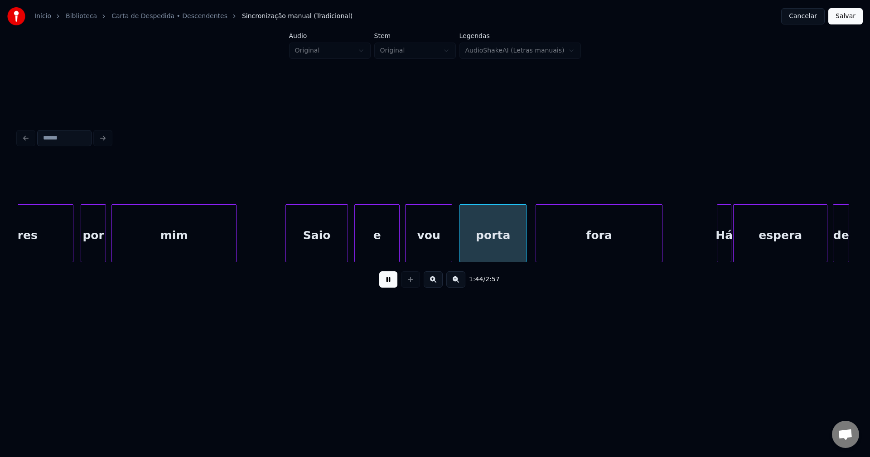
click at [348, 242] on div at bounding box center [346, 233] width 3 height 57
click at [379, 251] on div "e" at bounding box center [373, 236] width 44 height 62
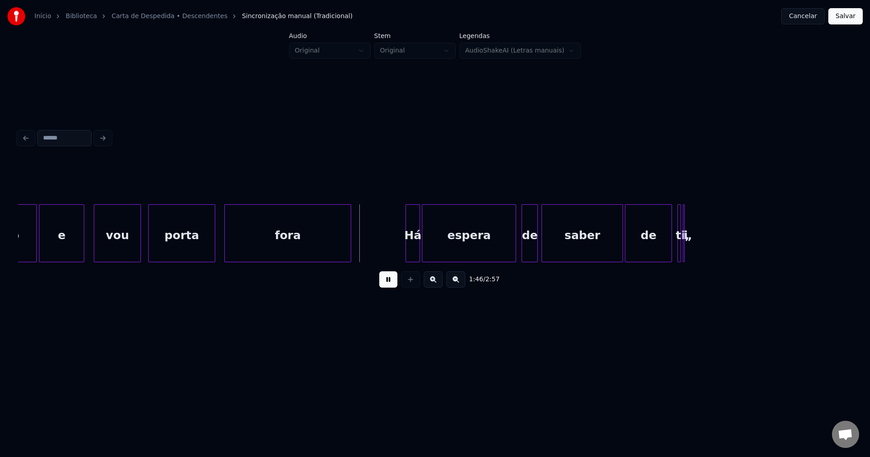
scroll to position [0, 9341]
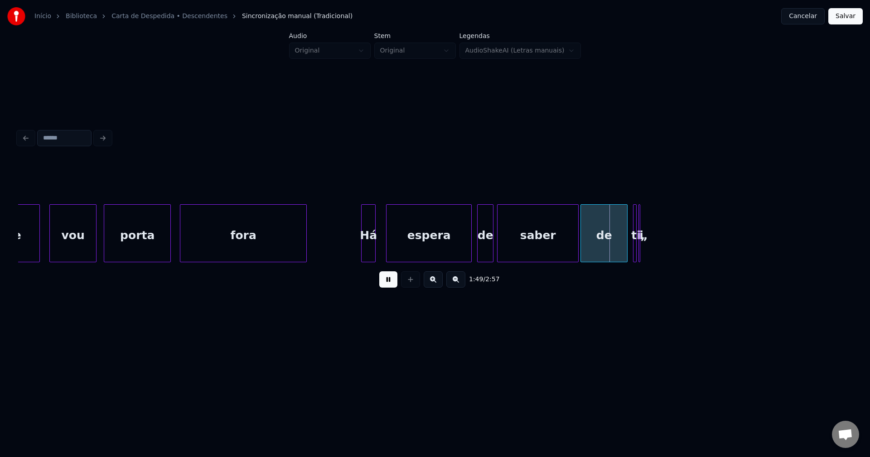
click at [388, 246] on div at bounding box center [387, 233] width 3 height 57
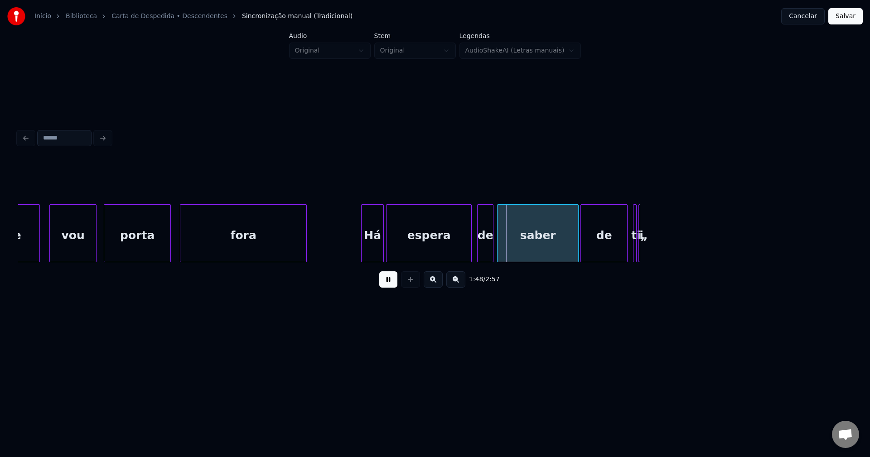
click at [381, 246] on div at bounding box center [382, 233] width 3 height 57
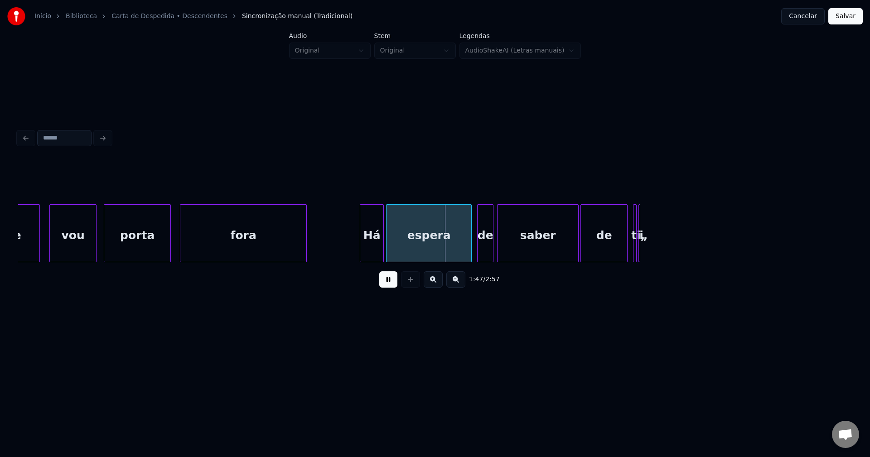
click at [361, 247] on div at bounding box center [361, 233] width 3 height 57
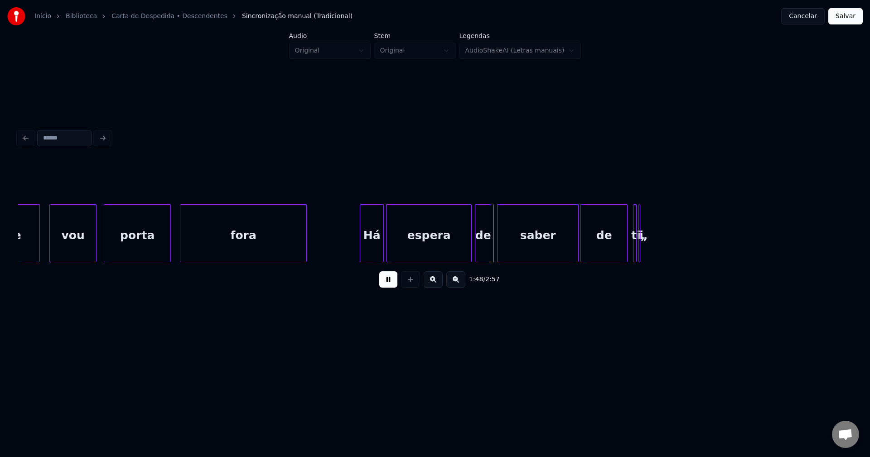
click at [483, 253] on div "de" at bounding box center [482, 236] width 15 height 62
click at [392, 285] on button at bounding box center [388, 279] width 18 height 16
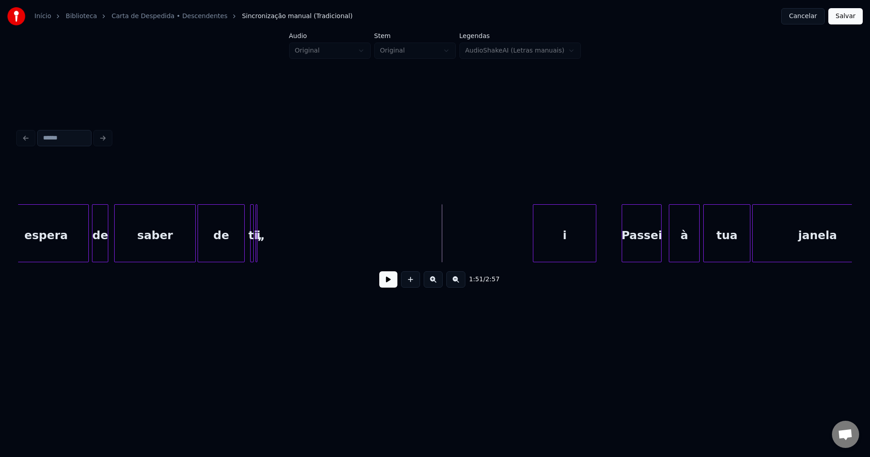
scroll to position [0, 9732]
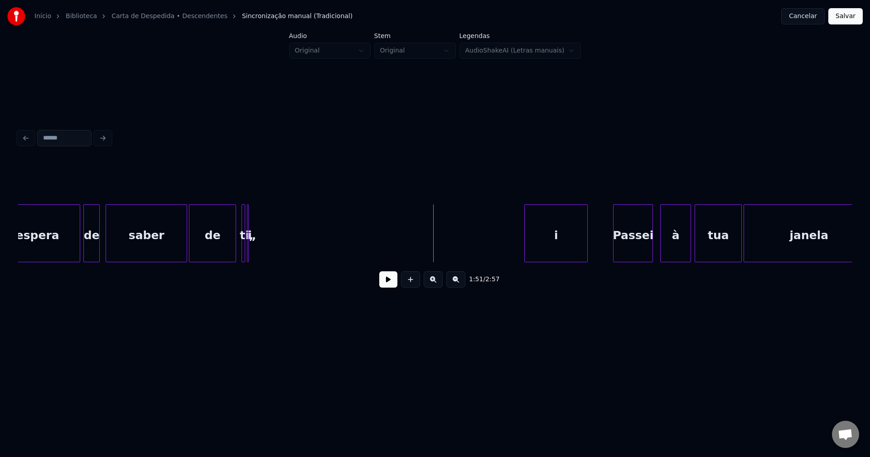
click at [569, 241] on div "i" at bounding box center [556, 236] width 63 height 62
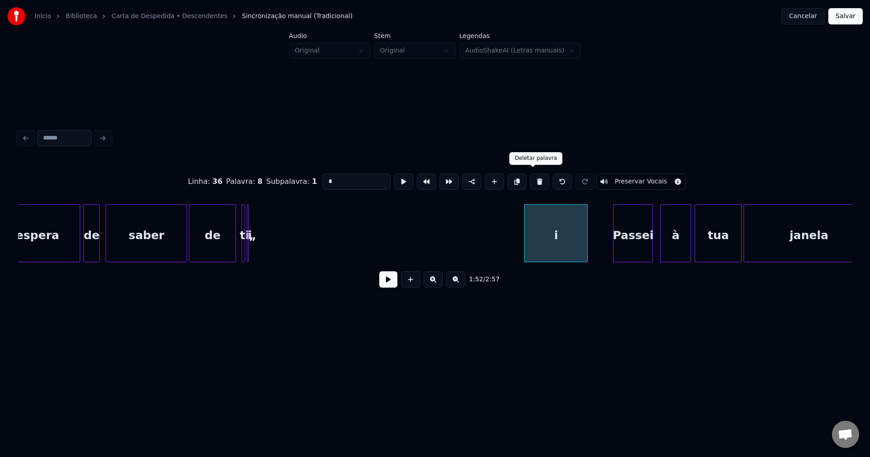
click at [534, 181] on button at bounding box center [539, 182] width 19 height 16
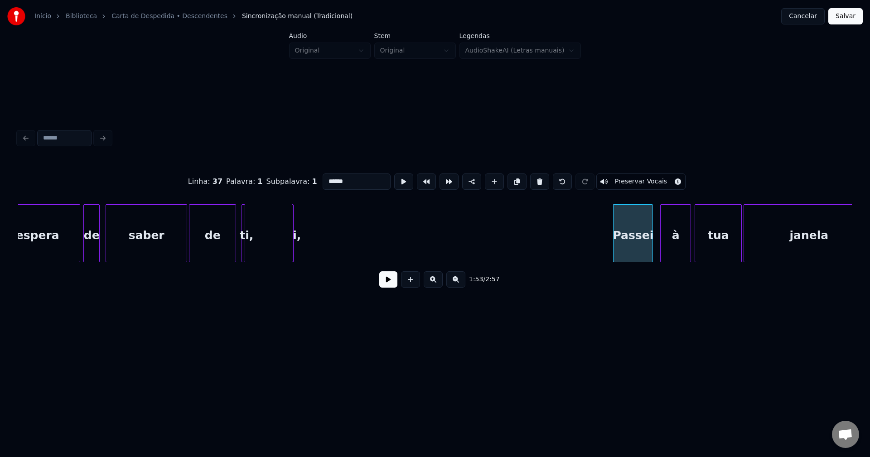
click at [298, 245] on div "i," at bounding box center [296, 236] width 9 height 62
click at [533, 181] on button at bounding box center [539, 182] width 19 height 16
click at [299, 235] on div "i," at bounding box center [299, 236] width 9 height 62
click at [531, 180] on button at bounding box center [539, 182] width 19 height 16
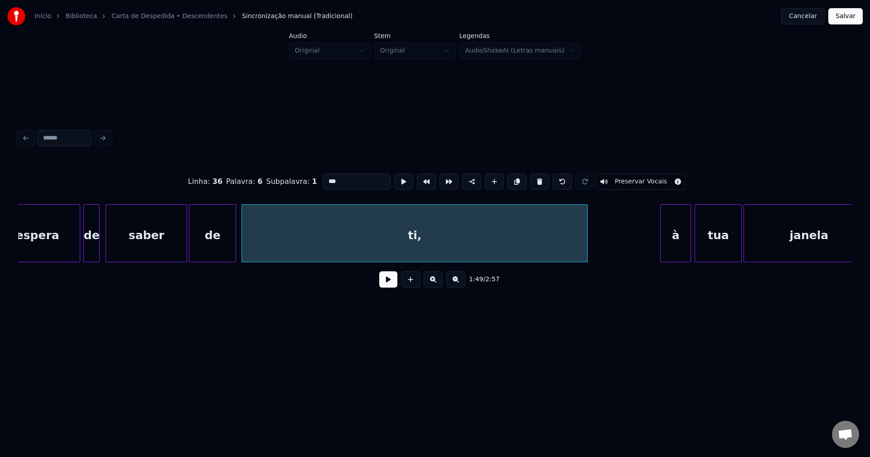
click at [586, 243] on div at bounding box center [585, 233] width 3 height 57
click at [429, 245] on div "ti," at bounding box center [414, 236] width 345 height 62
click at [333, 178] on input "***" at bounding box center [357, 182] width 68 height 16
type input "**"
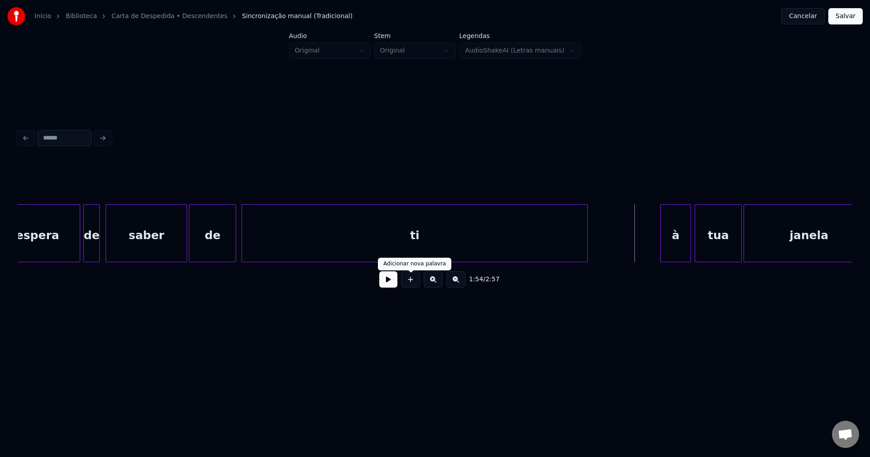
click at [406, 285] on button at bounding box center [410, 279] width 19 height 16
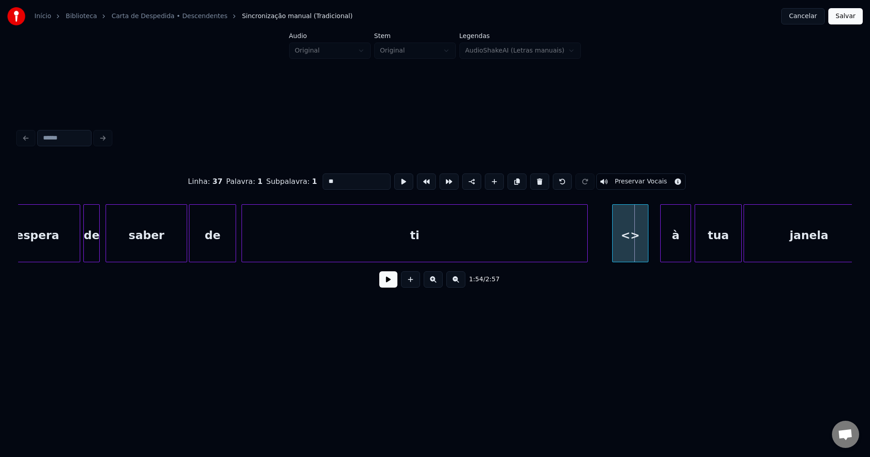
click at [630, 255] on div "<>" at bounding box center [630, 236] width 35 height 62
click at [650, 246] on div at bounding box center [651, 233] width 3 height 57
click at [671, 249] on div "à" at bounding box center [672, 236] width 30 height 62
click at [641, 251] on div "<>" at bounding box center [633, 236] width 40 height 62
drag, startPoint x: 334, startPoint y: 181, endPoint x: 312, endPoint y: 183, distance: 21.9
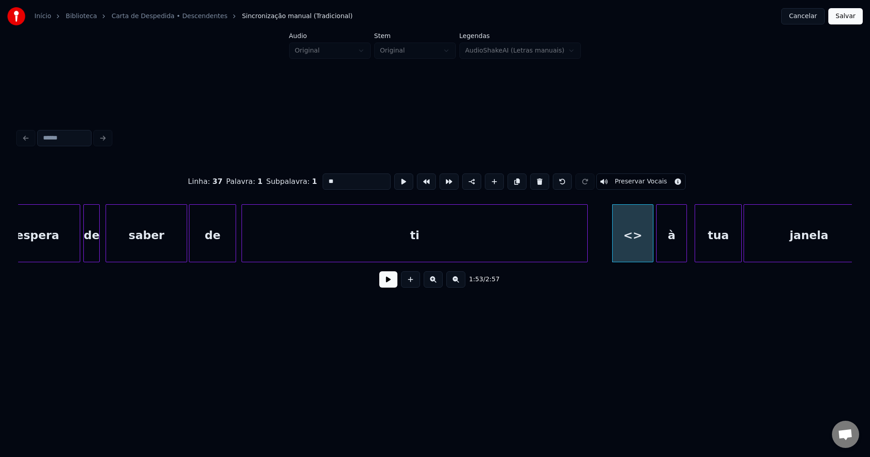
click at [312, 183] on div "Linha : 37 [GEOGRAPHIC_DATA] : 1 Subpalavra : 1 ** Preservar Vocais" at bounding box center [435, 181] width 834 height 45
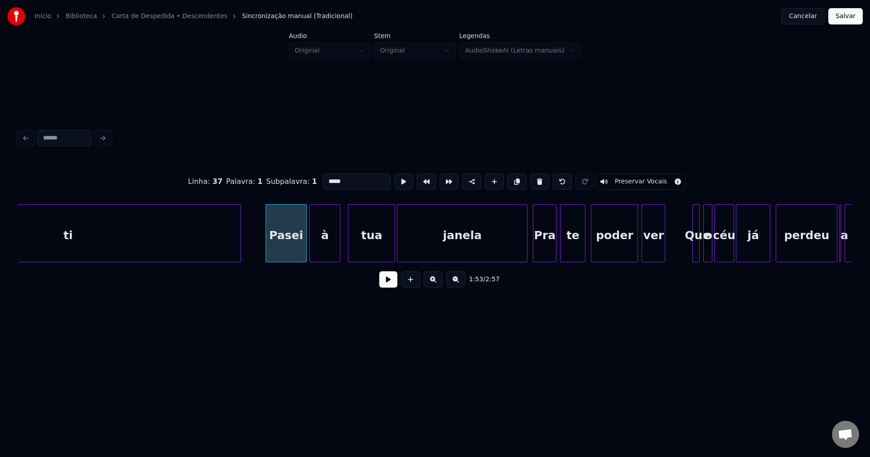
scroll to position [0, 10079]
click at [522, 252] on div at bounding box center [521, 233] width 3 height 57
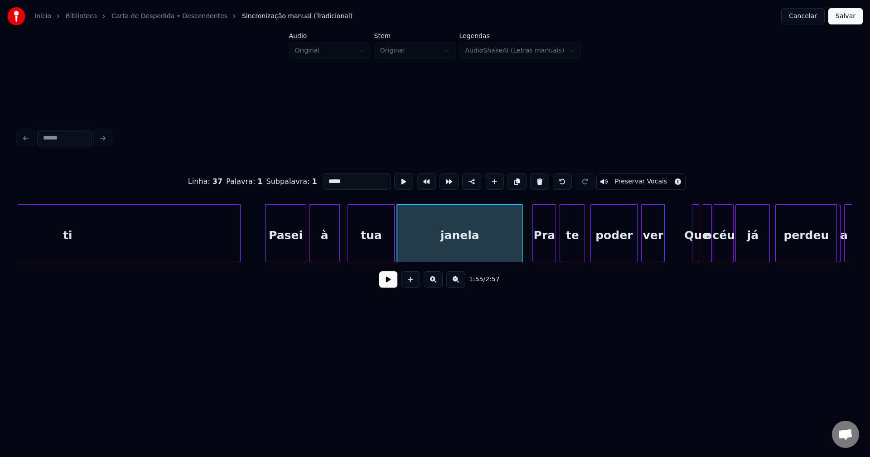
click at [542, 252] on div "Pra" at bounding box center [544, 236] width 23 height 62
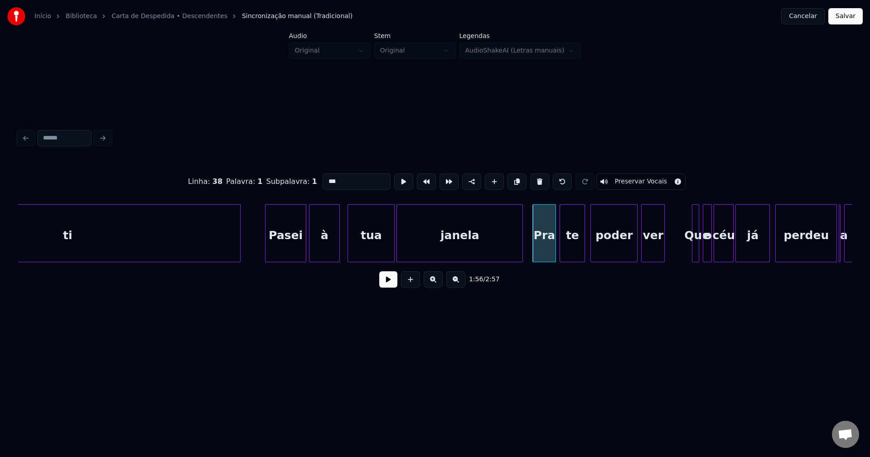
click at [324, 177] on input "***" at bounding box center [357, 182] width 68 height 16
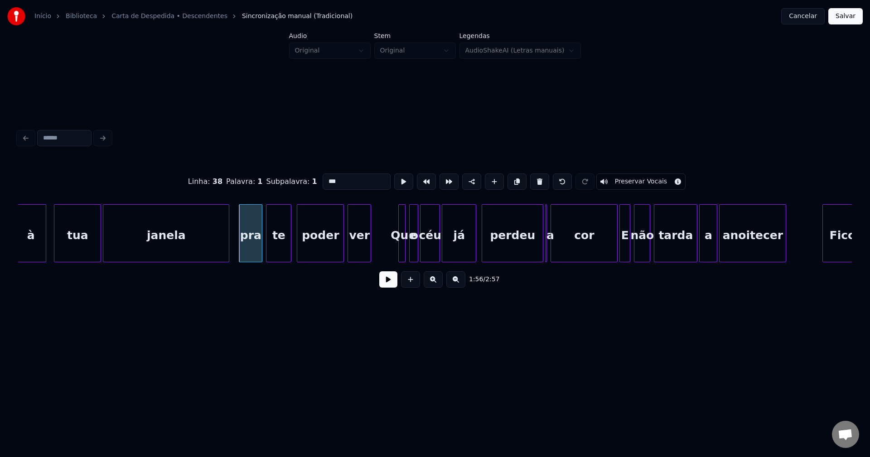
scroll to position [0, 10400]
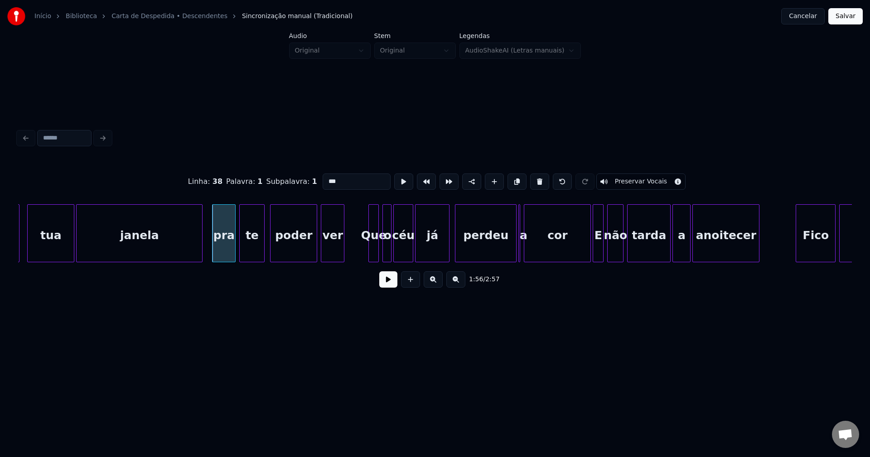
click at [370, 248] on div at bounding box center [370, 233] width 3 height 57
click at [520, 255] on div at bounding box center [520, 233] width 3 height 57
type input "***"
click at [386, 286] on button at bounding box center [388, 279] width 18 height 16
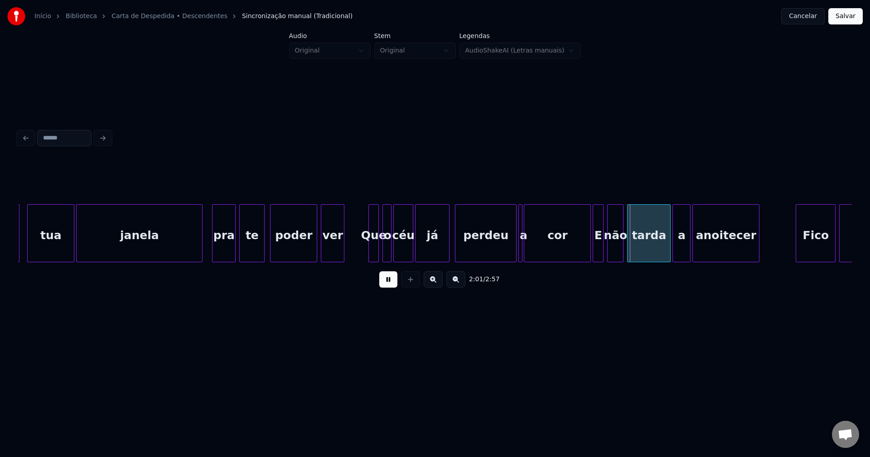
click at [386, 286] on button at bounding box center [388, 279] width 18 height 16
click at [581, 262] on div "à tua [PERSON_NAME] pra te poder ver Que o céu já perdeu a cor E não tarda a an…" at bounding box center [435, 233] width 834 height 58
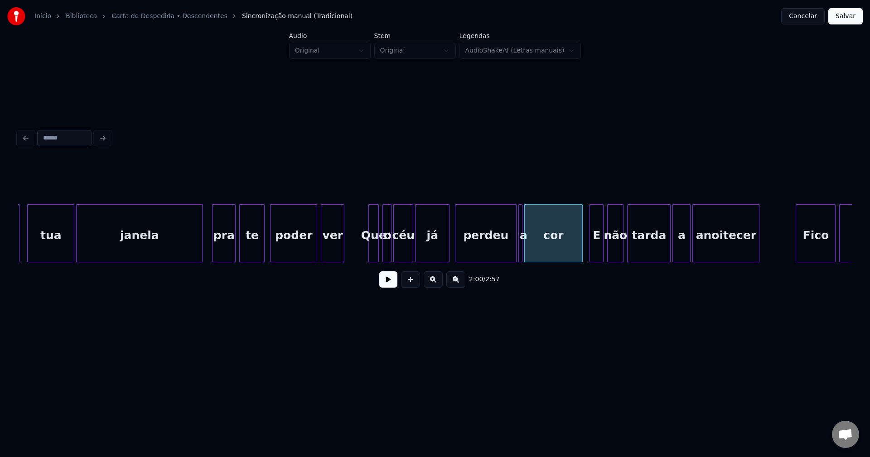
click at [593, 252] on div at bounding box center [591, 233] width 3 height 57
click at [597, 251] on div "E" at bounding box center [596, 236] width 13 height 62
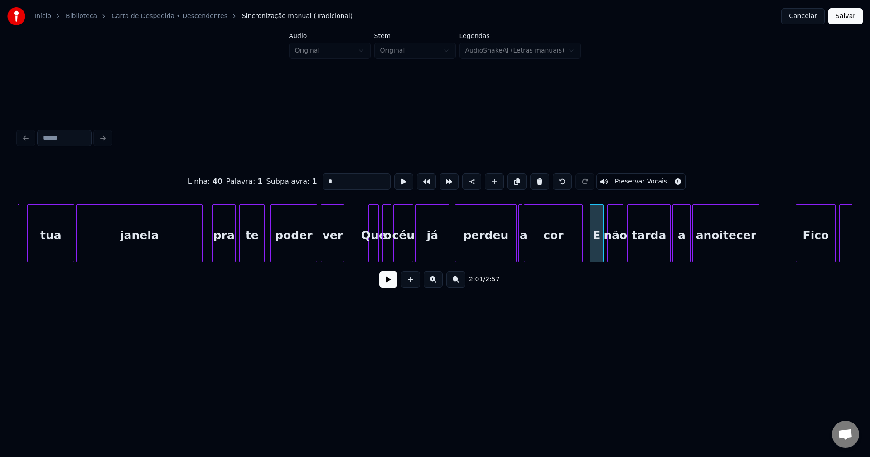
drag, startPoint x: 329, startPoint y: 179, endPoint x: 264, endPoint y: 181, distance: 65.3
click at [266, 181] on div "Linha : 40 [GEOGRAPHIC_DATA] : 1 Subpalavra : 1 * Preservar Vocais" at bounding box center [435, 181] width 834 height 45
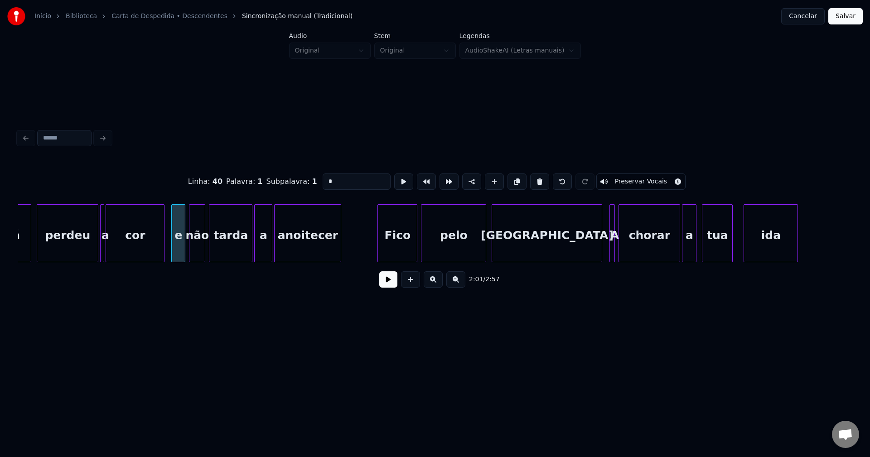
scroll to position [0, 10853]
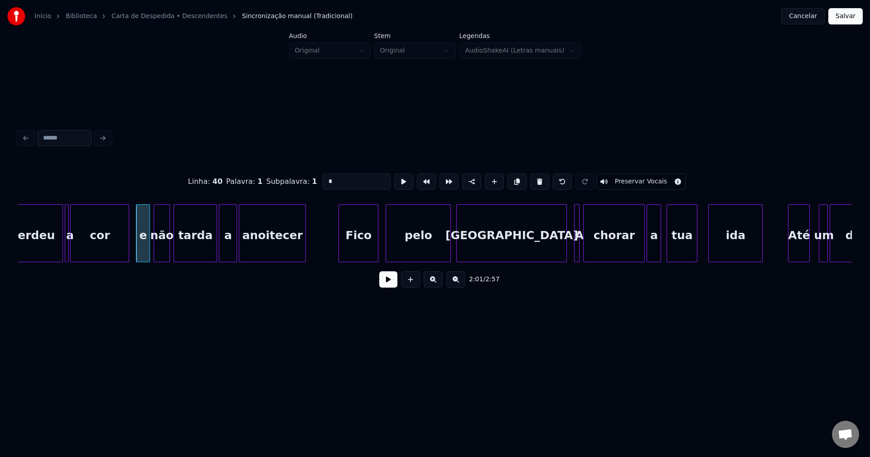
click at [356, 252] on div "Fico" at bounding box center [358, 236] width 39 height 62
click at [420, 246] on div "pelo" at bounding box center [415, 236] width 64 height 62
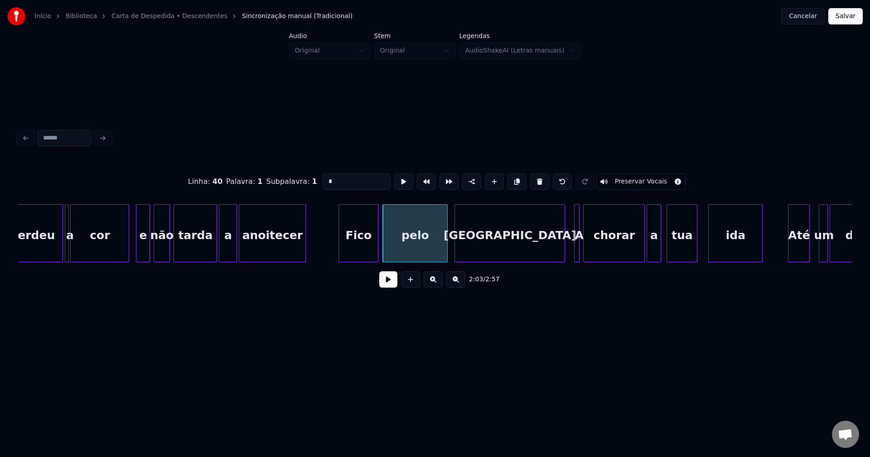
click at [503, 241] on div "[GEOGRAPHIC_DATA]" at bounding box center [510, 236] width 110 height 62
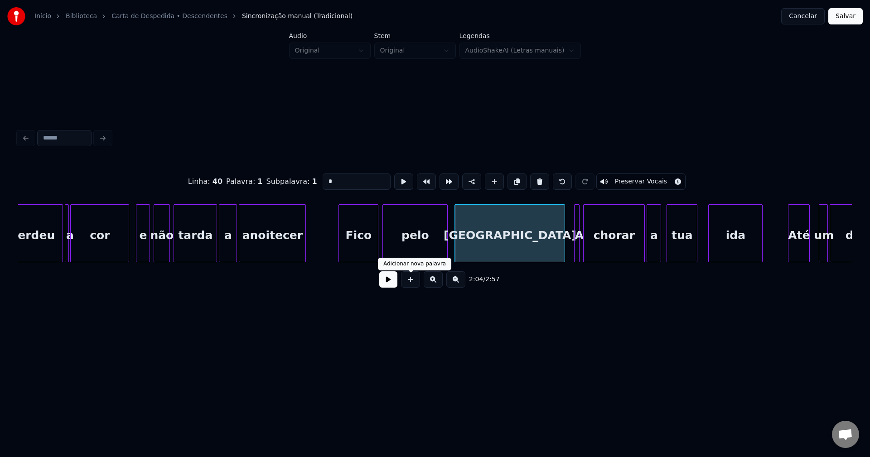
type input "*"
click at [384, 281] on button at bounding box center [388, 279] width 18 height 16
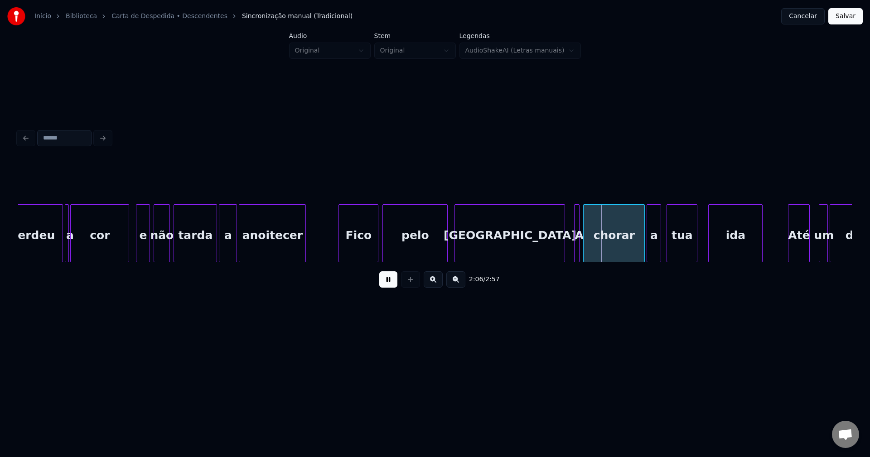
click at [386, 283] on button at bounding box center [388, 279] width 18 height 16
click at [580, 255] on div at bounding box center [579, 233] width 3 height 57
click at [577, 250] on div at bounding box center [576, 233] width 3 height 57
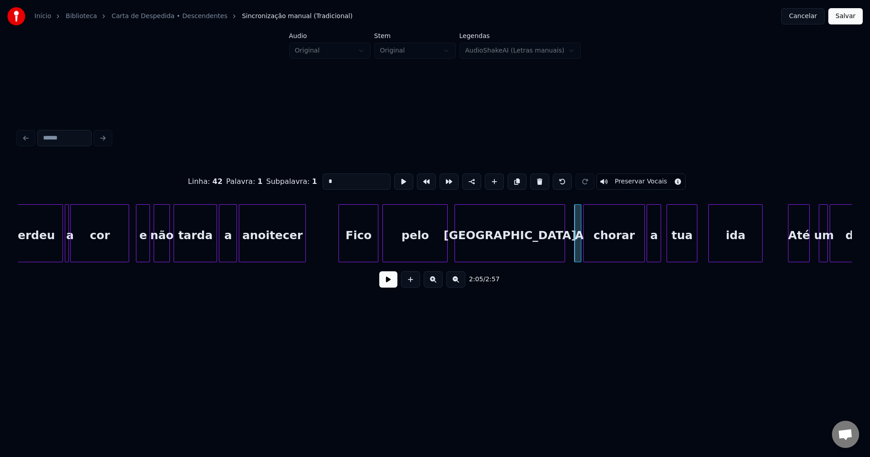
drag, startPoint x: 331, startPoint y: 181, endPoint x: 305, endPoint y: 182, distance: 25.8
click at [305, 182] on div "Linha : 42 [GEOGRAPHIC_DATA] : 1 Subpalavra : 1 * Preservar Vocais" at bounding box center [435, 181] width 834 height 45
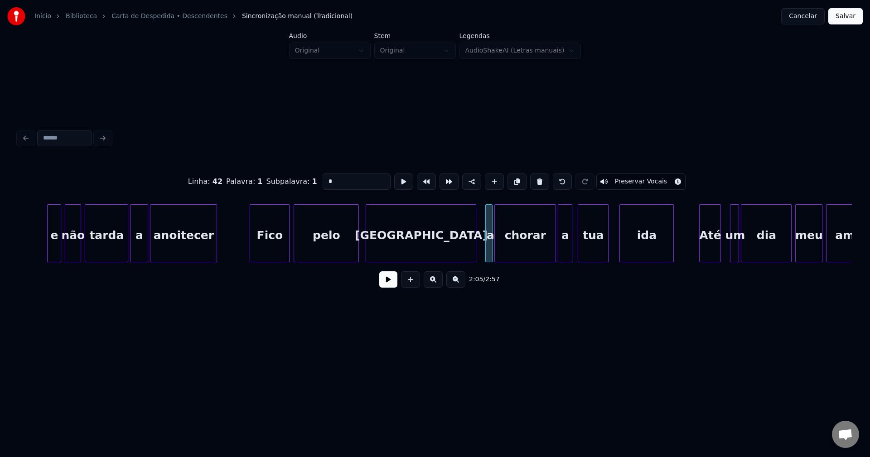
scroll to position [0, 11085]
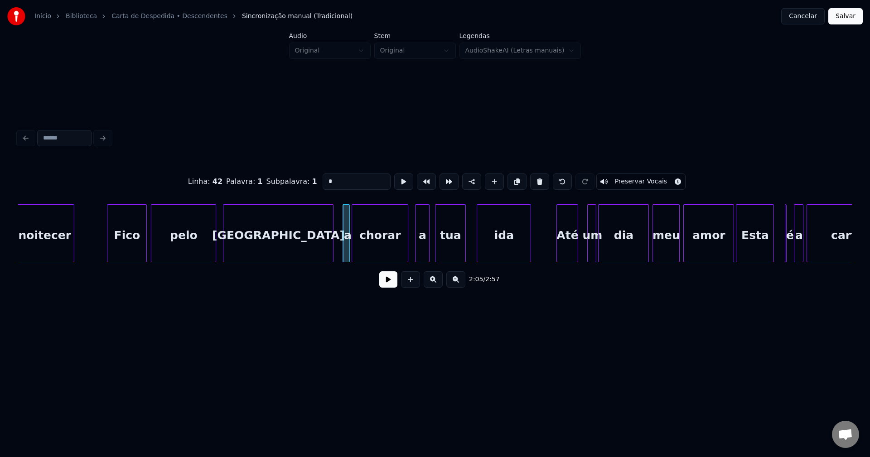
click at [408, 254] on div at bounding box center [406, 233] width 3 height 57
click at [420, 253] on div "a" at bounding box center [419, 236] width 14 height 62
click at [454, 245] on div "tua" at bounding box center [449, 236] width 30 height 62
click at [468, 249] on div at bounding box center [468, 233] width 3 height 57
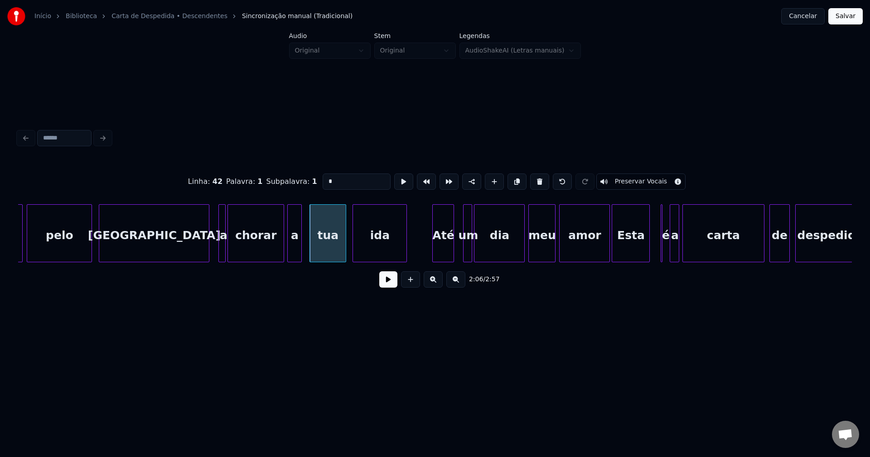
scroll to position [0, 11378]
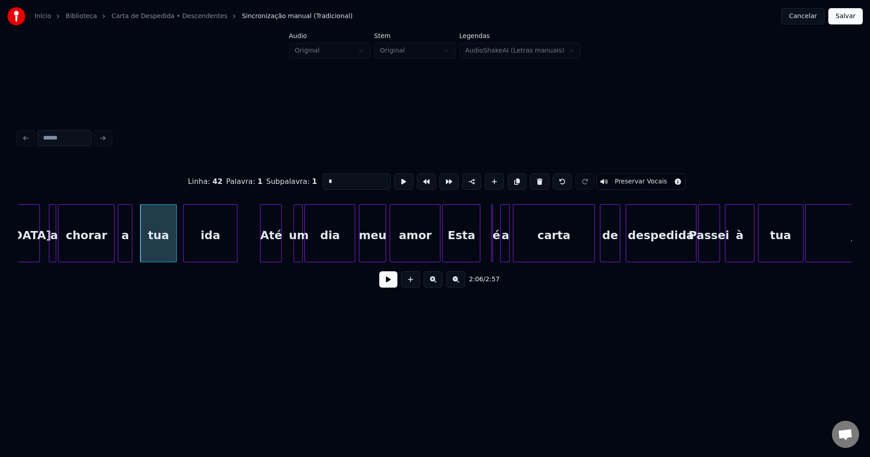
click at [272, 247] on div "Até" at bounding box center [271, 236] width 21 height 62
click at [288, 246] on div at bounding box center [287, 233] width 3 height 57
click at [429, 254] on div at bounding box center [430, 233] width 3 height 57
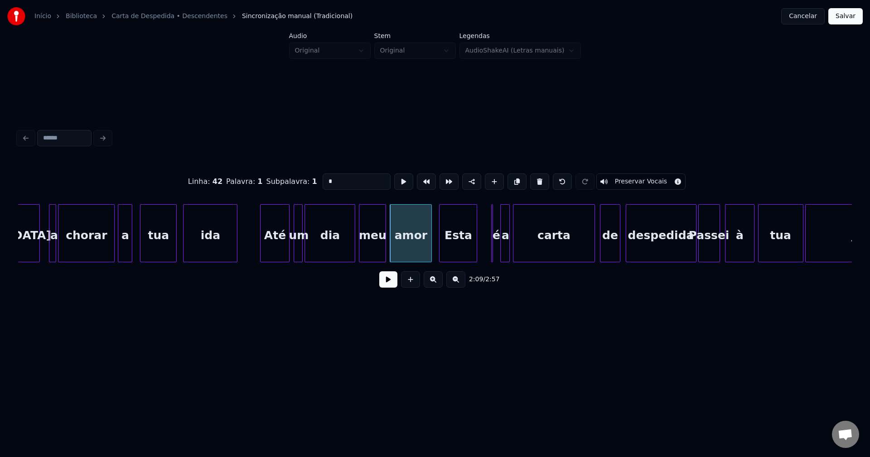
click at [454, 252] on div "Esta" at bounding box center [457, 236] width 37 height 62
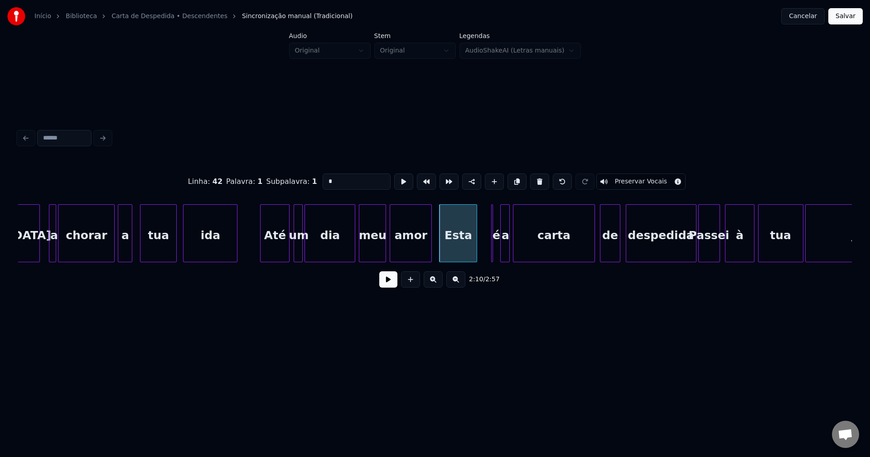
click at [455, 251] on div "Esta" at bounding box center [457, 236] width 37 height 62
click at [485, 259] on div "Alentejo a chorar a tua ida Até um dia meu amor Esta é a carta de despedida Pas…" at bounding box center [435, 233] width 834 height 58
click at [498, 251] on div at bounding box center [498, 233] width 3 height 57
click at [464, 251] on div "Esta" at bounding box center [457, 236] width 37 height 62
drag, startPoint x: 324, startPoint y: 178, endPoint x: 313, endPoint y: 180, distance: 11.5
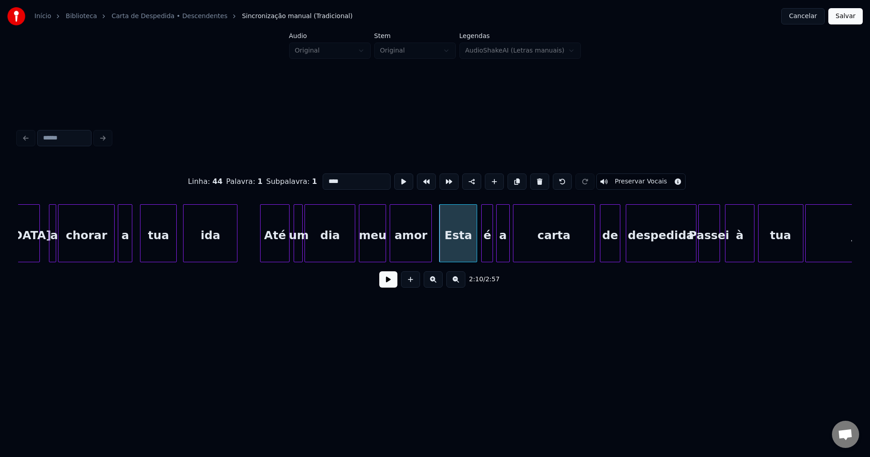
click at [313, 180] on div "Linha : 44 [GEOGRAPHIC_DATA] : 1 Subpalavra : 1 **** Preservar Vocais" at bounding box center [435, 181] width 834 height 45
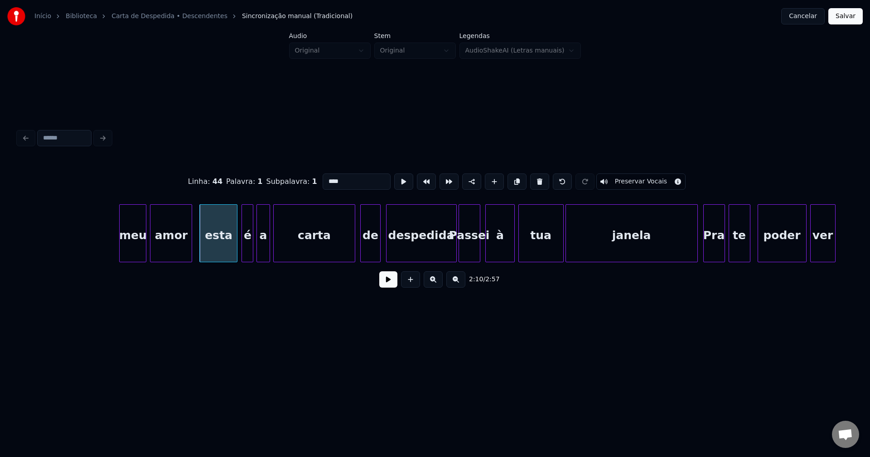
scroll to position [0, 11716]
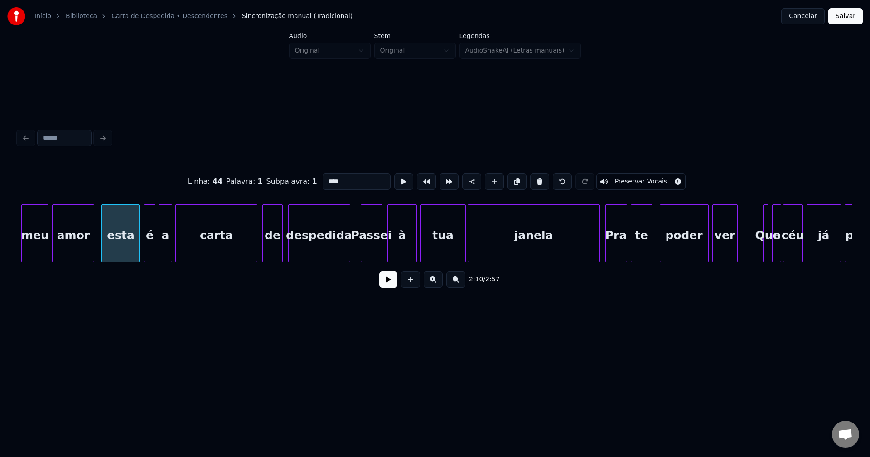
click at [348, 255] on div at bounding box center [348, 233] width 3 height 57
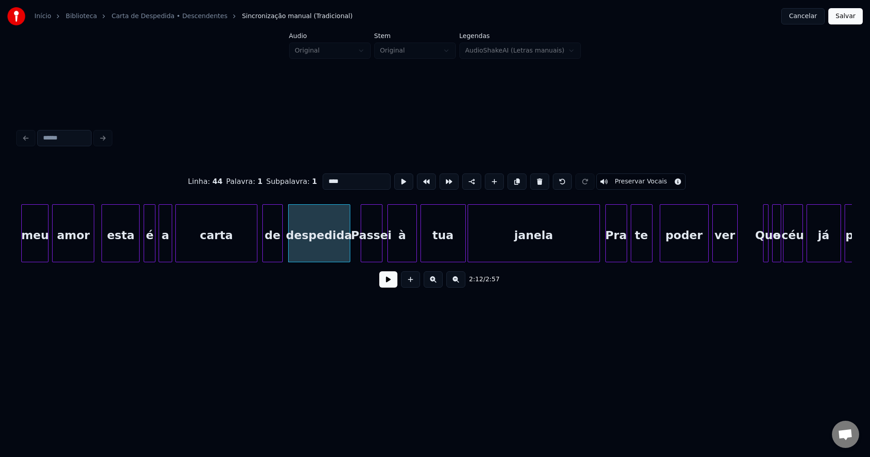
type input "****"
click at [387, 288] on button at bounding box center [388, 279] width 18 height 16
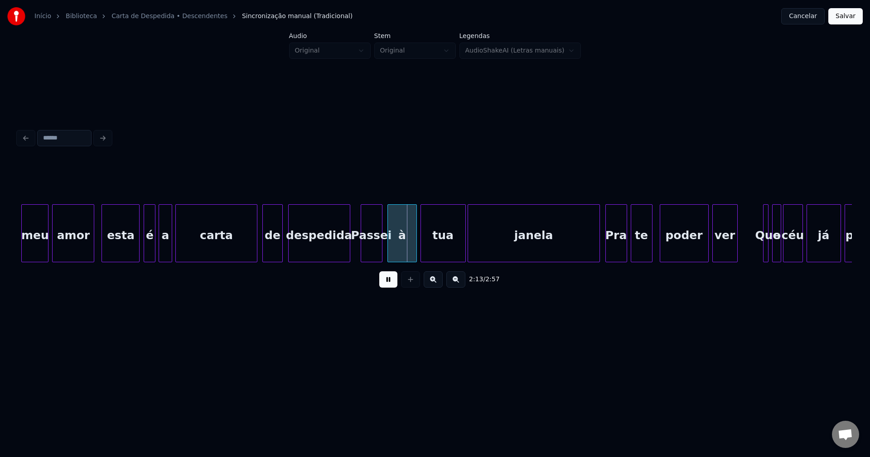
click at [385, 288] on button at bounding box center [388, 279] width 18 height 16
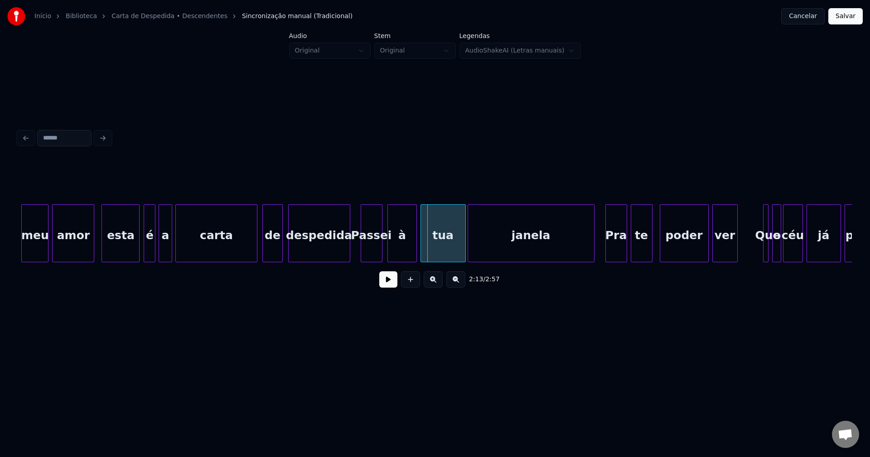
click at [592, 252] on div at bounding box center [592, 233] width 3 height 57
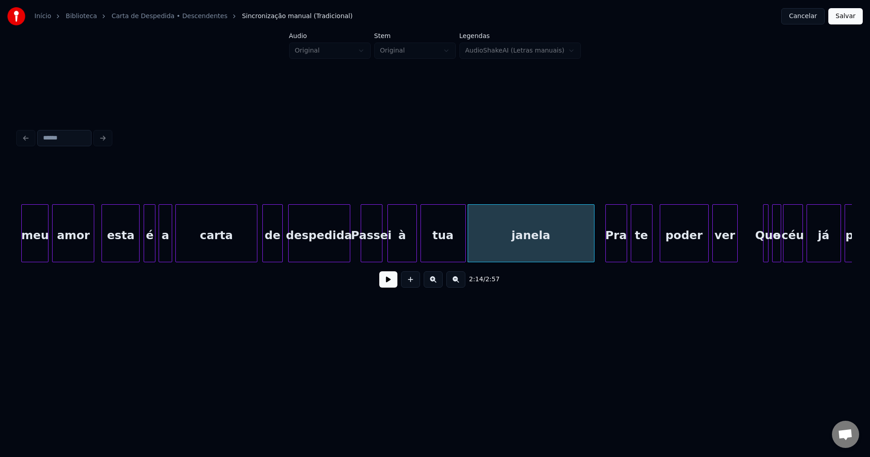
click at [620, 250] on div "Pra" at bounding box center [616, 236] width 21 height 62
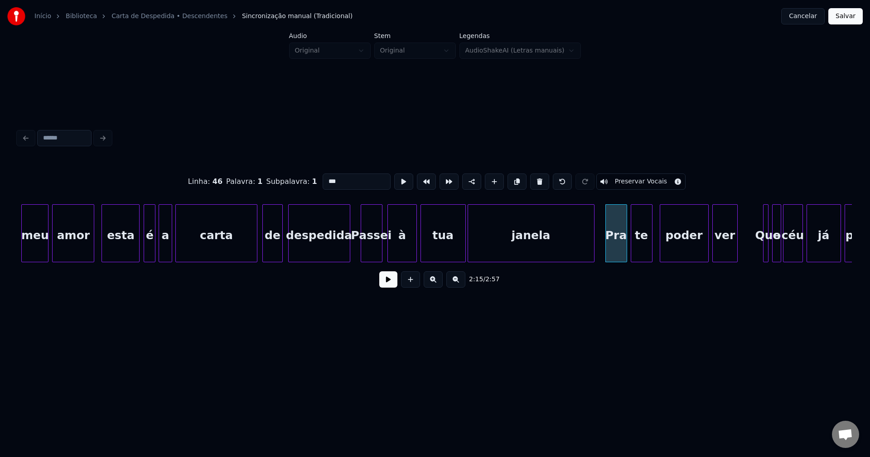
click at [324, 178] on input "***" at bounding box center [357, 182] width 68 height 16
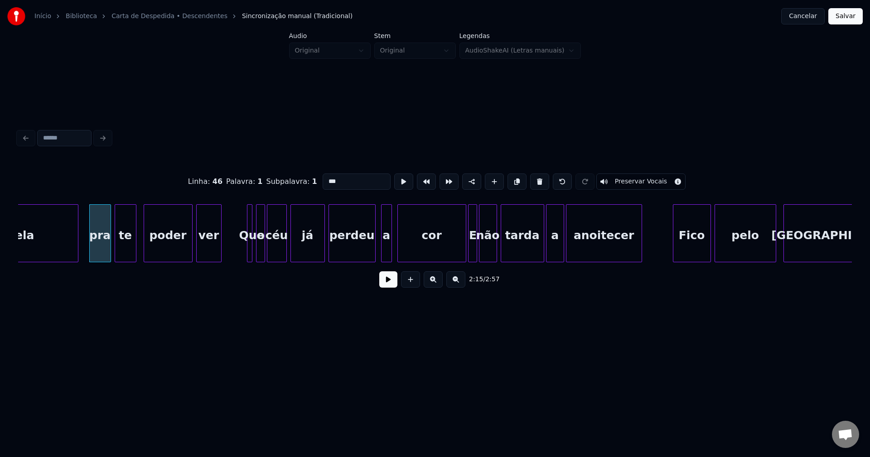
scroll to position [0, 12241]
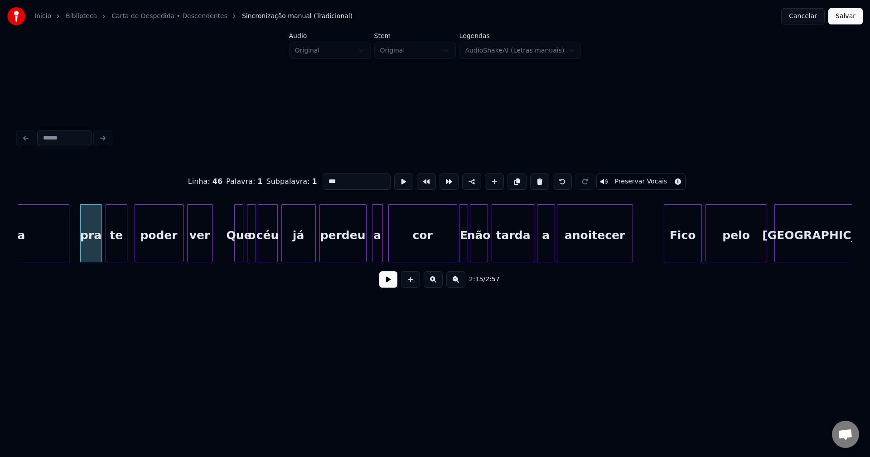
click at [235, 246] on div at bounding box center [236, 233] width 3 height 57
click at [242, 251] on div at bounding box center [243, 233] width 3 height 57
click at [372, 254] on div "a" at bounding box center [372, 236] width 10 height 62
click at [423, 249] on div "cor" at bounding box center [419, 236] width 68 height 62
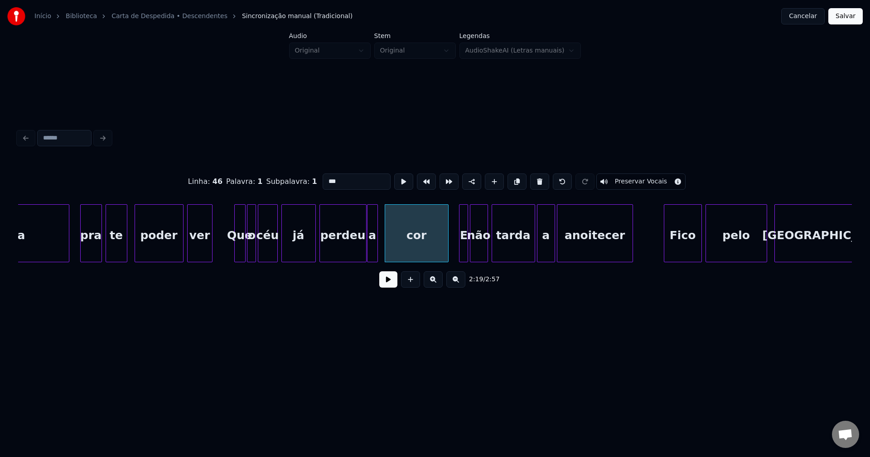
click at [448, 251] on div at bounding box center [446, 233] width 3 height 57
click at [458, 252] on div at bounding box center [457, 233] width 3 height 57
click at [461, 252] on div "E" at bounding box center [461, 236] width 11 height 62
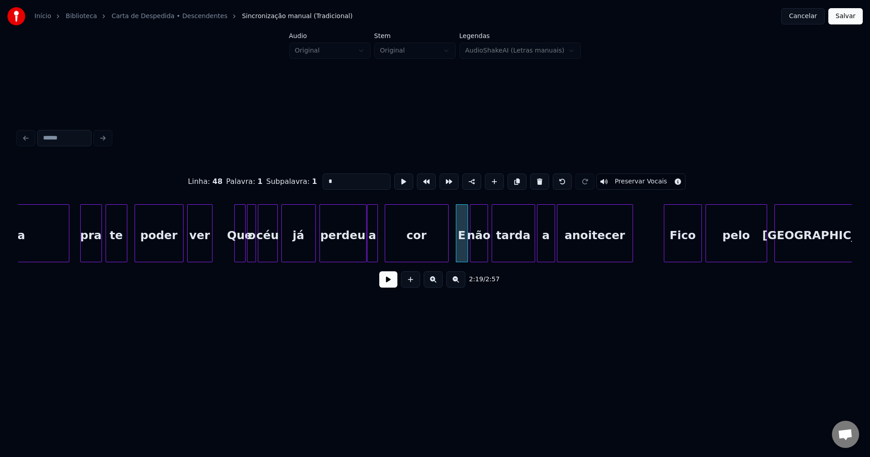
drag, startPoint x: 333, startPoint y: 178, endPoint x: 308, endPoint y: 185, distance: 25.5
click at [310, 184] on div "Linha : 48 [GEOGRAPHIC_DATA] : 1 Subpalavra : 1 * Preservar Vocais" at bounding box center [435, 181] width 834 height 45
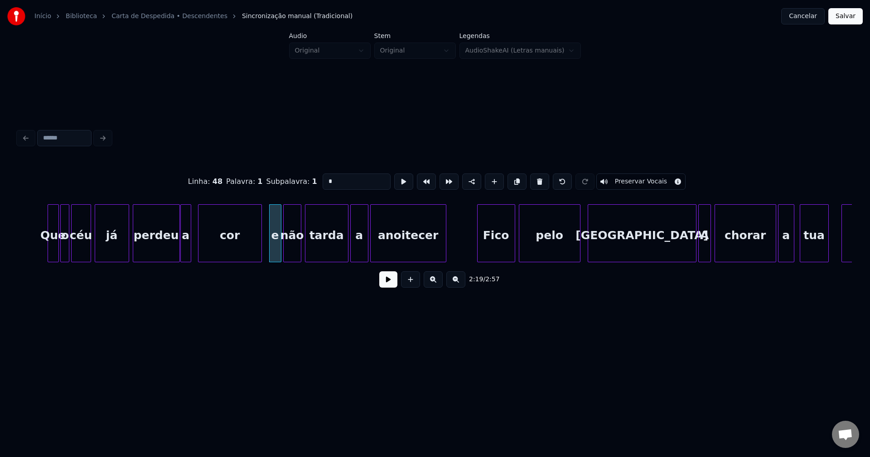
scroll to position [0, 12490]
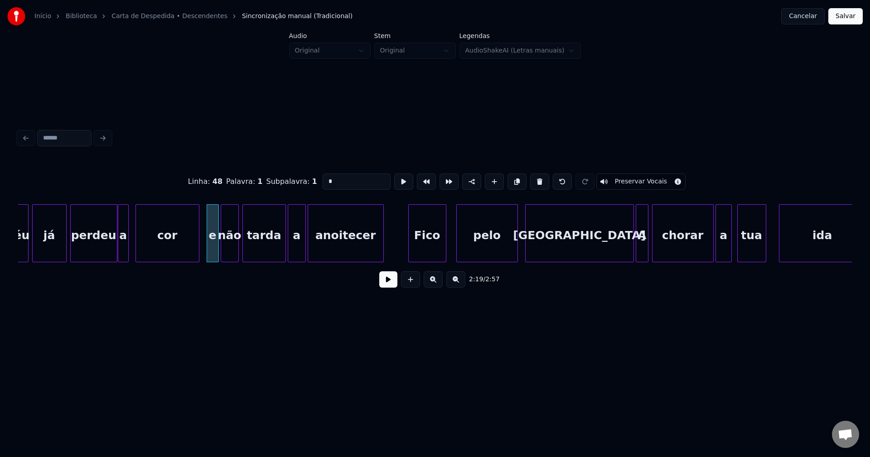
click at [422, 248] on div "Fico" at bounding box center [427, 236] width 37 height 62
click at [620, 256] on div at bounding box center [621, 233] width 3 height 57
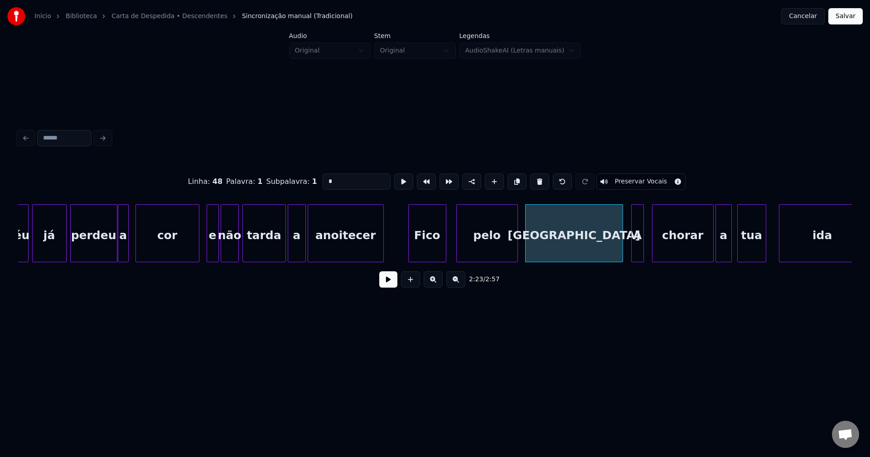
click at [638, 254] on div "A" at bounding box center [638, 236] width 12 height 62
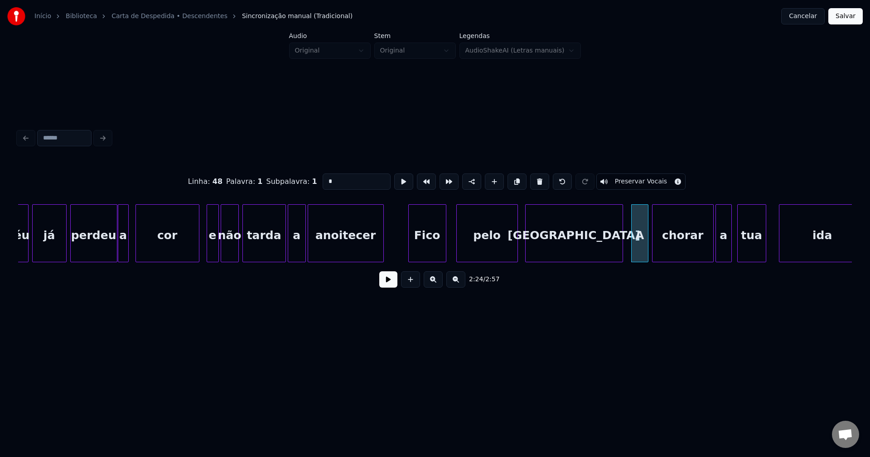
click at [646, 251] on div at bounding box center [646, 233] width 3 height 57
click at [641, 252] on div "A" at bounding box center [640, 236] width 16 height 62
drag, startPoint x: 328, startPoint y: 180, endPoint x: 305, endPoint y: 183, distance: 23.3
click at [306, 183] on div "Linha : 50 Palavra : 1 Subpalavra : 1 * Preservar Vocais" at bounding box center [435, 181] width 834 height 45
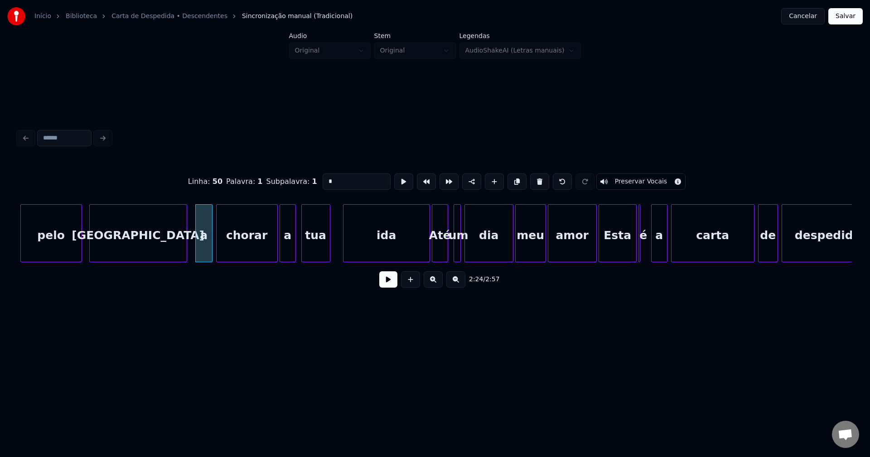
scroll to position [0, 12935]
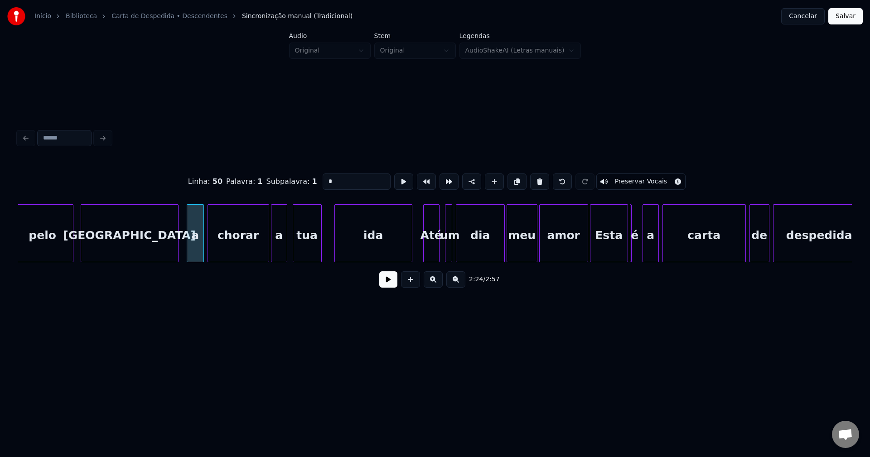
click at [410, 256] on div at bounding box center [410, 233] width 3 height 57
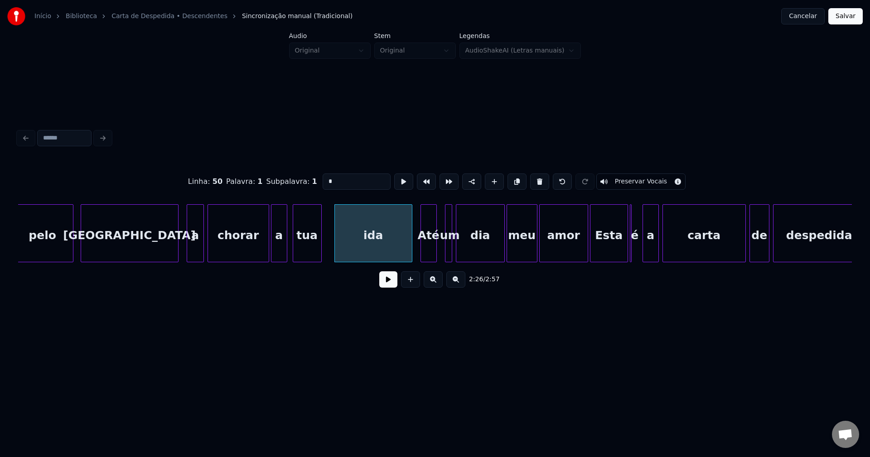
click at [428, 255] on div "Até" at bounding box center [428, 236] width 15 height 62
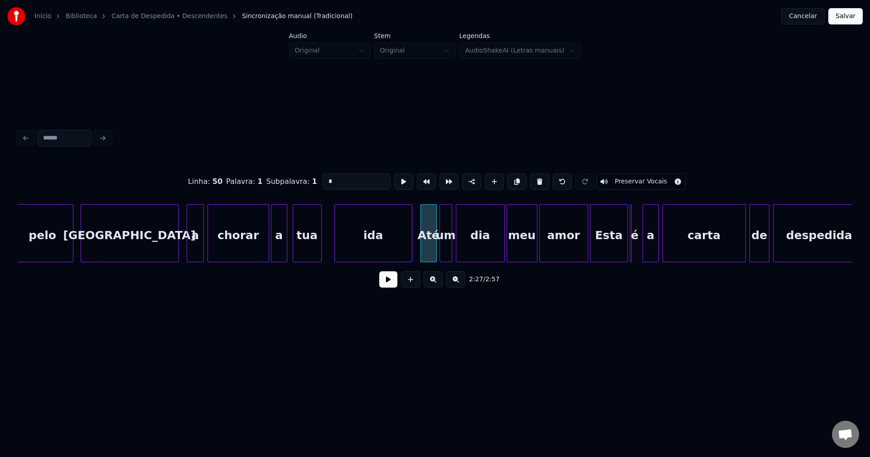
click at [440, 254] on div at bounding box center [441, 233] width 3 height 57
click at [578, 257] on div at bounding box center [579, 233] width 3 height 57
click at [603, 248] on div "Esta" at bounding box center [605, 236] width 37 height 62
click at [631, 255] on div "é" at bounding box center [629, 233] width 6 height 58
click at [640, 248] on div at bounding box center [638, 233] width 3 height 57
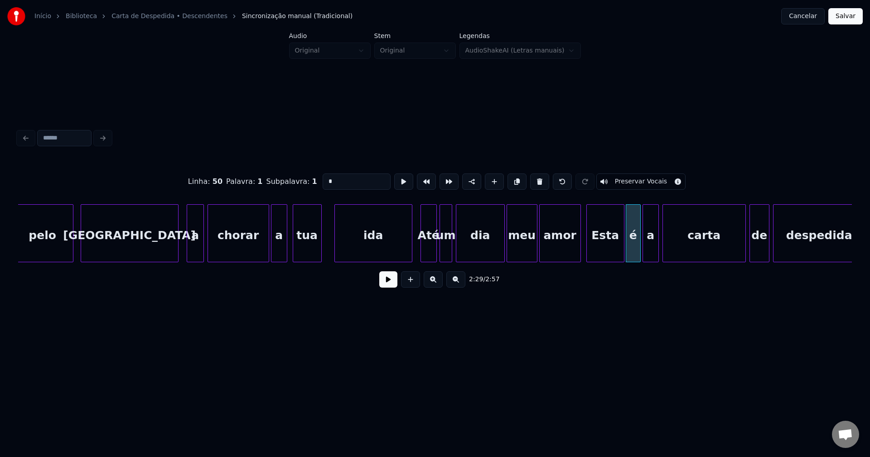
click at [610, 251] on div "Esta" at bounding box center [605, 236] width 37 height 62
drag, startPoint x: 324, startPoint y: 177, endPoint x: 317, endPoint y: 179, distance: 6.5
click at [323, 179] on input "****" at bounding box center [357, 182] width 68 height 16
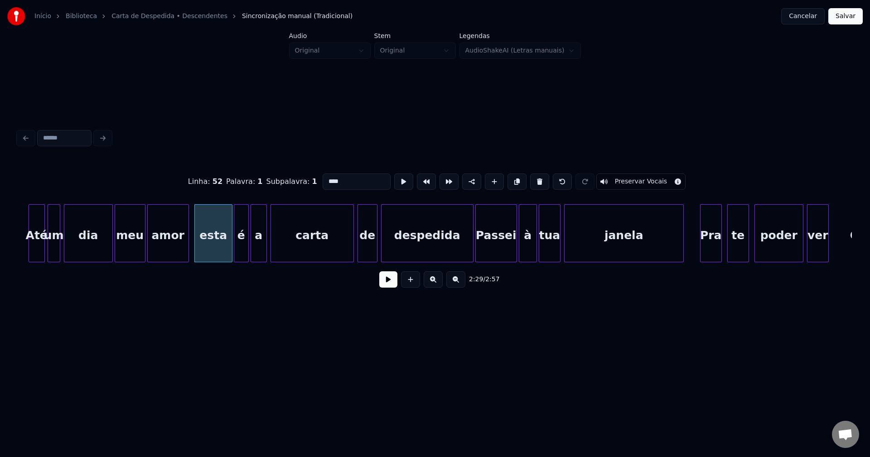
scroll to position [0, 13344]
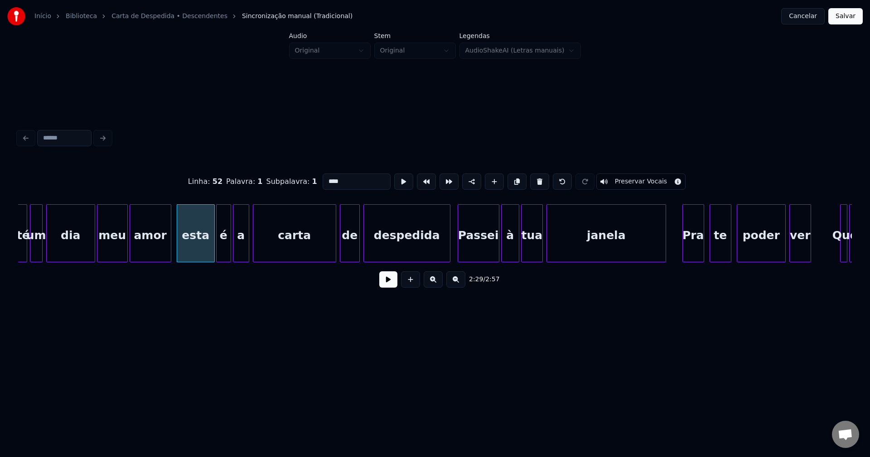
click at [449, 255] on div at bounding box center [448, 233] width 3 height 57
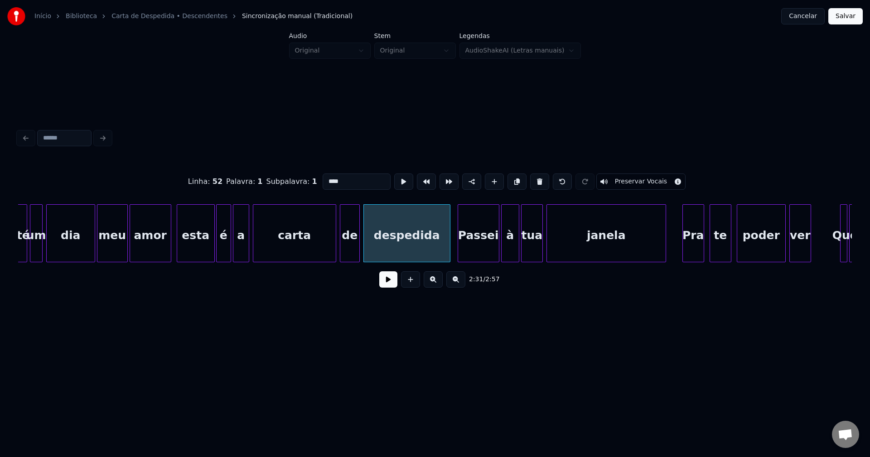
type input "****"
click at [391, 288] on button at bounding box center [388, 279] width 18 height 16
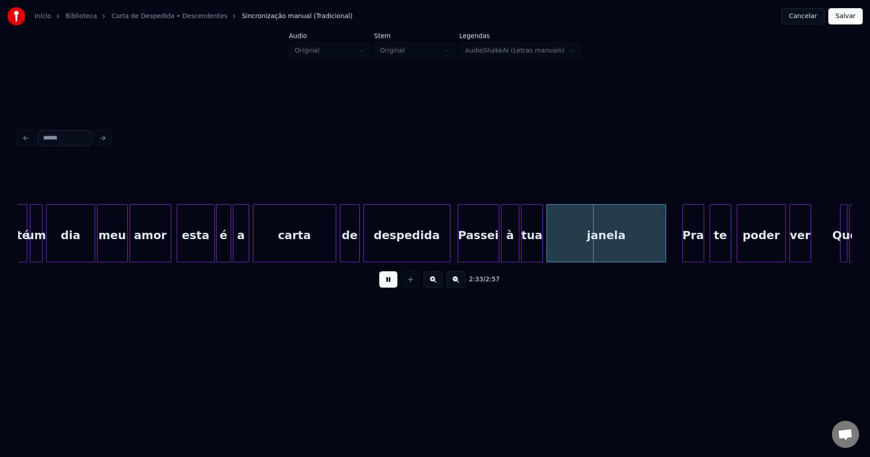
click at [313, 246] on div "carta" at bounding box center [294, 236] width 82 height 62
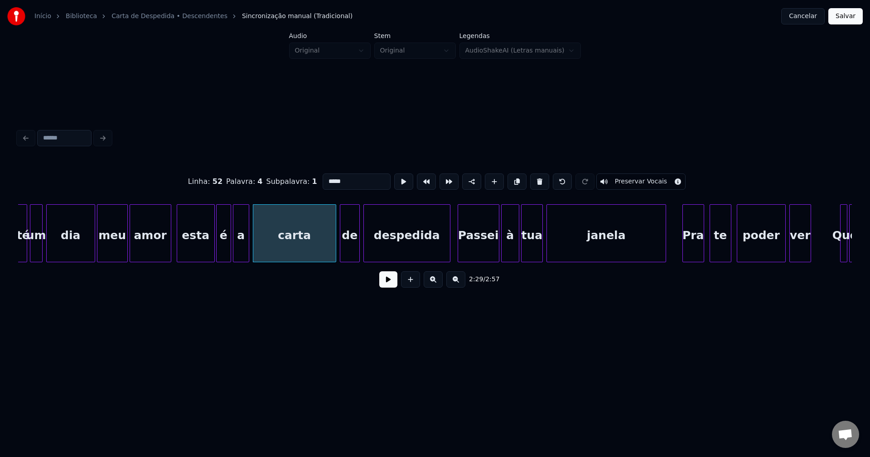
drag, startPoint x: 387, startPoint y: 284, endPoint x: 402, endPoint y: 278, distance: 16.3
click at [388, 284] on button at bounding box center [388, 279] width 18 height 16
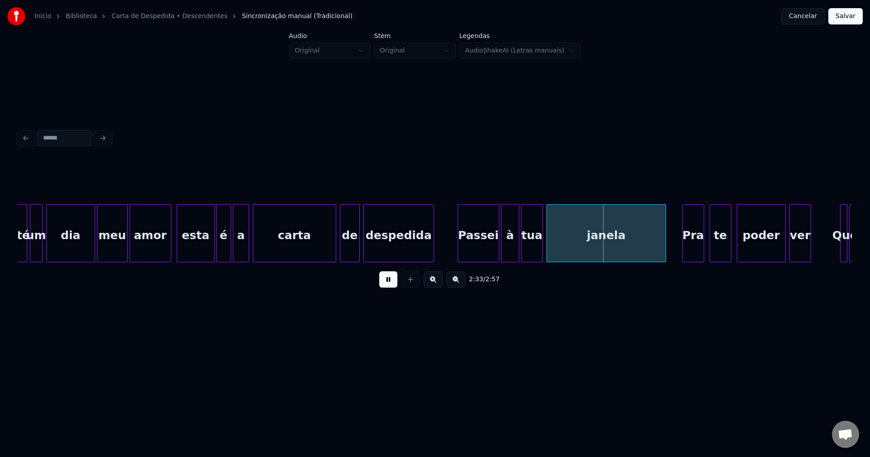
click at [432, 261] on div "Até um dia meu amor esta é a carta de despedida Passei à tua [PERSON_NAME] te p…" at bounding box center [435, 233] width 834 height 58
click at [420, 254] on div at bounding box center [420, 233] width 3 height 57
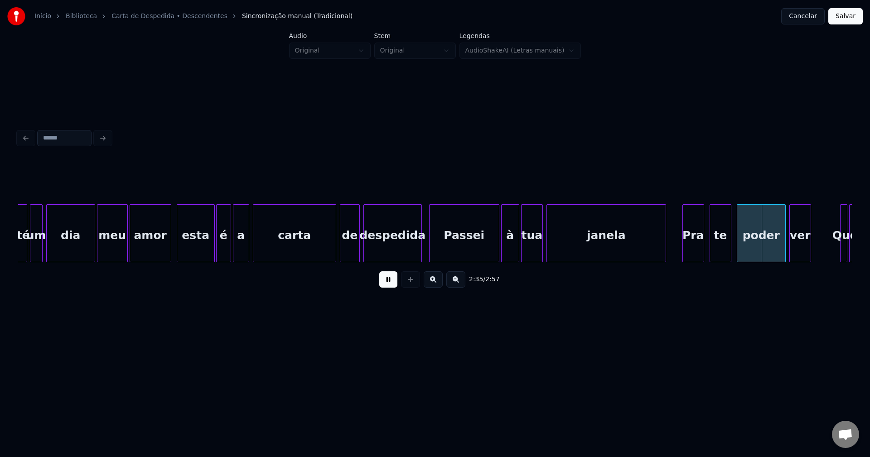
click at [431, 256] on div at bounding box center [431, 233] width 3 height 57
click at [389, 287] on button at bounding box center [388, 279] width 18 height 16
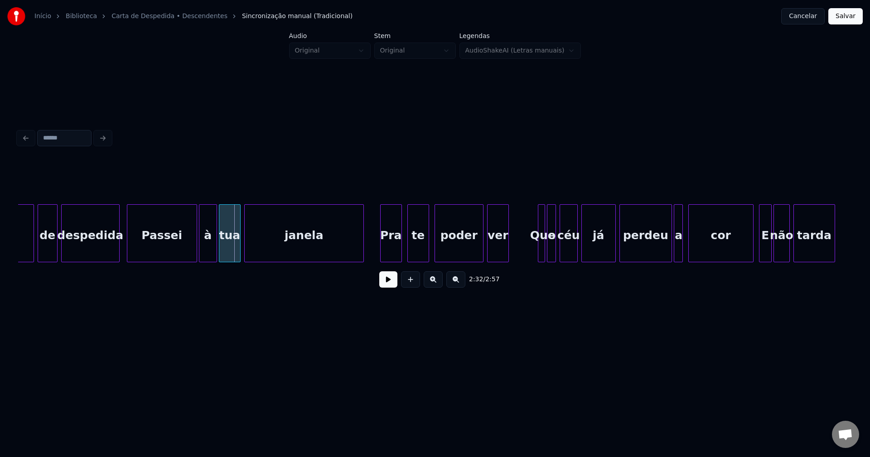
scroll to position [0, 13709]
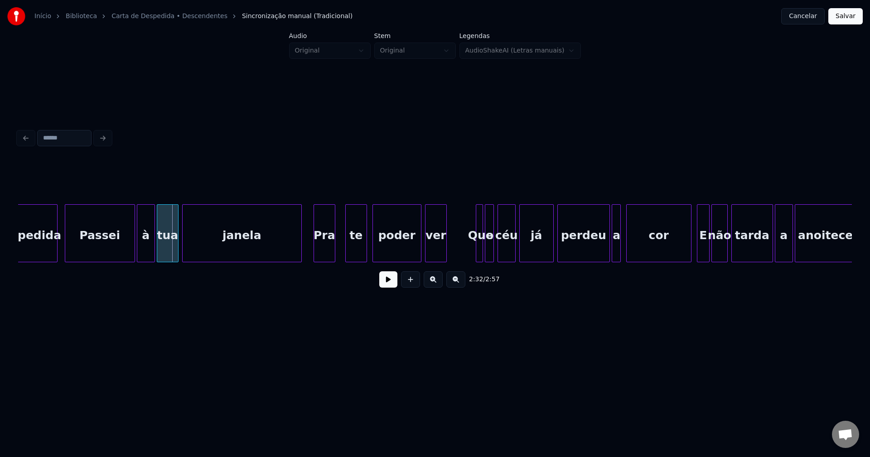
click at [323, 251] on div "Pra" at bounding box center [324, 236] width 21 height 62
click at [352, 248] on div "te" at bounding box center [351, 236] width 21 height 62
click at [326, 253] on div "Pra" at bounding box center [324, 236] width 21 height 62
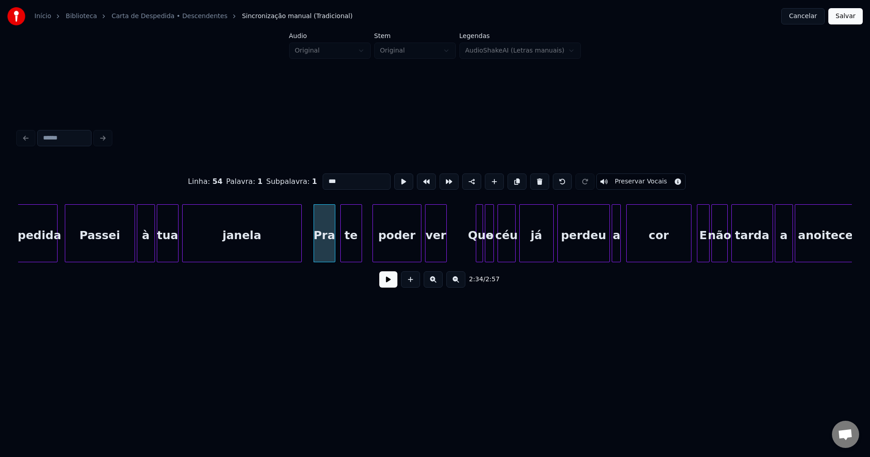
drag, startPoint x: 325, startPoint y: 177, endPoint x: 309, endPoint y: 182, distance: 16.6
click at [309, 182] on div "Linha : 54 Palavra : 1 Subpalavra : 1 *** Preservar Vocais" at bounding box center [435, 181] width 834 height 45
click at [472, 254] on div at bounding box center [473, 233] width 3 height 57
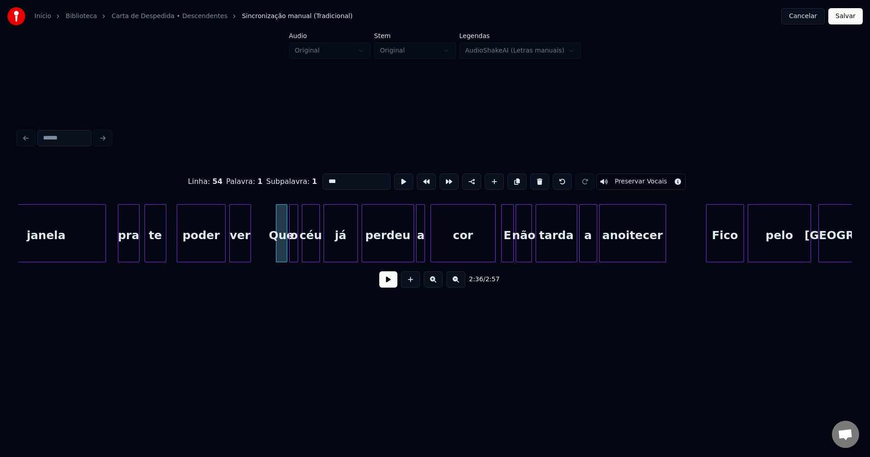
scroll to position [0, 13931]
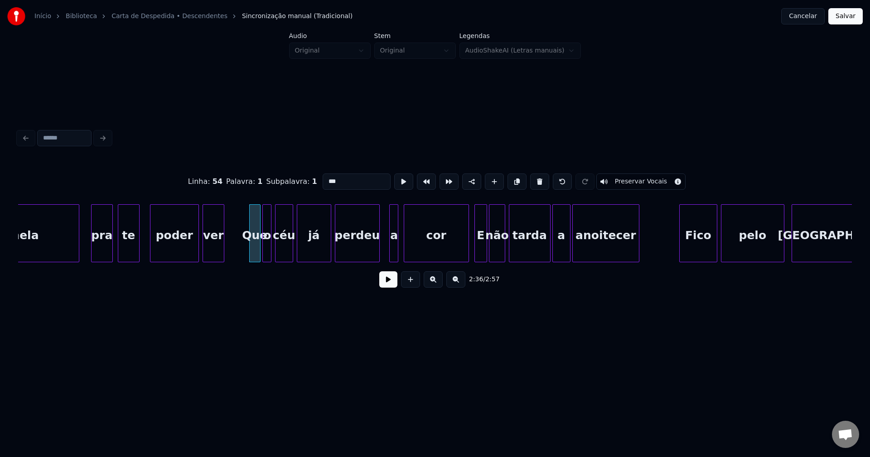
click at [377, 249] on div at bounding box center [378, 233] width 3 height 57
click at [382, 253] on div at bounding box center [382, 233] width 3 height 57
click at [424, 249] on div "cor" at bounding box center [432, 236] width 64 height 62
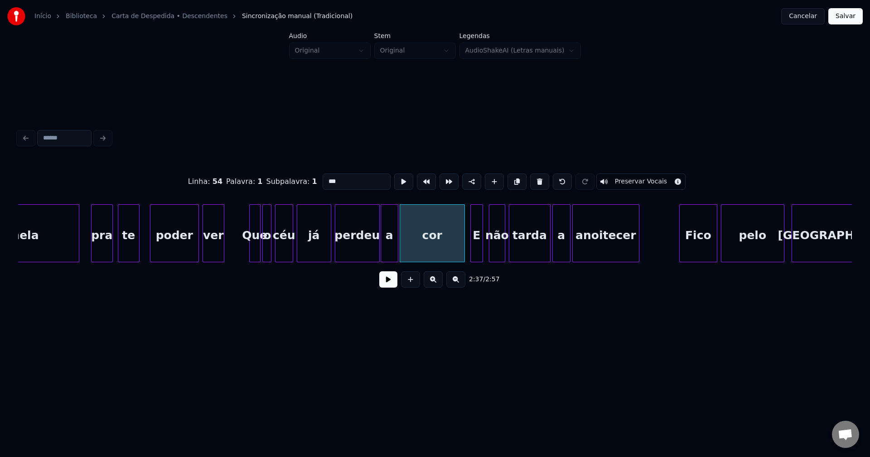
click at [476, 254] on div "E" at bounding box center [477, 236] width 12 height 62
click at [477, 254] on div "E" at bounding box center [477, 236] width 12 height 62
drag, startPoint x: 328, startPoint y: 180, endPoint x: 301, endPoint y: 184, distance: 27.5
click at [301, 184] on div "Linha : 56 [GEOGRAPHIC_DATA] : 1 Subpalavra : 1 * Preservar Vocais" at bounding box center [435, 181] width 834 height 45
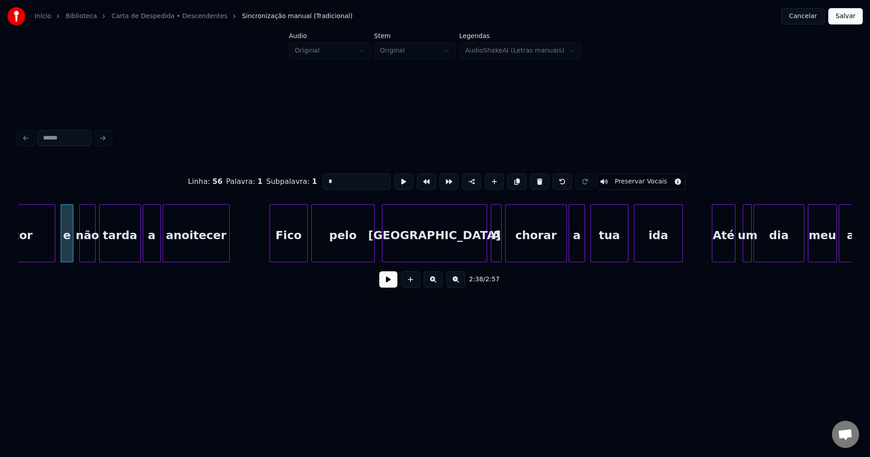
scroll to position [0, 14429]
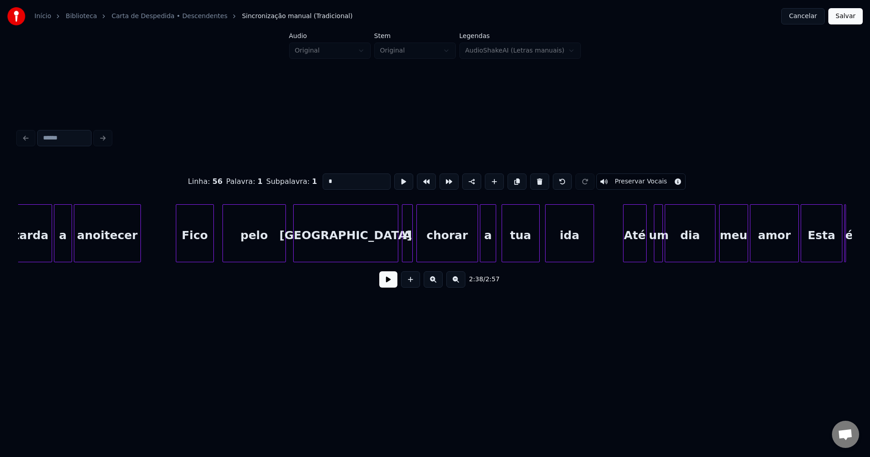
click at [193, 251] on div "Fico" at bounding box center [194, 236] width 37 height 62
click at [381, 254] on div at bounding box center [380, 233] width 3 height 57
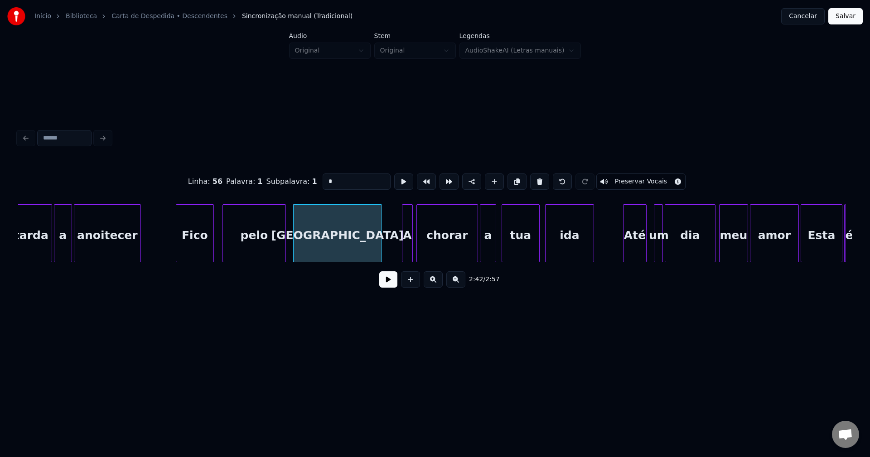
type input "*"
click at [384, 286] on button at bounding box center [388, 279] width 18 height 16
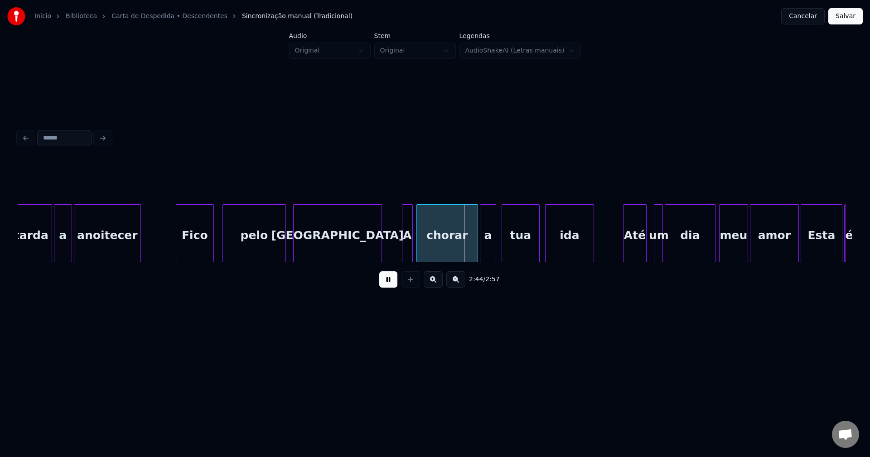
click at [385, 286] on button at bounding box center [388, 279] width 18 height 16
click at [396, 257] on div at bounding box center [397, 233] width 3 height 57
click at [405, 251] on div "A" at bounding box center [404, 236] width 16 height 62
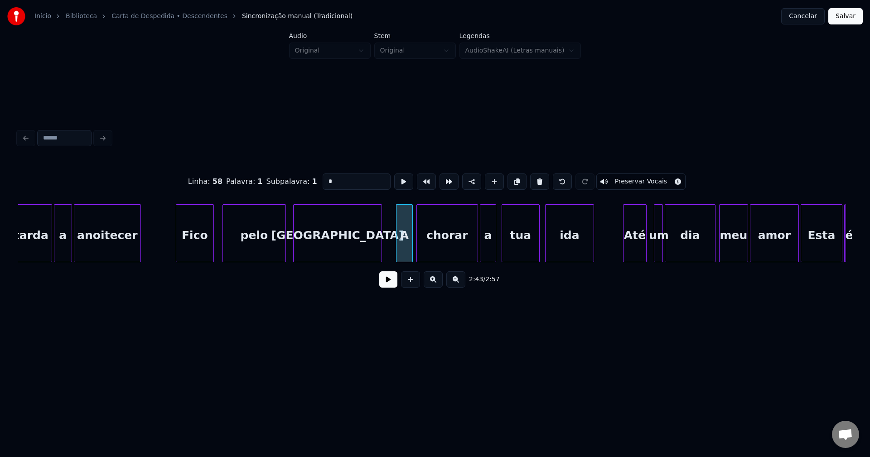
drag, startPoint x: 331, startPoint y: 178, endPoint x: 301, endPoint y: 179, distance: 30.0
click at [301, 179] on div "Linha : 58 [GEOGRAPHIC_DATA] : 1 Subpalavra : 1 * Preservar Vocais" at bounding box center [435, 181] width 834 height 45
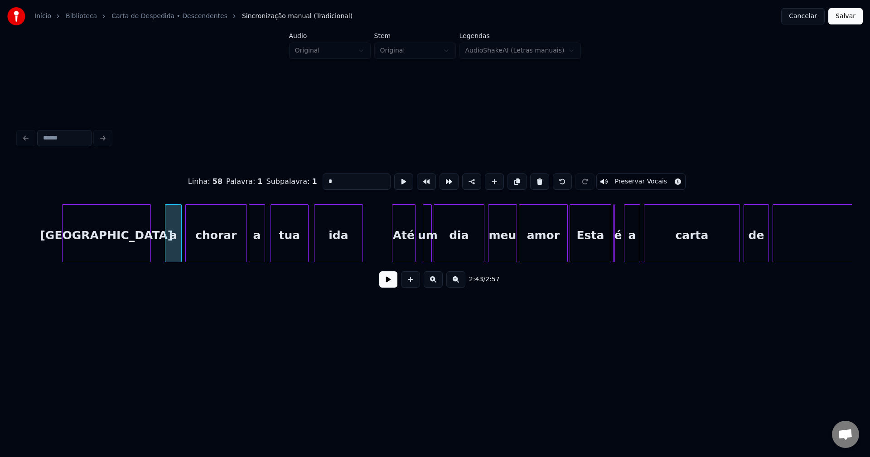
scroll to position [0, 14741]
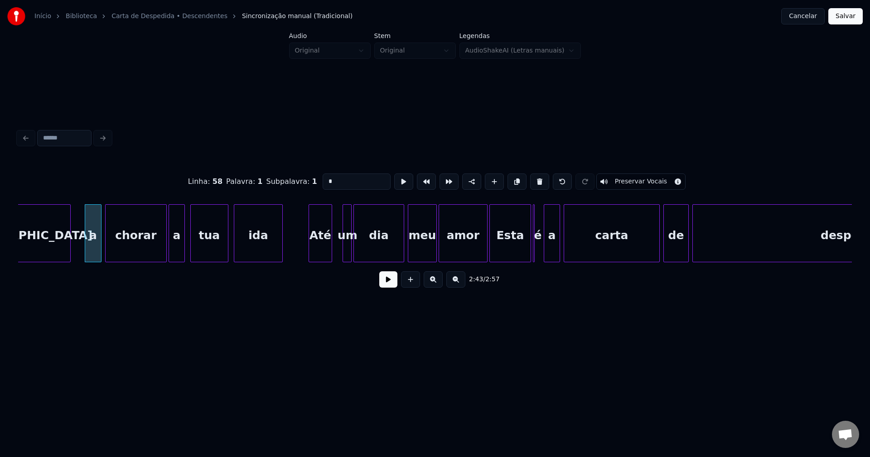
click at [321, 254] on div "Até" at bounding box center [320, 236] width 23 height 62
click at [336, 255] on div at bounding box center [336, 233] width 3 height 57
click at [480, 253] on div at bounding box center [479, 233] width 3 height 57
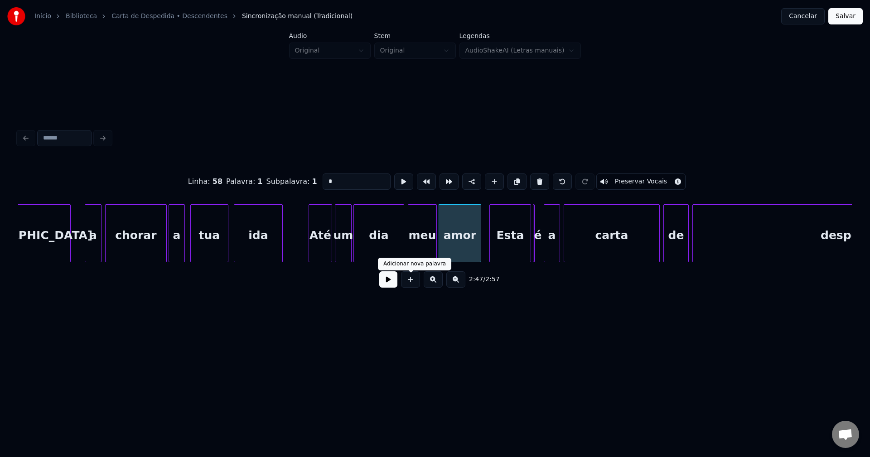
type input "*"
click at [392, 281] on button at bounding box center [388, 279] width 18 height 16
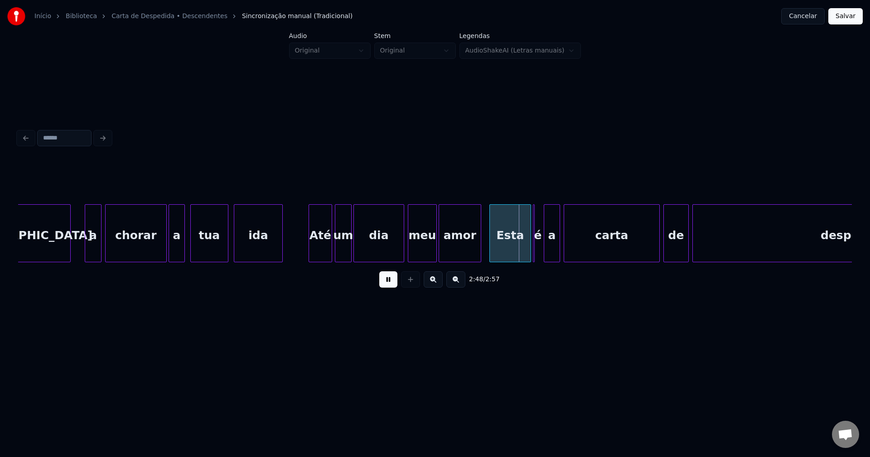
click at [390, 281] on button at bounding box center [388, 279] width 18 height 16
click at [512, 247] on div "Esta" at bounding box center [510, 236] width 41 height 62
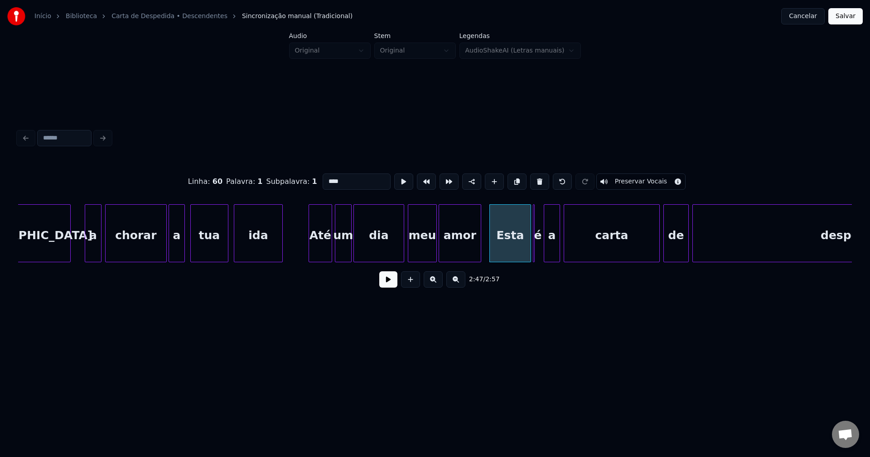
drag, startPoint x: 325, startPoint y: 176, endPoint x: 306, endPoint y: 183, distance: 20.2
click at [306, 183] on div "Linha : 60 Palavra : 1 Subpalavra : 1 **** Preservar Vocais" at bounding box center [435, 181] width 834 height 45
click at [541, 253] on div at bounding box center [540, 233] width 3 height 57
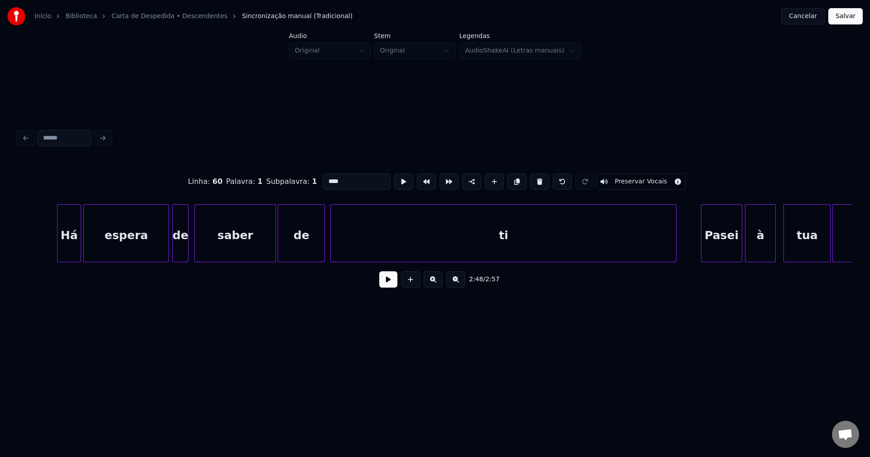
scroll to position [0, 9599]
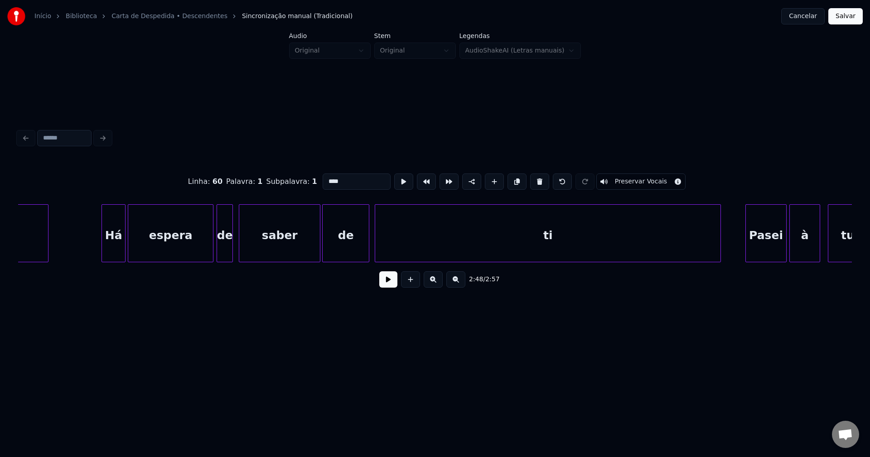
click at [758, 245] on div "Pasei" at bounding box center [766, 236] width 40 height 62
click at [328, 176] on input "*****" at bounding box center [357, 182] width 68 height 16
type input "******"
click at [840, 20] on button "Salvar" at bounding box center [845, 16] width 34 height 16
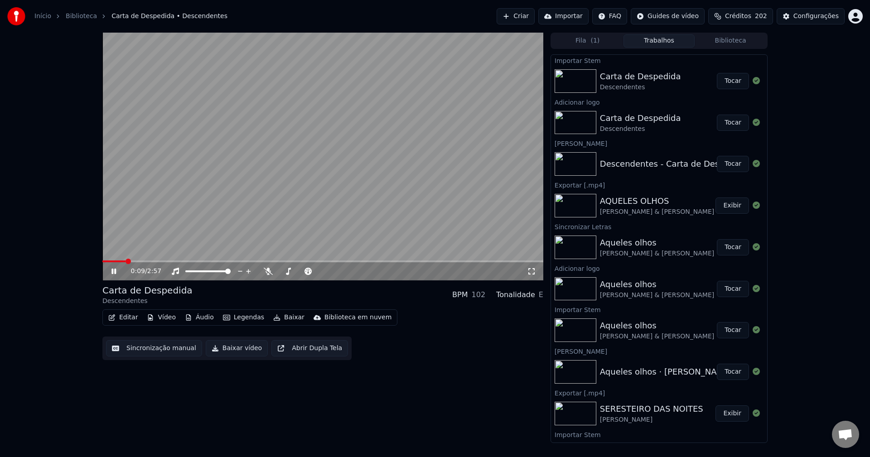
click at [531, 274] on icon at bounding box center [531, 271] width 9 height 7
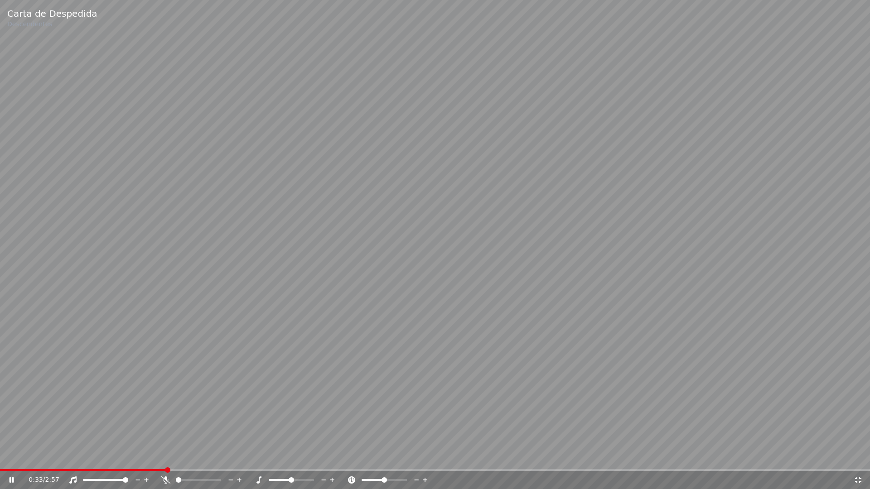
click at [860, 457] on icon at bounding box center [858, 480] width 9 height 7
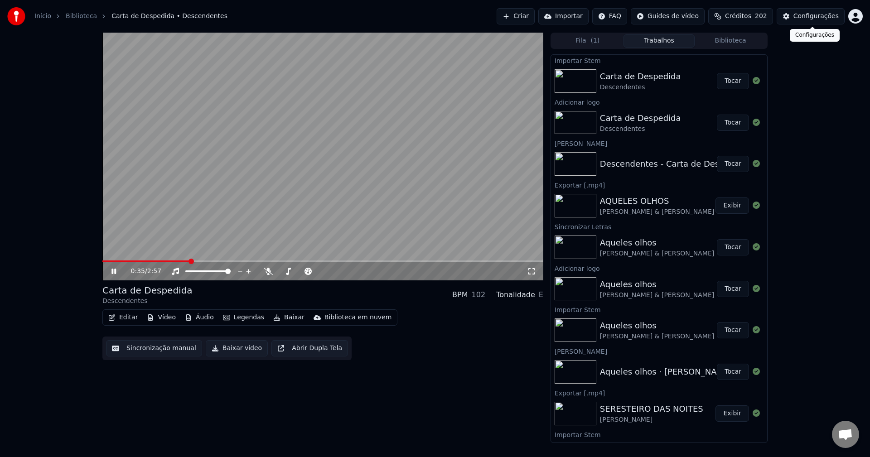
click at [820, 16] on div "Configurações" at bounding box center [815, 16] width 45 height 9
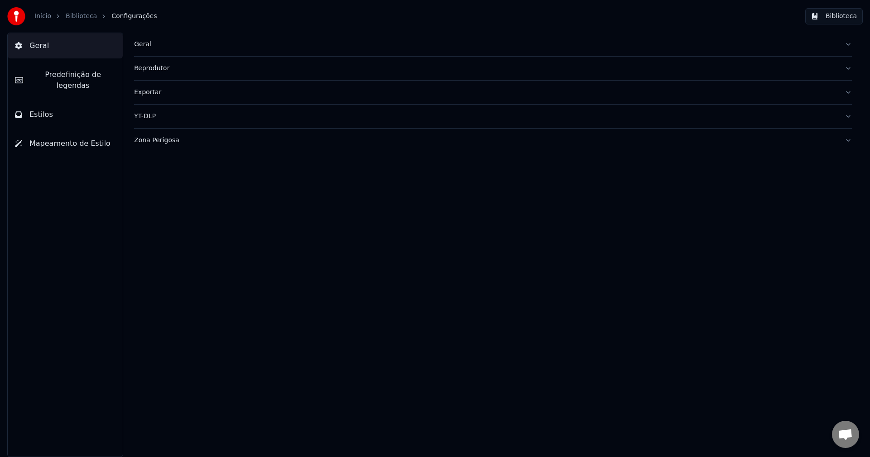
click at [90, 74] on span "Predefinição de legendas" at bounding box center [72, 80] width 85 height 22
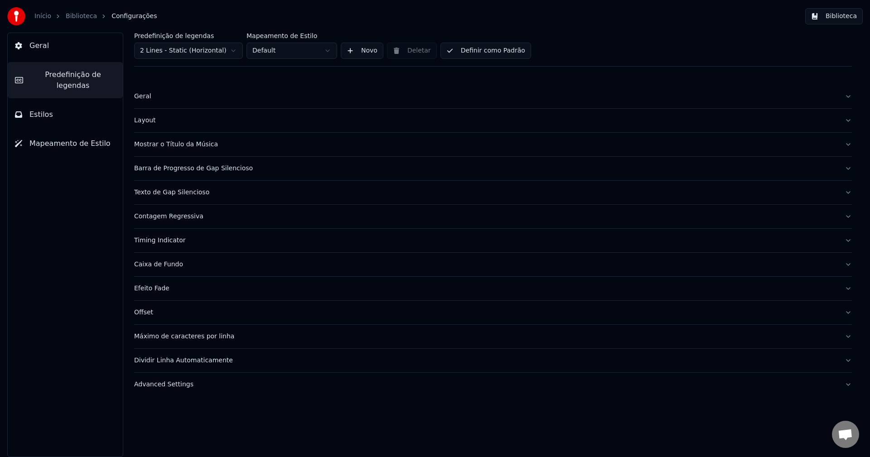
click at [175, 386] on div "Advanced Settings" at bounding box center [485, 384] width 703 height 9
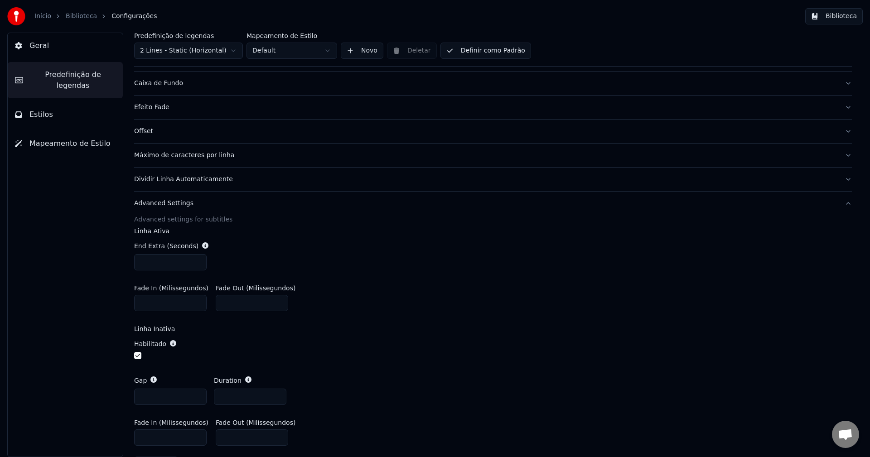
scroll to position [211, 0]
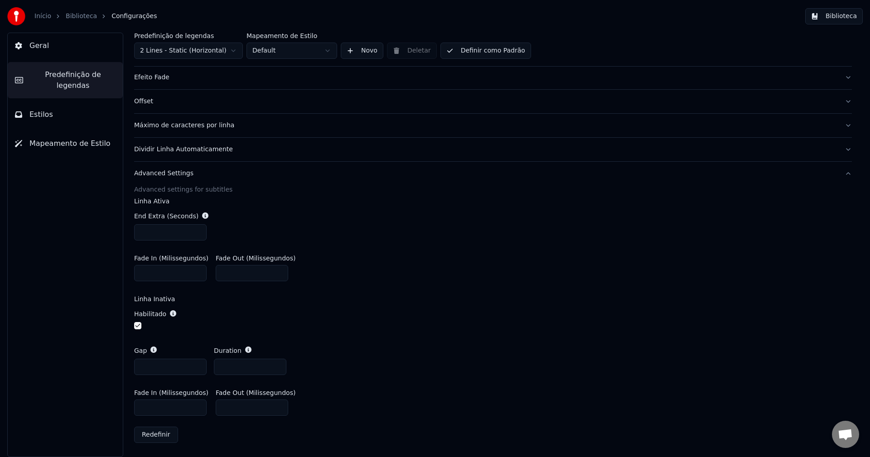
click at [144, 407] on input "***" at bounding box center [170, 408] width 72 height 16
type input "***"
click at [430, 368] on div "Gap *** Duration ***" at bounding box center [493, 360] width 718 height 43
click at [841, 15] on button "Biblioteca" at bounding box center [834, 16] width 58 height 16
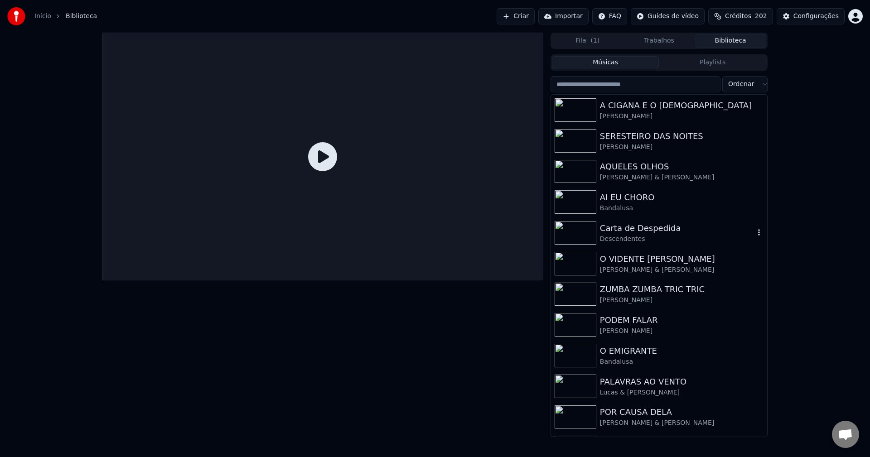
drag, startPoint x: 622, startPoint y: 232, endPoint x: 543, endPoint y: 202, distance: 84.3
click at [623, 232] on div "Carta de Despedida" at bounding box center [677, 228] width 155 height 13
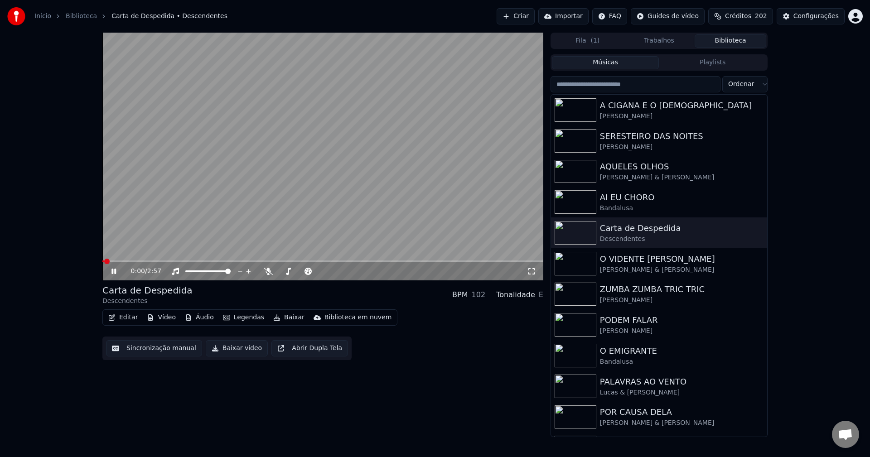
click at [136, 262] on span at bounding box center [322, 262] width 441 height 2
click at [532, 271] on icon at bounding box center [531, 271] width 9 height 7
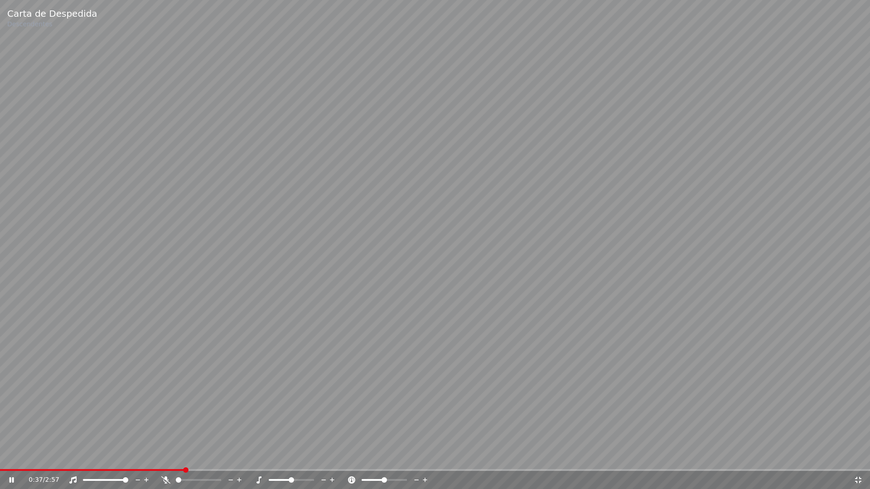
click at [860, 457] on icon at bounding box center [858, 480] width 9 height 7
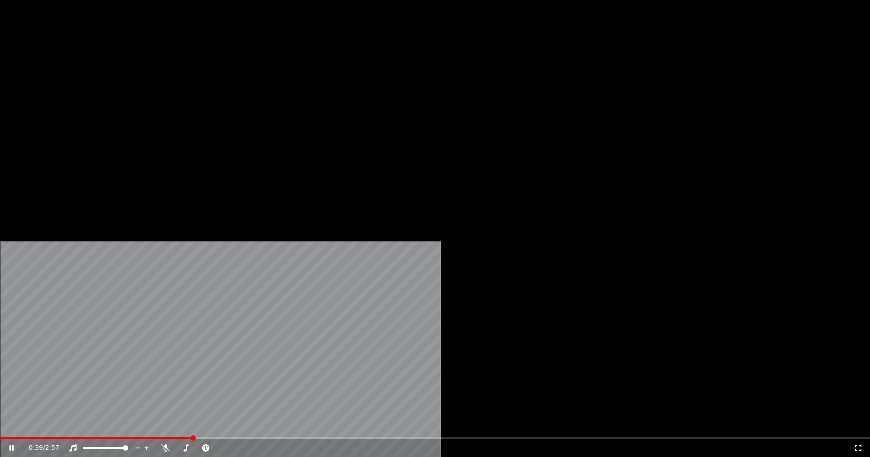
click at [134, 76] on button "Editar" at bounding box center [123, 69] width 37 height 13
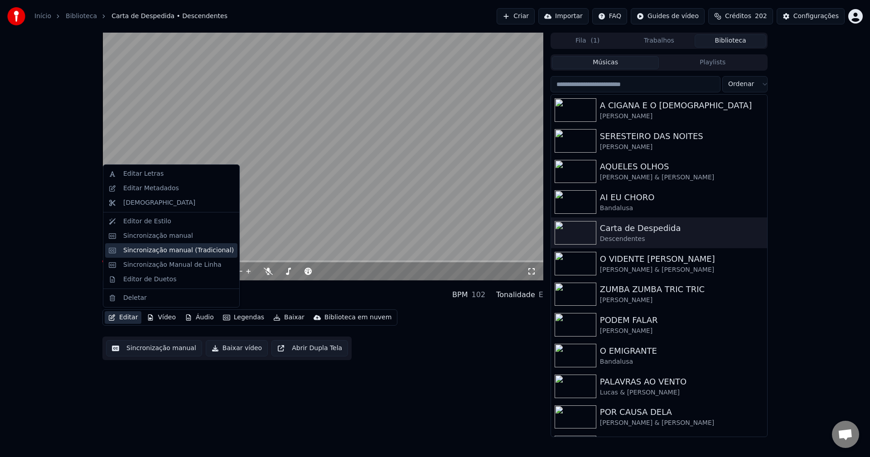
click at [152, 250] on div "Sincronização manual (Tradicional)" at bounding box center [178, 250] width 111 height 9
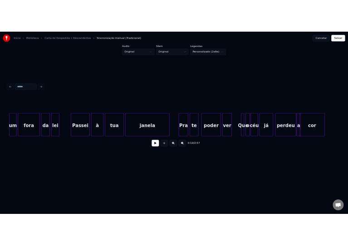
scroll to position [0, 2518]
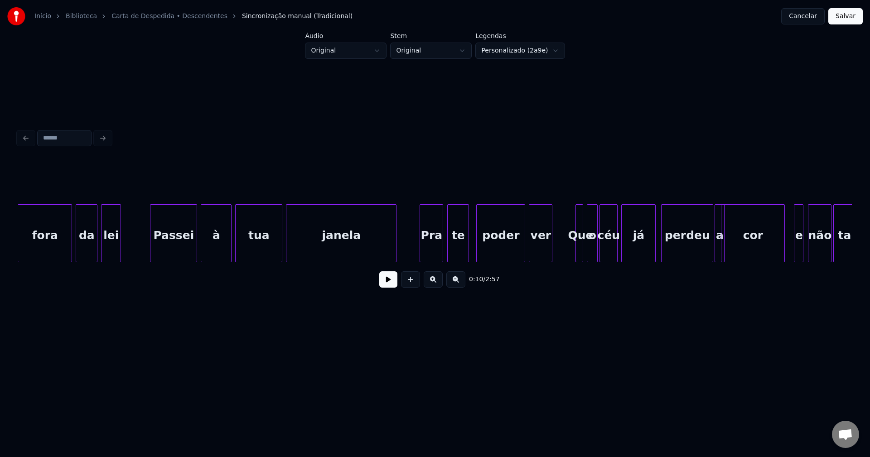
click at [433, 250] on div "Pra" at bounding box center [431, 236] width 23 height 62
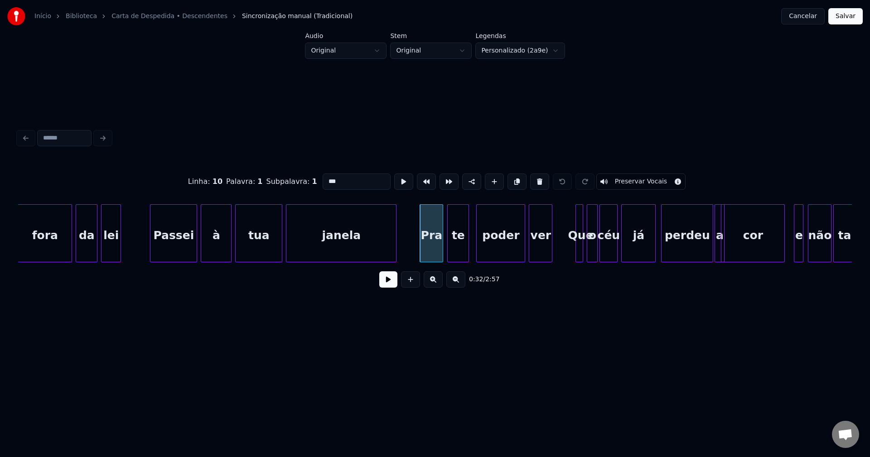
click at [324, 177] on input "***" at bounding box center [357, 182] width 68 height 16
type input "***"
click at [845, 16] on button "Salvar" at bounding box center [845, 16] width 34 height 16
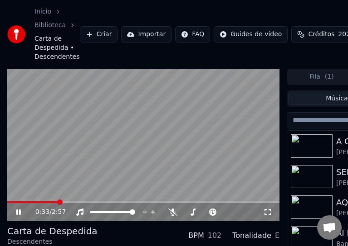
click at [19, 213] on icon at bounding box center [24, 212] width 21 height 7
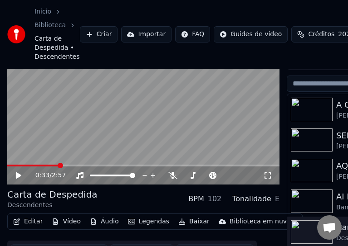
scroll to position [75, 0]
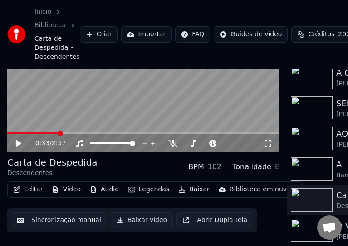
click at [36, 186] on button "Editar" at bounding box center [28, 190] width 37 height 13
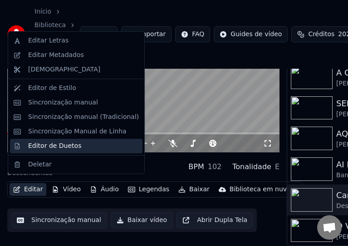
click at [58, 146] on div "Editor de Duetos" at bounding box center [54, 146] width 53 height 9
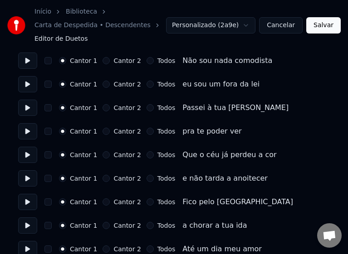
scroll to position [227, 0]
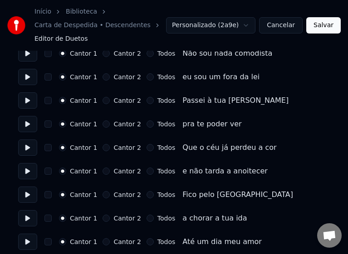
click at [146, 101] on button "Todos" at bounding box center [149, 100] width 7 height 7
click at [146, 125] on button "Todos" at bounding box center [149, 124] width 7 height 7
click at [146, 147] on button "Todos" at bounding box center [149, 147] width 7 height 7
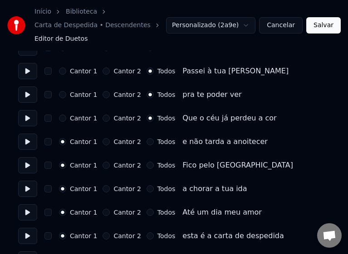
scroll to position [272, 0]
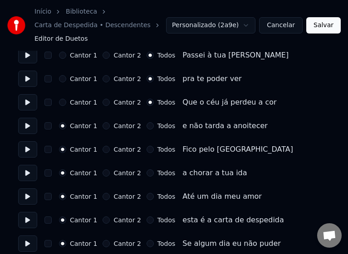
click at [146, 126] on button "Todos" at bounding box center [149, 125] width 7 height 7
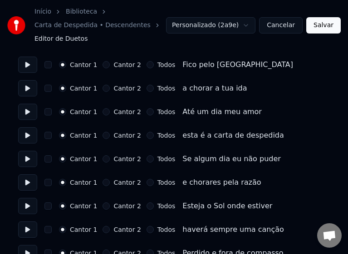
scroll to position [362, 0]
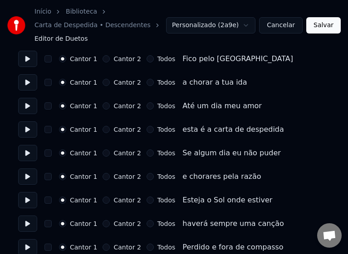
click at [146, 60] on button "Todos" at bounding box center [149, 58] width 7 height 7
click at [146, 82] on button "Todos" at bounding box center [149, 82] width 7 height 7
click at [146, 105] on button "Todos" at bounding box center [149, 105] width 7 height 7
click at [146, 130] on button "Todos" at bounding box center [149, 129] width 7 height 7
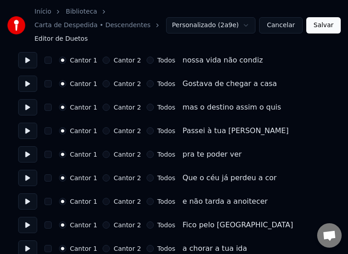
scroll to position [589, 0]
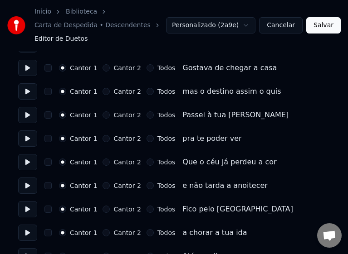
click at [146, 115] on button "Todos" at bounding box center [149, 114] width 7 height 7
click at [146, 138] on button "Todos" at bounding box center [149, 138] width 7 height 7
click at [146, 163] on button "Todos" at bounding box center [149, 162] width 7 height 7
click at [146, 186] on button "Todos" at bounding box center [149, 185] width 7 height 7
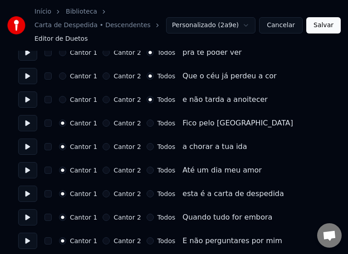
scroll to position [680, 0]
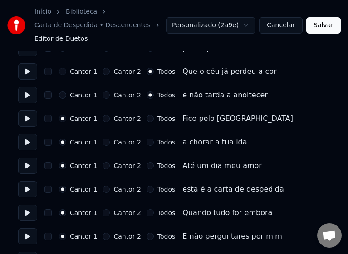
click at [146, 120] on button "Todos" at bounding box center [149, 118] width 7 height 7
click at [146, 142] on button "Todos" at bounding box center [149, 142] width 7 height 7
click at [146, 165] on button "Todos" at bounding box center [149, 165] width 7 height 7
click at [146, 192] on button "Todos" at bounding box center [149, 189] width 7 height 7
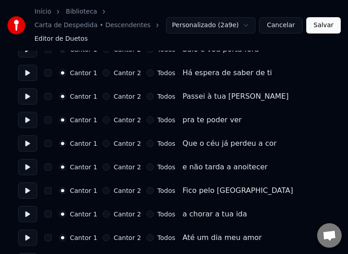
scroll to position [906, 0]
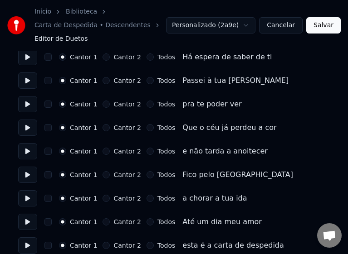
click at [146, 80] on button "Todos" at bounding box center [149, 80] width 7 height 7
click at [146, 105] on button "Todos" at bounding box center [149, 104] width 7 height 7
click at [146, 126] on button "Todos" at bounding box center [149, 127] width 7 height 7
click at [146, 151] on button "Todos" at bounding box center [149, 151] width 7 height 7
click at [146, 174] on button "Todos" at bounding box center [149, 174] width 7 height 7
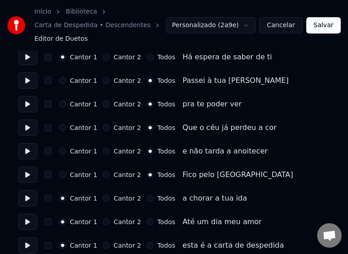
click at [146, 199] on button "Todos" at bounding box center [149, 198] width 7 height 7
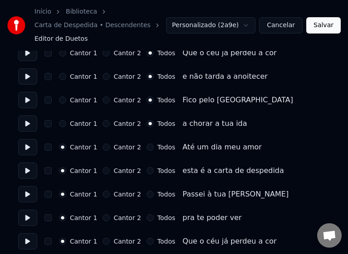
scroll to position [997, 0]
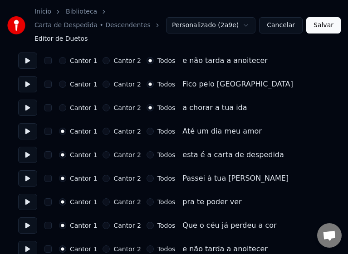
click at [146, 131] on button "Todos" at bounding box center [149, 131] width 7 height 7
click at [146, 154] on button "Todos" at bounding box center [149, 154] width 7 height 7
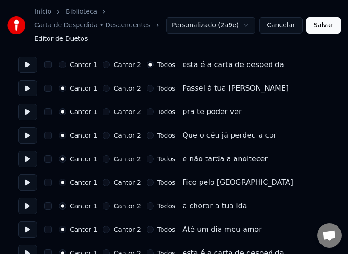
scroll to position [1087, 0]
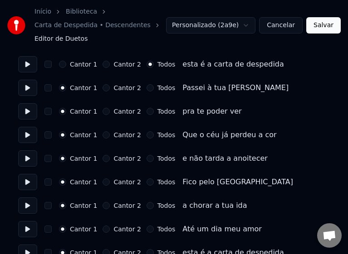
click at [146, 87] on button "Todos" at bounding box center [149, 87] width 7 height 7
click at [146, 111] on button "Todos" at bounding box center [149, 111] width 7 height 7
click at [146, 135] on button "Todos" at bounding box center [149, 134] width 7 height 7
click at [146, 158] on button "Todos" at bounding box center [149, 158] width 7 height 7
click at [146, 181] on button "Todos" at bounding box center [149, 182] width 7 height 7
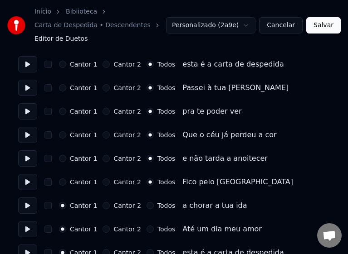
click at [146, 207] on button "Todos" at bounding box center [149, 205] width 7 height 7
click at [146, 229] on button "Todos" at bounding box center [149, 229] width 7 height 7
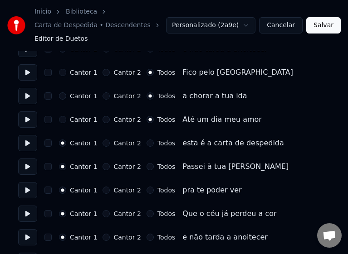
scroll to position [1223, 0]
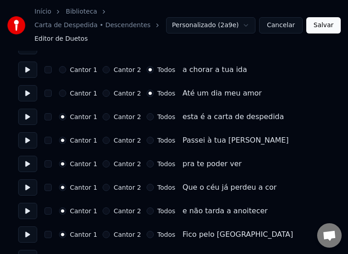
click at [146, 117] on button "Todos" at bounding box center [149, 116] width 7 height 7
click at [146, 141] on button "Todos" at bounding box center [149, 140] width 7 height 7
click at [146, 163] on button "Todos" at bounding box center [149, 163] width 7 height 7
drag, startPoint x: 143, startPoint y: 187, endPoint x: 143, endPoint y: 206, distance: 19.0
click at [146, 188] on button "Todos" at bounding box center [149, 187] width 7 height 7
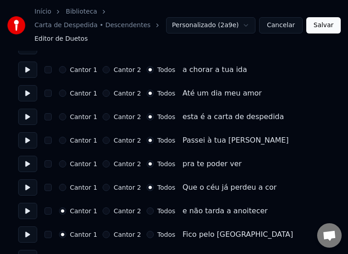
click at [146, 212] on button "Todos" at bounding box center [149, 211] width 7 height 7
click at [146, 235] on button "Todos" at bounding box center [149, 234] width 7 height 7
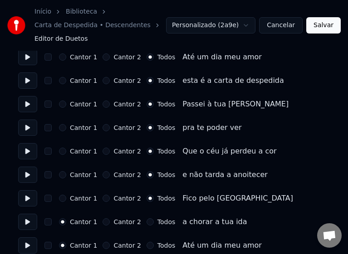
scroll to position [1292, 0]
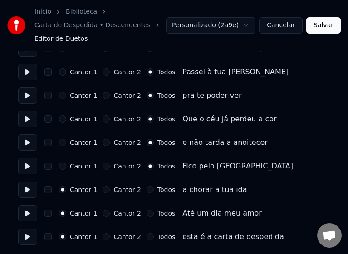
drag, startPoint x: 144, startPoint y: 189, endPoint x: 145, endPoint y: 214, distance: 24.5
click at [146, 191] on button "Todos" at bounding box center [149, 189] width 7 height 7
click at [146, 213] on button "Todos" at bounding box center [149, 213] width 7 height 7
click at [146, 239] on button "Todos" at bounding box center [149, 236] width 7 height 7
drag, startPoint x: 323, startPoint y: 25, endPoint x: 175, endPoint y: 4, distance: 149.3
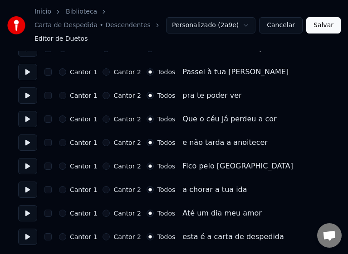
click at [323, 25] on button "Salvar" at bounding box center [323, 25] width 34 height 16
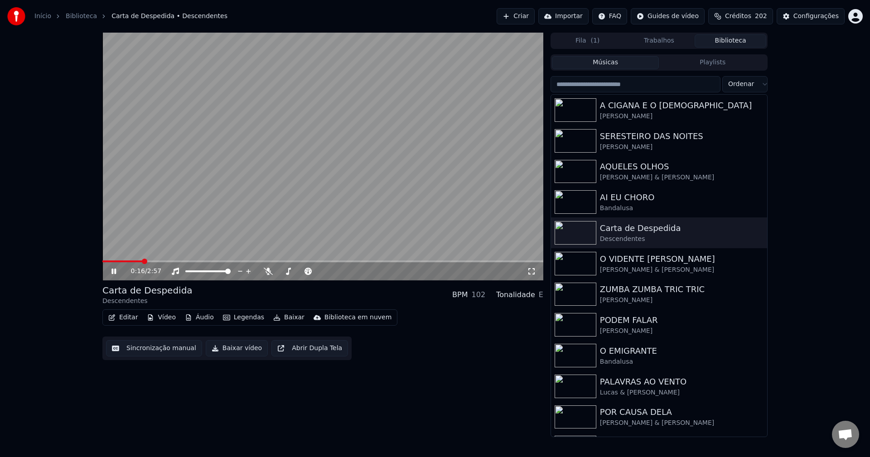
click at [532, 273] on icon at bounding box center [531, 271] width 9 height 7
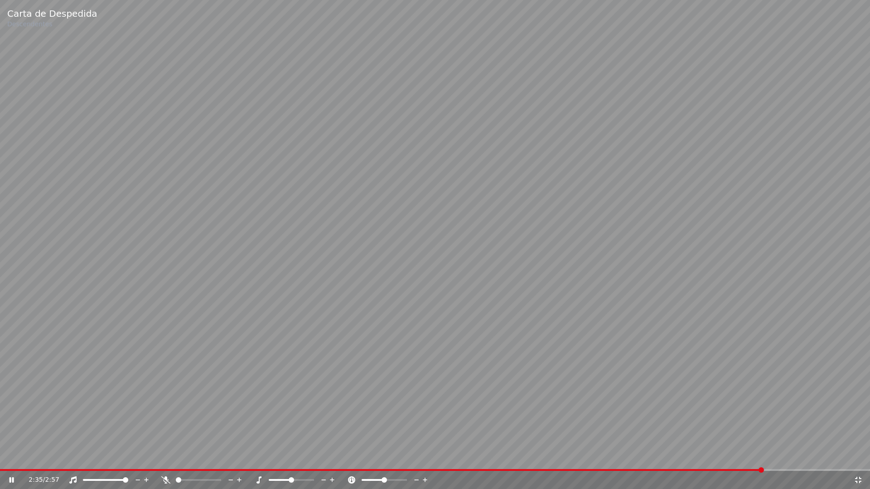
click at [860, 457] on icon at bounding box center [858, 480] width 9 height 7
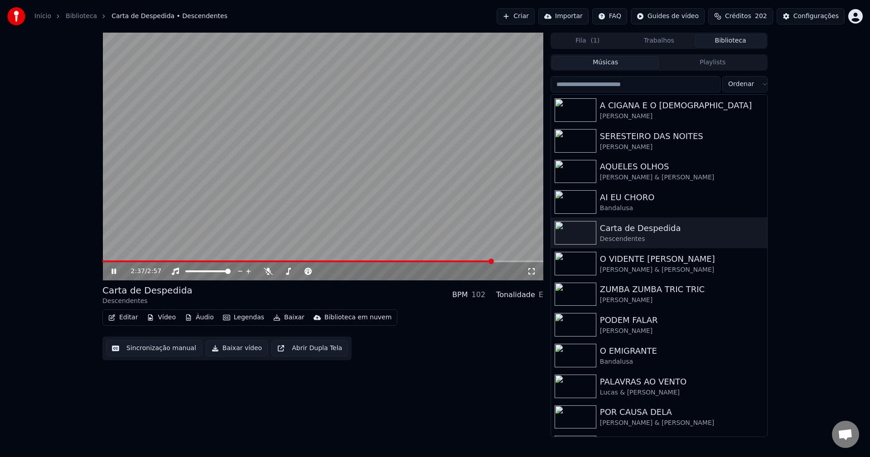
click at [115, 272] on icon at bounding box center [113, 271] width 5 height 5
click at [113, 270] on icon at bounding box center [113, 271] width 5 height 6
click at [848, 437] on span "Conversa aberta" at bounding box center [845, 435] width 15 height 13
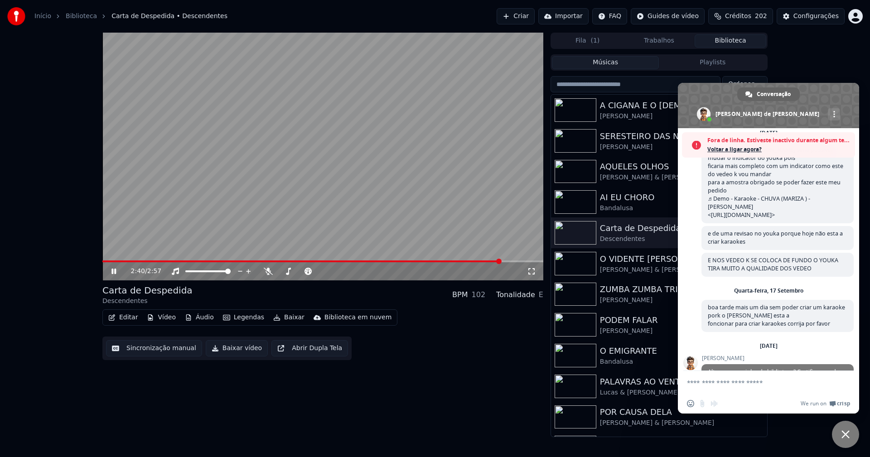
scroll to position [2385, 0]
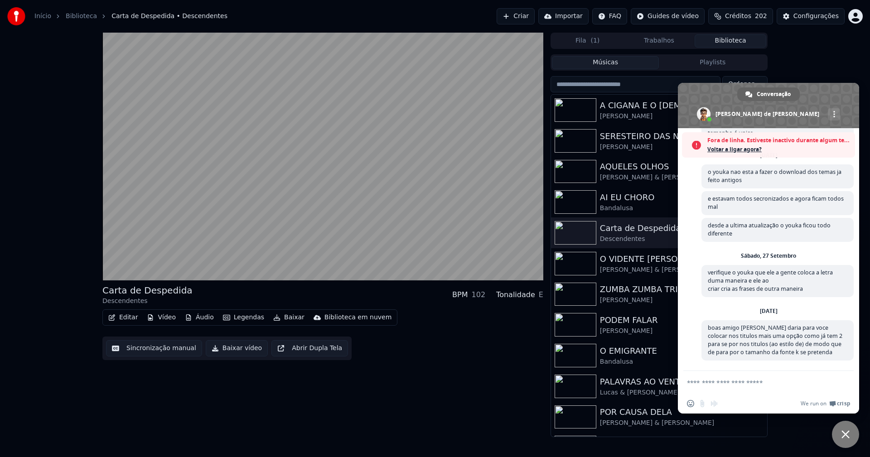
click at [848, 434] on span "Bate-papo próximo" at bounding box center [845, 434] width 8 height 8
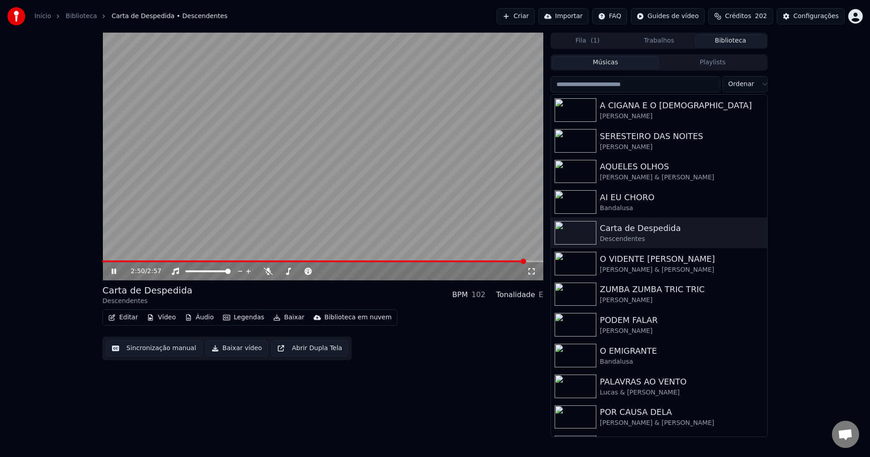
click at [114, 272] on icon at bounding box center [120, 271] width 21 height 7
